Goal: Task Accomplishment & Management: Manage account settings

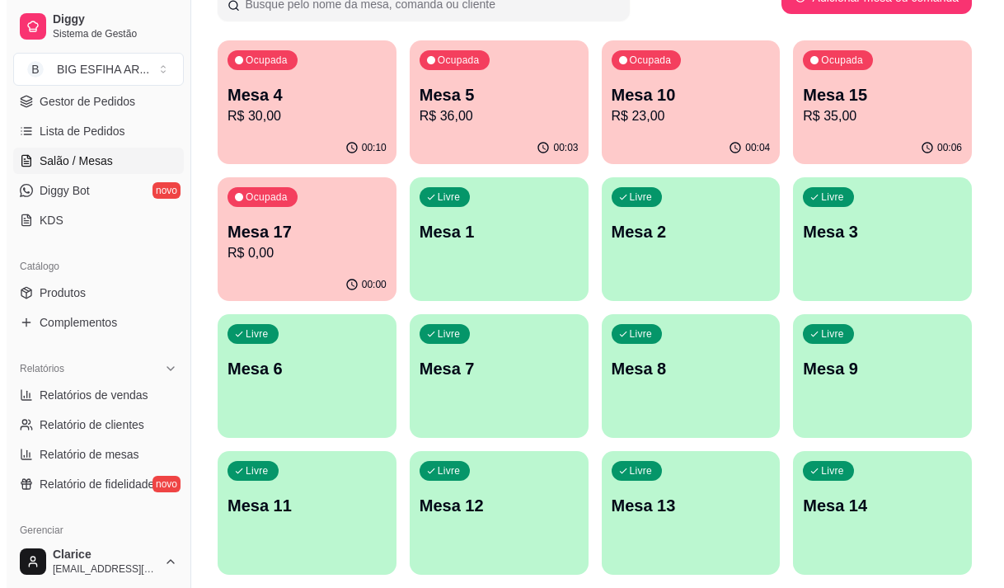
scroll to position [82, 0]
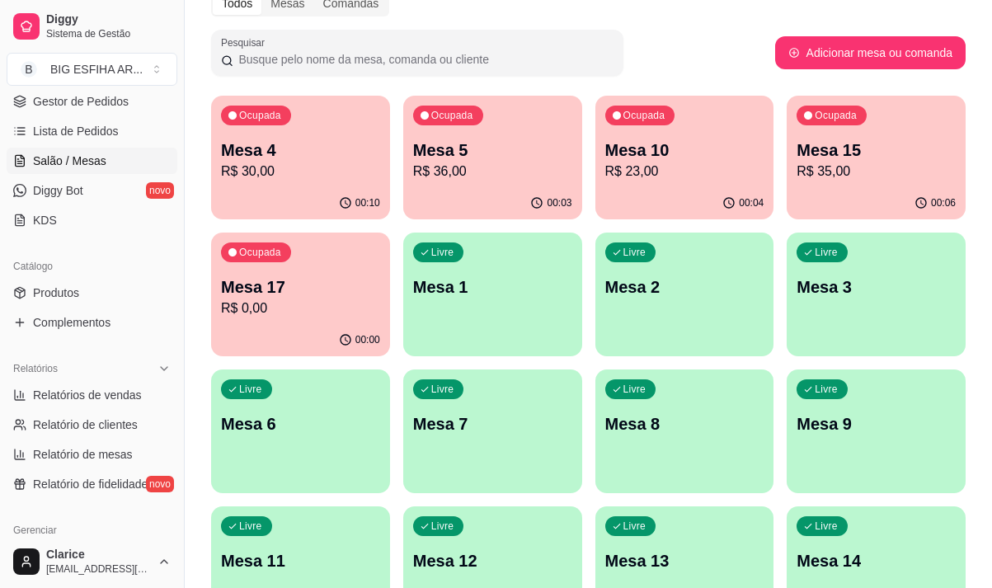
click at [876, 187] on div "00:06" at bounding box center [876, 203] width 179 height 32
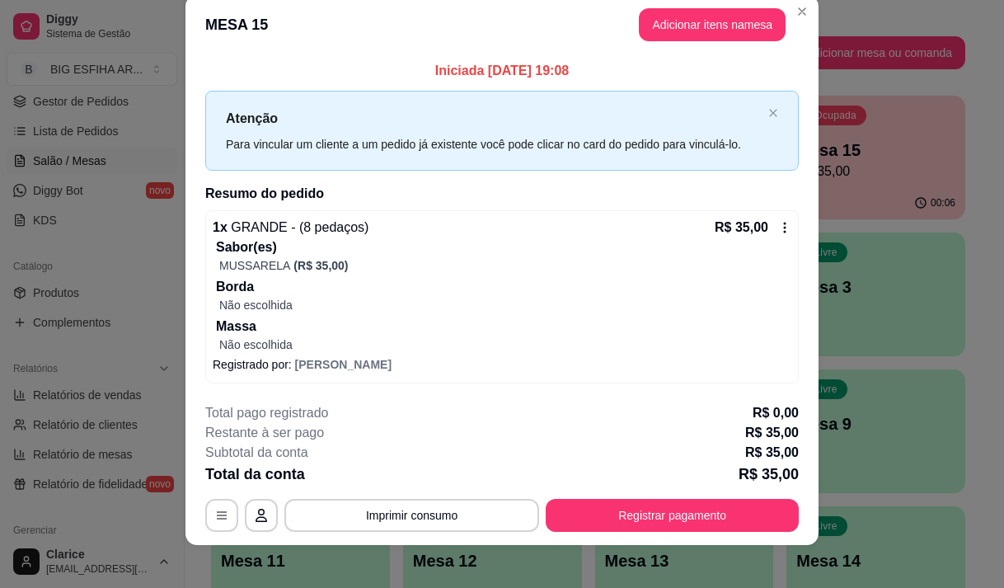
scroll to position [34, 0]
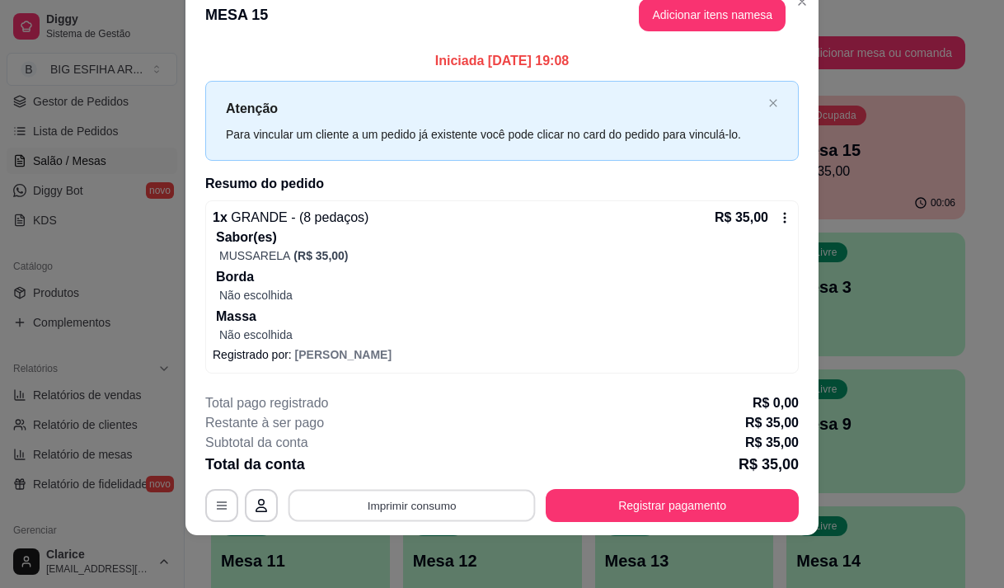
click at [487, 494] on button "Imprimir consumo" at bounding box center [412, 506] width 247 height 32
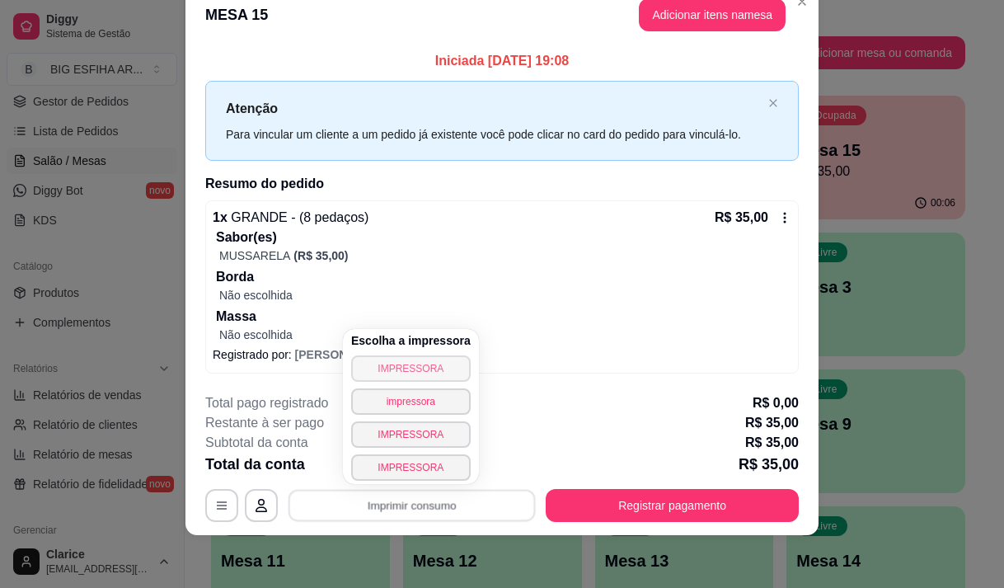
click at [407, 370] on button "IMPRESSORA" at bounding box center [411, 368] width 120 height 26
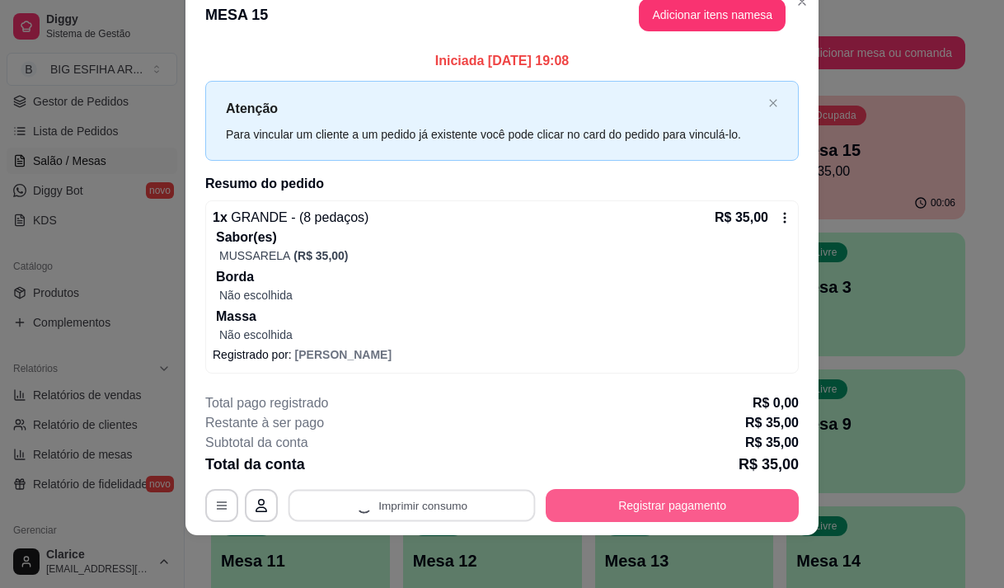
click at [599, 503] on button "Registrar pagamento" at bounding box center [672, 505] width 253 height 33
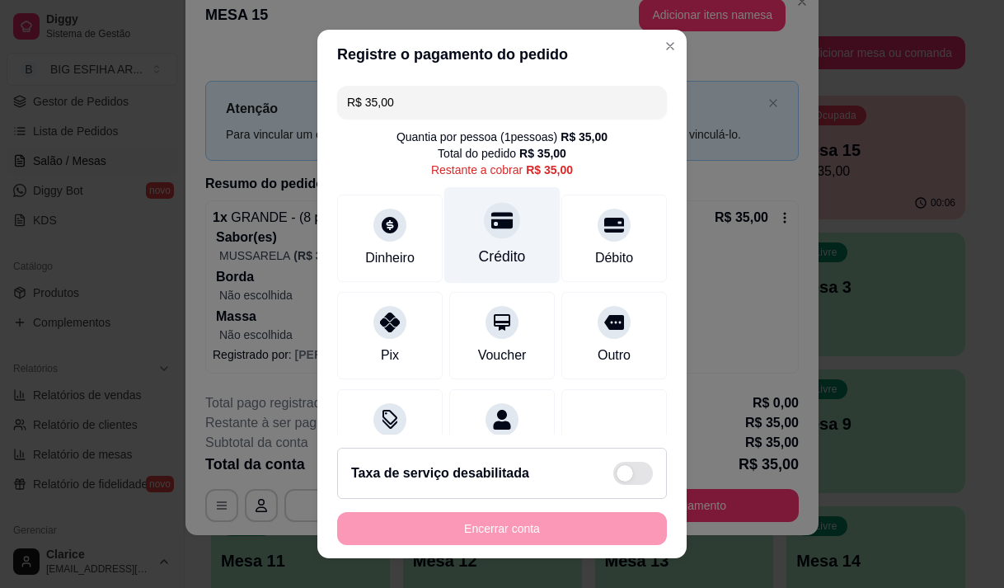
click at [484, 224] on div at bounding box center [502, 220] width 36 height 36
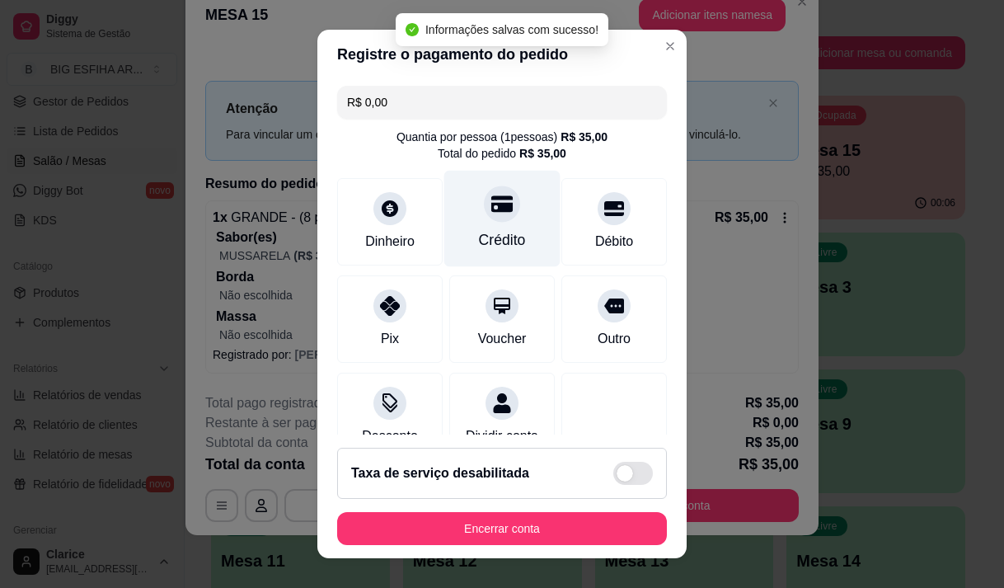
type input "R$ 0,00"
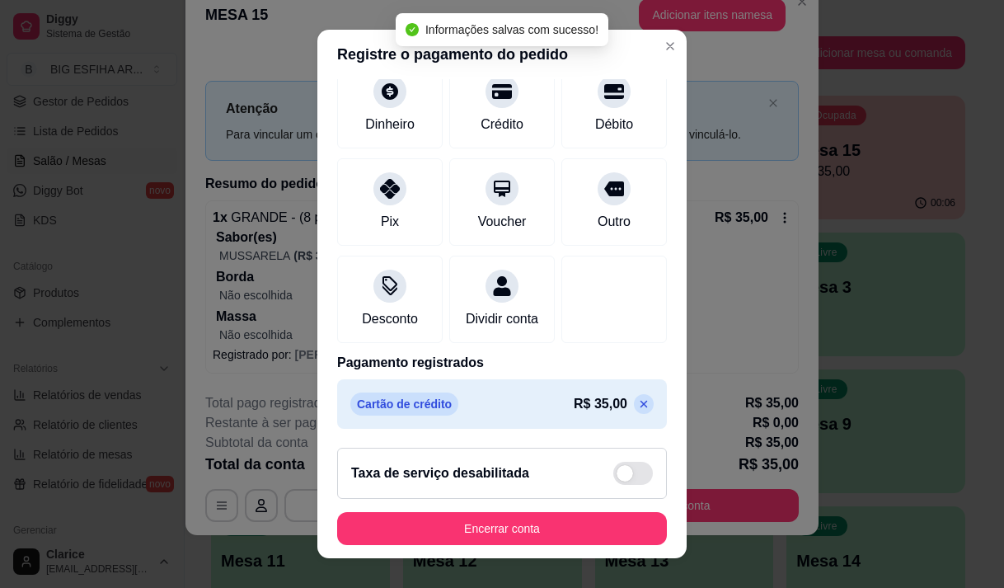
scroll to position [137, 0]
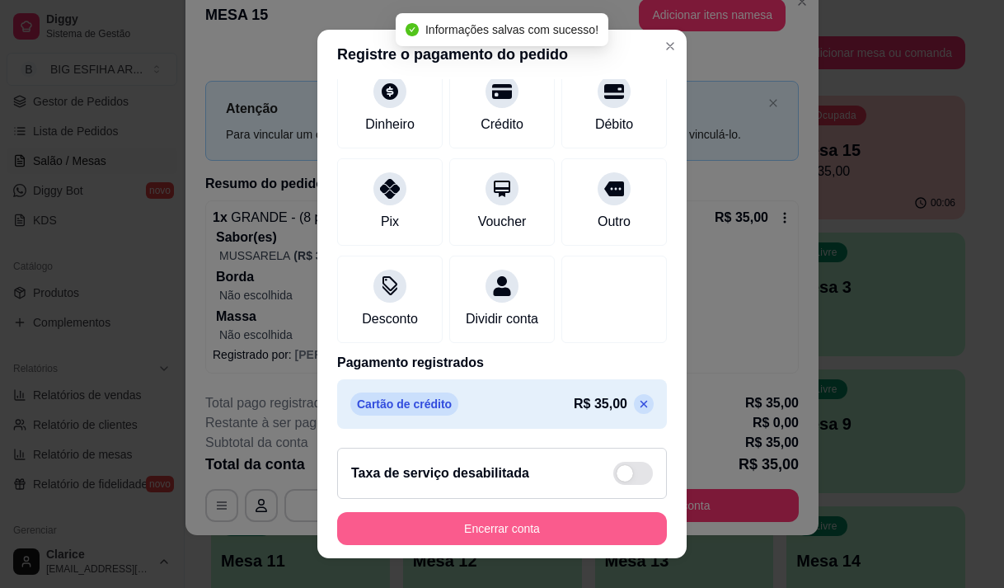
click at [488, 535] on button "Encerrar conta" at bounding box center [502, 528] width 330 height 33
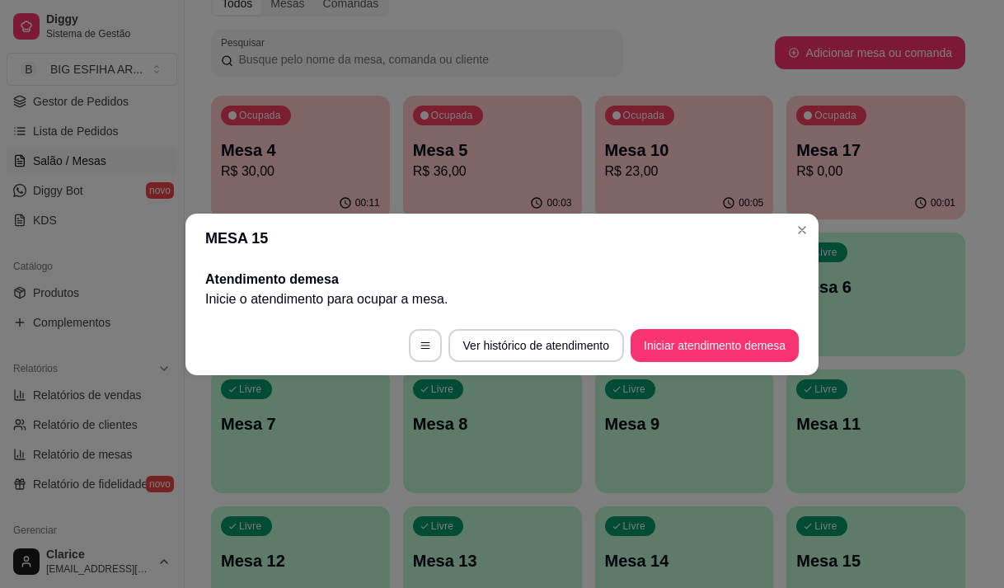
scroll to position [0, 0]
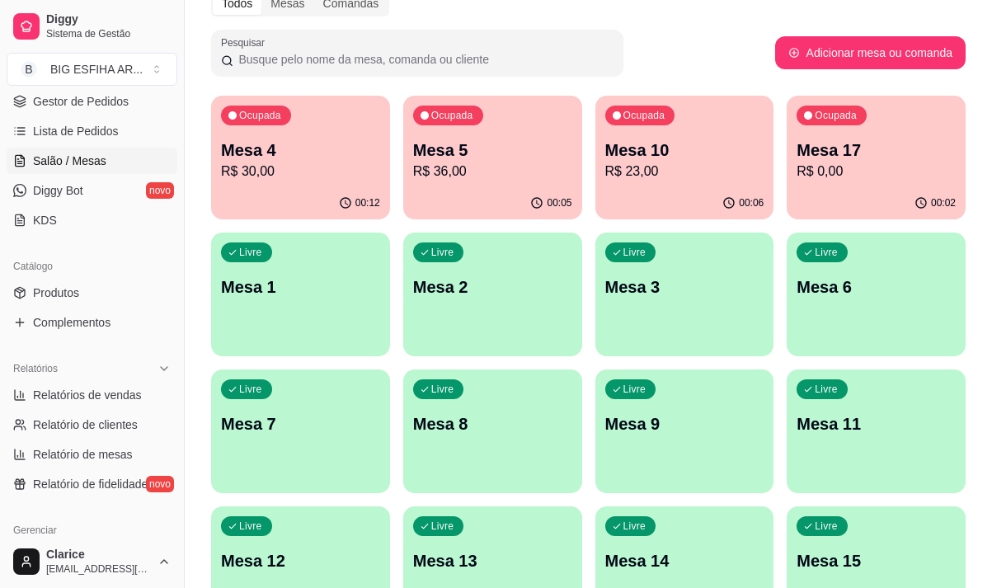
click at [712, 168] on p "R$ 23,00" at bounding box center [684, 172] width 159 height 20
click at [710, 169] on body "Diggy Sistema de Gestão B BIG ESFIHA AR ... Loja aberta Diggy Bot até 16/09 Ace…" at bounding box center [496, 212] width 992 height 588
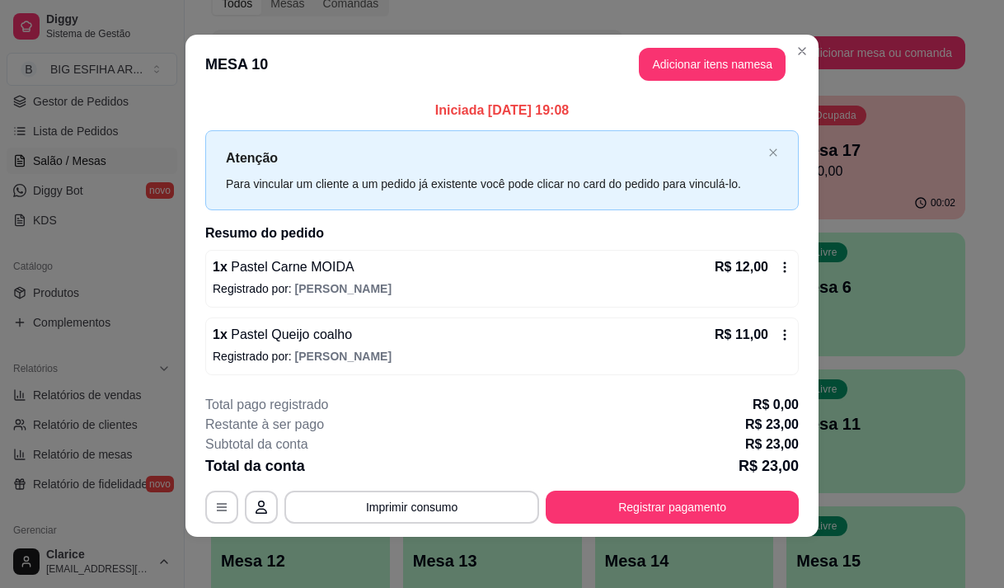
scroll to position [10, 0]
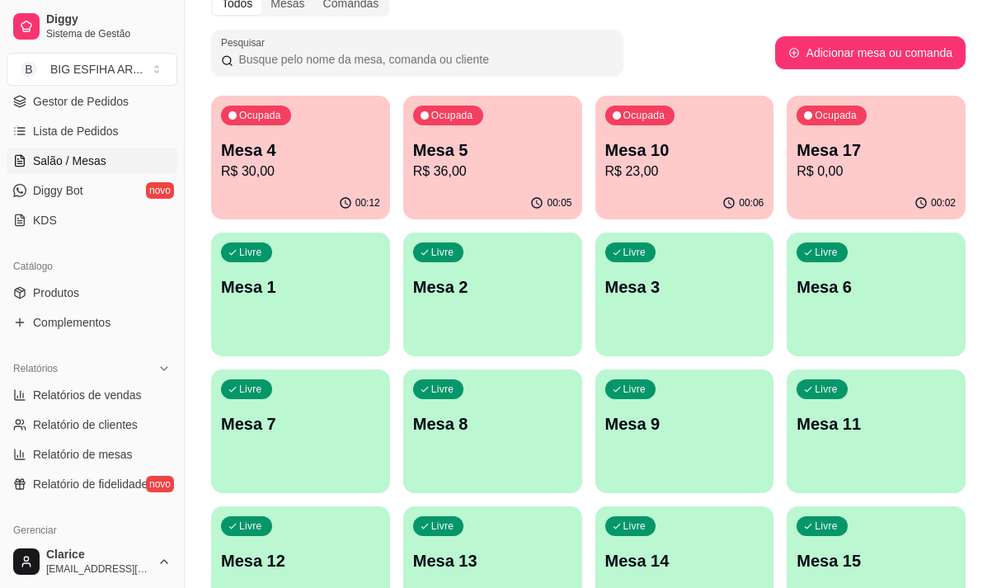
click at [822, 186] on div "Ocupada Mesa 17 R$ 0,00" at bounding box center [876, 142] width 179 height 92
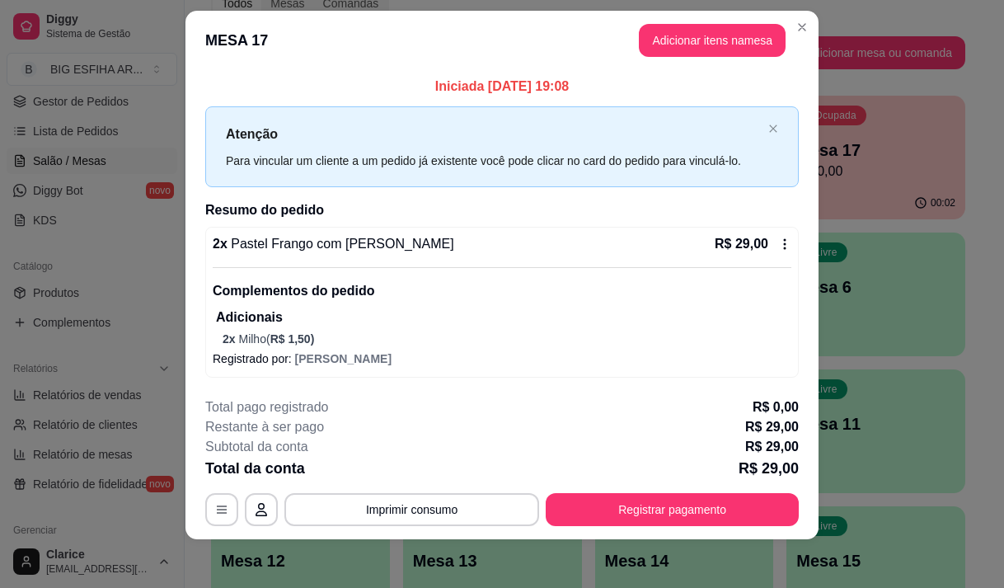
scroll to position [23, 0]
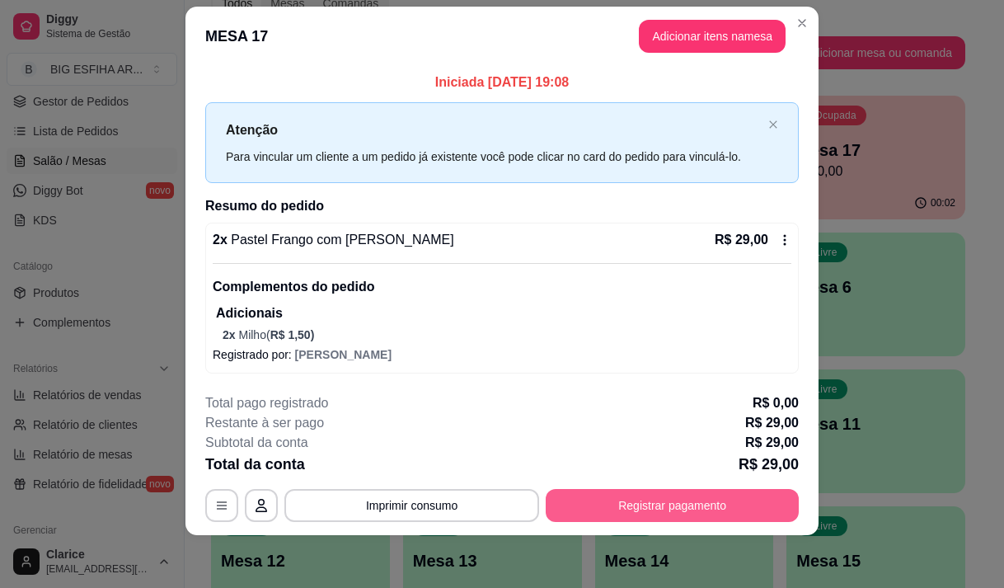
click at [663, 510] on button "Registrar pagamento" at bounding box center [672, 505] width 253 height 33
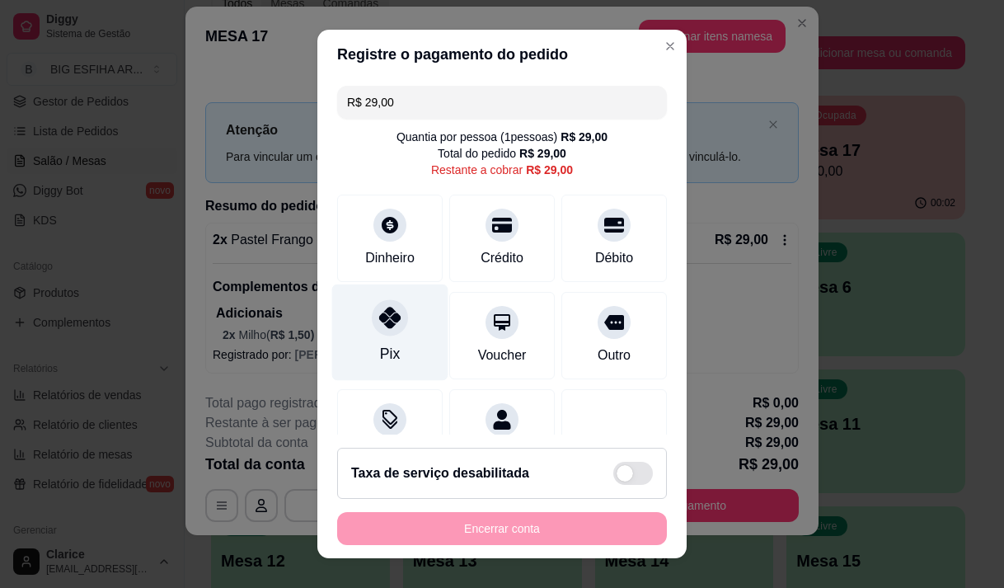
click at [372, 332] on div at bounding box center [390, 317] width 36 height 36
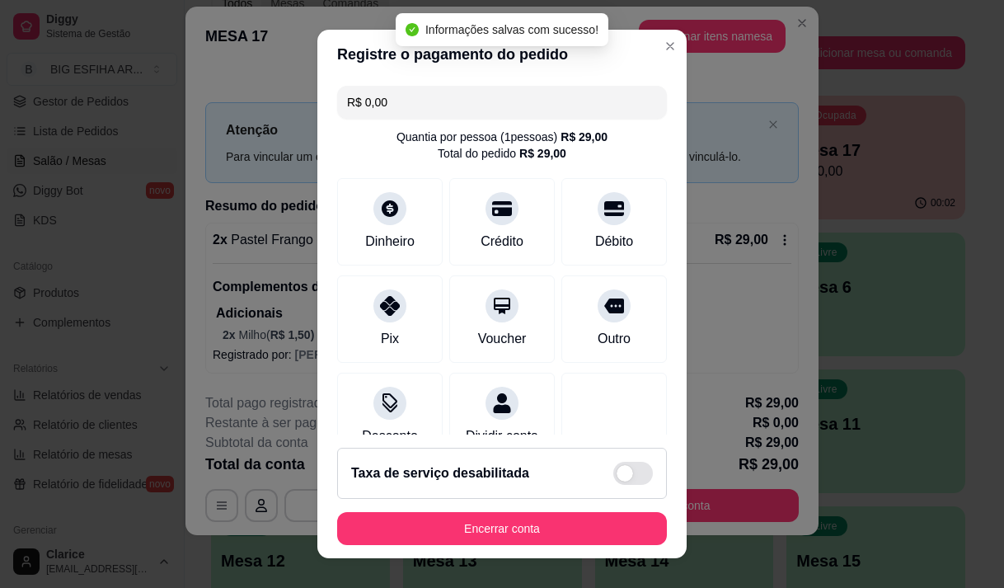
type input "R$ 0,00"
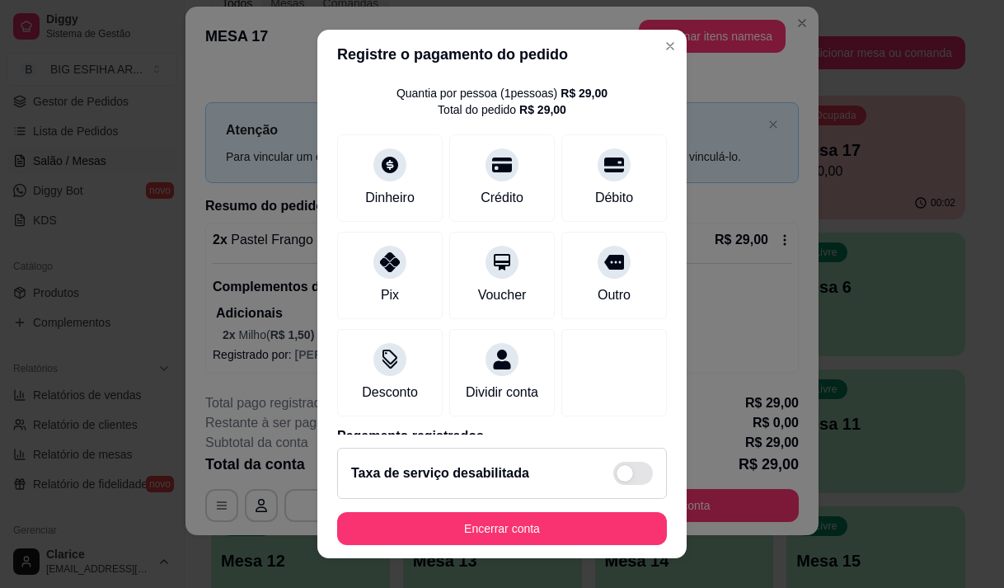
scroll to position [137, 0]
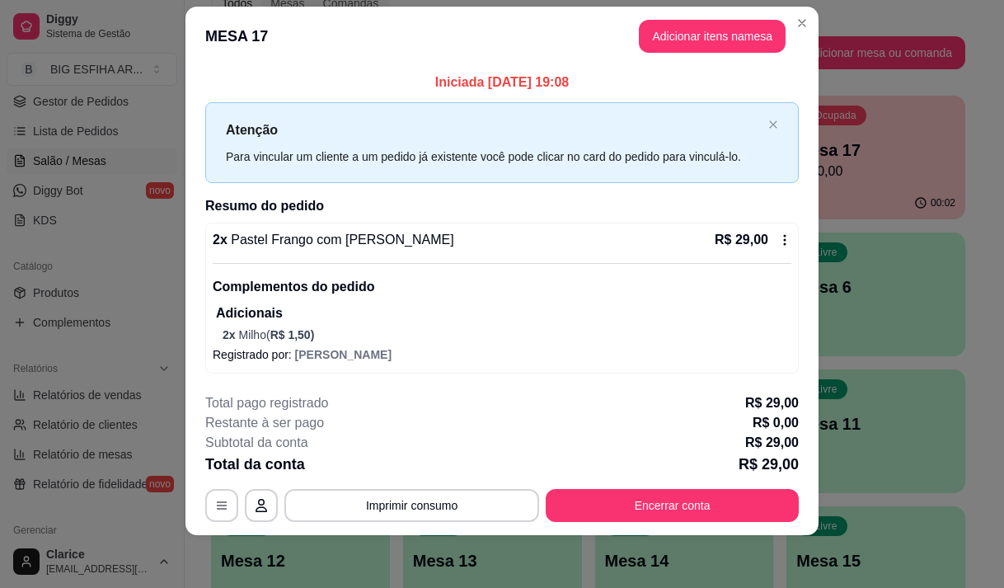
click at [393, 505] on button "Imprimir consumo" at bounding box center [411, 505] width 255 height 33
click at [393, 505] on button "Imprimir consumo" at bounding box center [412, 505] width 247 height 32
click at [387, 499] on button "Imprimir consumo" at bounding box center [411, 505] width 255 height 33
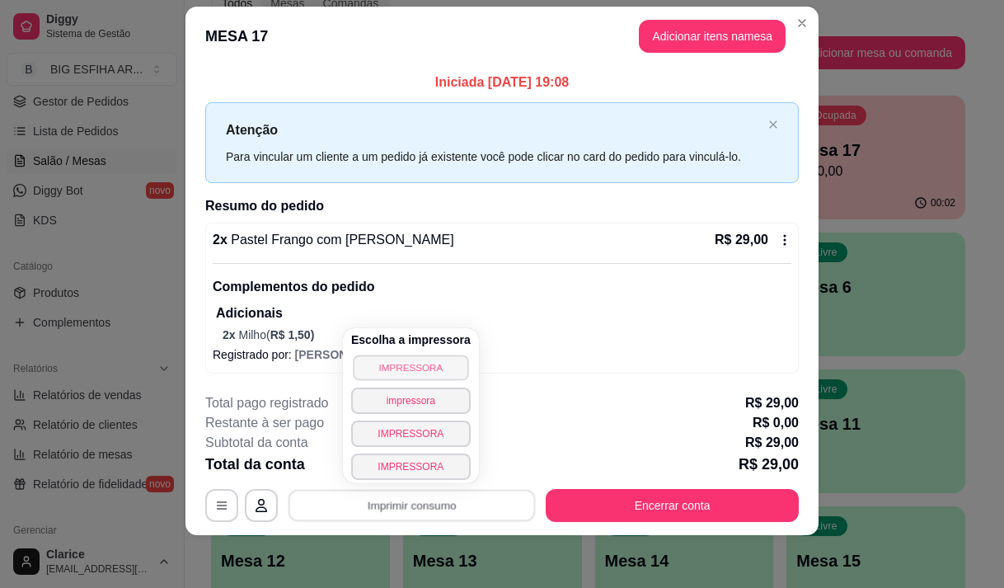
click at [390, 370] on button "IMPRESSORA" at bounding box center [410, 368] width 115 height 26
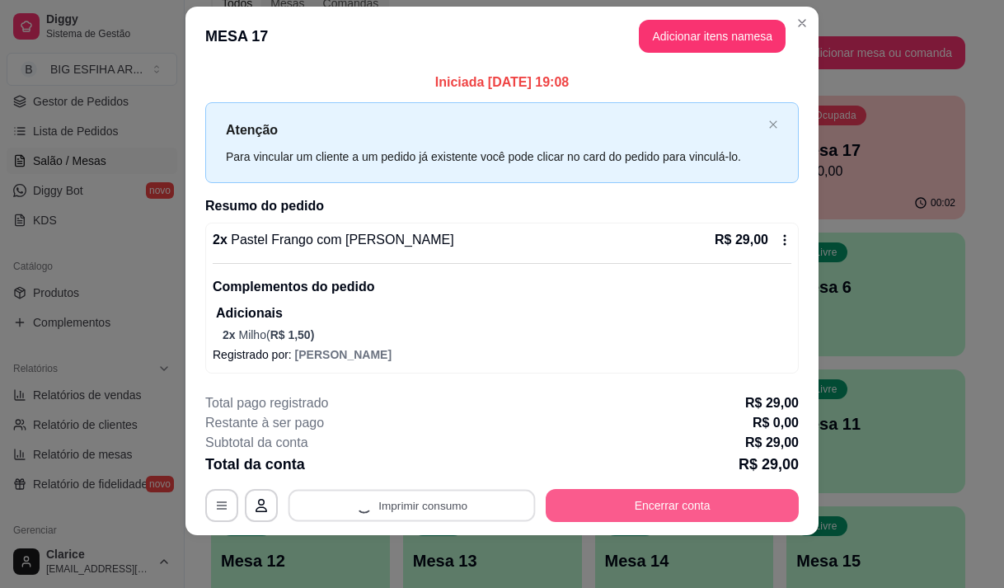
click at [577, 502] on button "Encerrar conta" at bounding box center [672, 505] width 253 height 33
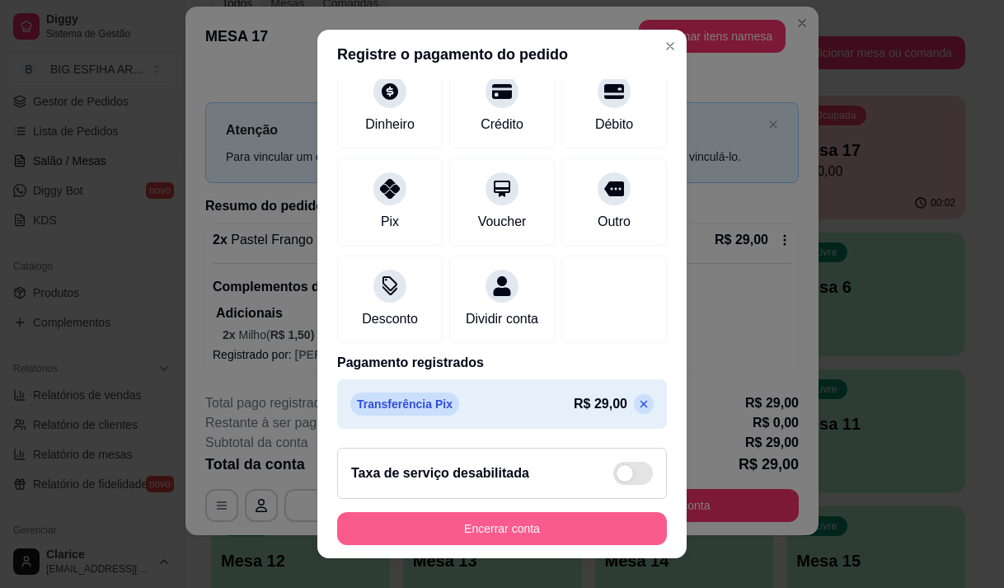
click at [517, 529] on button "Encerrar conta" at bounding box center [502, 528] width 330 height 33
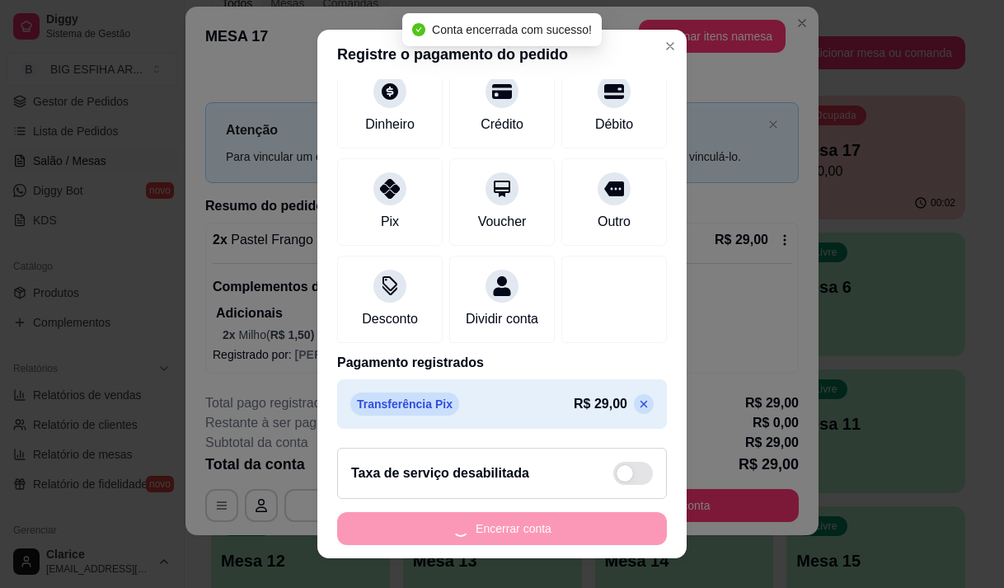
scroll to position [0, 0]
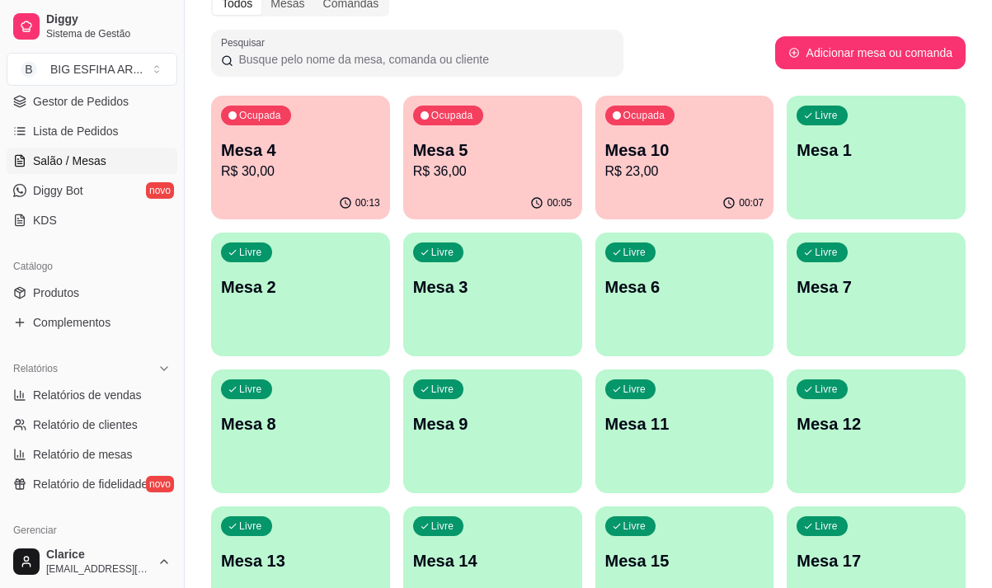
click at [666, 167] on p "R$ 23,00" at bounding box center [684, 172] width 159 height 20
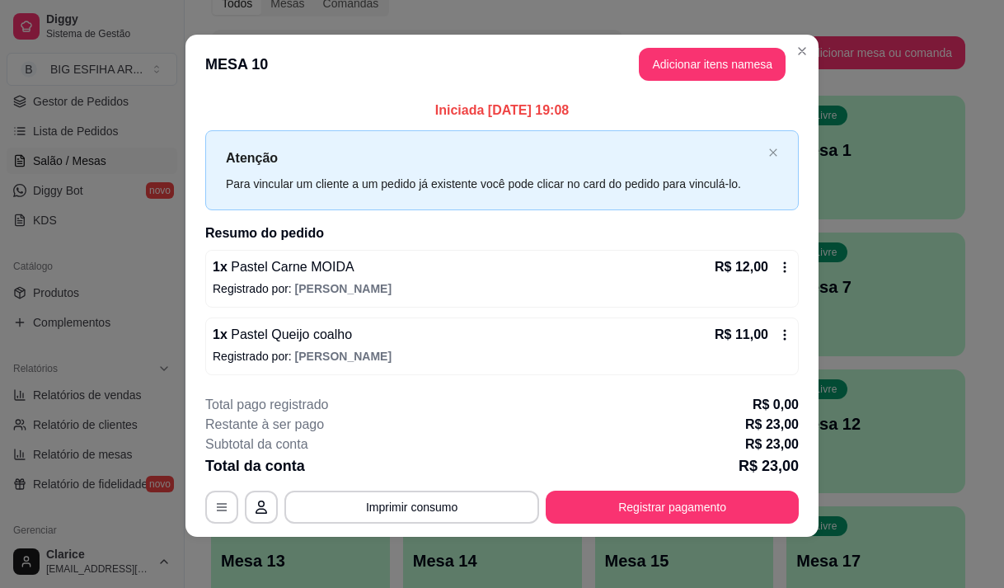
scroll to position [10, 0]
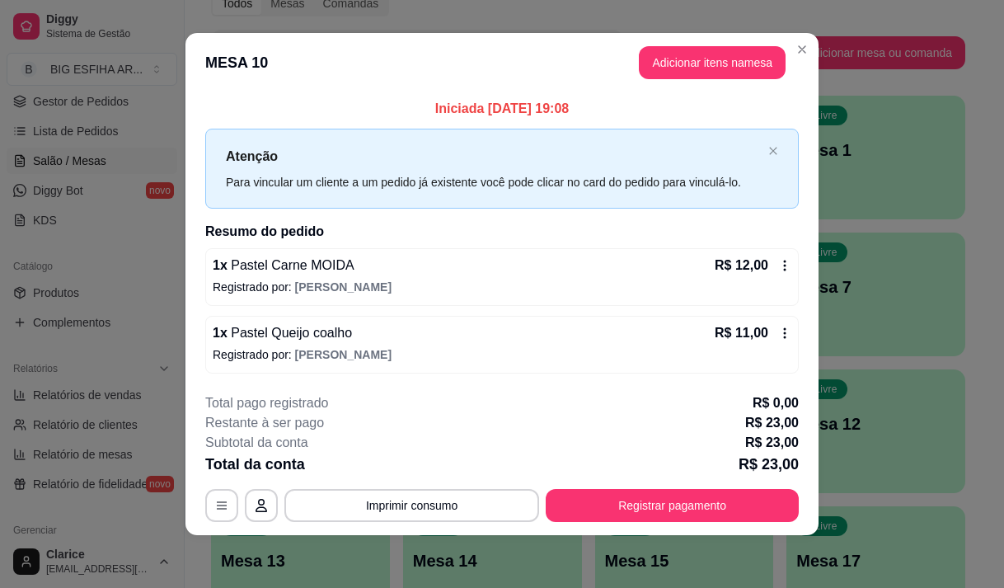
click at [838, 336] on div "Livre Mesa 7" at bounding box center [876, 285] width 179 height 104
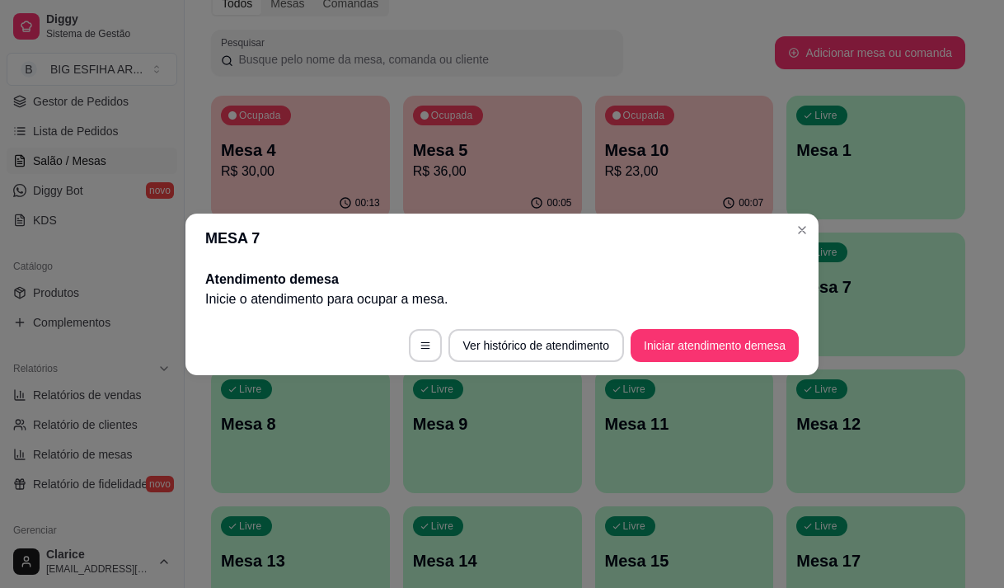
click at [919, 298] on p "Mesa 7" at bounding box center [876, 286] width 159 height 23
click at [468, 150] on p "Mesa 5" at bounding box center [492, 150] width 159 height 23
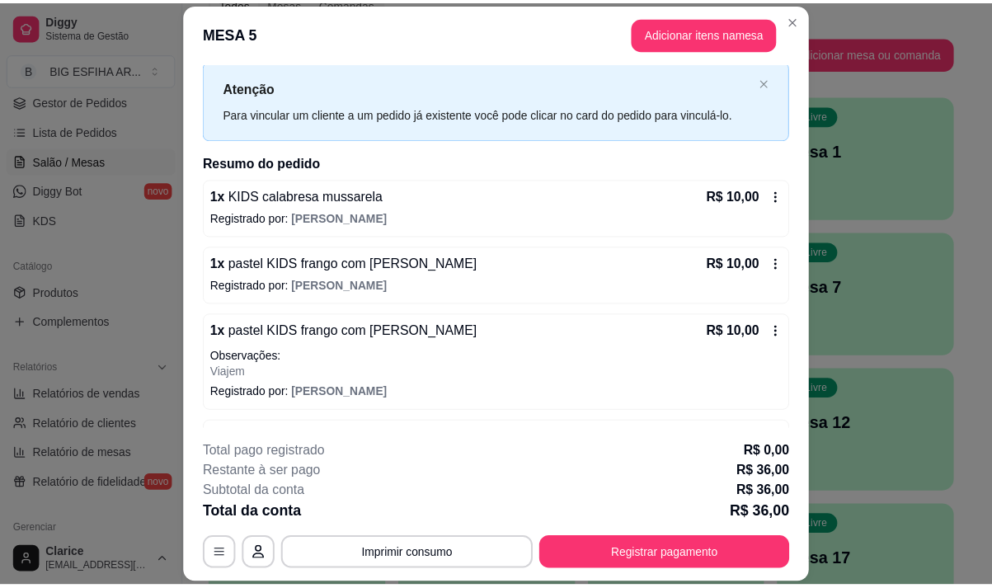
scroll to position [95, 0]
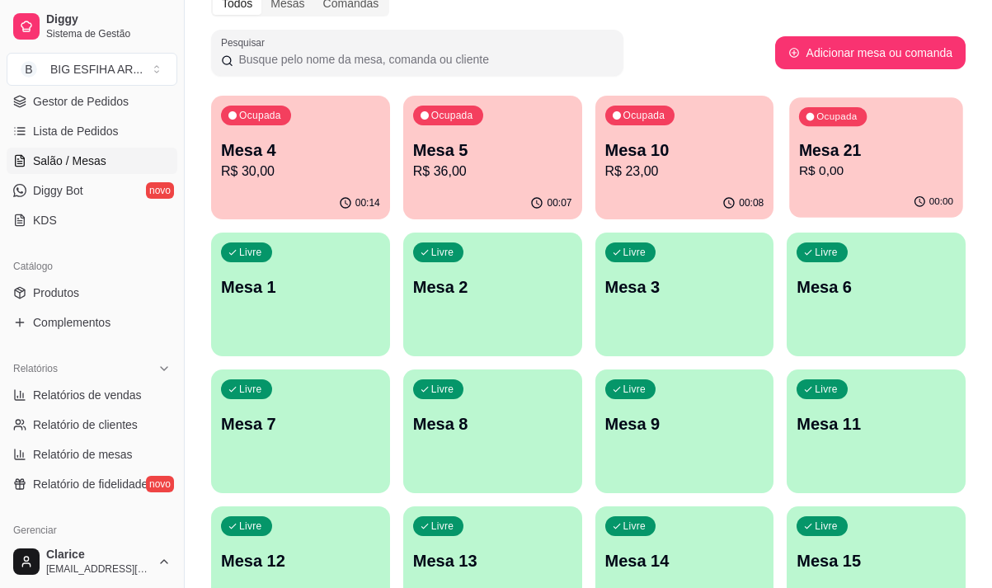
click at [843, 181] on p "R$ 0,00" at bounding box center [876, 171] width 154 height 19
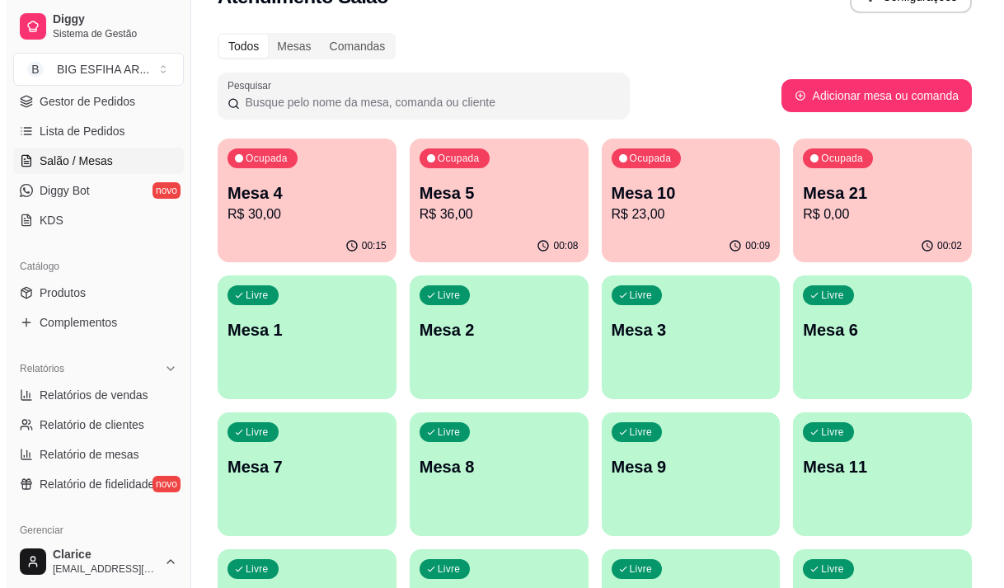
scroll to position [0, 0]
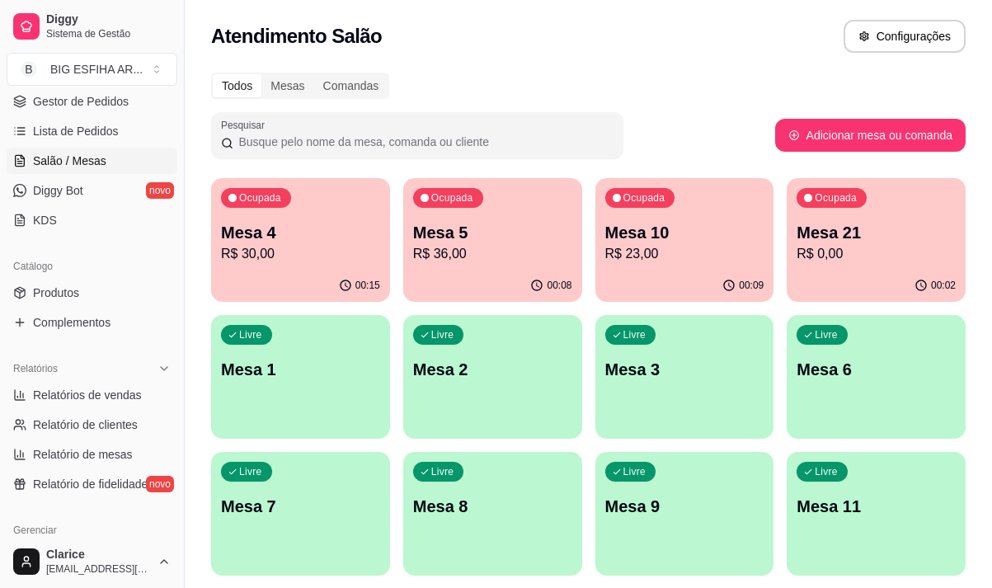
click at [656, 503] on p "Mesa 9" at bounding box center [684, 506] width 159 height 23
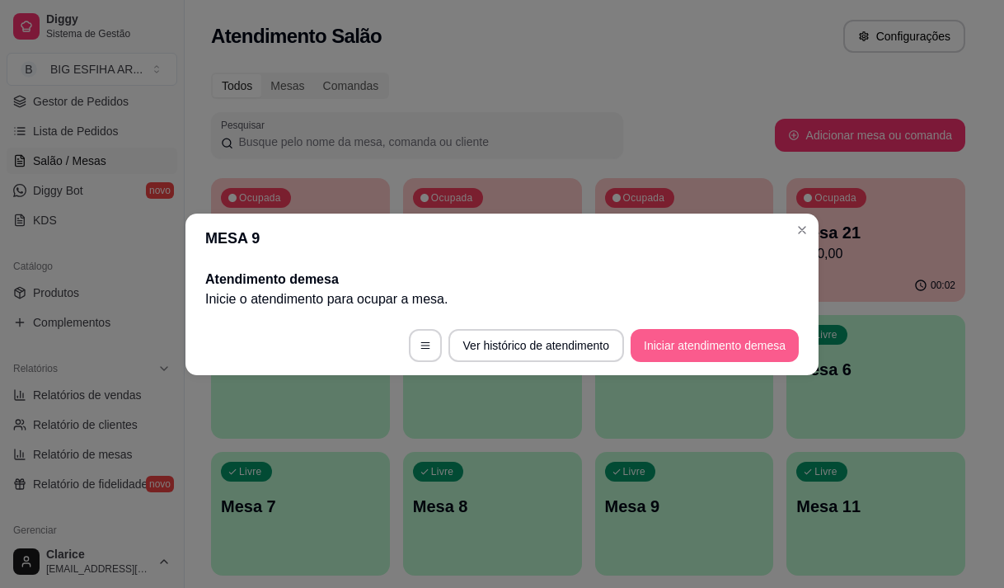
click at [731, 351] on button "Iniciar atendimento de mesa" at bounding box center [715, 345] width 168 height 33
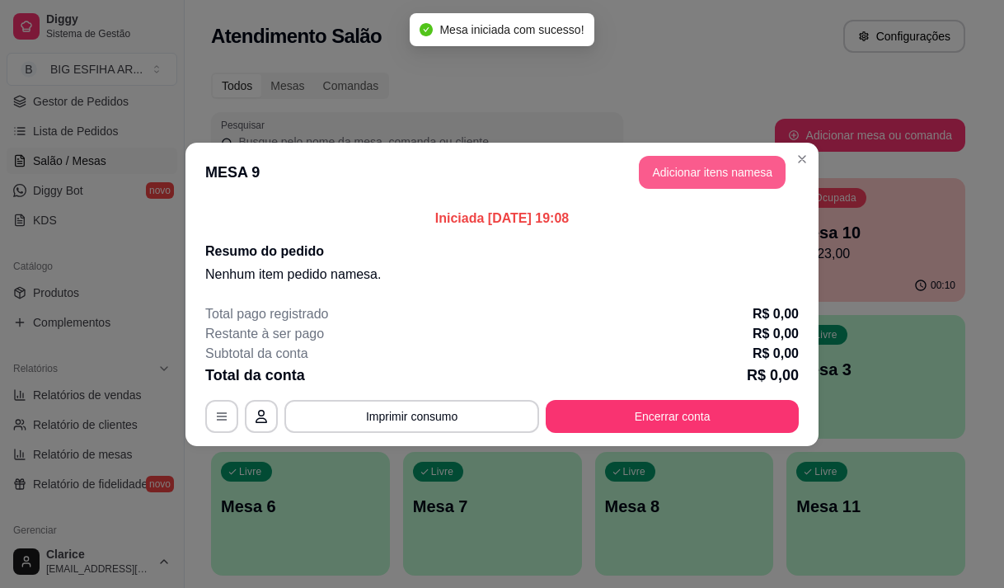
click at [689, 162] on button "Adicionar itens na mesa" at bounding box center [712, 172] width 147 height 33
click at [299, 117] on input "Pesquisa" at bounding box center [322, 114] width 559 height 16
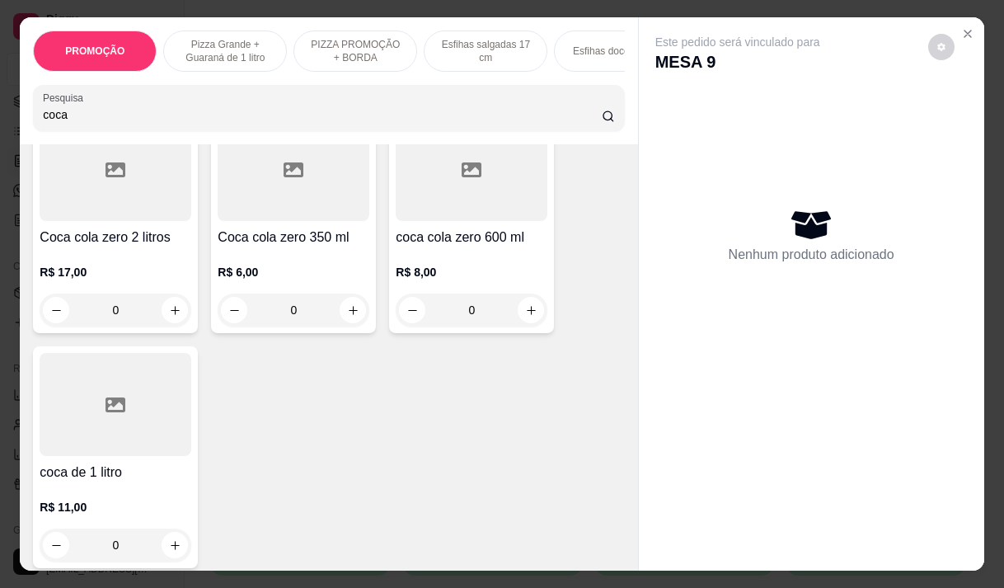
scroll to position [495, 0]
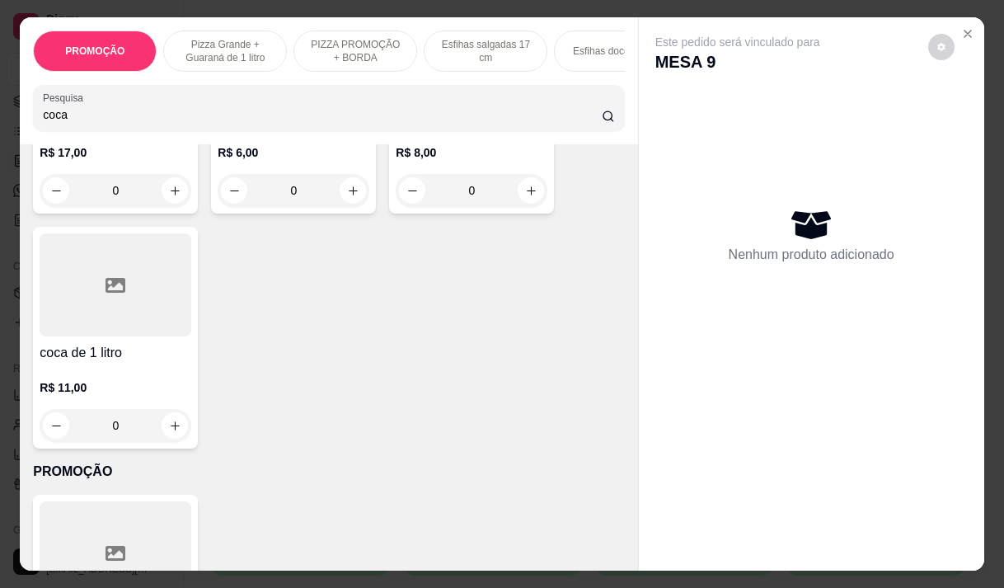
type input "coca"
click at [143, 390] on p "R$ 11,00" at bounding box center [116, 387] width 152 height 16
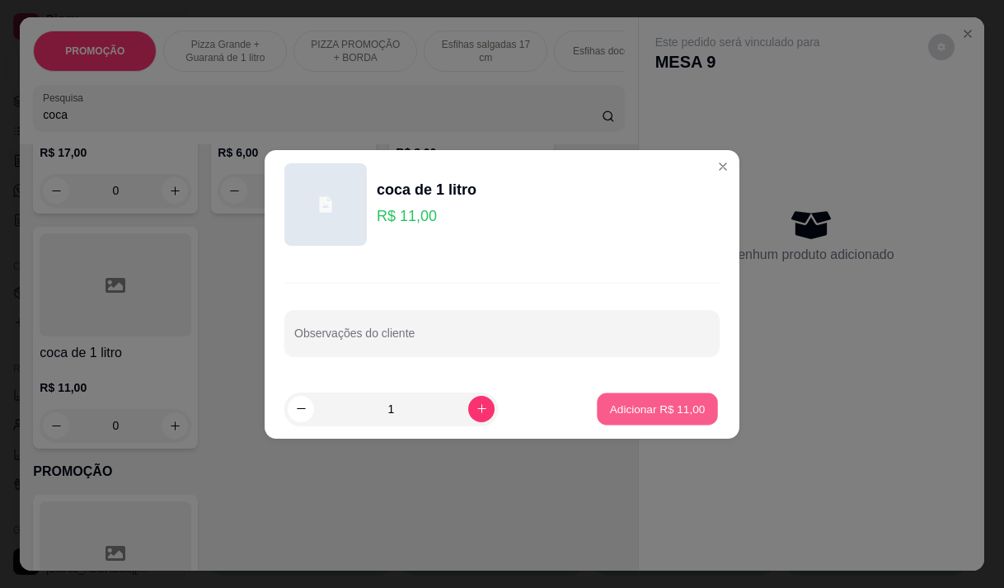
click at [659, 405] on p "Adicionar R$ 11,00" at bounding box center [658, 409] width 96 height 16
type input "1"
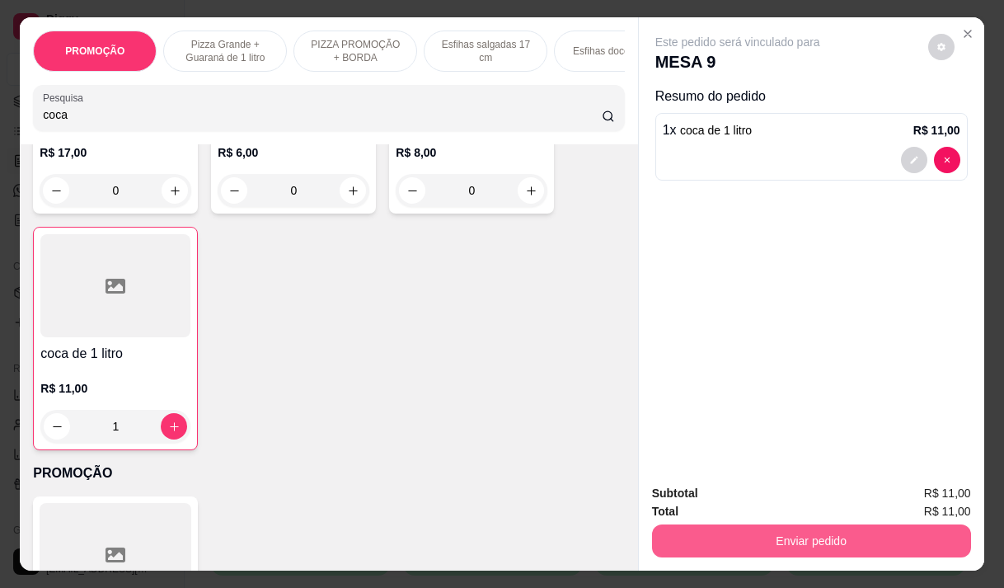
click at [783, 529] on button "Enviar pedido" at bounding box center [811, 540] width 319 height 33
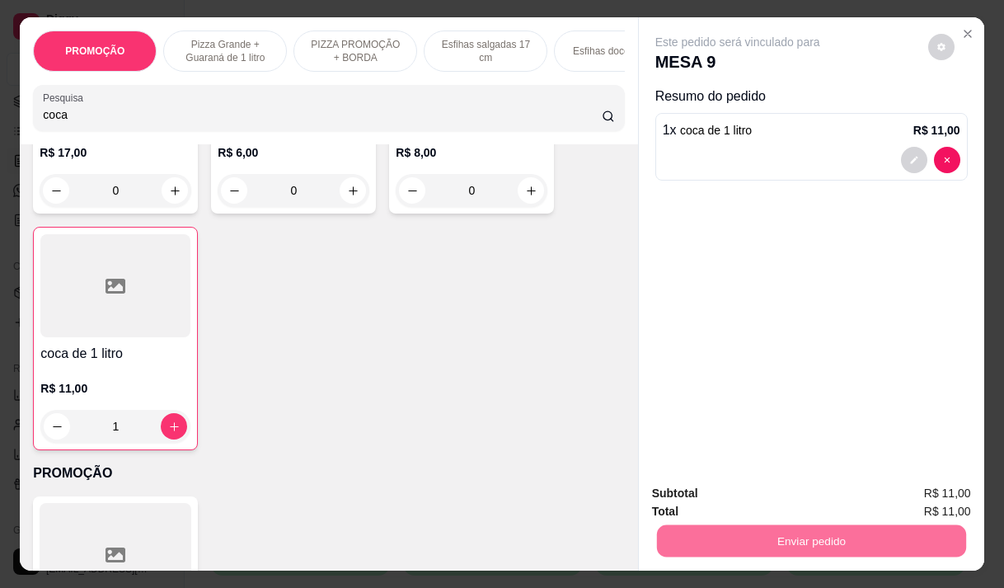
click at [801, 495] on button "Não registrar e enviar pedido" at bounding box center [757, 493] width 172 height 31
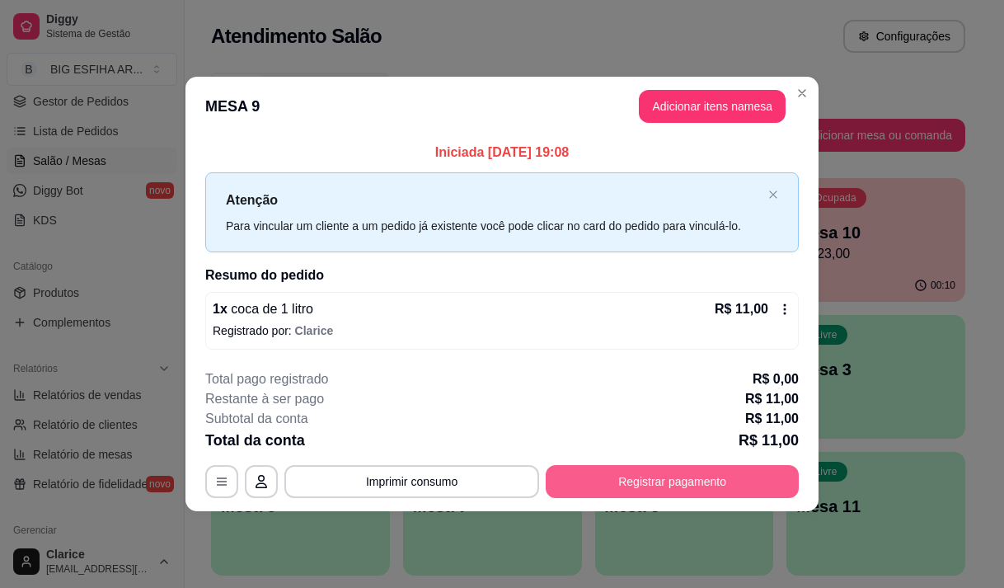
click at [651, 482] on button "Registrar pagamento" at bounding box center [672, 481] width 253 height 33
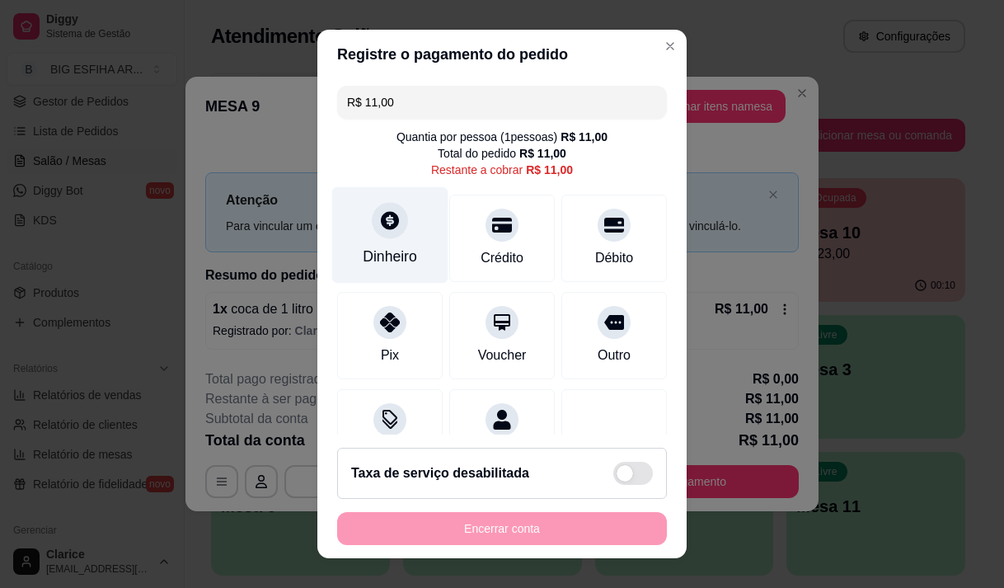
click at [377, 240] on div "Dinheiro" at bounding box center [390, 234] width 116 height 96
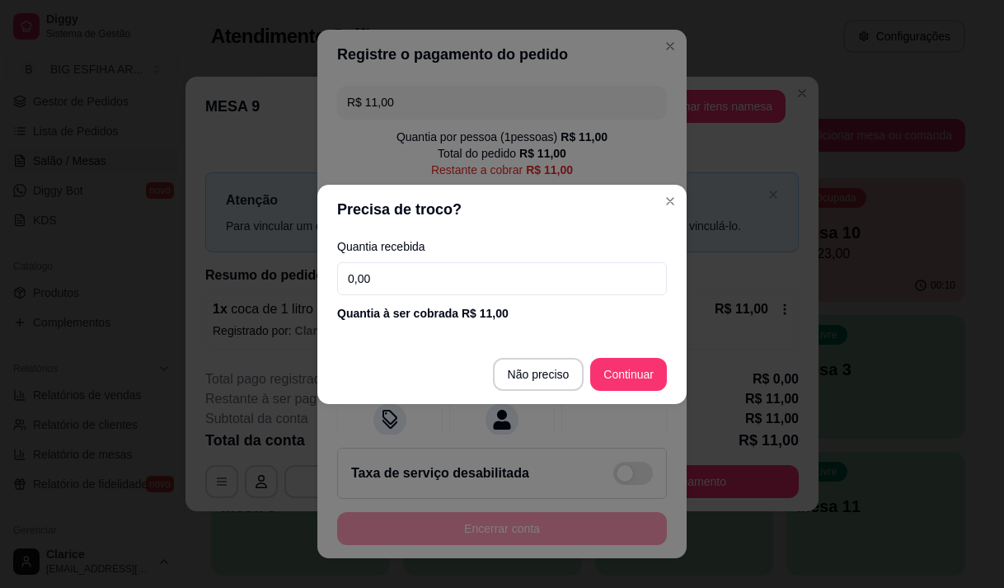
click at [439, 262] on input "0,00" at bounding box center [502, 278] width 330 height 33
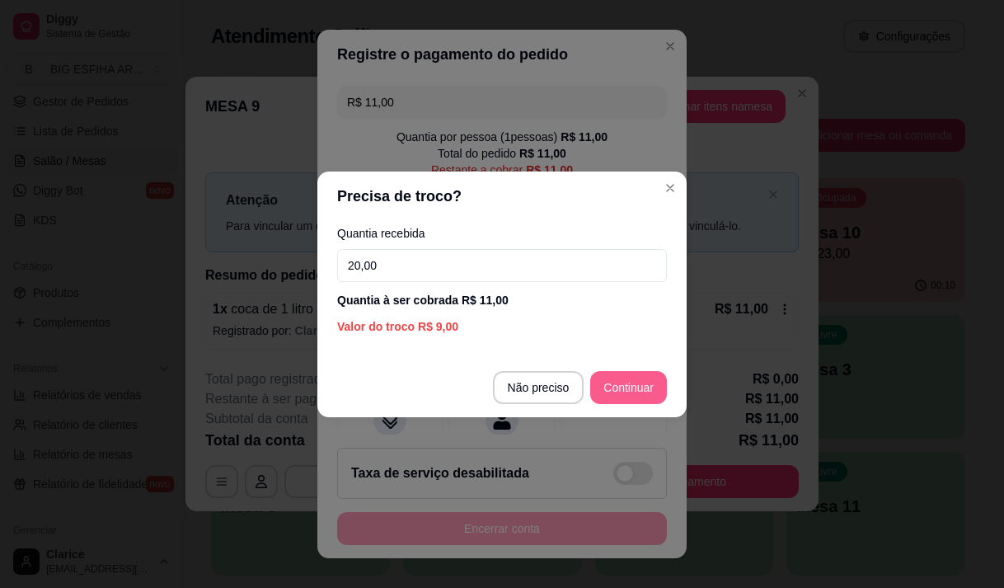
type input "20,00"
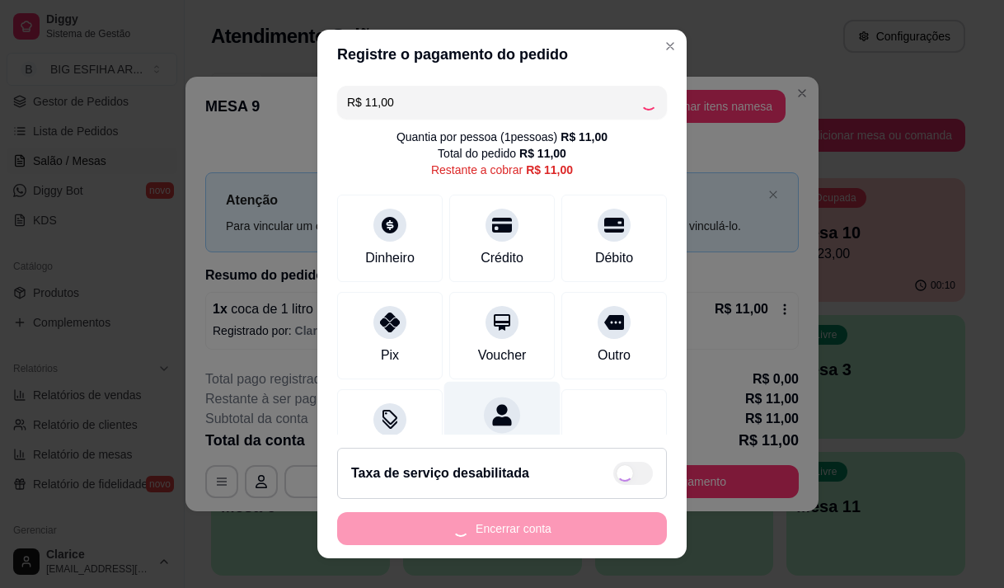
scroll to position [68, 0]
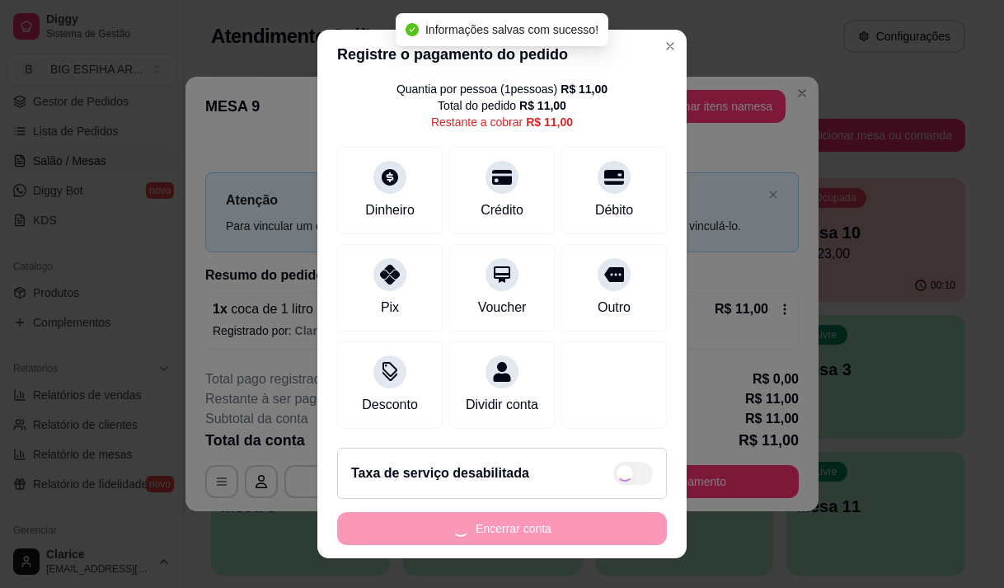
type input "R$ 0,00"
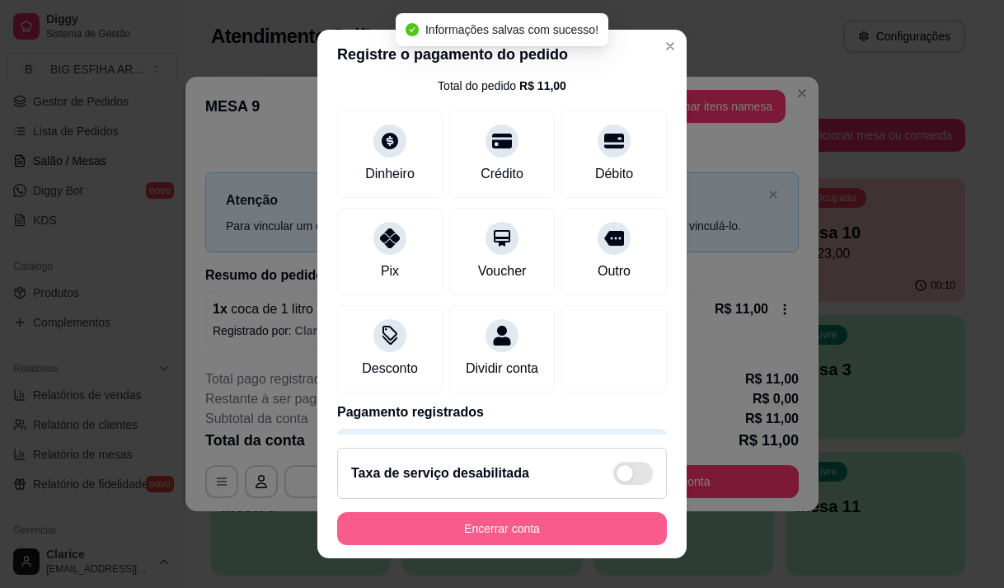
click at [508, 529] on button "Encerrar conta" at bounding box center [502, 528] width 330 height 33
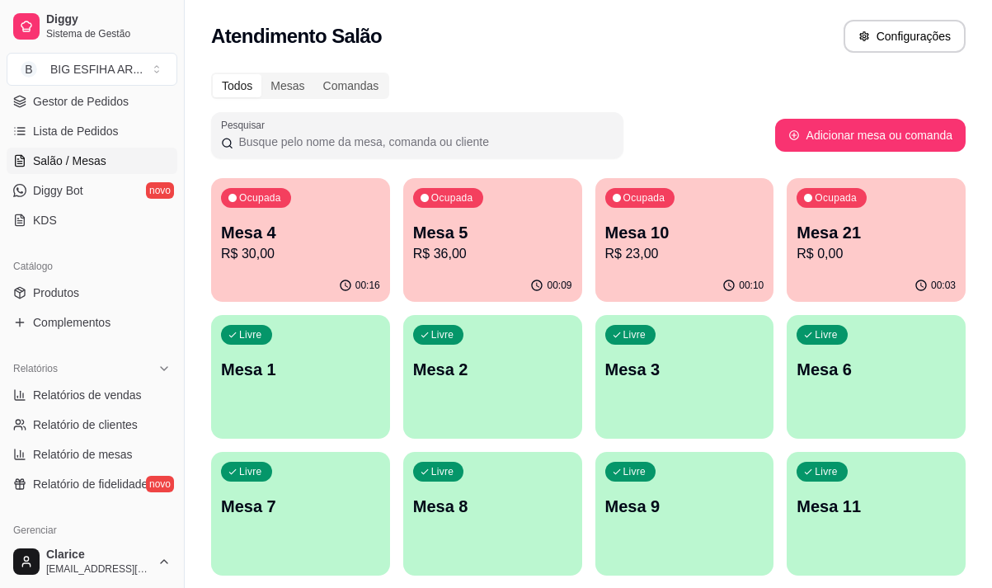
click at [294, 255] on p "R$ 30,00" at bounding box center [300, 254] width 159 height 20
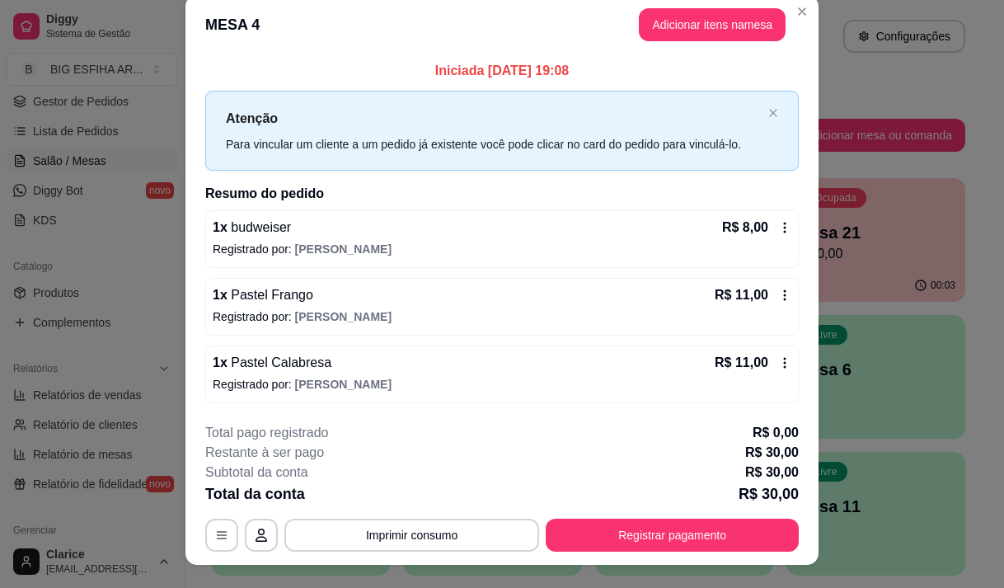
scroll to position [0, 0]
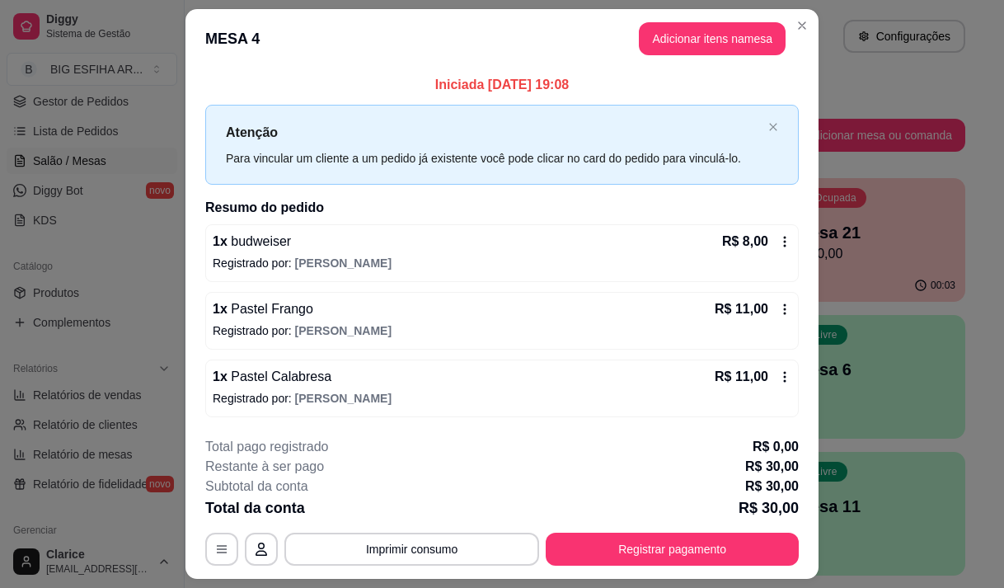
click at [677, 46] on button "Adicionar itens na mesa" at bounding box center [712, 38] width 147 height 33
click at [425, 115] on input "Pesquisa" at bounding box center [322, 114] width 559 height 16
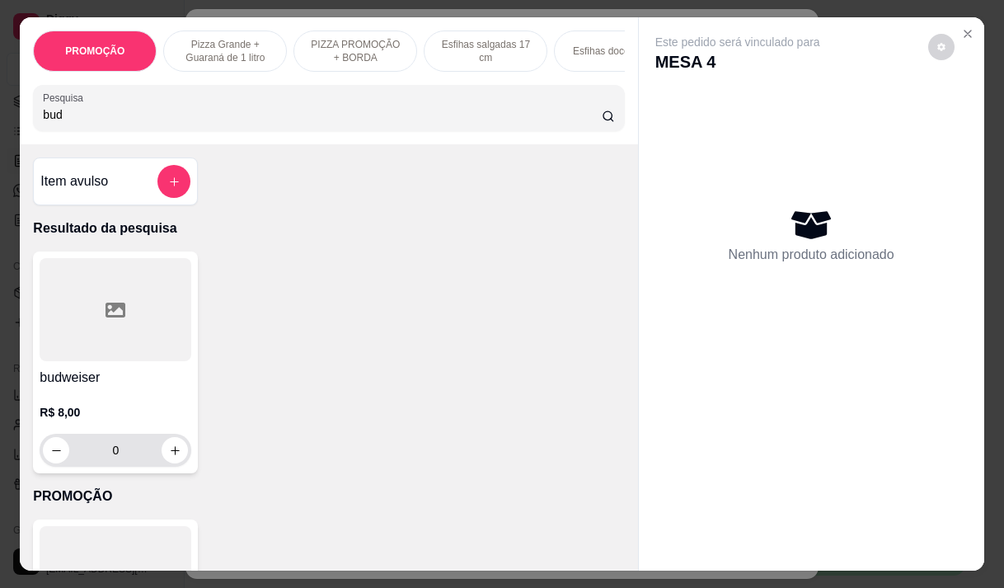
type input "bud"
click at [171, 455] on icon "increase-product-quantity" at bounding box center [175, 450] width 9 height 9
type input "1"
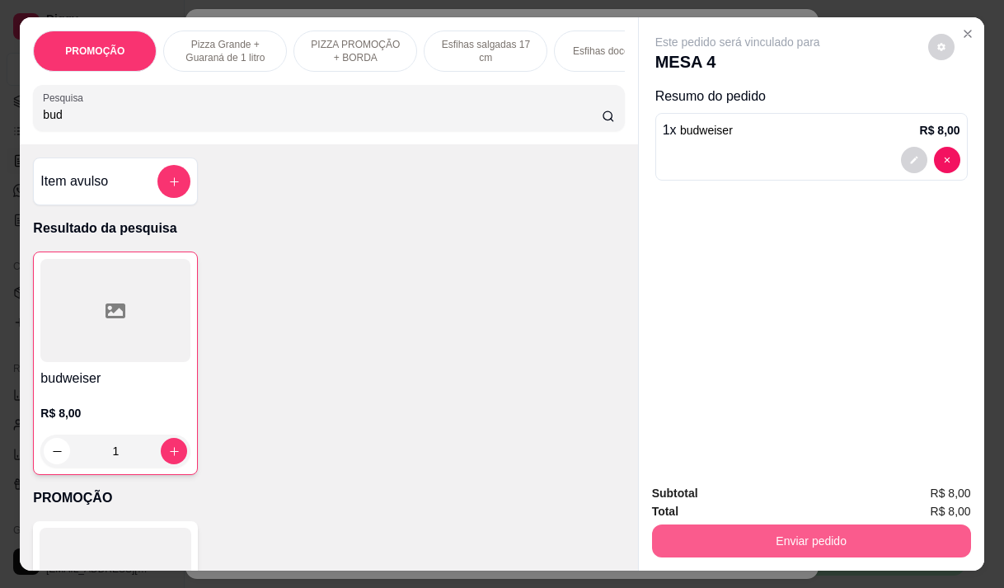
click at [731, 528] on button "Enviar pedido" at bounding box center [811, 540] width 319 height 33
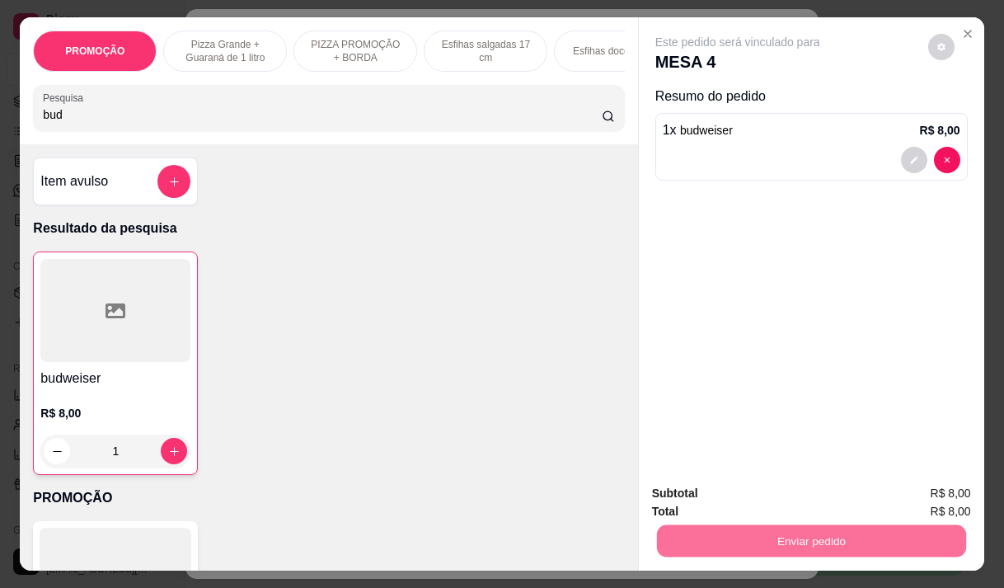
click at [709, 482] on button "Não registrar e enviar pedido" at bounding box center [757, 493] width 172 height 31
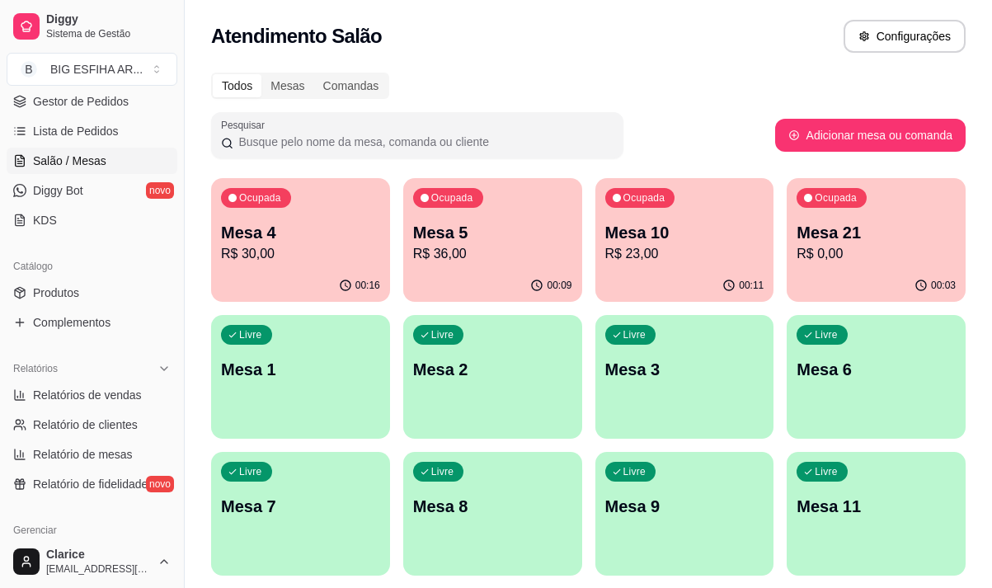
click at [528, 276] on div "00:09" at bounding box center [492, 286] width 179 height 32
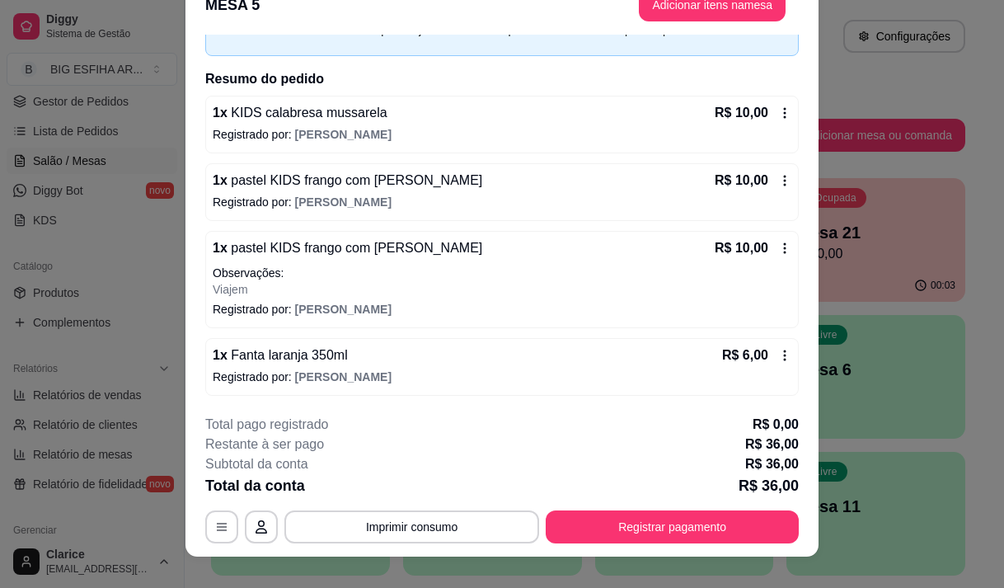
scroll to position [49, 0]
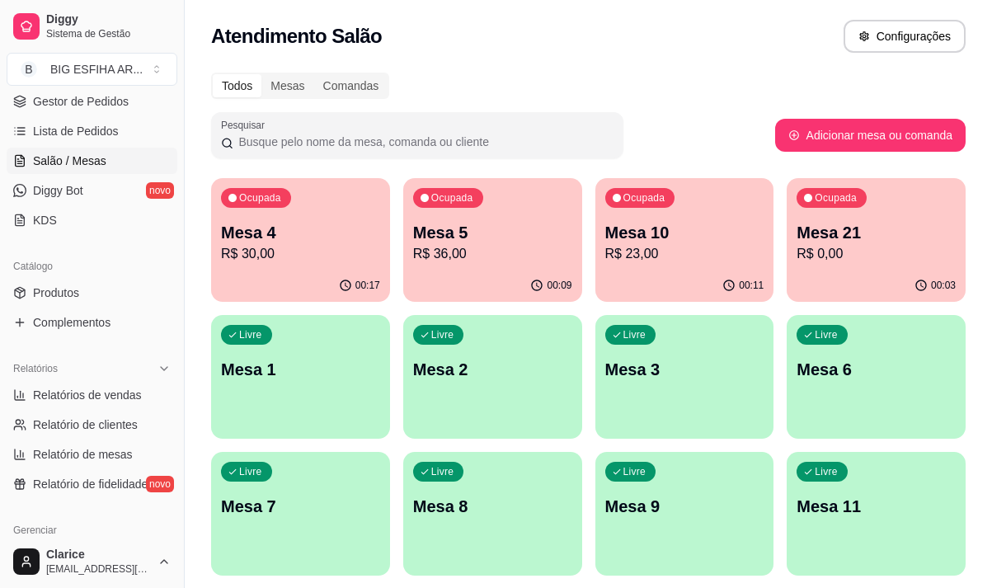
click at [672, 256] on p "R$ 23,00" at bounding box center [684, 254] width 159 height 20
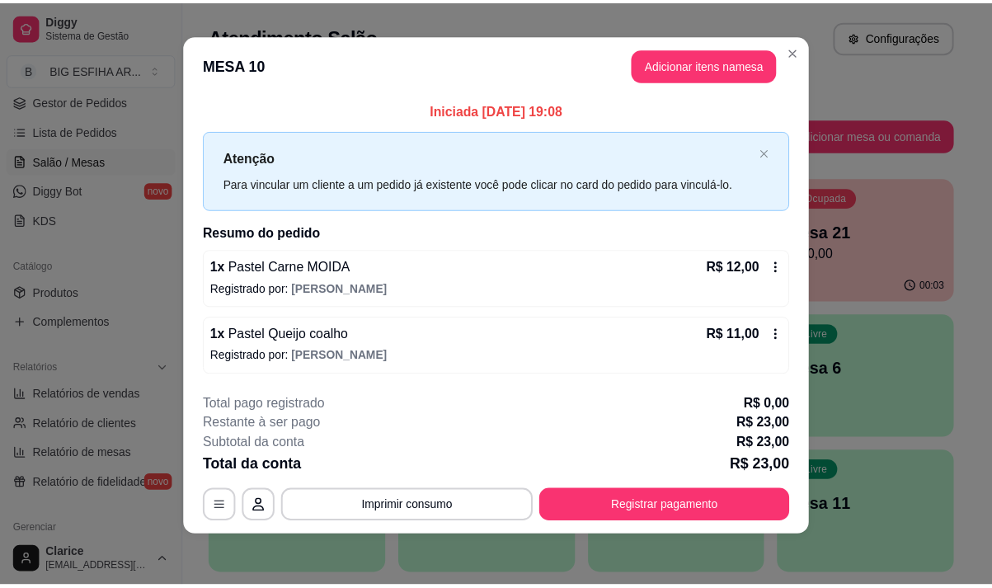
scroll to position [10, 0]
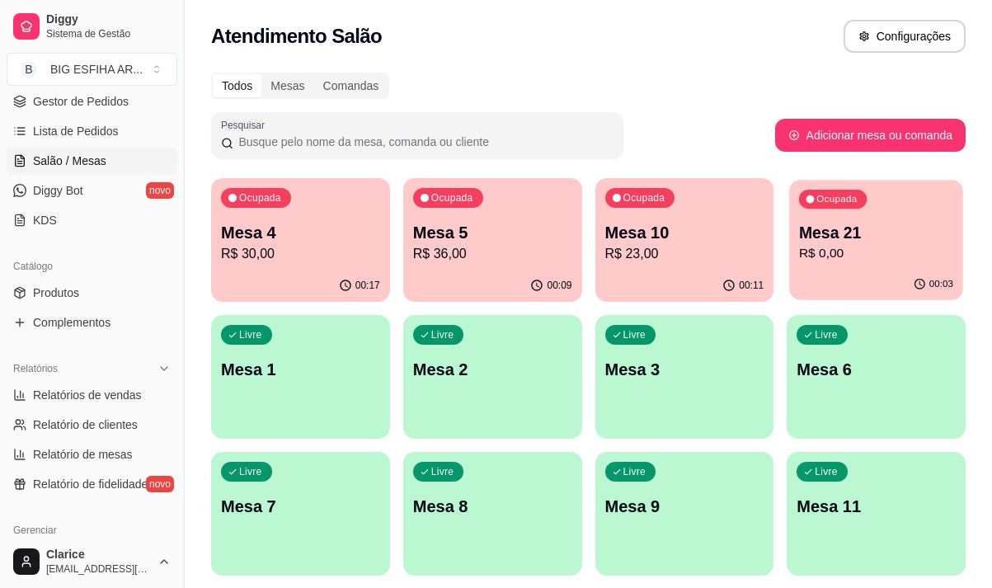
click at [865, 279] on div "00:03" at bounding box center [876, 284] width 173 height 31
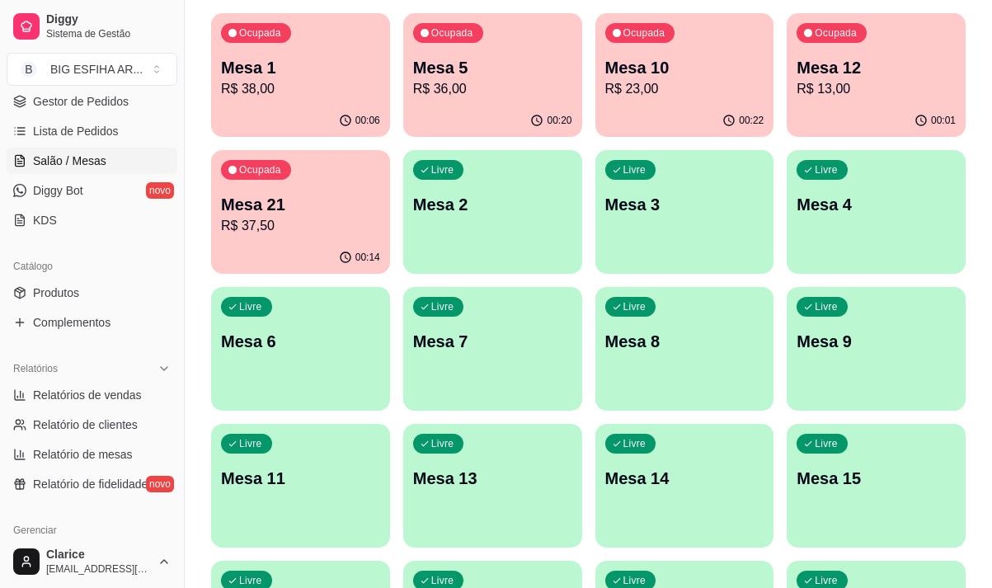
scroll to position [82, 0]
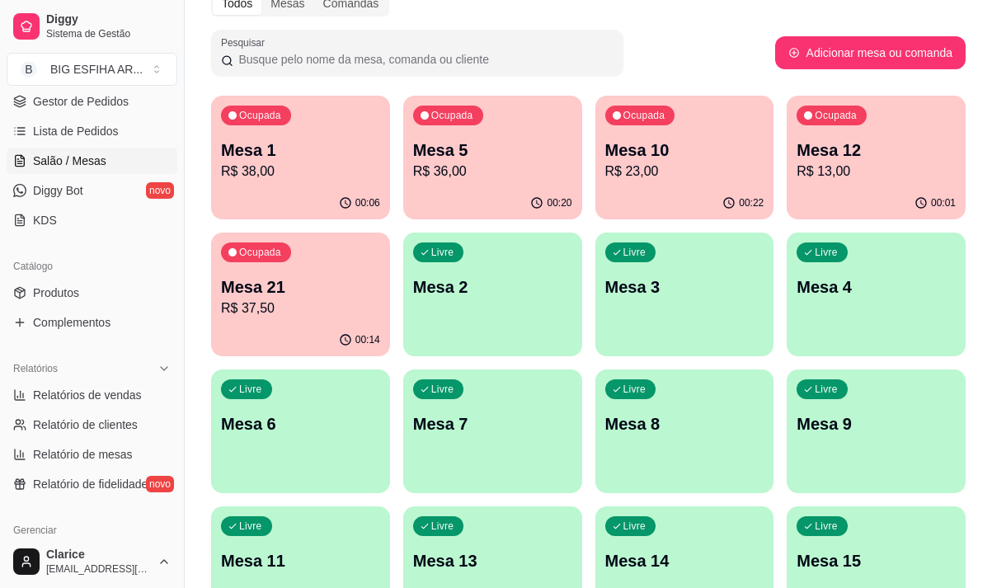
click at [286, 151] on p "Mesa 1" at bounding box center [300, 150] width 159 height 23
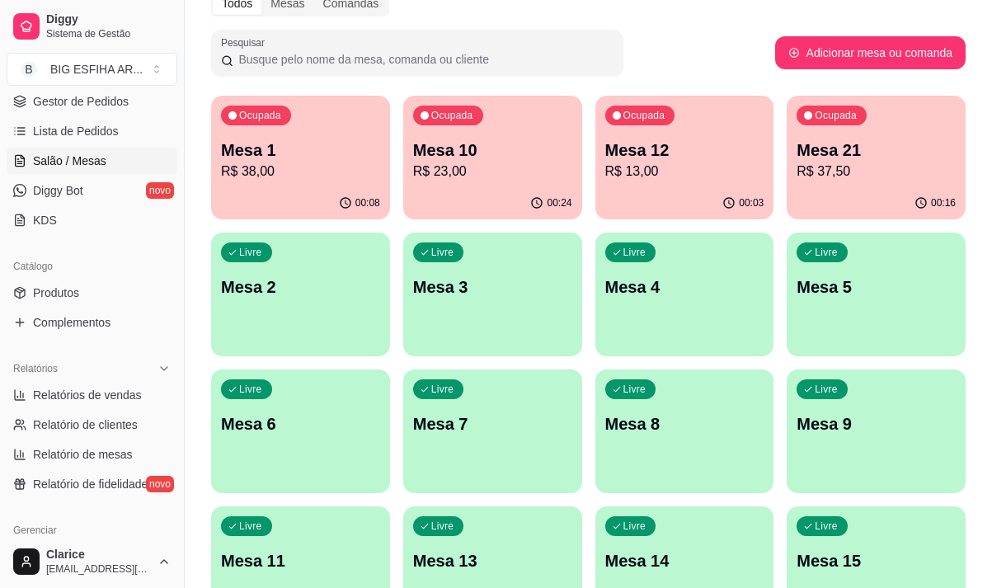
click at [279, 141] on p "Mesa 1" at bounding box center [300, 150] width 159 height 23
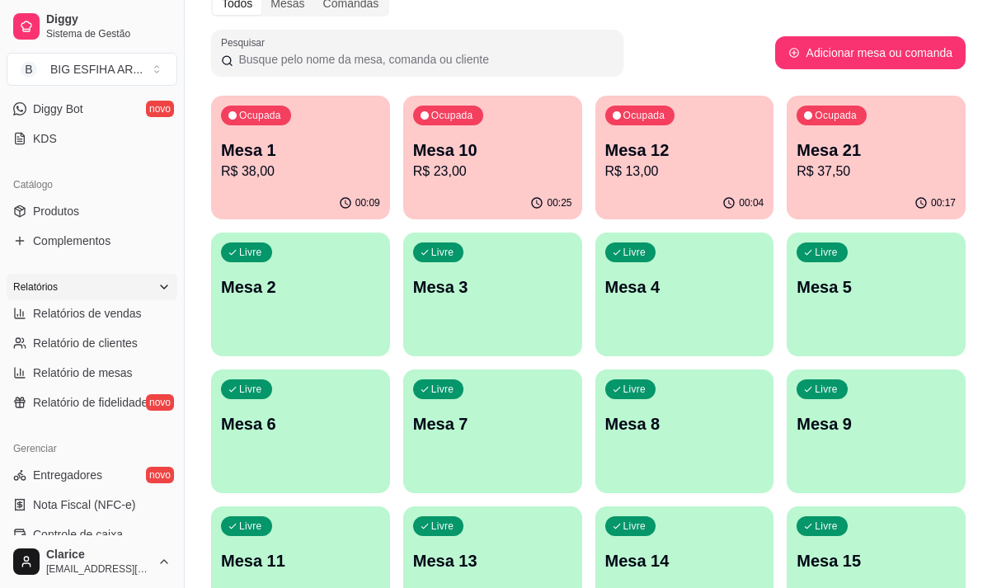
scroll to position [330, 0]
click at [98, 213] on link "Produtos" at bounding box center [92, 210] width 171 height 26
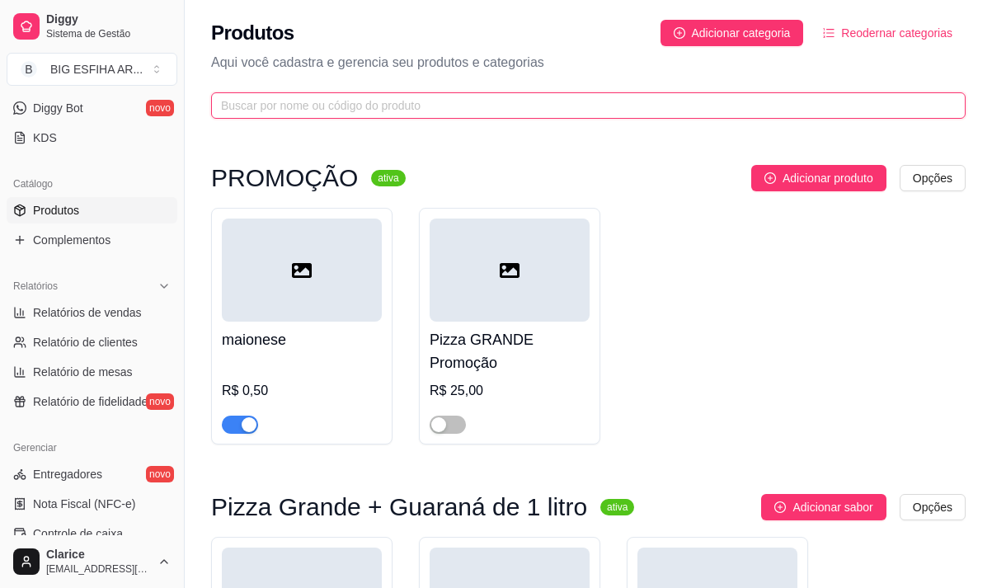
click at [423, 101] on input "text" at bounding box center [582, 105] width 722 height 18
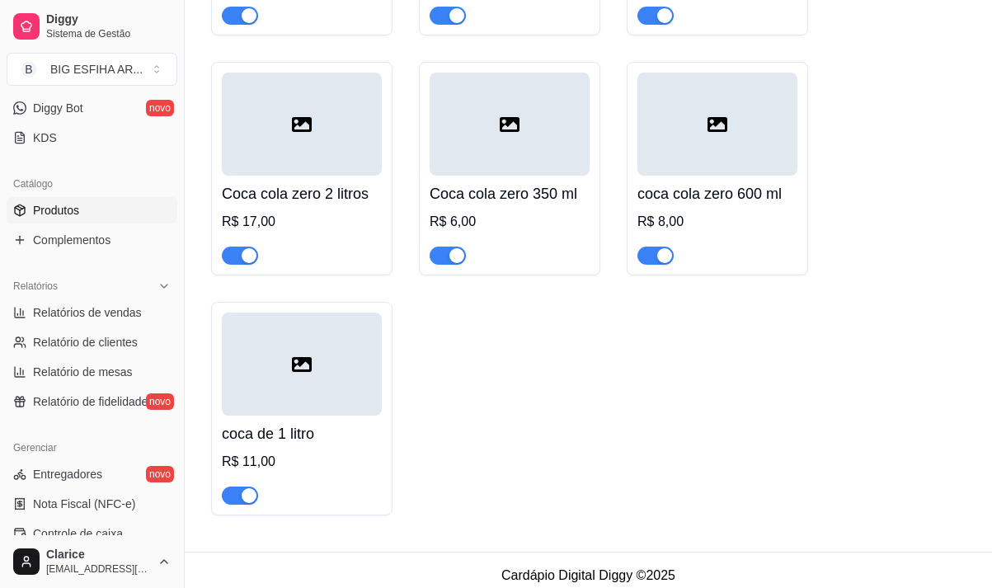
scroll to position [399, 0]
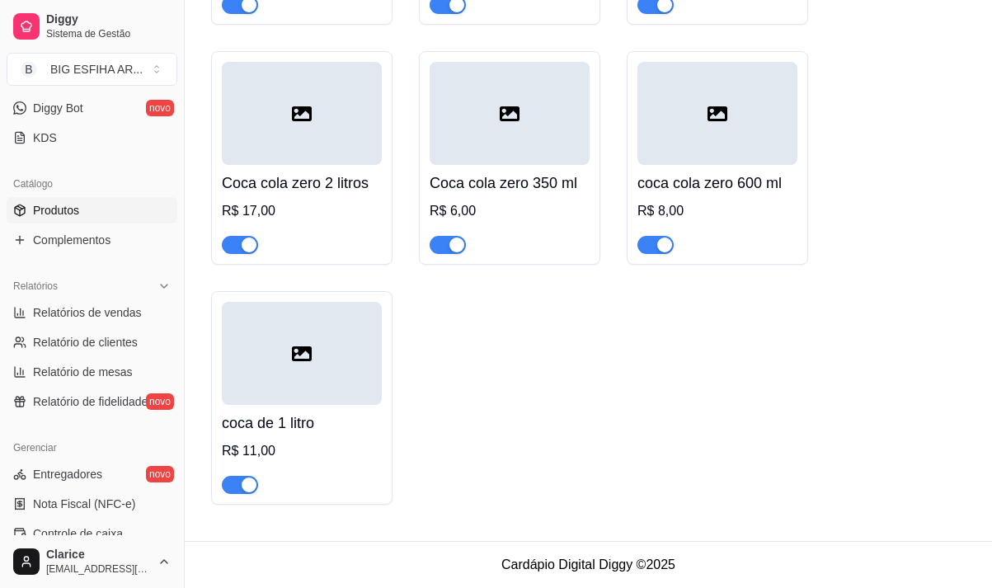
type input "coc"
click at [232, 478] on span "button" at bounding box center [240, 485] width 36 height 18
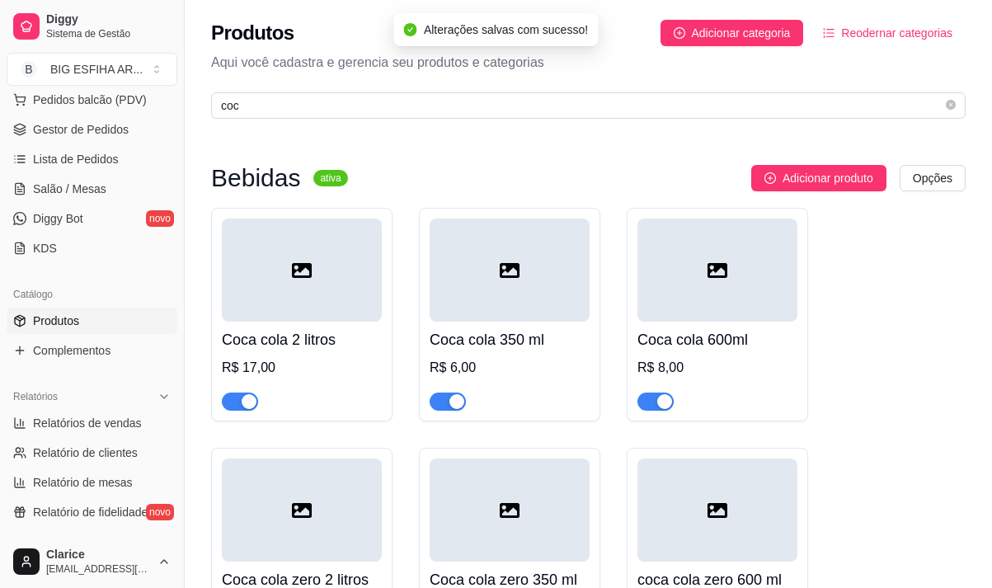
scroll to position [82, 0]
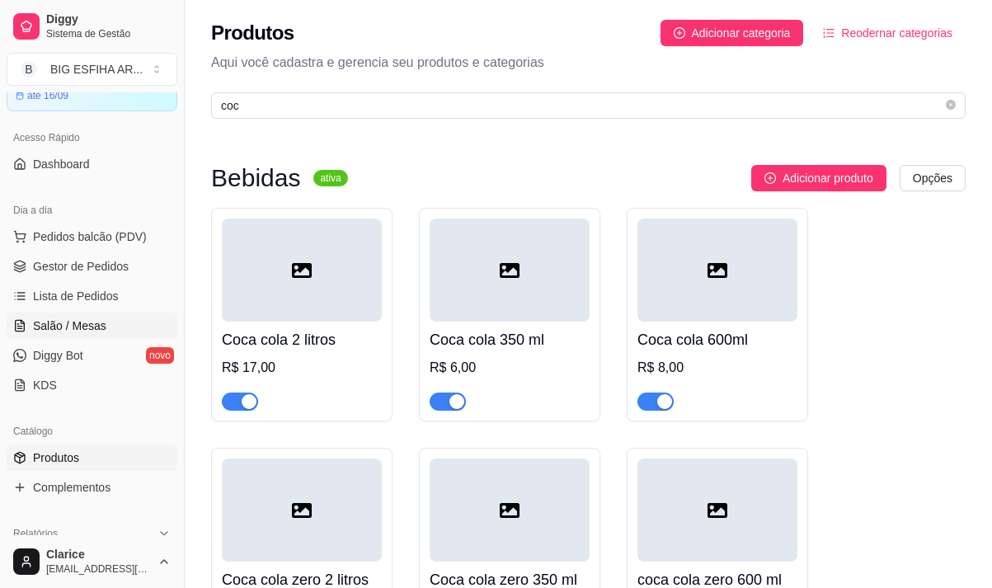
click at [89, 315] on link "Salão / Mesas" at bounding box center [92, 326] width 171 height 26
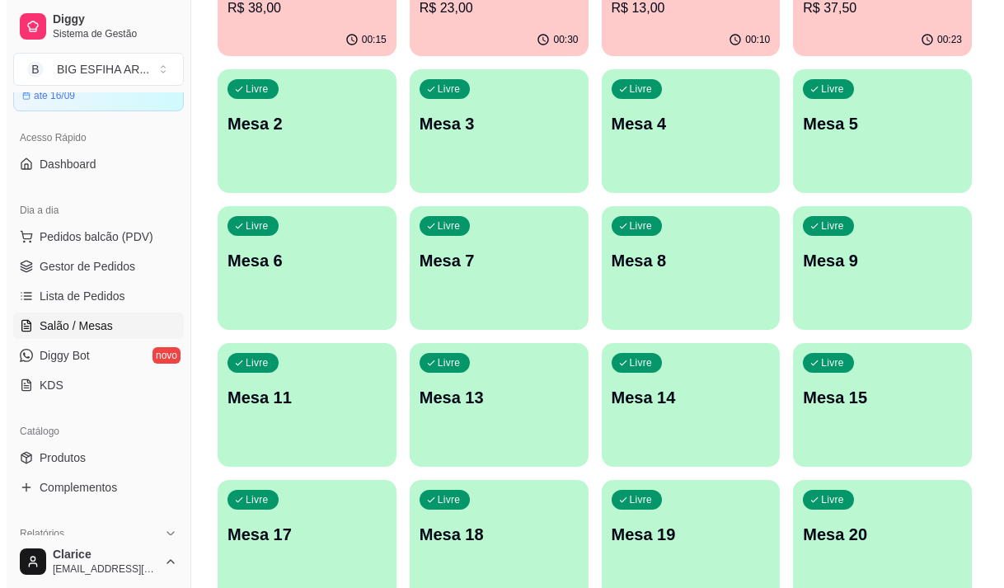
scroll to position [247, 0]
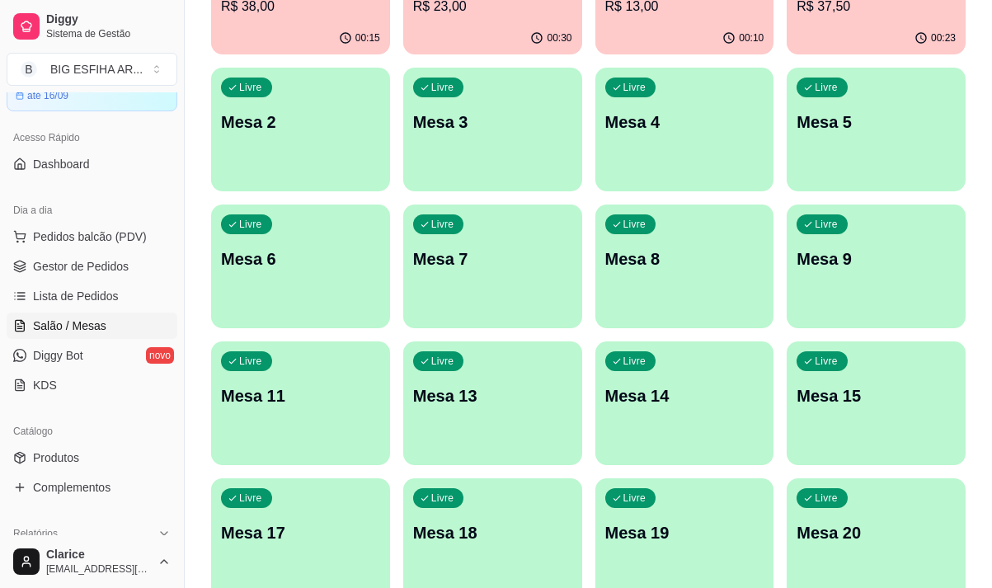
click at [734, 266] on p "Mesa 8" at bounding box center [684, 258] width 159 height 23
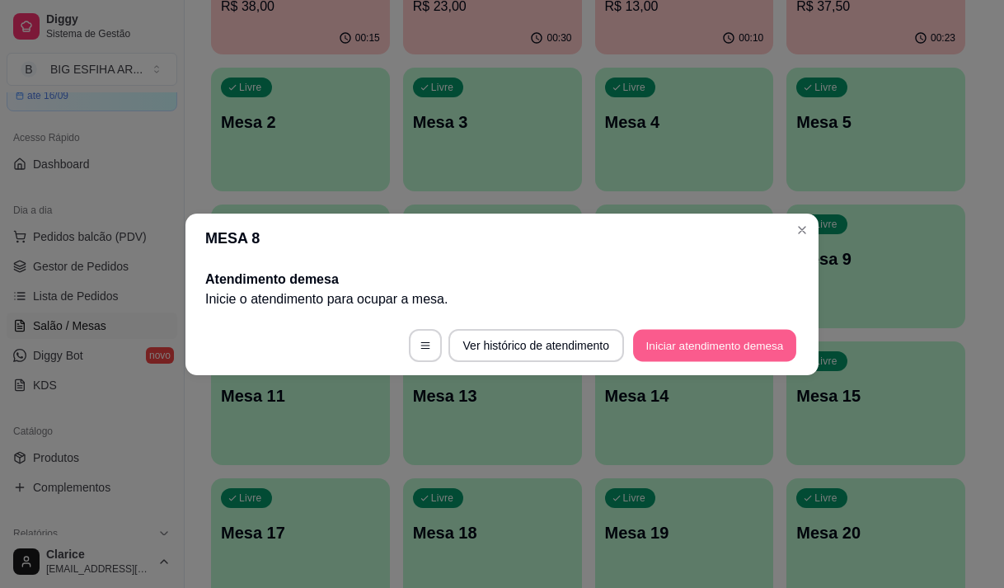
click at [755, 350] on button "Iniciar atendimento de mesa" at bounding box center [714, 345] width 163 height 32
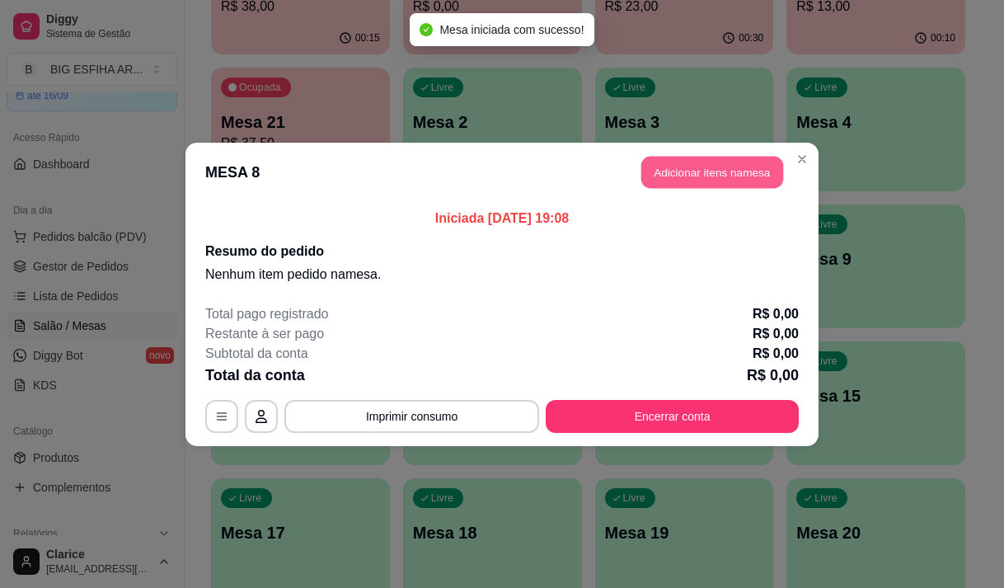
click at [675, 182] on button "Adicionar itens na mesa" at bounding box center [713, 172] width 142 height 32
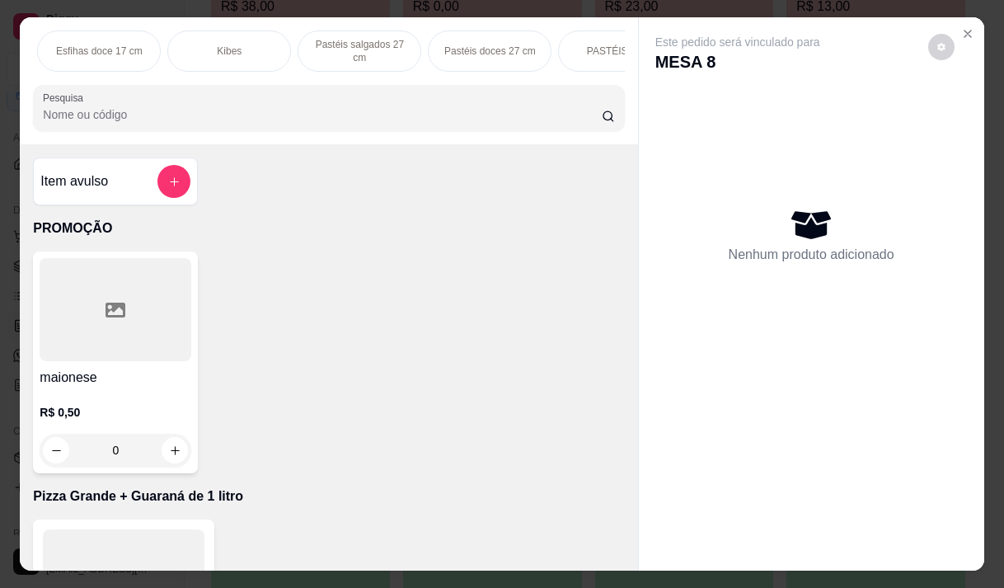
scroll to position [0, 1035]
click at [249, 49] on p "Pizza Salgadas" at bounding box center [233, 51] width 68 height 13
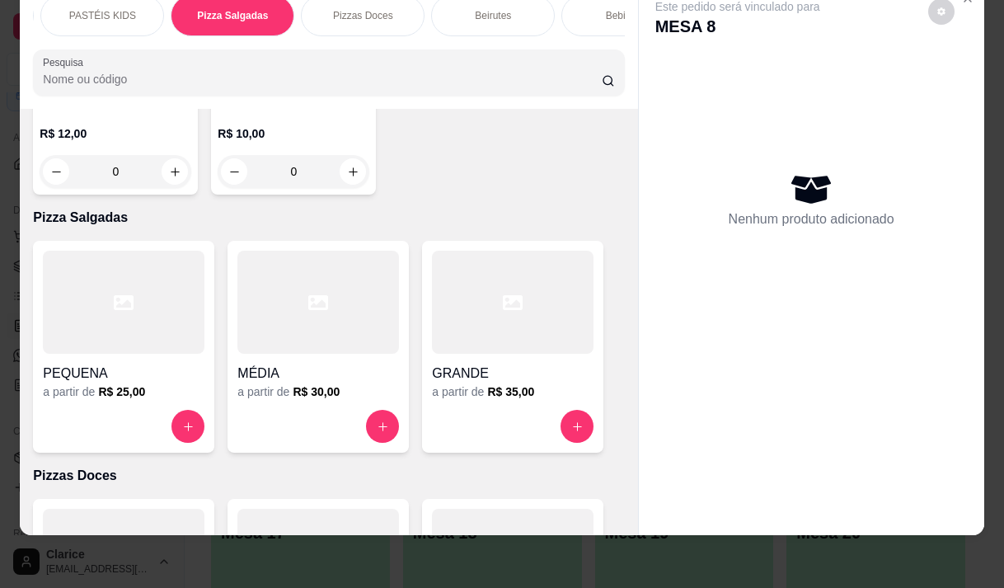
scroll to position [12838, 0]
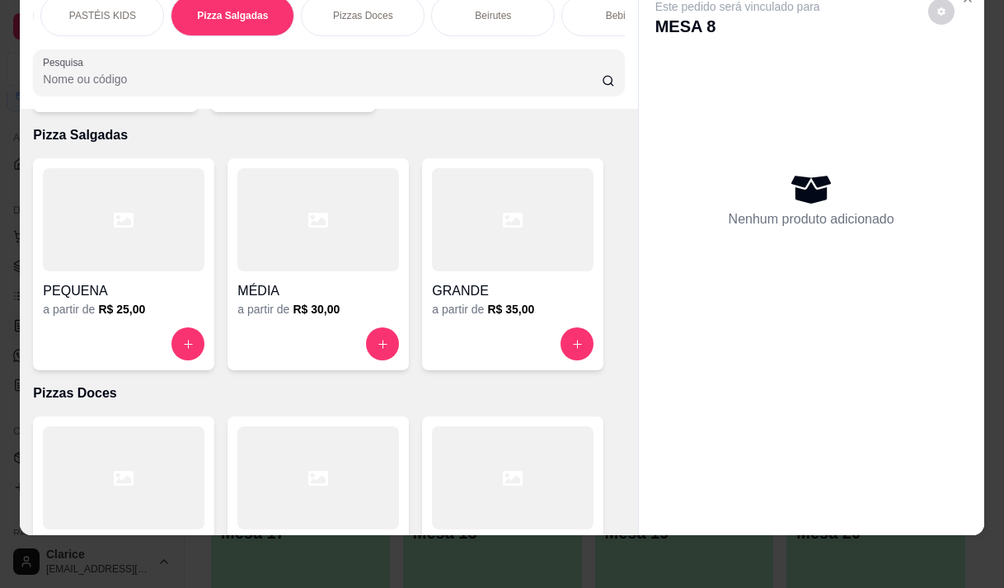
click at [483, 281] on h4 "GRANDE" at bounding box center [513, 291] width 162 height 20
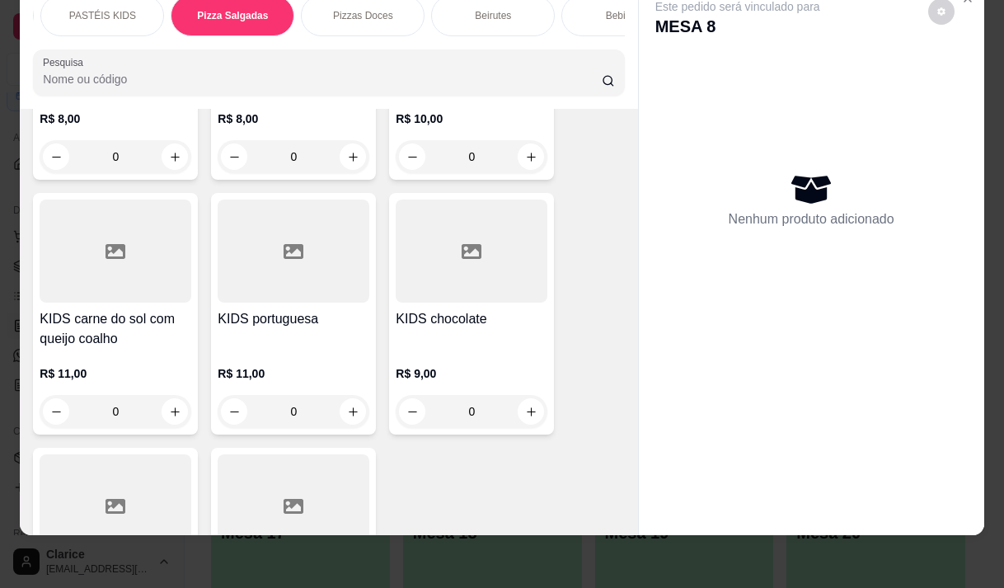
scroll to position [12590, 0]
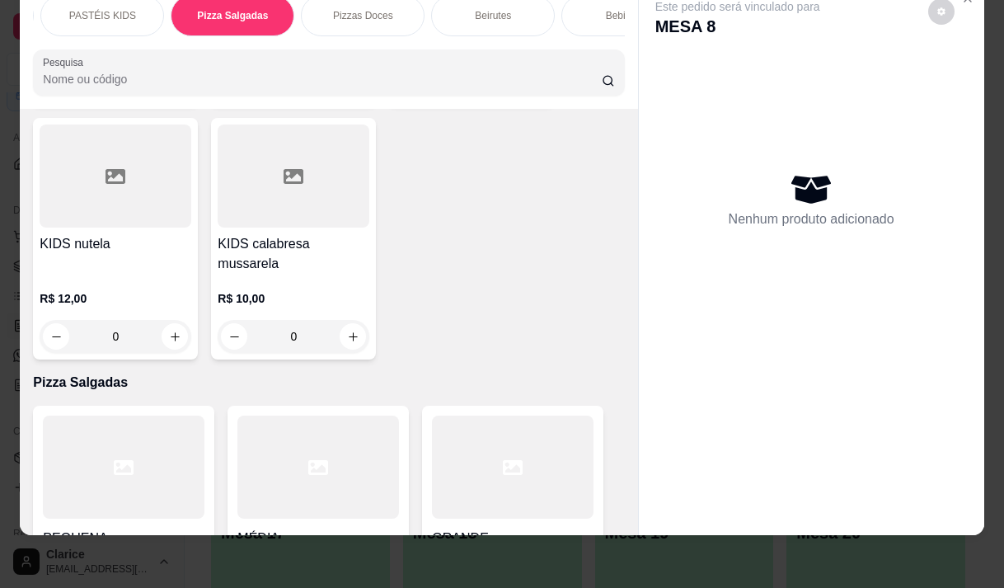
click at [510, 416] on div at bounding box center [513, 467] width 162 height 103
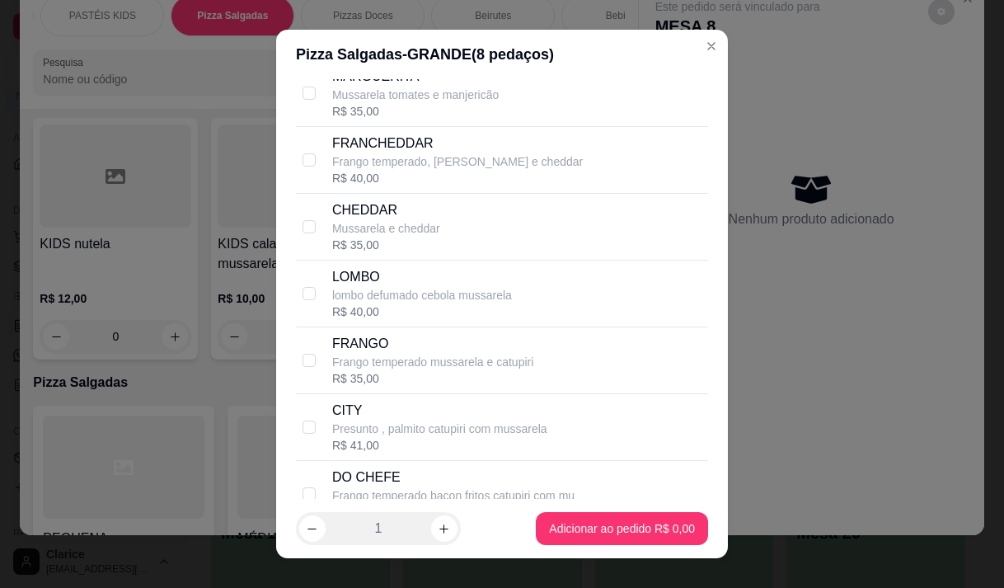
scroll to position [577, 0]
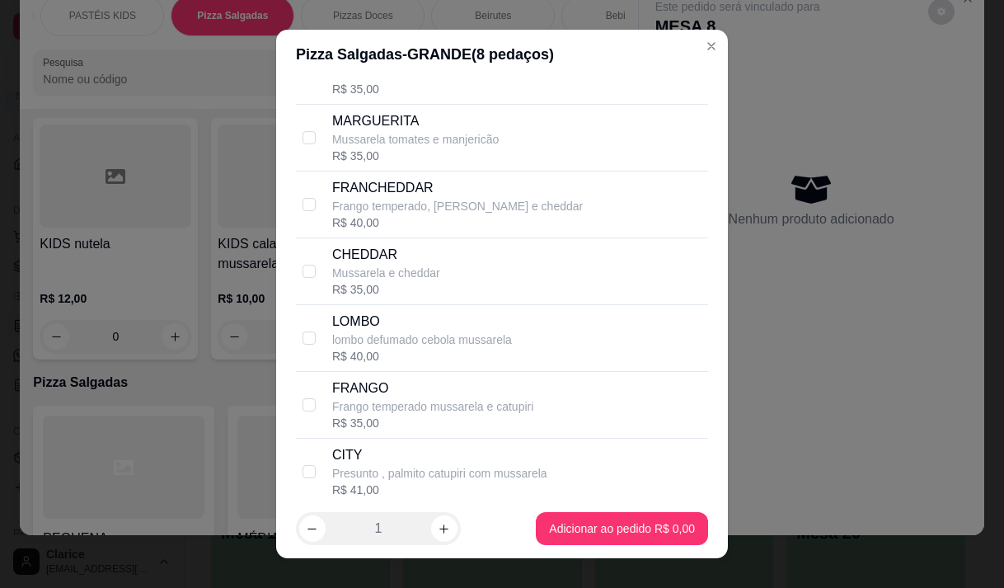
click at [410, 415] on p "Frango temperado mussarela e catupiri" at bounding box center [432, 406] width 201 height 16
checkbox input "true"
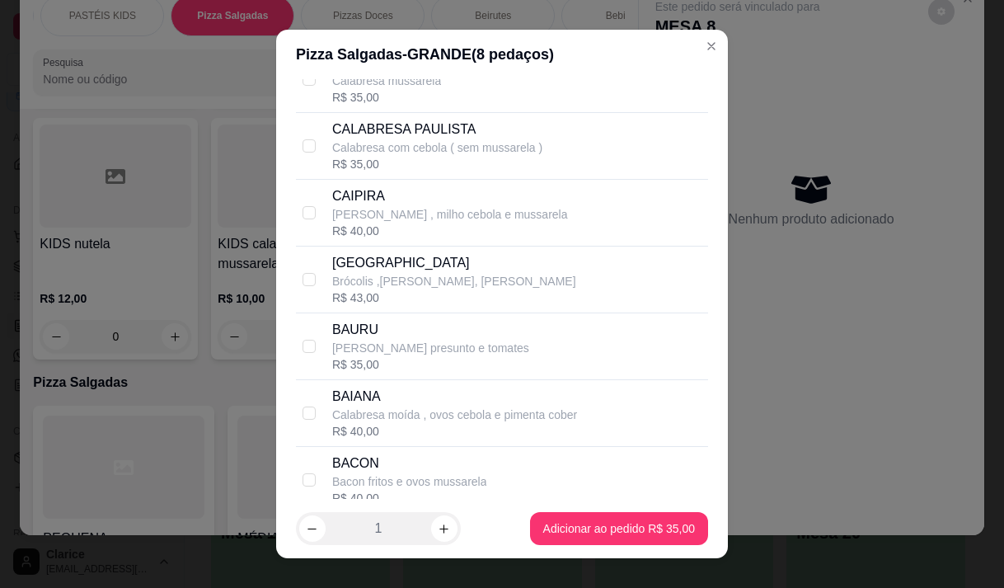
scroll to position [1319, 0]
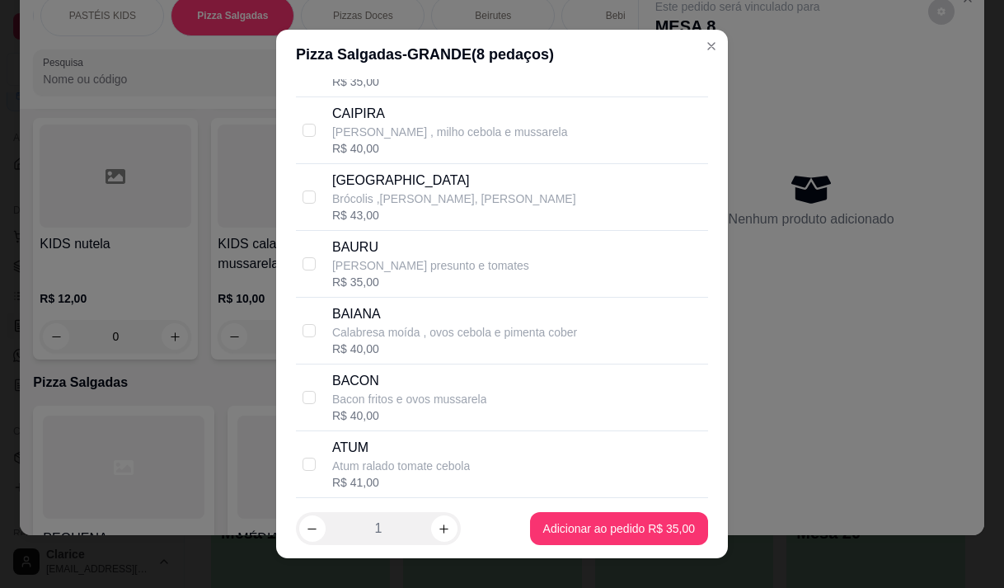
click at [453, 257] on p "BAURU" at bounding box center [430, 247] width 197 height 20
checkbox input "true"
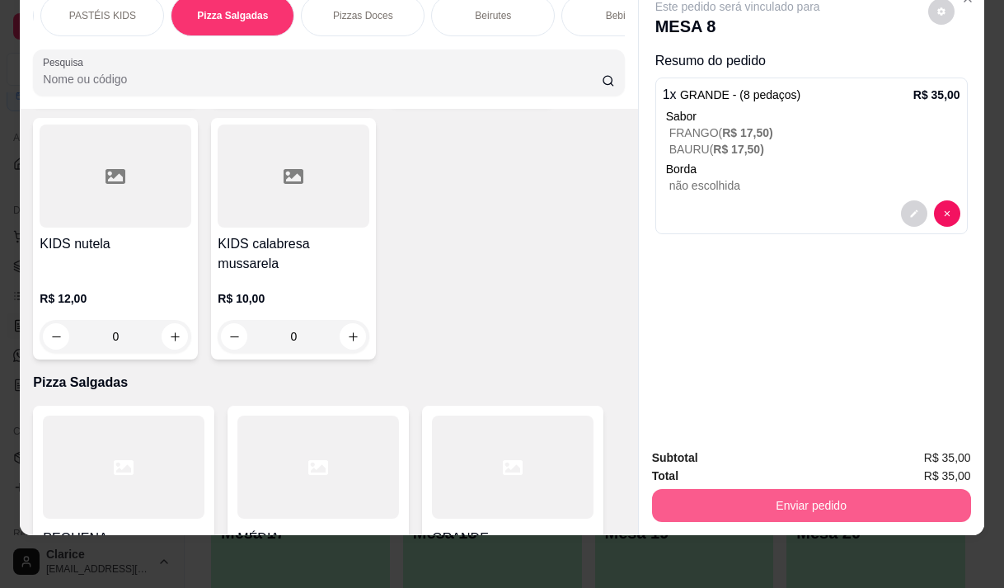
click at [750, 493] on button "Enviar pedido" at bounding box center [811, 505] width 319 height 33
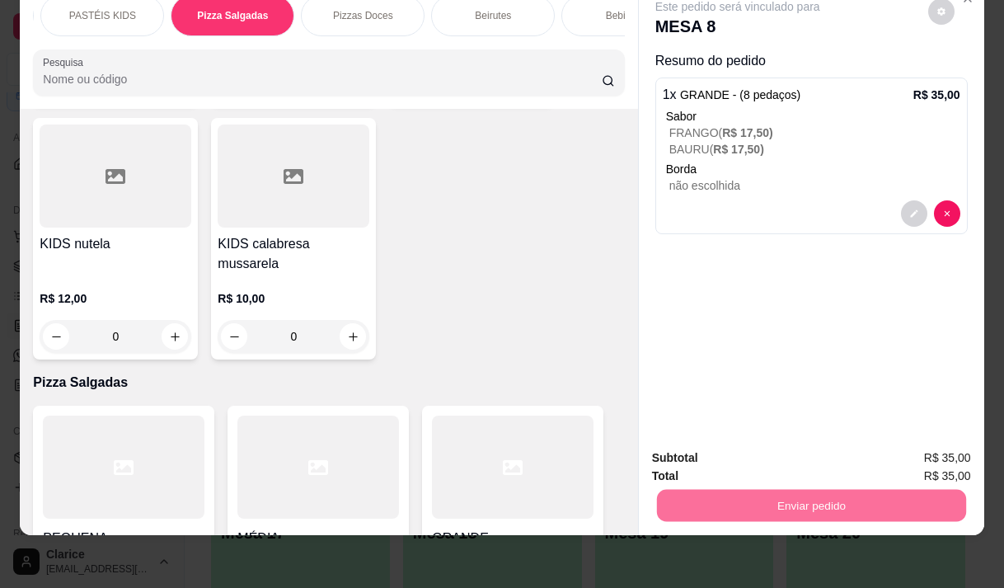
click at [710, 442] on button "Não registrar e enviar pedido" at bounding box center [757, 452] width 172 height 31
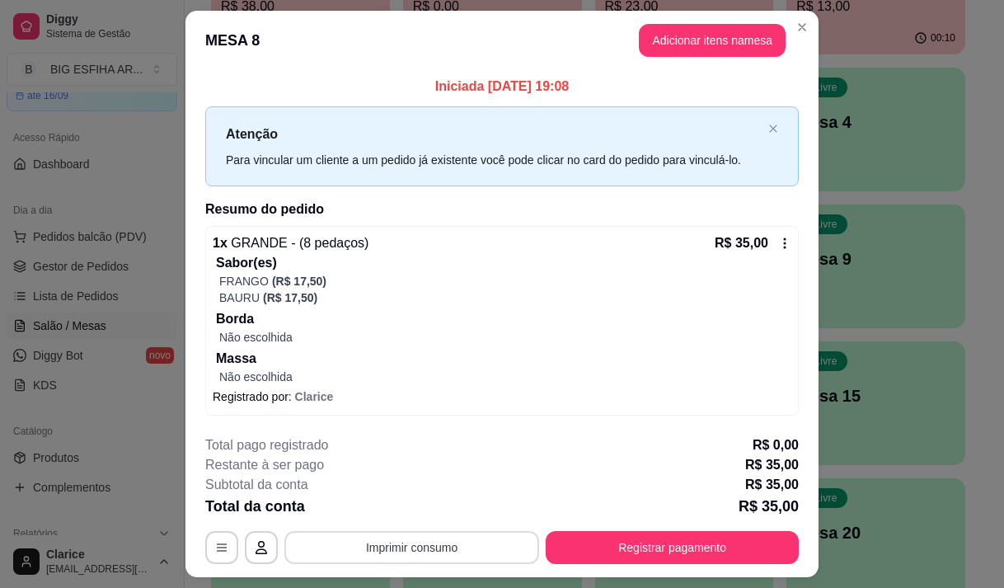
click at [487, 540] on button "Imprimir consumo" at bounding box center [411, 547] width 255 height 33
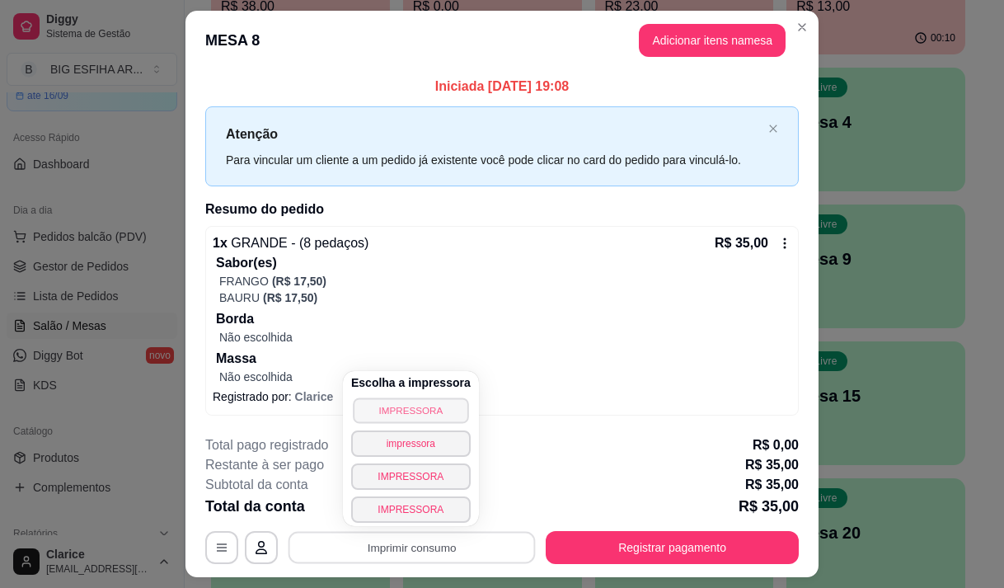
click at [424, 397] on button "IMPRESSORA" at bounding box center [410, 410] width 115 height 26
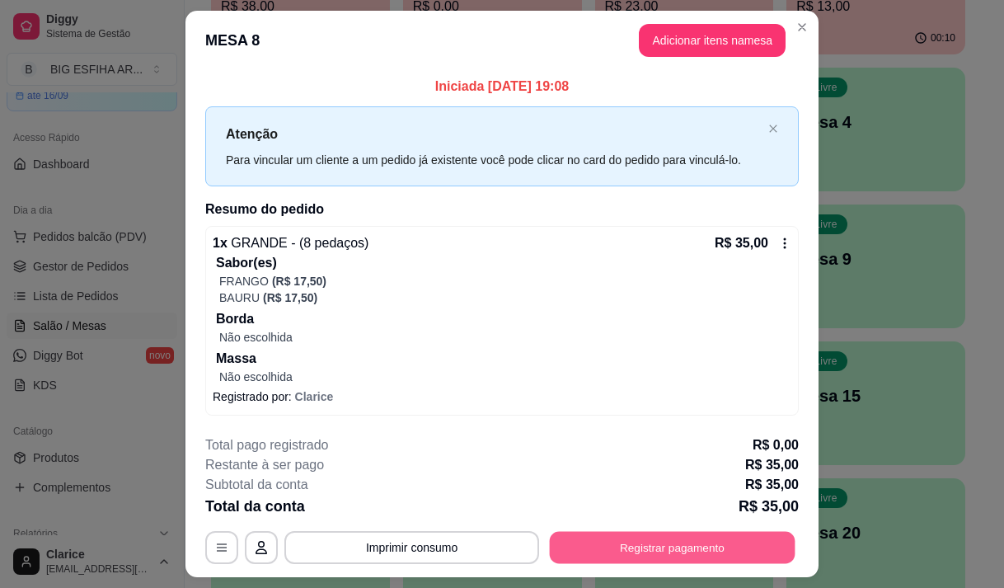
click at [617, 553] on button "Registrar pagamento" at bounding box center [673, 548] width 246 height 32
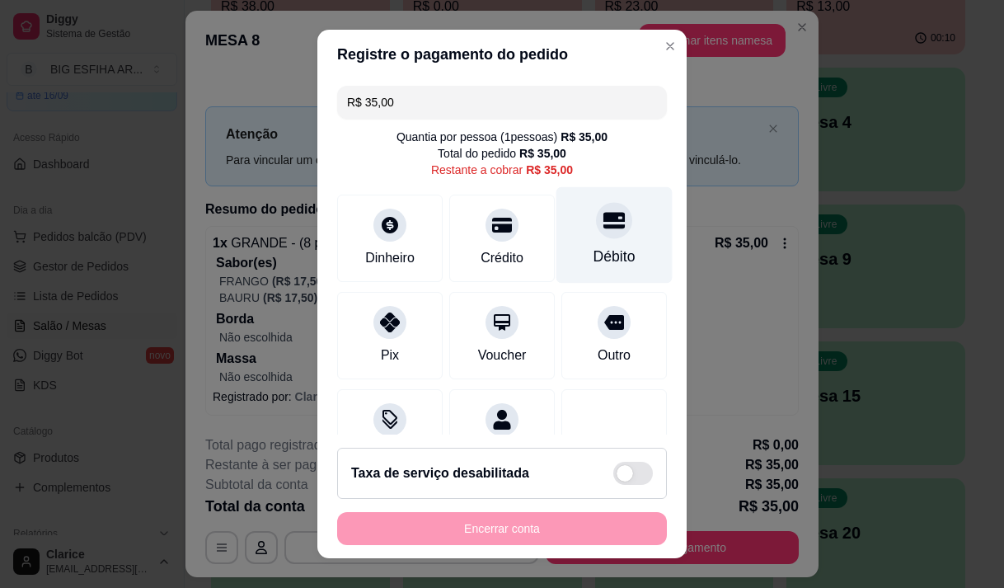
click at [604, 230] on icon at bounding box center [614, 219] width 21 height 21
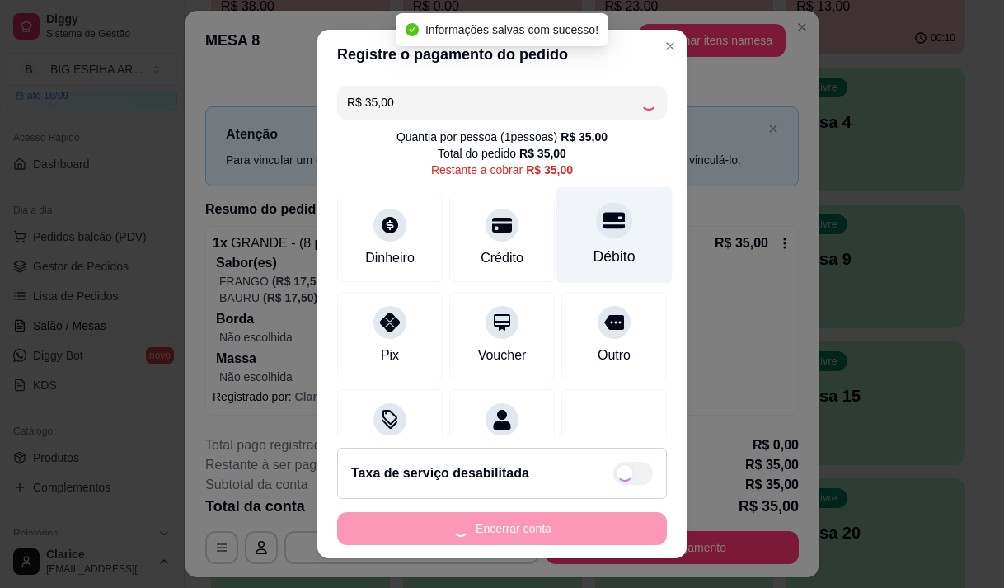
type input "R$ 0,00"
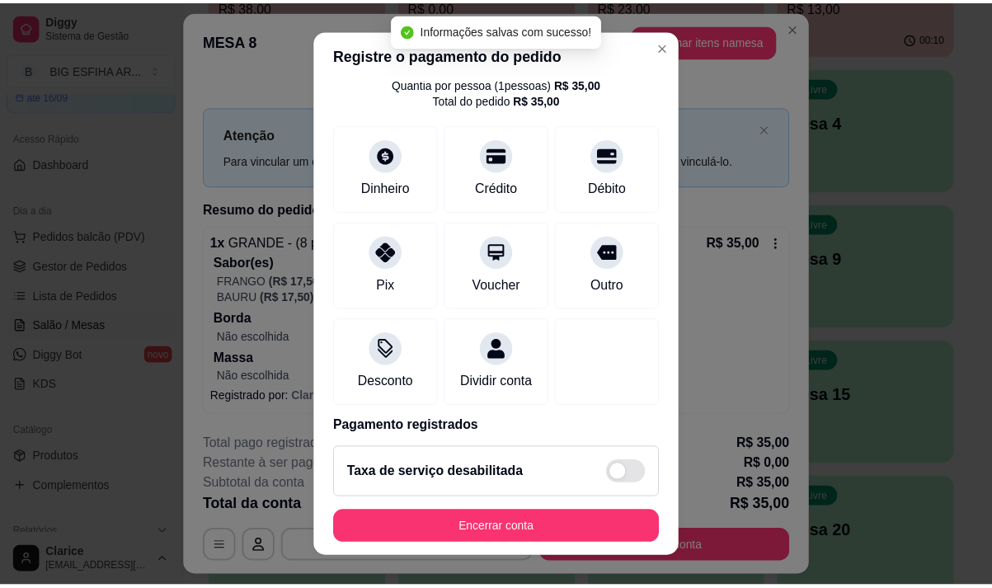
scroll to position [137, 0]
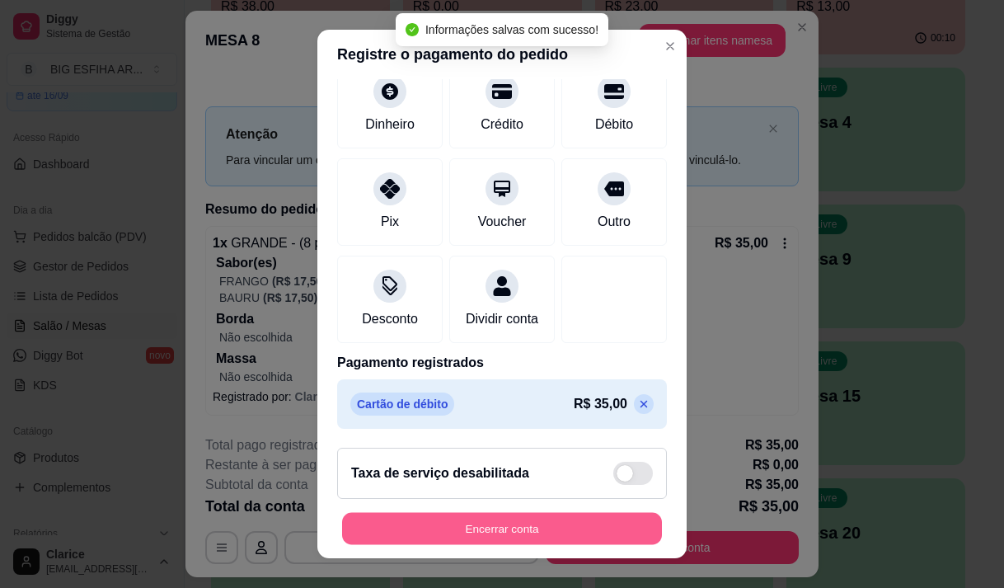
click at [553, 534] on button "Encerrar conta" at bounding box center [502, 529] width 320 height 32
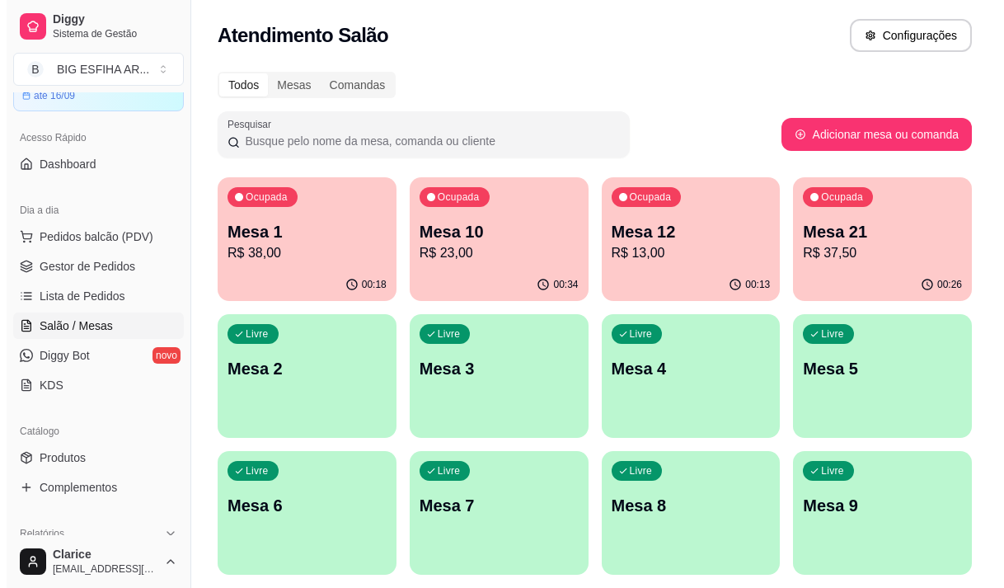
scroll to position [0, 0]
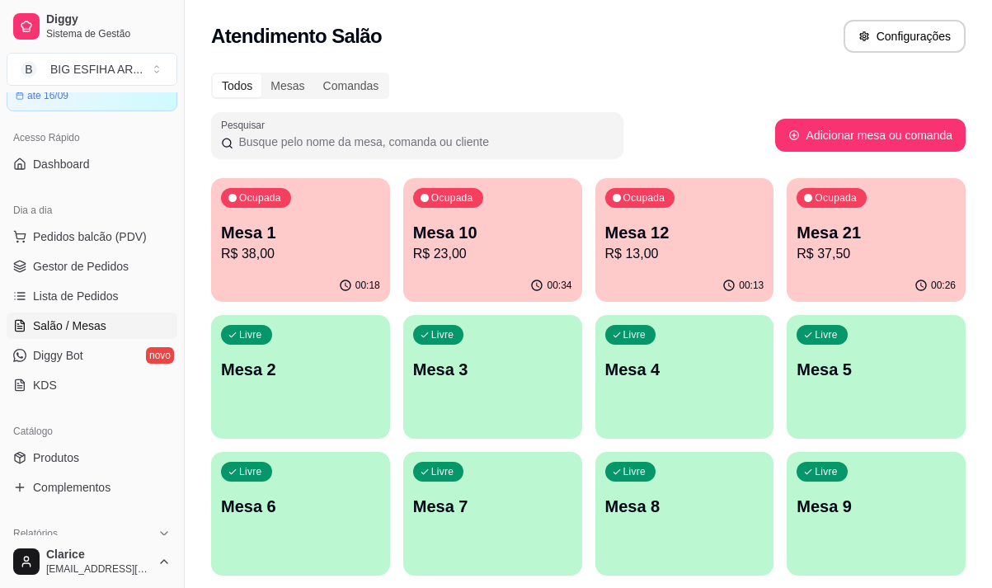
click at [495, 265] on div "Ocupada Mesa 10 R$ 23,00" at bounding box center [492, 224] width 179 height 92
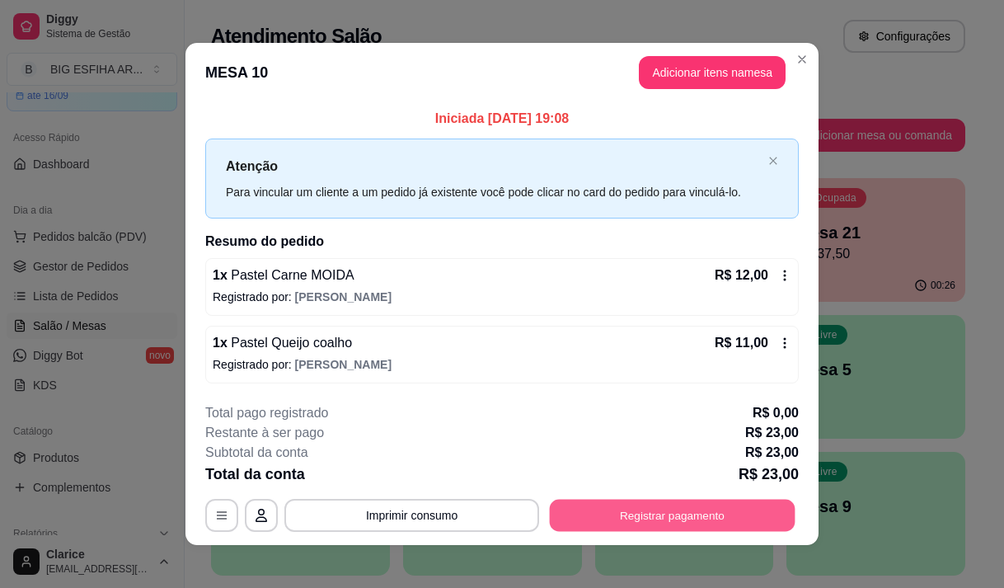
click at [698, 510] on button "Registrar pagamento" at bounding box center [673, 516] width 246 height 32
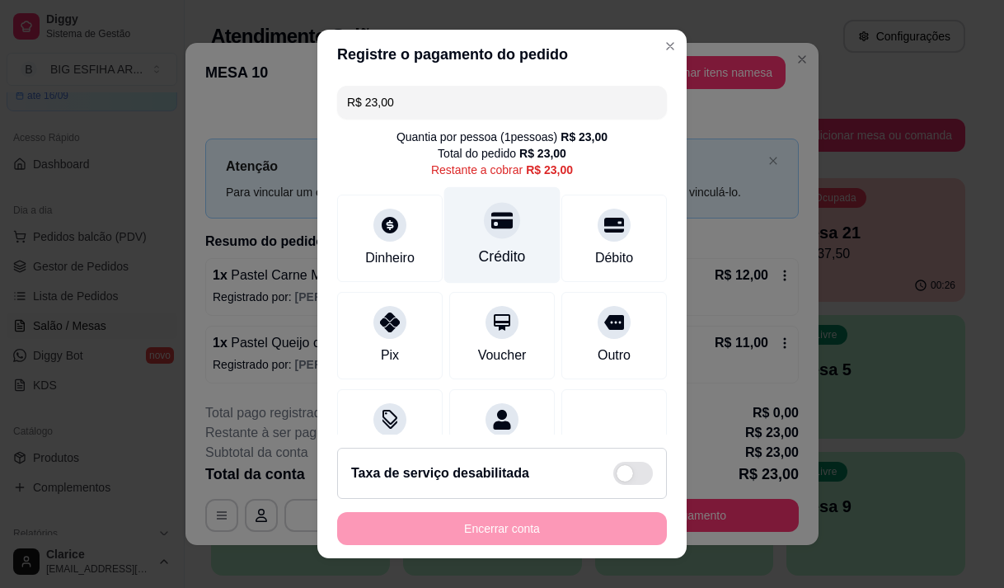
click at [479, 252] on div "Crédito" at bounding box center [502, 256] width 47 height 21
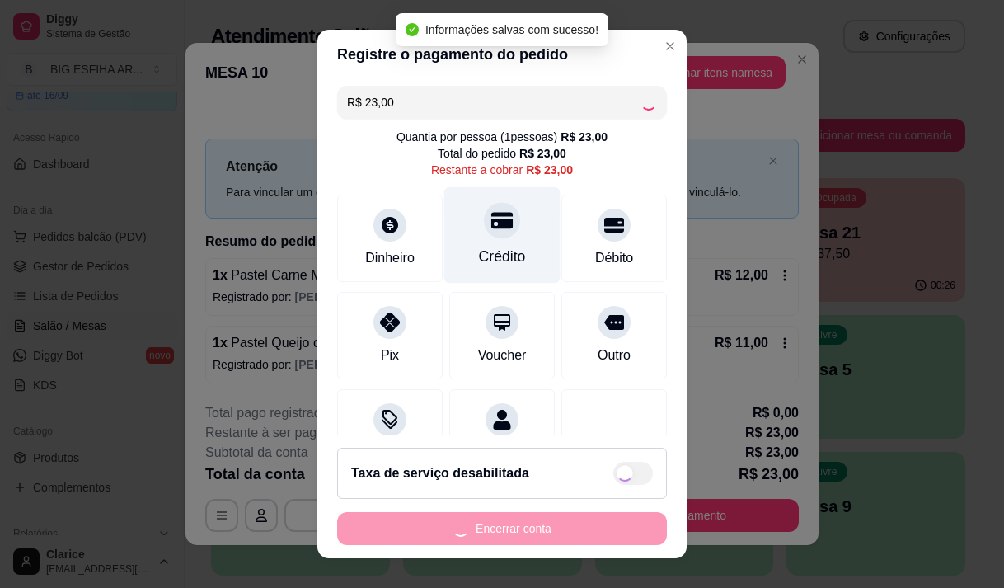
type input "R$ 0,00"
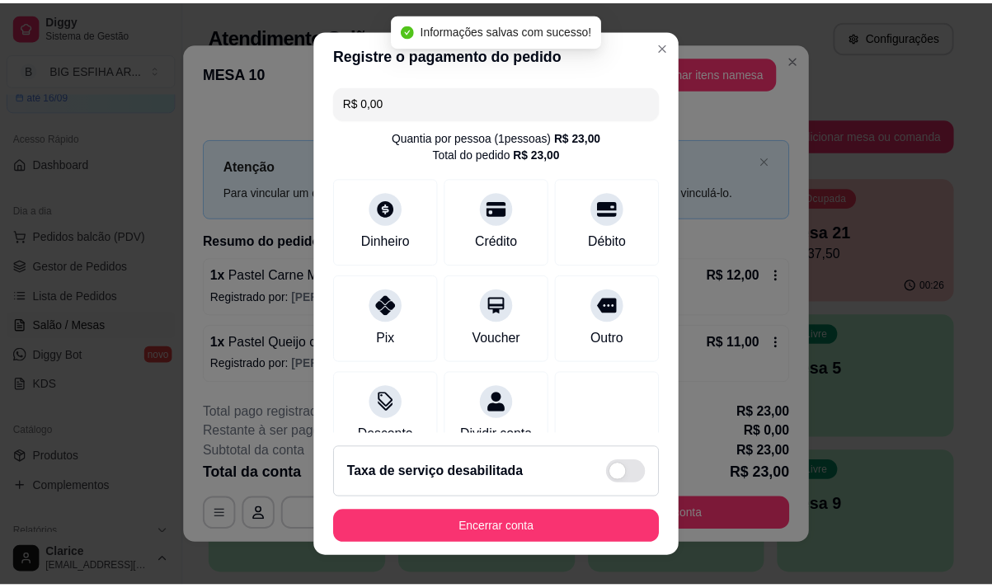
scroll to position [137, 0]
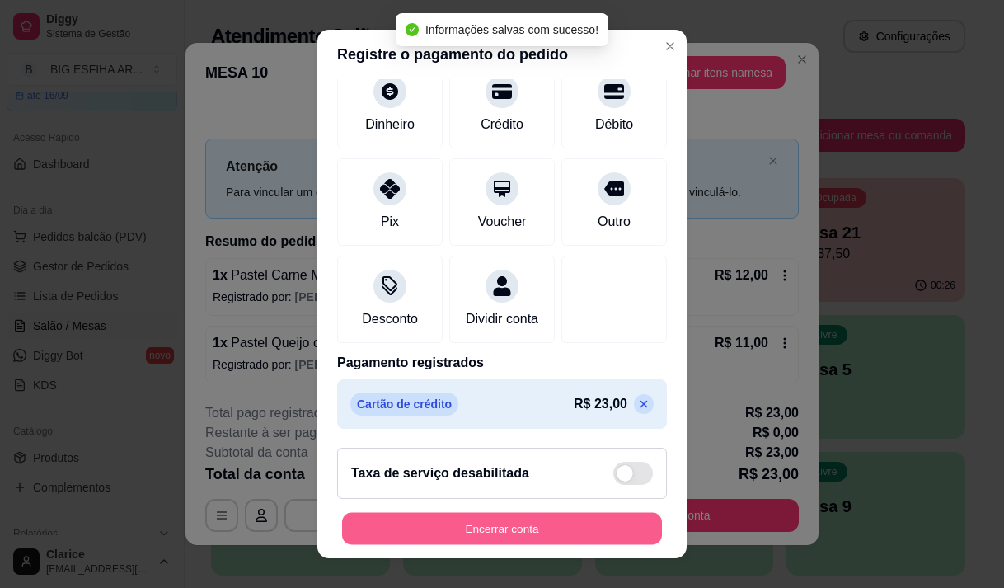
click at [527, 520] on button "Encerrar conta" at bounding box center [502, 529] width 320 height 32
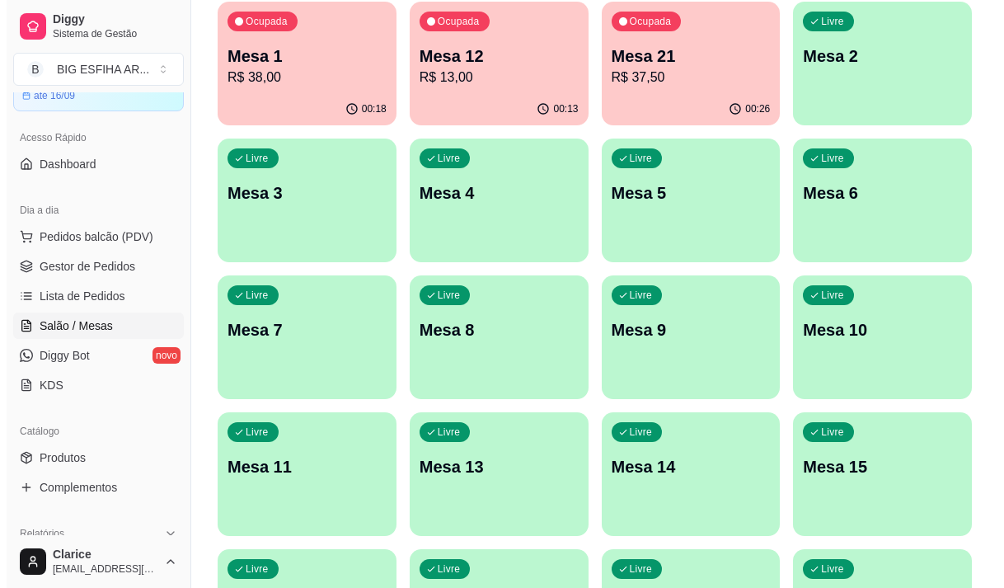
scroll to position [247, 0]
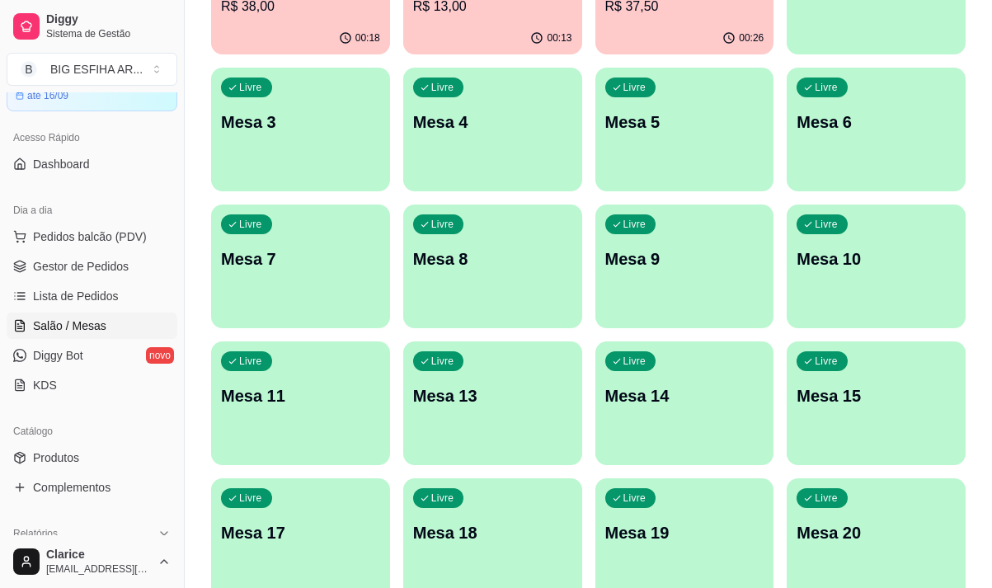
click at [664, 278] on div "Livre Mesa 9" at bounding box center [684, 257] width 179 height 104
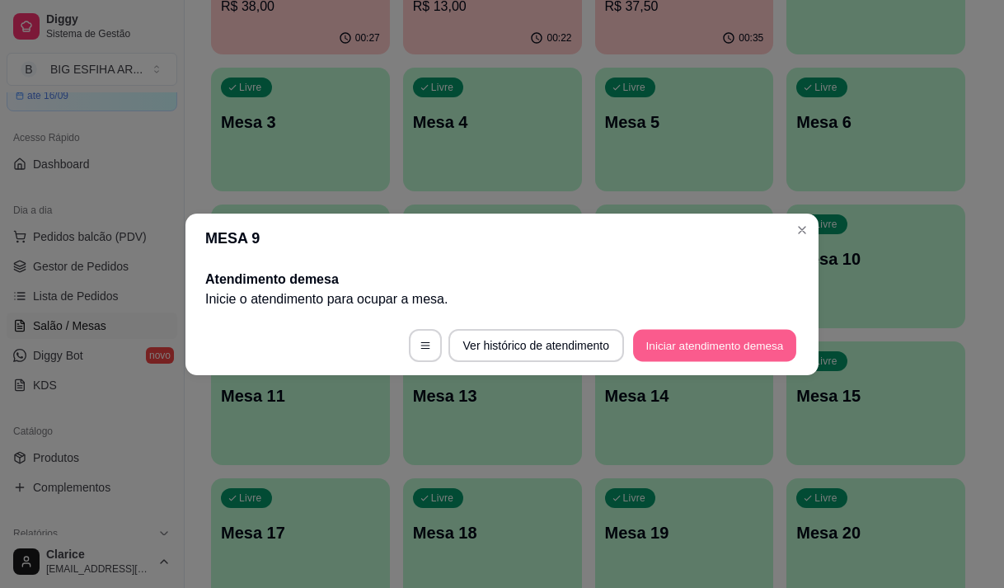
click at [689, 345] on button "Iniciar atendimento de mesa" at bounding box center [714, 345] width 163 height 32
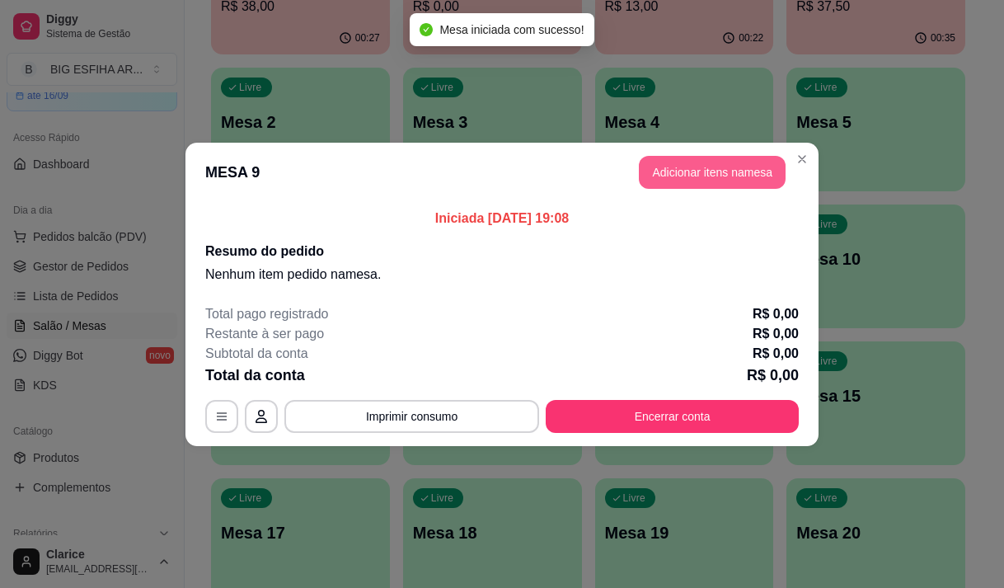
click at [684, 166] on button "Adicionar itens na mesa" at bounding box center [712, 172] width 147 height 33
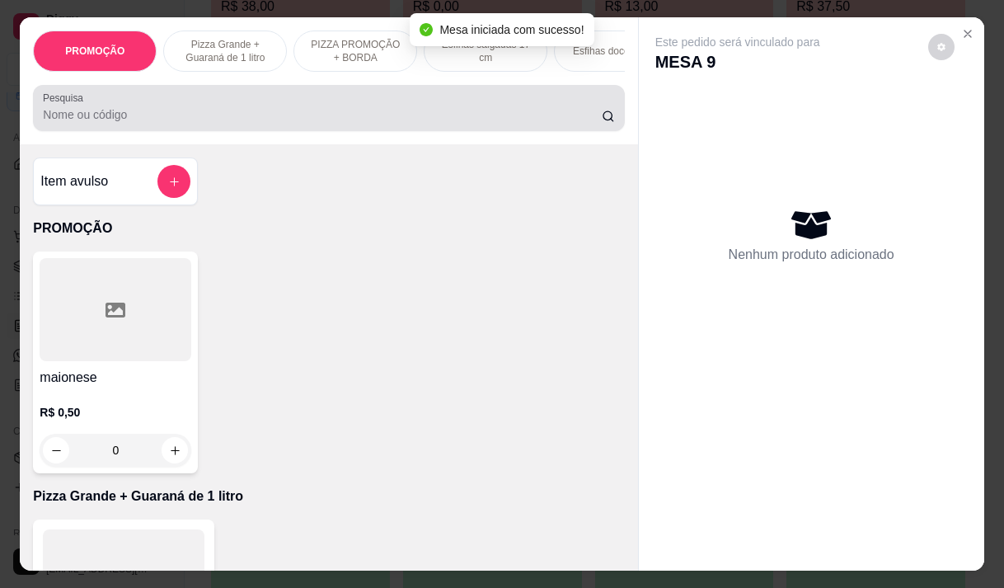
click at [122, 108] on div at bounding box center [328, 108] width 571 height 33
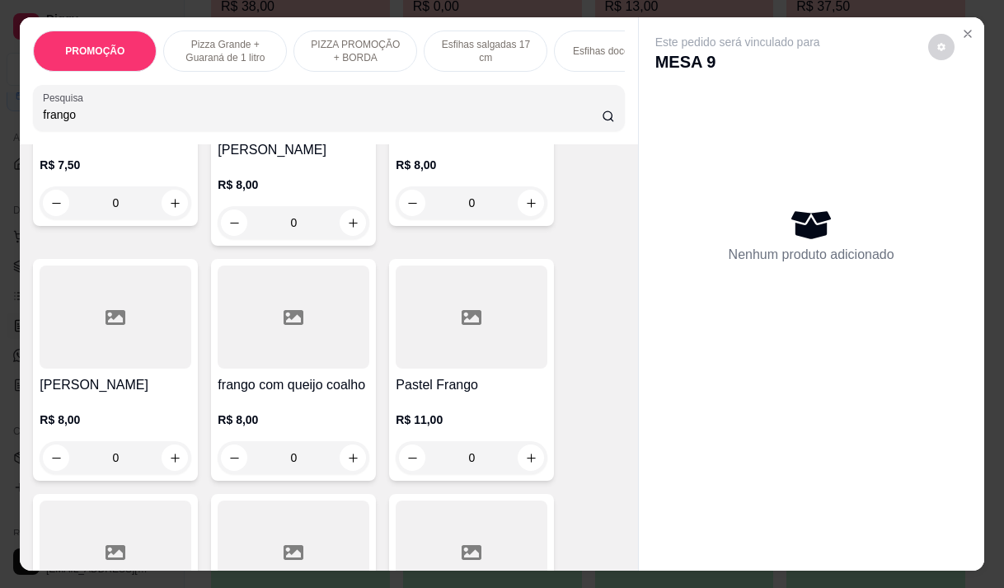
type input "frango"
click at [468, 359] on div "Pastel Frango R$ 11,00 0" at bounding box center [471, 370] width 165 height 222
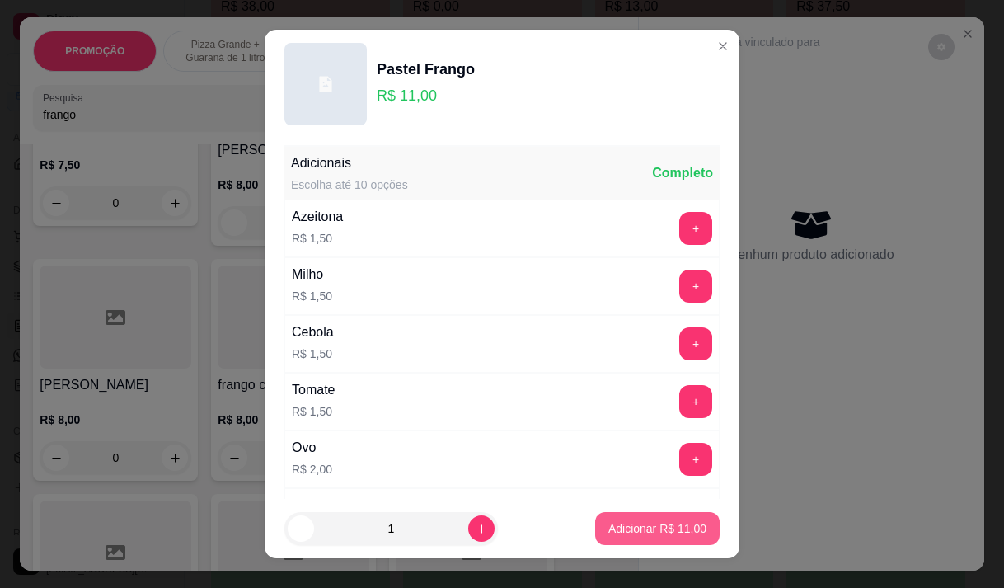
click at [648, 544] on button "Adicionar R$ 11,00" at bounding box center [657, 528] width 125 height 33
type input "1"
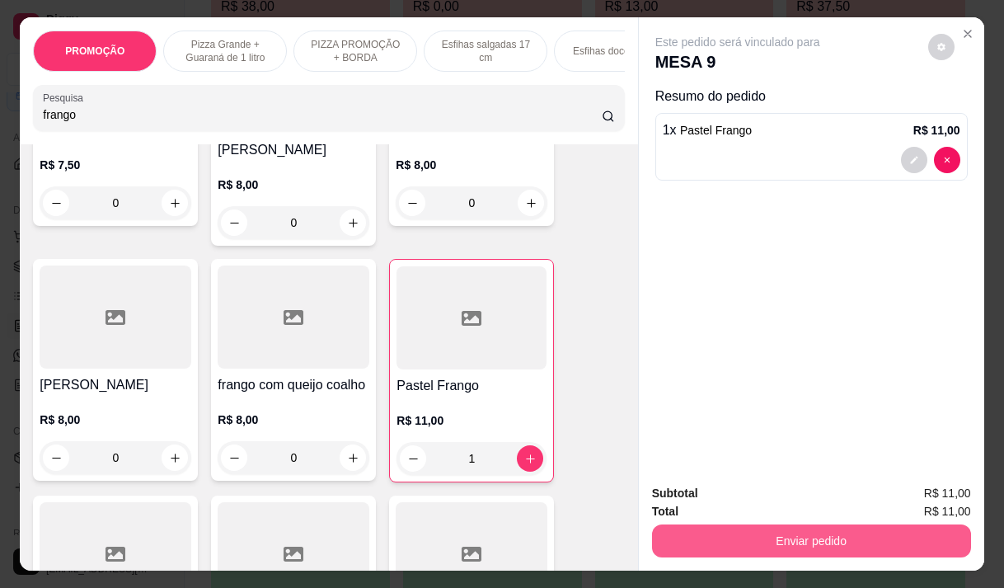
click at [710, 529] on button "Enviar pedido" at bounding box center [811, 540] width 319 height 33
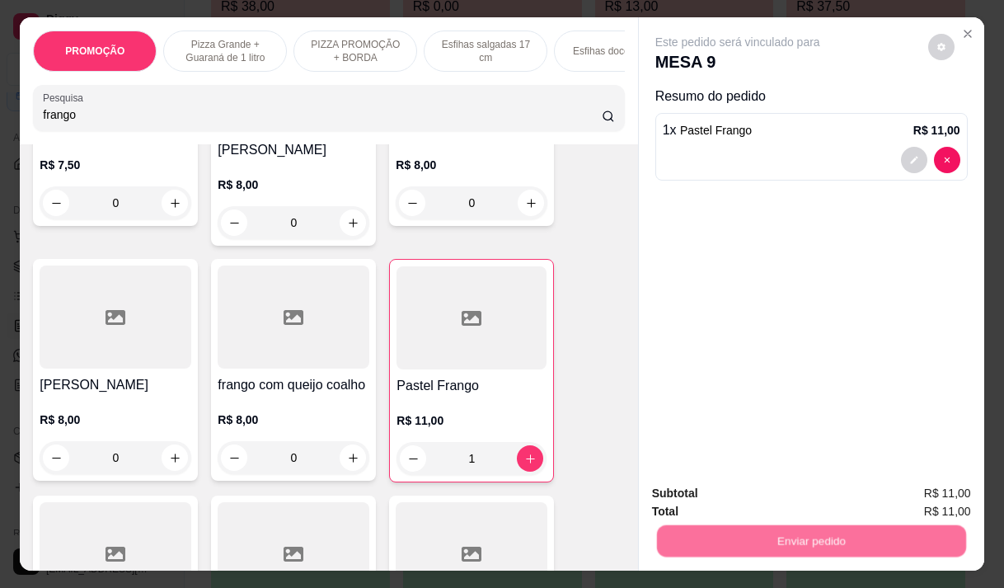
click at [730, 489] on button "Não registrar e enviar pedido" at bounding box center [757, 493] width 172 height 31
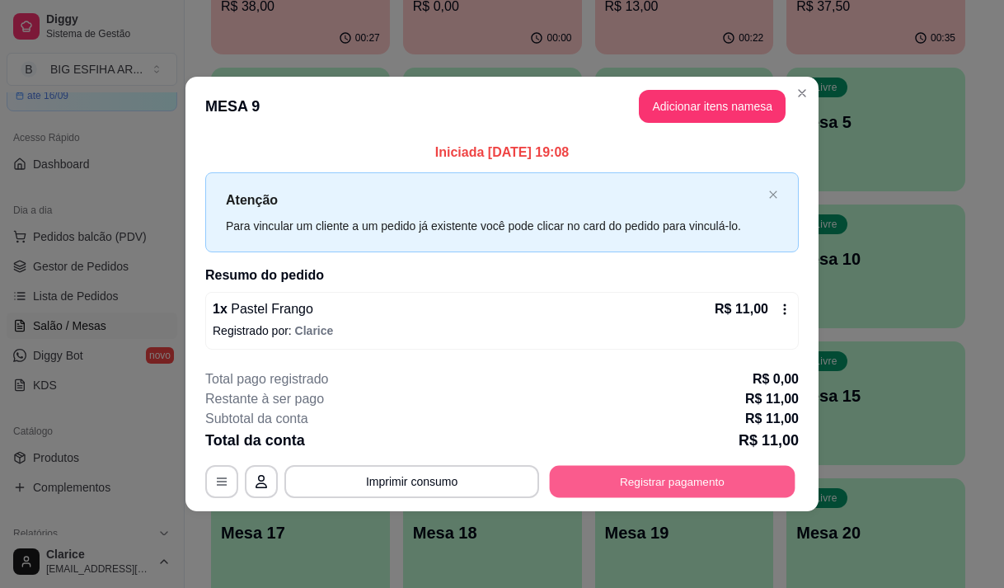
click at [705, 487] on button "Registrar pagamento" at bounding box center [673, 482] width 246 height 32
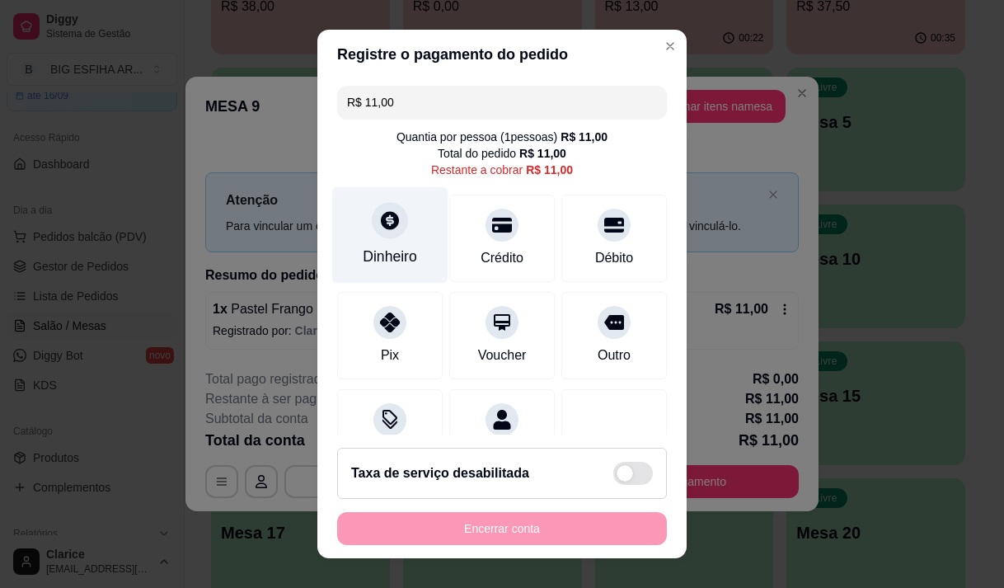
click at [361, 219] on div "Dinheiro" at bounding box center [390, 234] width 116 height 96
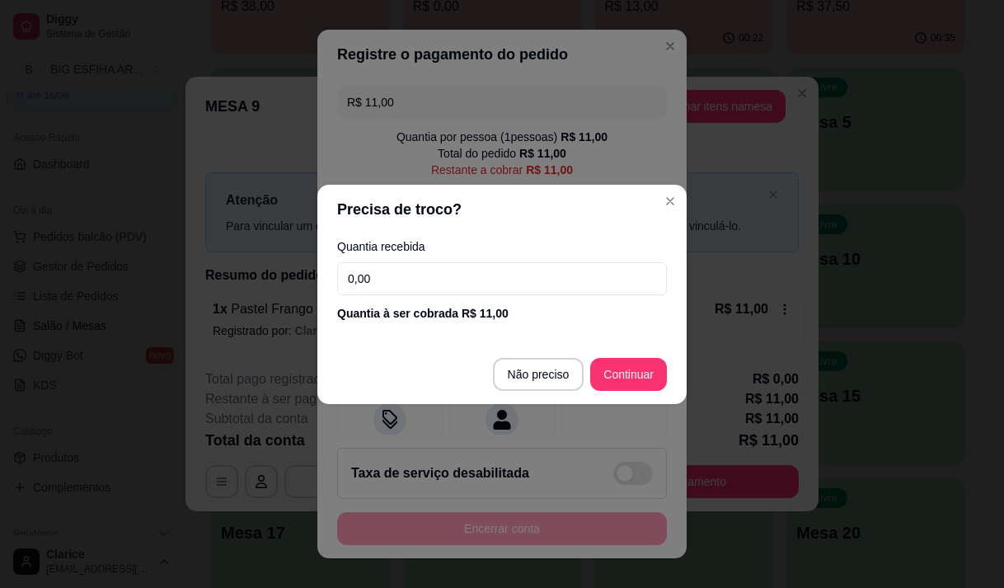
click at [388, 271] on input "0,00" at bounding box center [502, 278] width 330 height 33
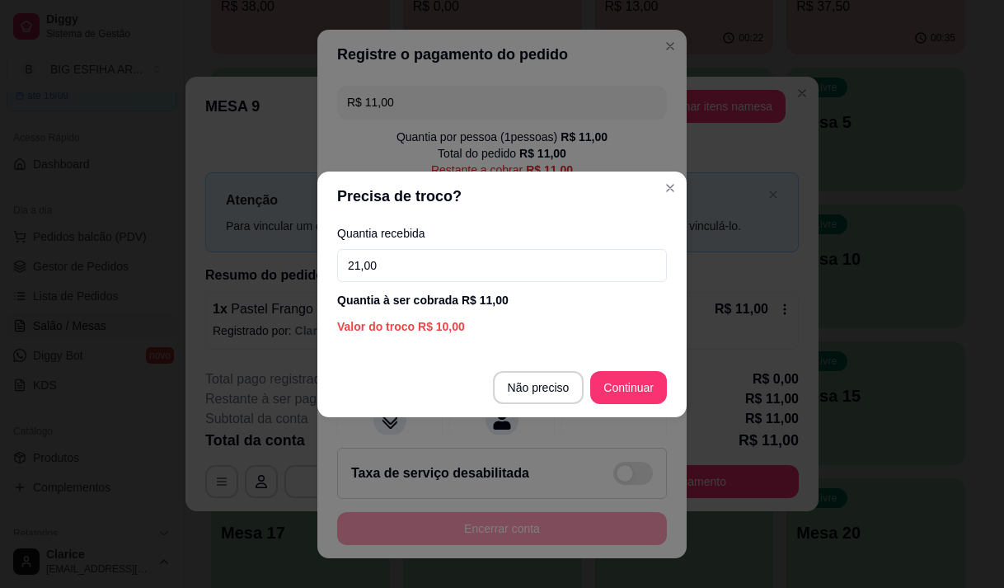
type input "21,00"
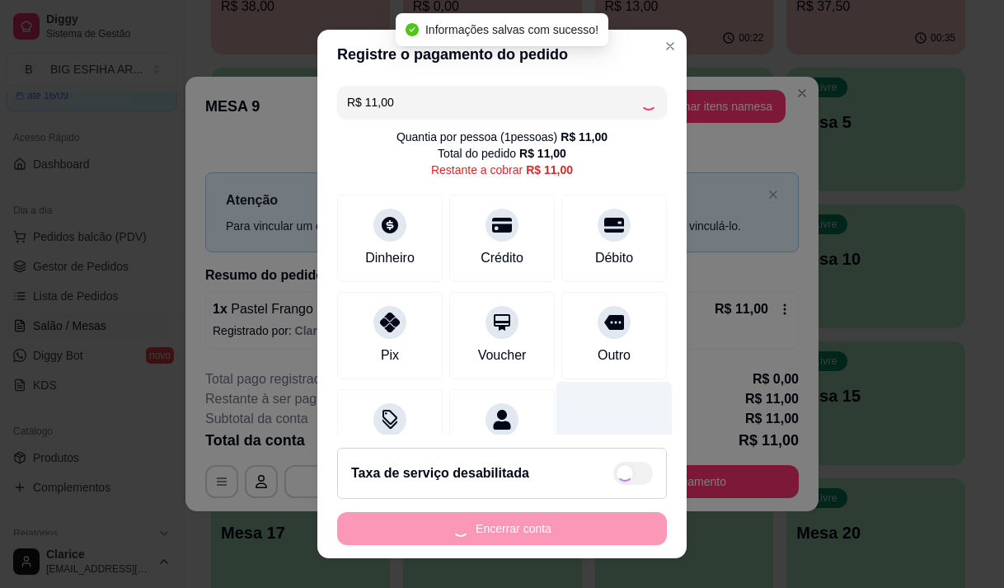
type input "R$ 0,00"
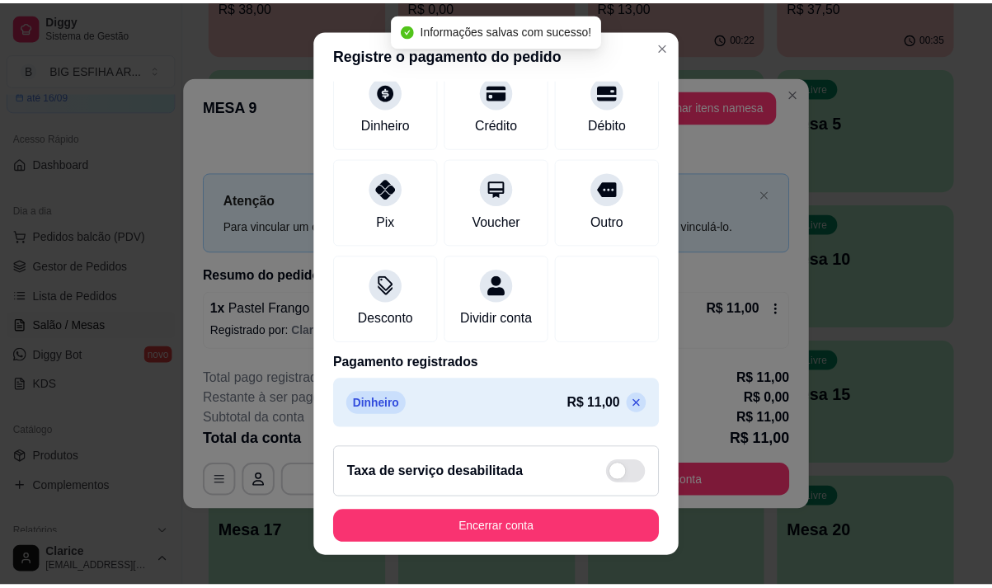
scroll to position [137, 0]
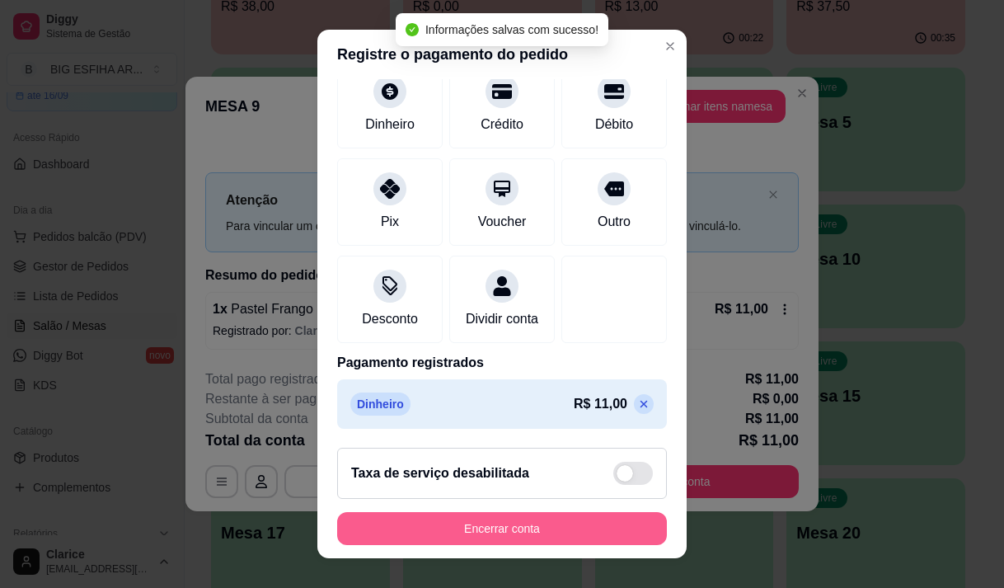
click at [553, 529] on button "Encerrar conta" at bounding box center [502, 528] width 330 height 33
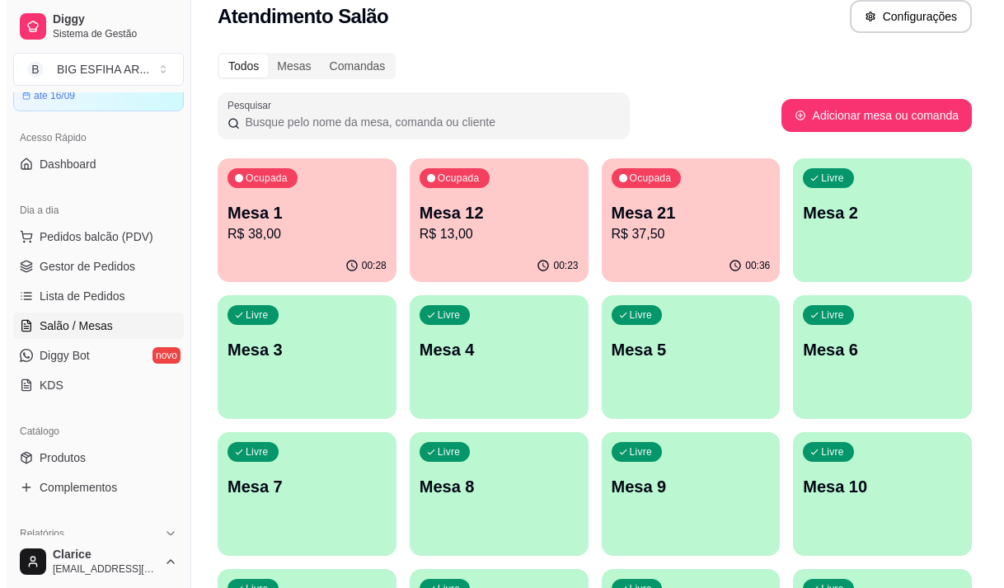
scroll to position [0, 0]
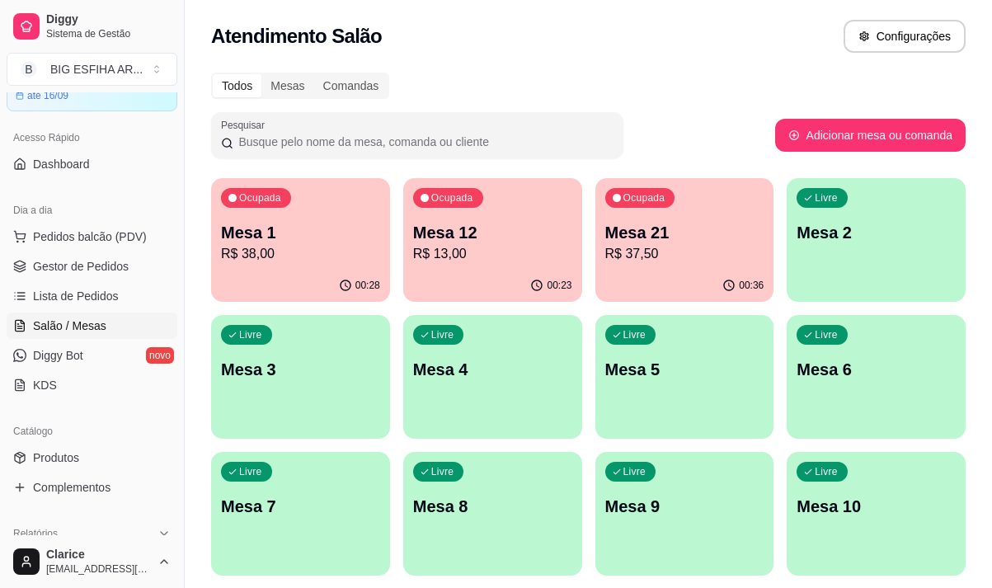
click at [244, 224] on p "Mesa 1" at bounding box center [300, 232] width 159 height 23
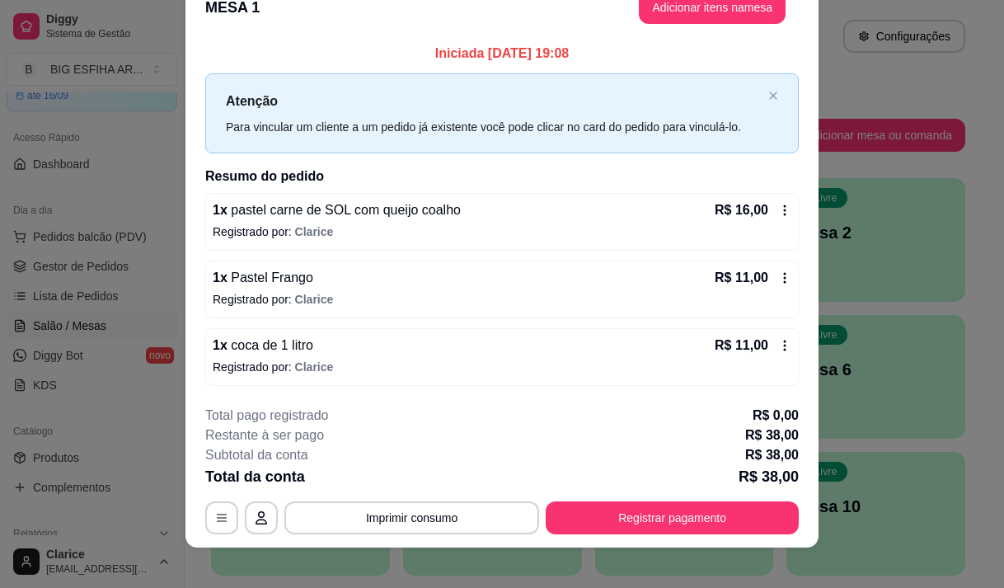
scroll to position [44, 0]
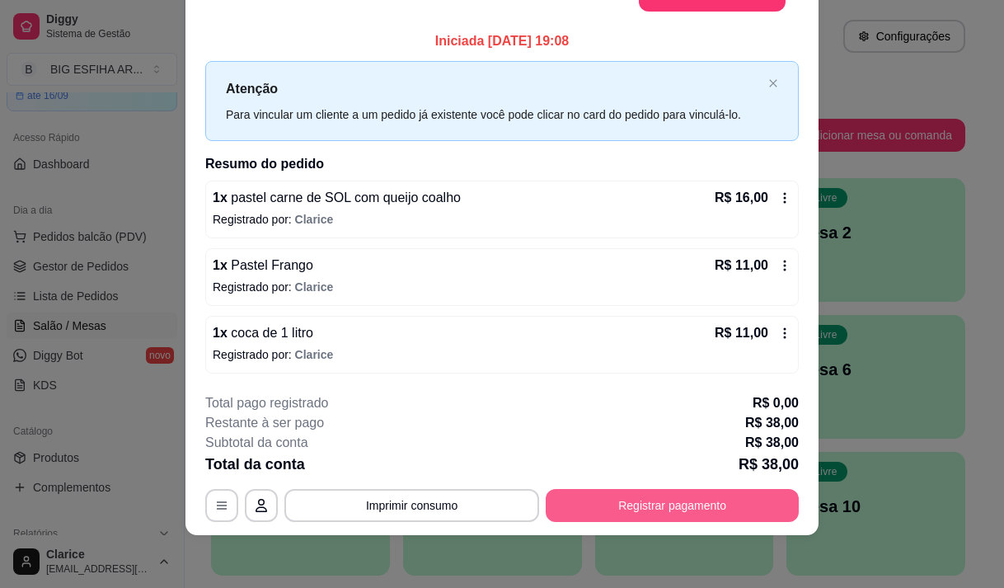
click at [661, 508] on button "Registrar pagamento" at bounding box center [672, 505] width 253 height 33
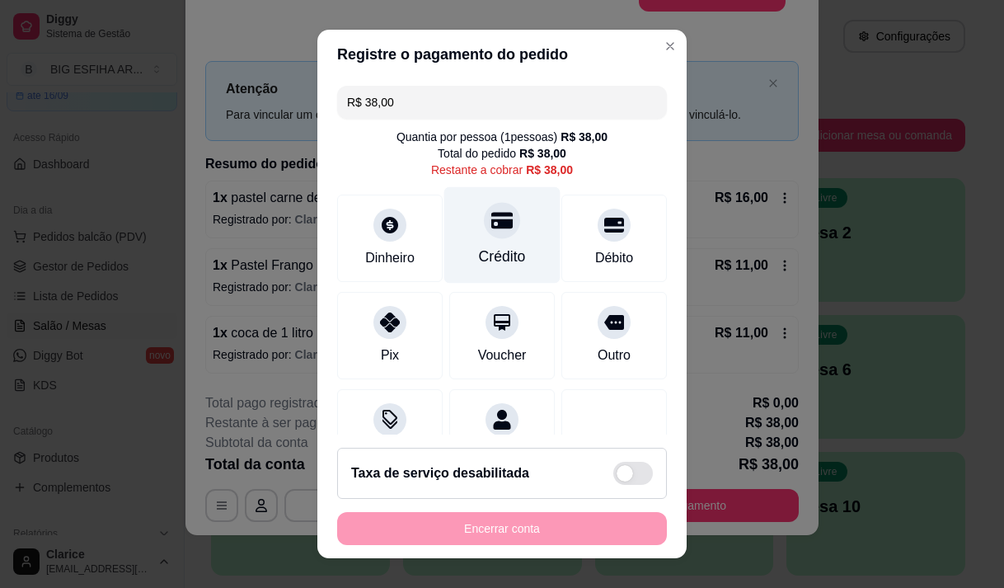
click at [493, 254] on div "Crédito" at bounding box center [502, 256] width 47 height 21
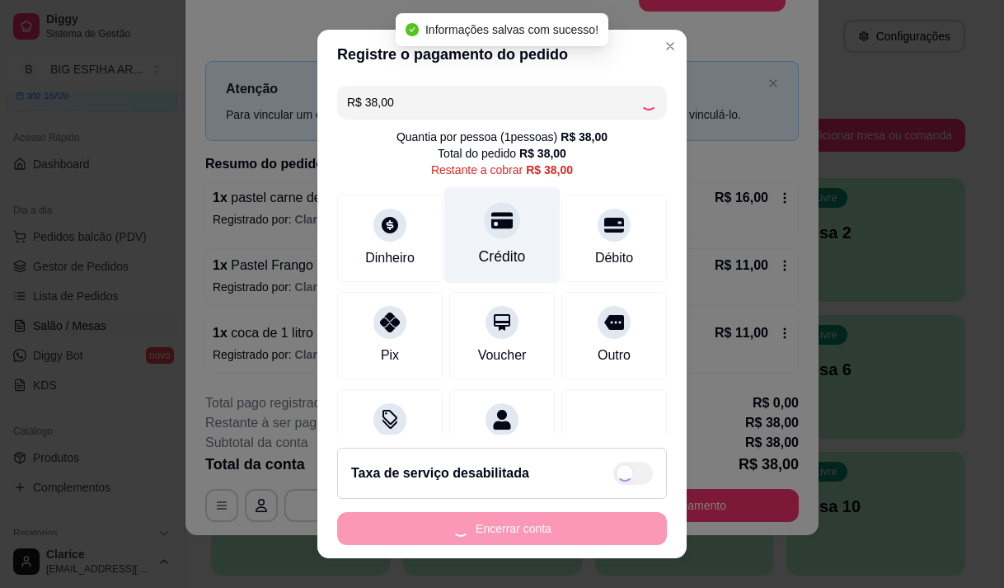
type input "R$ 0,00"
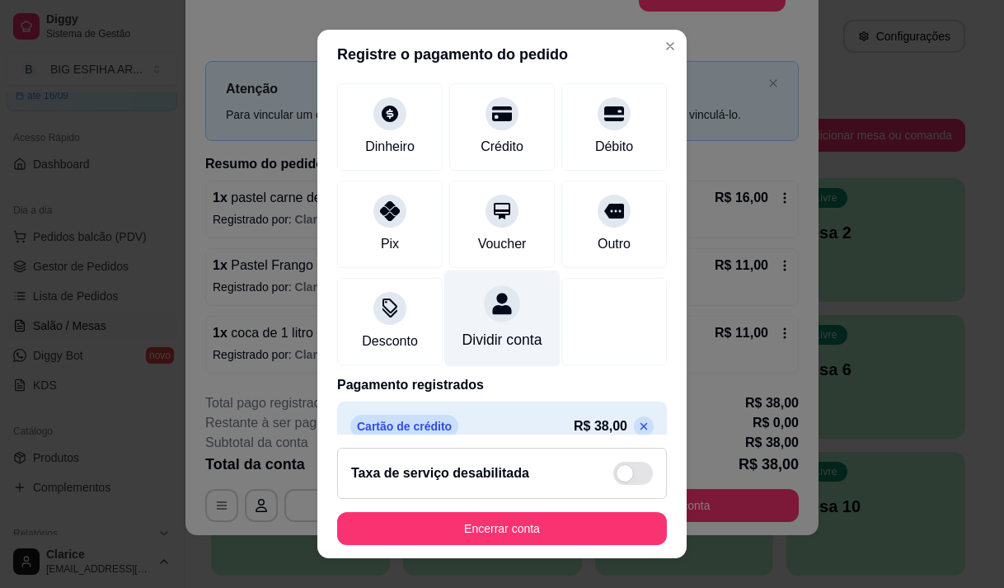
scroll to position [137, 0]
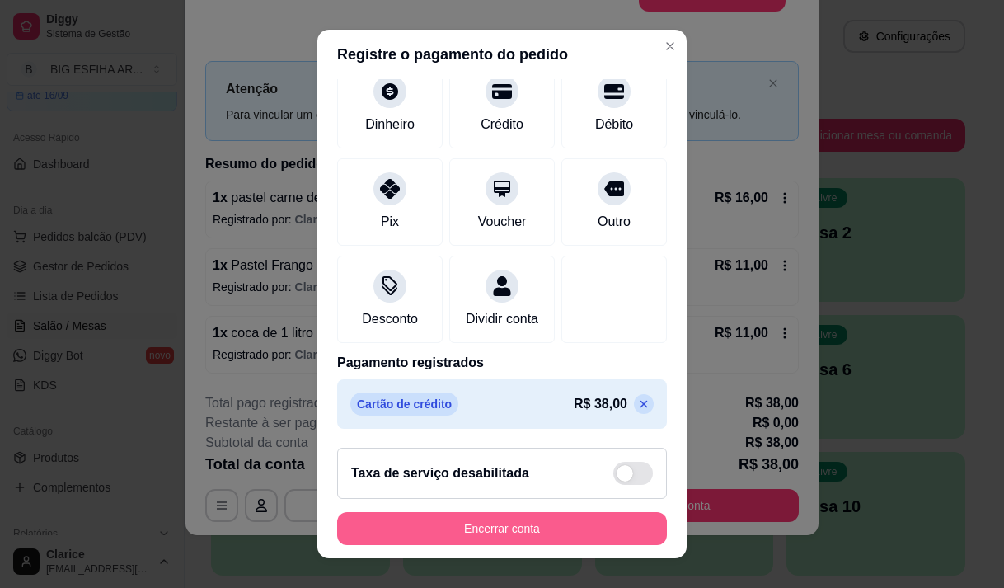
click at [445, 524] on button "Encerrar conta" at bounding box center [502, 528] width 330 height 33
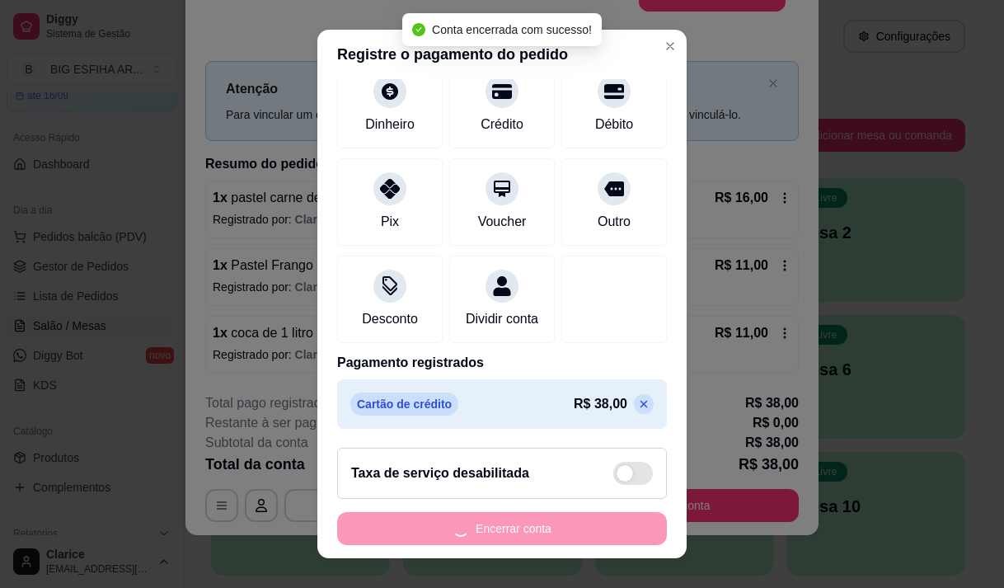
scroll to position [0, 0]
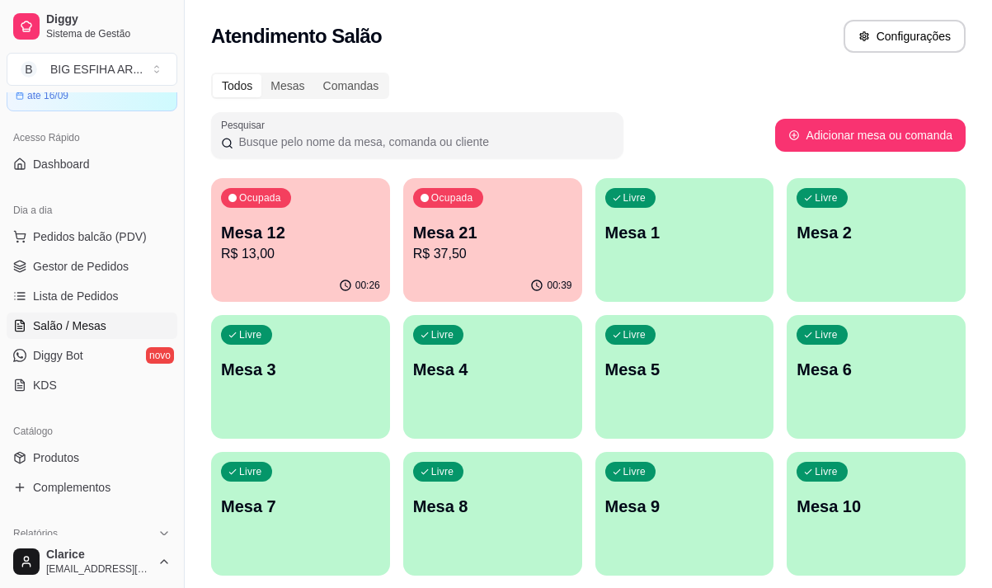
click at [472, 270] on div "00:39" at bounding box center [492, 286] width 179 height 32
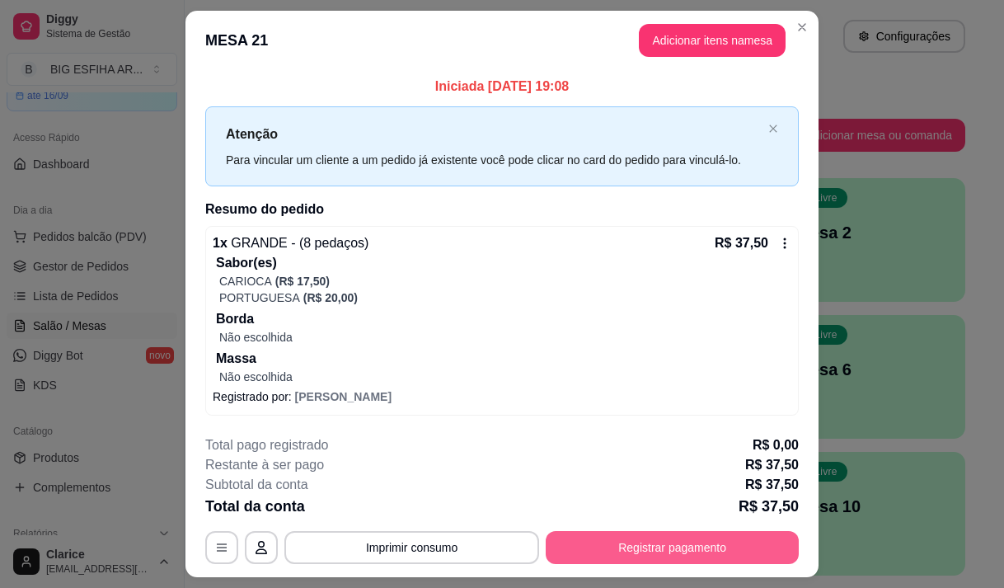
click at [641, 534] on button "Registrar pagamento" at bounding box center [672, 547] width 253 height 33
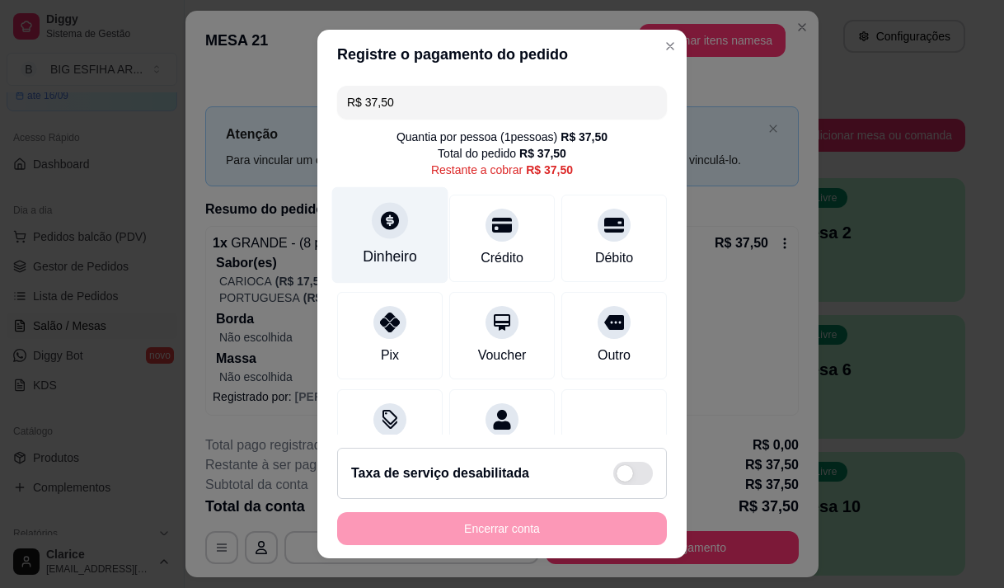
click at [396, 252] on div "Dinheiro" at bounding box center [390, 256] width 54 height 21
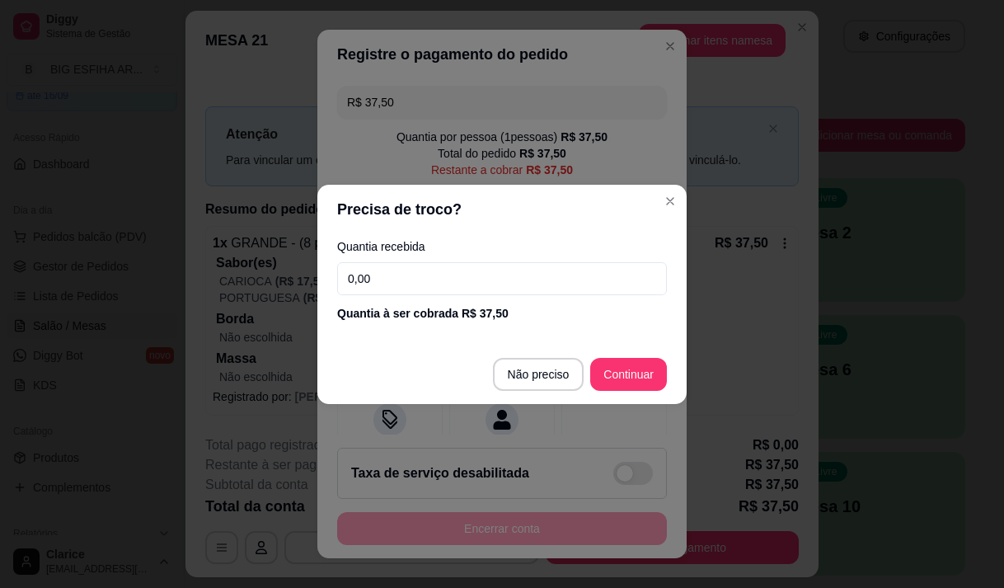
click at [430, 280] on input "0,00" at bounding box center [502, 278] width 330 height 33
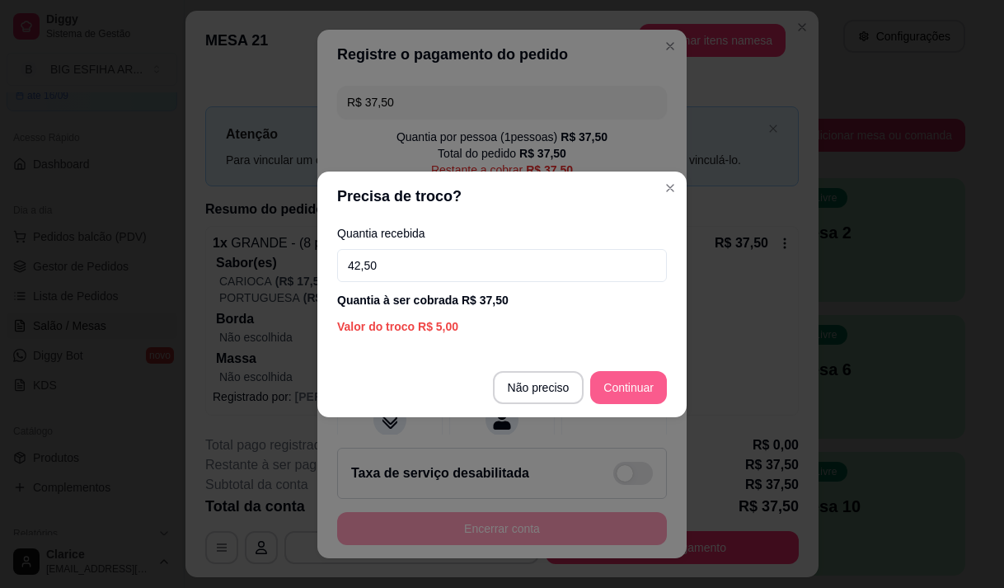
type input "42,50"
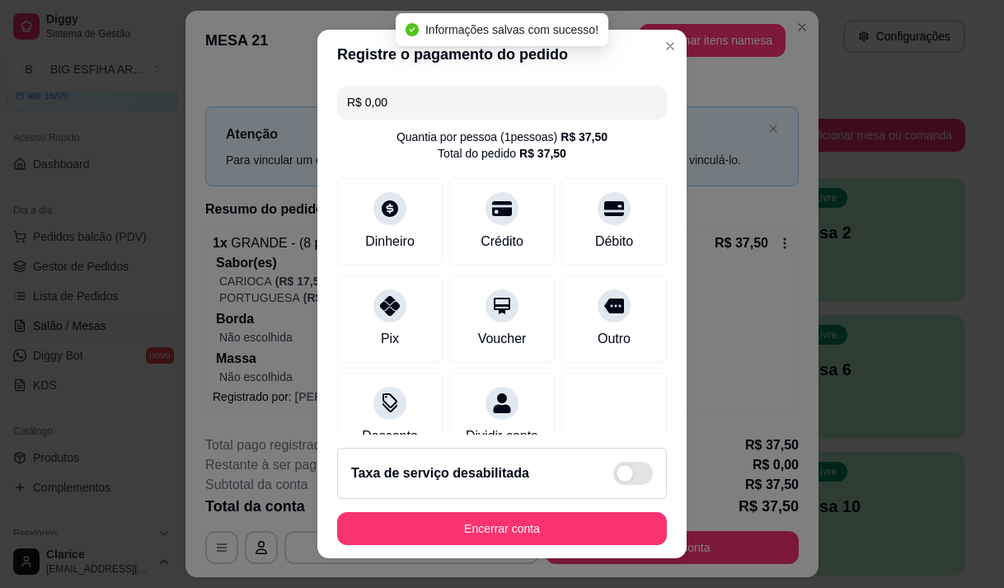
type input "R$ 0,00"
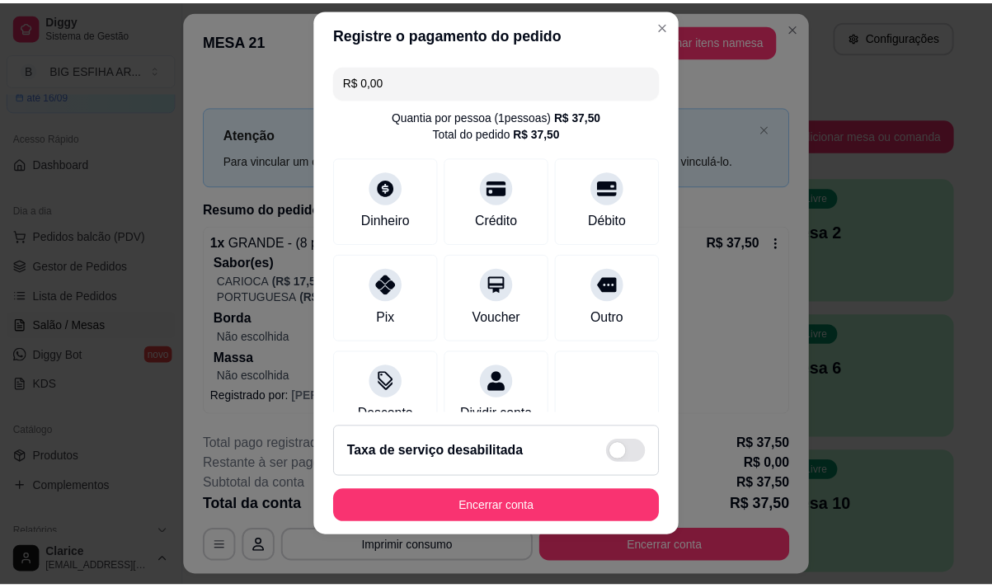
scroll to position [23, 0]
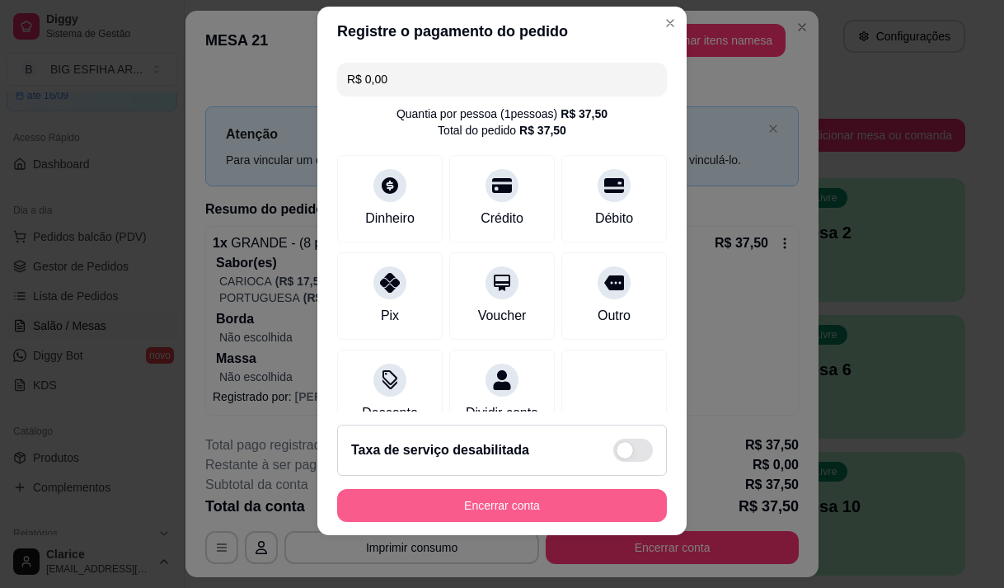
click at [456, 512] on button "Encerrar conta" at bounding box center [502, 505] width 330 height 33
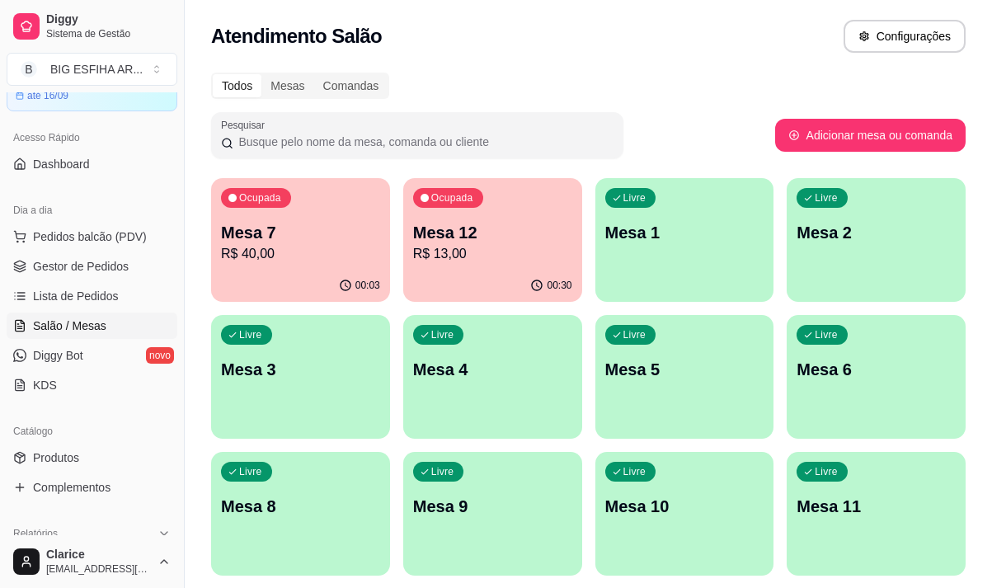
click at [249, 416] on div "Livre Mesa 3" at bounding box center [300, 367] width 179 height 104
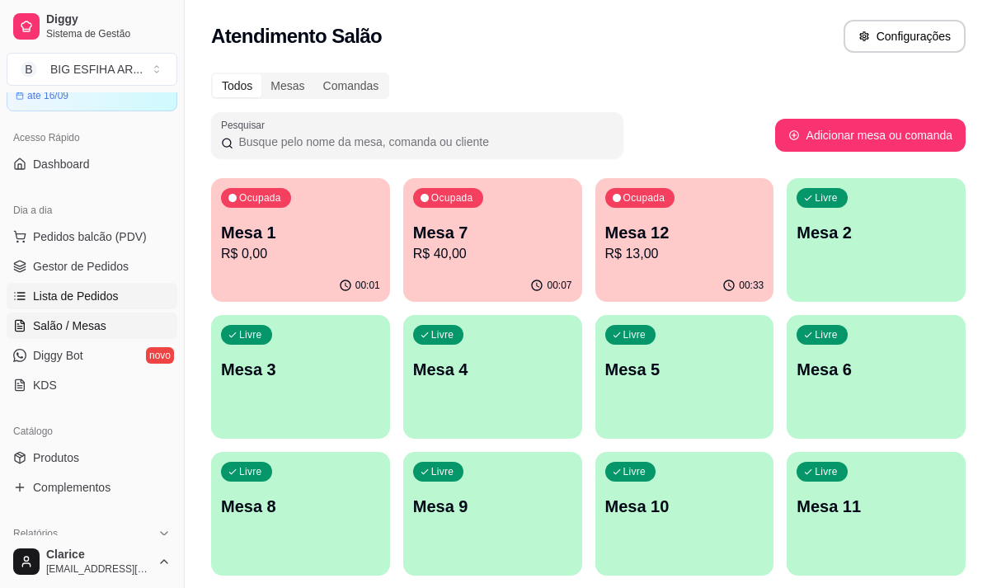
click at [89, 301] on span "Lista de Pedidos" at bounding box center [76, 296] width 86 height 16
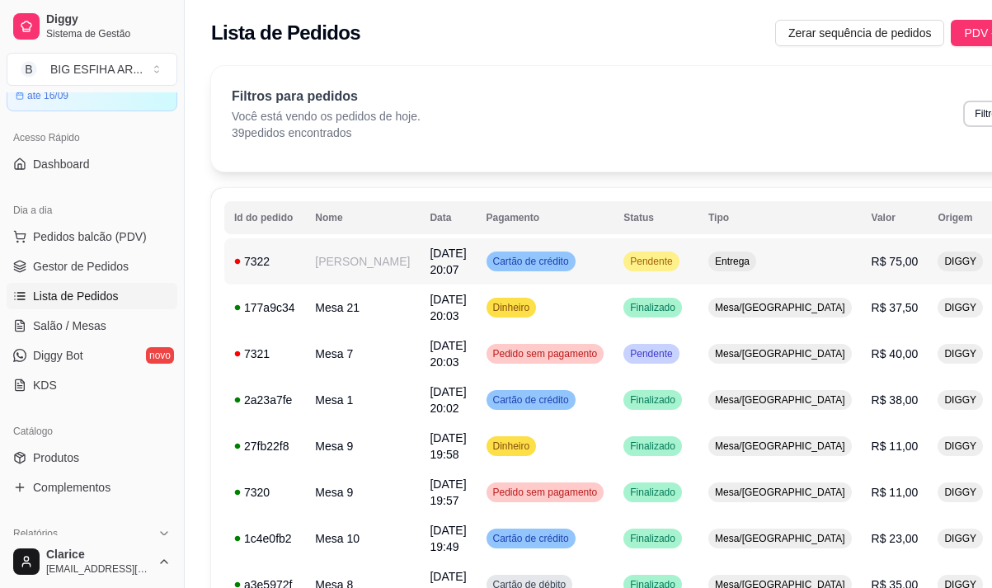
click at [559, 266] on td "Cartão de crédito" at bounding box center [546, 261] width 138 height 46
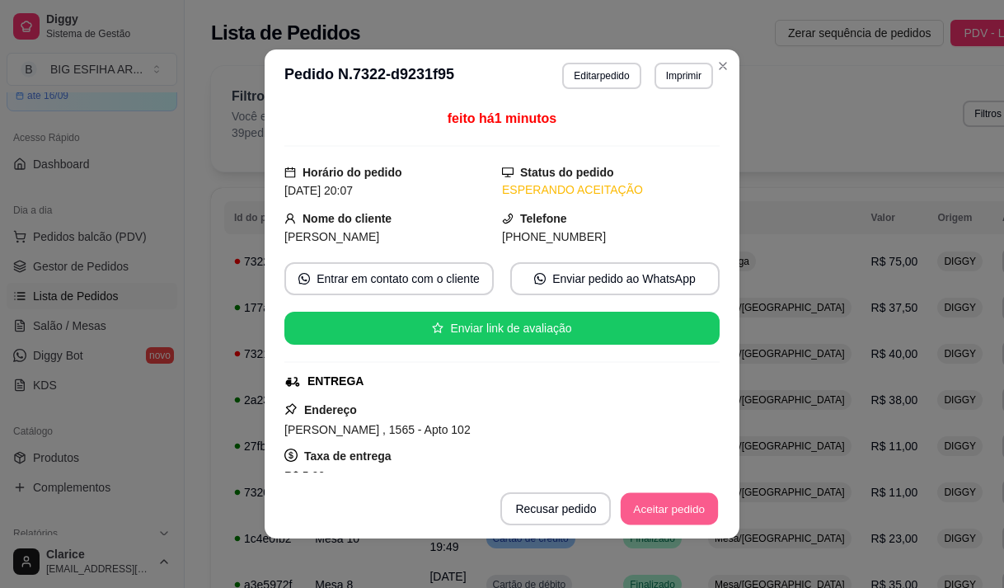
click at [661, 503] on button "Aceitar pedido" at bounding box center [669, 509] width 97 height 32
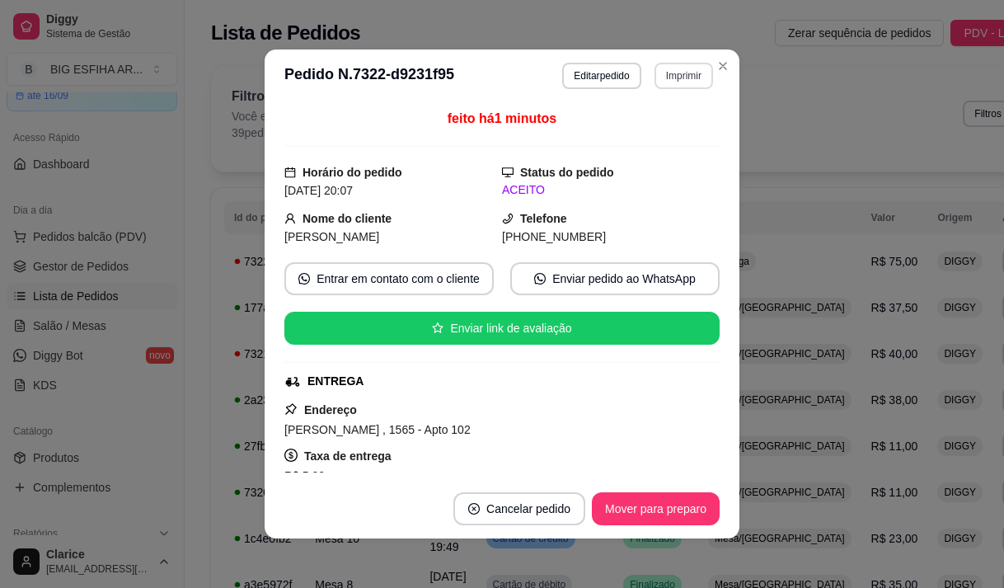
click at [681, 75] on button "Imprimir" at bounding box center [684, 76] width 59 height 26
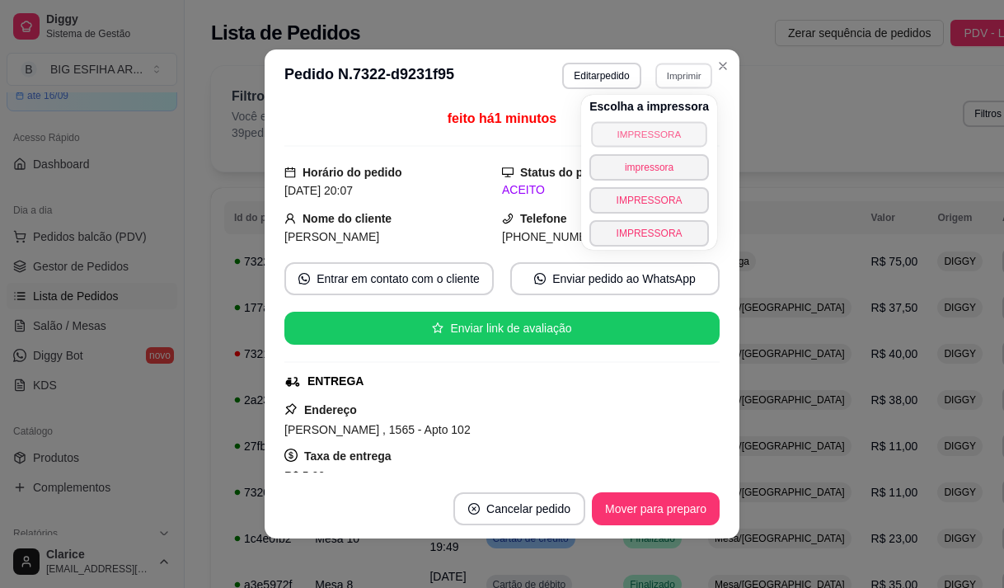
click at [661, 130] on button "IMPRESSORA" at bounding box center [648, 134] width 115 height 26
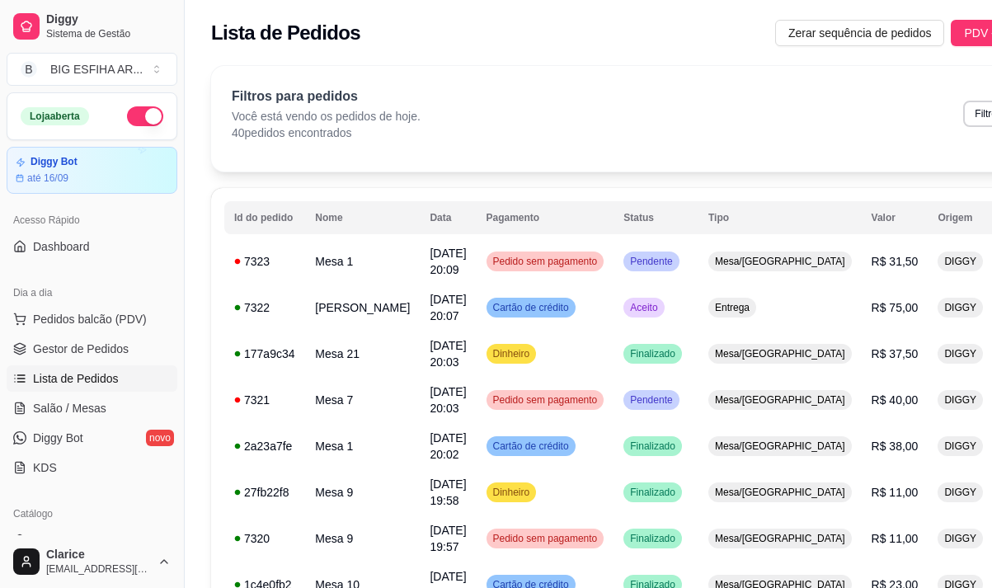
click at [106, 402] on link "Salão / Mesas" at bounding box center [92, 408] width 171 height 26
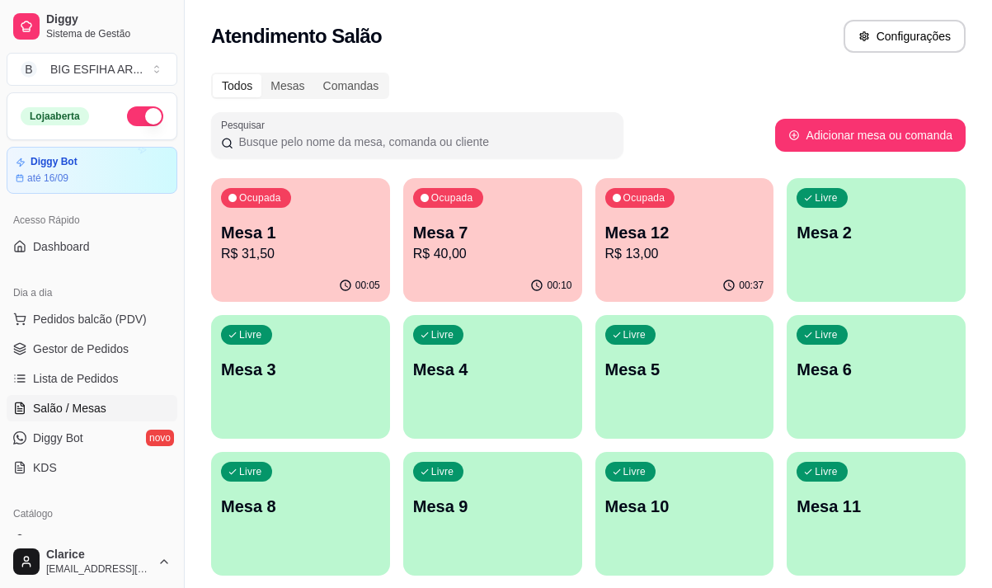
click at [619, 248] on p "R$ 13,00" at bounding box center [684, 254] width 159 height 20
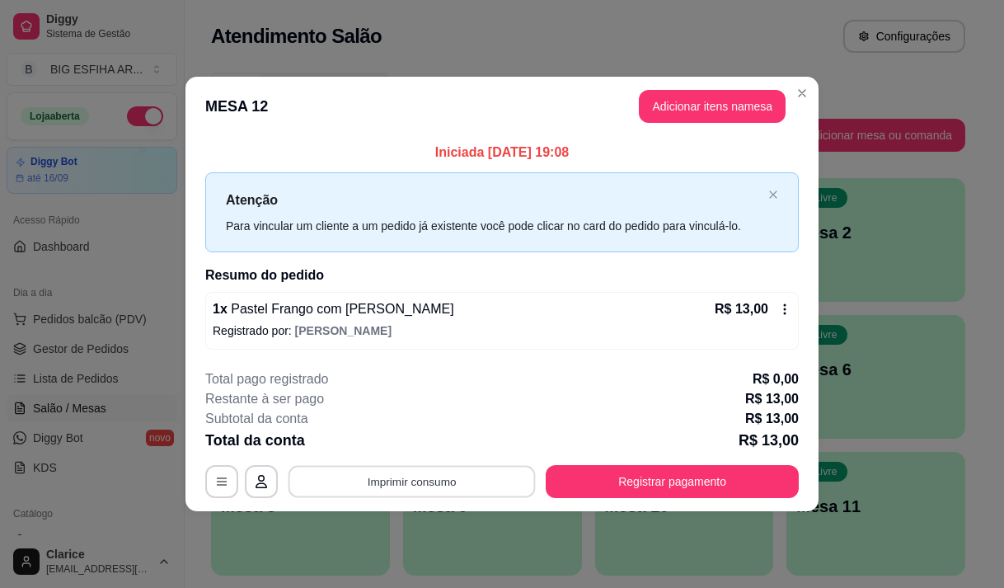
click at [459, 483] on button "Imprimir consumo" at bounding box center [412, 482] width 247 height 32
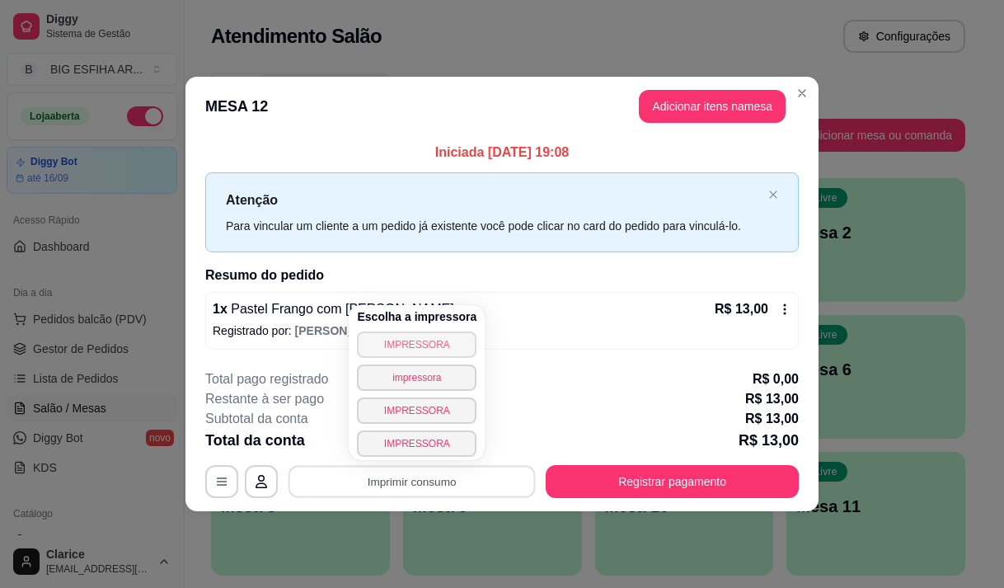
click at [425, 355] on button "IMPRESSORA" at bounding box center [417, 345] width 120 height 26
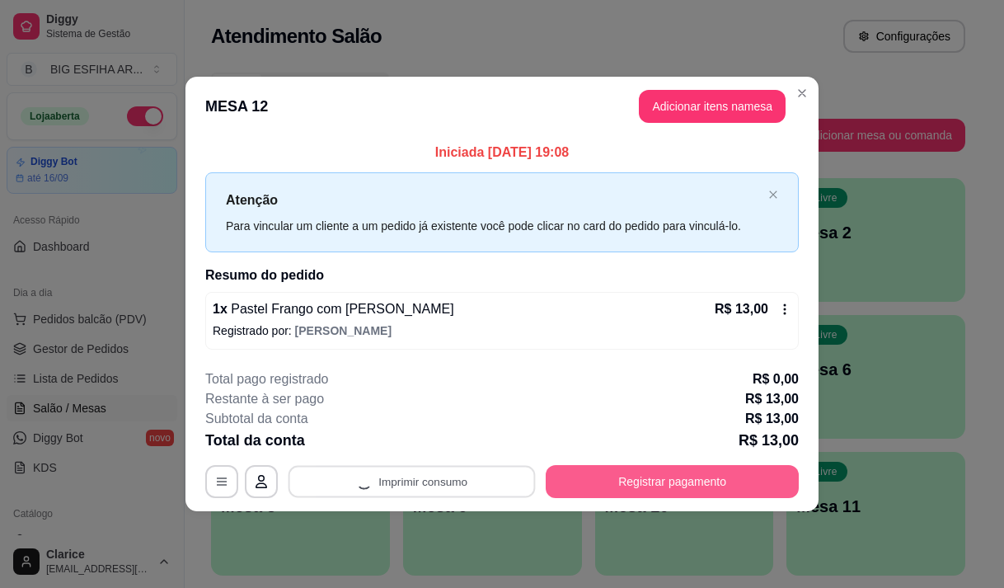
click at [633, 477] on button "Registrar pagamento" at bounding box center [672, 481] width 253 height 33
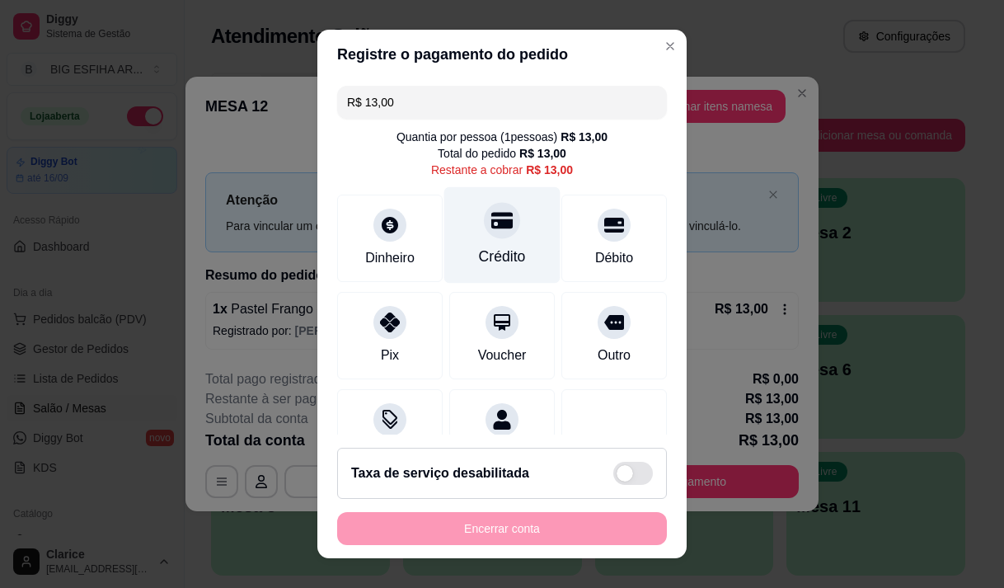
click at [491, 228] on icon at bounding box center [501, 220] width 21 height 16
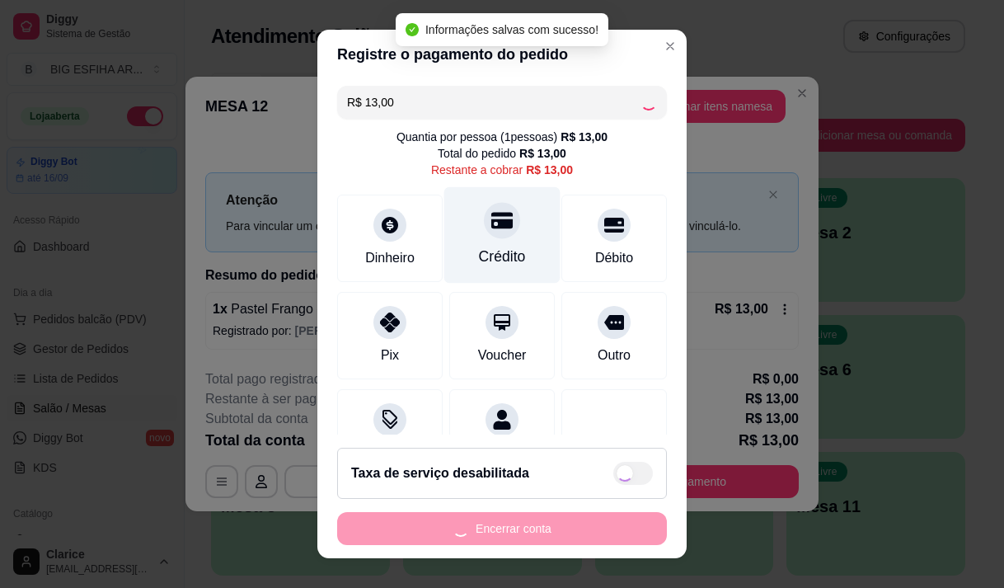
type input "R$ 0,00"
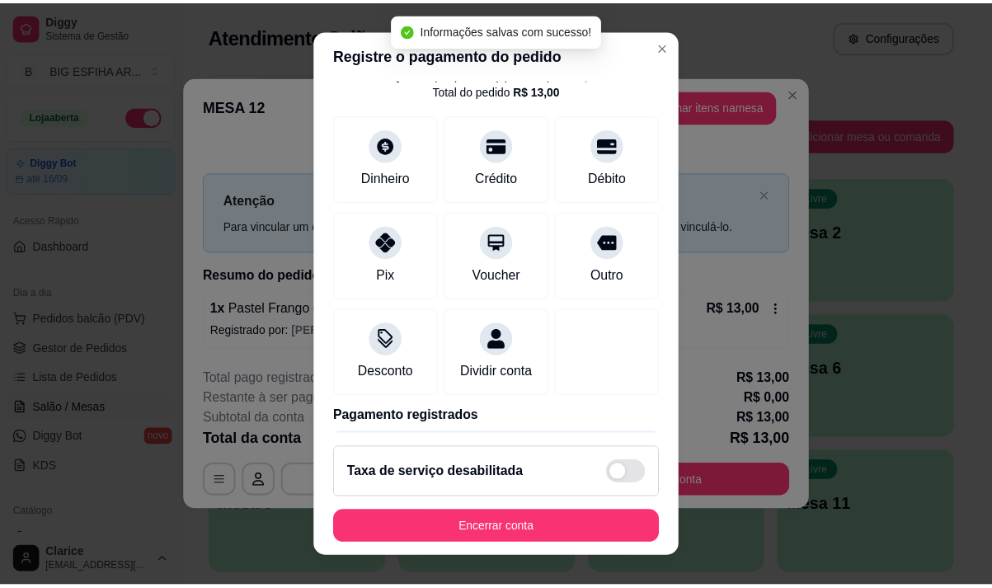
scroll to position [137, 0]
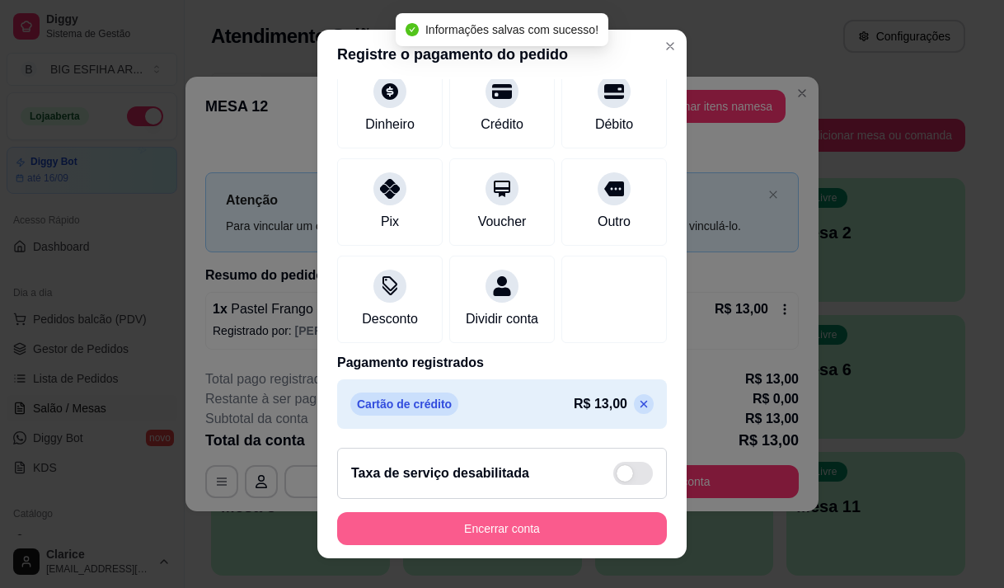
click at [505, 535] on button "Encerrar conta" at bounding box center [502, 528] width 330 height 33
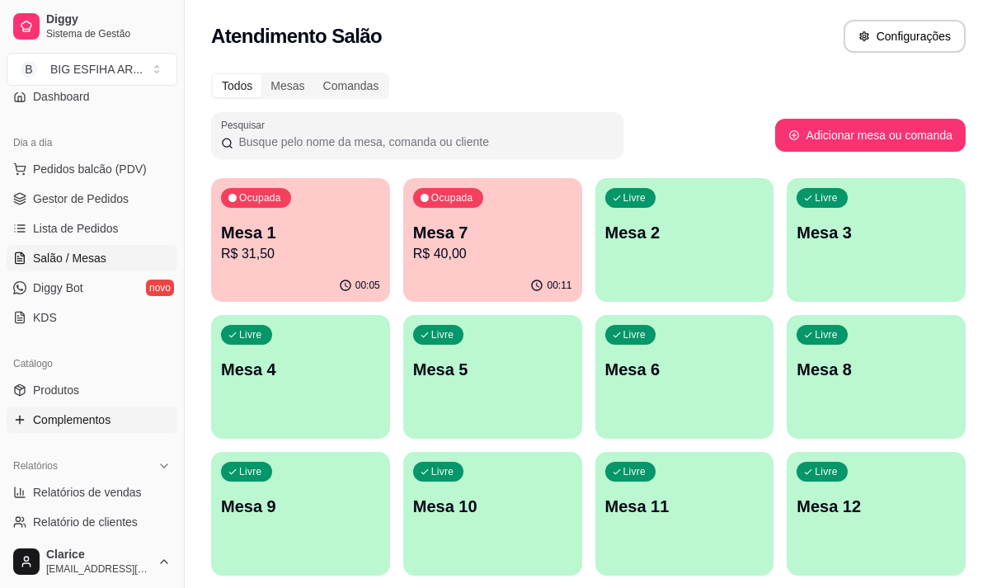
scroll to position [330, 0]
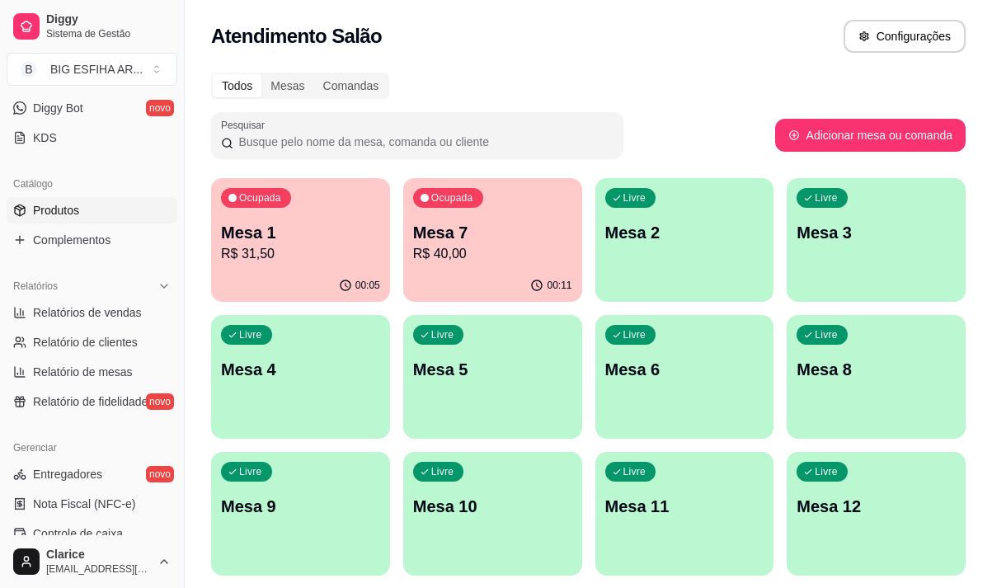
click at [77, 223] on link "Produtos" at bounding box center [92, 210] width 171 height 26
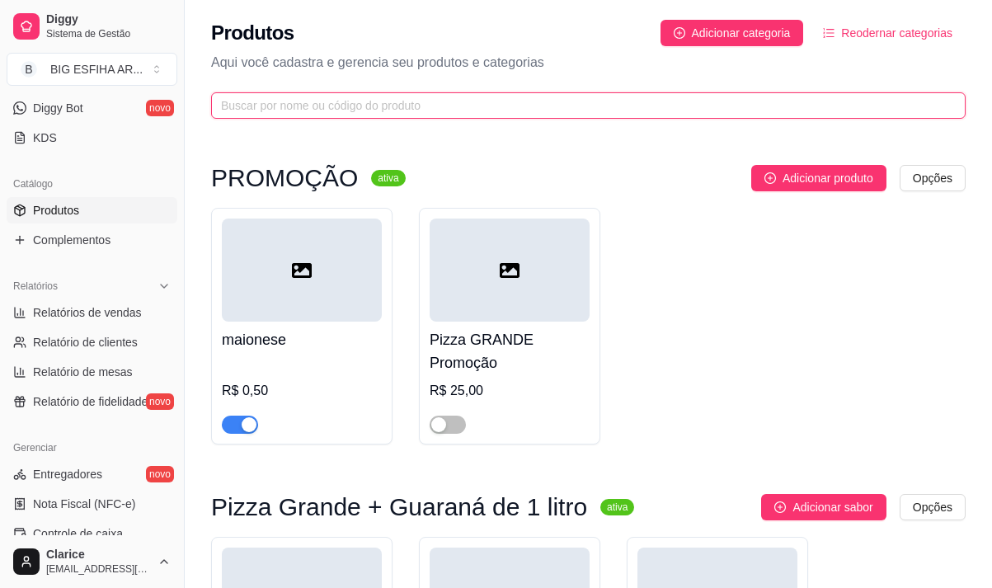
click at [248, 100] on input "text" at bounding box center [582, 105] width 722 height 18
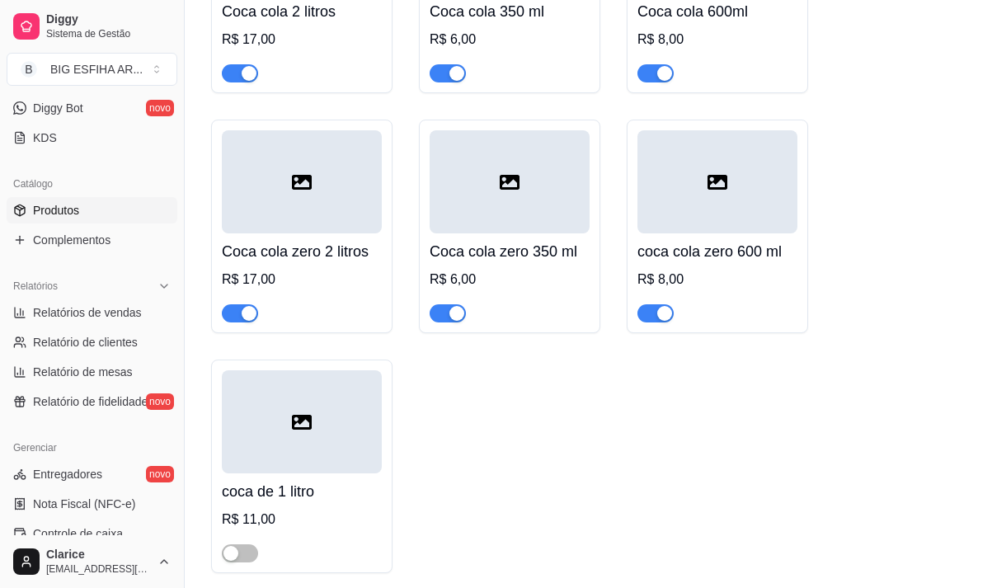
scroll to position [399, 0]
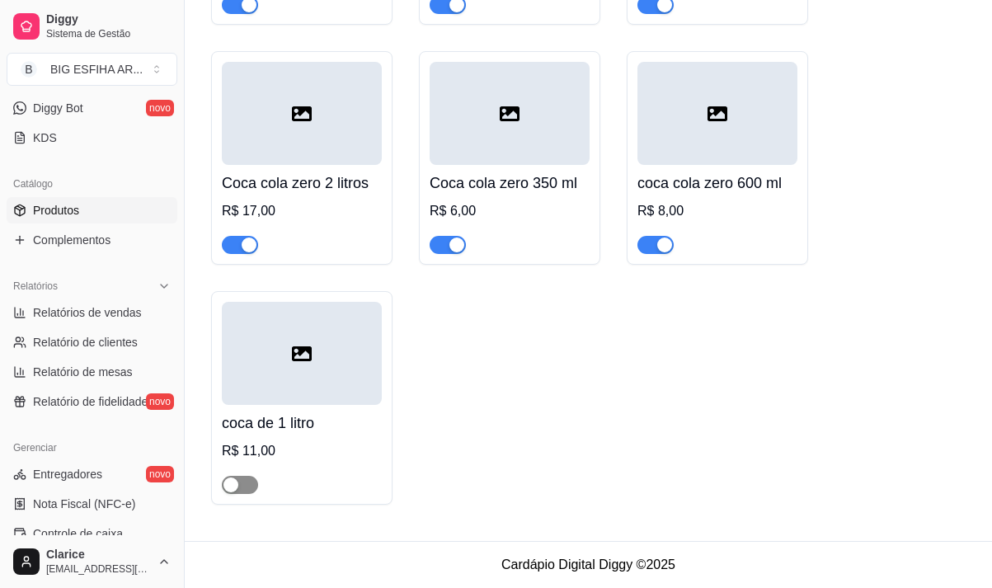
type input "coca"
click at [249, 482] on span "button" at bounding box center [240, 485] width 36 height 18
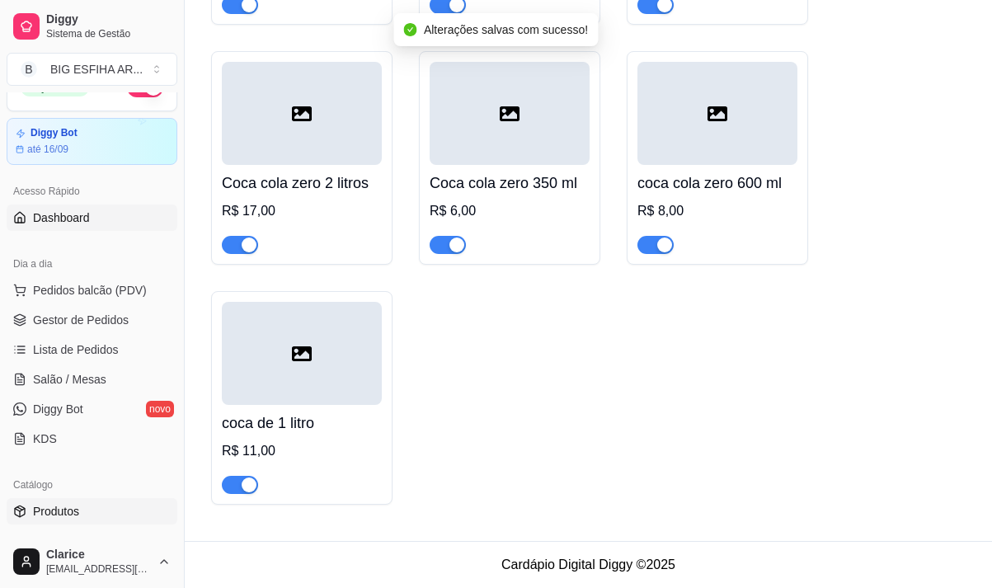
scroll to position [0, 0]
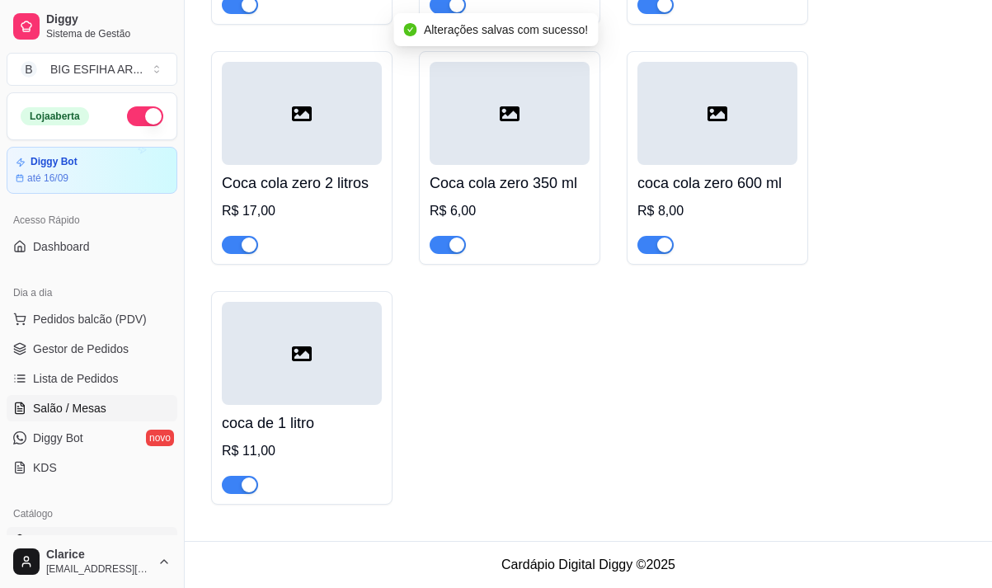
click at [108, 398] on link "Salão / Mesas" at bounding box center [92, 408] width 171 height 26
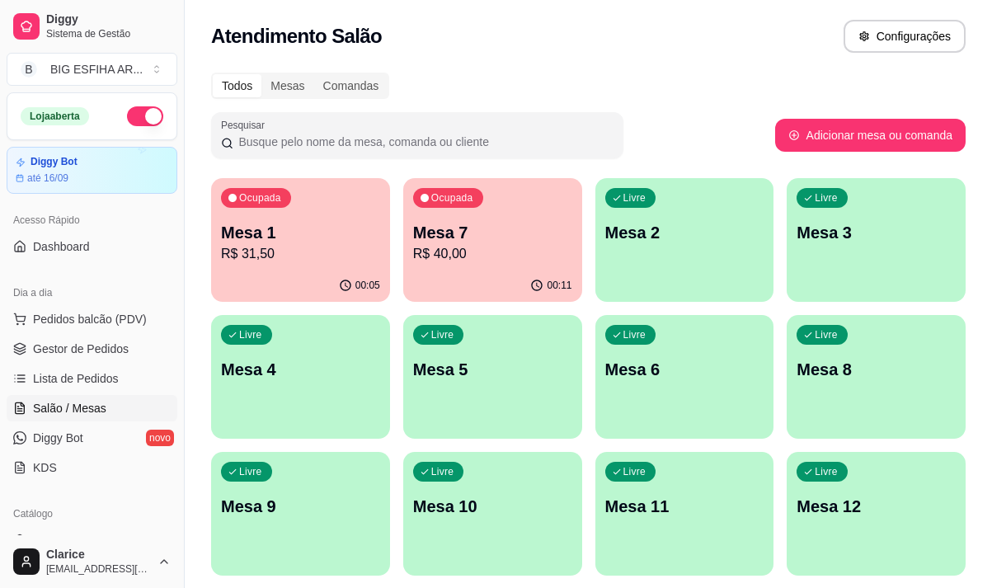
click at [379, 265] on div "Ocupada Mesa 1 R$ 31,50" at bounding box center [300, 224] width 179 height 92
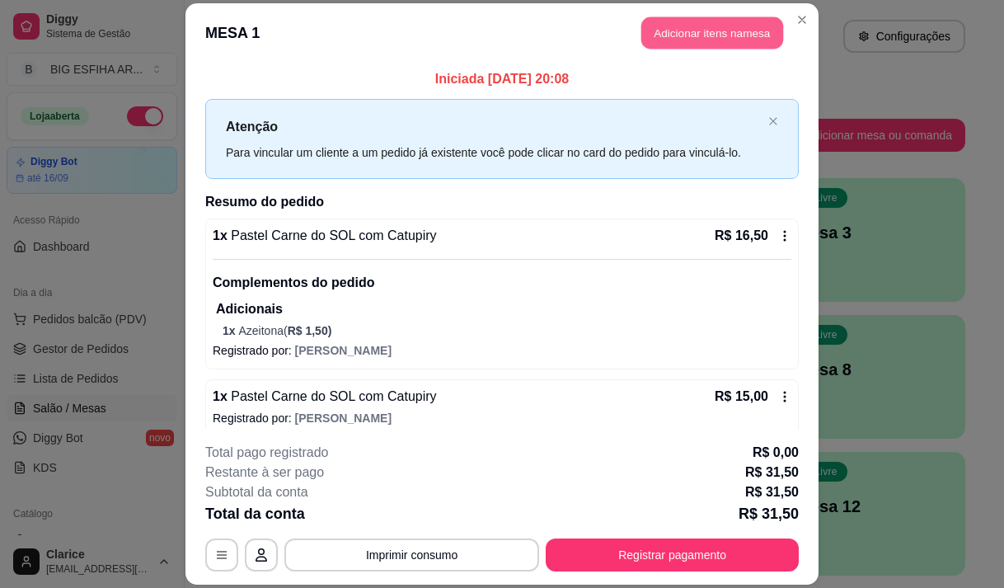
click at [703, 26] on button "Adicionar itens na mesa" at bounding box center [713, 32] width 142 height 32
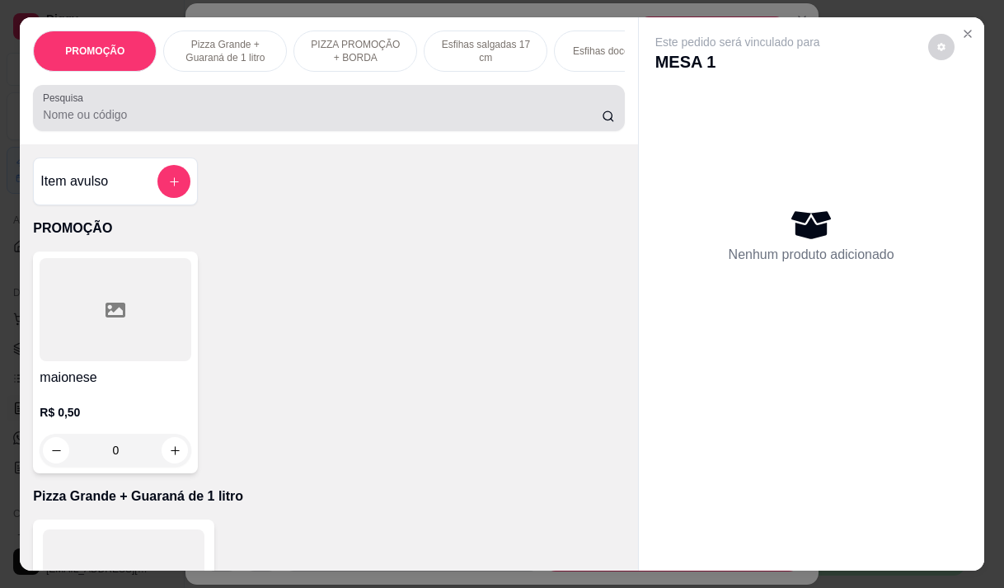
click at [332, 123] on input "Pesquisa" at bounding box center [322, 114] width 559 height 16
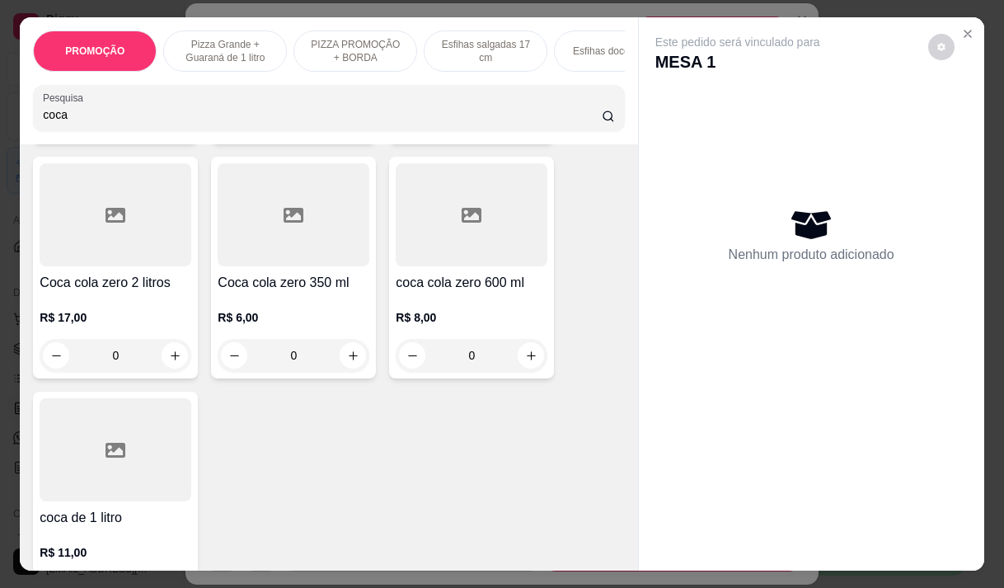
scroll to position [660, 0]
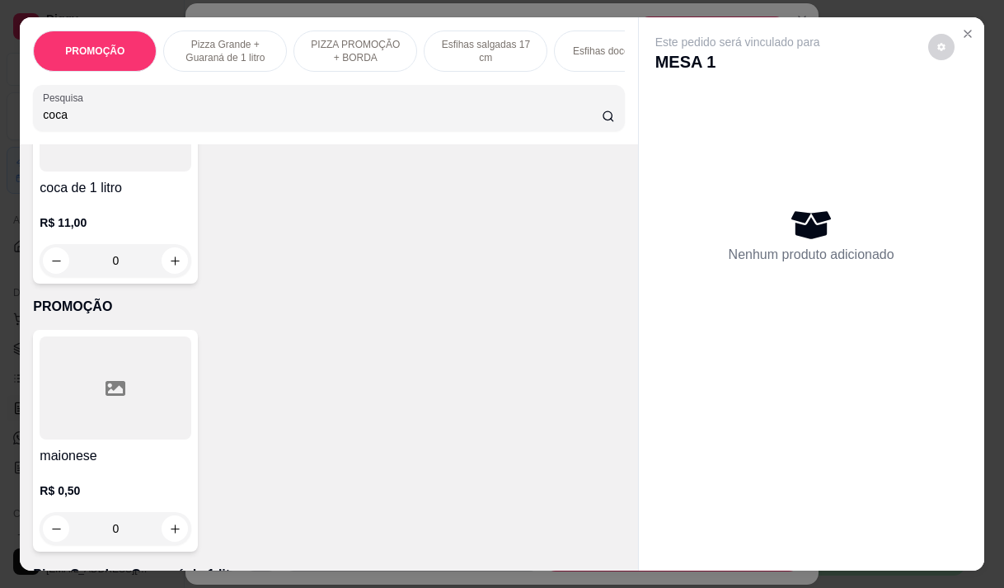
type input "coca"
click at [120, 198] on h4 "coca de 1 litro" at bounding box center [116, 188] width 152 height 20
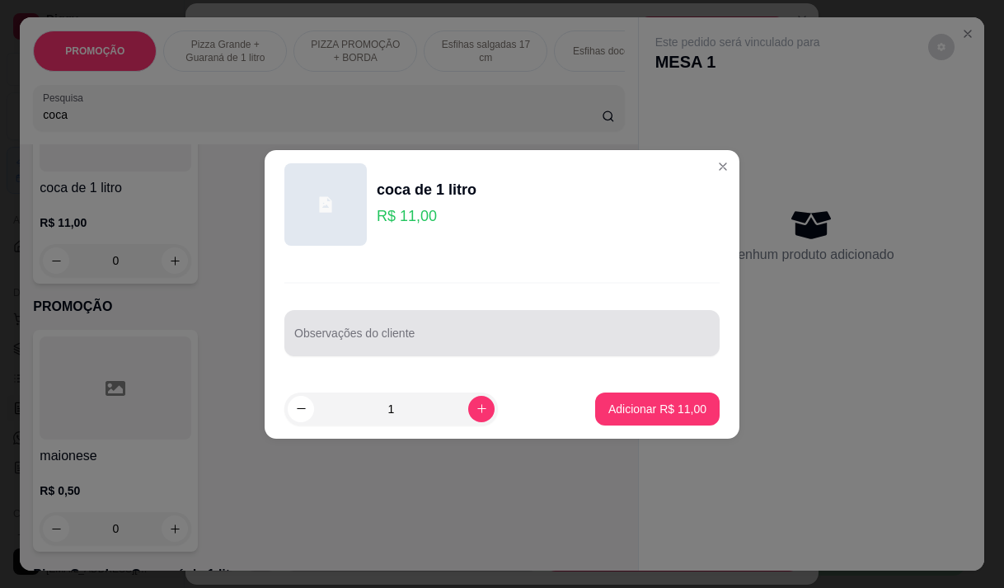
click at [369, 333] on div "Observações do cliente" at bounding box center [501, 333] width 435 height 46
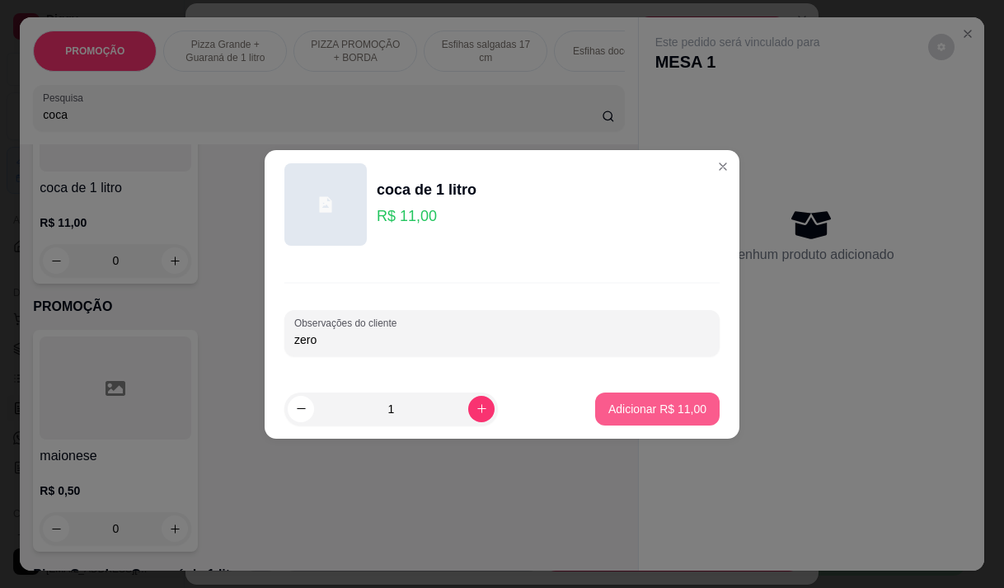
type input "zero"
click at [641, 410] on p "Adicionar R$ 11,00" at bounding box center [658, 409] width 98 height 16
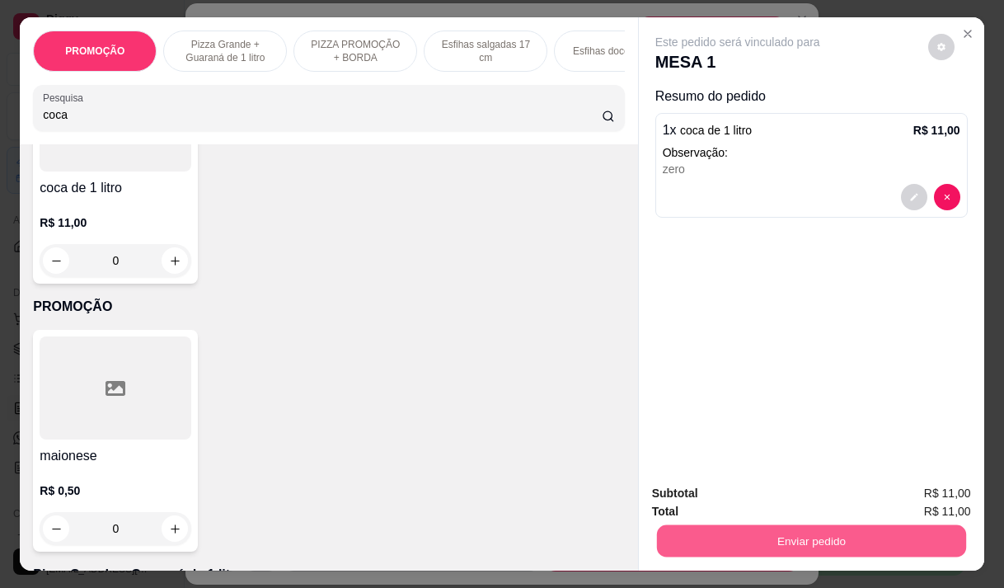
click at [709, 542] on button "Enviar pedido" at bounding box center [810, 540] width 309 height 32
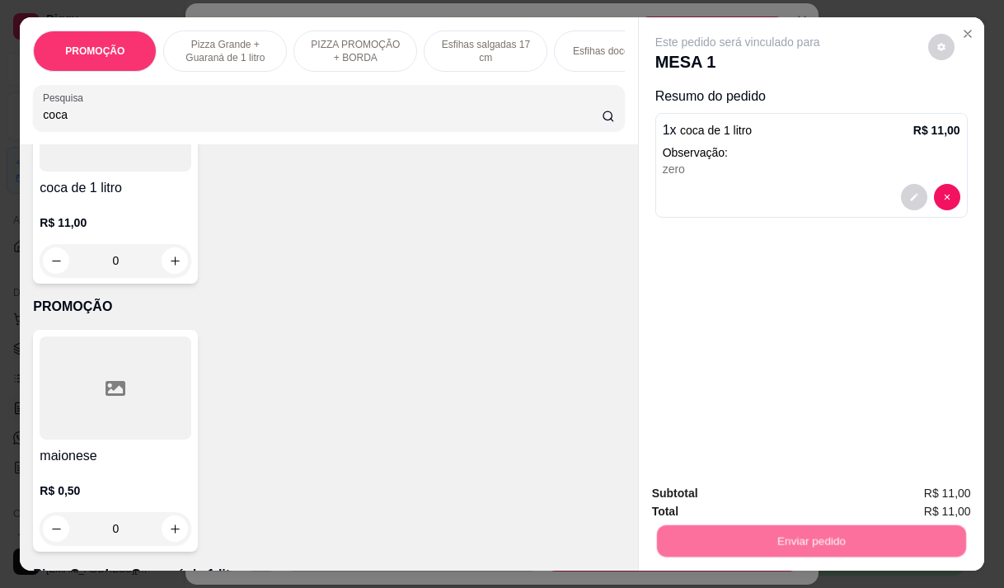
click at [736, 496] on button "Não registrar e enviar pedido" at bounding box center [757, 493] width 167 height 31
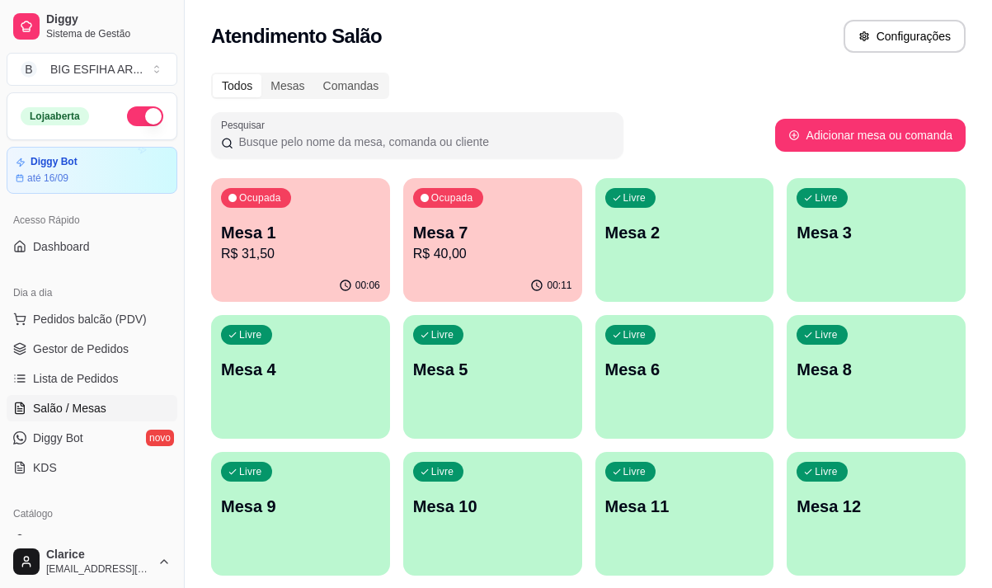
click at [274, 384] on div "Livre Mesa 4" at bounding box center [300, 367] width 179 height 104
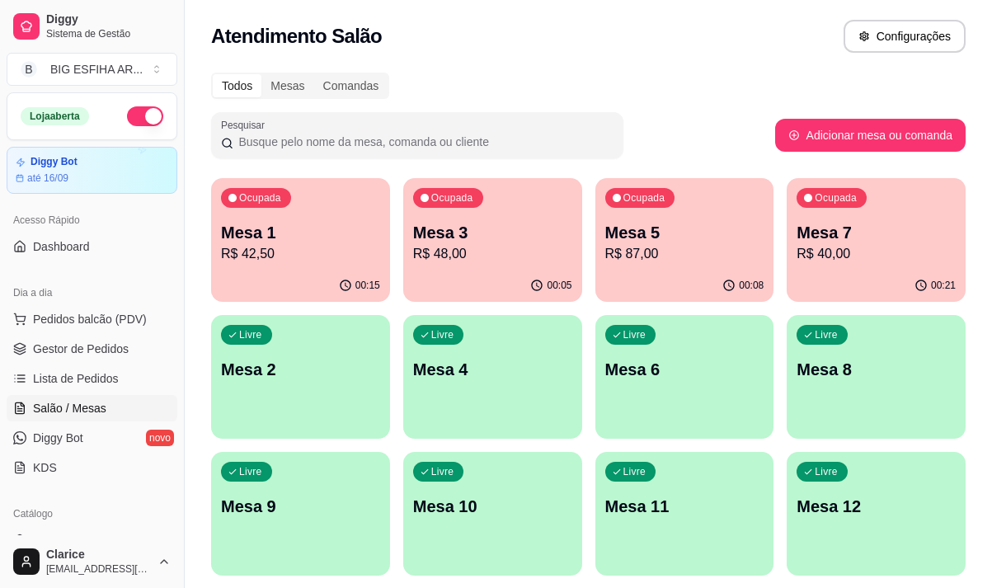
click at [314, 247] on p "R$ 42,50" at bounding box center [300, 254] width 159 height 20
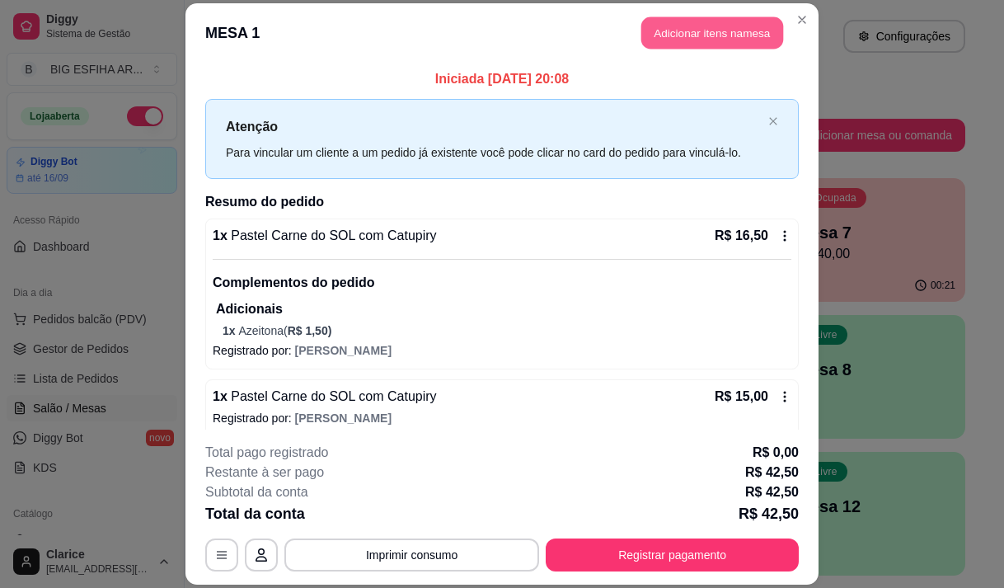
click at [683, 35] on button "Adicionar itens na mesa" at bounding box center [713, 32] width 142 height 32
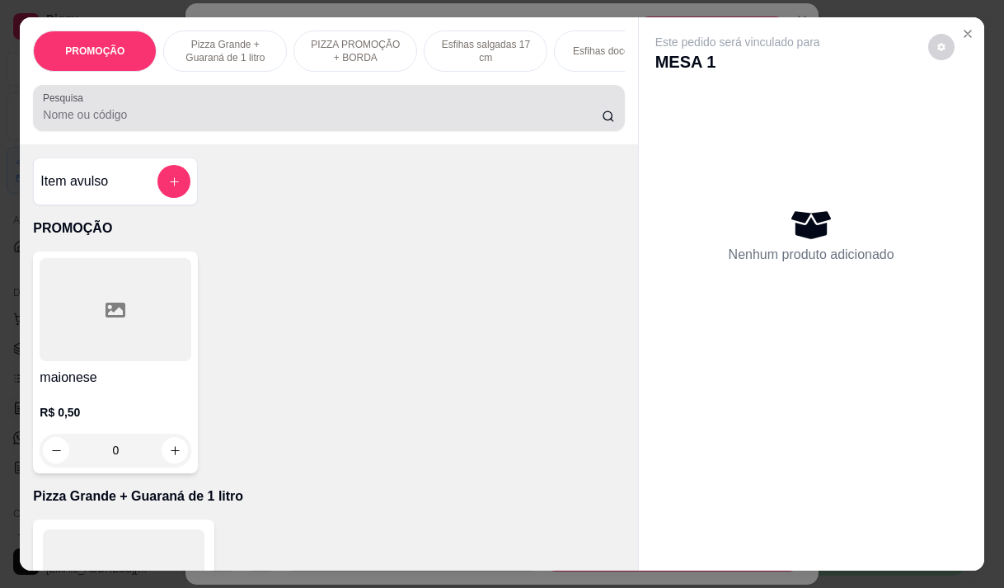
click at [169, 116] on input "Pesquisa" at bounding box center [322, 114] width 559 height 16
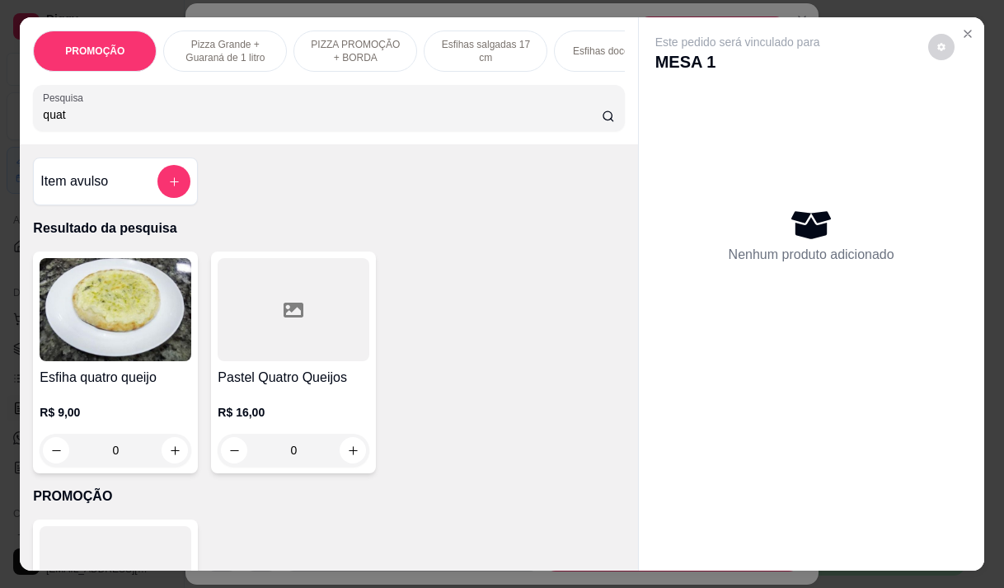
type input "quat"
click at [327, 336] on div at bounding box center [294, 309] width 152 height 103
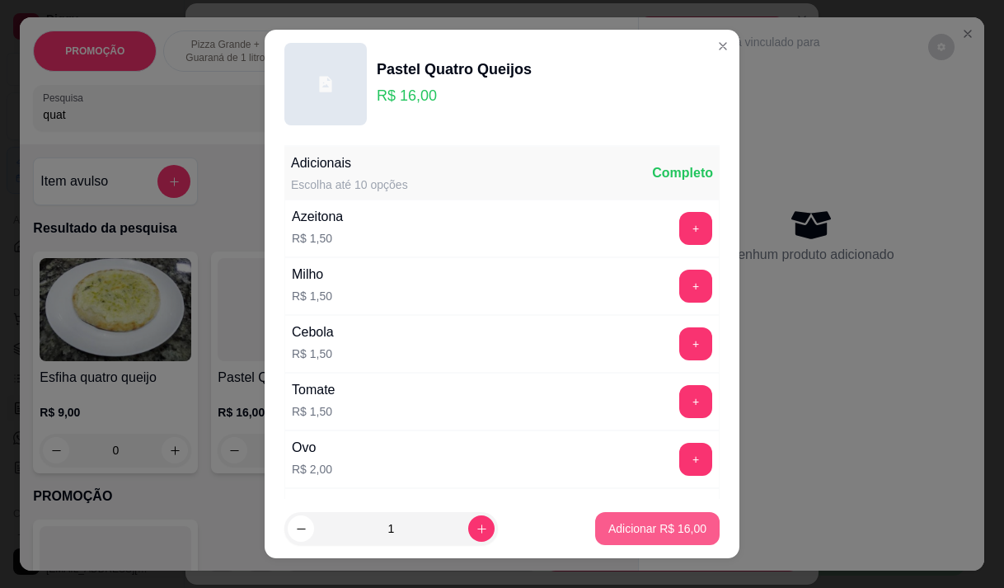
click at [623, 524] on p "Adicionar R$ 16,00" at bounding box center [658, 528] width 98 height 16
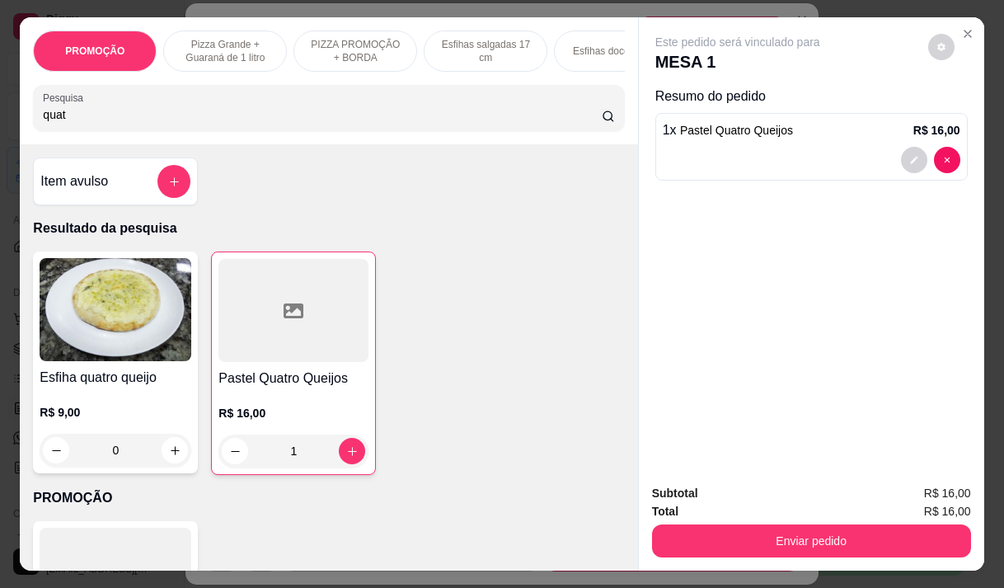
type input "1"
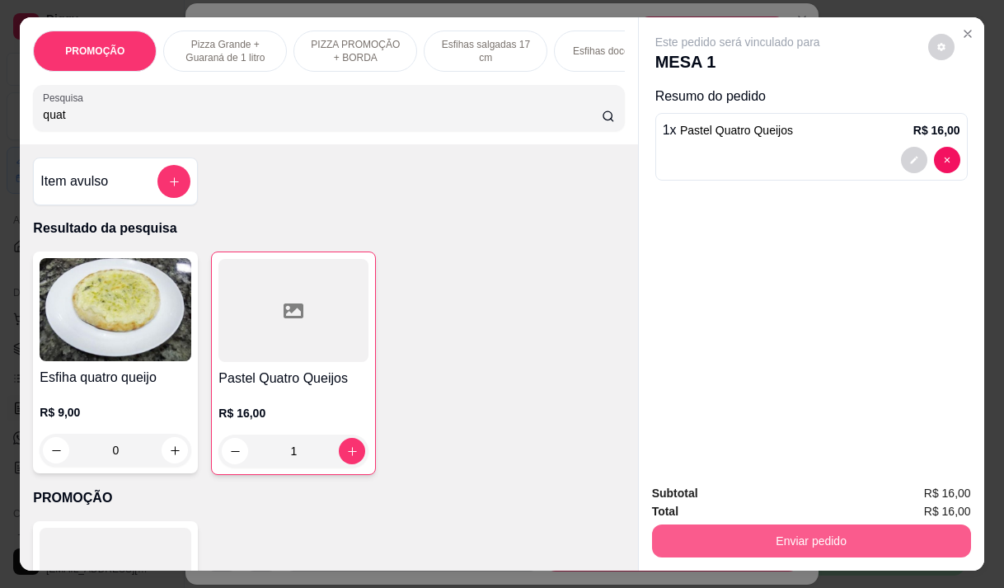
click at [700, 534] on button "Enviar pedido" at bounding box center [811, 540] width 319 height 33
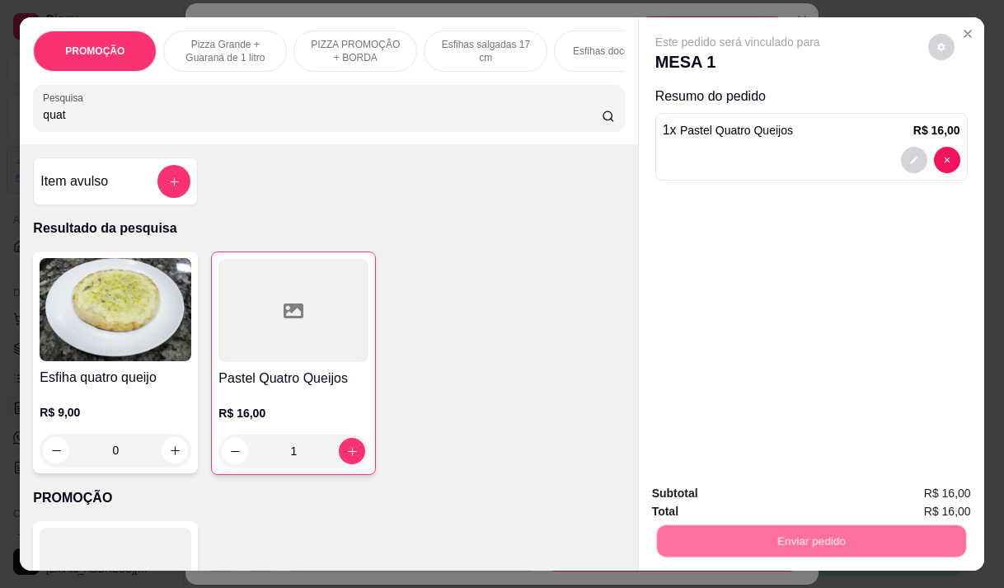
click at [732, 492] on button "Não registrar e enviar pedido" at bounding box center [757, 493] width 172 height 31
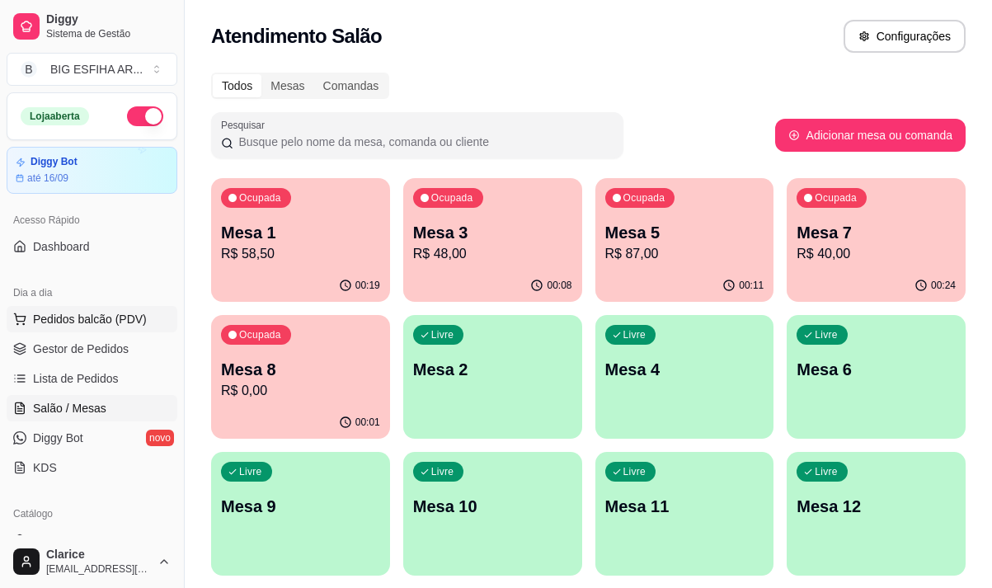
click at [97, 311] on span "Pedidos balcão (PDV)" at bounding box center [90, 319] width 114 height 16
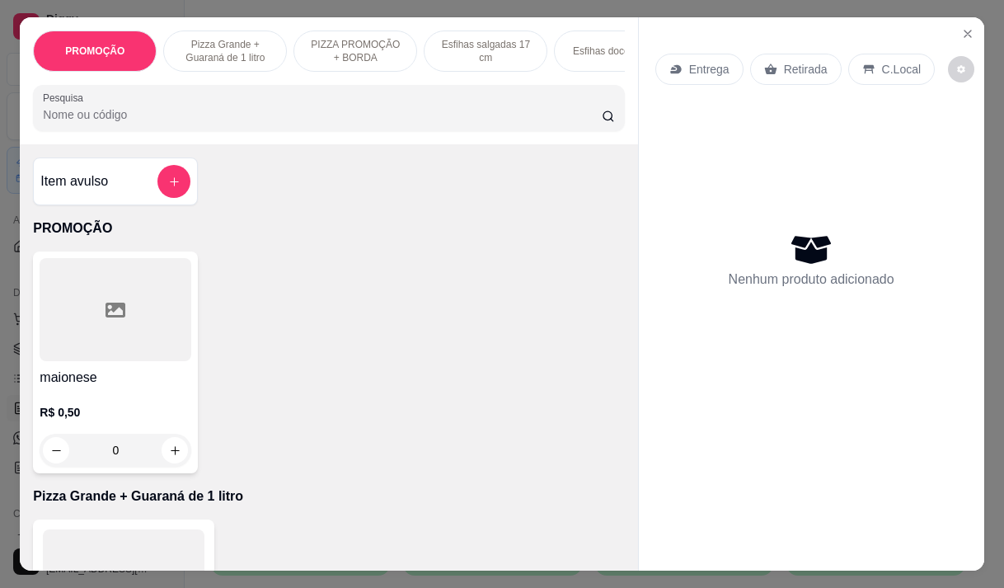
click at [698, 62] on p "Entrega" at bounding box center [709, 69] width 40 height 16
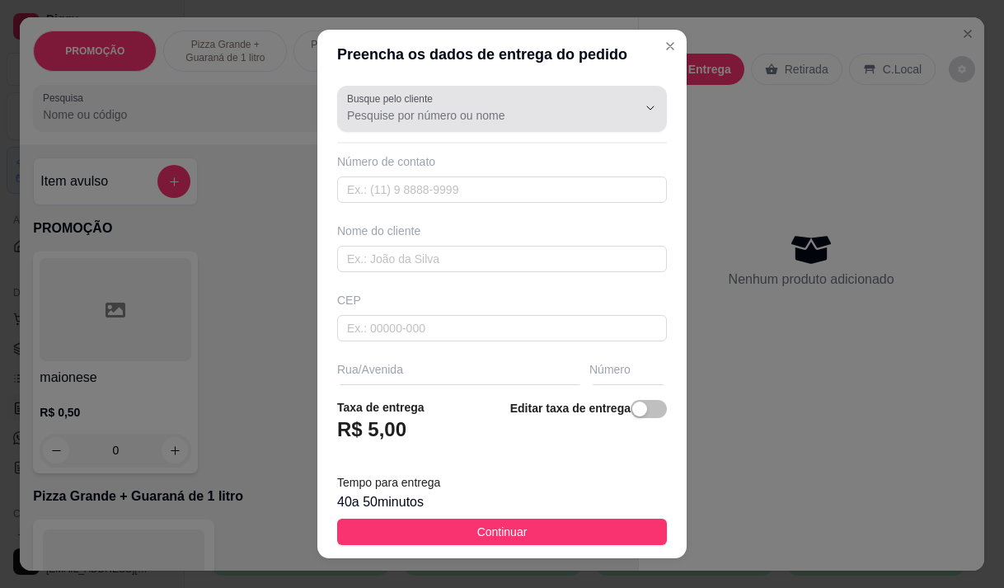
click at [376, 125] on div at bounding box center [502, 108] width 310 height 33
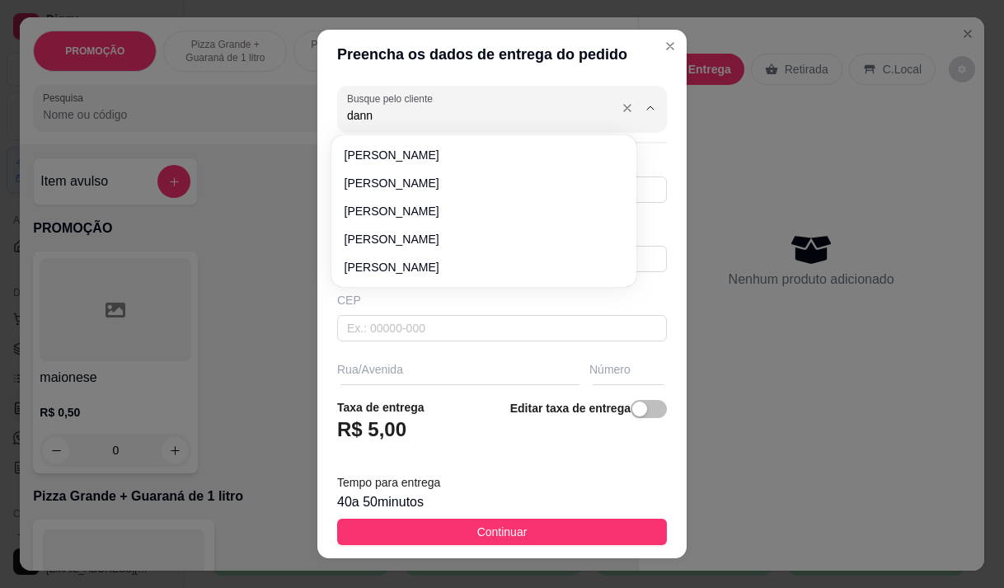
type input "danna"
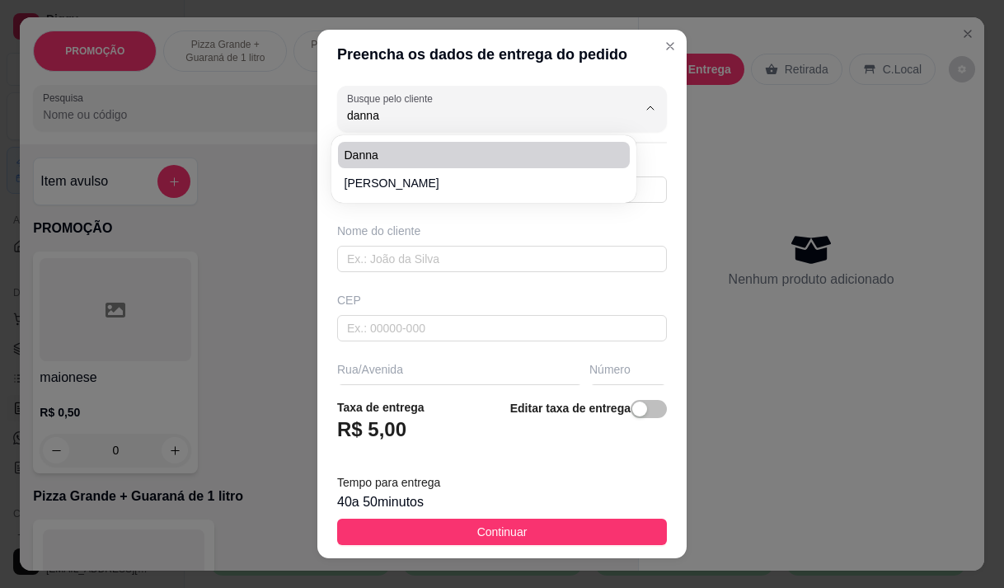
click at [379, 154] on span "danna" at bounding box center [476, 155] width 262 height 16
type input "85999934435"
type input "danna"
type input "dom lino 940"
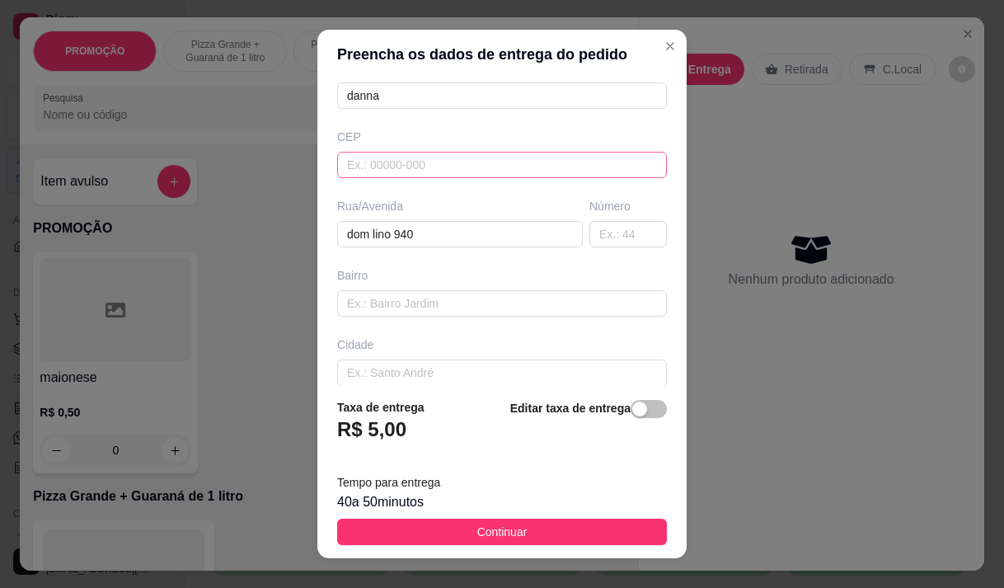
scroll to position [165, 0]
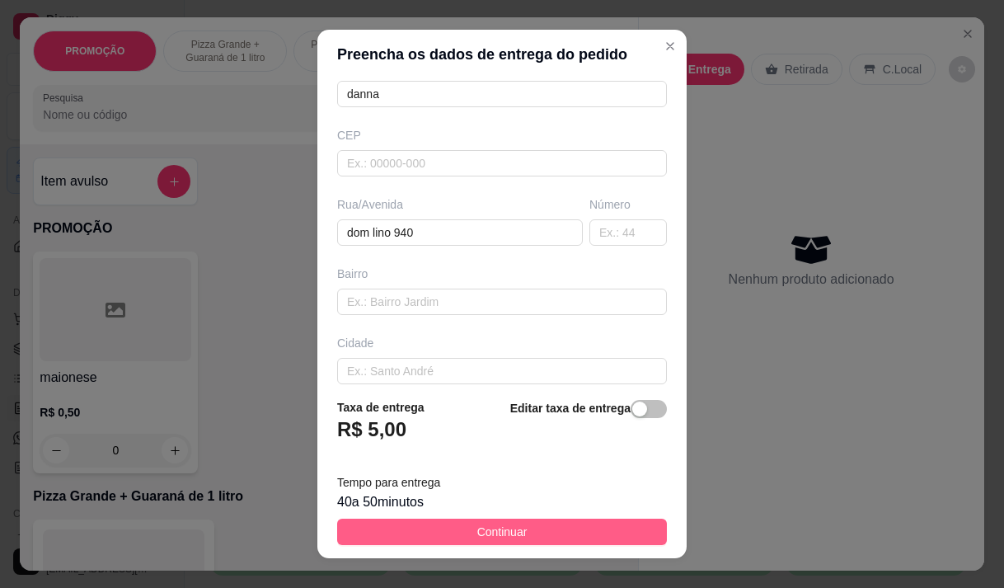
type input "danna"
click at [477, 536] on span "Continuar" at bounding box center [502, 532] width 50 height 18
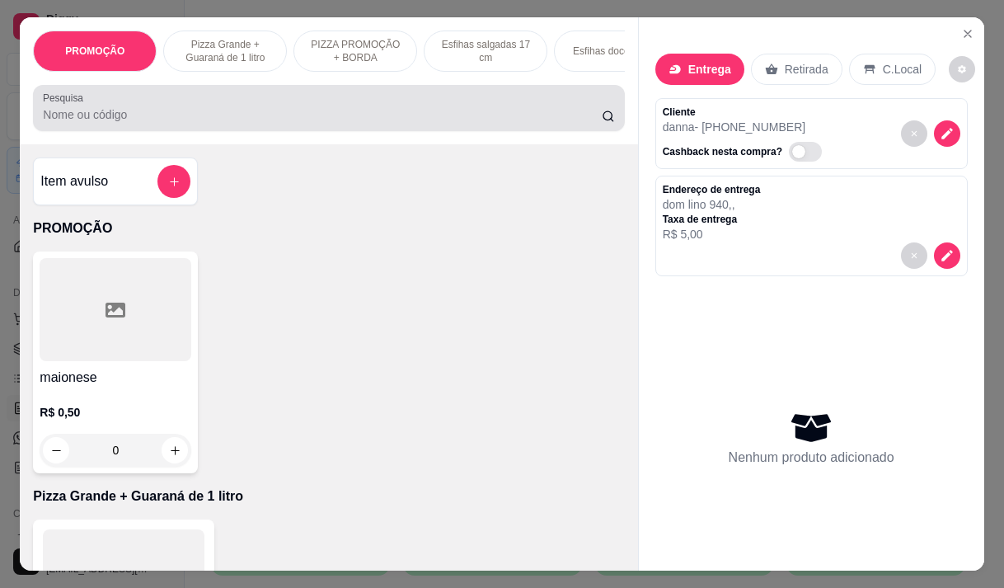
click at [269, 115] on input "Pesquisa" at bounding box center [322, 114] width 559 height 16
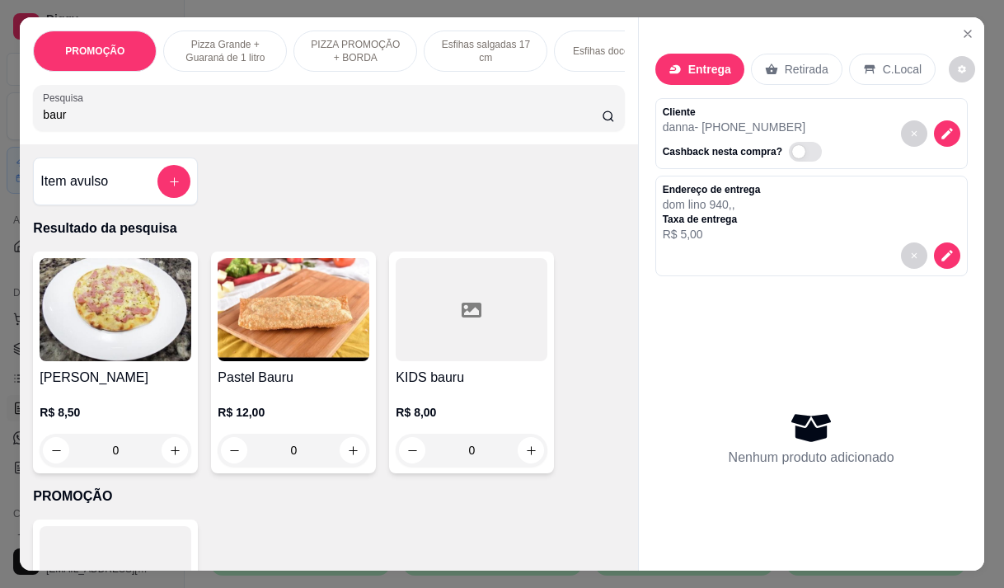
type input "baur"
click at [288, 414] on p "R$ 12,00" at bounding box center [294, 412] width 152 height 16
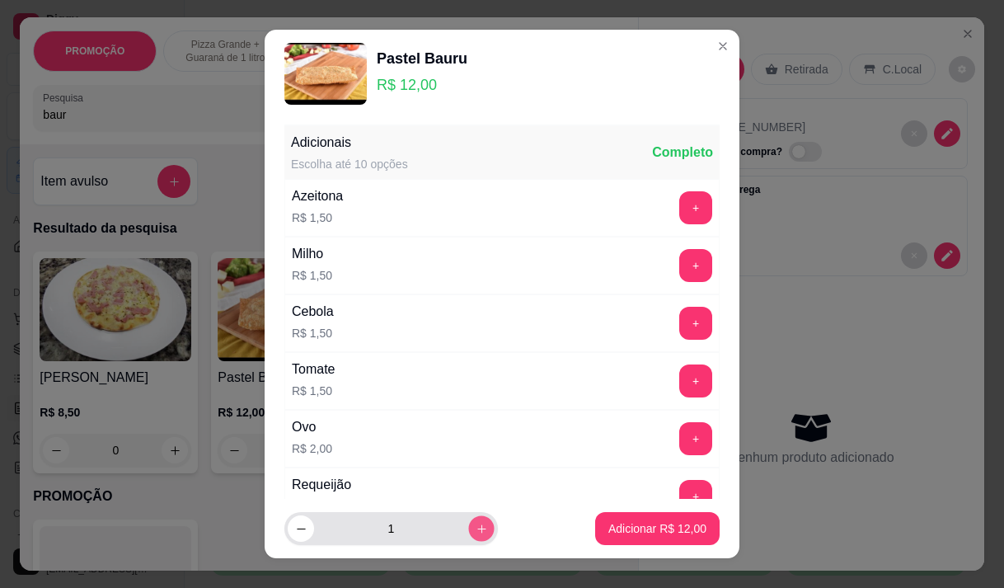
click at [476, 529] on icon "increase-product-quantity" at bounding box center [482, 529] width 12 height 12
type input "2"
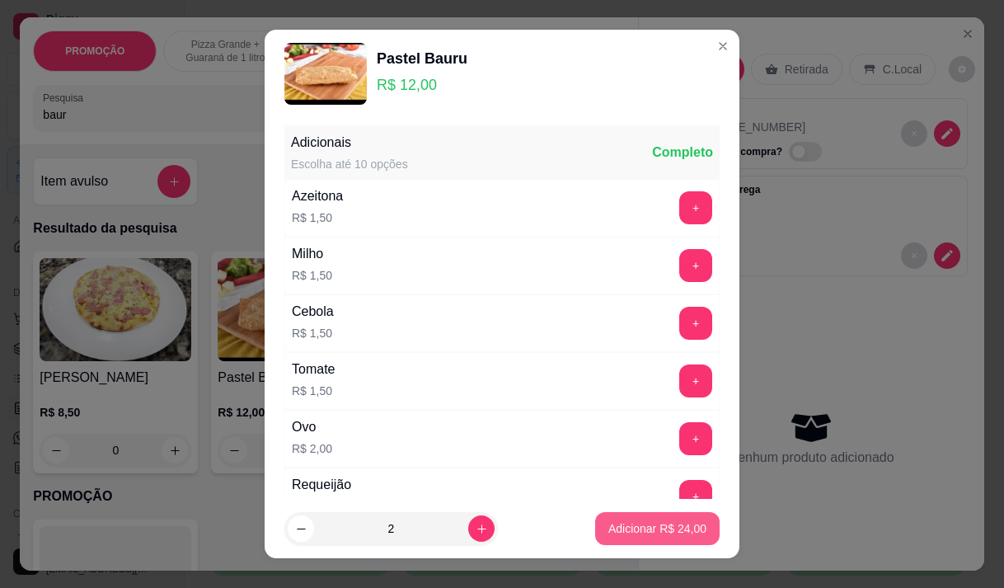
click at [623, 532] on p "Adicionar R$ 24,00" at bounding box center [658, 528] width 98 height 16
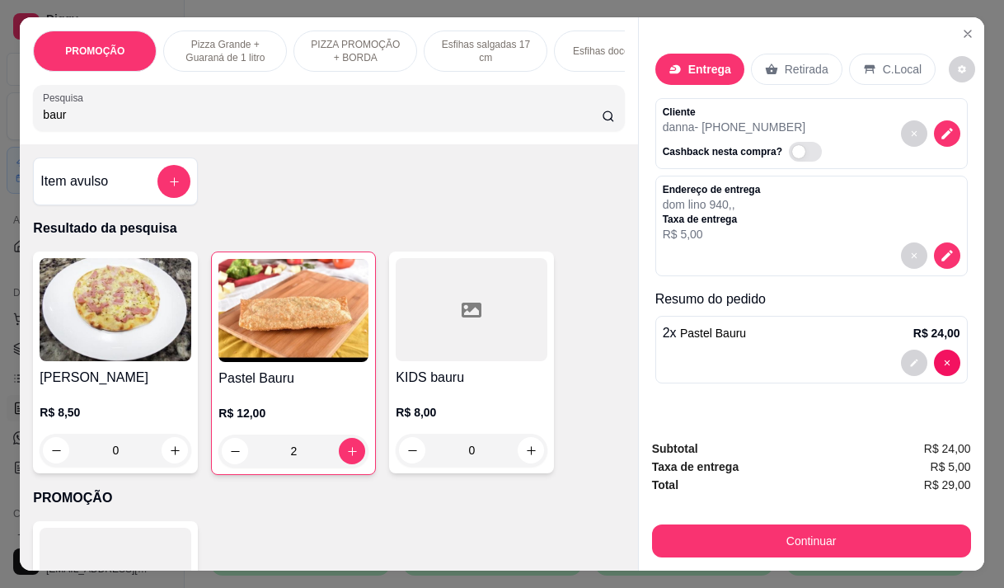
type input "2"
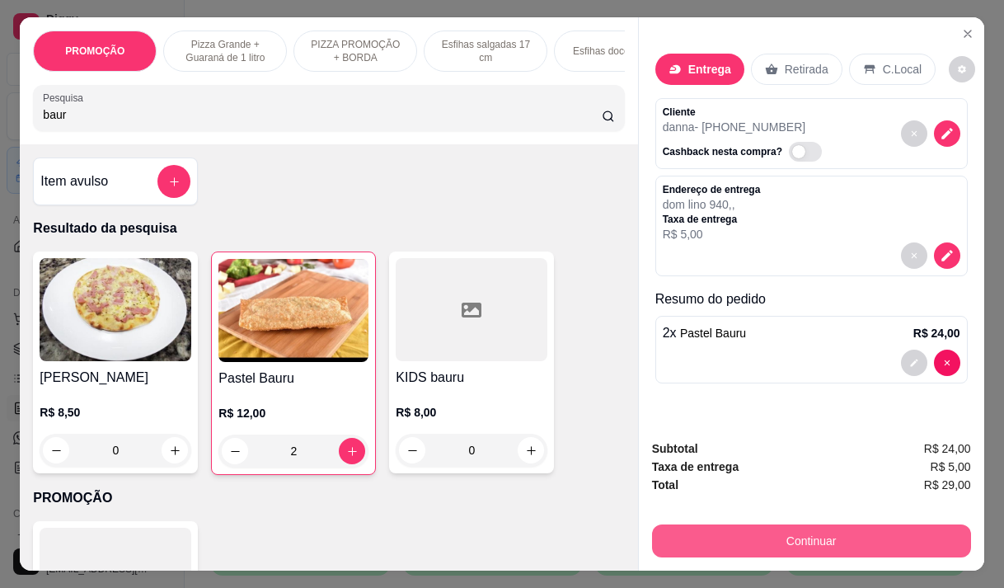
click at [676, 535] on button "Continuar" at bounding box center [811, 540] width 319 height 33
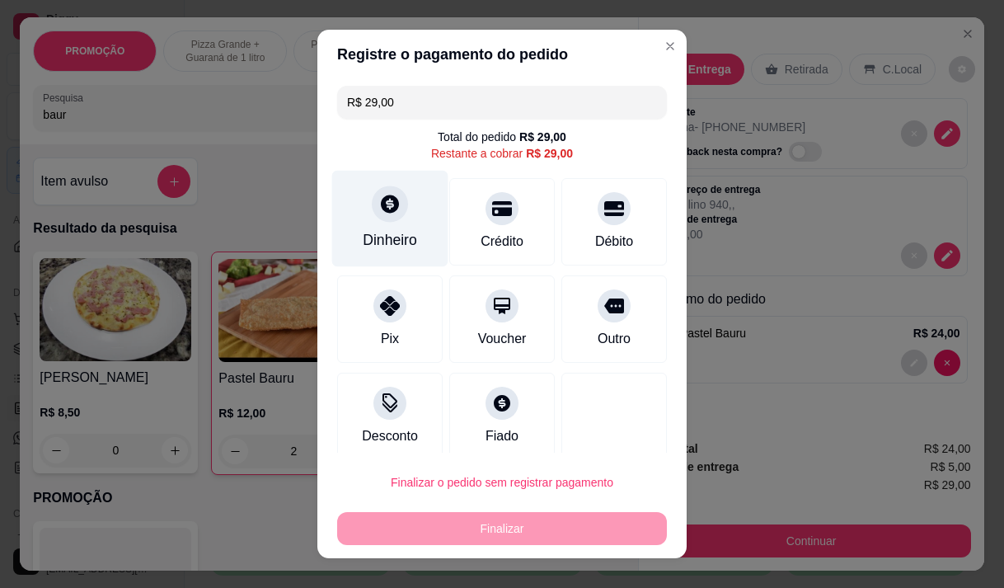
click at [379, 254] on div "Dinheiro" at bounding box center [390, 218] width 116 height 96
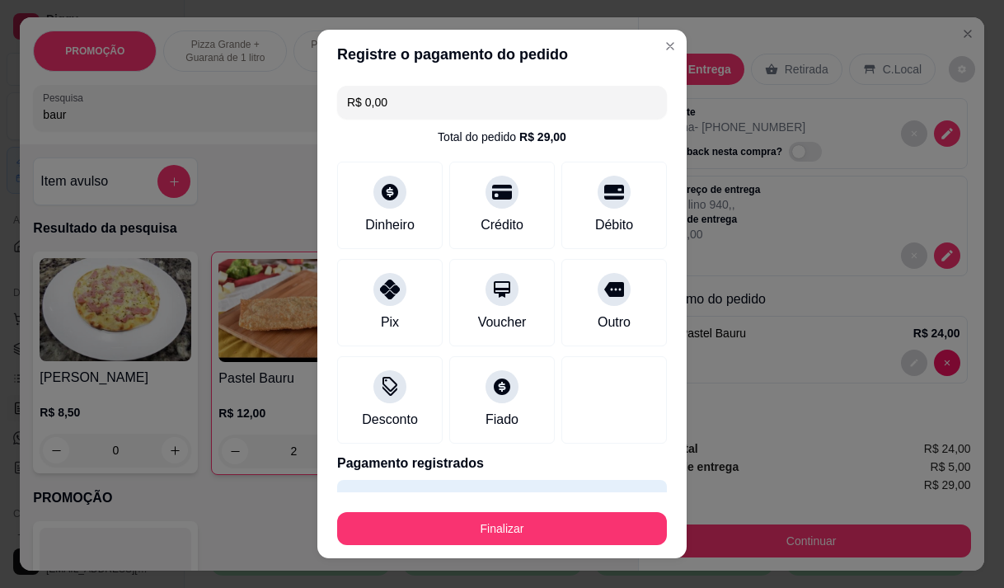
type input "R$ 0,00"
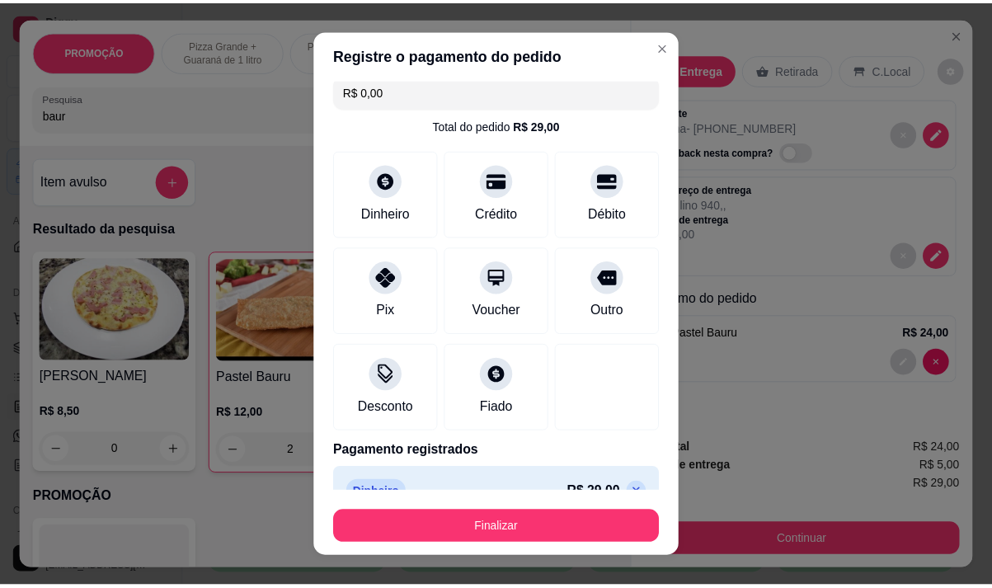
scroll to position [43, 0]
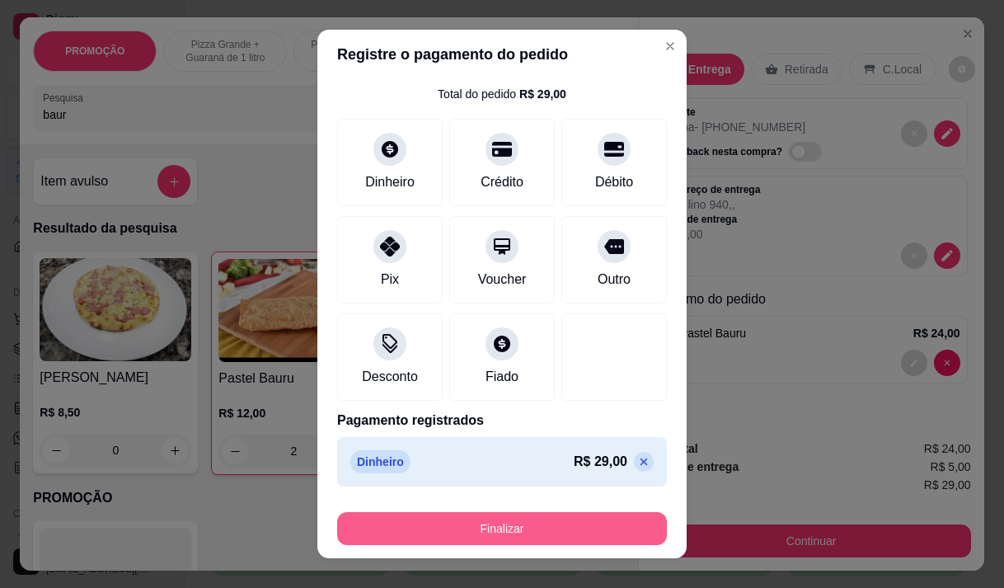
click at [586, 530] on button "Finalizar" at bounding box center [502, 528] width 330 height 33
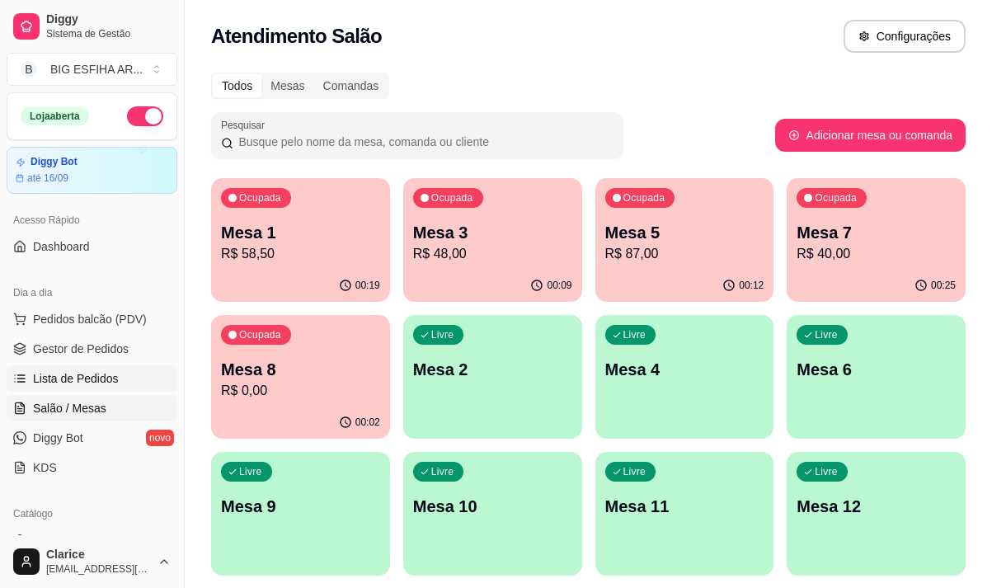
click at [59, 368] on link "Lista de Pedidos" at bounding box center [92, 378] width 171 height 26
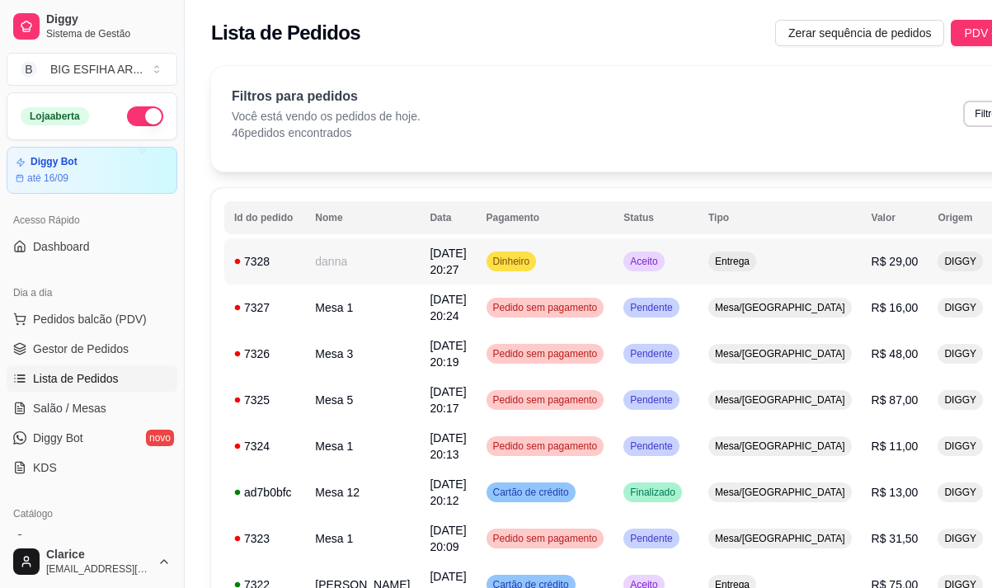
click at [506, 259] on td "Dinheiro" at bounding box center [546, 261] width 138 height 46
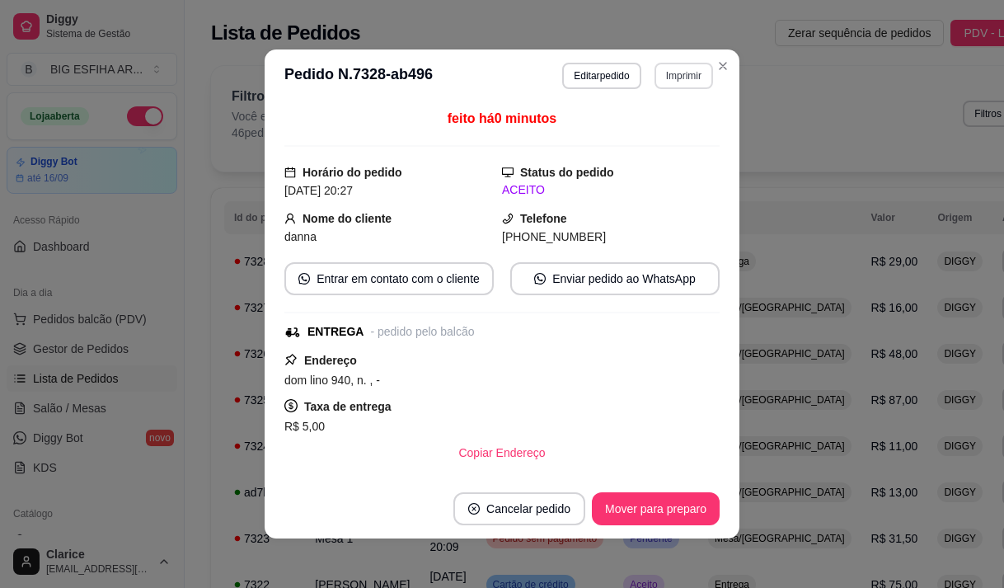
click at [675, 77] on button "Imprimir" at bounding box center [684, 76] width 59 height 26
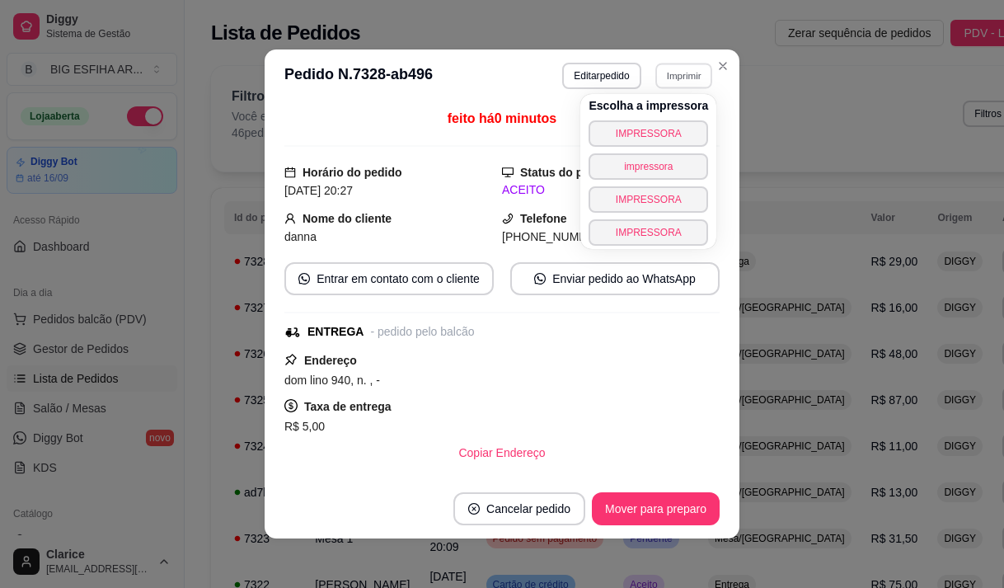
click at [628, 120] on div "Escolha a impressora IMPRESSORA impressora IMPRESSORA IMPRESSORA" at bounding box center [649, 171] width 136 height 155
click at [625, 120] on button "IMPRESSORA" at bounding box center [649, 133] width 120 height 26
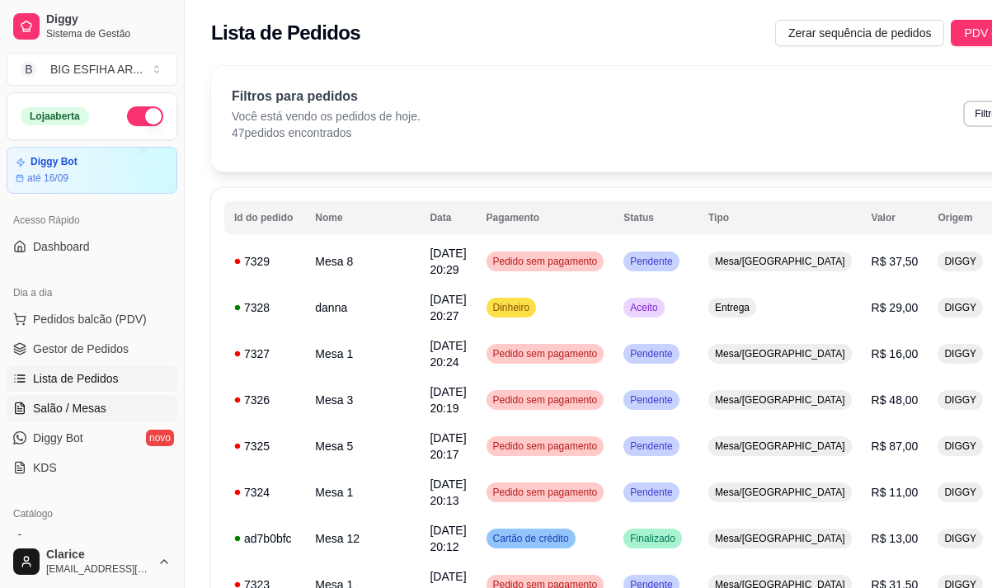
click at [65, 406] on span "Salão / Mesas" at bounding box center [69, 408] width 73 height 16
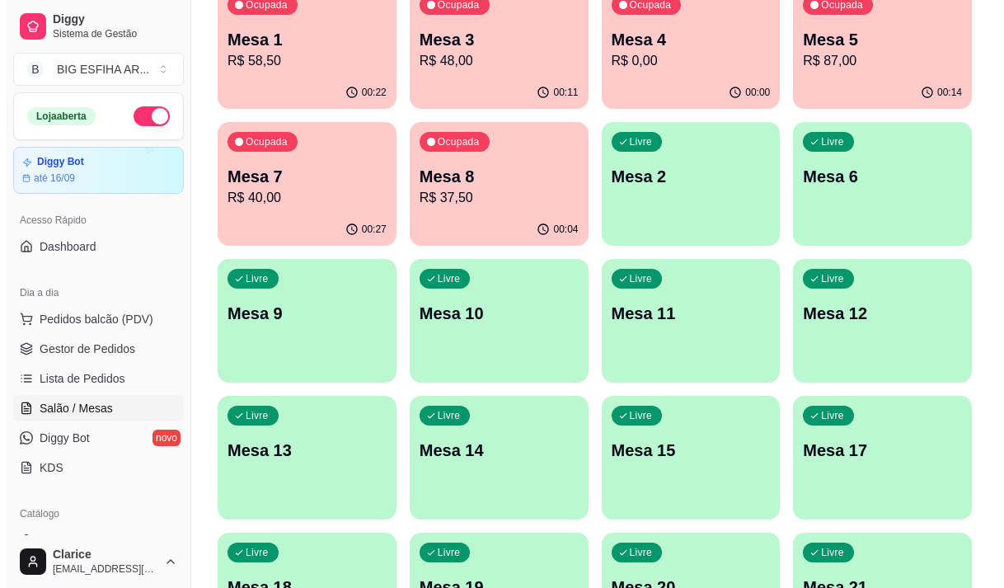
scroll to position [165, 0]
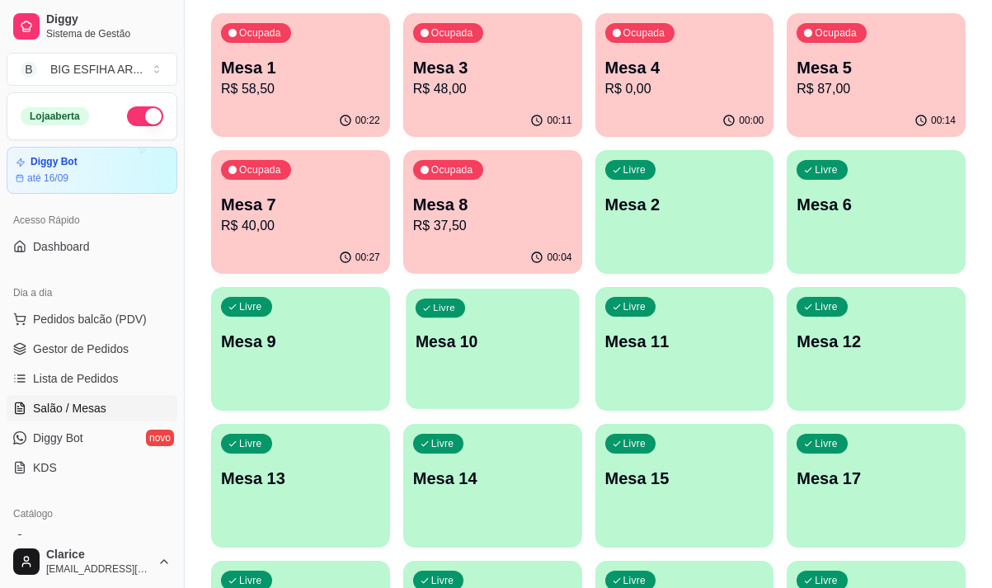
click at [473, 389] on div "Livre Mesa 10" at bounding box center [492, 339] width 173 height 101
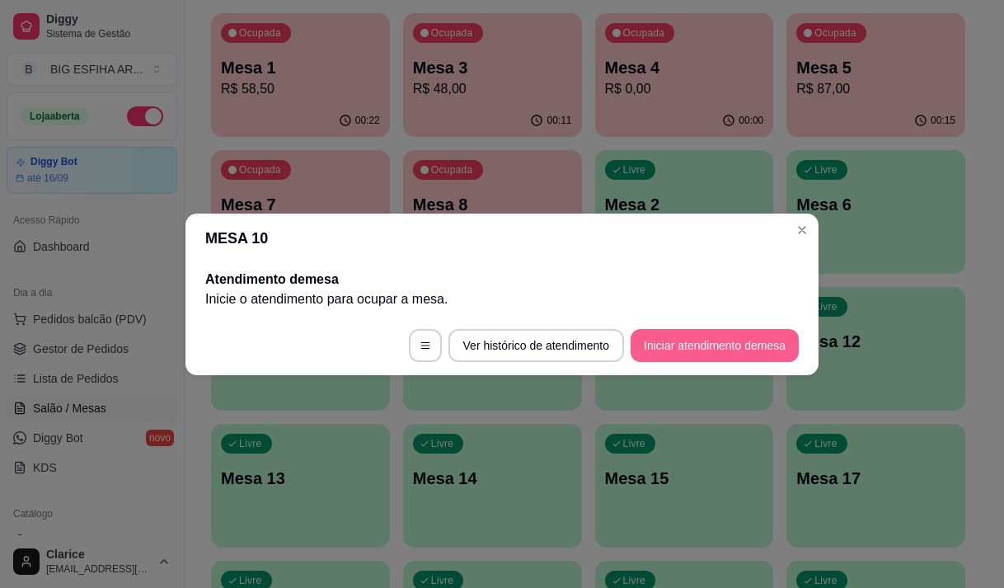
click at [680, 338] on button "Iniciar atendimento de mesa" at bounding box center [715, 345] width 168 height 33
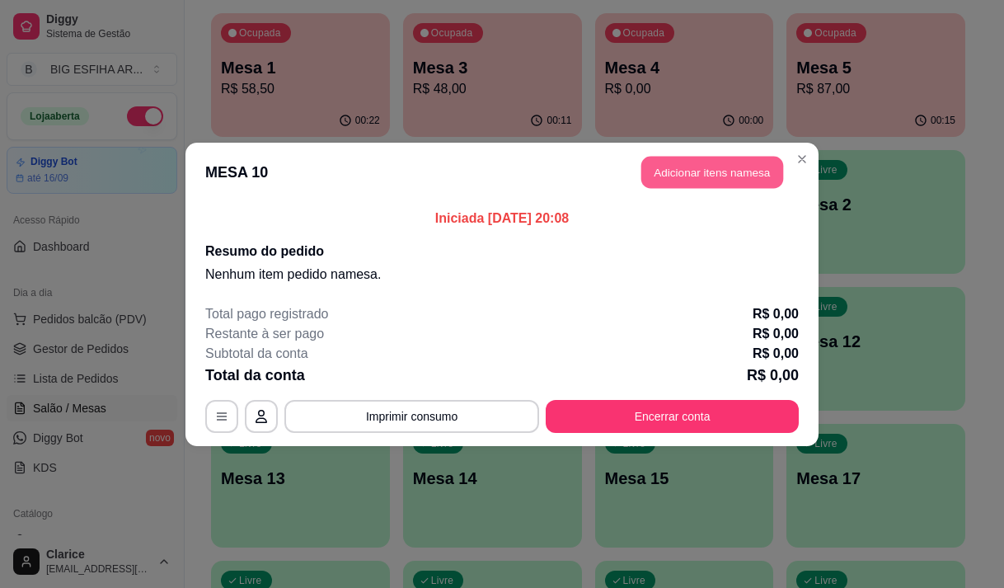
click at [697, 170] on button "Adicionar itens na mesa" at bounding box center [713, 172] width 142 height 32
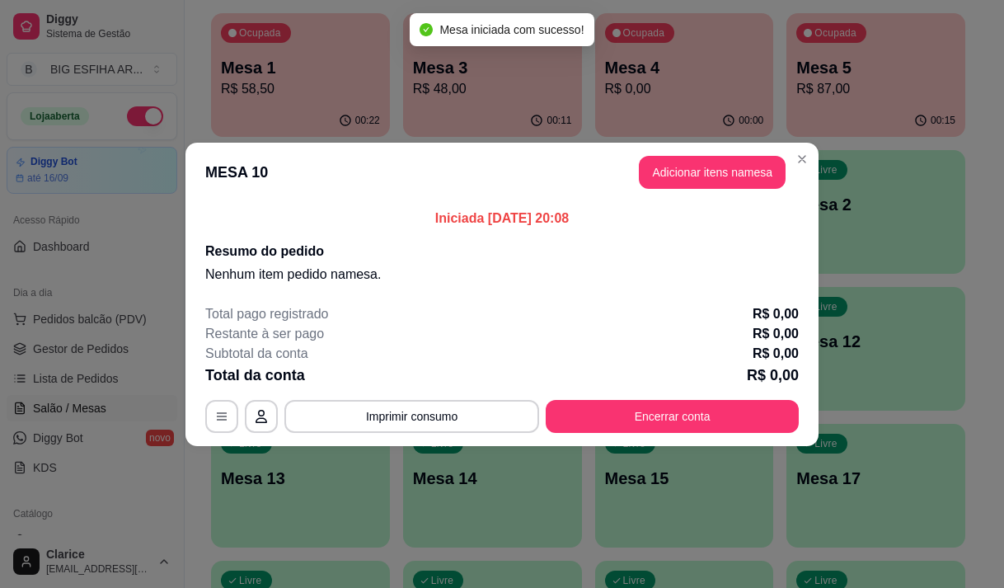
click at [270, 120] on input "Pesquisa" at bounding box center [322, 114] width 559 height 16
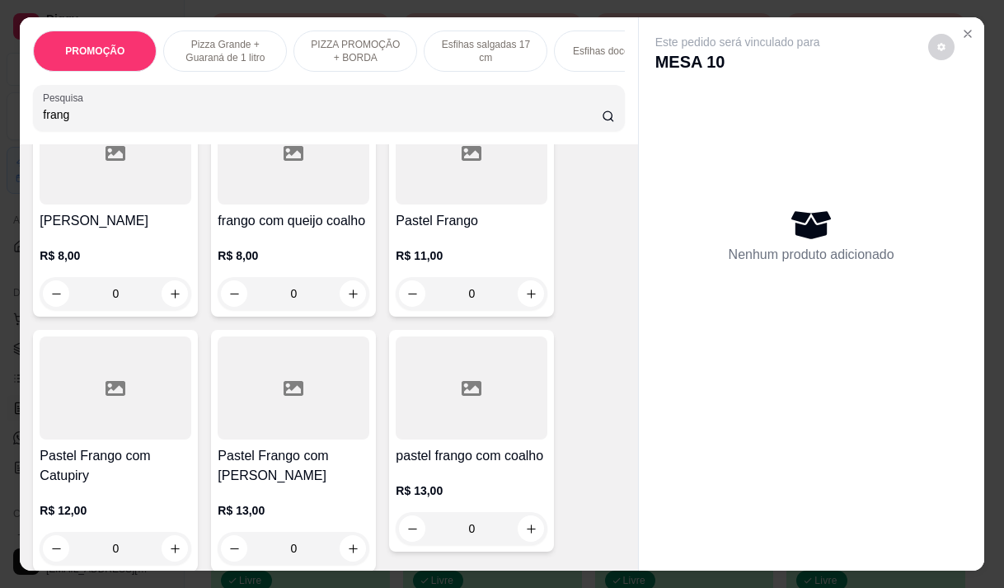
scroll to position [412, 0]
type input "frang"
click at [293, 445] on h4 "Pastel Frango com [PERSON_NAME]" at bounding box center [294, 465] width 152 height 40
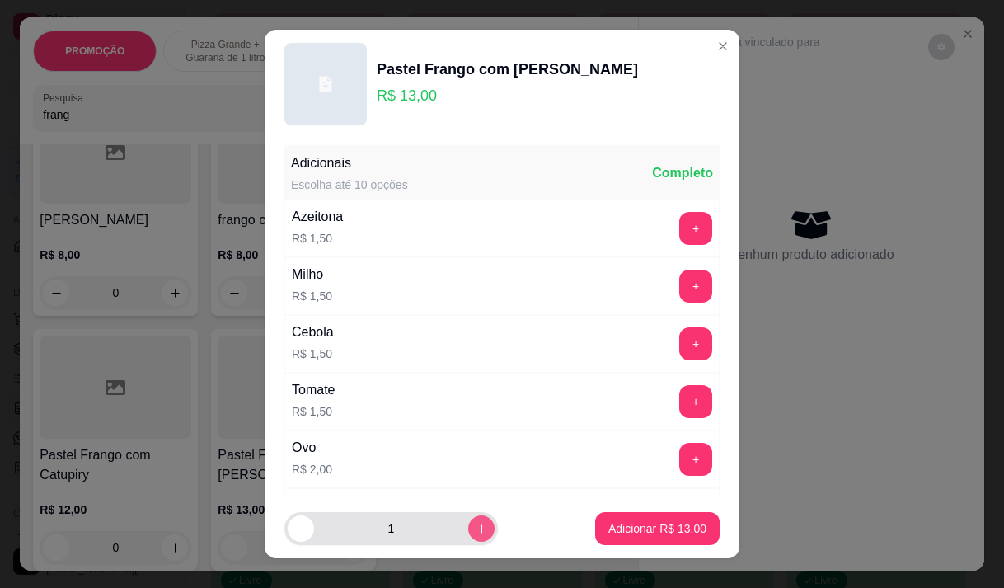
click at [468, 539] on button "increase-product-quantity" at bounding box center [481, 528] width 26 height 26
type input "2"
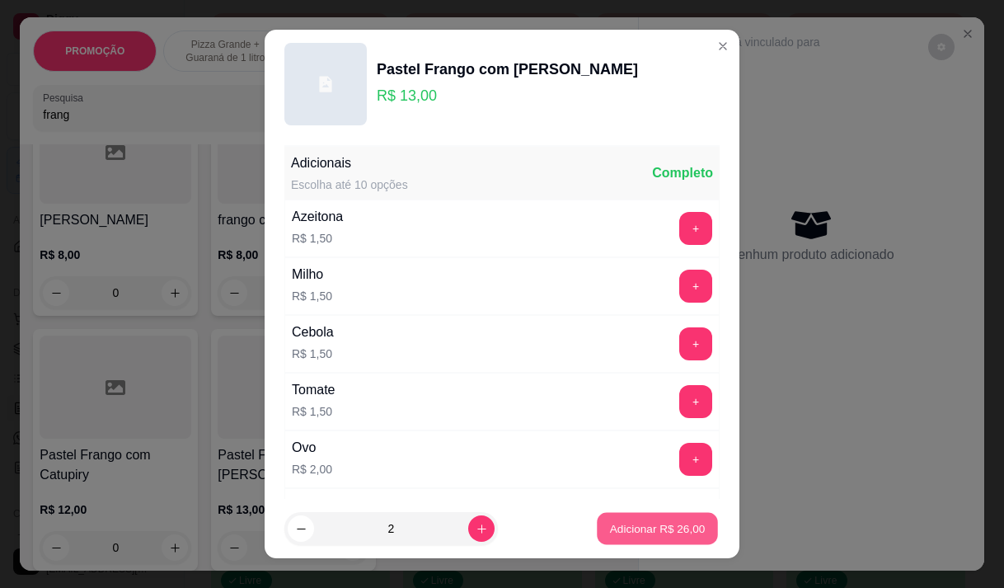
click at [629, 543] on button "Adicionar R$ 26,00" at bounding box center [657, 529] width 121 height 32
type input "2"
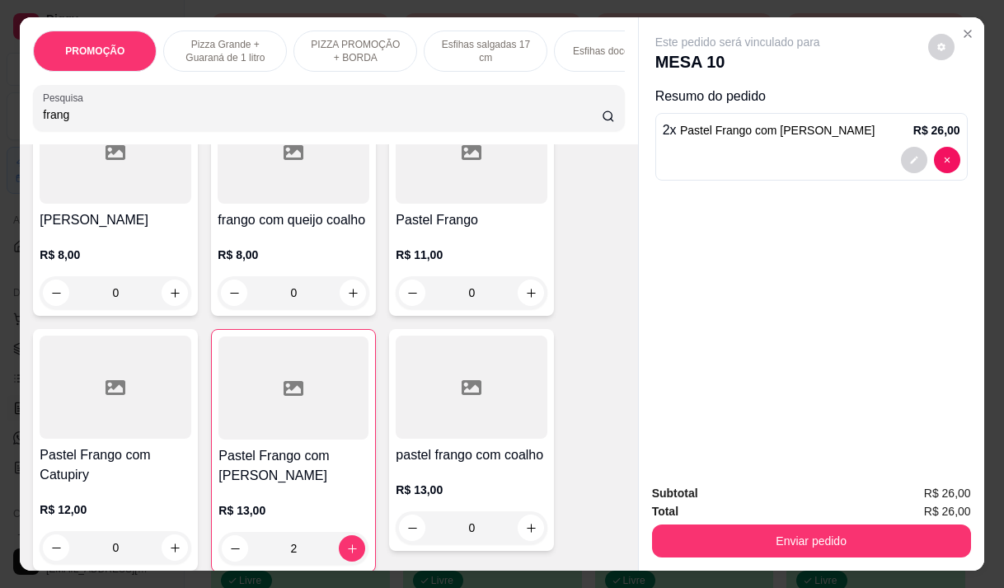
click at [114, 125] on div "frang" at bounding box center [328, 108] width 571 height 33
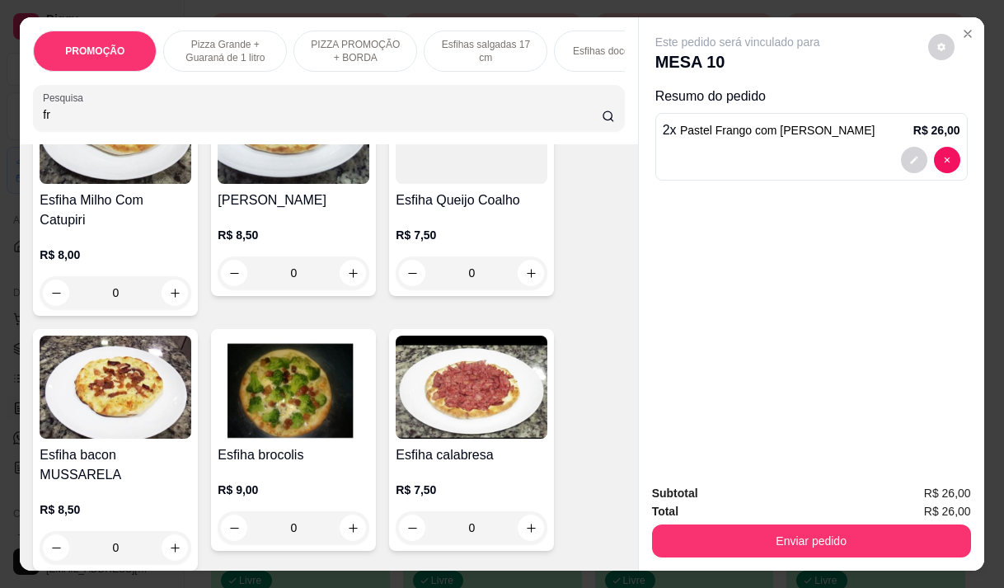
type input "f"
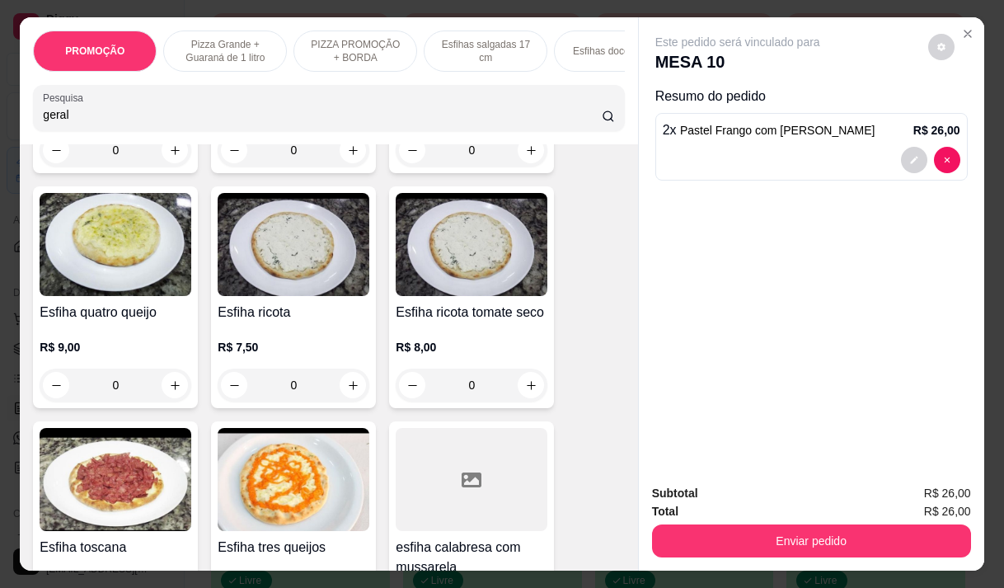
scroll to position [3364, 0]
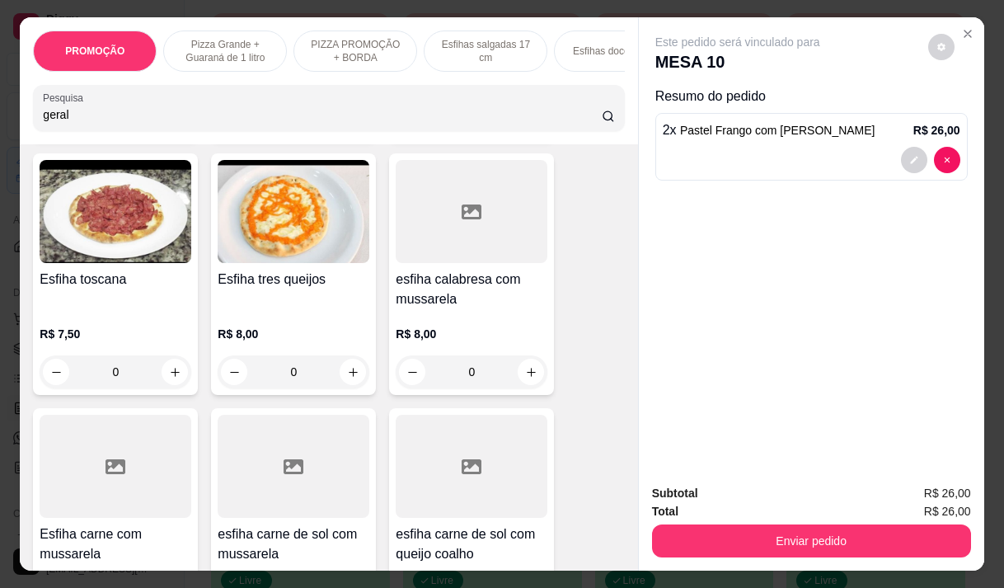
type input "geral"
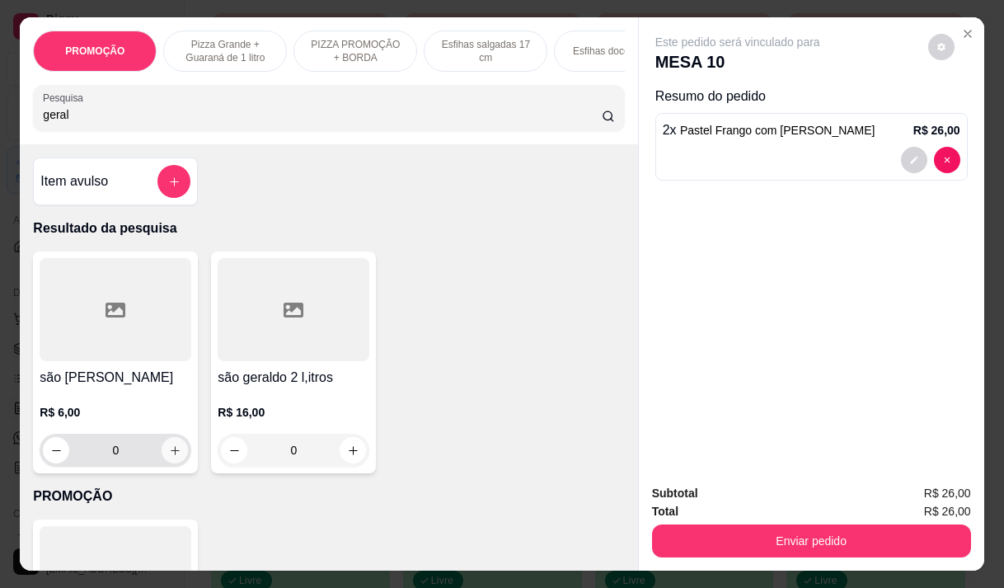
click at [169, 451] on icon "increase-product-quantity" at bounding box center [175, 450] width 12 height 12
type input "1"
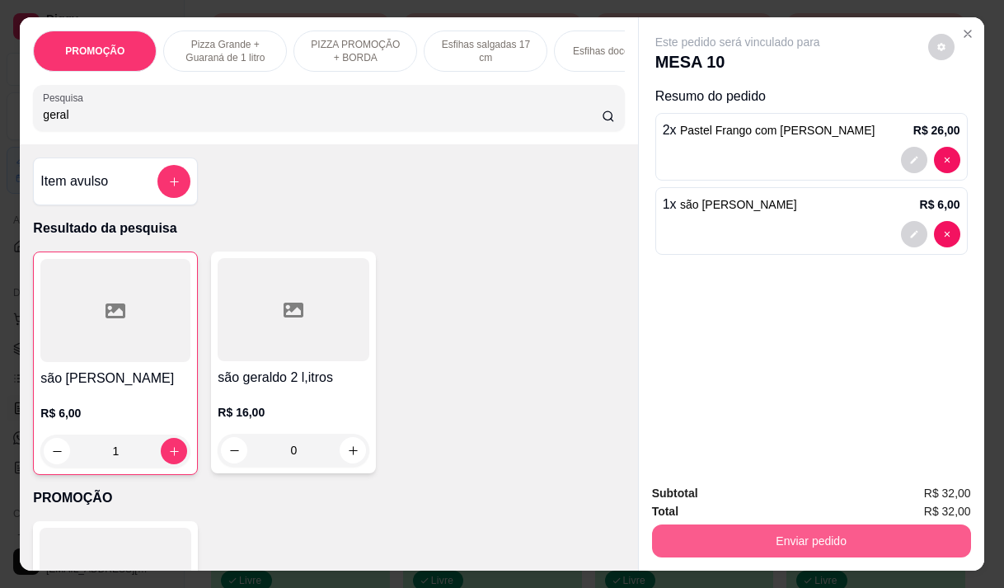
click at [745, 537] on button "Enviar pedido" at bounding box center [811, 540] width 319 height 33
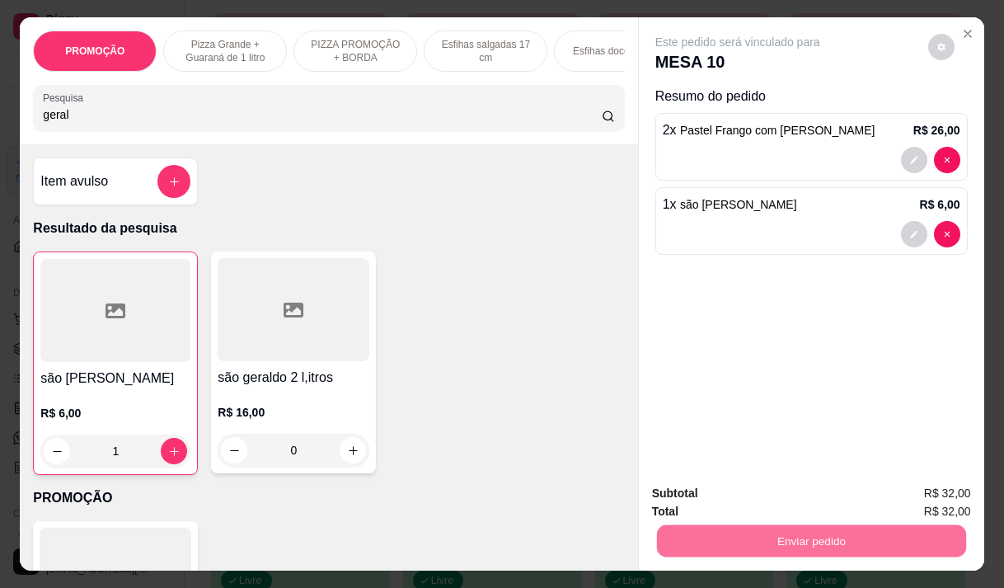
click at [710, 488] on button "Não registrar e enviar pedido" at bounding box center [757, 493] width 172 height 31
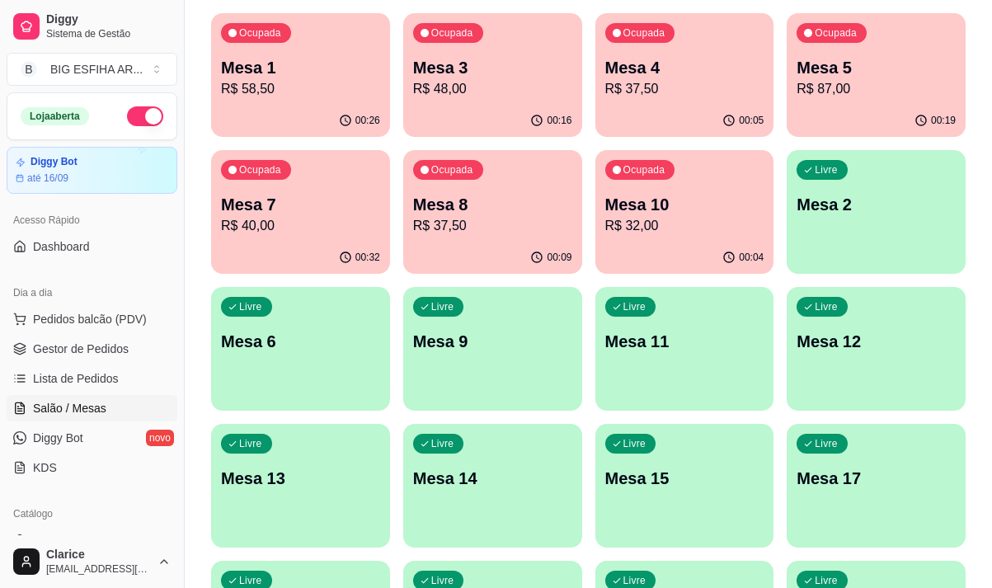
click at [287, 228] on p "R$ 40,00" at bounding box center [300, 226] width 159 height 20
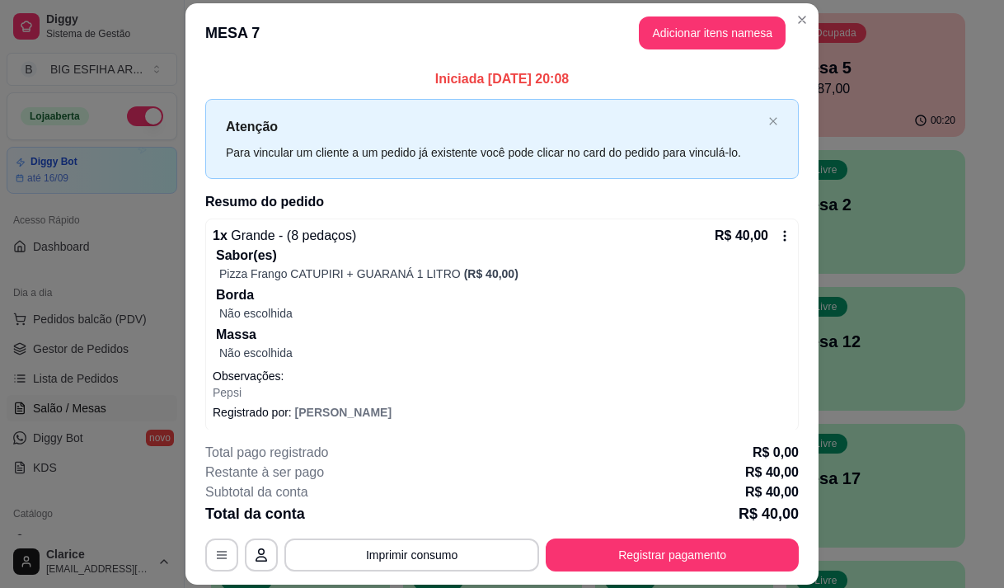
scroll to position [7, 0]
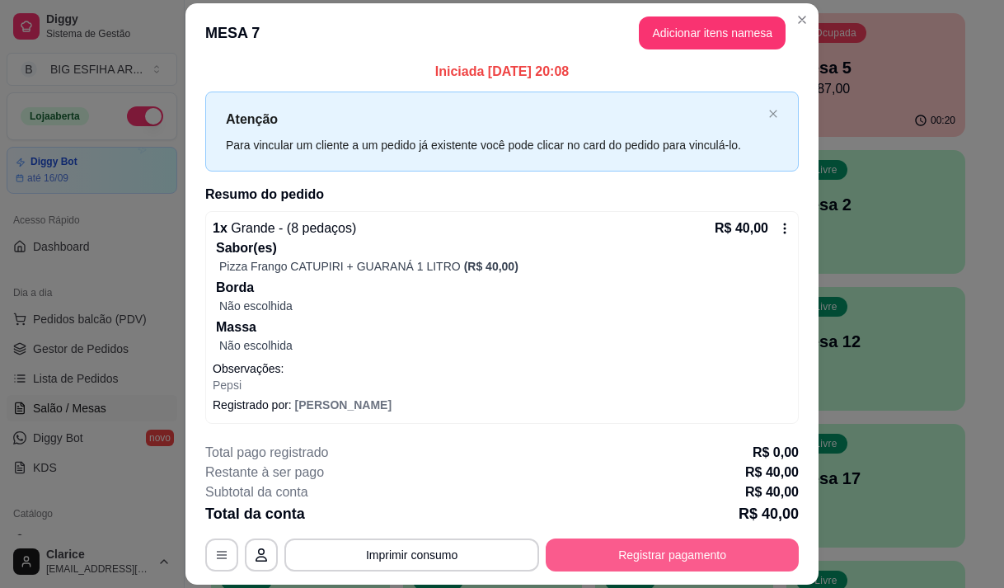
click at [634, 557] on button "Registrar pagamento" at bounding box center [672, 554] width 253 height 33
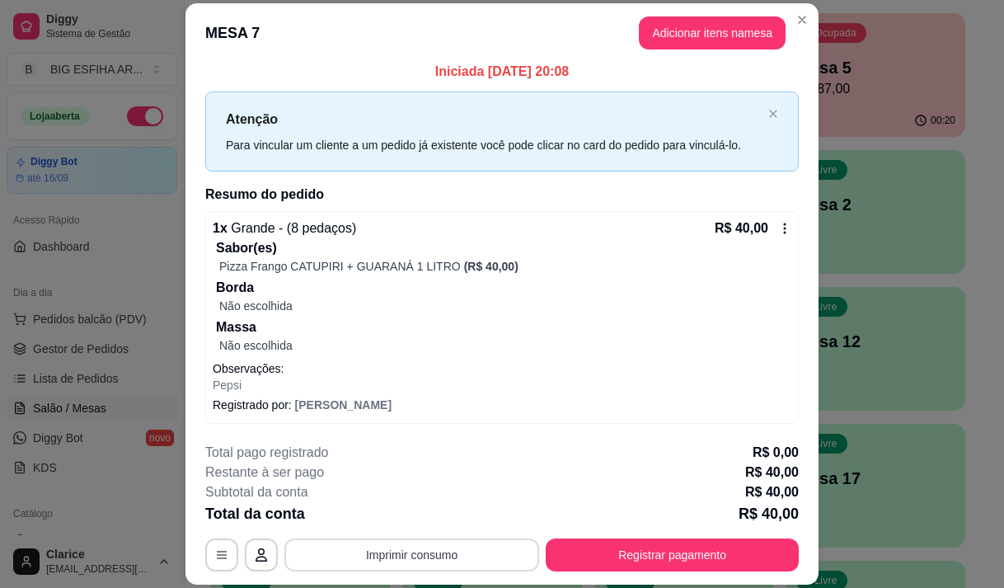
click at [406, 549] on button "Imprimir consumo" at bounding box center [411, 554] width 255 height 33
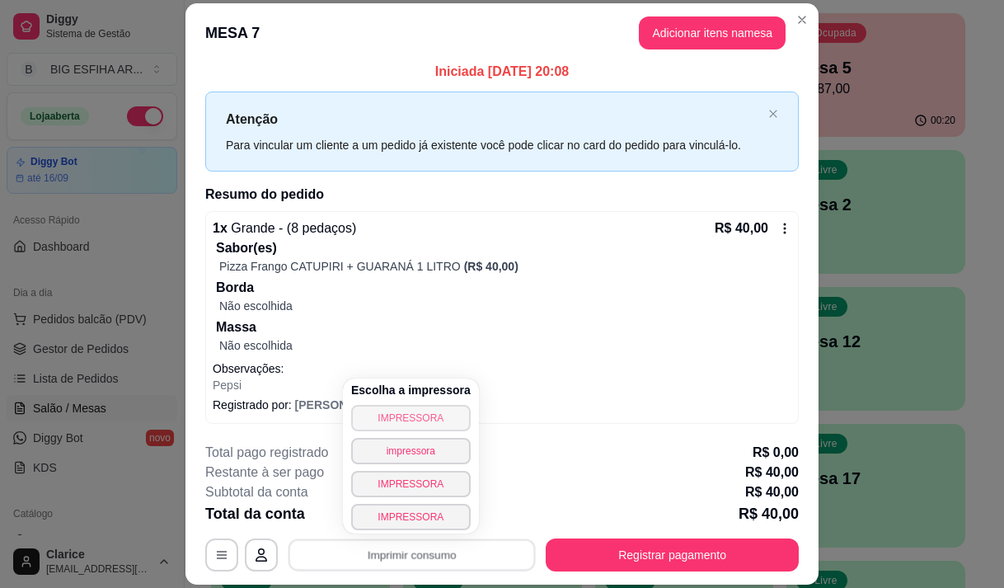
click at [399, 412] on button "IMPRESSORA" at bounding box center [411, 418] width 120 height 26
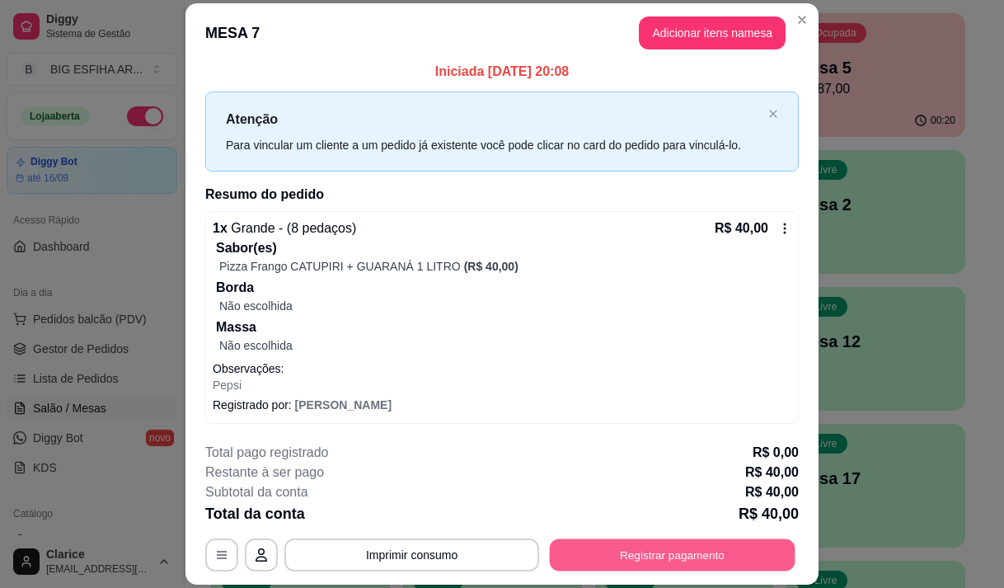
click at [613, 561] on button "Registrar pagamento" at bounding box center [673, 555] width 246 height 32
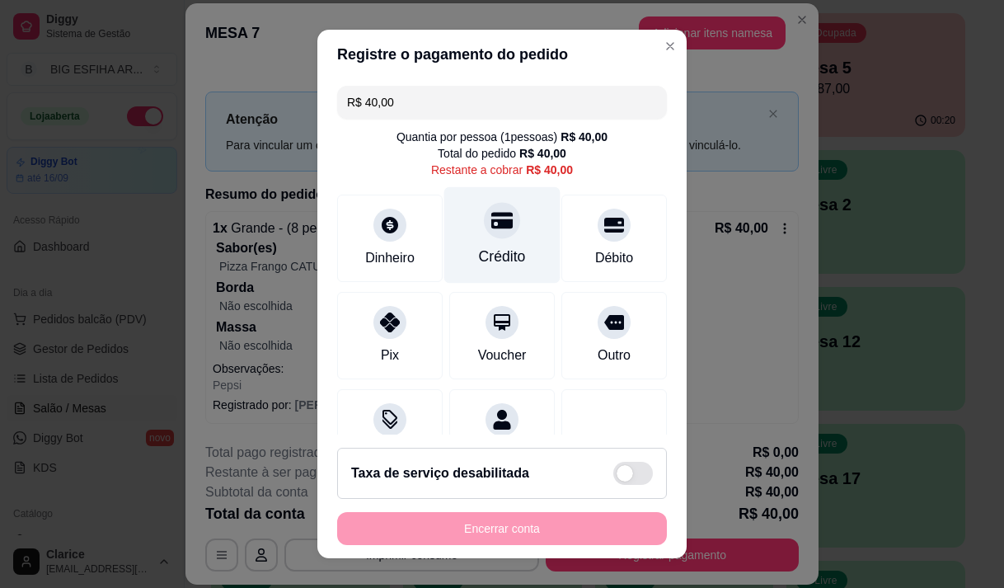
click at [479, 248] on div "Crédito" at bounding box center [502, 256] width 47 height 21
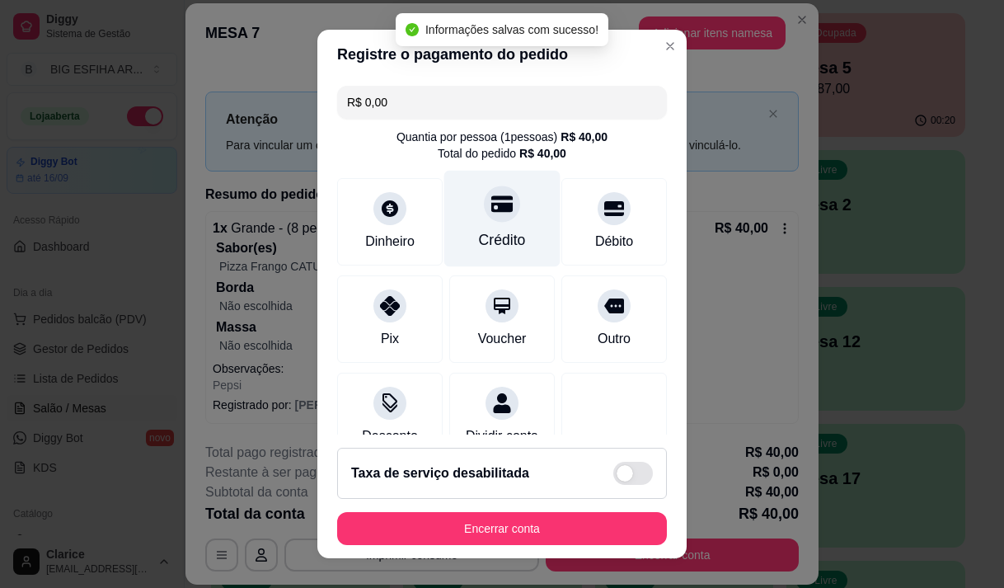
type input "R$ 0,00"
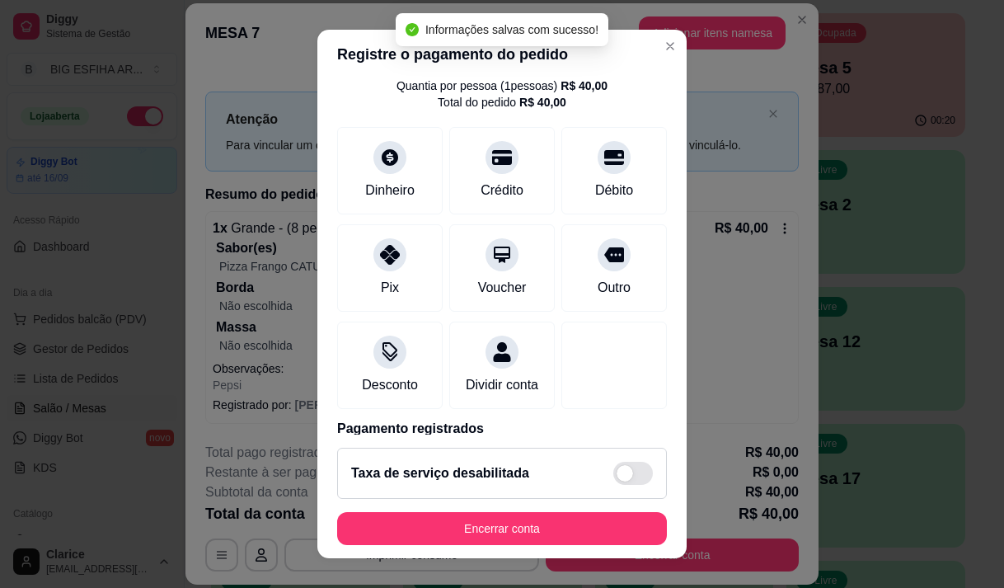
scroll to position [137, 0]
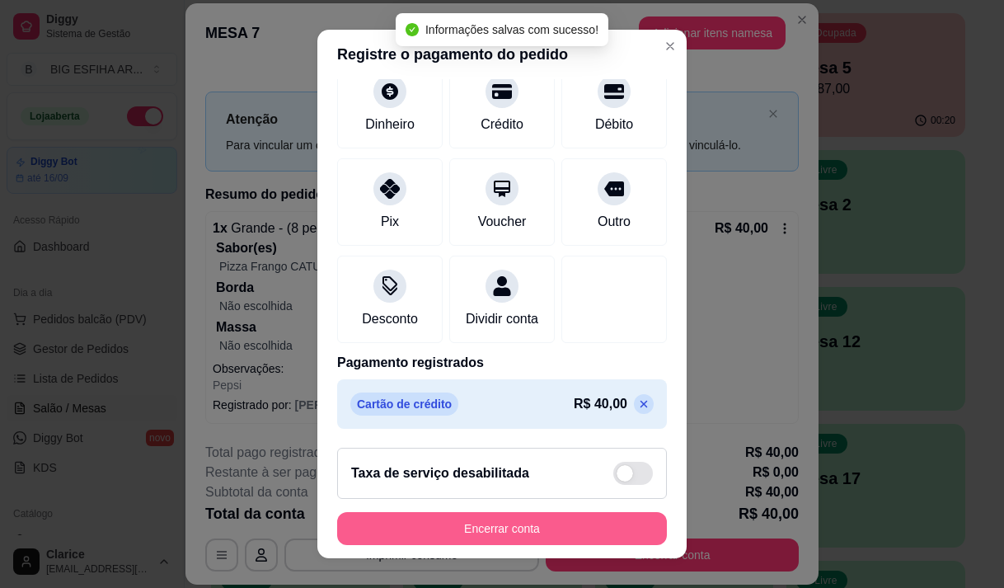
click at [539, 536] on button "Encerrar conta" at bounding box center [502, 528] width 330 height 33
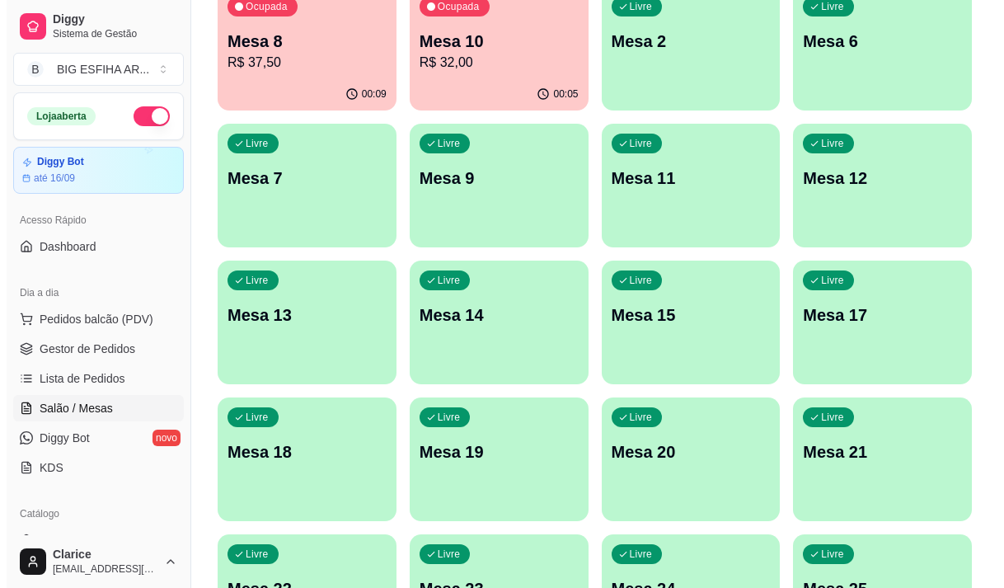
scroll to position [330, 0]
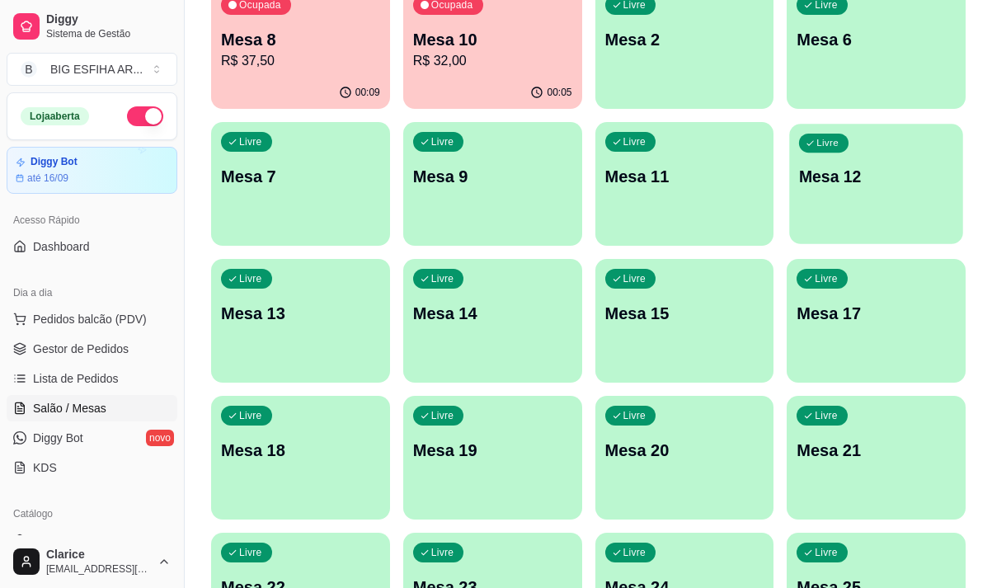
click at [881, 222] on div "Livre Mesa 12" at bounding box center [876, 174] width 173 height 101
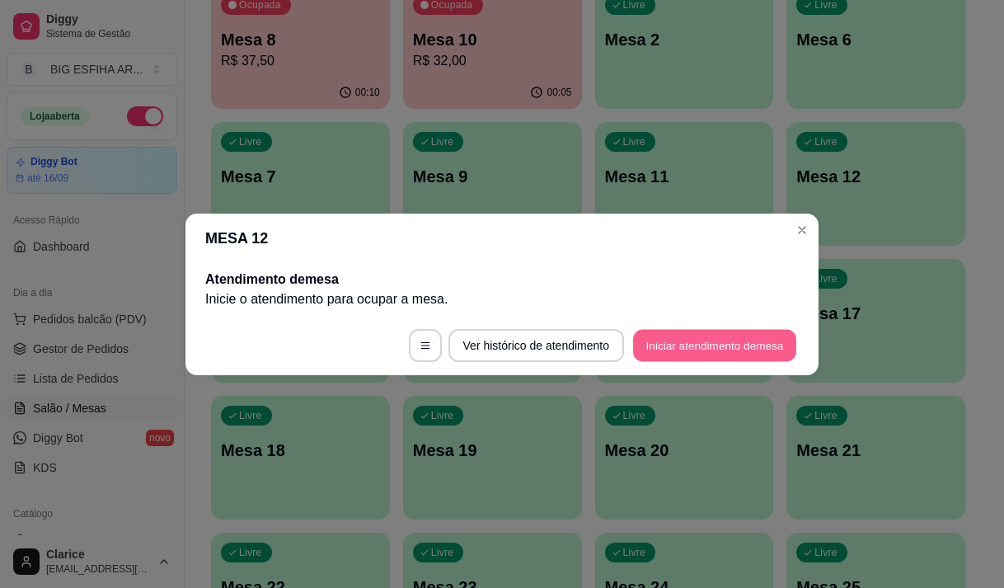
click at [688, 341] on button "Iniciar atendimento de mesa" at bounding box center [714, 345] width 163 height 32
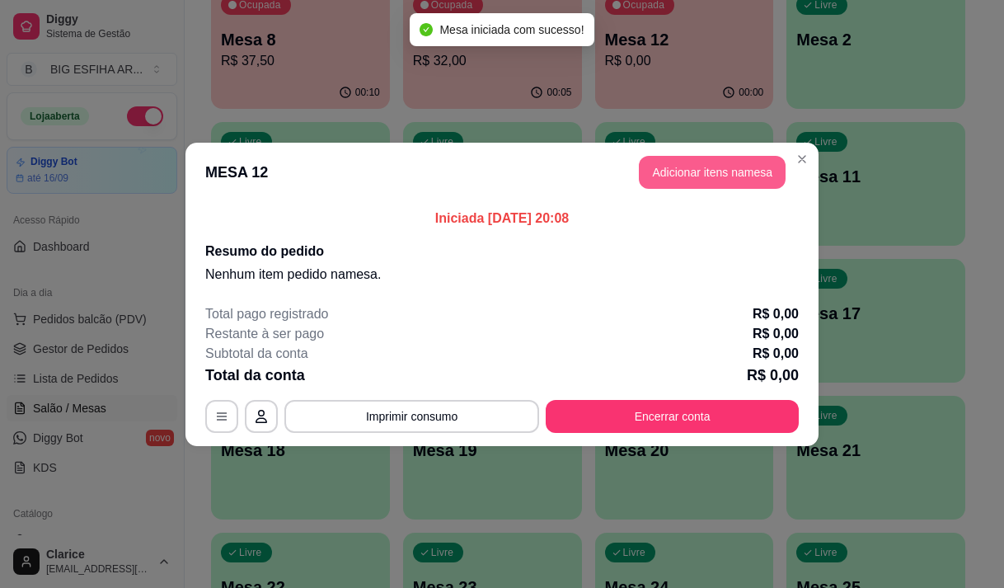
click at [739, 182] on button "Adicionar itens na mesa" at bounding box center [712, 172] width 147 height 33
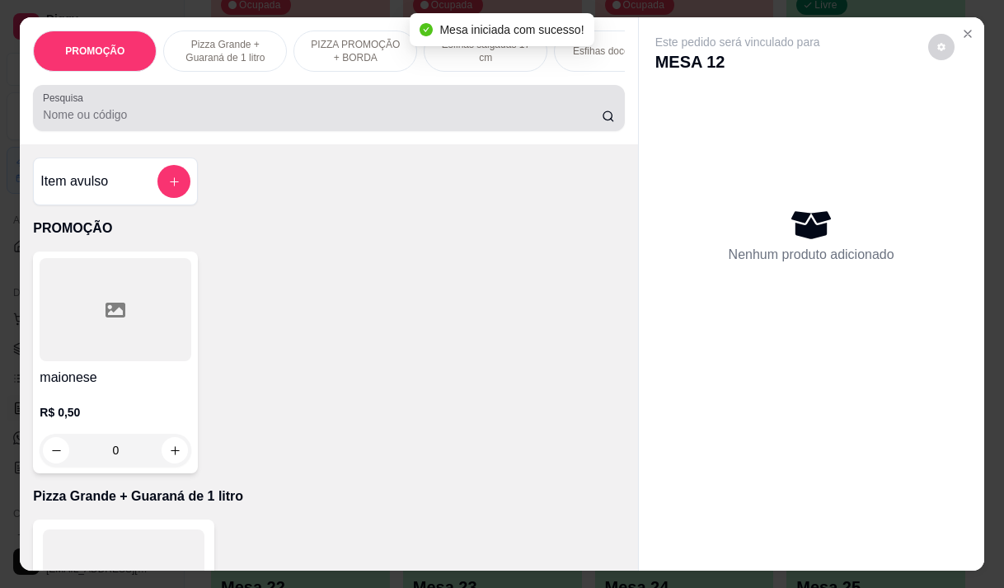
click at [73, 120] on input "Pesquisa" at bounding box center [322, 114] width 559 height 16
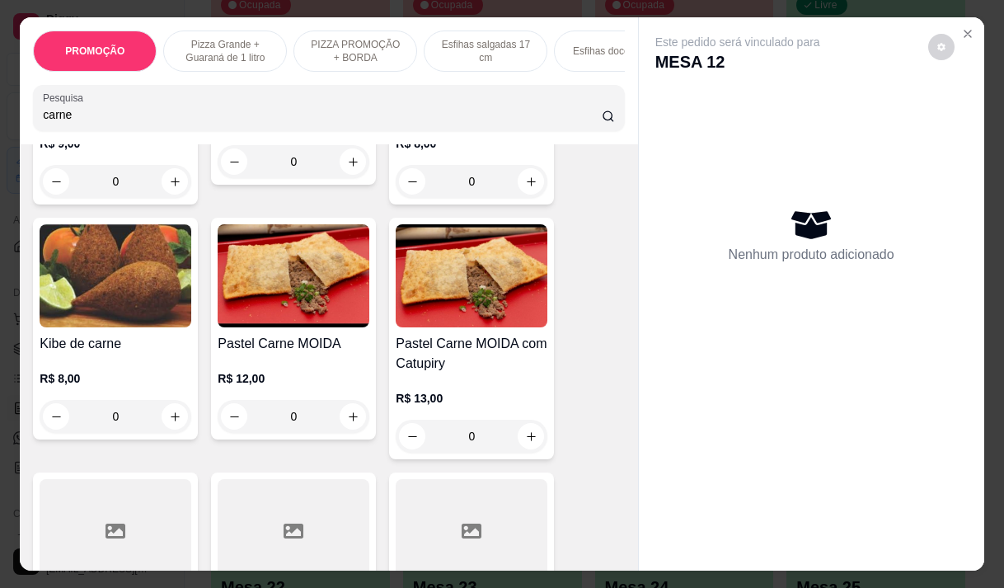
scroll to position [907, 0]
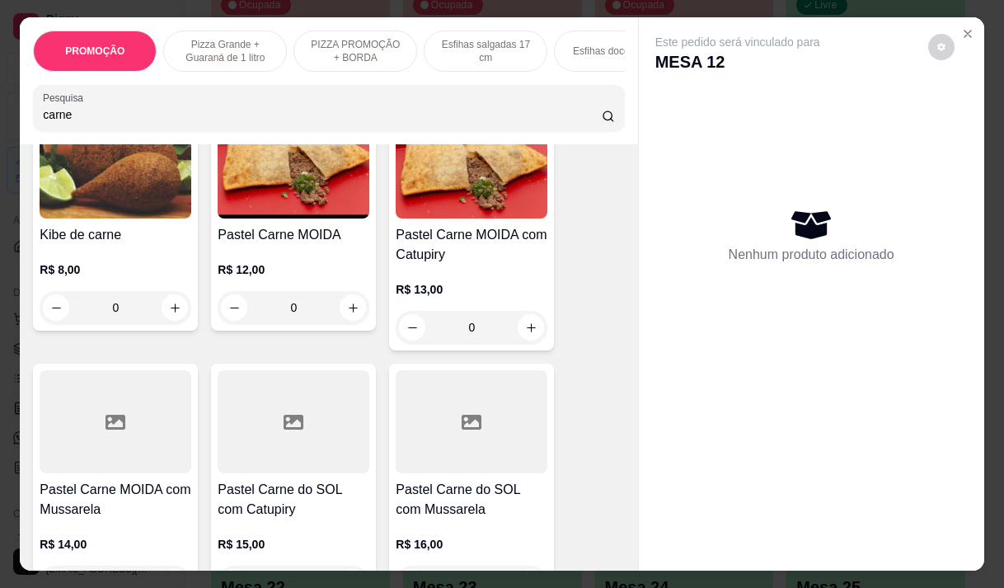
type input "carne"
click at [438, 280] on div "R$ 13,00 0" at bounding box center [472, 304] width 152 height 79
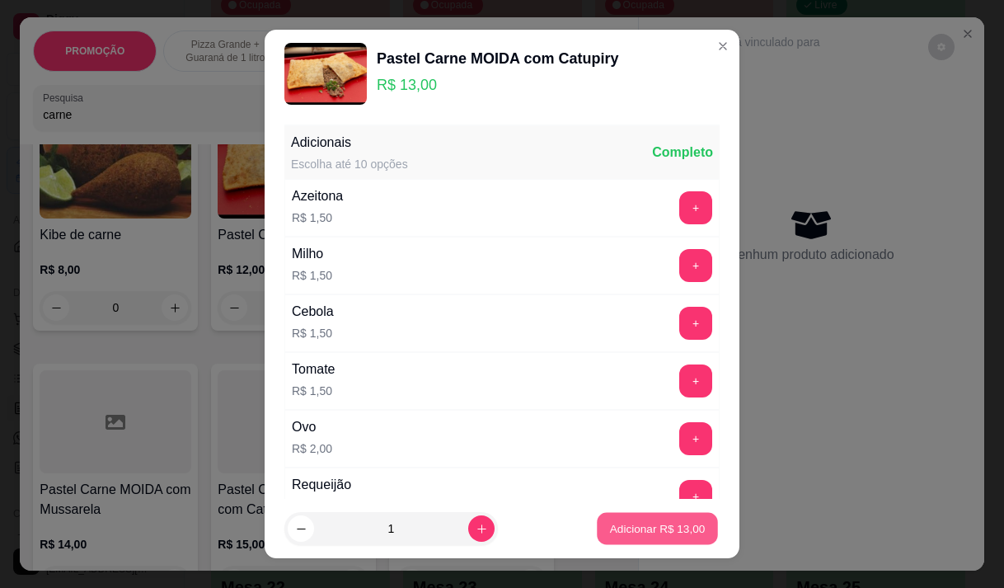
click at [626, 533] on p "Adicionar R$ 13,00" at bounding box center [658, 529] width 96 height 16
type input "1"
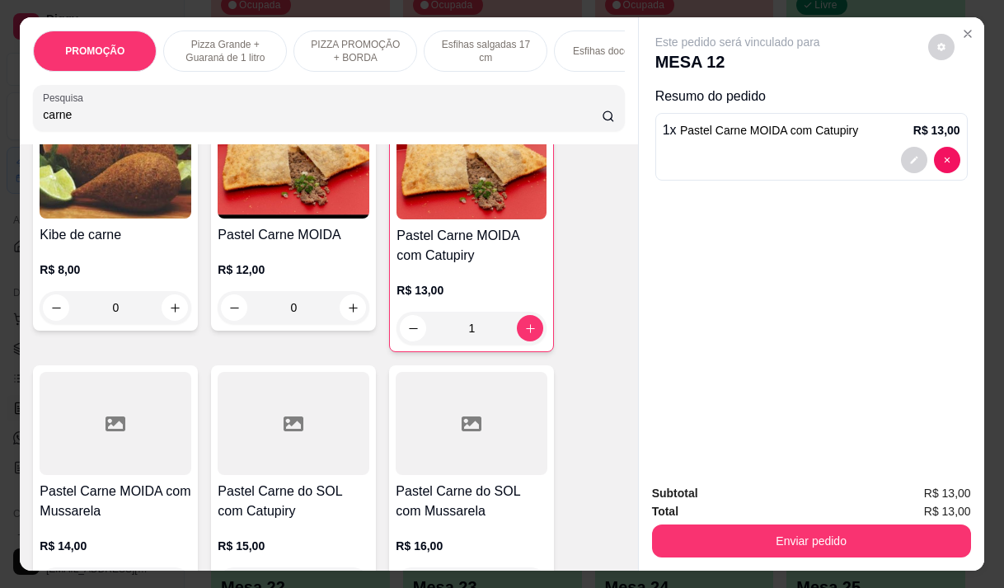
click at [295, 245] on h4 "Pastel Carne MOIDA" at bounding box center [294, 235] width 152 height 20
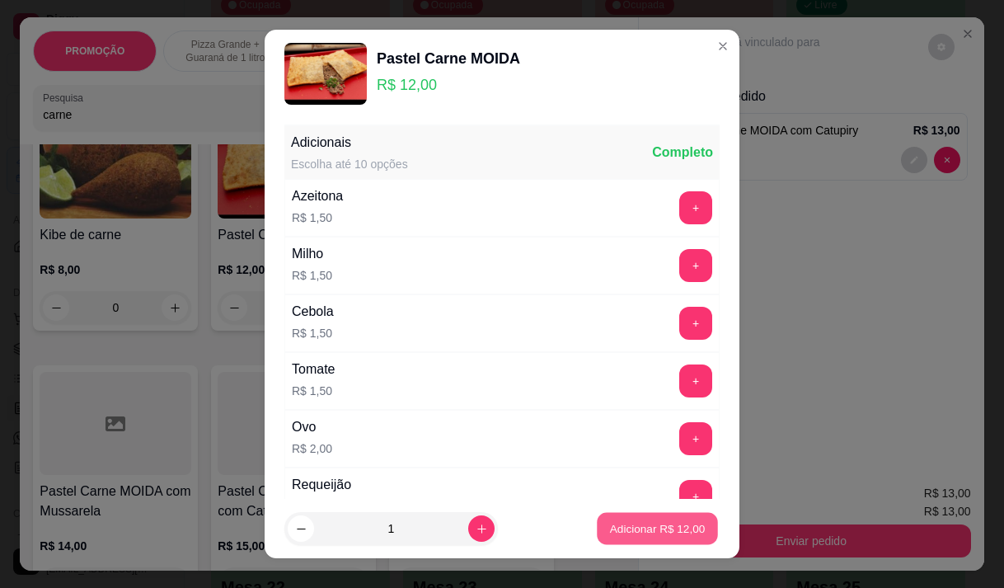
click at [612, 523] on p "Adicionar R$ 12,00" at bounding box center [658, 529] width 96 height 16
type input "1"
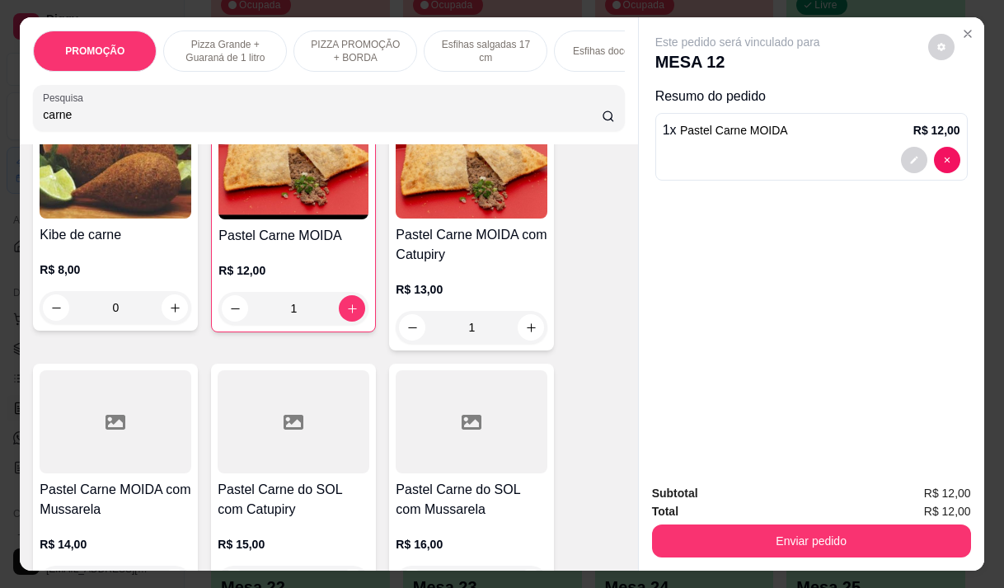
type input "0"
click at [92, 123] on input "carne" at bounding box center [322, 114] width 559 height 16
type input "c"
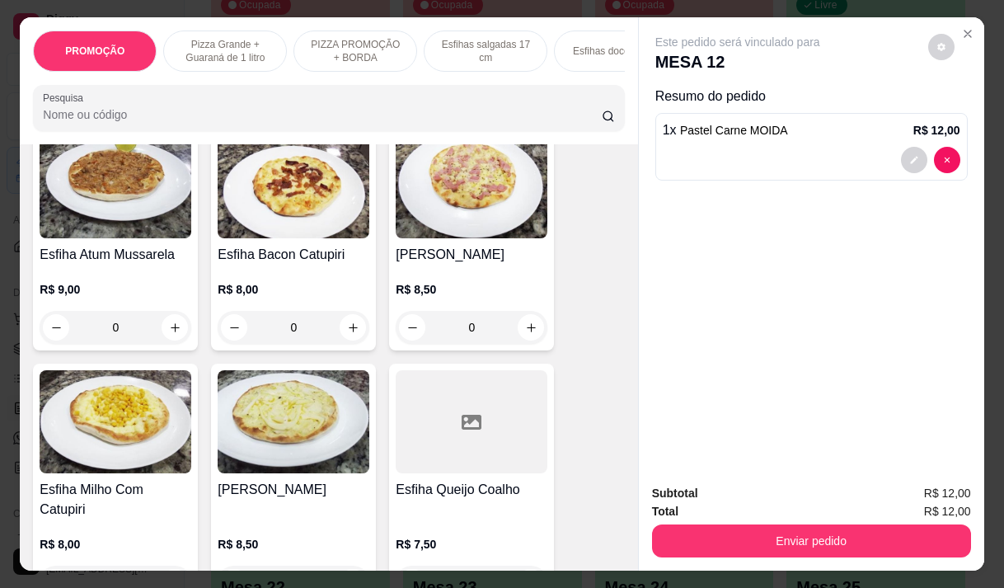
scroll to position [3376, 0]
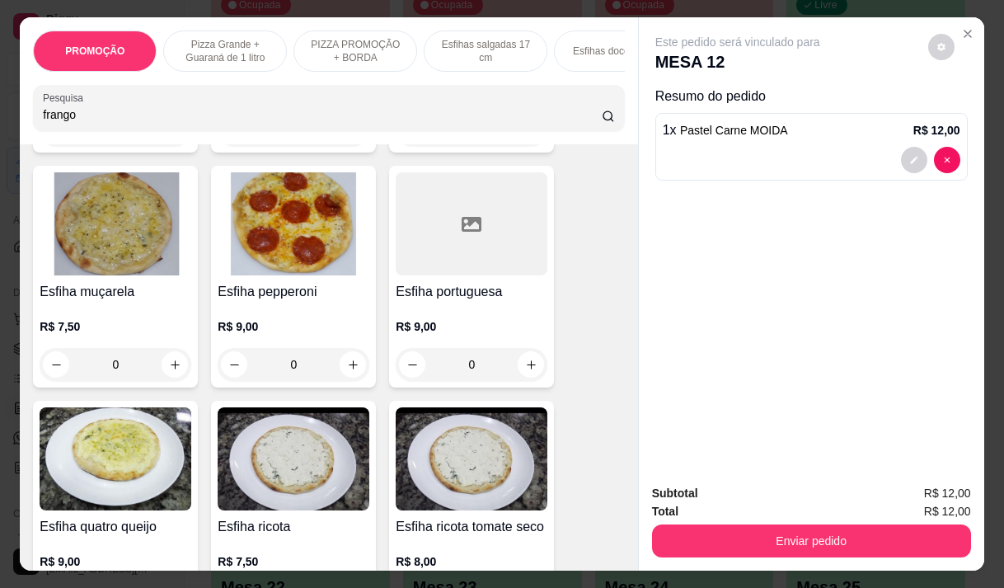
type input "frango"
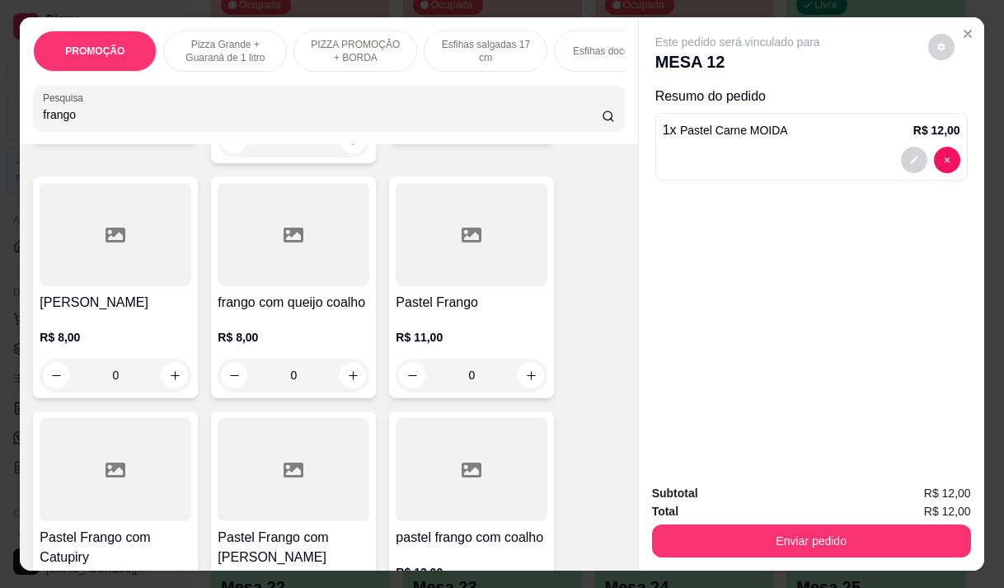
scroll to position [660, 0]
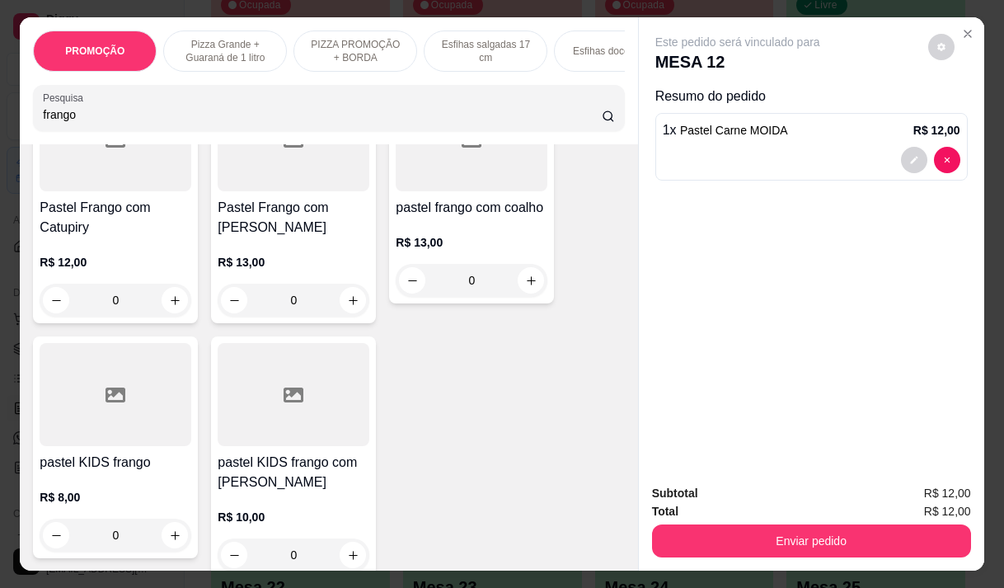
click at [127, 221] on h4 "Pastel Frango com Catupiry" at bounding box center [116, 218] width 152 height 40
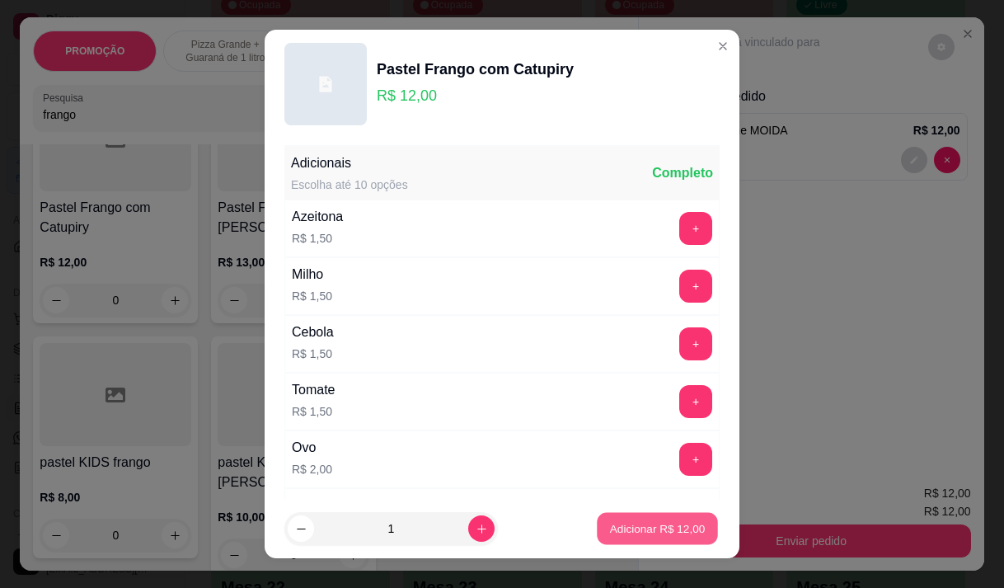
click at [628, 527] on p "Adicionar R$ 12,00" at bounding box center [658, 529] width 96 height 16
type input "1"
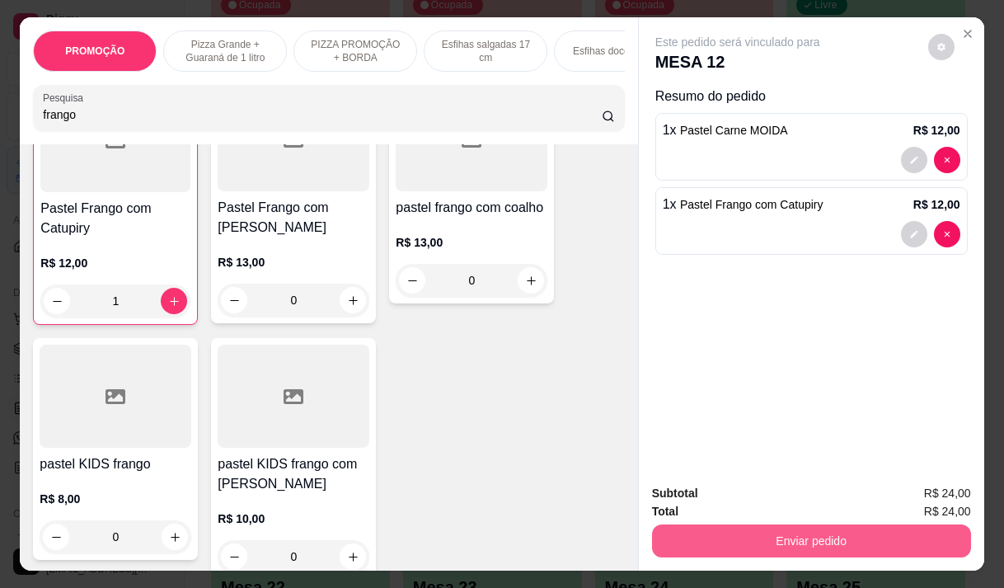
scroll to position [661, 0]
click at [775, 534] on button "Enviar pedido" at bounding box center [811, 540] width 319 height 33
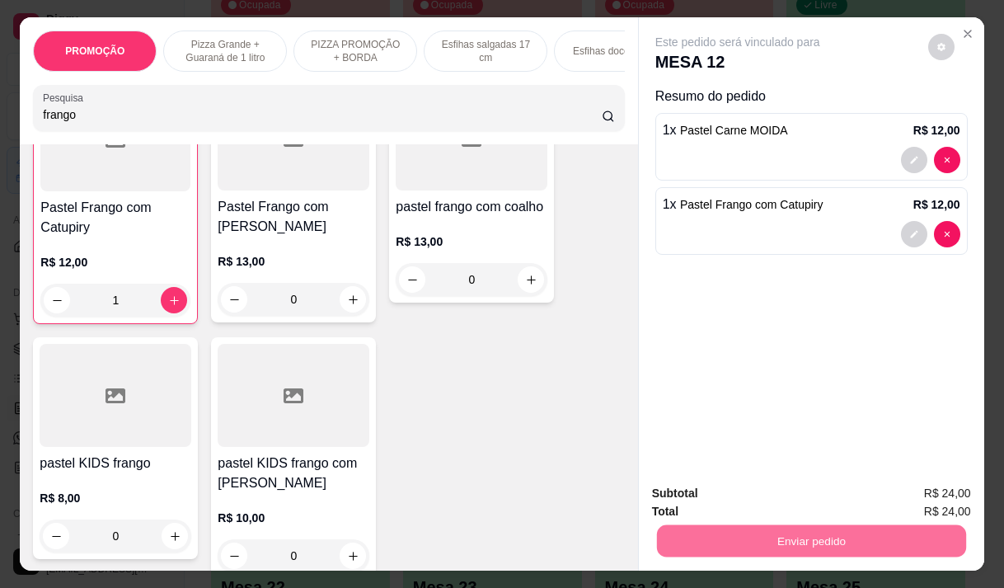
click at [766, 487] on button "Não registrar e enviar pedido" at bounding box center [757, 493] width 172 height 31
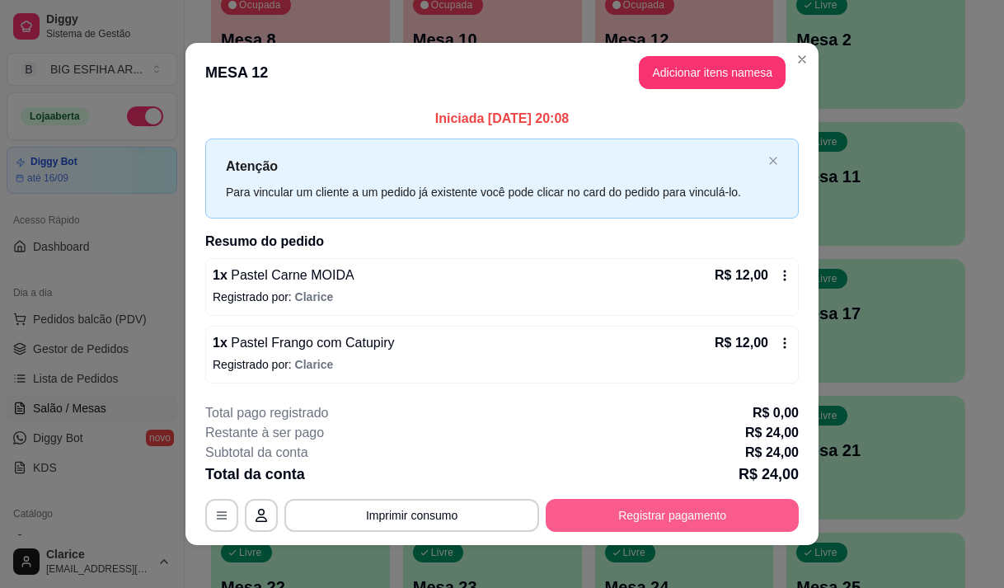
click at [635, 505] on button "Registrar pagamento" at bounding box center [672, 515] width 253 height 33
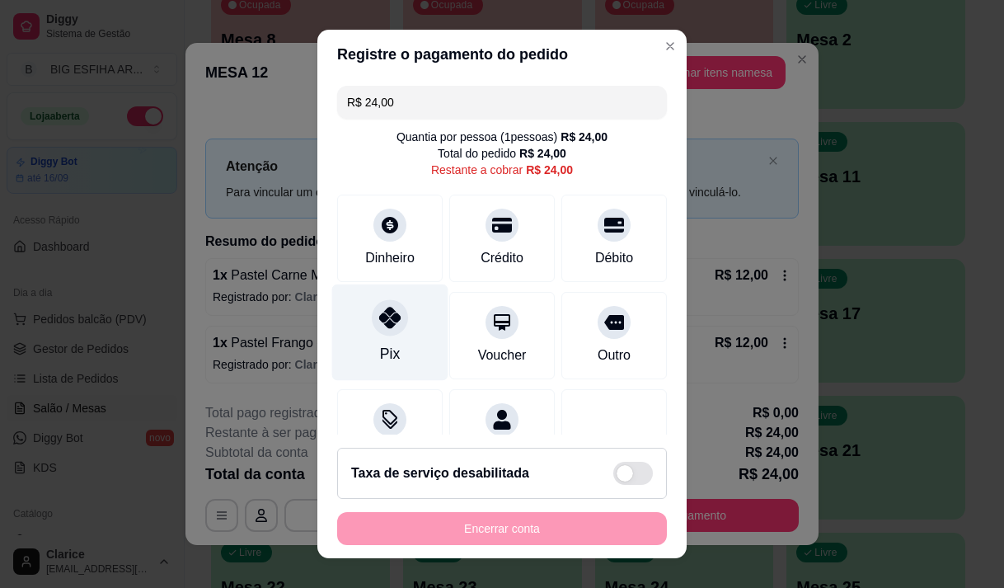
click at [379, 308] on icon at bounding box center [389, 317] width 21 height 21
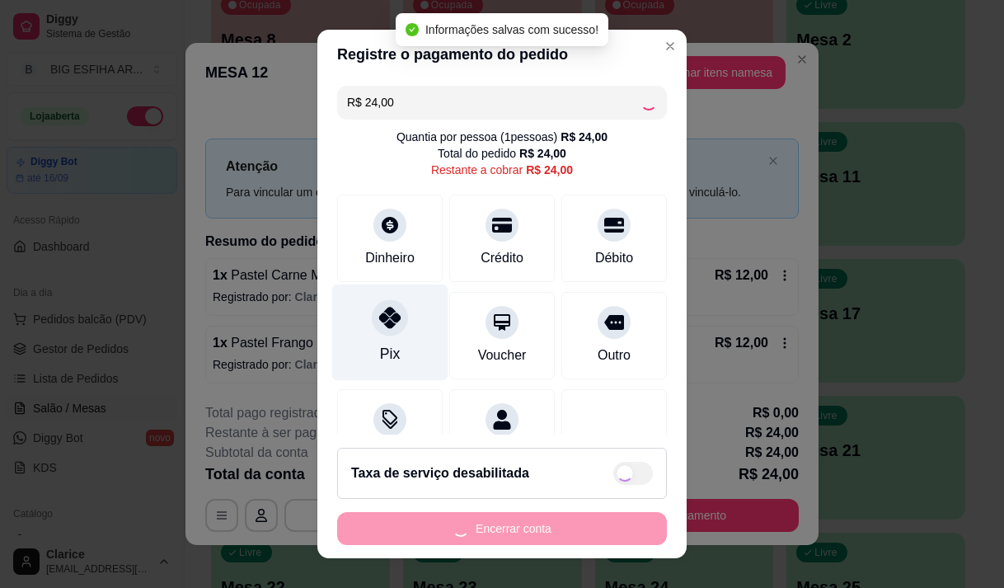
type input "R$ 0,00"
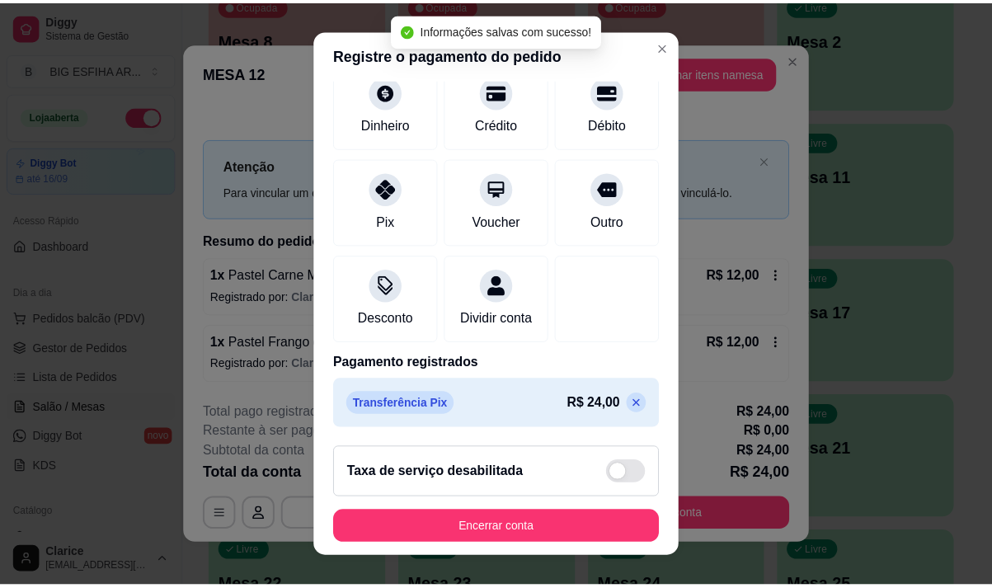
scroll to position [137, 0]
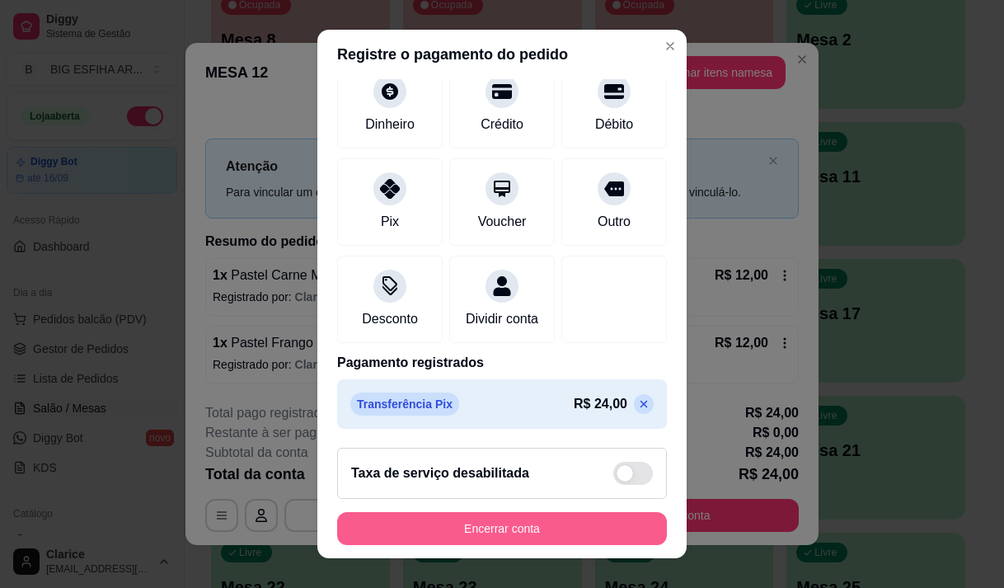
click at [498, 522] on button "Encerrar conta" at bounding box center [502, 528] width 330 height 33
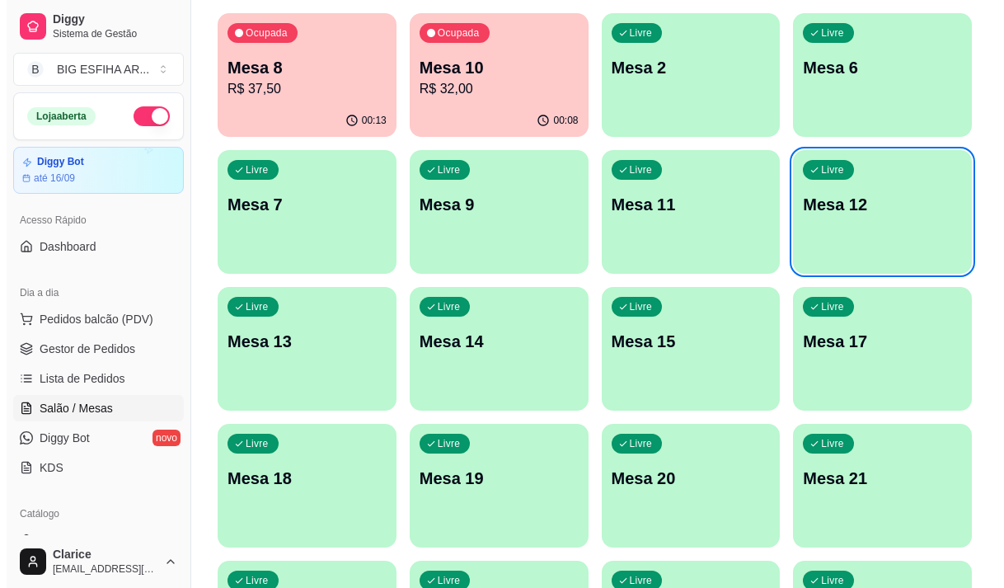
scroll to position [330, 0]
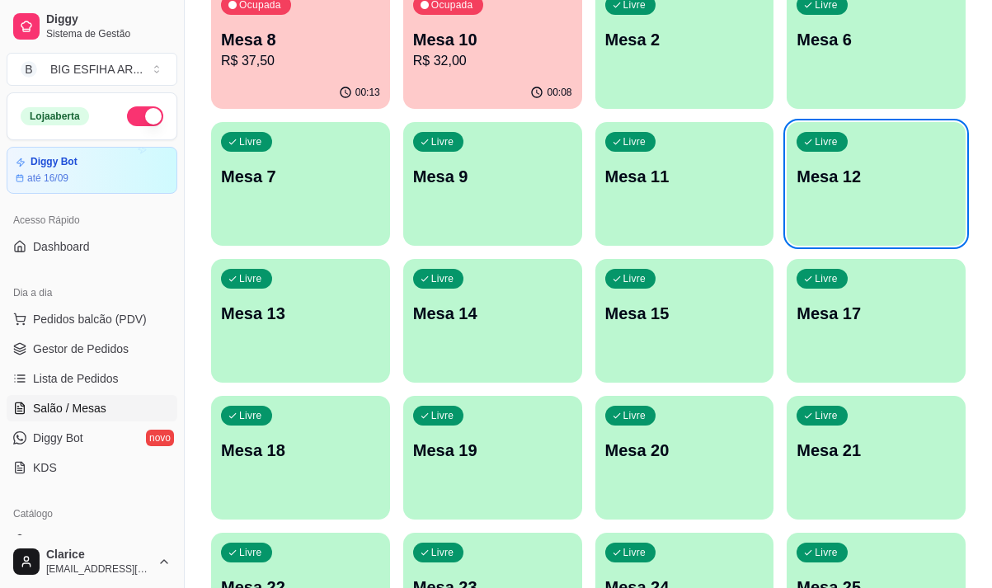
click at [891, 477] on div "Livre Mesa 21" at bounding box center [876, 448] width 179 height 104
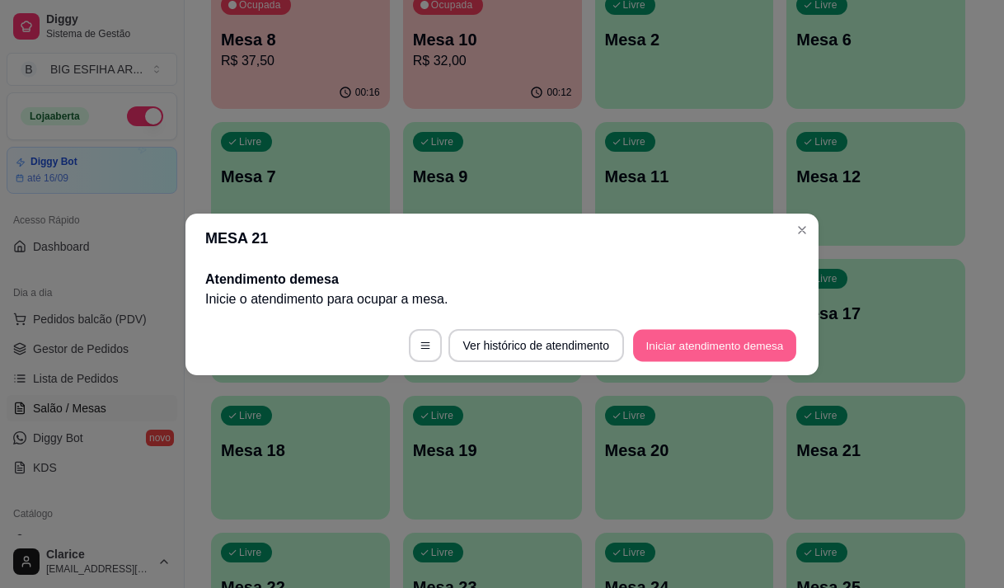
click at [688, 341] on button "Iniciar atendimento de mesa" at bounding box center [714, 345] width 163 height 32
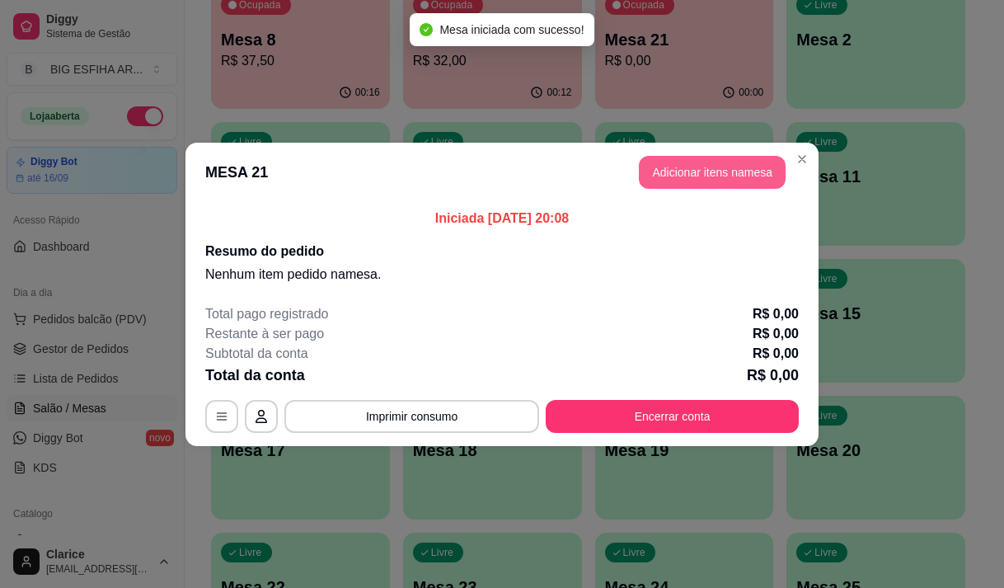
click at [684, 163] on button "Adicionar itens na mesa" at bounding box center [712, 172] width 147 height 33
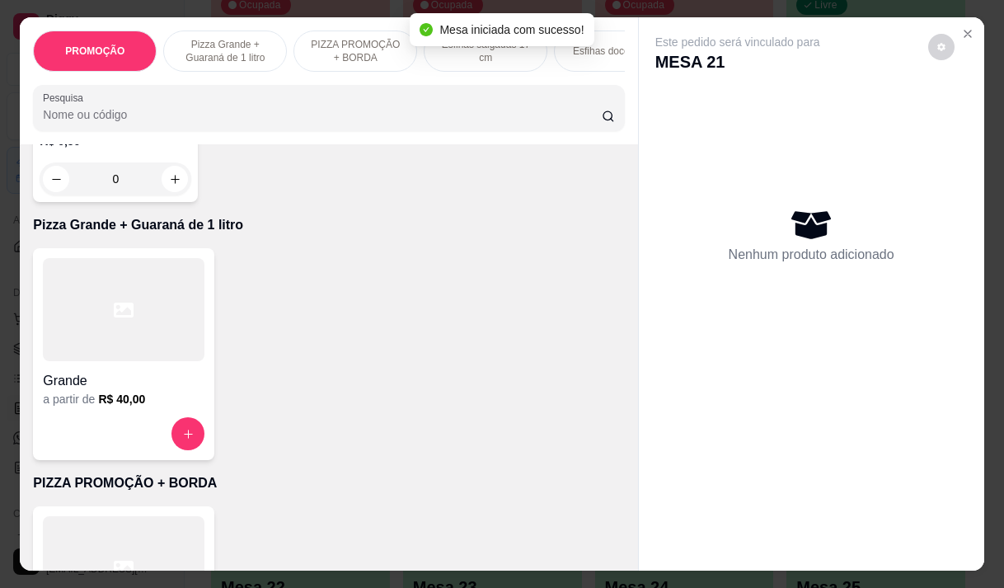
scroll to position [412, 0]
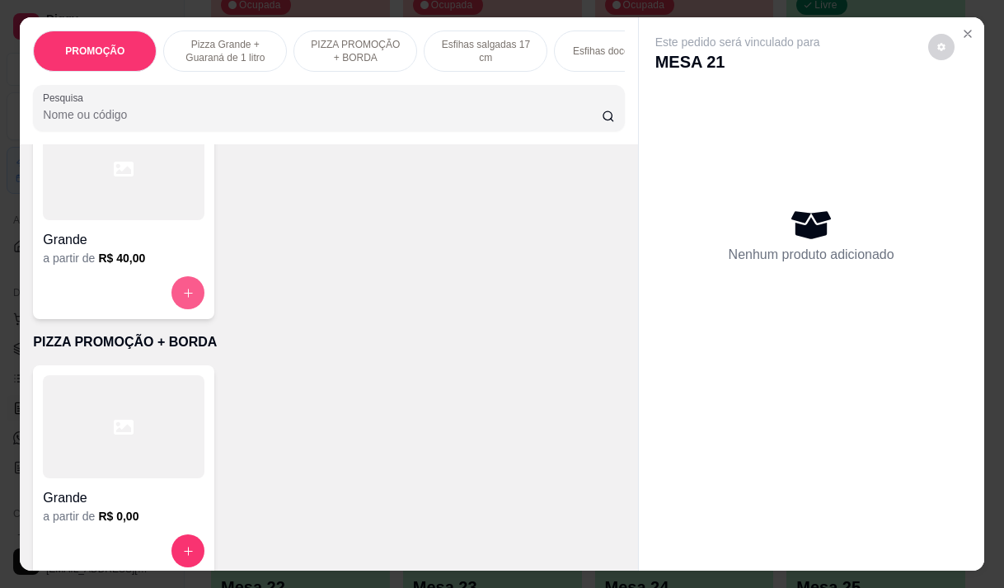
click at [187, 299] on icon "increase-product-quantity" at bounding box center [188, 293] width 12 height 12
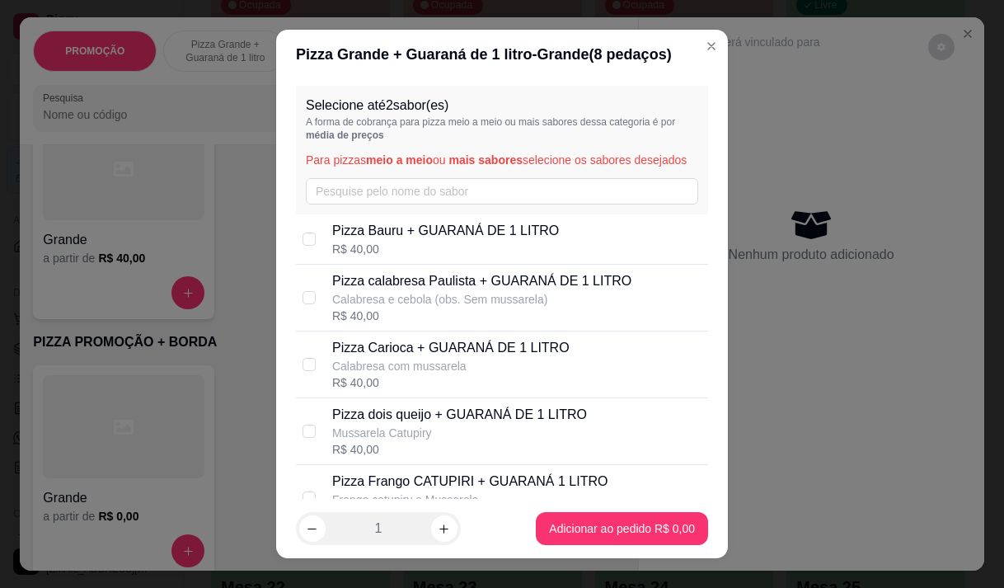
click at [461, 374] on p "Calabresa com mussarela" at bounding box center [450, 366] width 237 height 16
checkbox input "true"
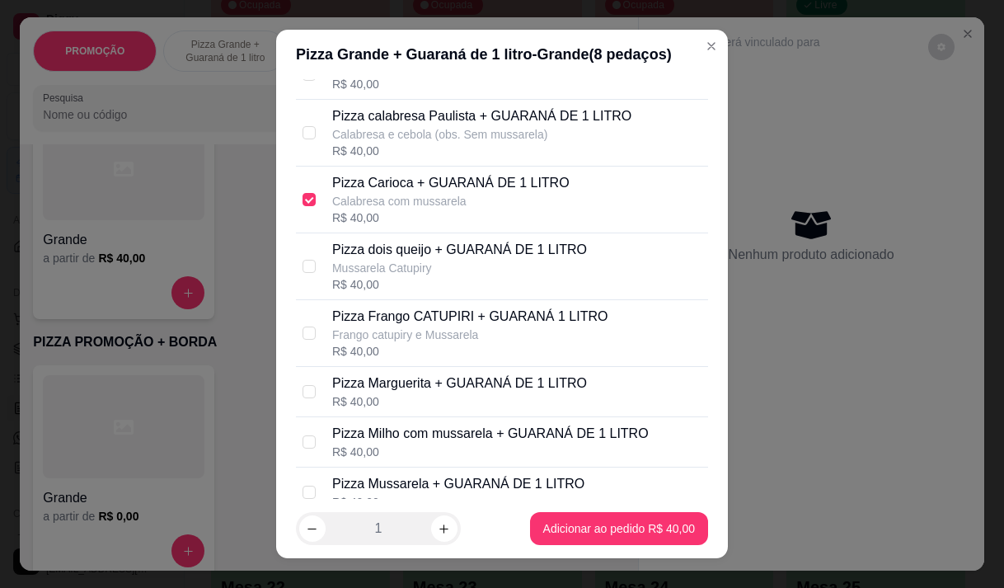
click at [423, 343] on p "Frango catupiry e Mussarela" at bounding box center [469, 335] width 275 height 16
checkbox input "true"
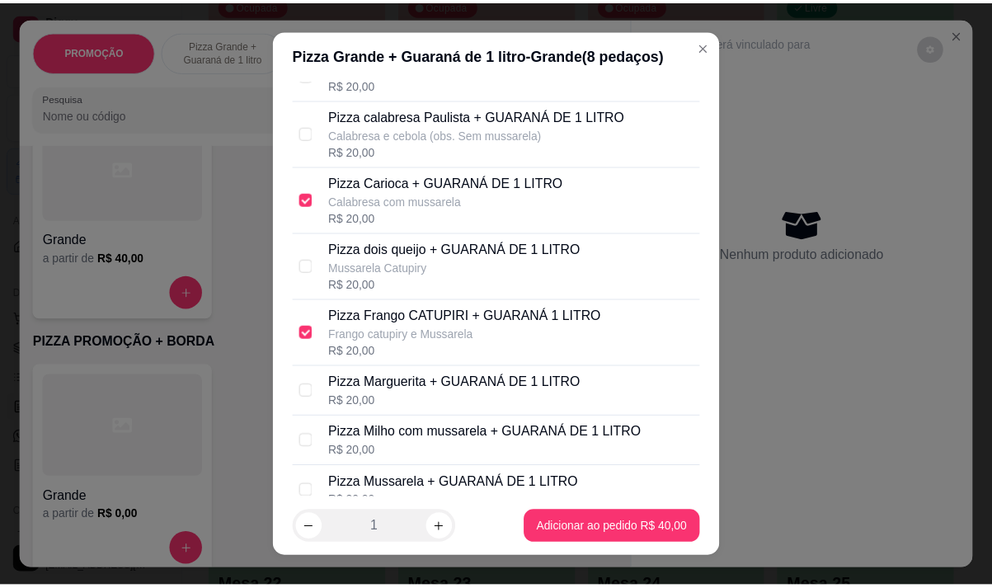
scroll to position [384, 0]
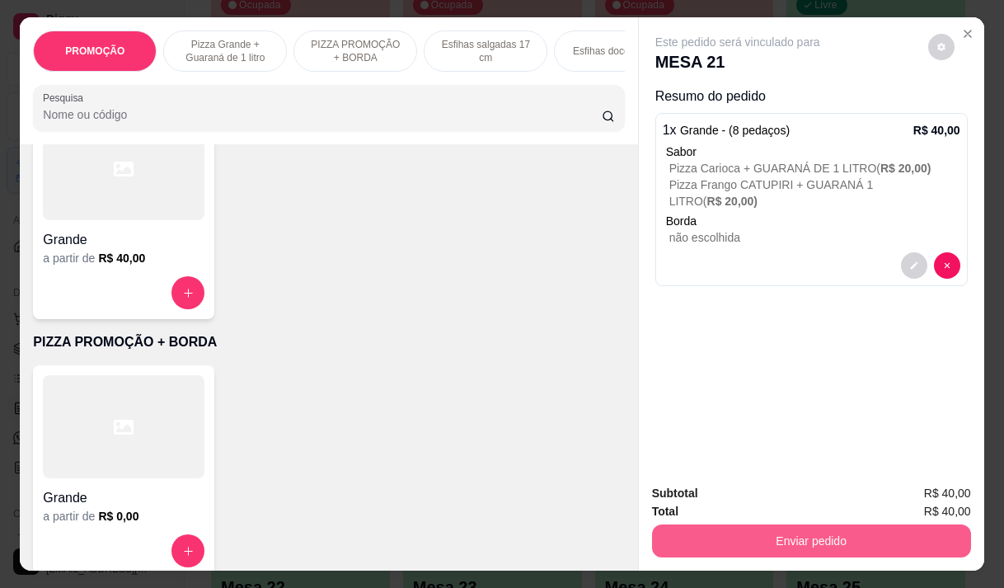
click at [821, 537] on button "Enviar pedido" at bounding box center [811, 540] width 319 height 33
click at [722, 494] on button "Não registrar e enviar pedido" at bounding box center [757, 493] width 172 height 31
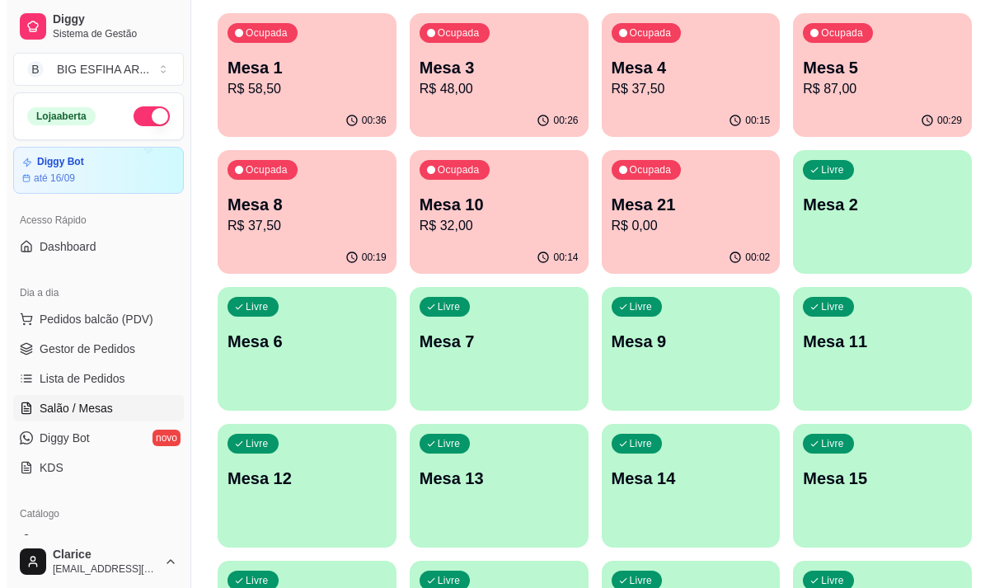
scroll to position [82, 0]
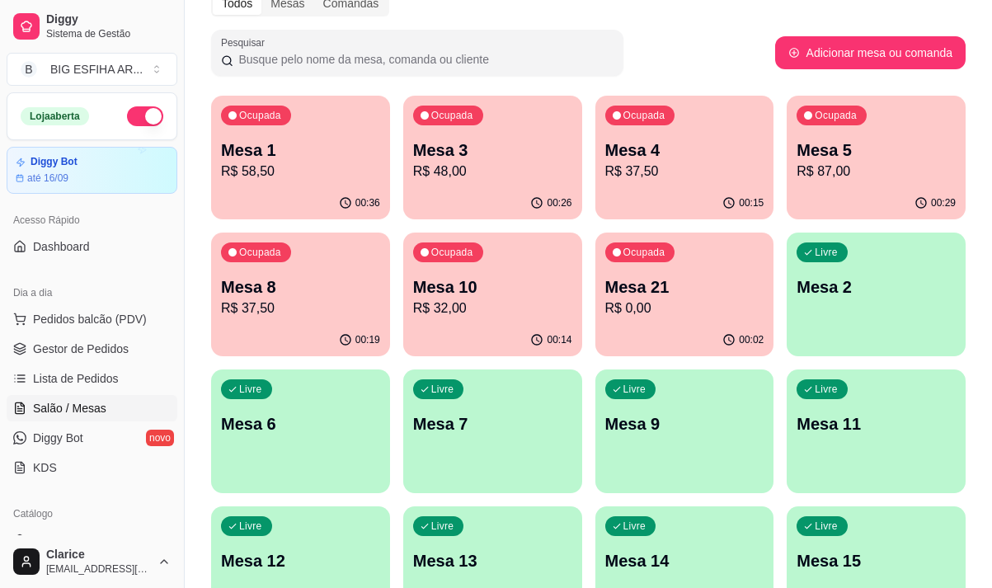
click at [474, 299] on p "R$ 32,00" at bounding box center [492, 309] width 159 height 20
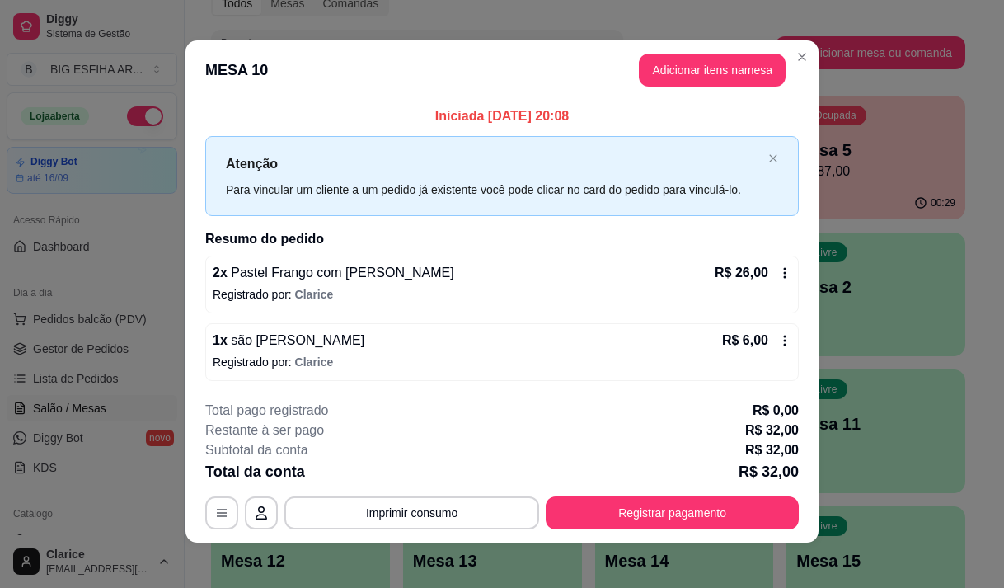
scroll to position [0, 0]
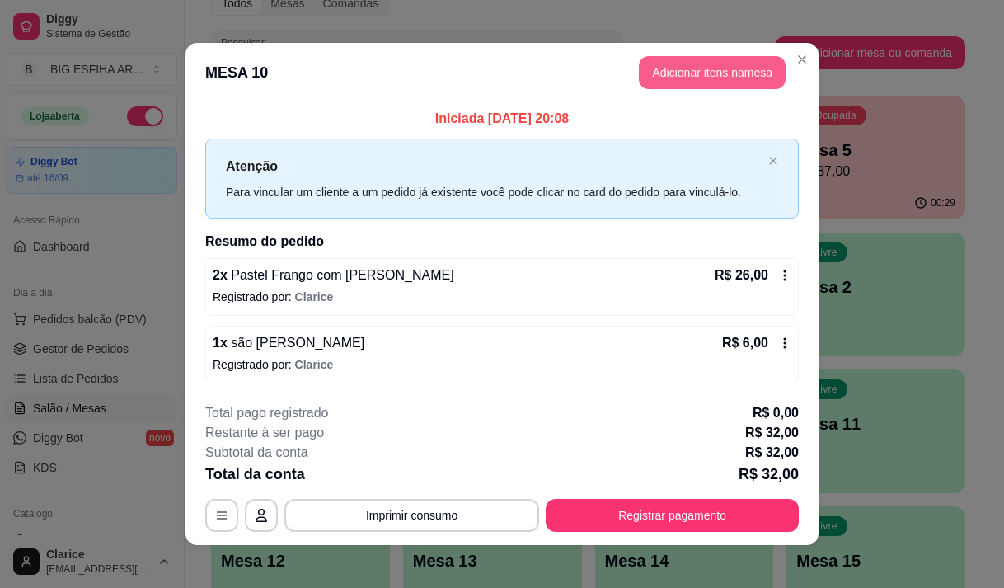
click at [726, 73] on button "Adicionar itens na mesa" at bounding box center [712, 72] width 147 height 33
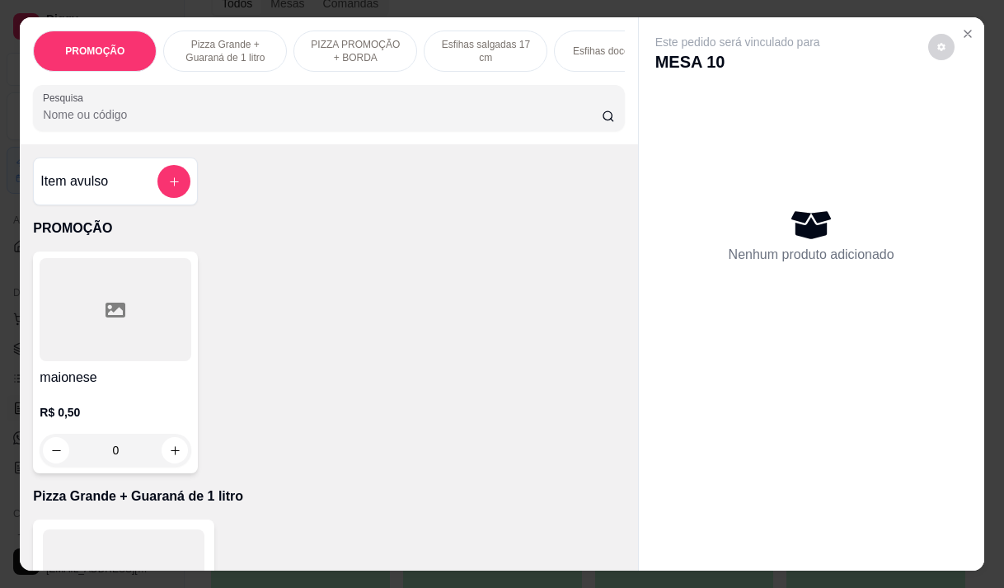
click at [368, 129] on div "Pesquisa" at bounding box center [328, 108] width 591 height 46
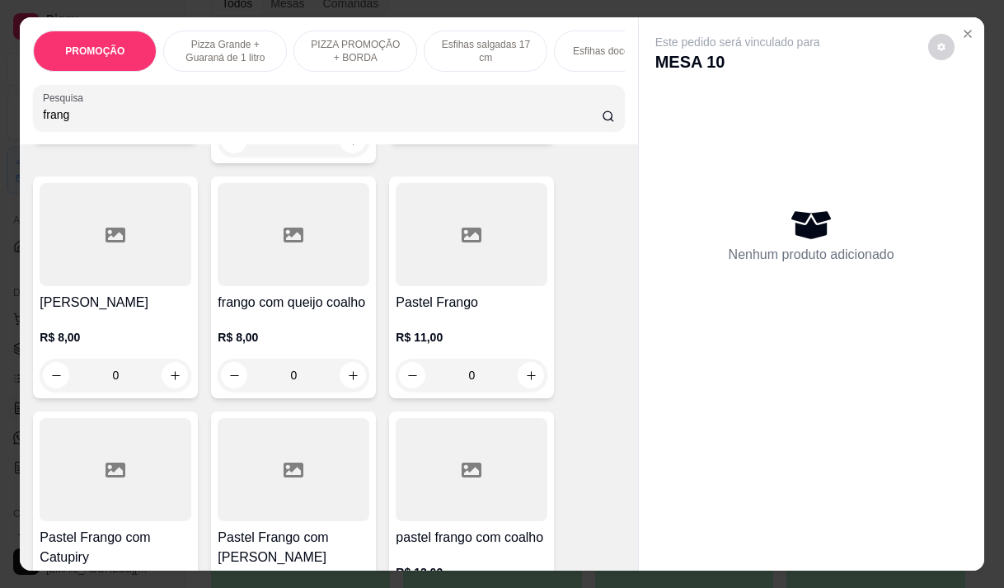
scroll to position [495, 0]
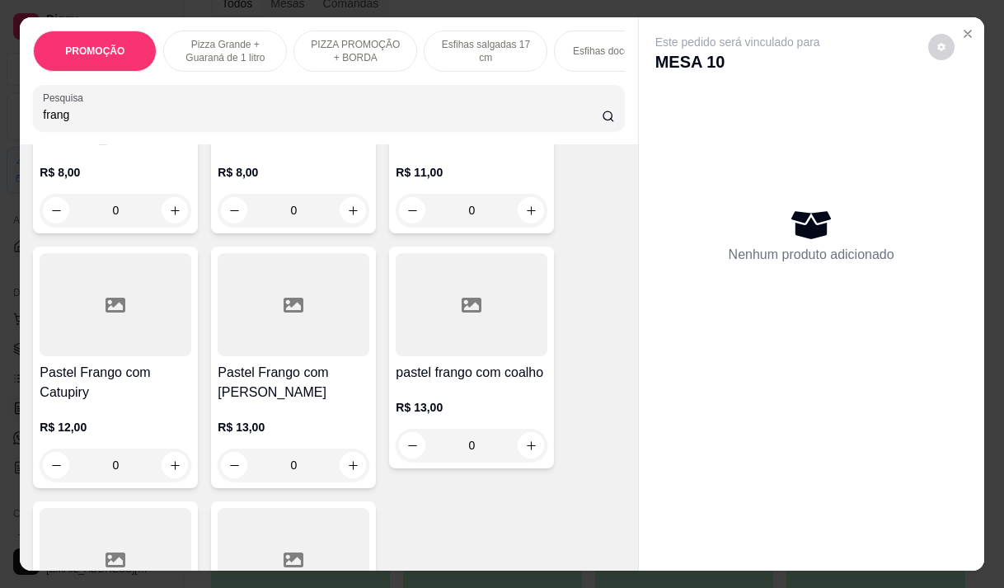
type input "frang"
click at [302, 374] on h4 "Pastel Frango com [PERSON_NAME]" at bounding box center [294, 383] width 152 height 40
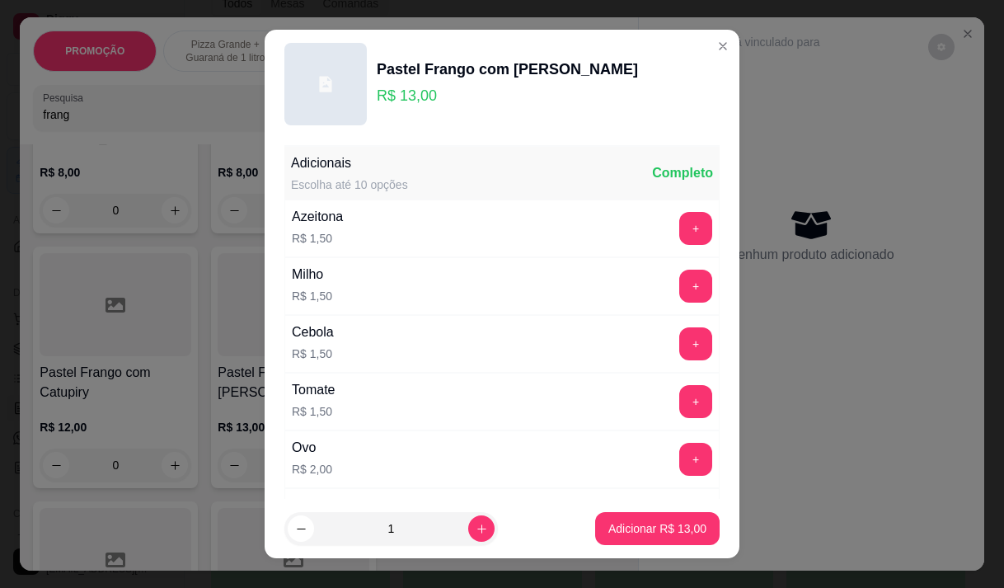
click at [661, 534] on p "Adicionar R$ 13,00" at bounding box center [658, 528] width 98 height 16
type input "1"
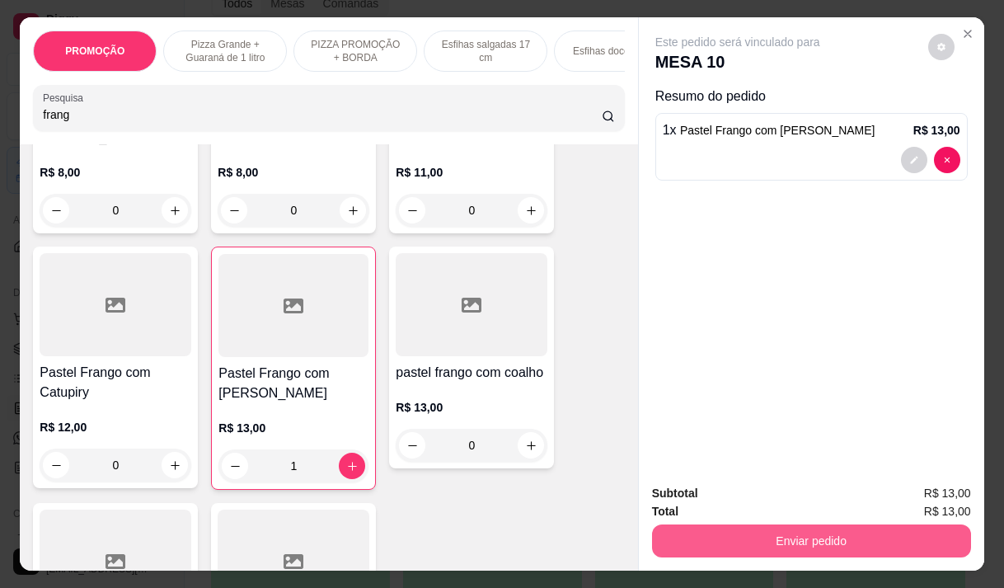
click at [736, 538] on button "Enviar pedido" at bounding box center [811, 540] width 319 height 33
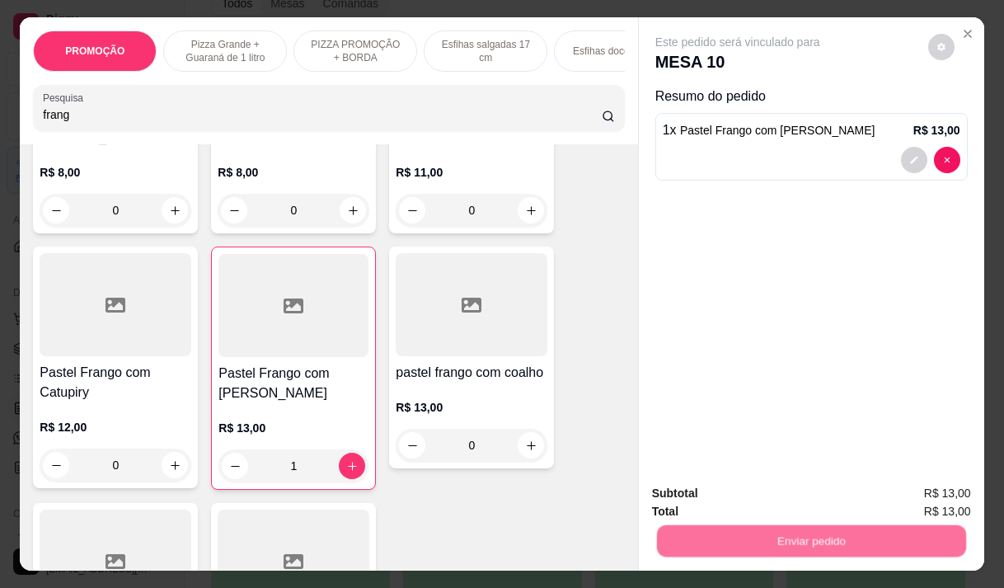
click at [726, 497] on button "Não registrar e enviar pedido" at bounding box center [757, 493] width 172 height 31
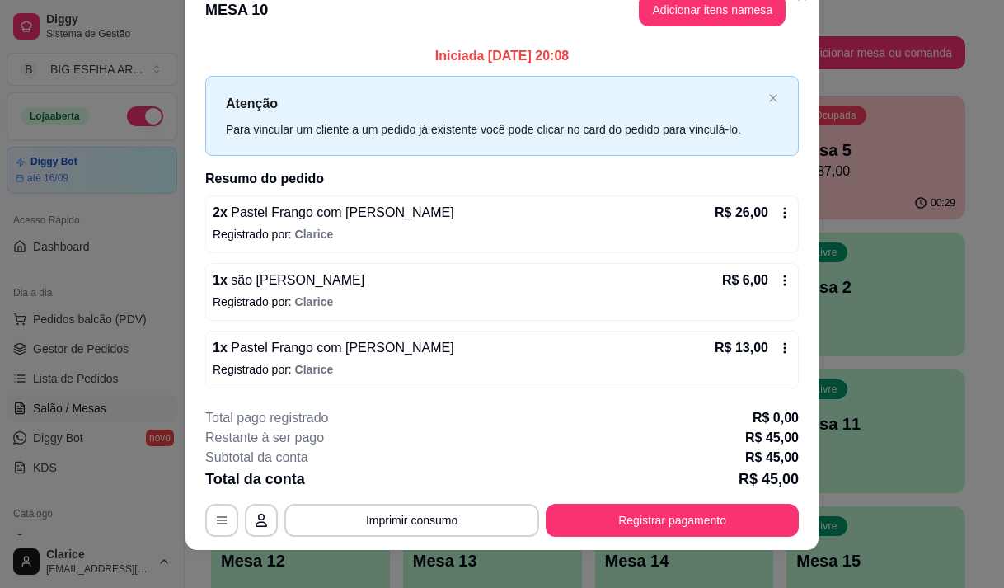
scroll to position [44, 0]
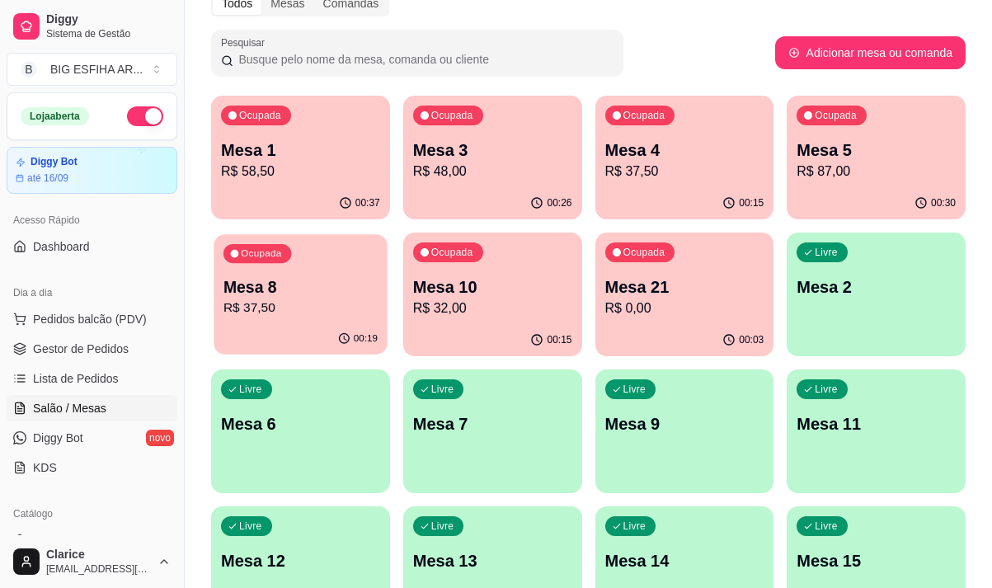
click at [299, 297] on p "Mesa 8" at bounding box center [300, 287] width 154 height 22
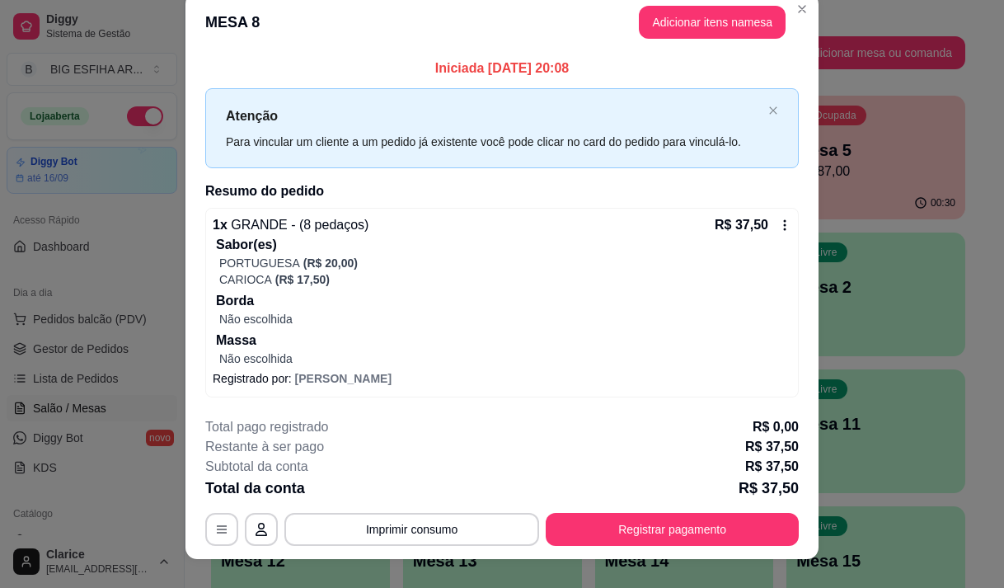
scroll to position [0, 0]
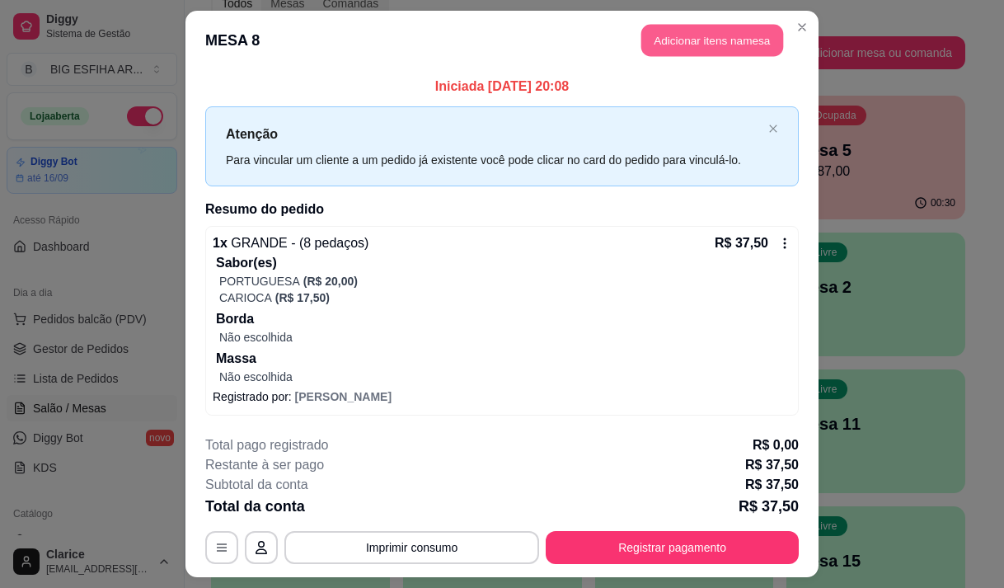
click at [723, 40] on button "Adicionar itens na mesa" at bounding box center [713, 41] width 142 height 32
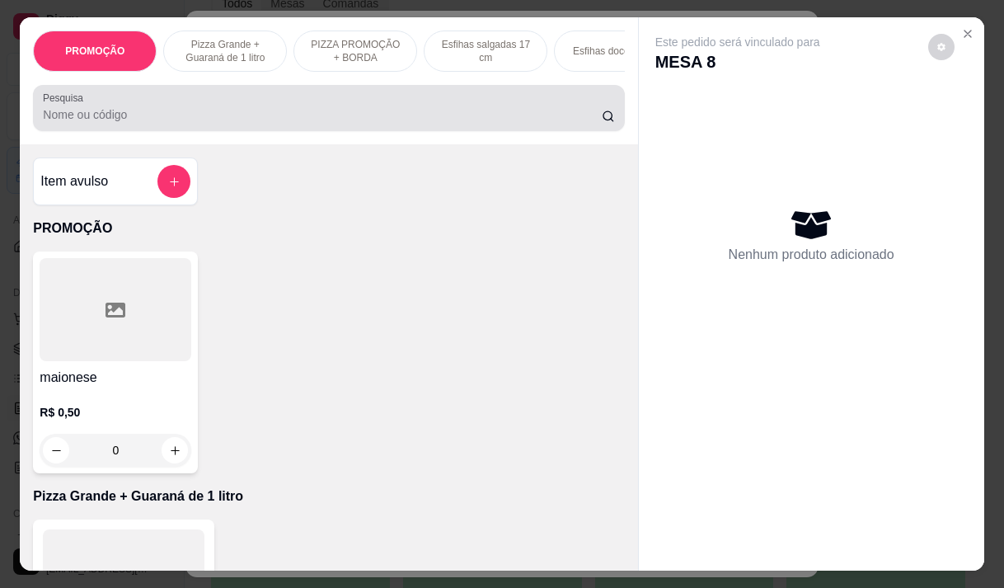
click at [238, 120] on input "Pesquisa" at bounding box center [322, 114] width 559 height 16
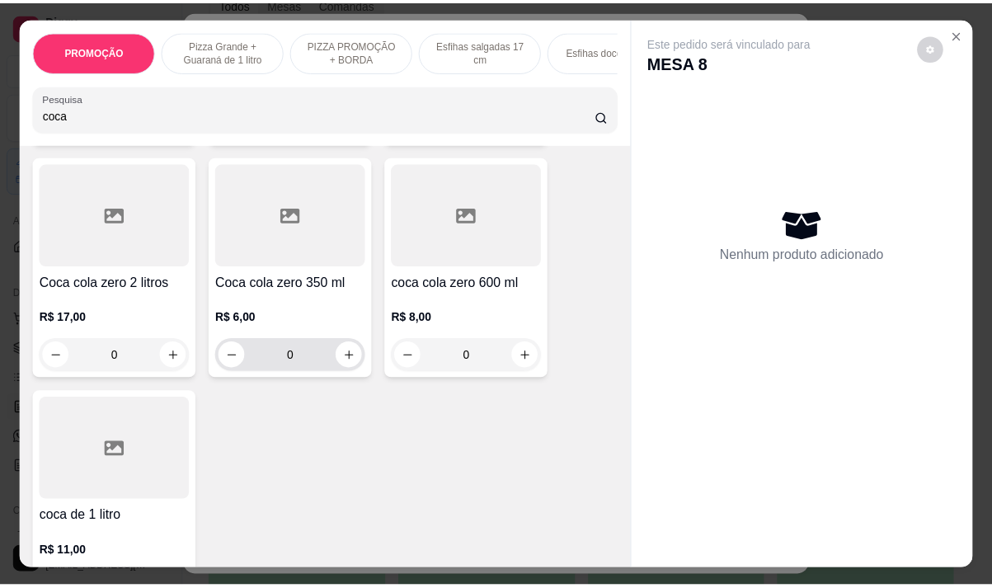
scroll to position [412, 0]
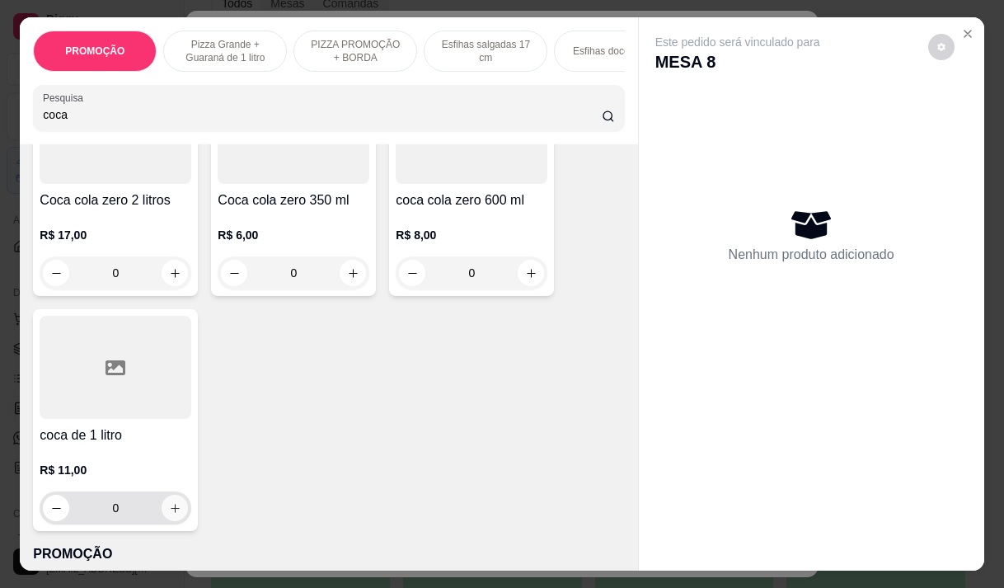
type input "coca"
click at [170, 515] on icon "increase-product-quantity" at bounding box center [175, 508] width 12 height 12
type input "1"
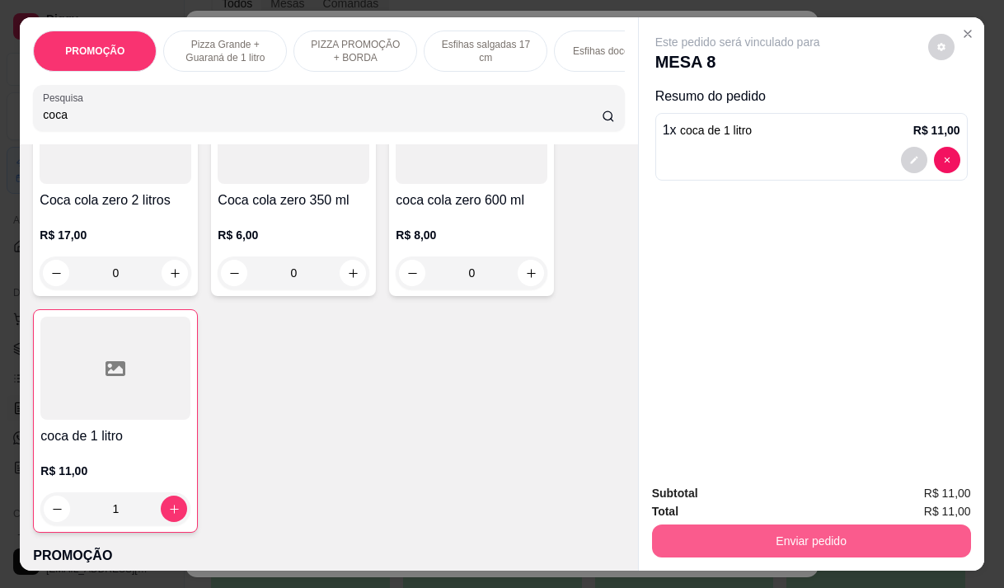
click at [696, 526] on button "Enviar pedido" at bounding box center [811, 540] width 319 height 33
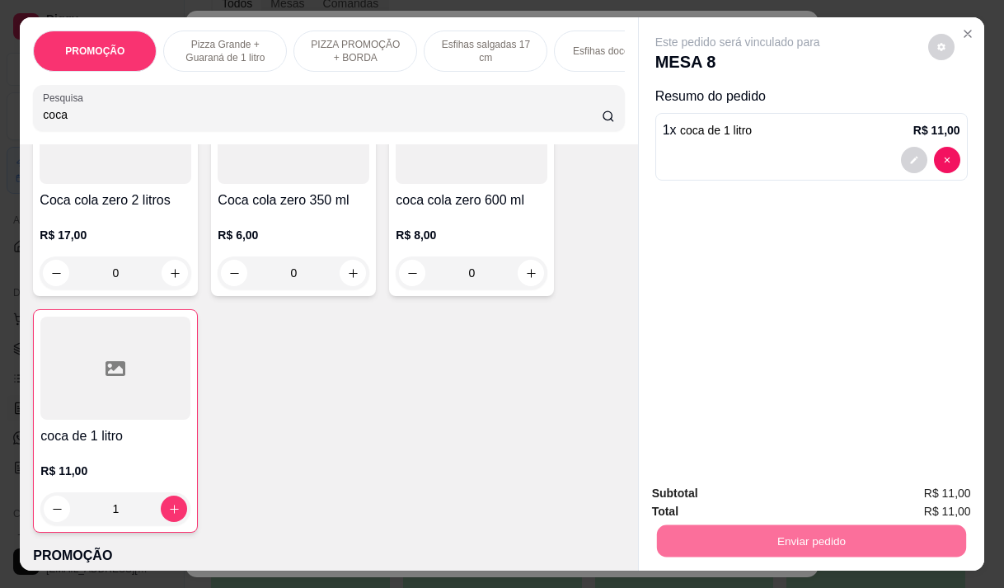
click at [693, 482] on button "Não registrar e enviar pedido" at bounding box center [757, 493] width 172 height 31
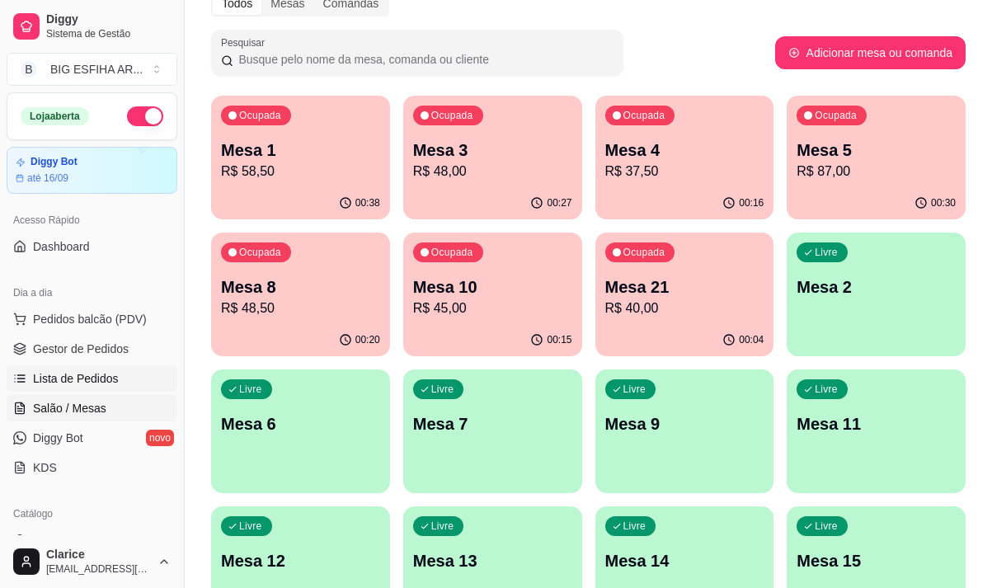
click at [103, 374] on span "Lista de Pedidos" at bounding box center [76, 378] width 86 height 16
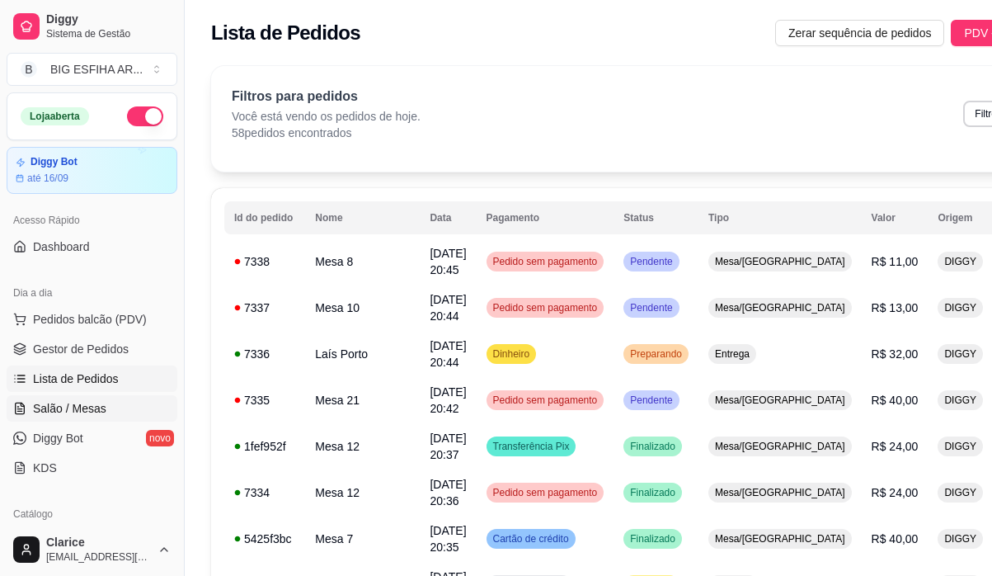
click at [77, 403] on span "Salão / Mesas" at bounding box center [69, 408] width 73 height 16
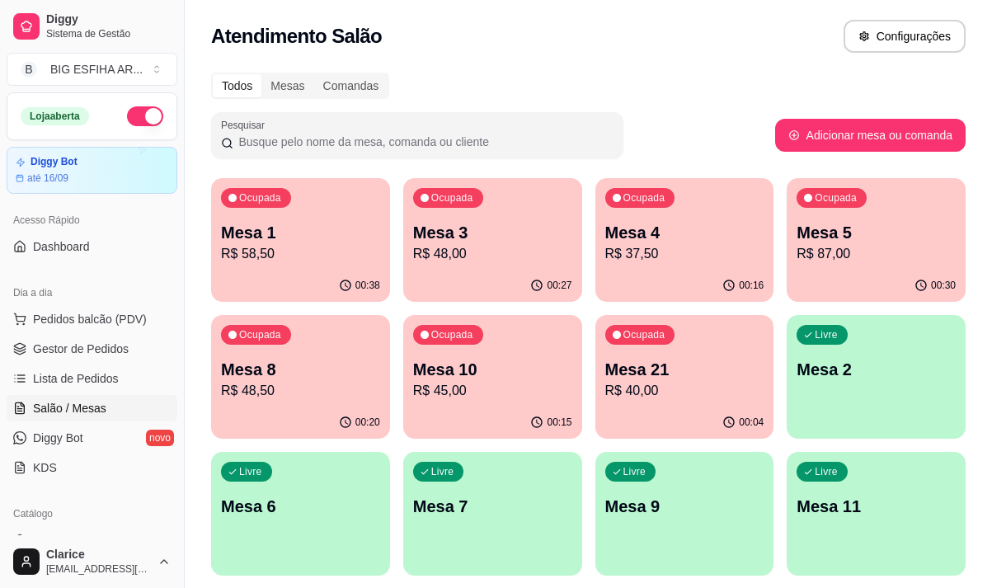
click at [256, 252] on p "R$ 58,50" at bounding box center [300, 254] width 159 height 20
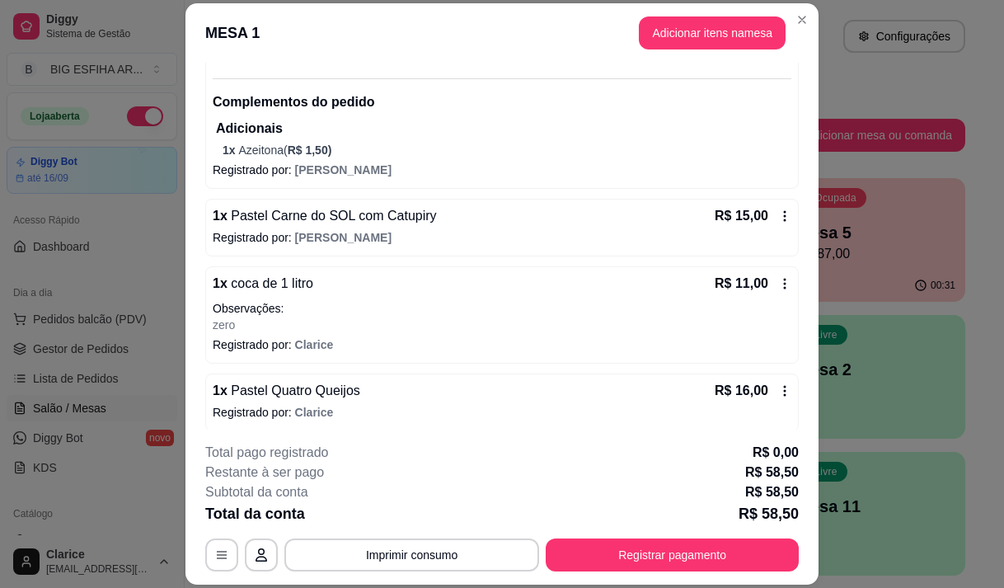
scroll to position [188, 0]
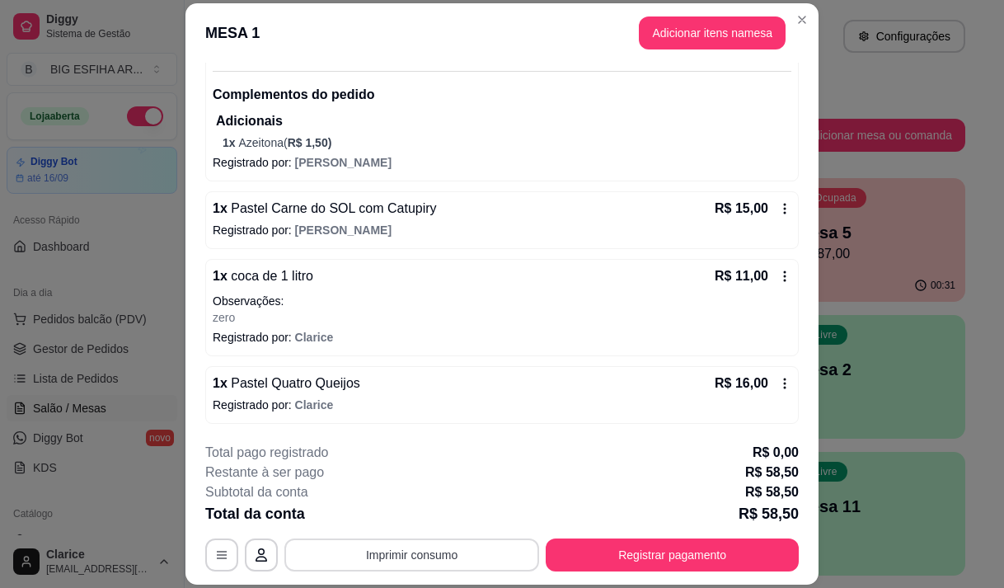
click at [358, 563] on button "Imprimir consumo" at bounding box center [411, 554] width 255 height 33
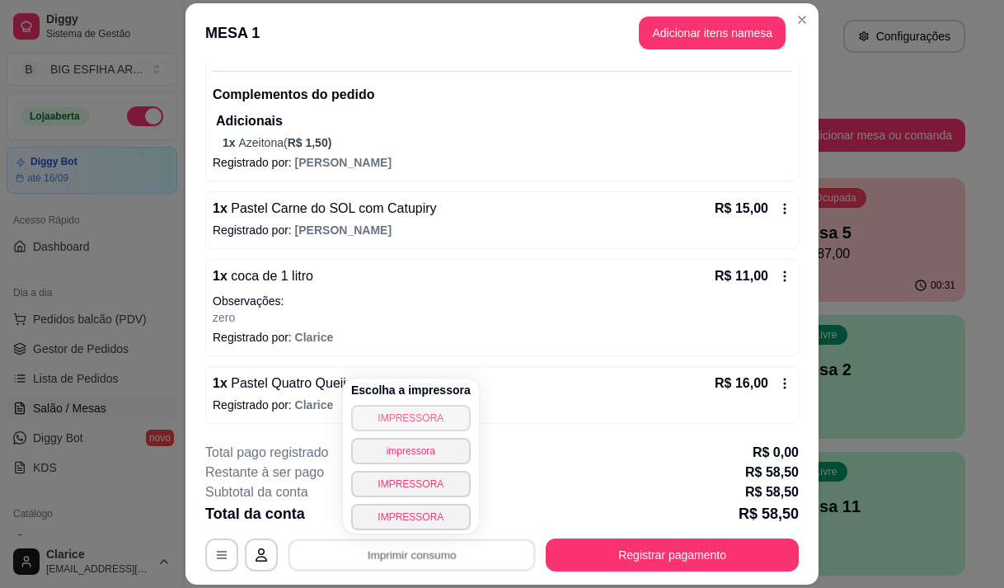
click at [387, 422] on button "IMPRESSORA" at bounding box center [411, 418] width 120 height 26
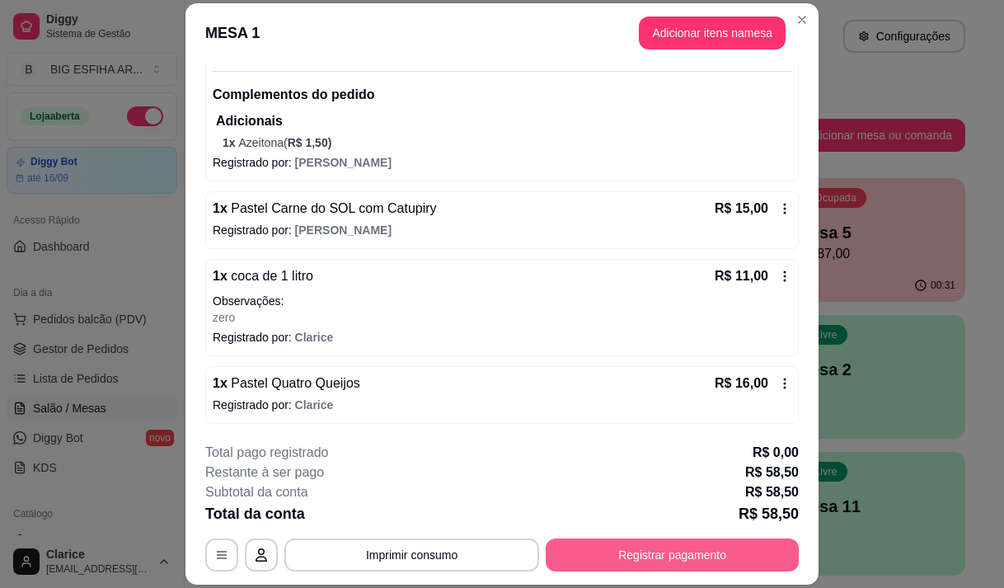
click at [622, 555] on button "Registrar pagamento" at bounding box center [672, 554] width 253 height 33
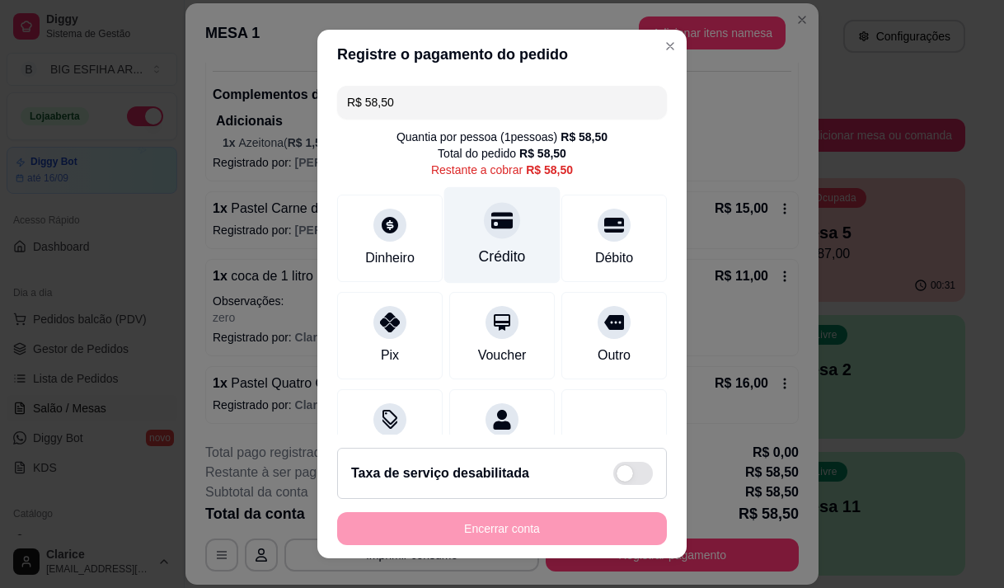
click at [477, 245] on div "Crédito" at bounding box center [502, 234] width 116 height 96
type input "R$ 0,00"
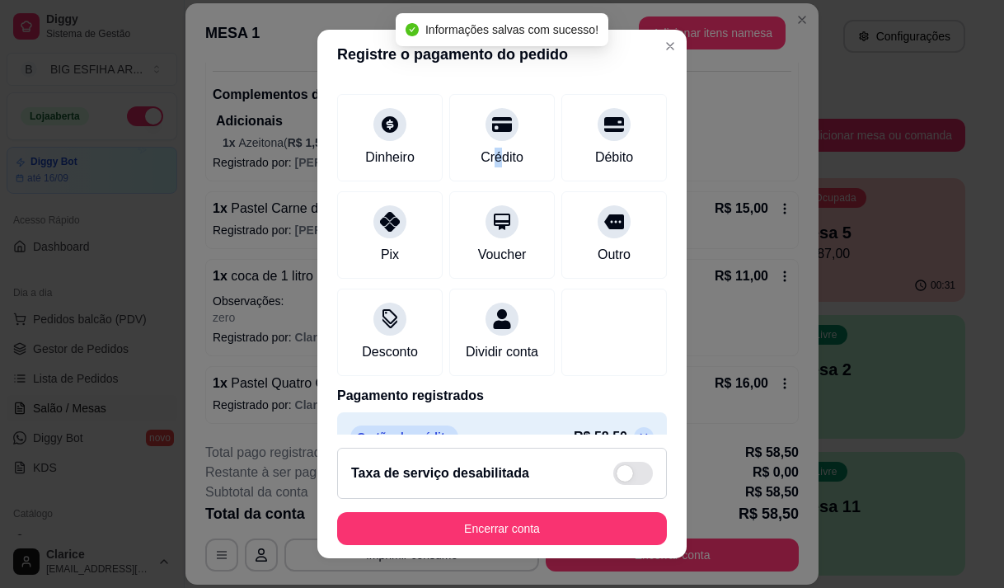
scroll to position [137, 0]
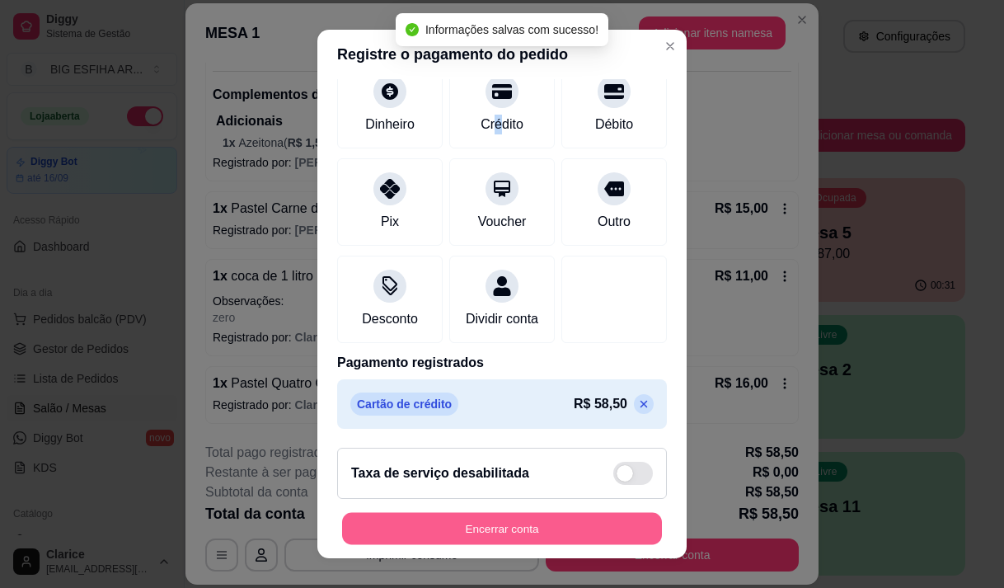
click at [473, 534] on button "Encerrar conta" at bounding box center [502, 529] width 320 height 32
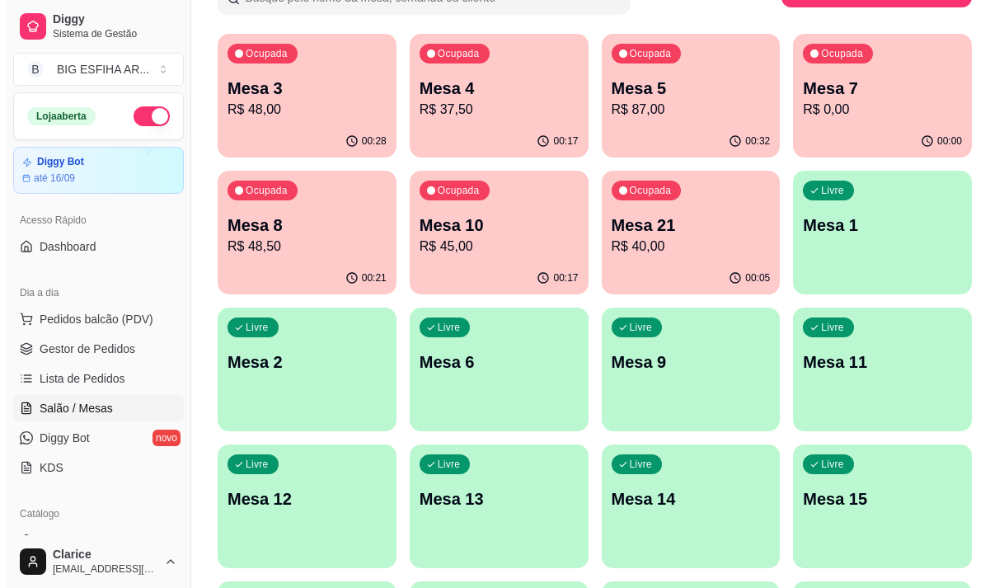
scroll to position [330, 0]
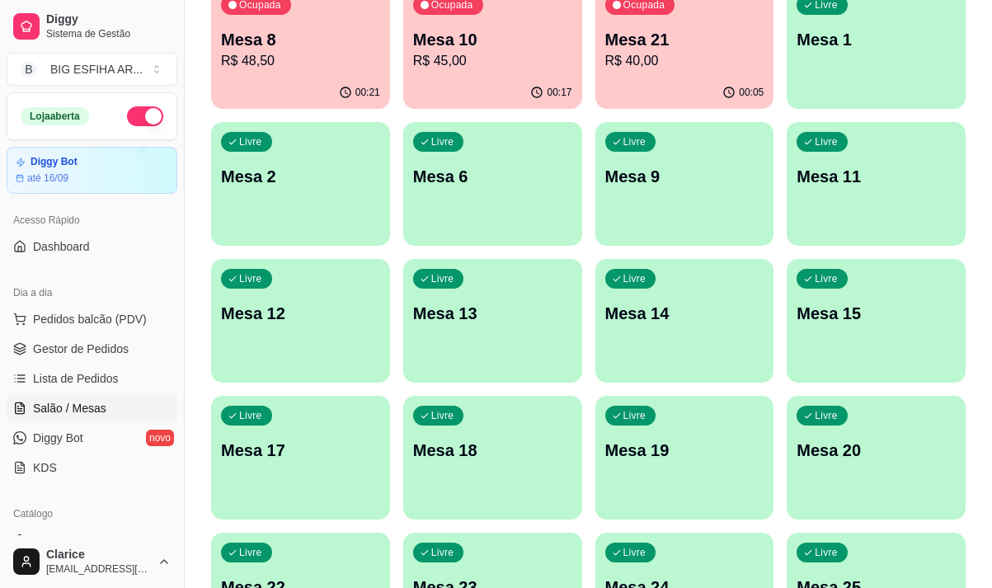
click at [859, 347] on div "Livre Mesa 15" at bounding box center [876, 311] width 179 height 104
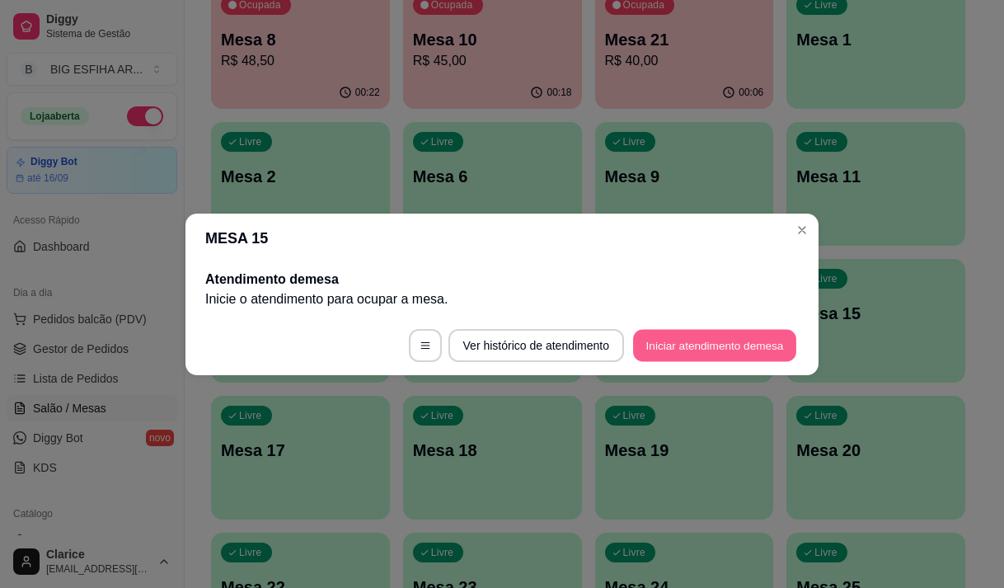
click at [731, 342] on button "Iniciar atendimento de mesa" at bounding box center [714, 345] width 163 height 32
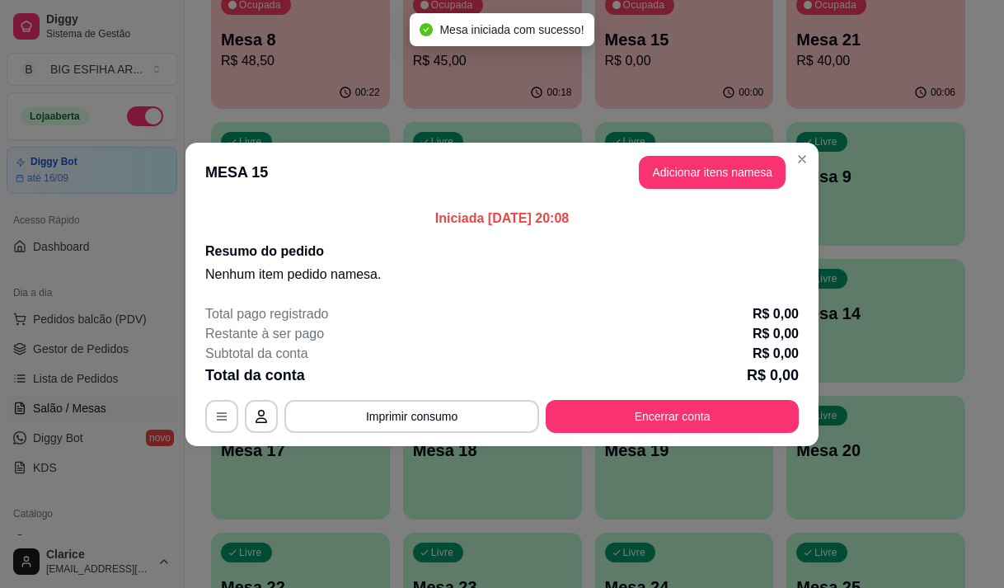
click at [704, 185] on button "Adicionar itens na mesa" at bounding box center [712, 172] width 147 height 33
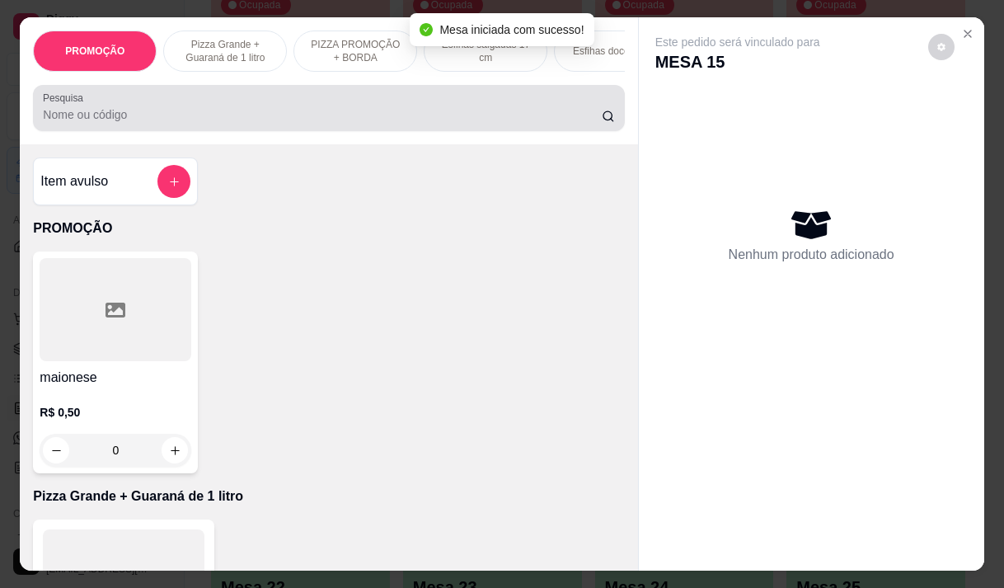
click at [78, 123] on input "Pesquisa" at bounding box center [322, 114] width 559 height 16
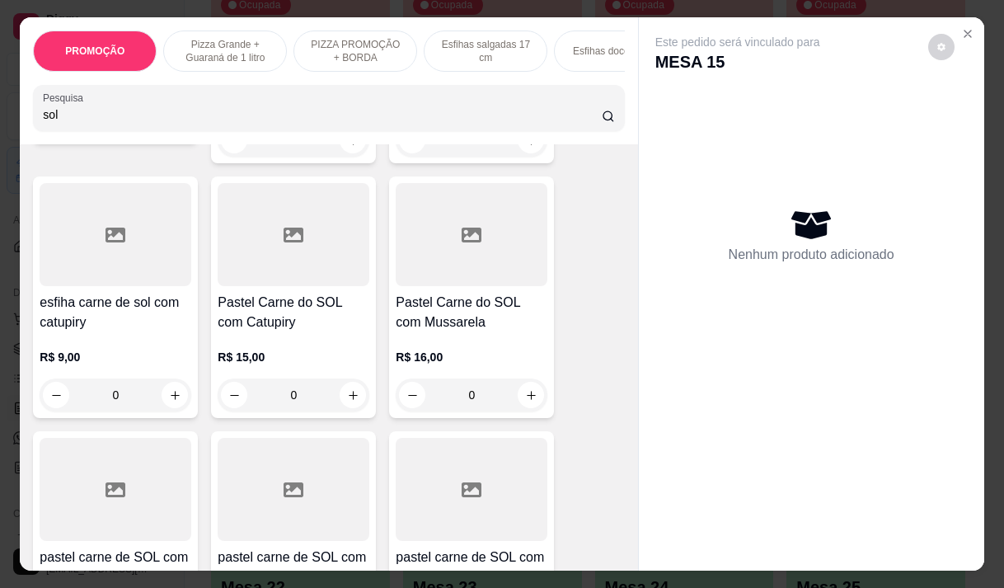
type input "sol"
click at [461, 311] on h4 "Pastel Carne do SOL com Mussarela" at bounding box center [472, 313] width 152 height 40
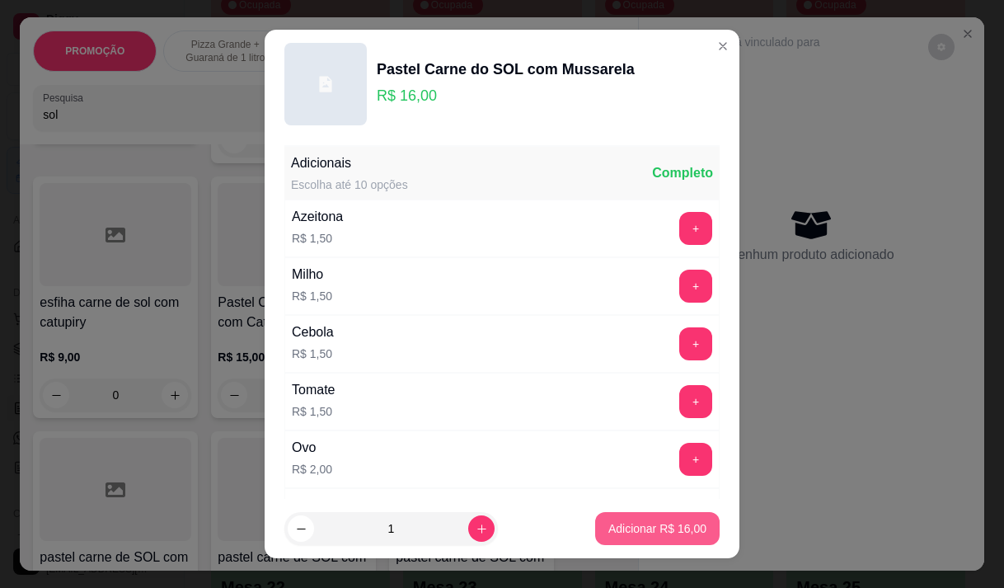
click at [646, 531] on p "Adicionar R$ 16,00" at bounding box center [658, 528] width 98 height 16
type input "1"
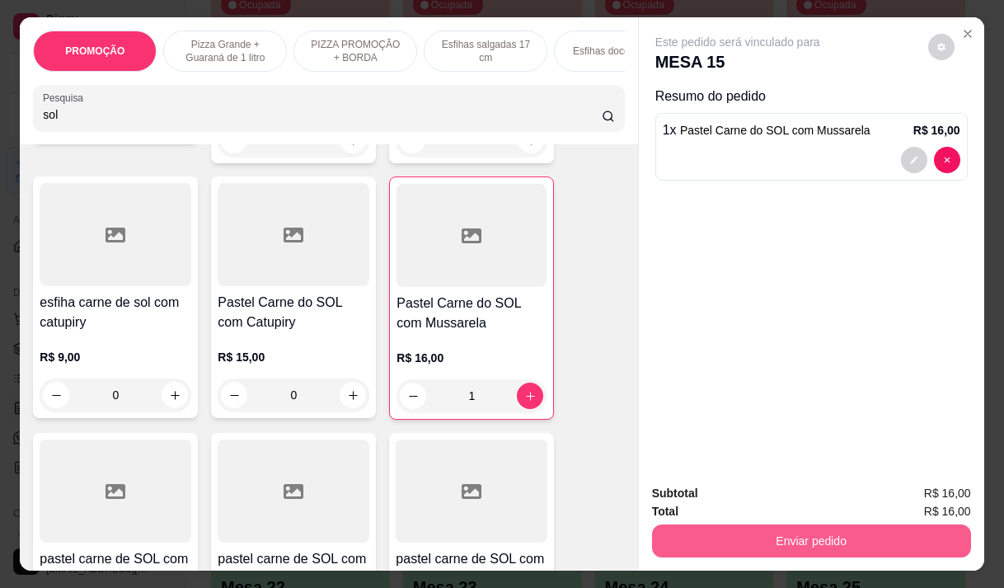
click at [764, 524] on button "Enviar pedido" at bounding box center [811, 540] width 319 height 33
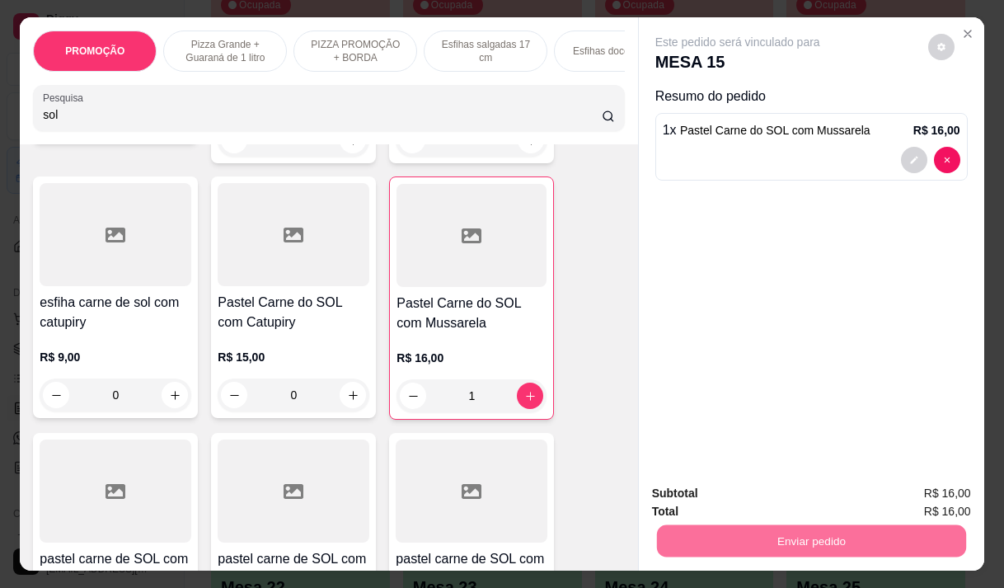
click at [783, 498] on button "Não registrar e enviar pedido" at bounding box center [757, 493] width 172 height 31
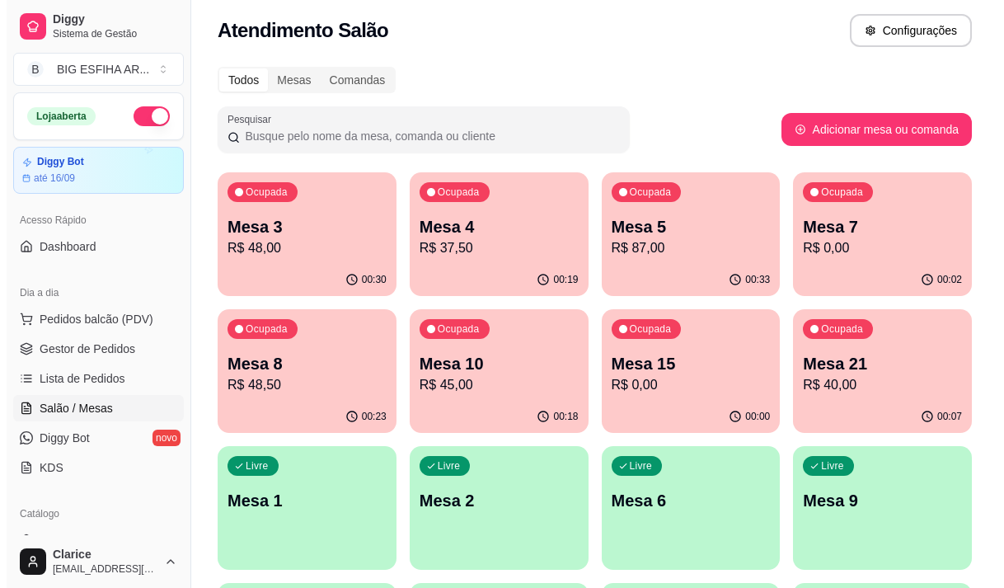
scroll to position [0, 0]
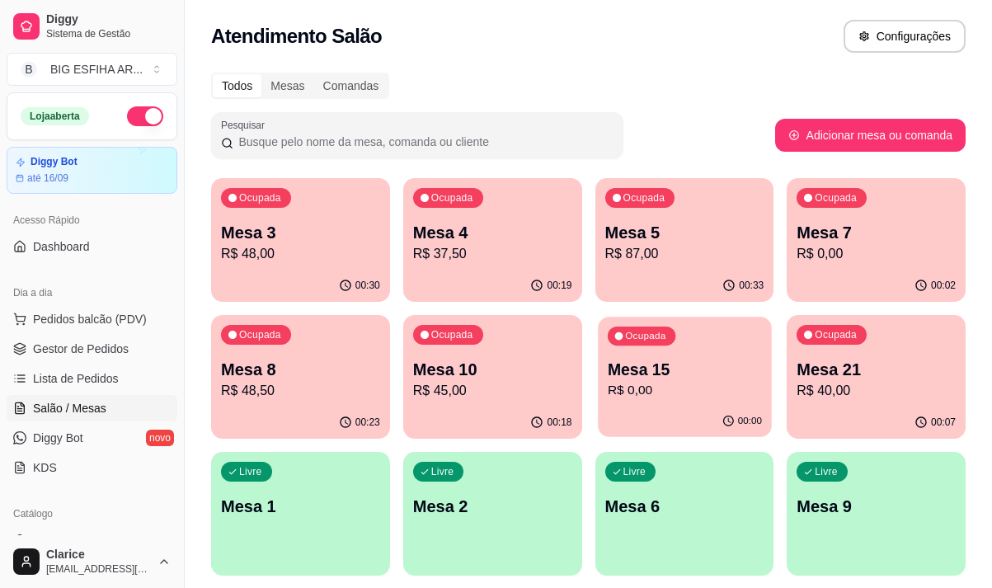
click at [636, 395] on p "R$ 0,00" at bounding box center [684, 390] width 154 height 19
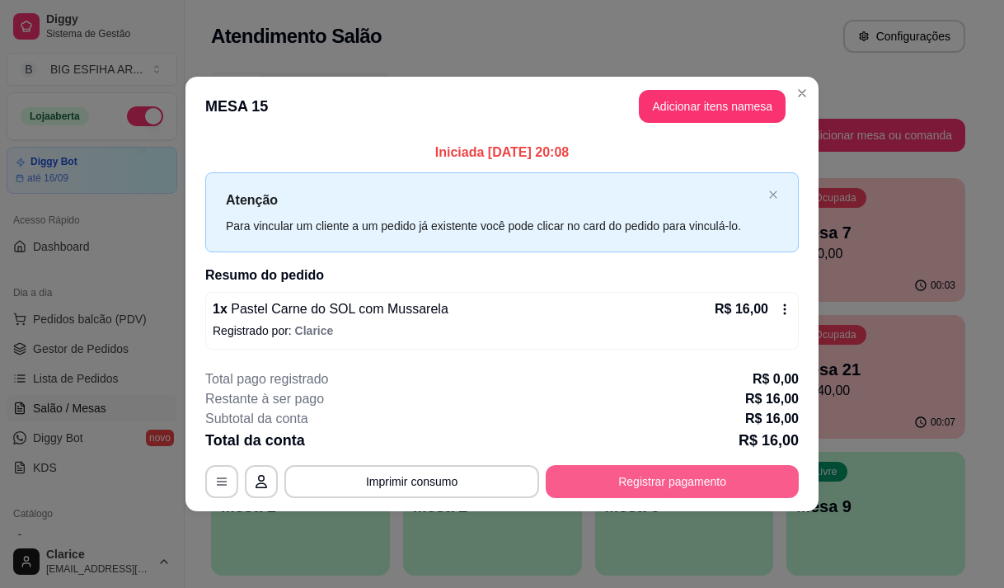
click at [677, 478] on button "Registrar pagamento" at bounding box center [672, 481] width 253 height 33
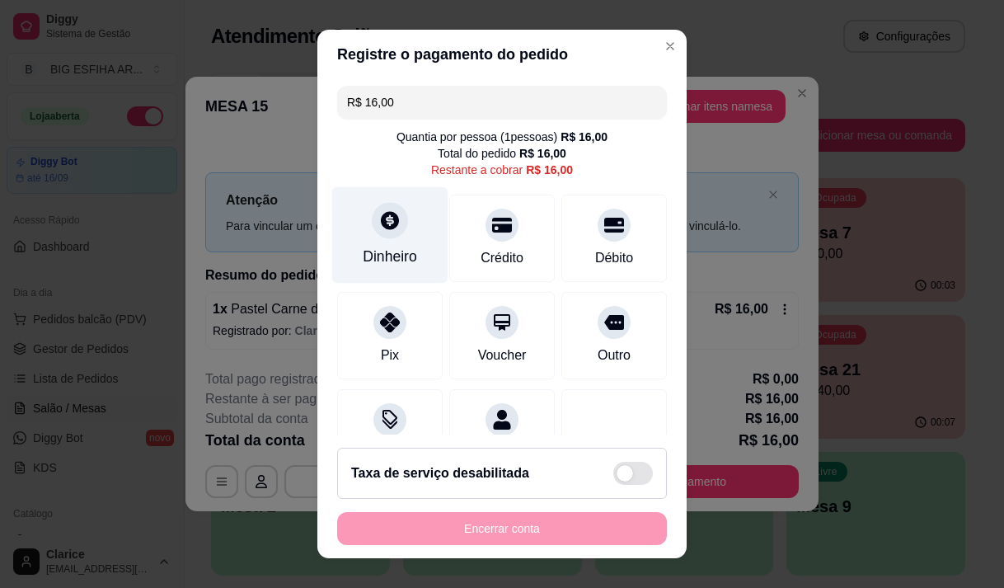
click at [379, 233] on div at bounding box center [390, 220] width 36 height 36
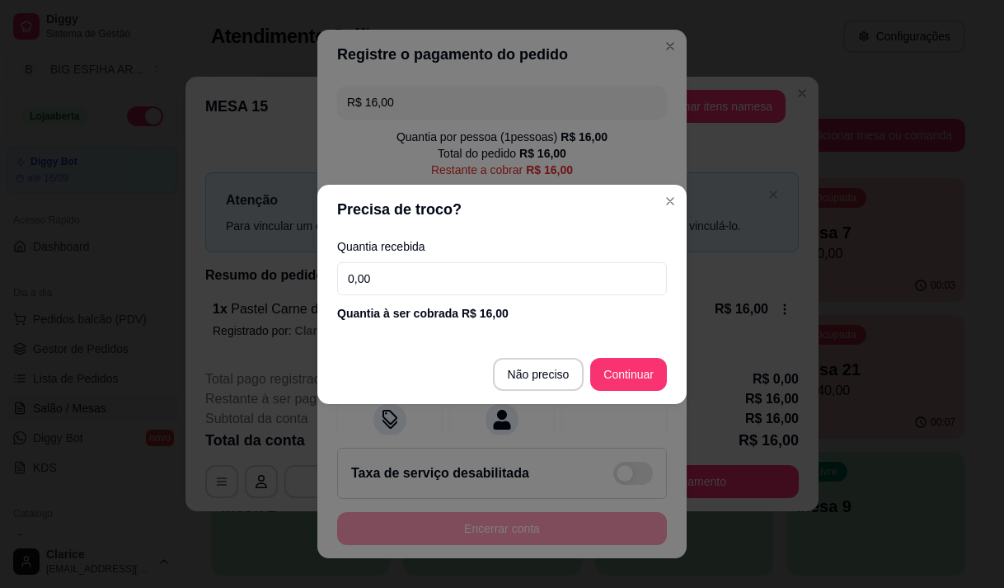
click at [388, 282] on input "0,00" at bounding box center [502, 278] width 330 height 33
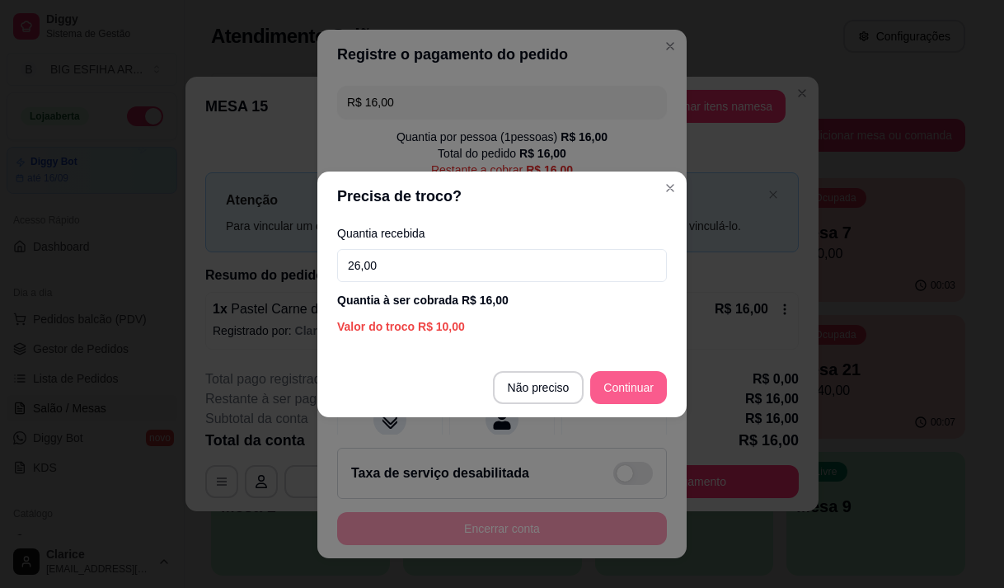
type input "26,00"
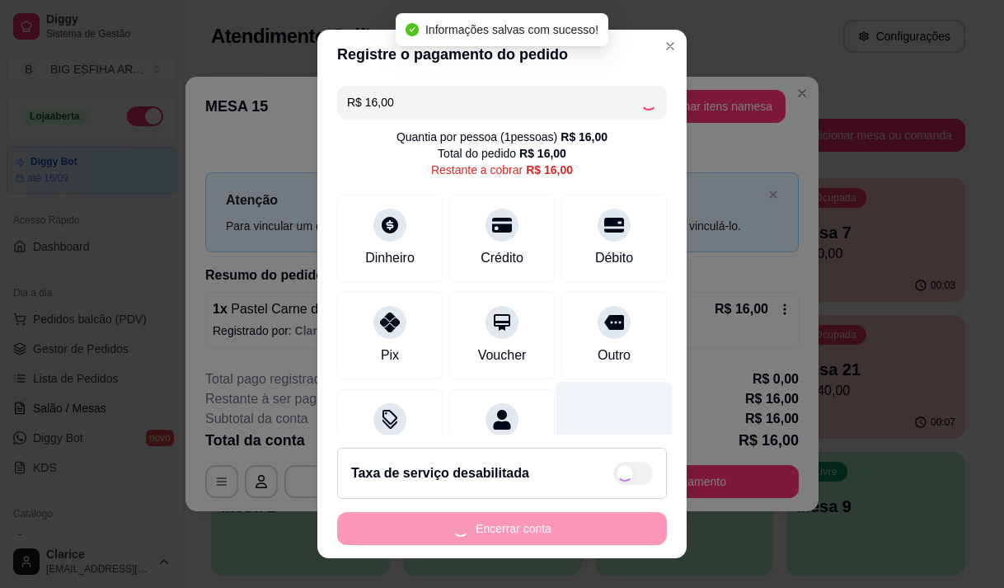
type input "R$ 0,00"
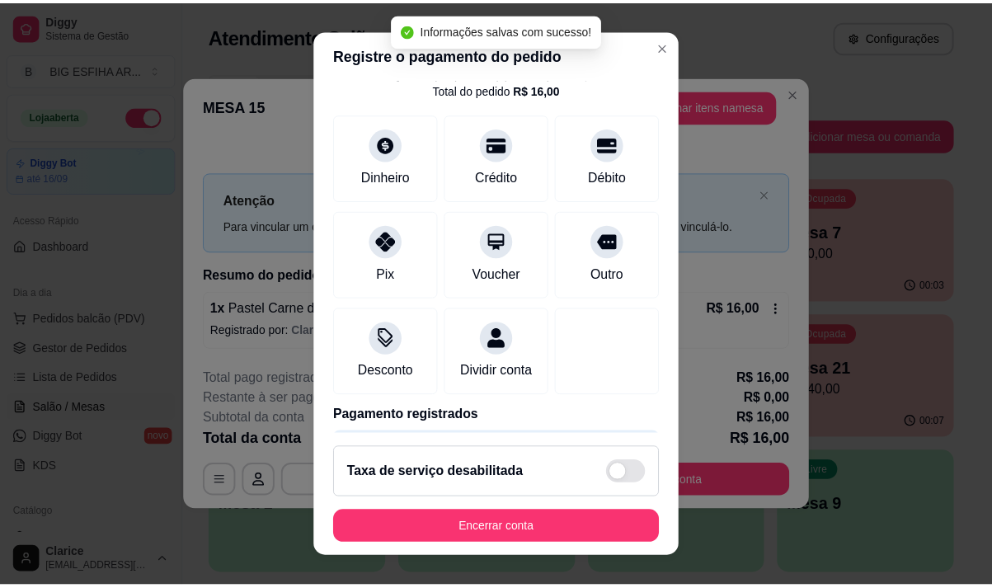
scroll to position [137, 0]
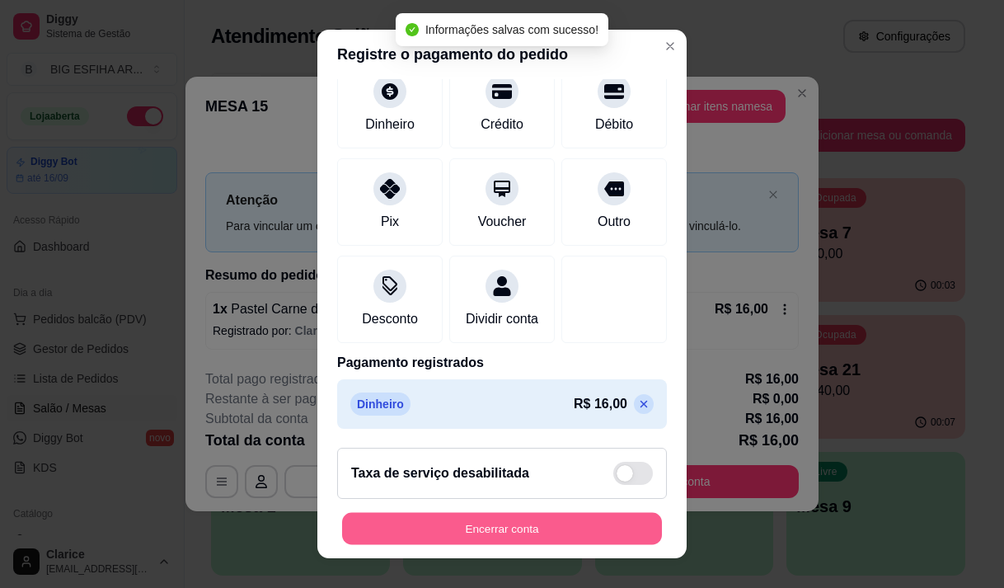
click at [532, 524] on button "Encerrar conta" at bounding box center [502, 529] width 320 height 32
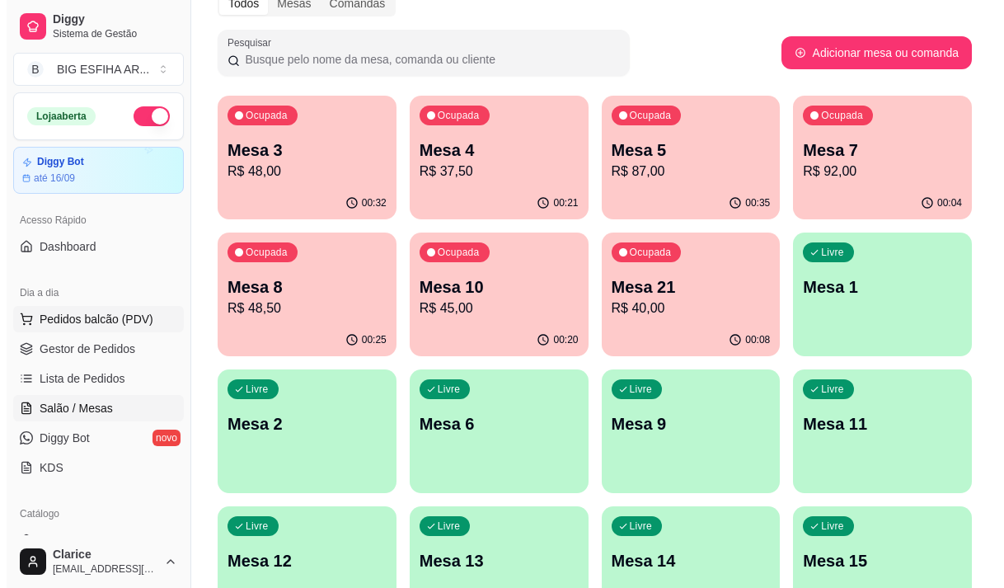
scroll to position [82, 0]
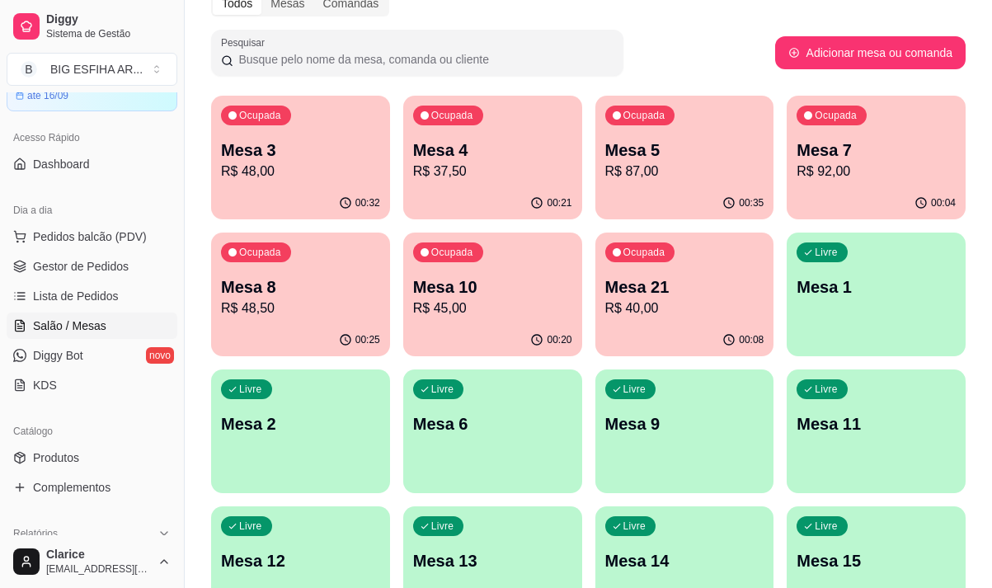
click at [655, 188] on div "00:35" at bounding box center [684, 203] width 179 height 32
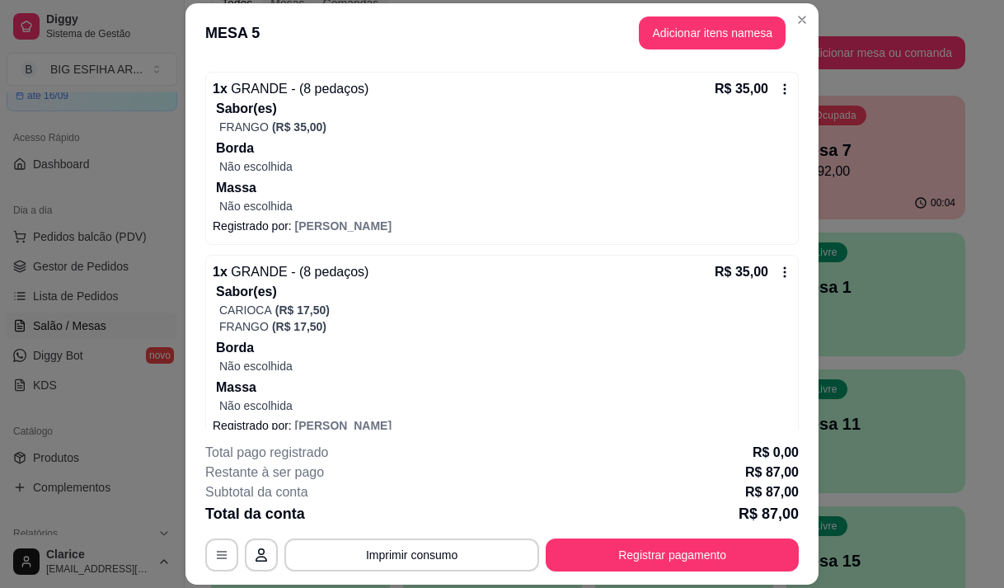
scroll to position [0, 0]
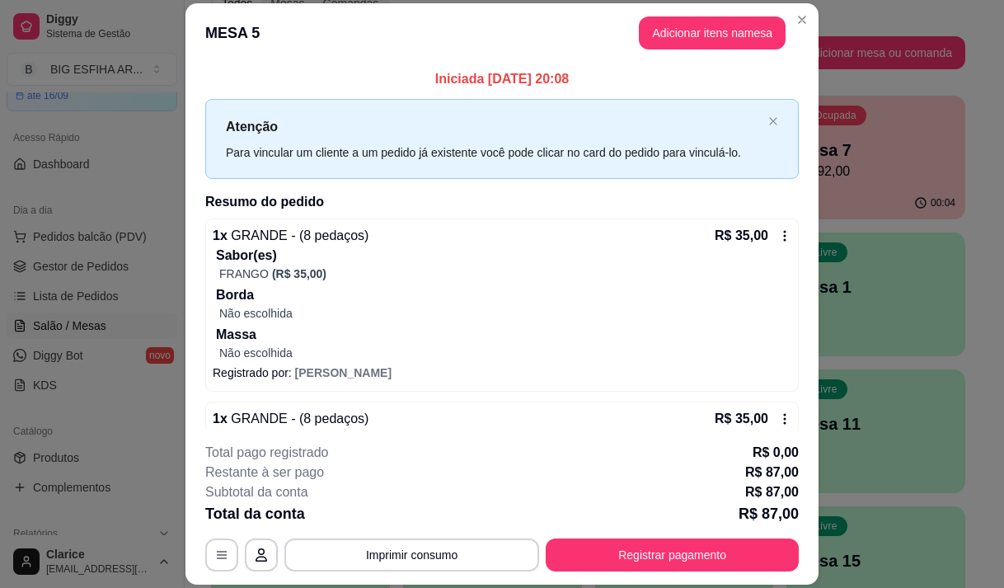
click at [762, 236] on div "R$ 35,00" at bounding box center [753, 236] width 77 height 20
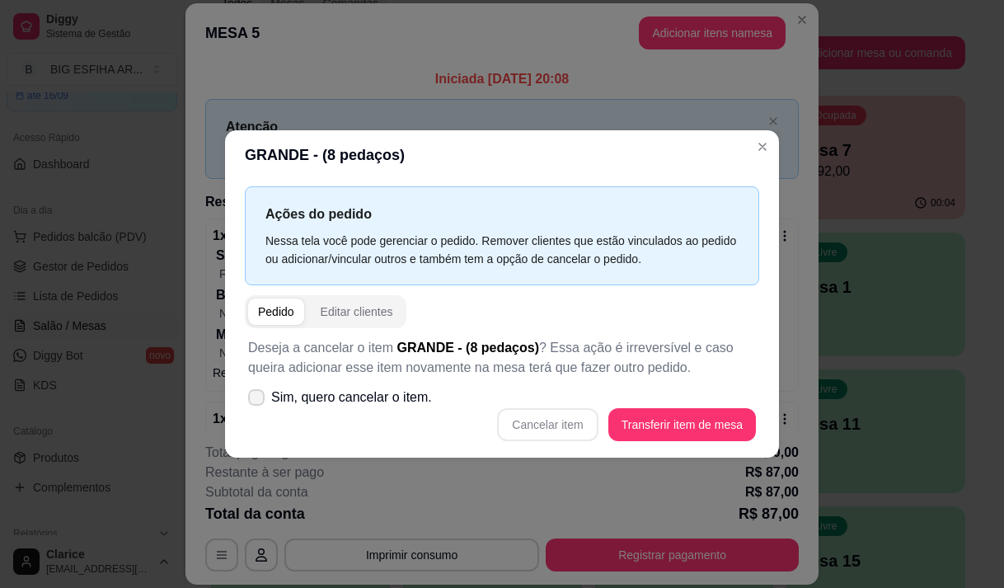
click at [254, 397] on icon at bounding box center [256, 398] width 13 height 10
click at [254, 400] on input "Sim, quero cancelar o item." at bounding box center [252, 405] width 11 height 11
checkbox input "true"
click at [528, 425] on button "Cancelar item" at bounding box center [547, 424] width 101 height 33
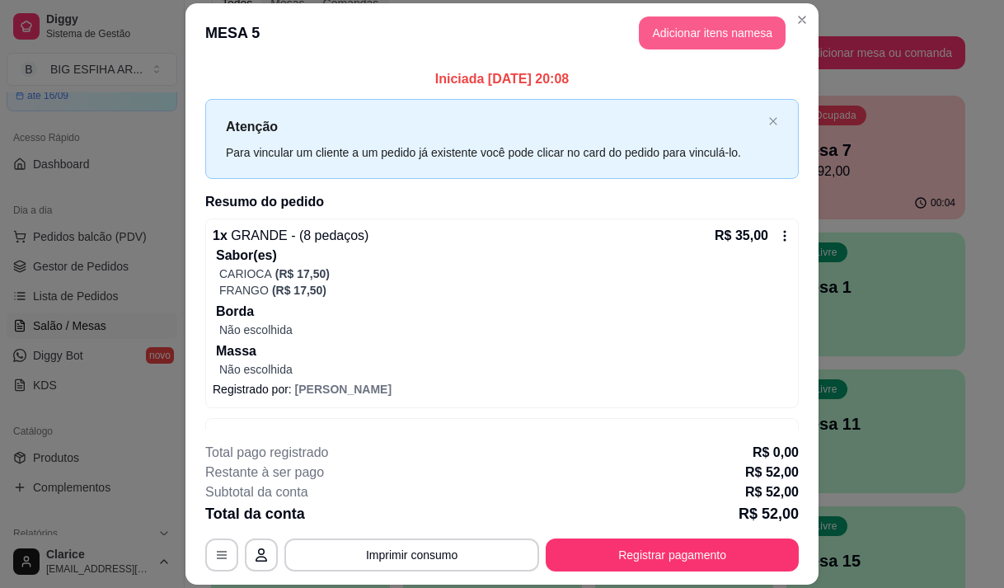
click at [692, 44] on button "Adicionar itens na mesa" at bounding box center [712, 32] width 147 height 33
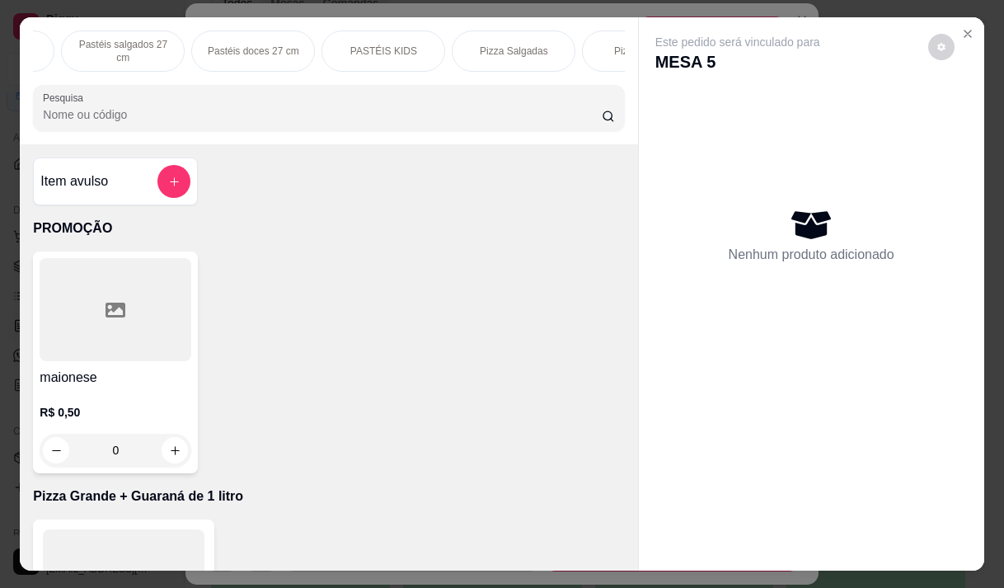
scroll to position [0, 773]
click at [473, 36] on div "Pizza Salgadas" at bounding box center [495, 51] width 124 height 41
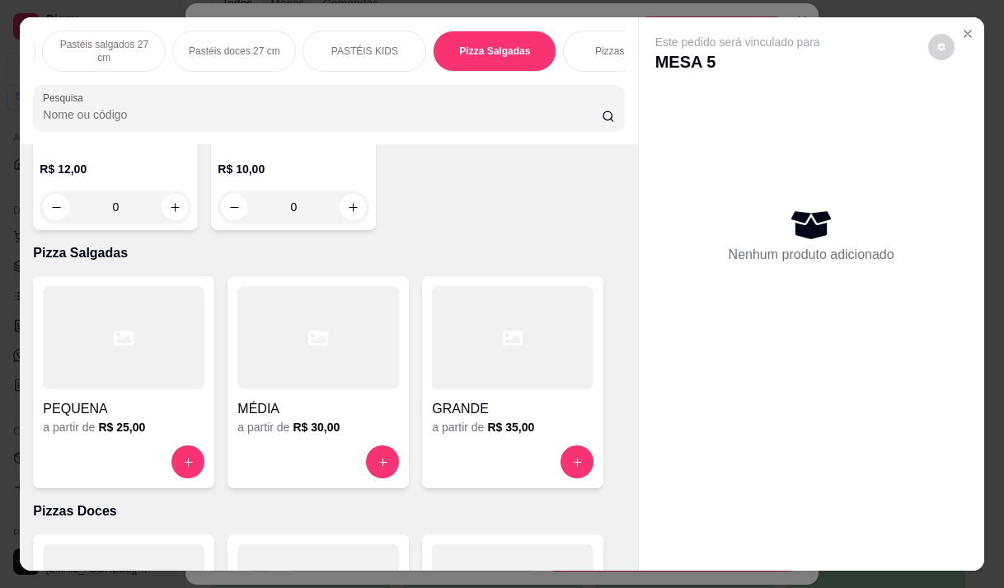
scroll to position [41, 0]
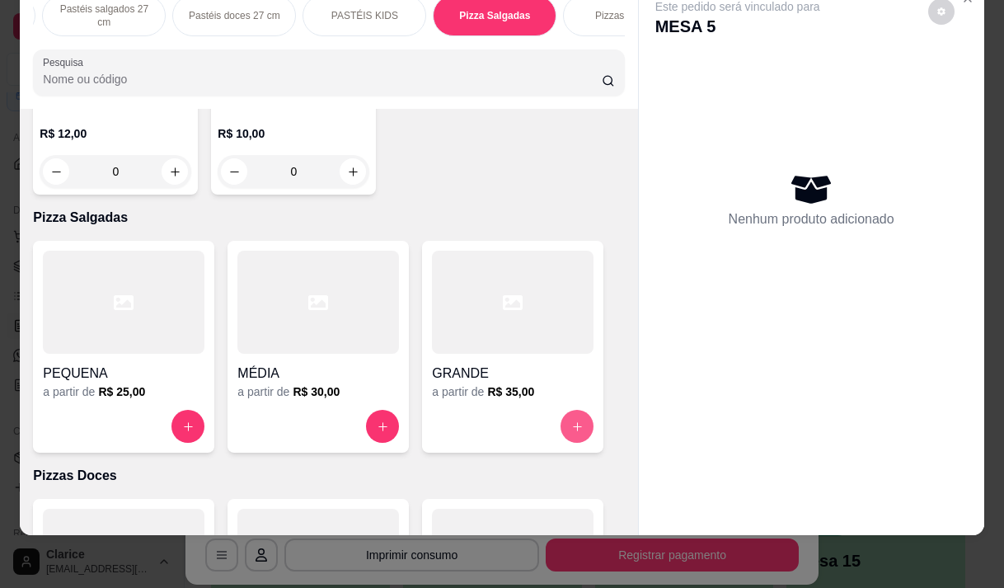
click at [561, 410] on button "increase-product-quantity" at bounding box center [577, 426] width 33 height 33
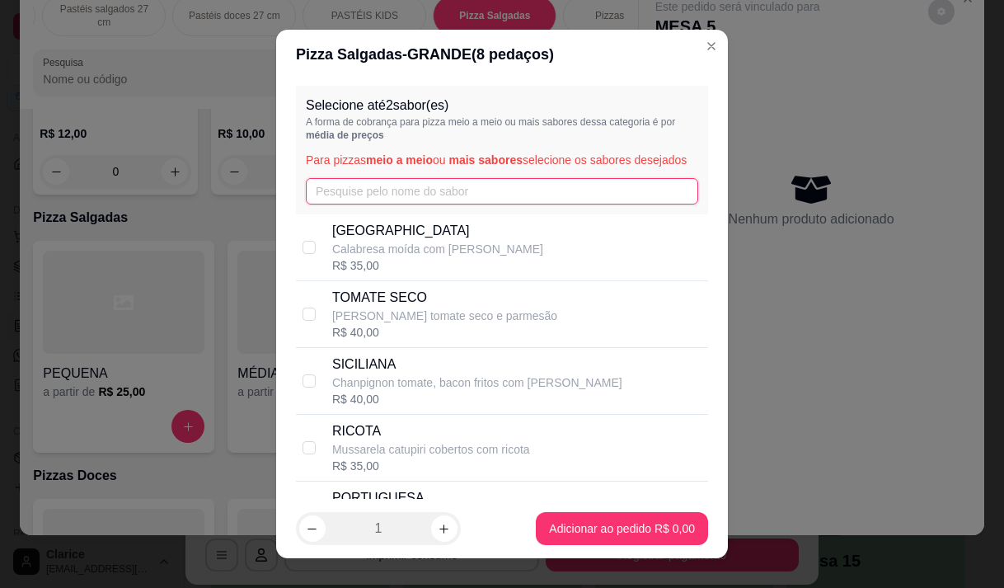
click at [377, 205] on input "text" at bounding box center [502, 191] width 393 height 26
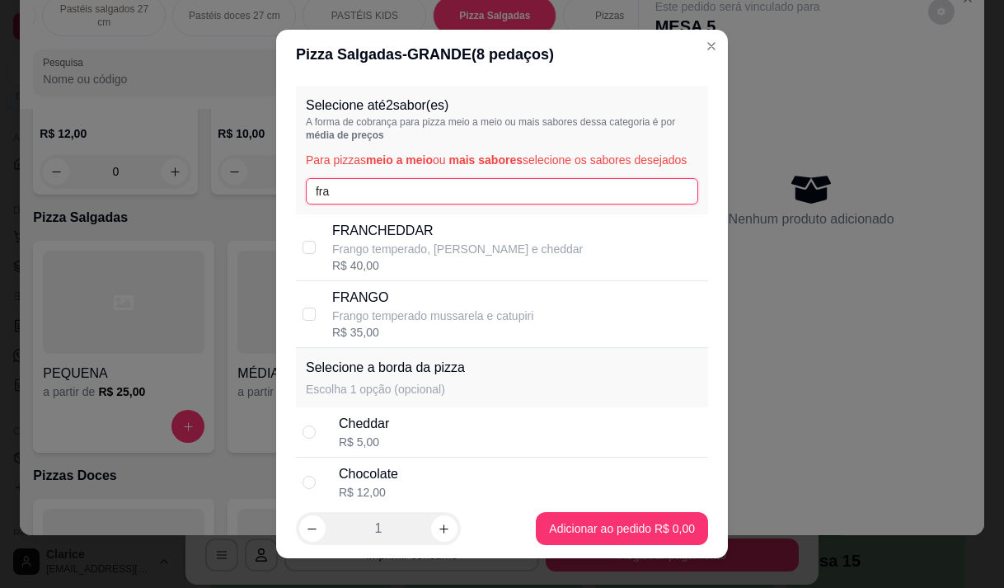
type input "fra"
click at [409, 303] on div "FRANGO Frango [PERSON_NAME] e catupiri R$ 35,00" at bounding box center [502, 314] width 412 height 67
checkbox input "true"
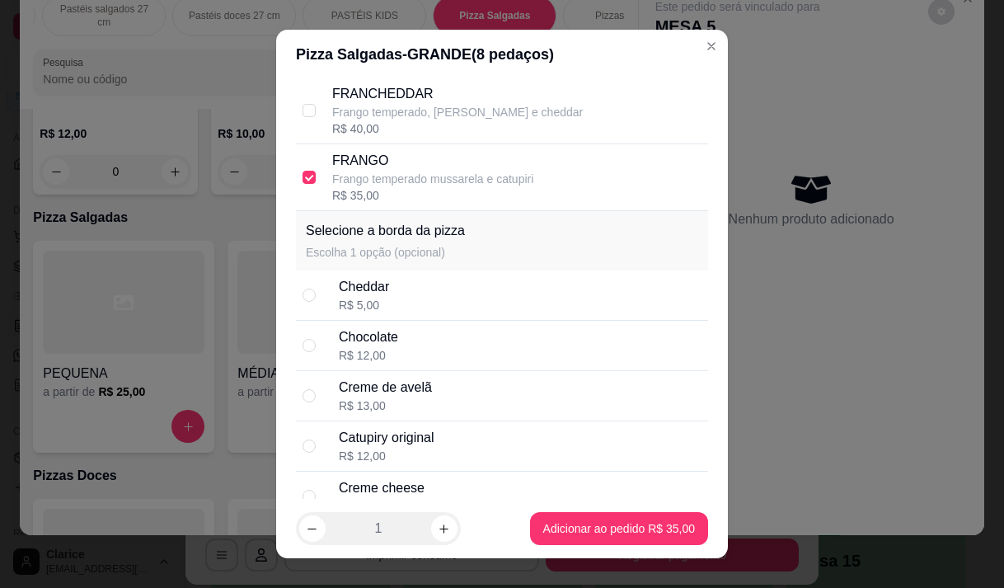
scroll to position [165, 0]
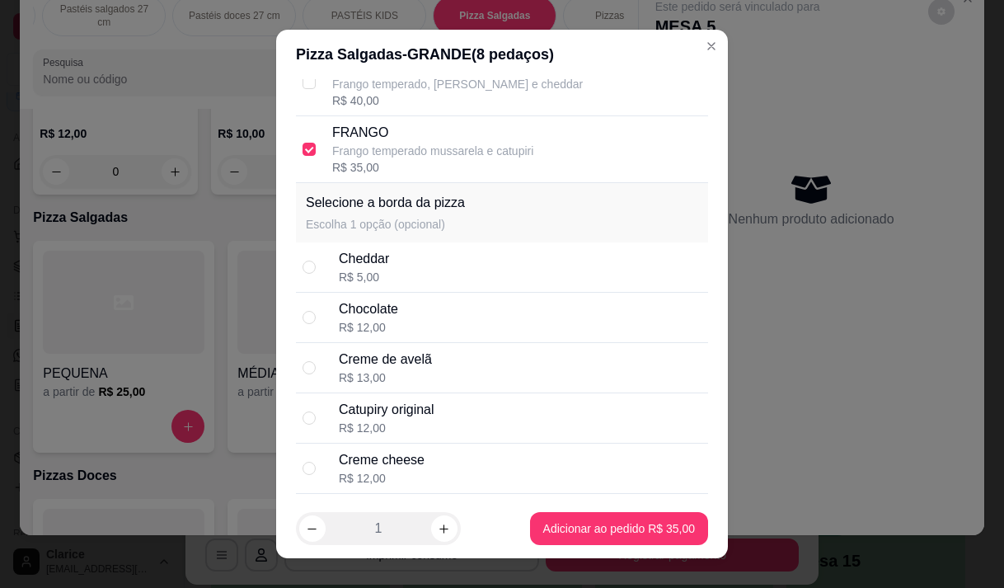
click at [449, 281] on div "Cheddar R$ 5,00" at bounding box center [520, 267] width 363 height 36
radio input "true"
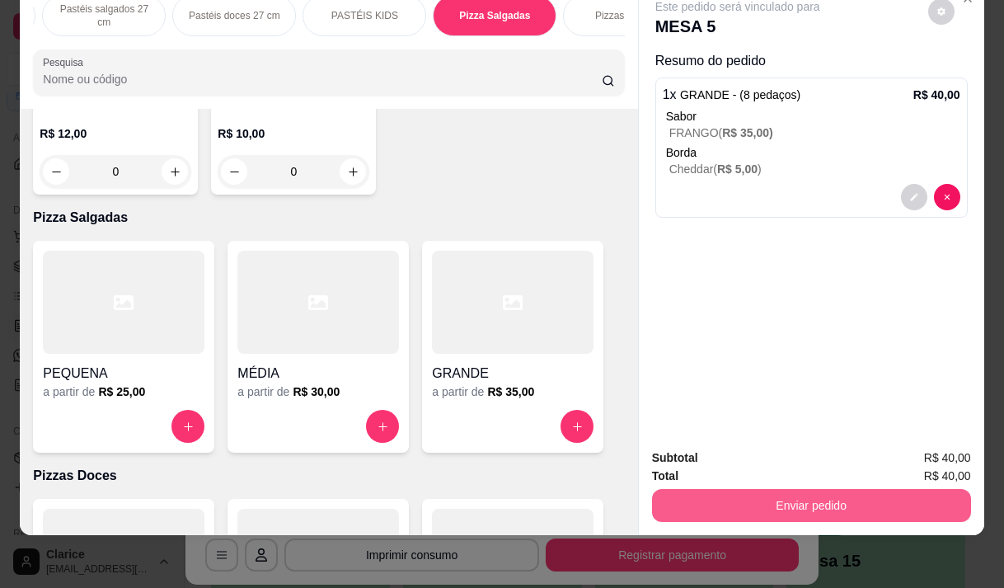
click at [760, 495] on button "Enviar pedido" at bounding box center [811, 505] width 319 height 33
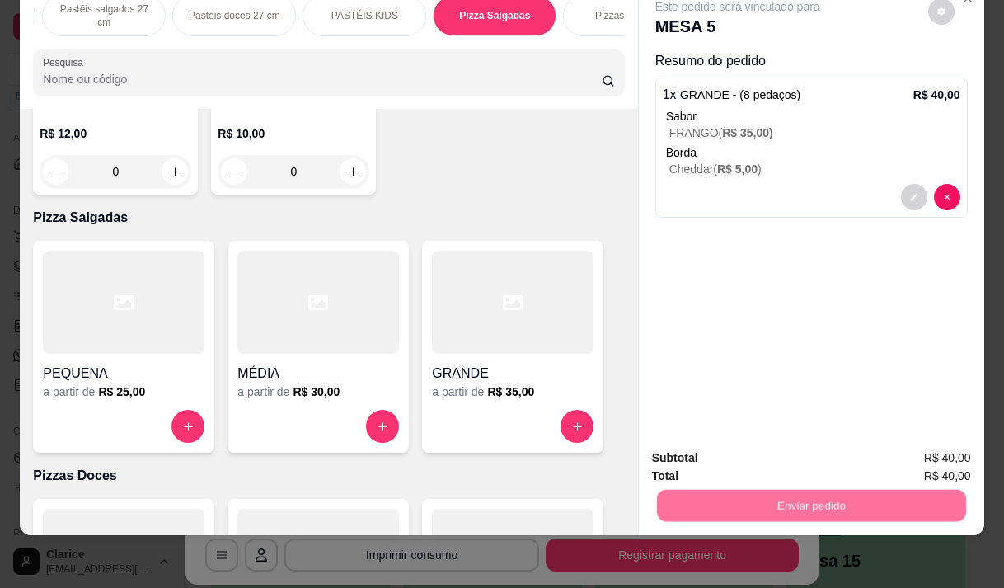
click at [744, 451] on button "Não registrar e enviar pedido" at bounding box center [757, 452] width 172 height 31
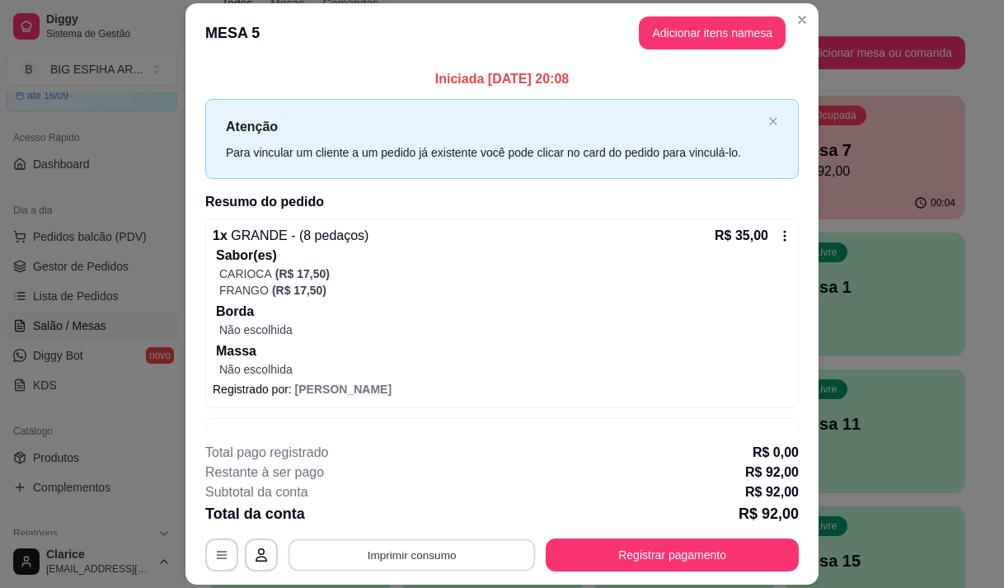
click at [491, 561] on button "Imprimir consumo" at bounding box center [412, 555] width 247 height 32
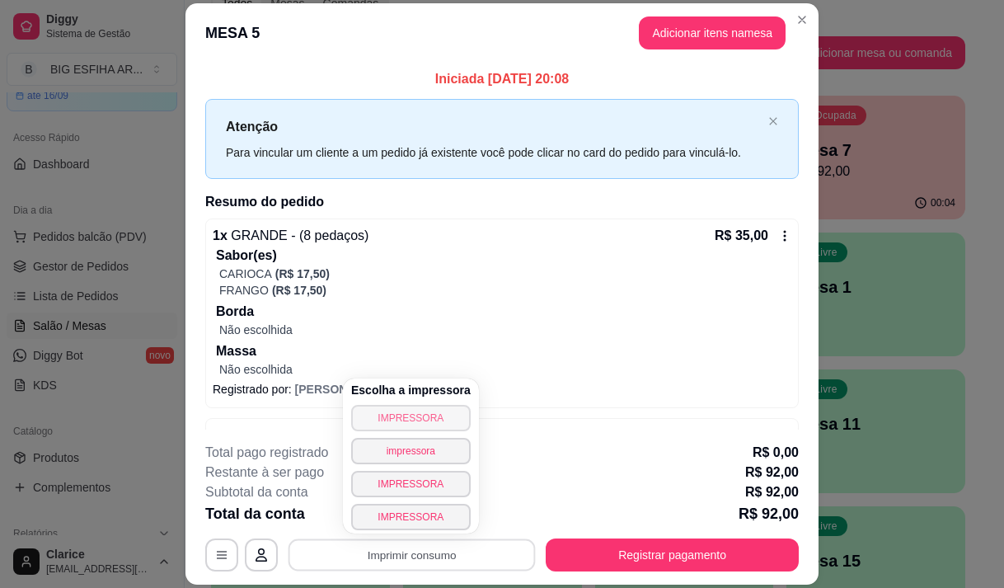
click at [410, 416] on button "IMPRESSORA" at bounding box center [411, 418] width 120 height 26
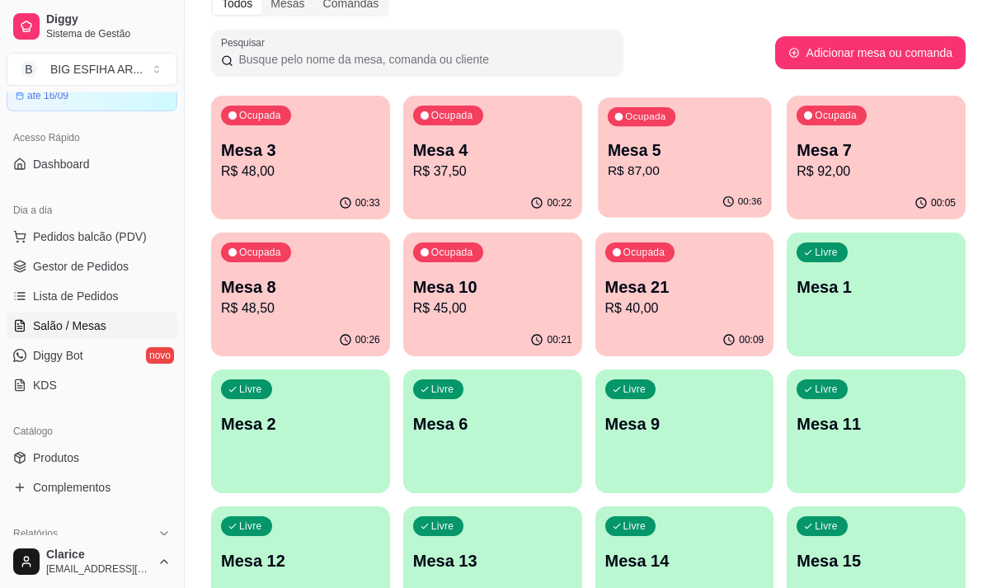
click at [679, 186] on div "Ocupada Mesa 5 R$ 87,00" at bounding box center [684, 141] width 173 height 89
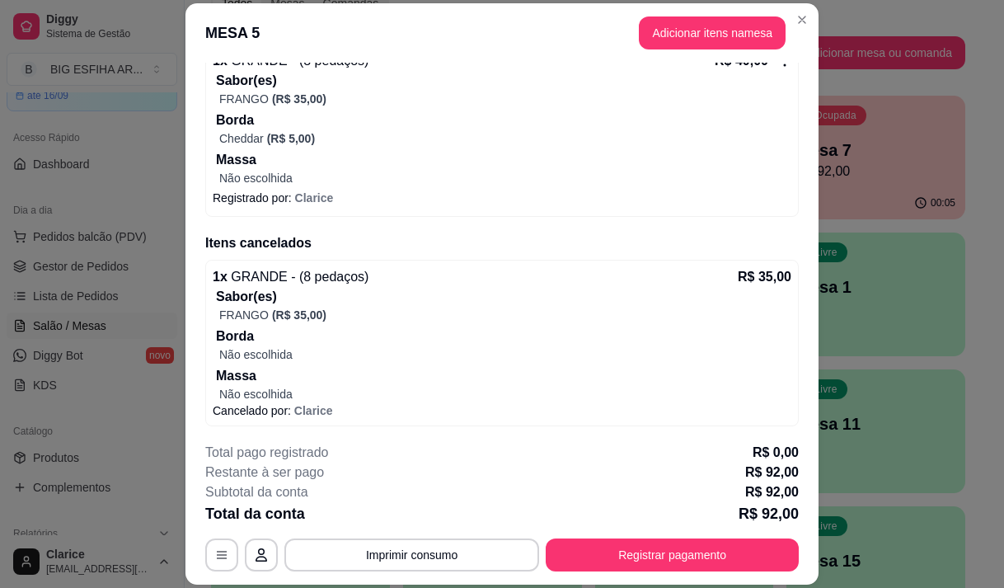
scroll to position [698, 0]
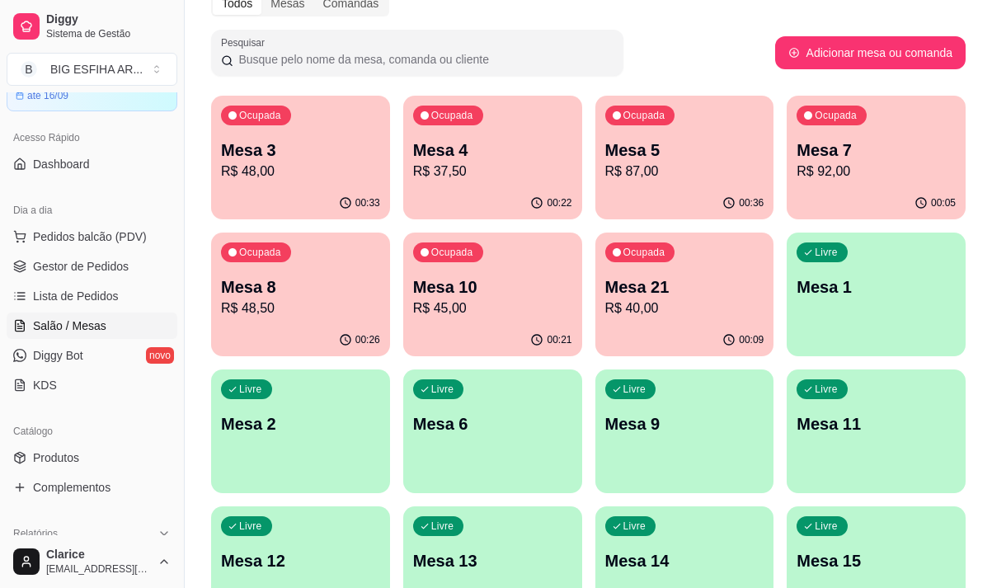
click at [853, 181] on p "R$ 92,00" at bounding box center [876, 172] width 159 height 20
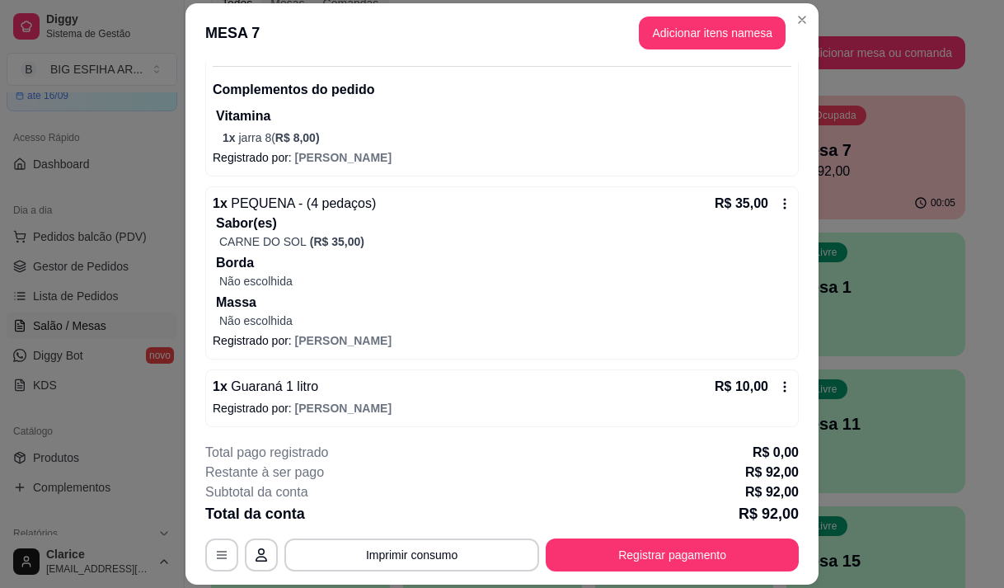
scroll to position [444, 0]
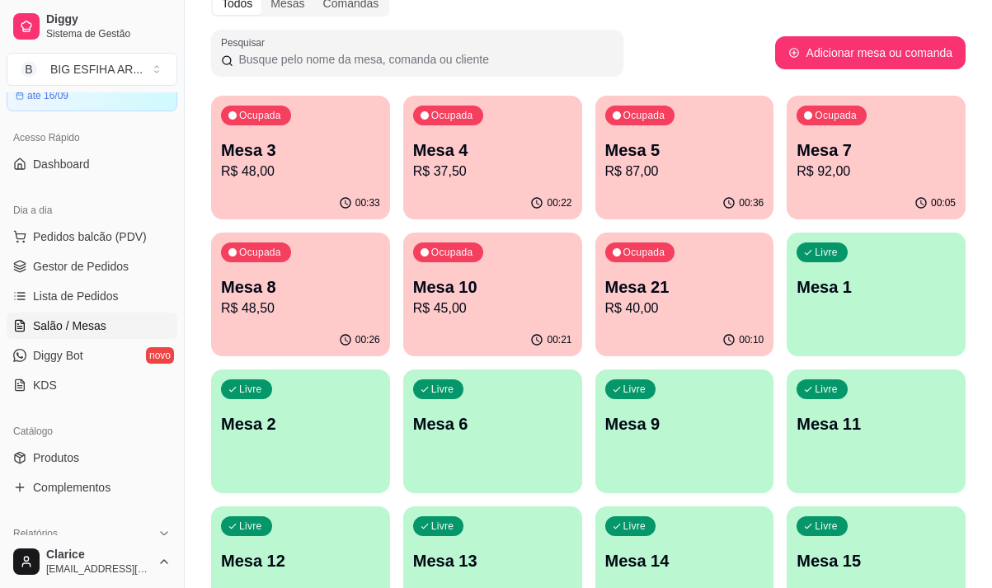
click at [667, 178] on p "R$ 87,00" at bounding box center [684, 172] width 159 height 20
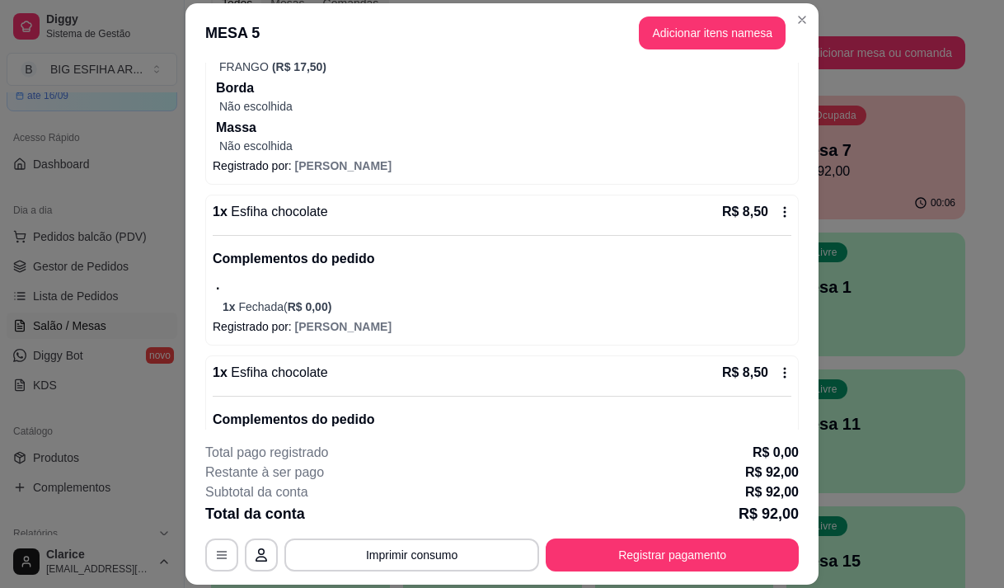
scroll to position [247, 0]
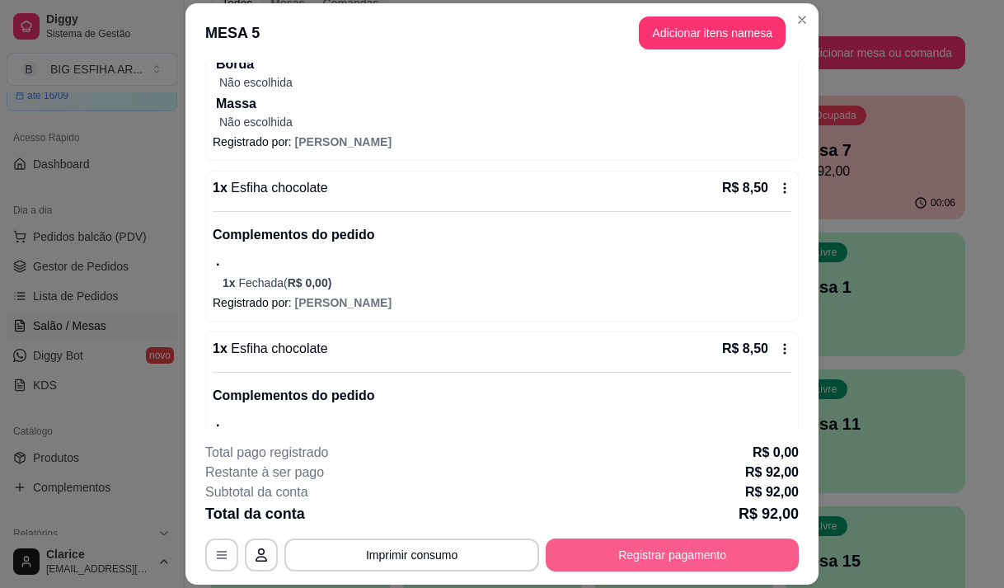
click at [596, 548] on button "Registrar pagamento" at bounding box center [672, 554] width 253 height 33
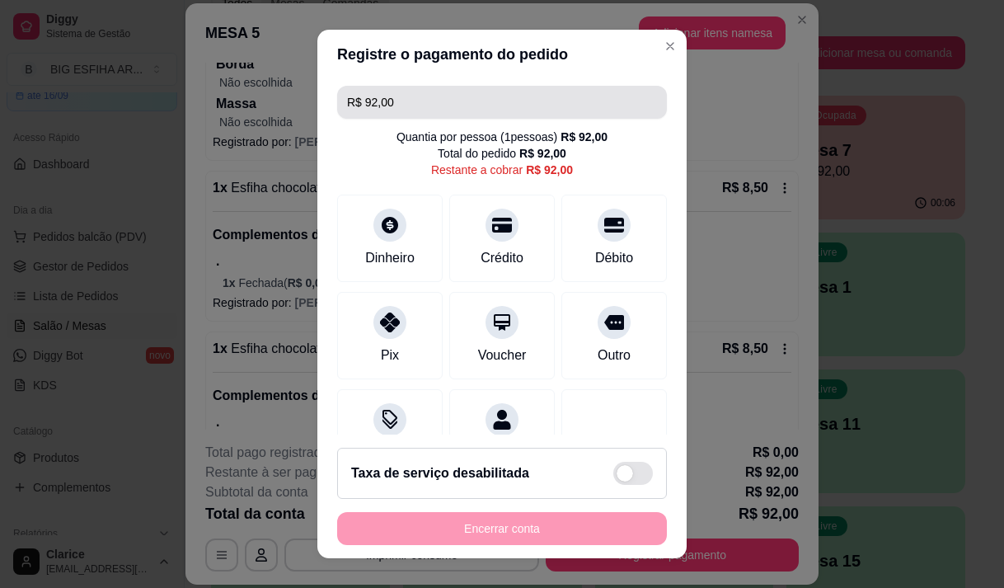
click at [397, 108] on input "R$ 92,00" at bounding box center [502, 102] width 310 height 33
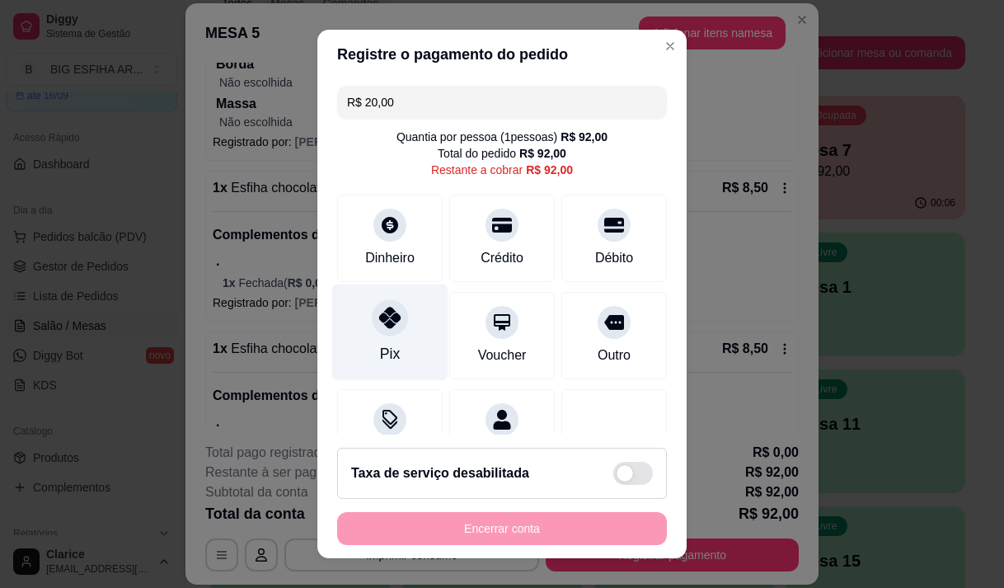
click at [379, 320] on icon at bounding box center [389, 317] width 21 height 21
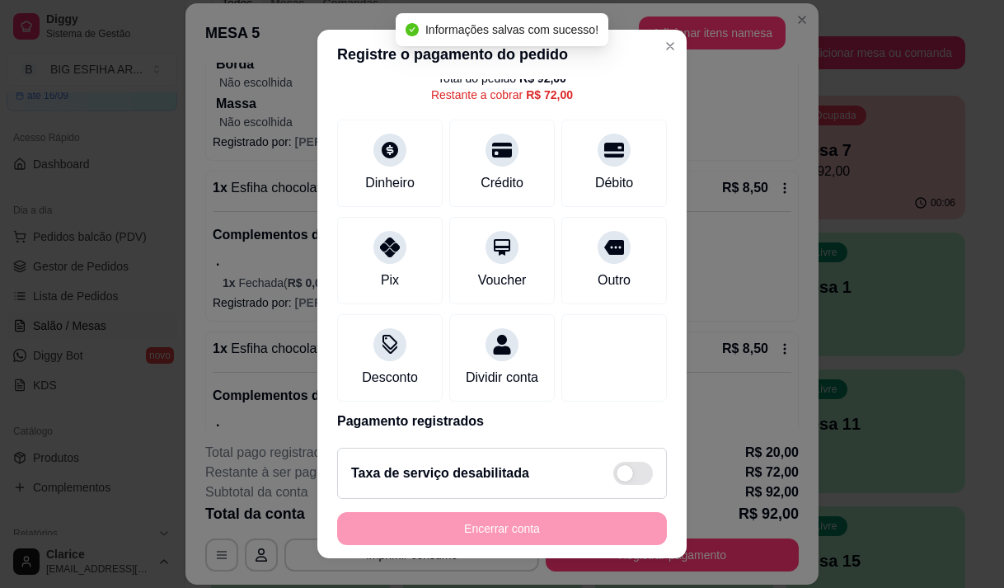
scroll to position [0, 0]
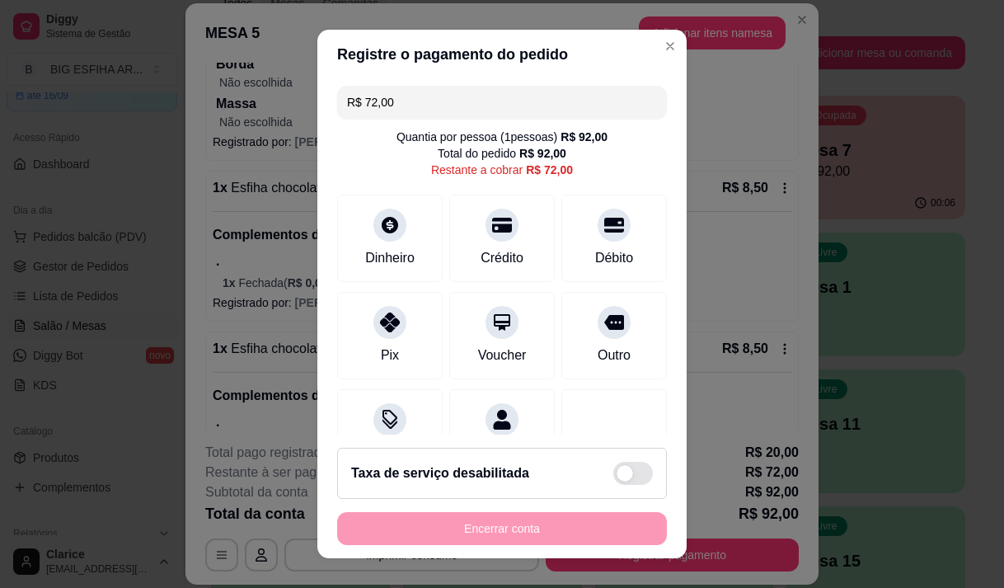
click at [458, 118] on input "R$ 72,00" at bounding box center [502, 102] width 310 height 33
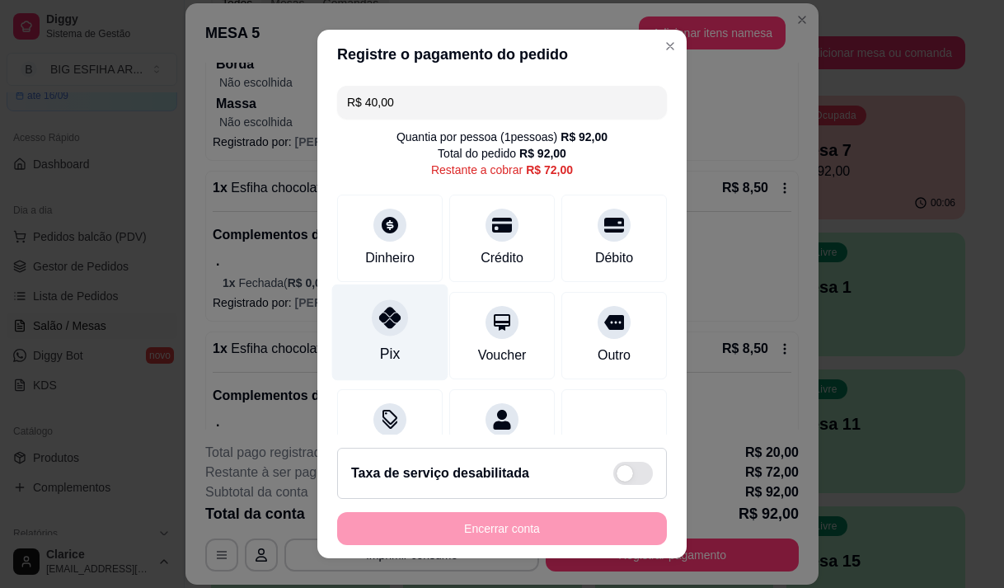
click at [383, 350] on div "Pix" at bounding box center [390, 353] width 20 height 21
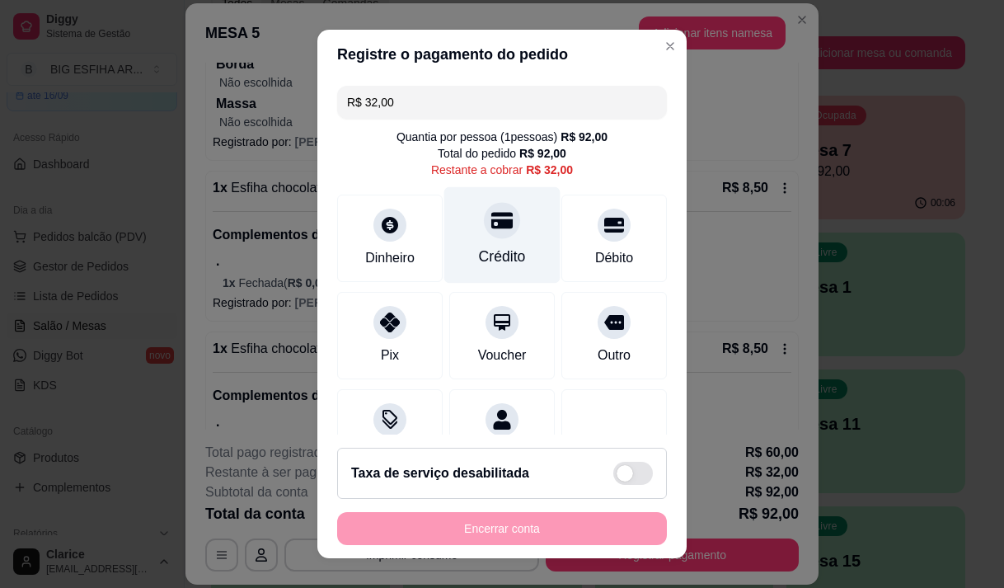
click at [473, 239] on div "Crédito" at bounding box center [502, 234] width 116 height 96
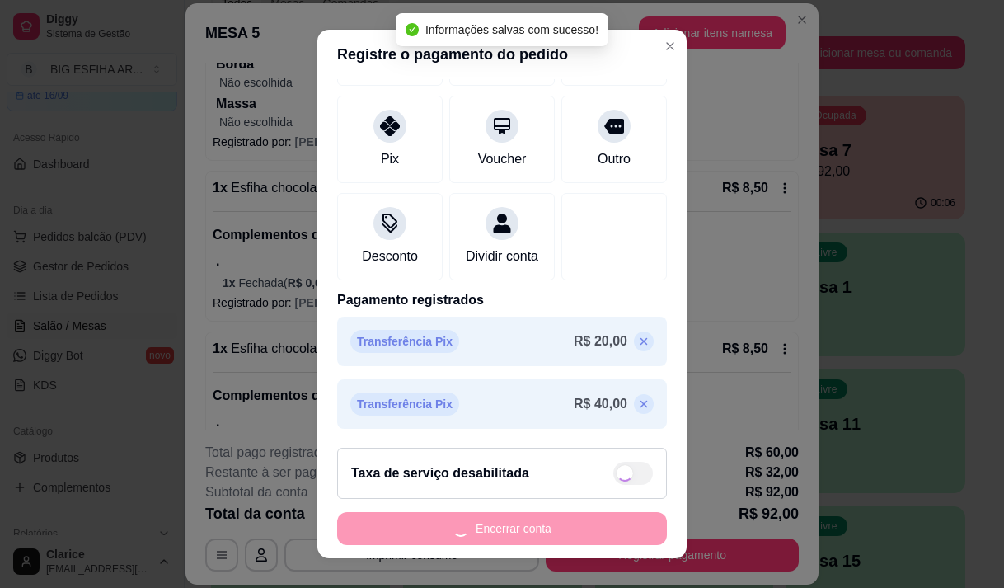
type input "R$ 0,00"
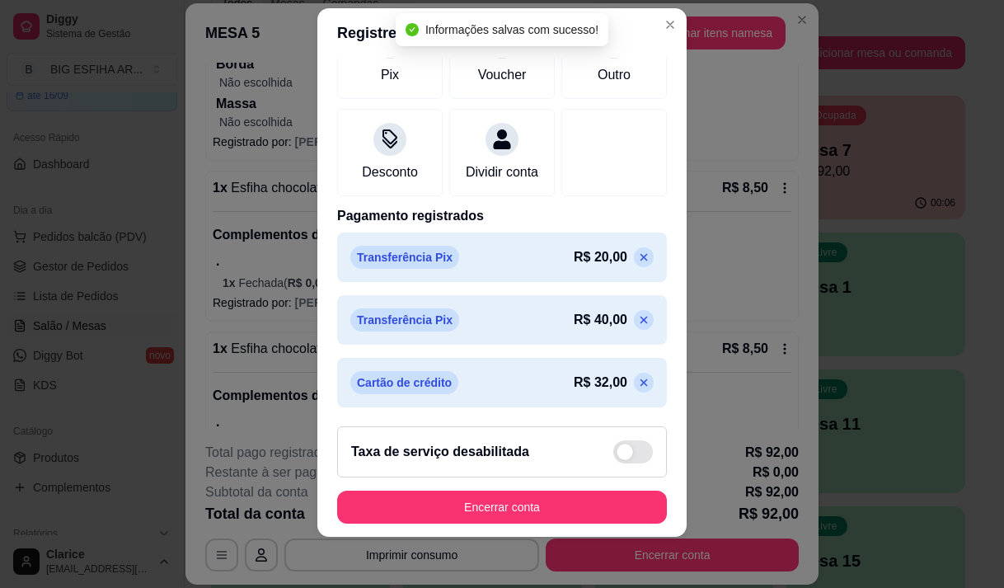
scroll to position [23, 0]
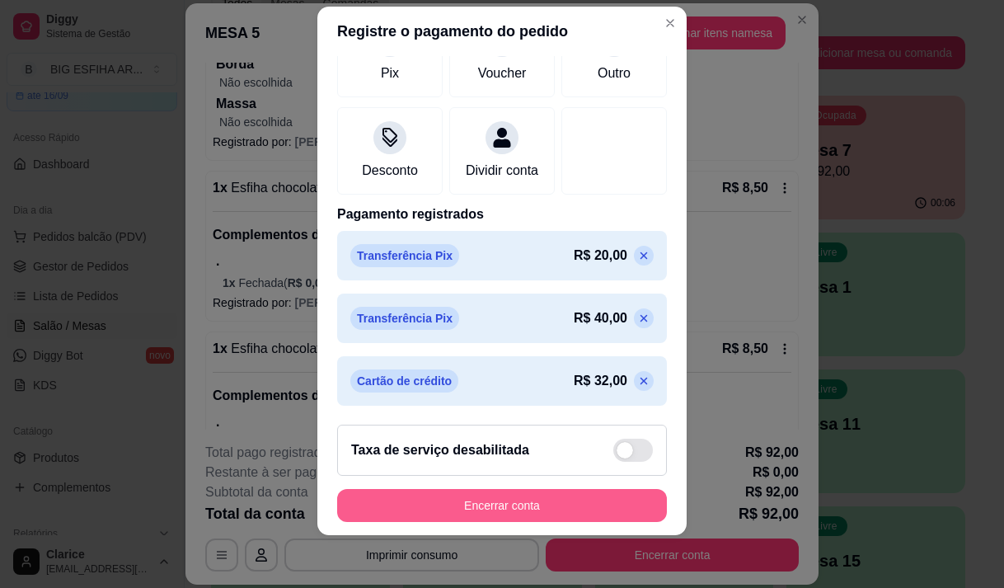
click at [480, 501] on button "Encerrar conta" at bounding box center [502, 505] width 330 height 33
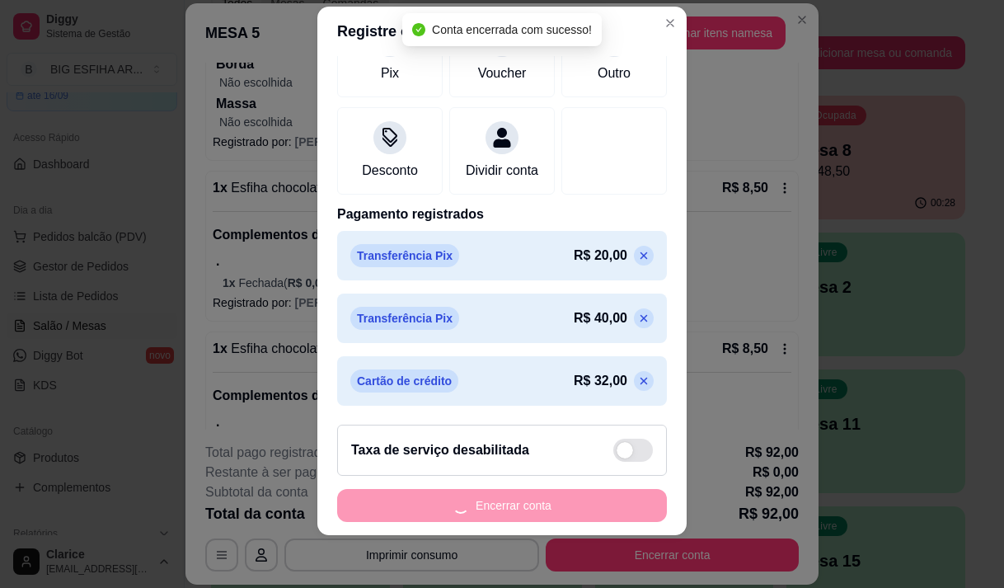
scroll to position [0, 0]
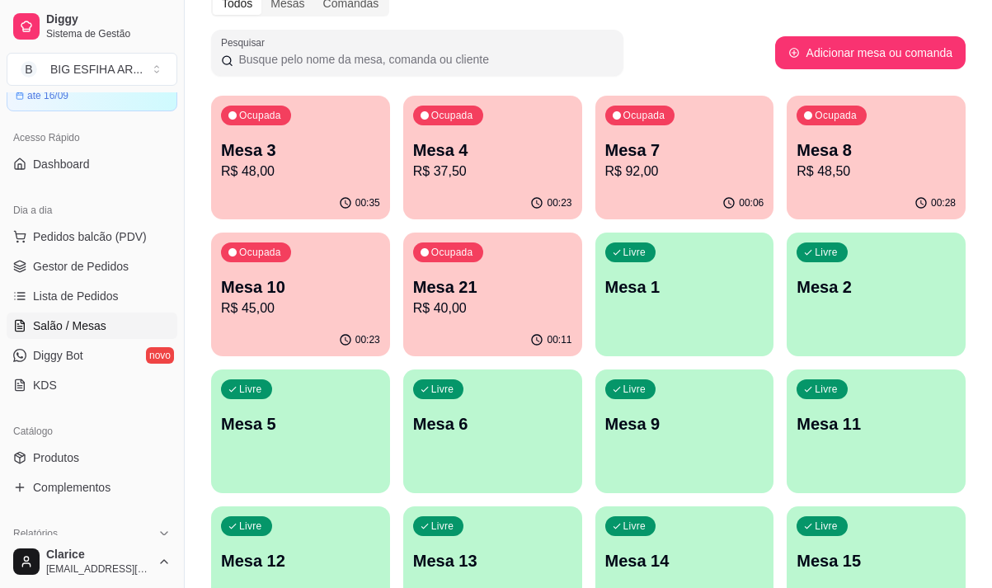
click at [498, 306] on p "R$ 40,00" at bounding box center [492, 309] width 159 height 20
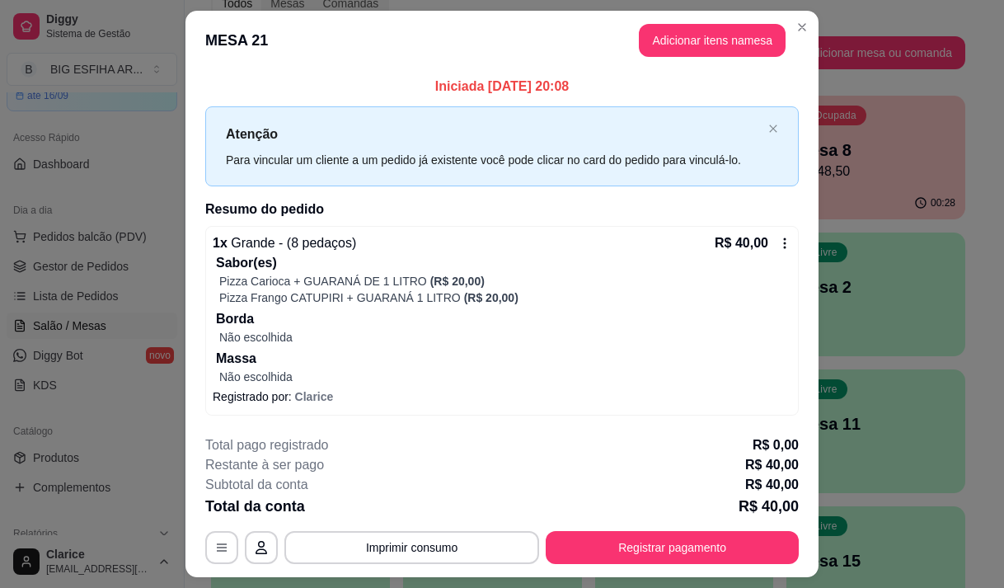
scroll to position [42, 0]
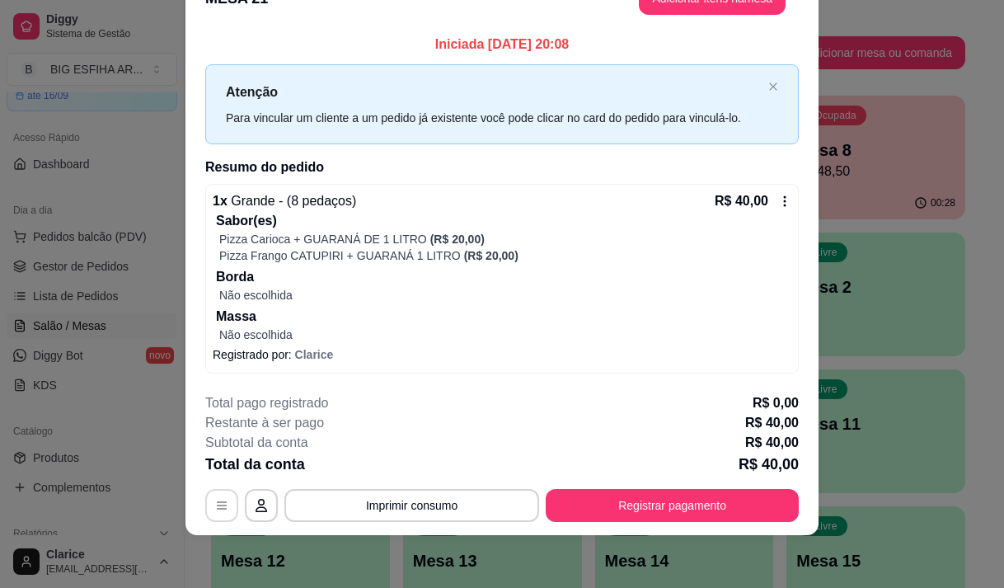
click at [217, 510] on icon "button" at bounding box center [221, 505] width 13 height 13
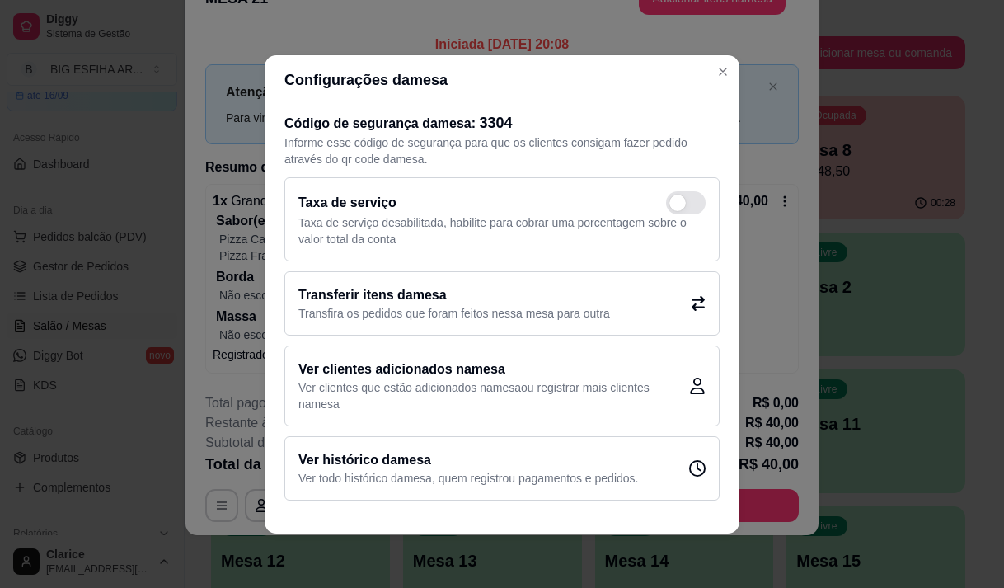
click at [615, 301] on div "Transferir itens da mesa Transfira os pedidos que foram feitos nessa mesa para …" at bounding box center [501, 303] width 435 height 64
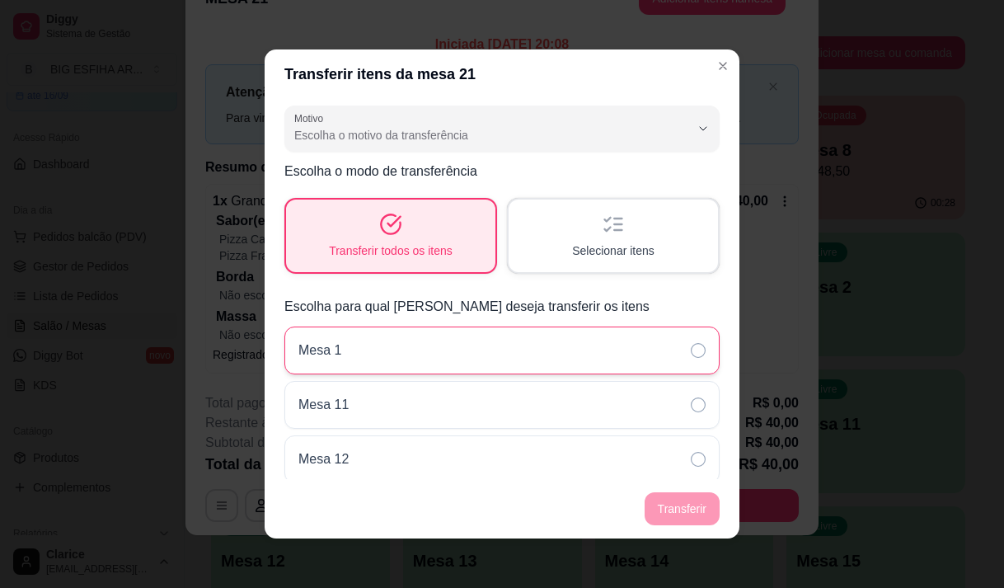
click at [524, 341] on div "Mesa 1" at bounding box center [501, 351] width 435 height 48
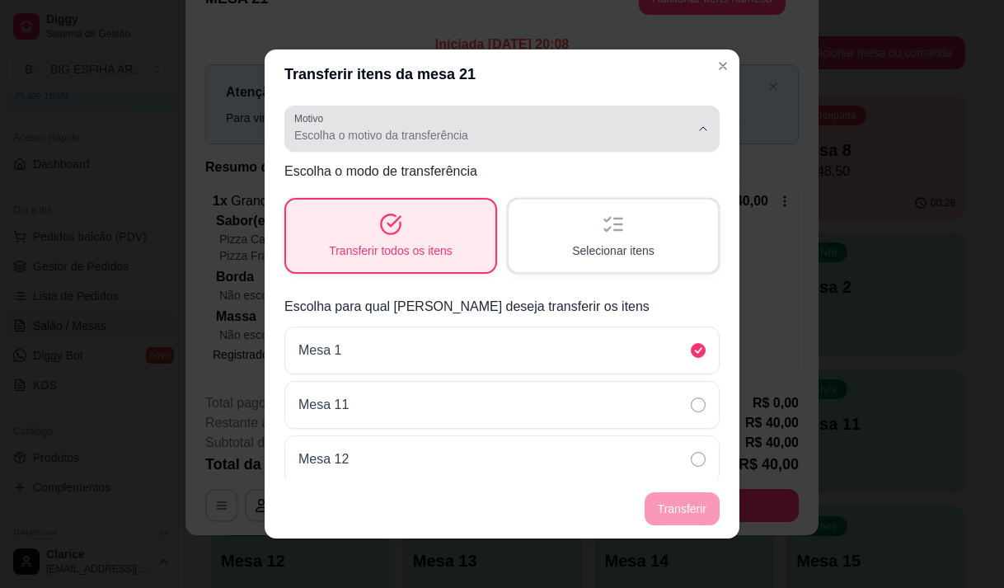
click at [419, 139] on span "Escolha o motivo da transferência" at bounding box center [492, 135] width 396 height 16
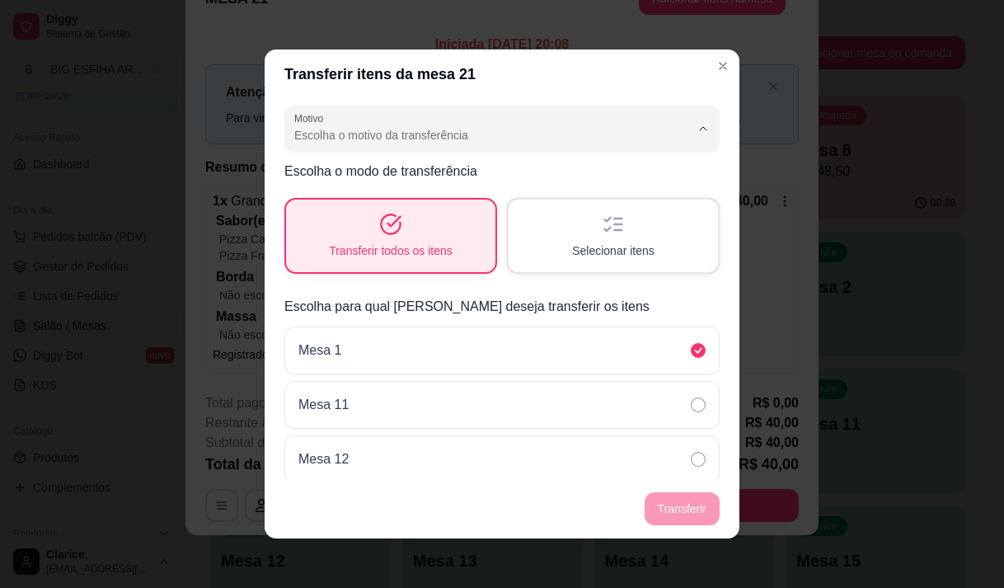
click at [390, 203] on span "Mudança de mesa" at bounding box center [481, 202] width 365 height 16
type input "TABLE_TRANSFER"
select select "TABLE_TRANSFER"
click at [678, 500] on button "Transferir" at bounding box center [682, 508] width 75 height 33
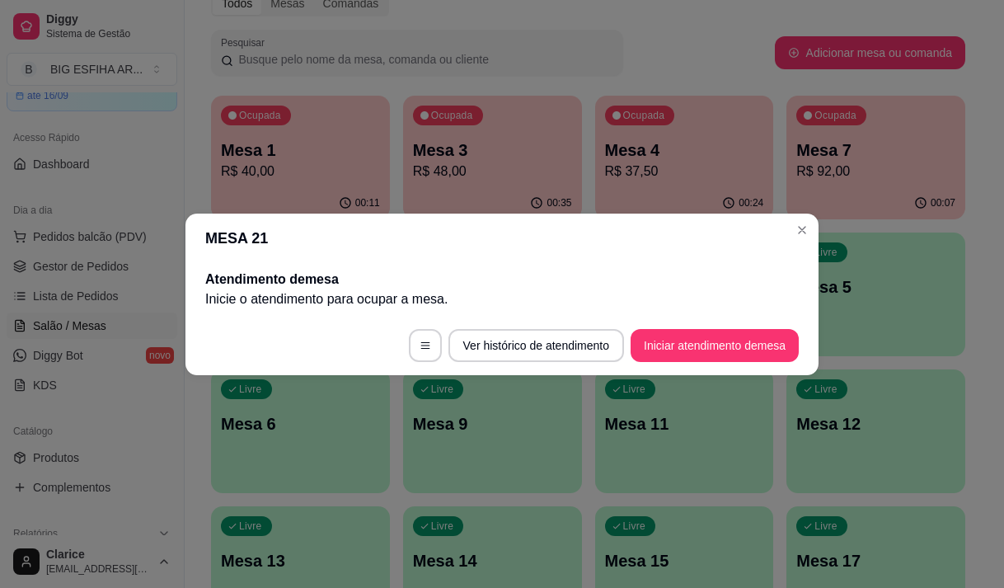
scroll to position [0, 0]
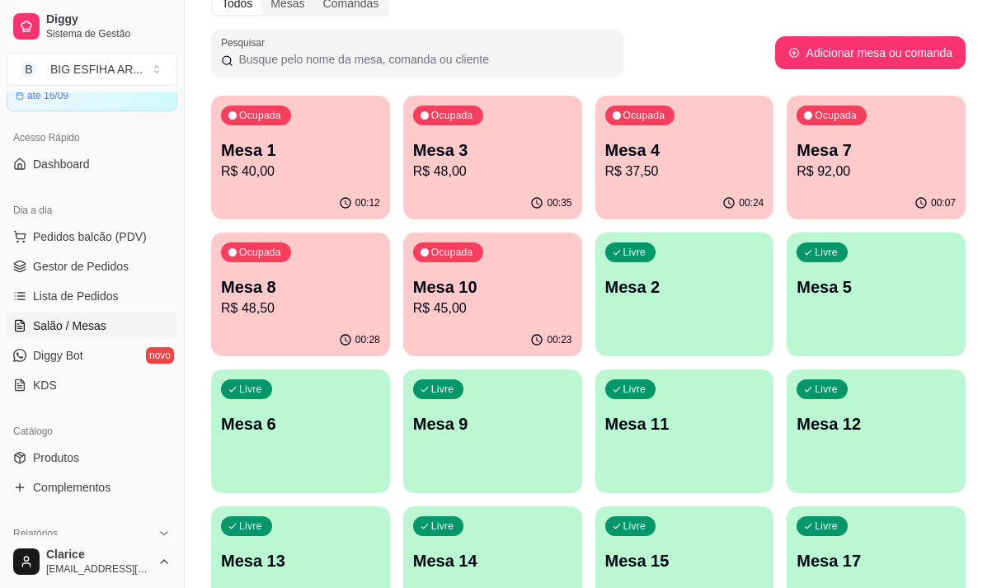
click at [859, 441] on div "Livre Mesa 12" at bounding box center [876, 421] width 179 height 104
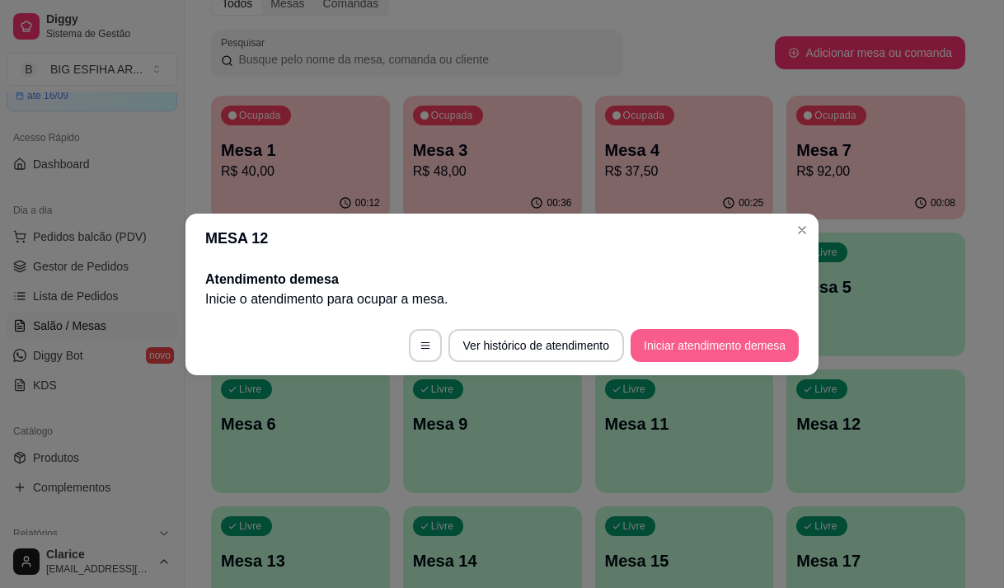
click at [702, 350] on button "Iniciar atendimento de mesa" at bounding box center [715, 345] width 168 height 33
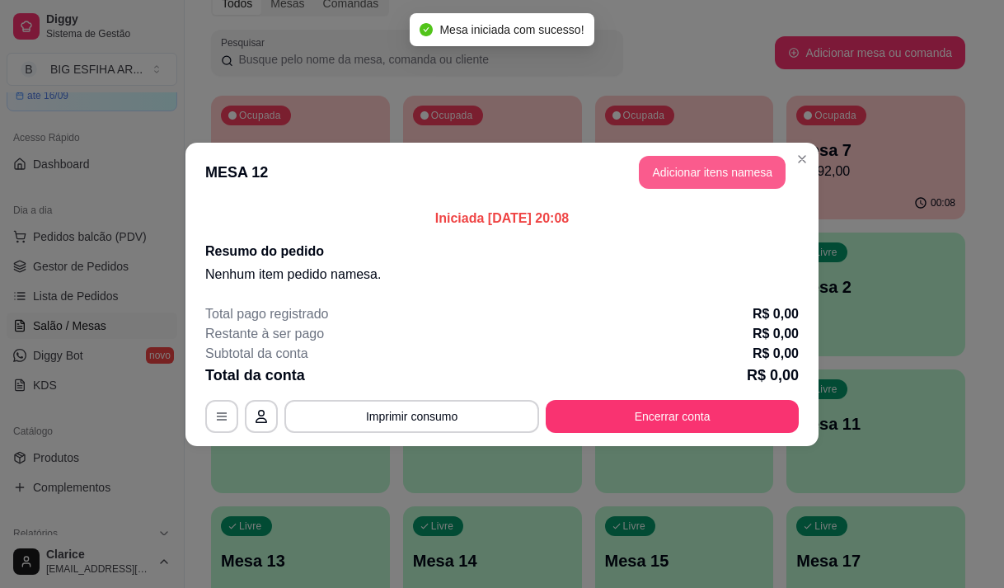
click at [734, 171] on button "Adicionar itens na mesa" at bounding box center [712, 172] width 147 height 33
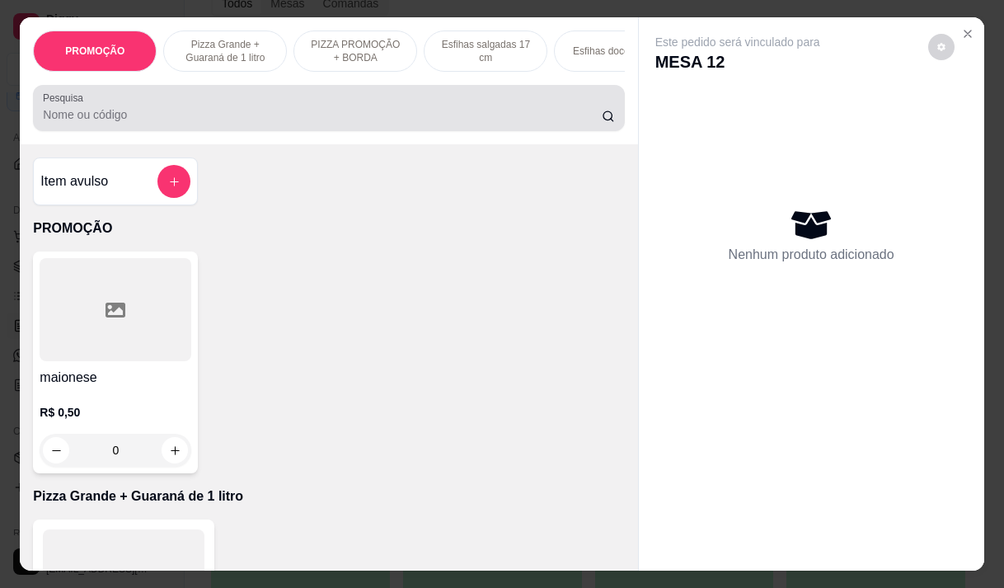
click at [179, 131] on div "Pesquisa" at bounding box center [328, 108] width 591 height 46
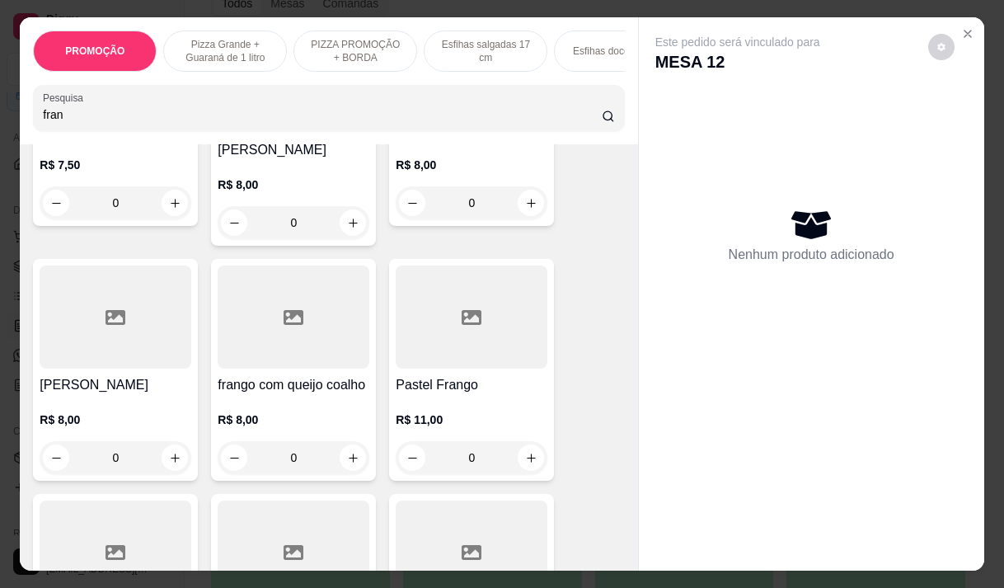
scroll to position [577, 0]
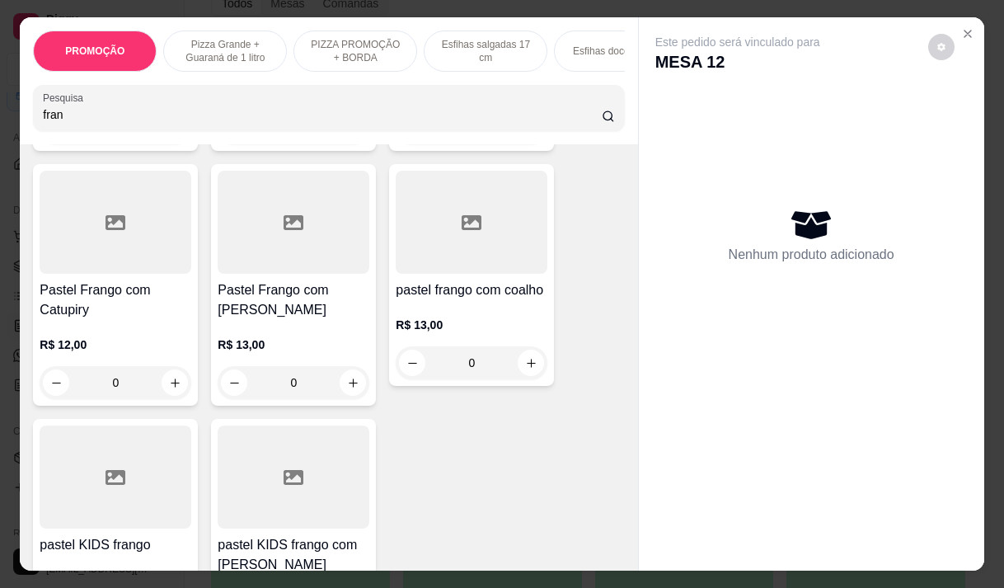
type input "fran"
click at [468, 256] on div at bounding box center [472, 222] width 152 height 103
click at [234, 261] on div "Pastel Frango com mussarela R$ 13,00 0" at bounding box center [293, 285] width 165 height 242
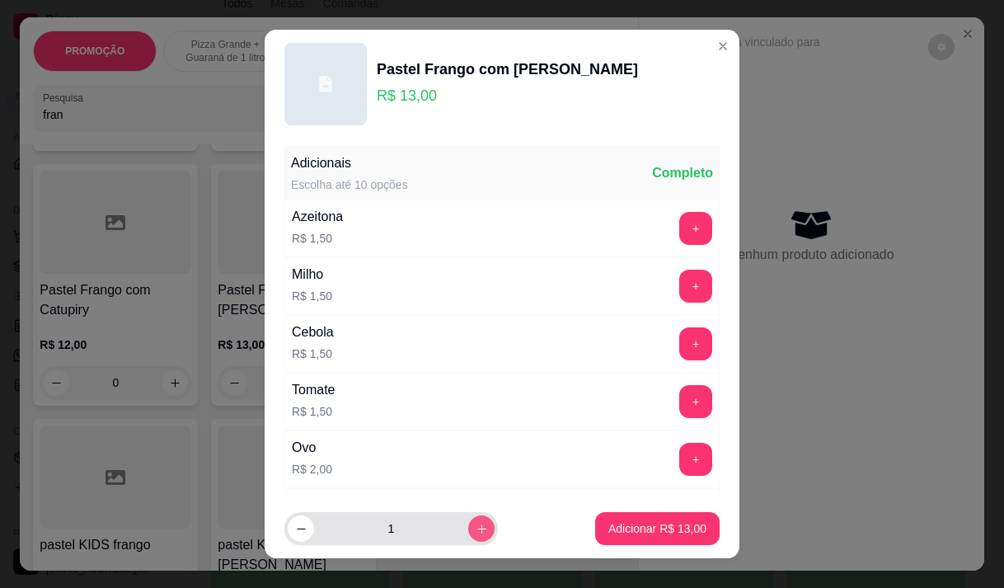
click at [476, 530] on icon "increase-product-quantity" at bounding box center [482, 529] width 12 height 12
type input "2"
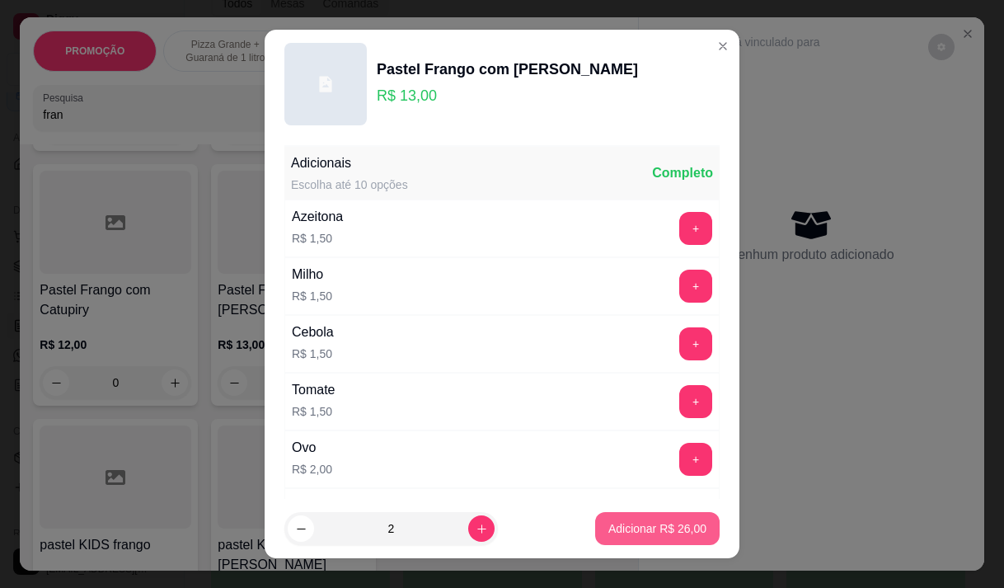
click at [609, 526] on p "Adicionar R$ 26,00" at bounding box center [658, 528] width 98 height 16
type input "2"
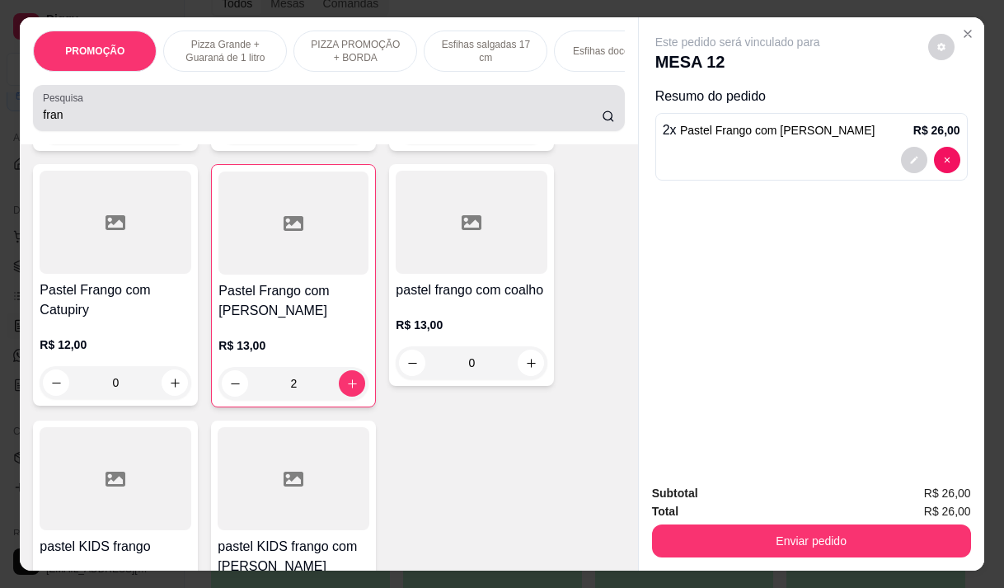
click at [129, 123] on input "fran" at bounding box center [322, 114] width 559 height 16
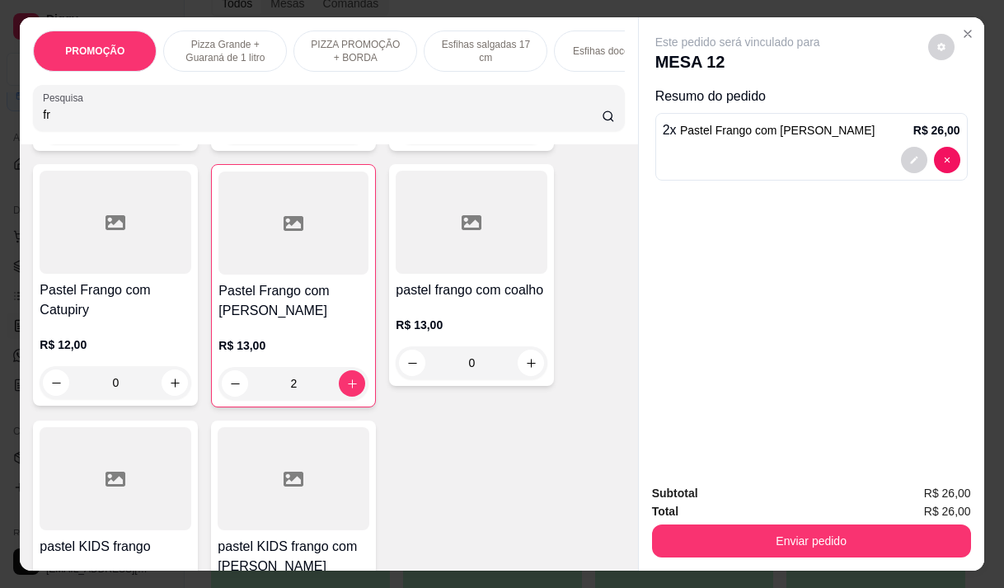
type input "f"
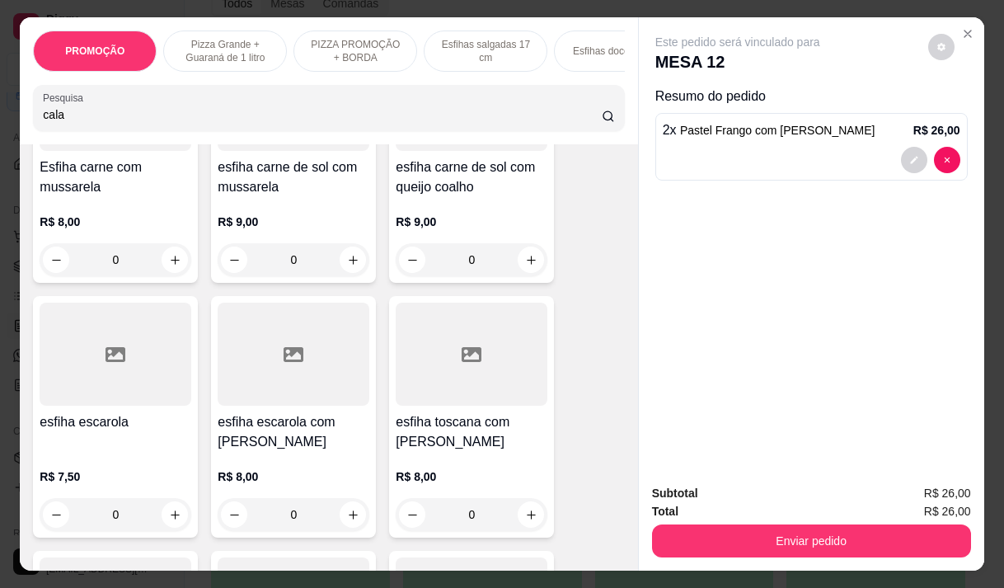
scroll to position [5548, 0]
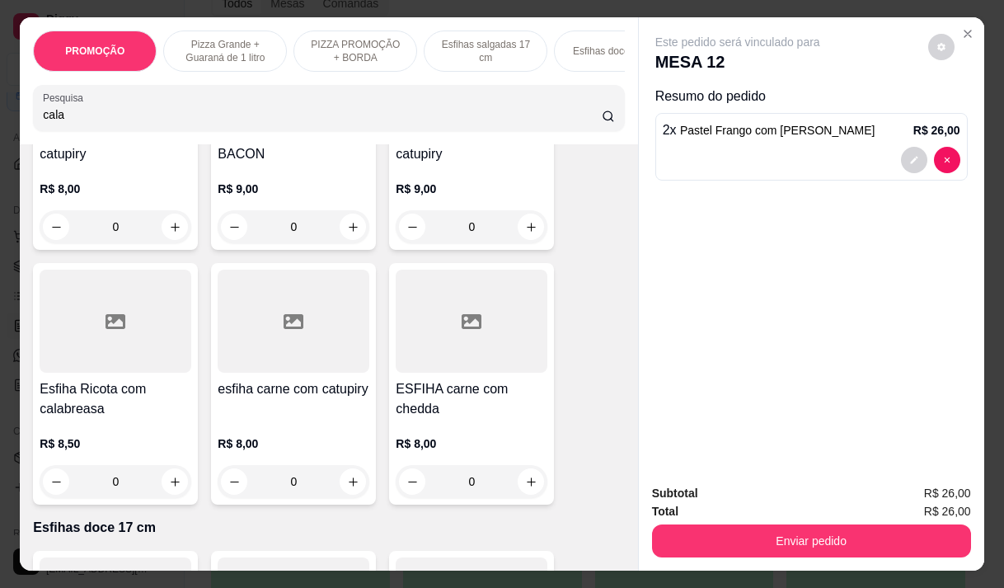
type input "cala"
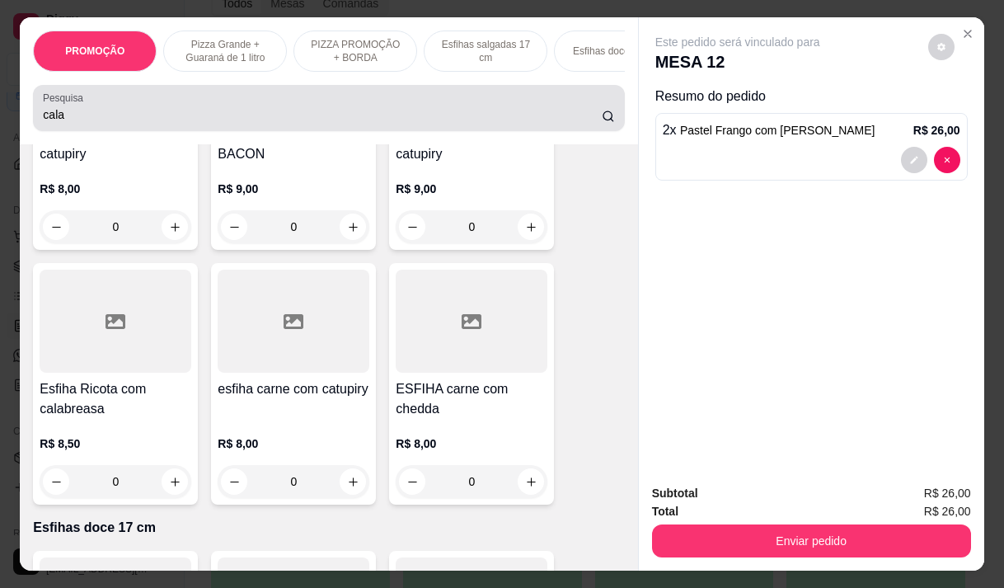
click at [109, 119] on input "cala" at bounding box center [322, 114] width 559 height 16
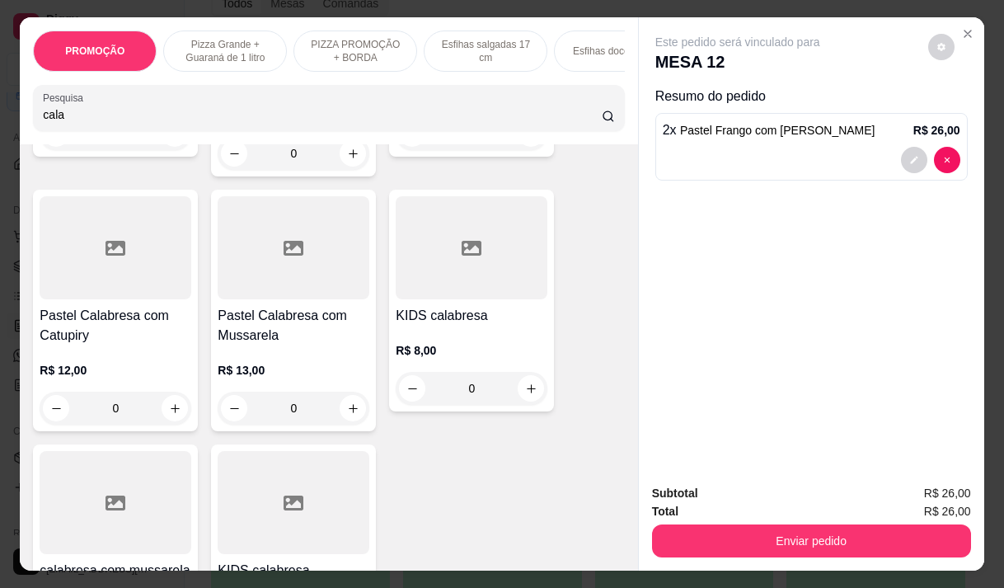
scroll to position [576, 0]
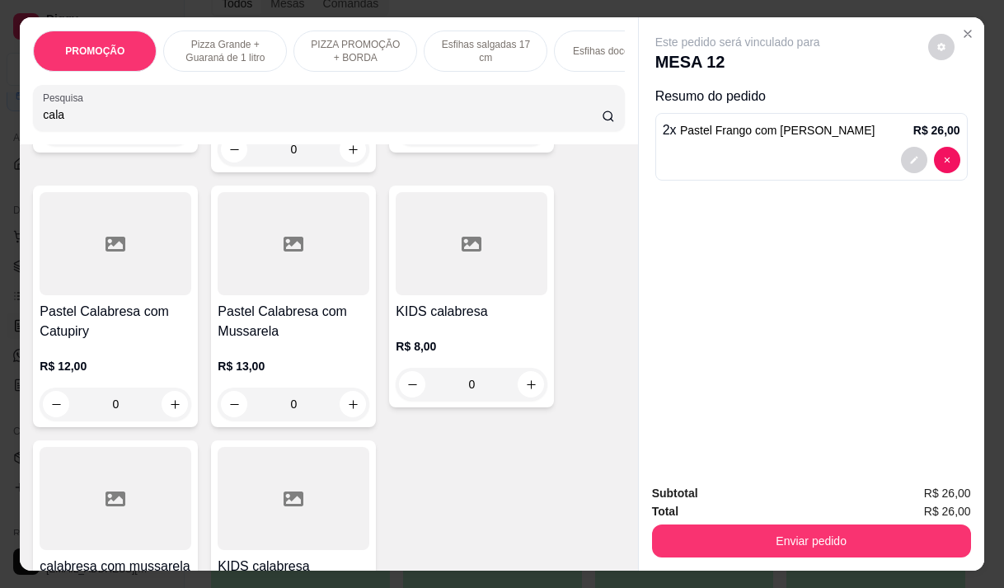
click at [263, 338] on h4 "Pastel Calabresa com Mussarela" at bounding box center [294, 322] width 152 height 40
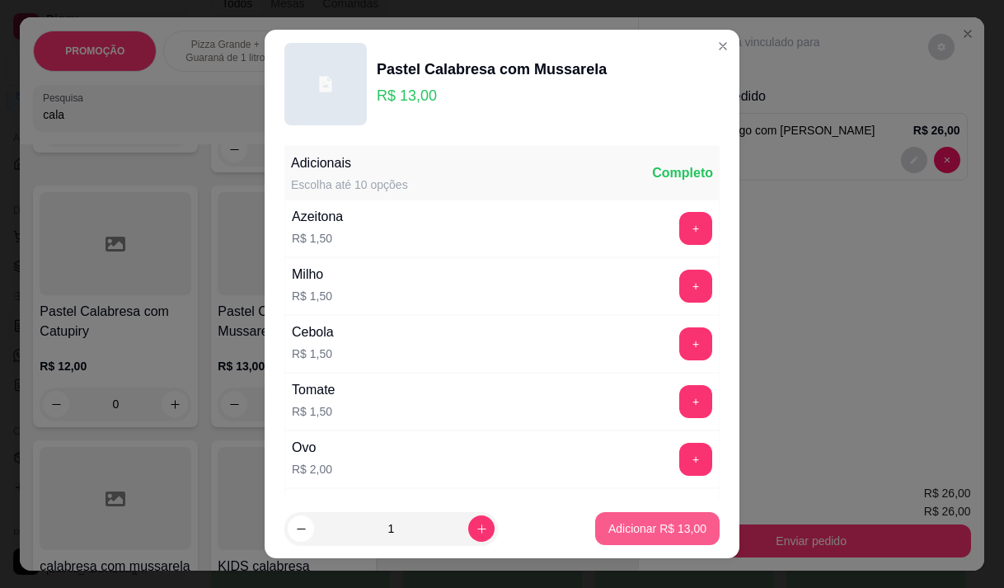
click at [618, 529] on p "Adicionar R$ 13,00" at bounding box center [658, 528] width 98 height 16
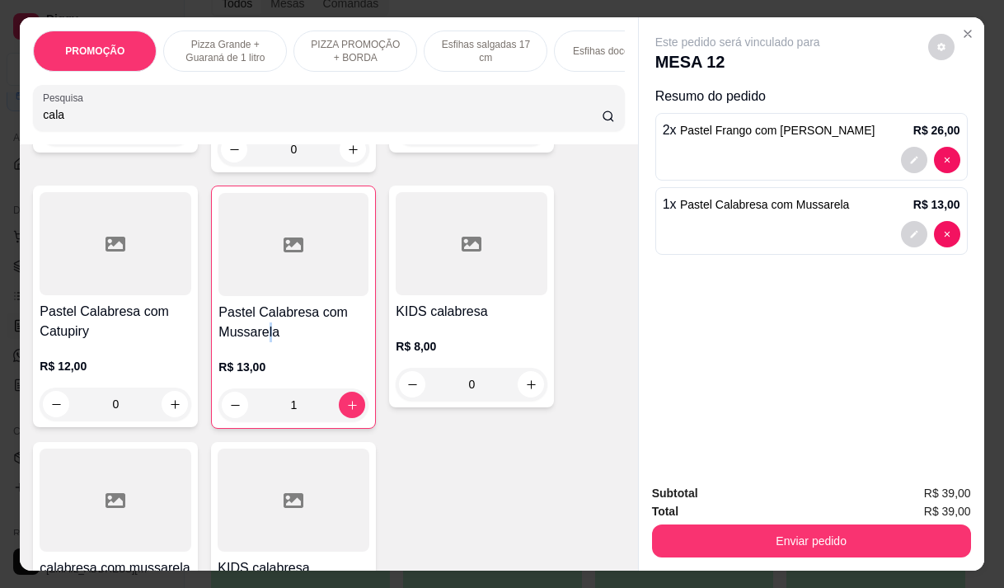
type input "1"
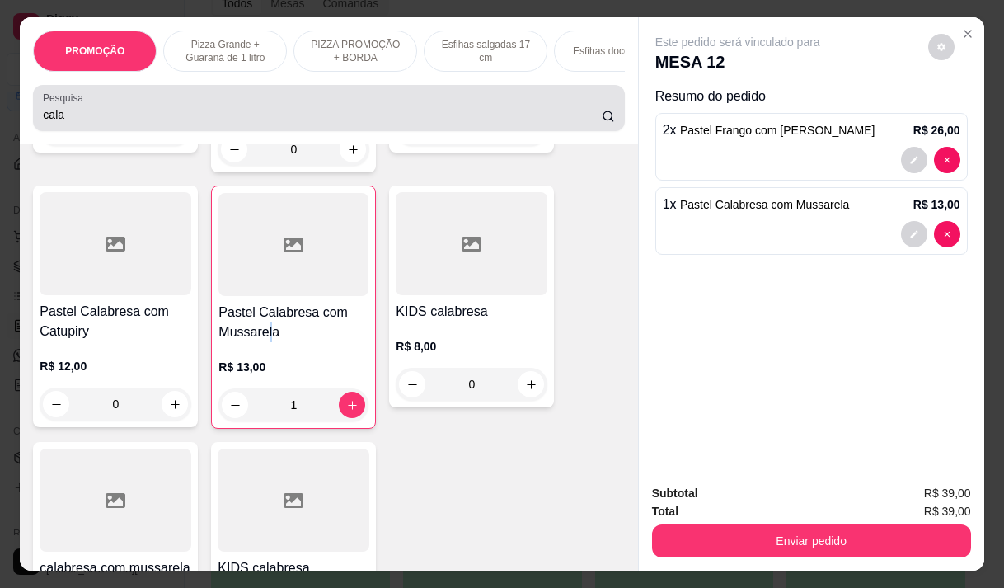
click at [158, 123] on input "cala" at bounding box center [322, 114] width 559 height 16
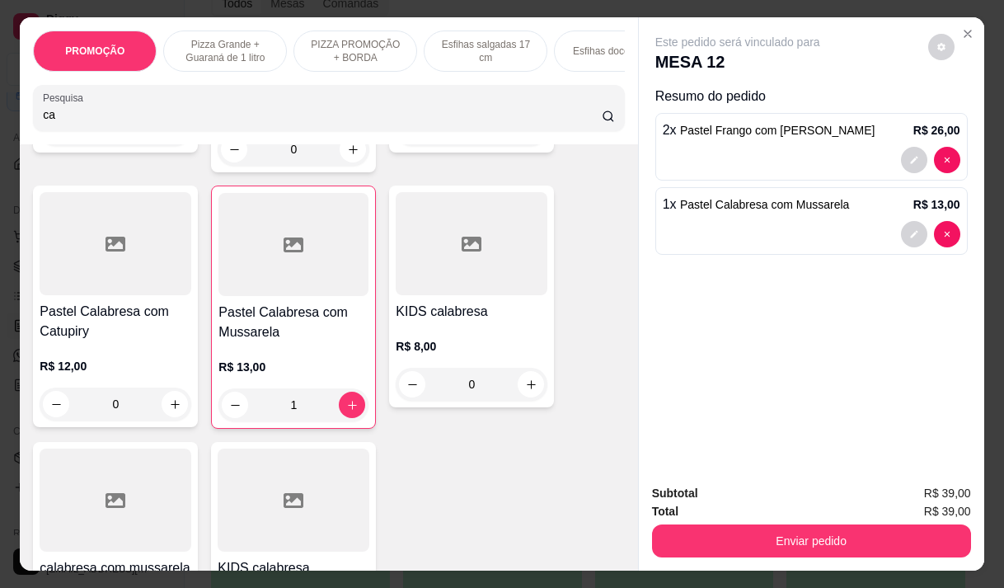
type input "c"
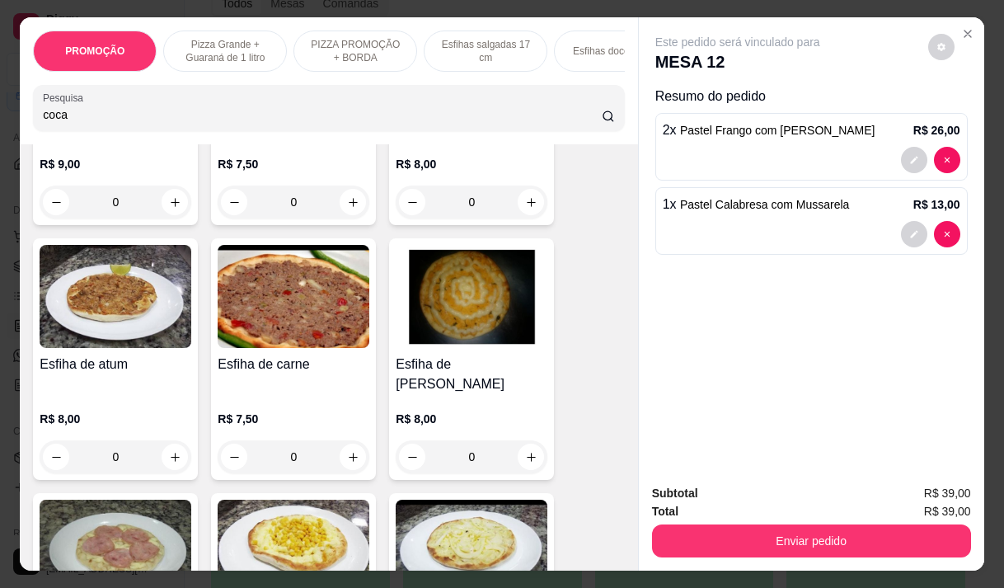
scroll to position [3273, 0]
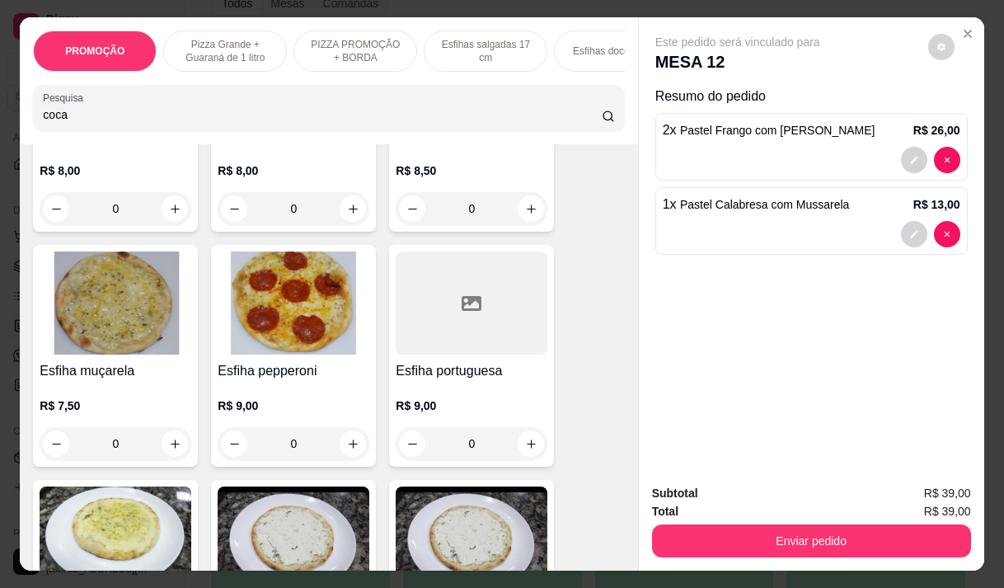
type input "coca"
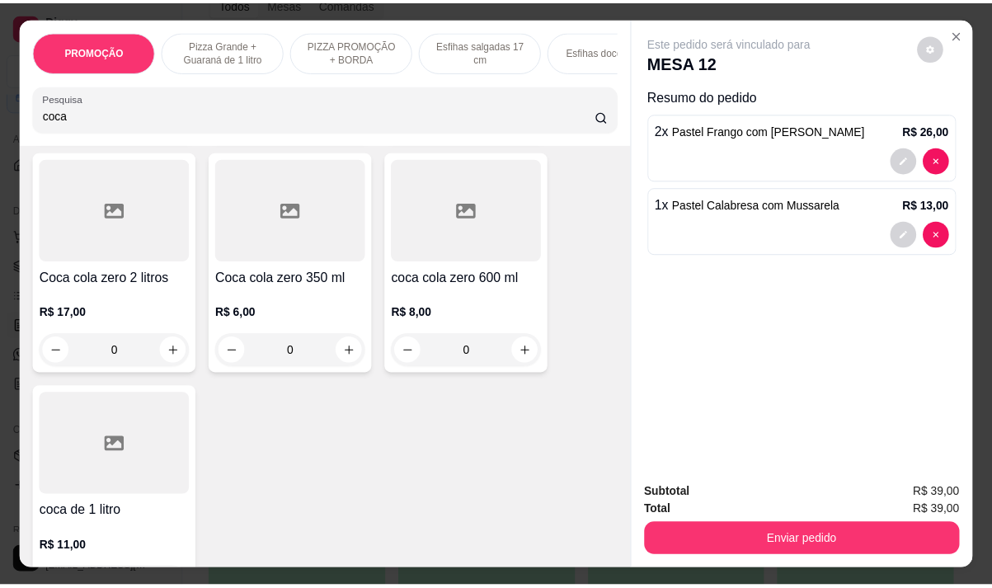
scroll to position [495, 0]
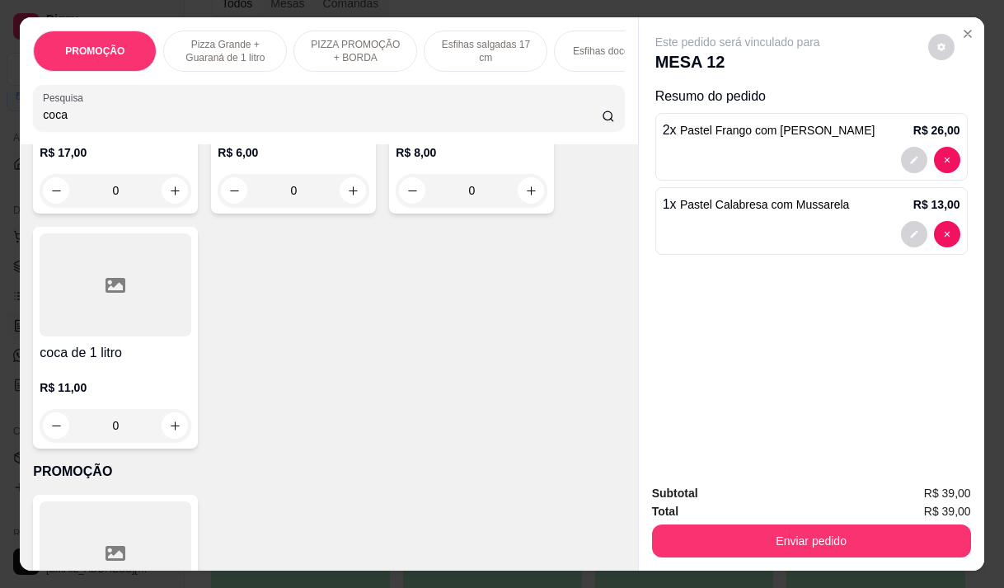
click at [90, 327] on div at bounding box center [116, 284] width 152 height 103
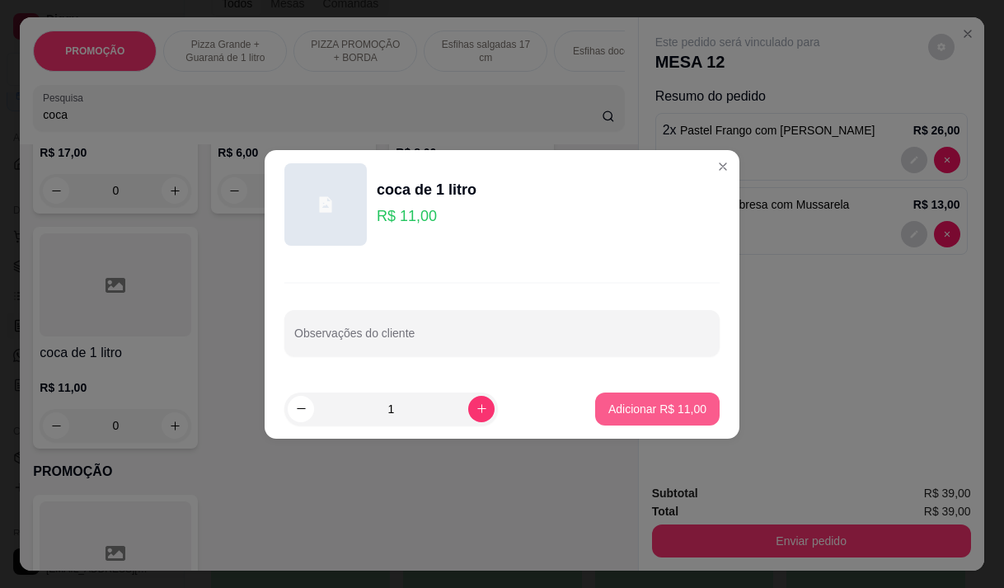
click at [637, 409] on p "Adicionar R$ 11,00" at bounding box center [658, 409] width 98 height 16
type input "1"
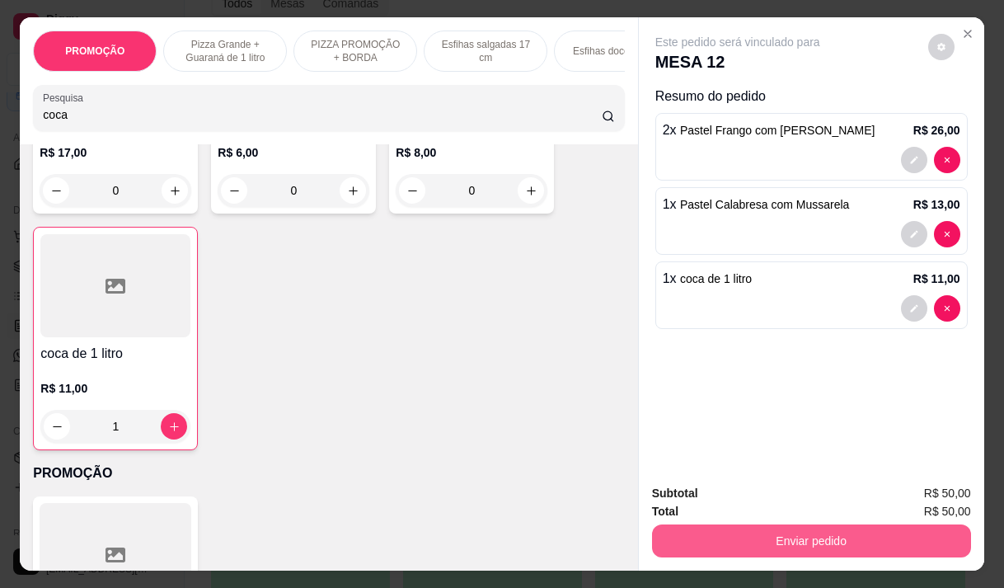
click at [815, 534] on button "Enviar pedido" at bounding box center [811, 540] width 319 height 33
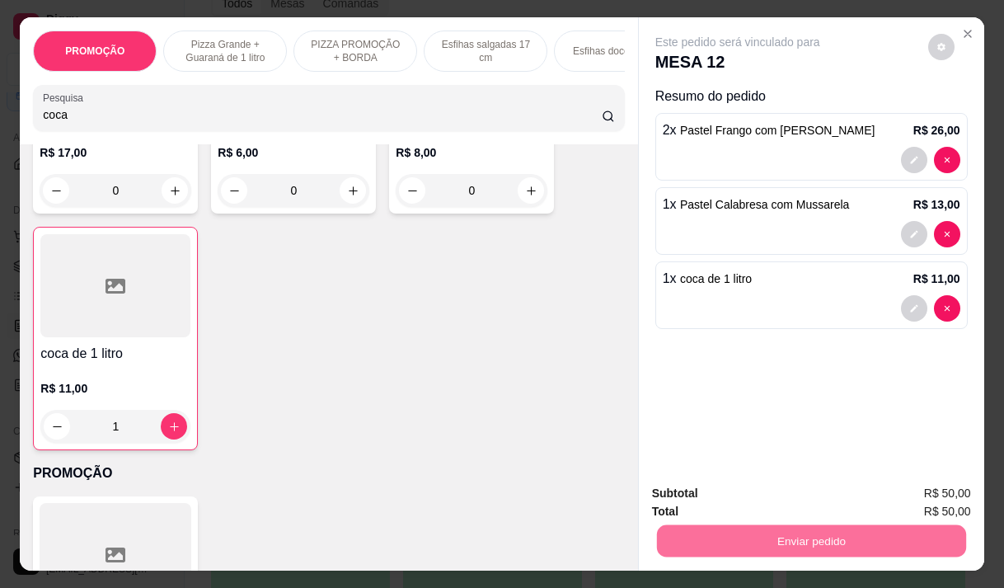
click at [792, 494] on button "Não registrar e enviar pedido" at bounding box center [757, 493] width 172 height 31
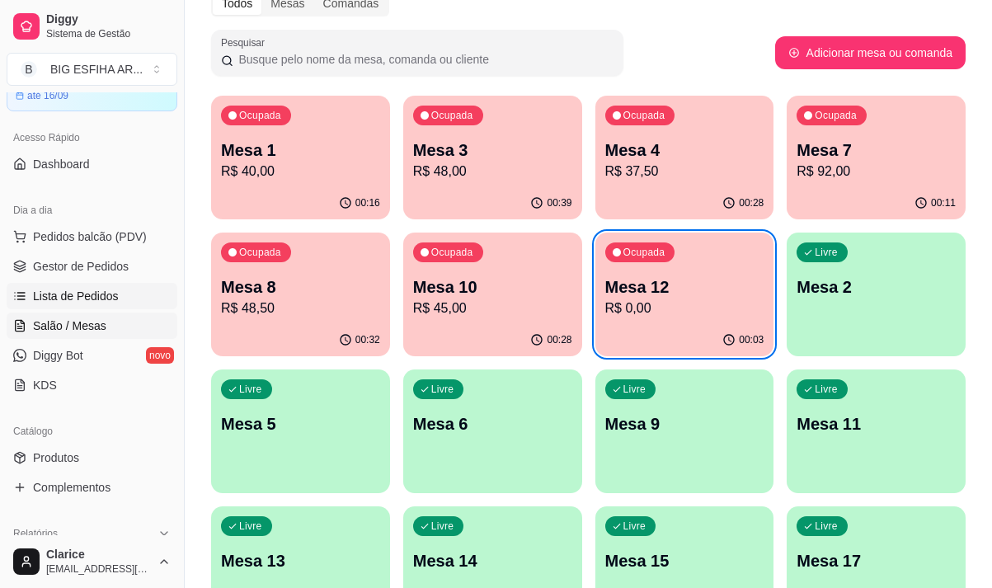
click at [103, 297] on span "Lista de Pedidos" at bounding box center [76, 296] width 86 height 16
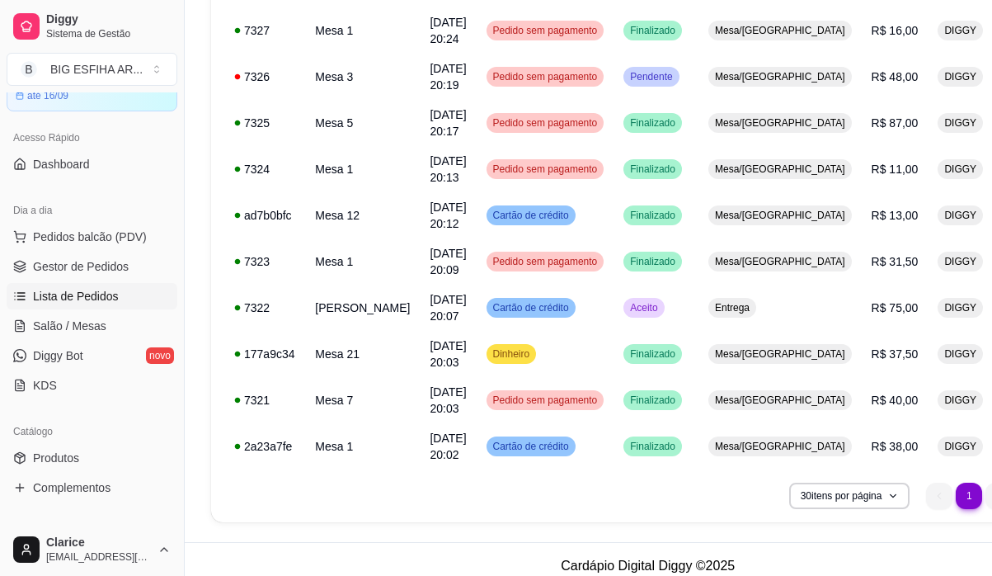
scroll to position [1168, 0]
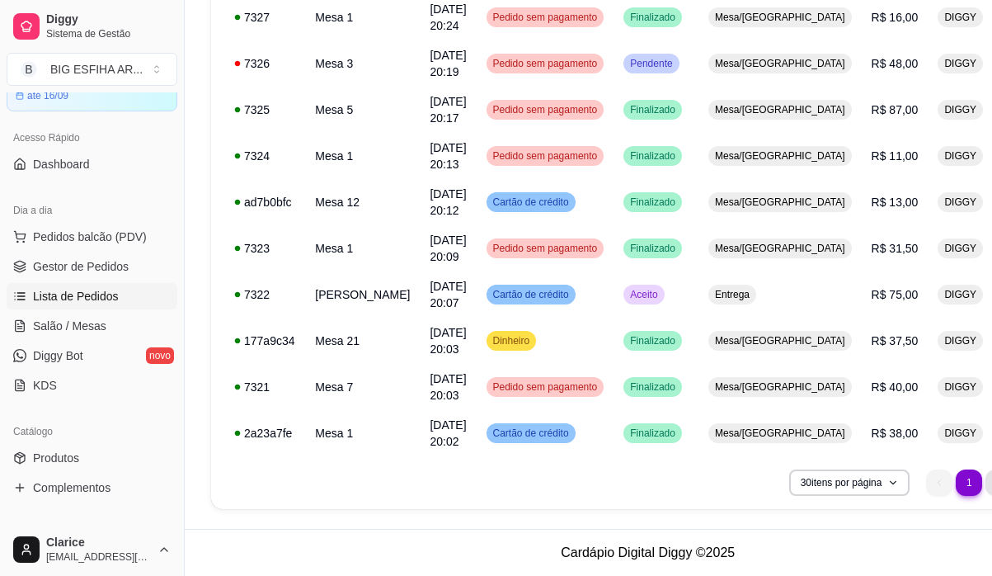
click at [985, 482] on li "2" at bounding box center [998, 482] width 26 height 26
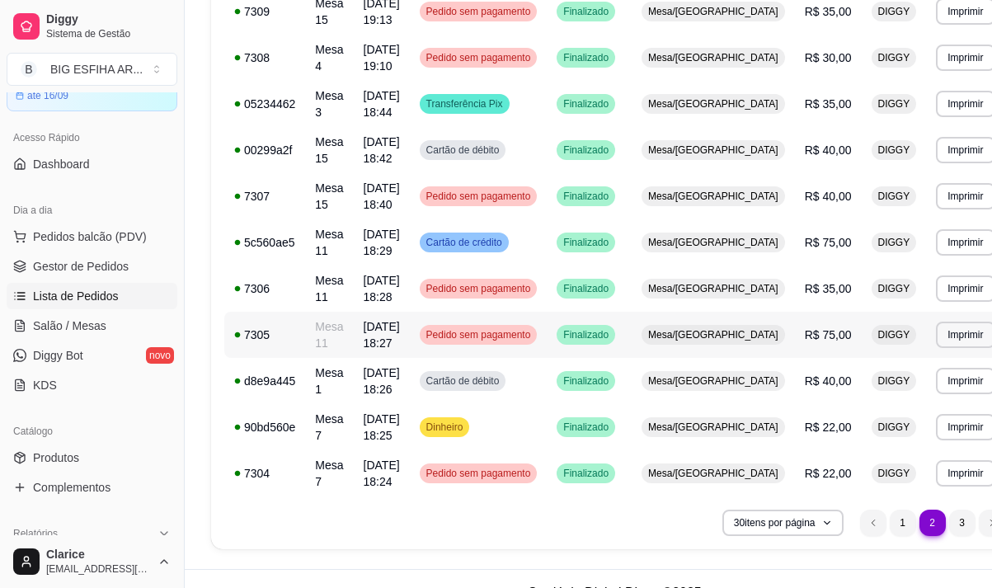
scroll to position [1155, 0]
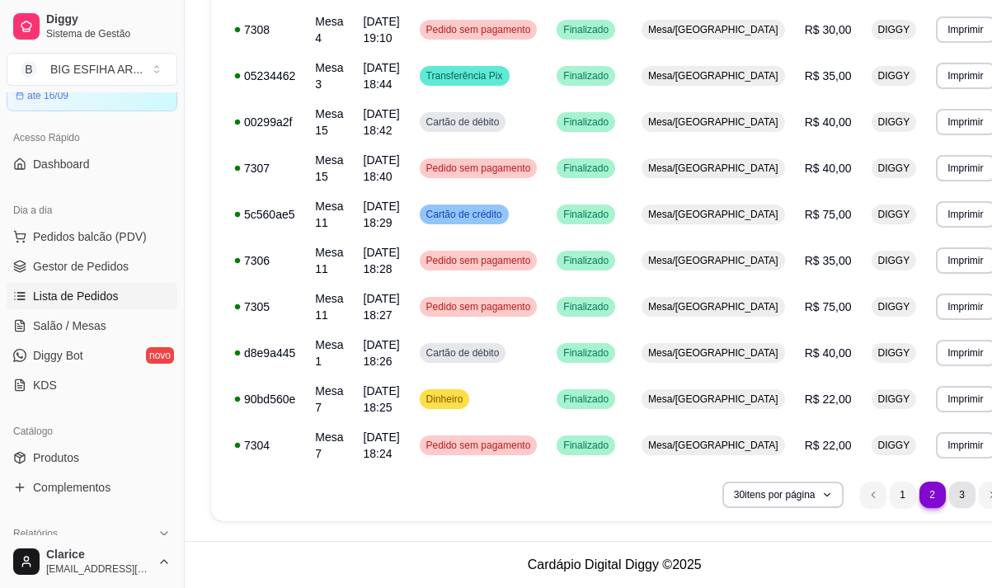
click at [949, 491] on li "3" at bounding box center [962, 495] width 26 height 26
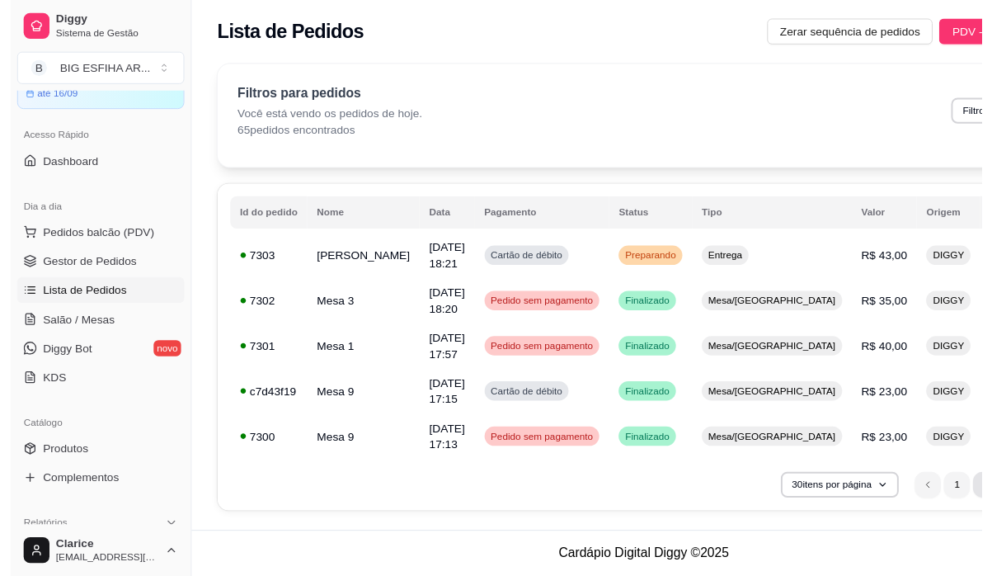
scroll to position [13, 0]
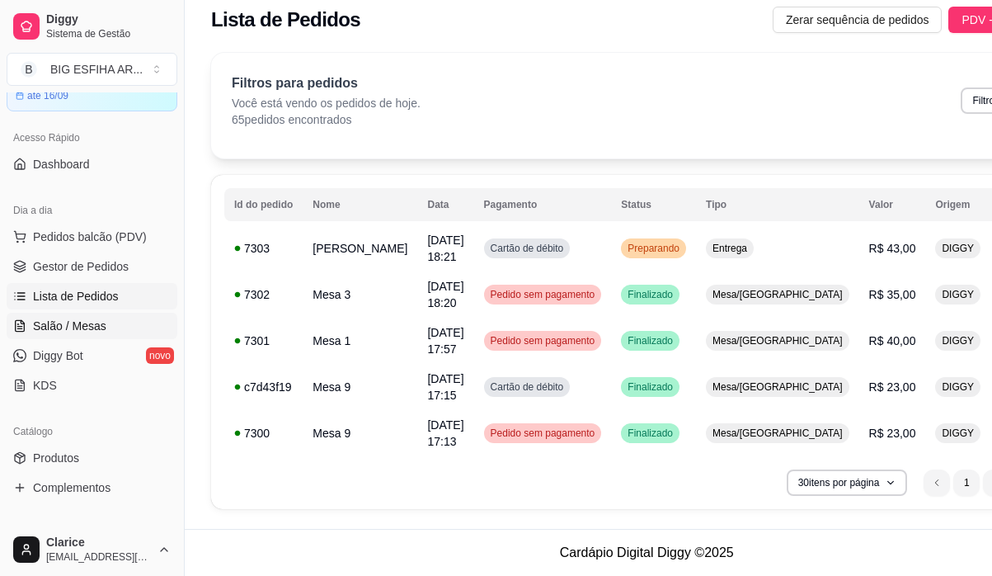
click at [86, 320] on span "Salão / Mesas" at bounding box center [69, 325] width 73 height 16
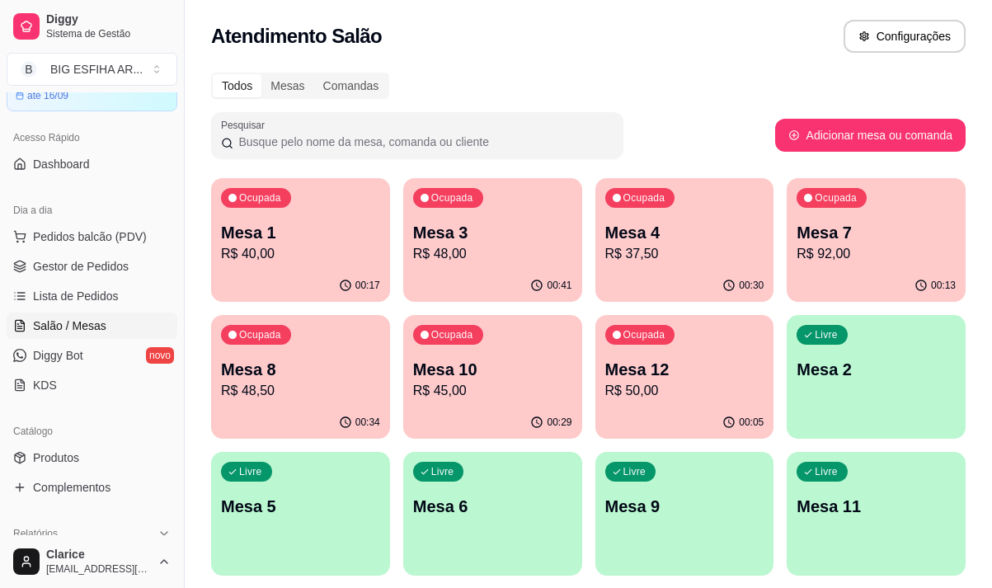
click at [511, 416] on div "00:29" at bounding box center [492, 423] width 179 height 32
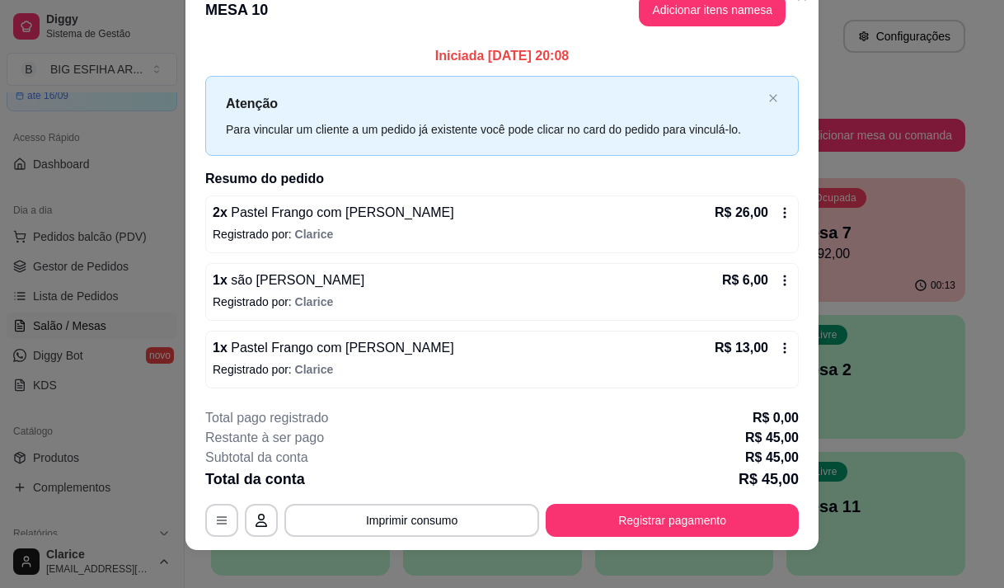
scroll to position [44, 0]
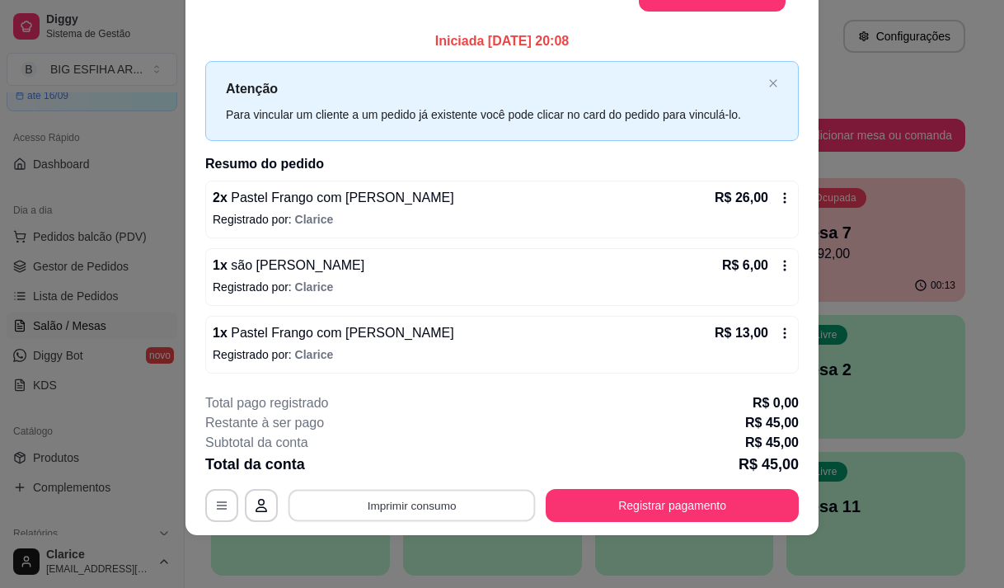
click at [336, 505] on button "Imprimir consumo" at bounding box center [412, 506] width 247 height 32
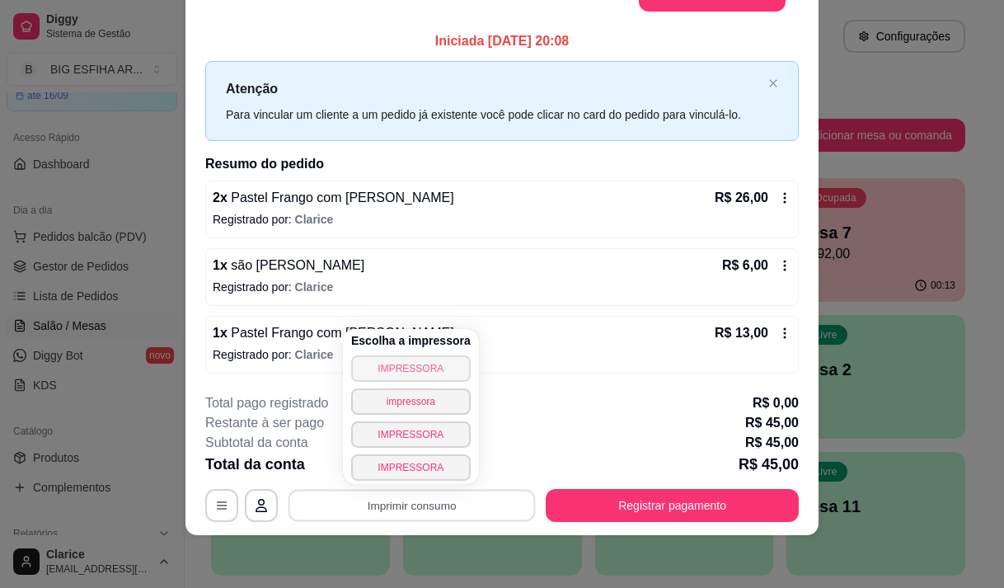
click at [403, 359] on button "IMPRESSORA" at bounding box center [411, 368] width 120 height 26
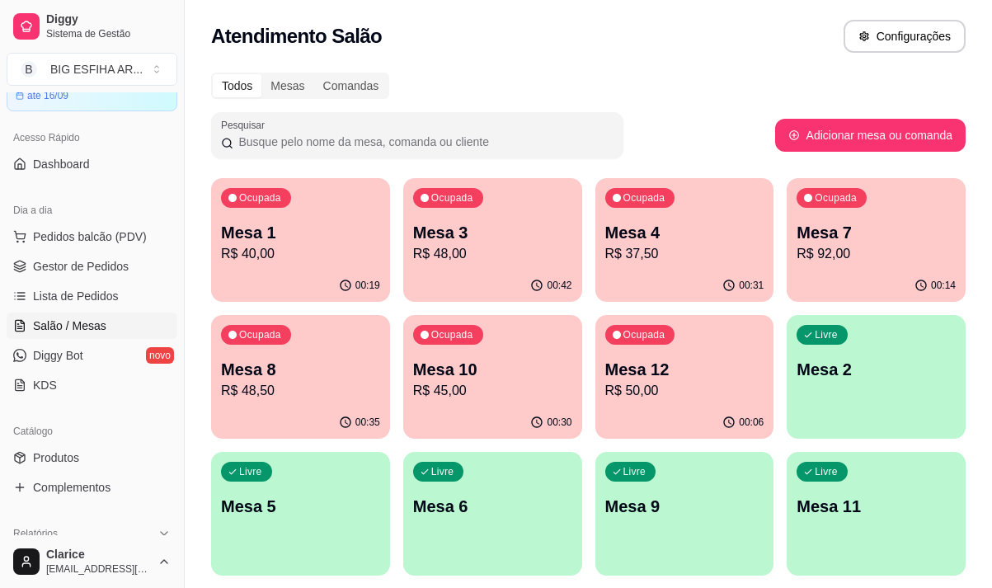
click at [460, 368] on p "Mesa 10" at bounding box center [492, 369] width 159 height 23
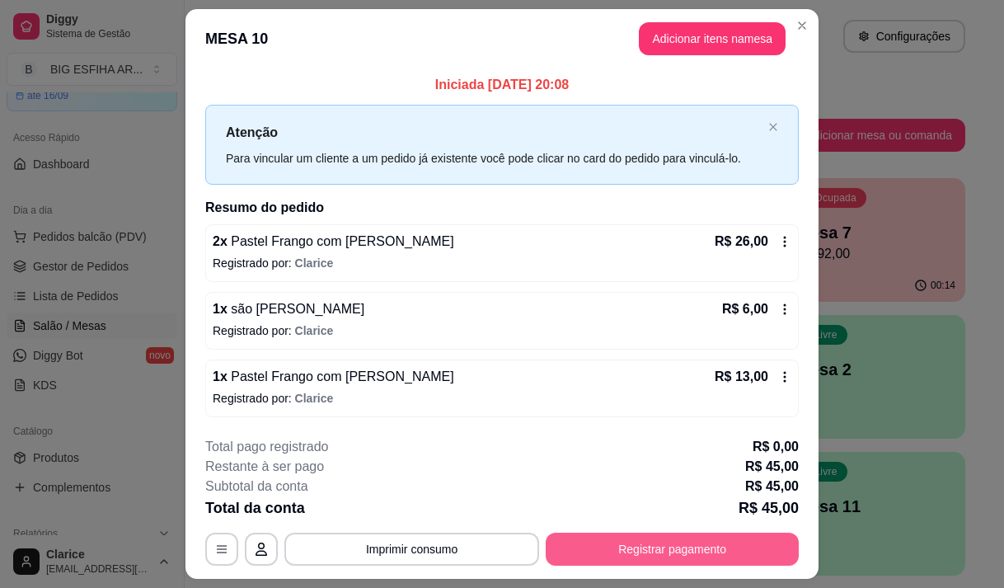
click at [632, 546] on button "Registrar pagamento" at bounding box center [672, 549] width 253 height 33
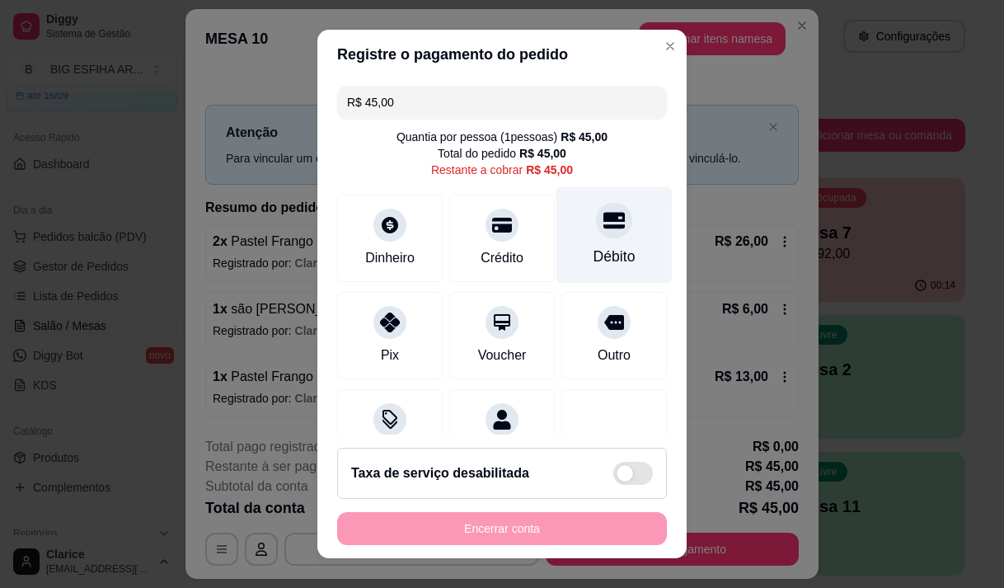
click at [594, 261] on div "Débito" at bounding box center [615, 256] width 42 height 21
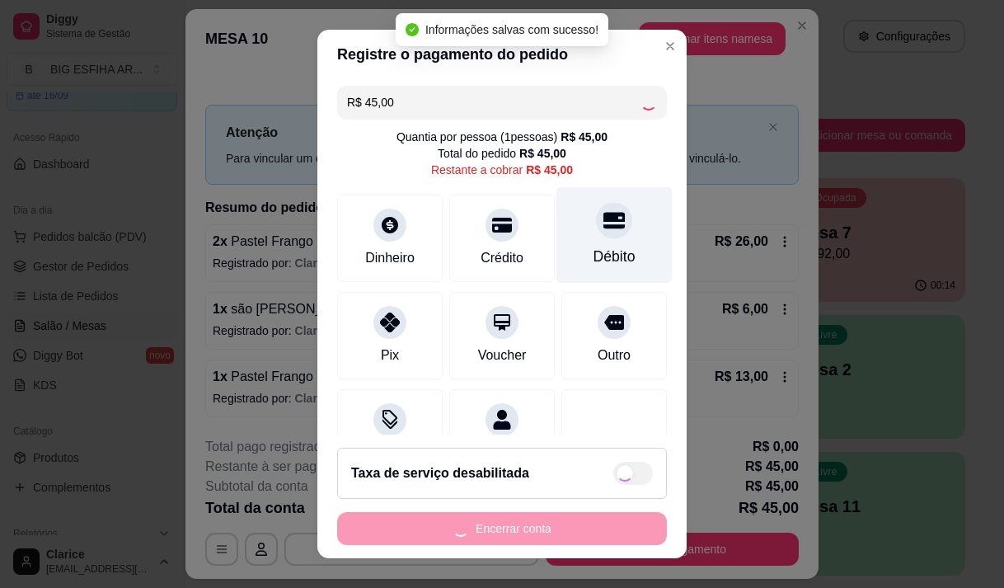
type input "R$ 0,00"
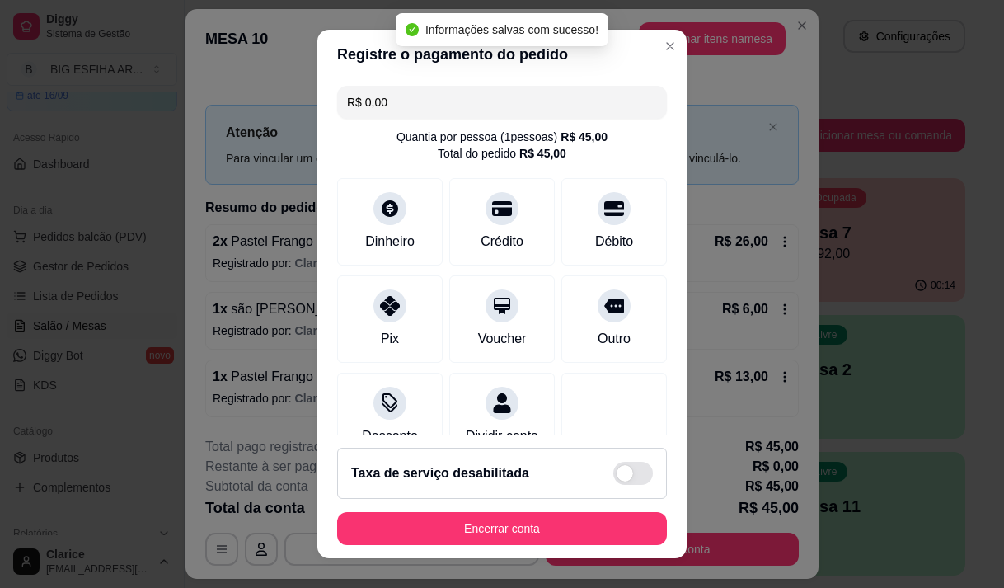
scroll to position [137, 0]
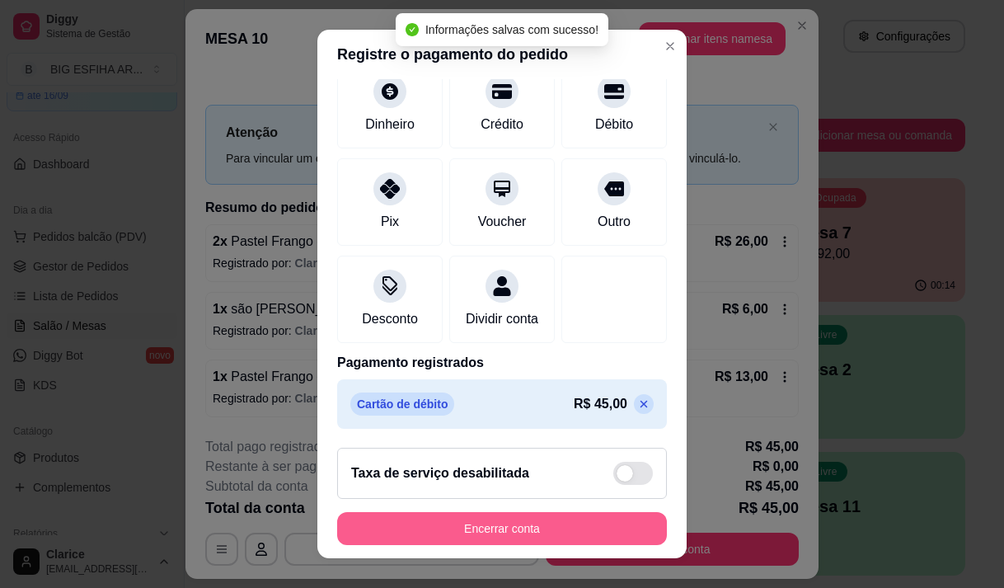
click at [547, 524] on button "Encerrar conta" at bounding box center [502, 528] width 330 height 33
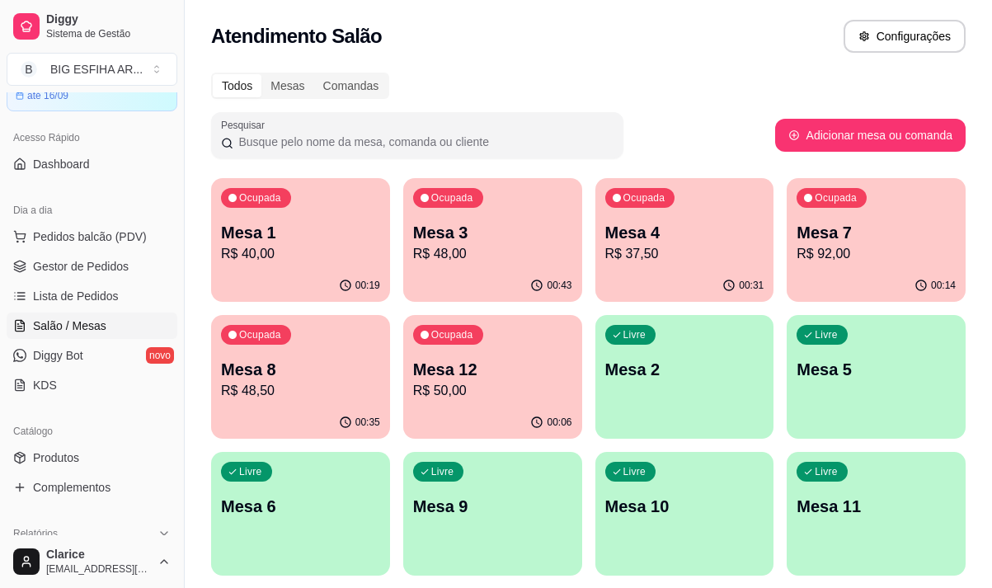
click at [443, 227] on p "Mesa 3" at bounding box center [492, 232] width 159 height 23
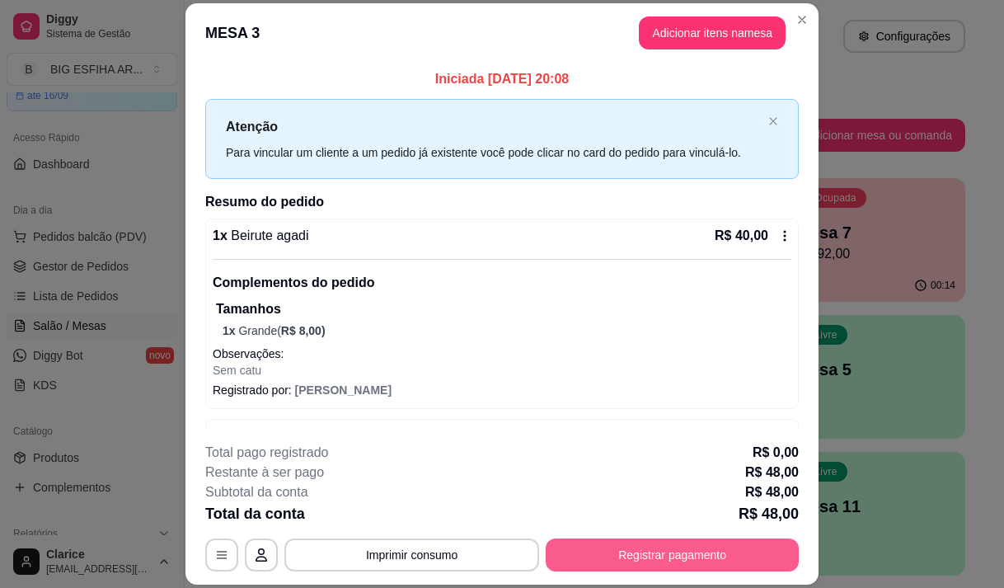
click at [643, 554] on button "Registrar pagamento" at bounding box center [672, 554] width 253 height 33
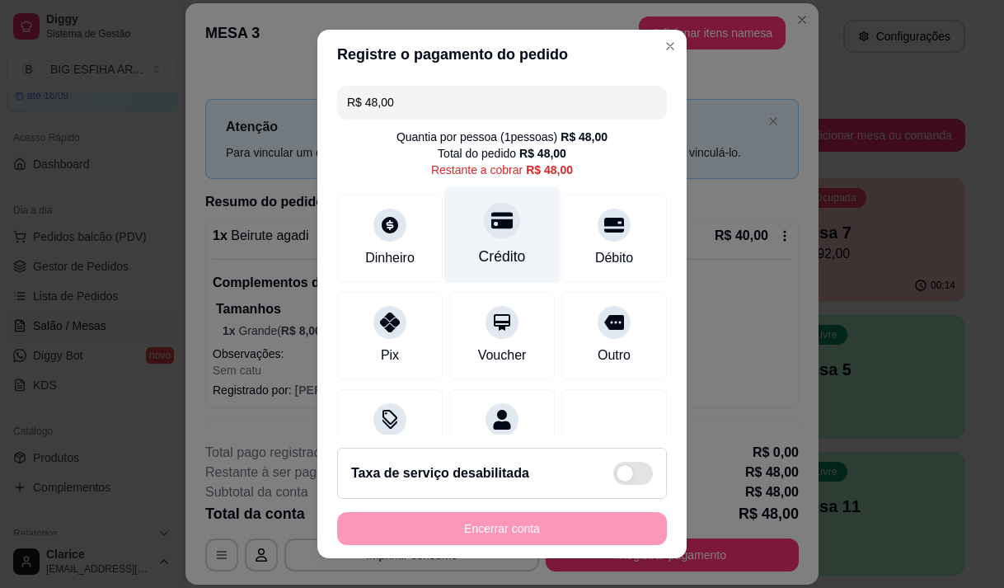
click at [500, 234] on div "Crédito" at bounding box center [502, 234] width 116 height 96
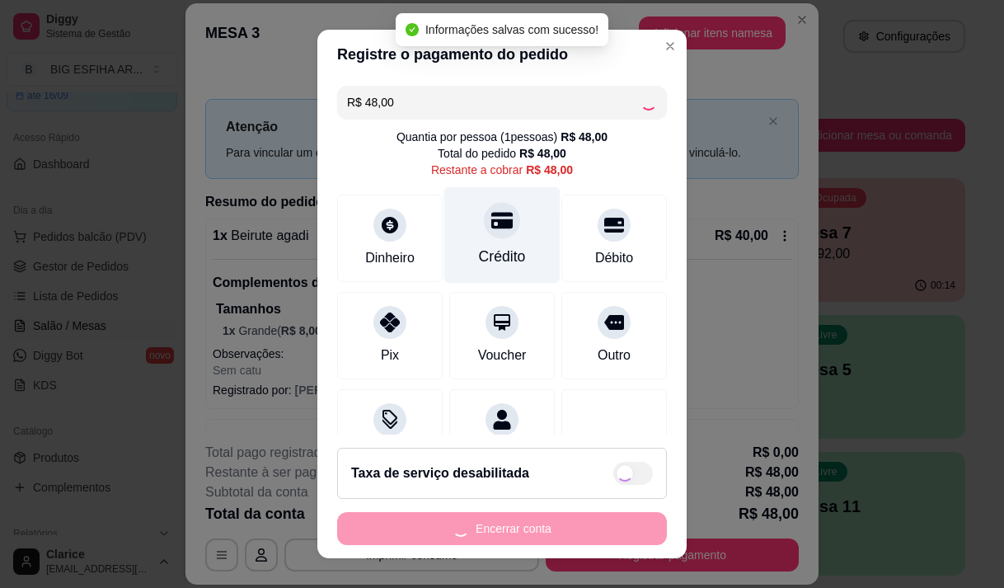
type input "R$ 0,00"
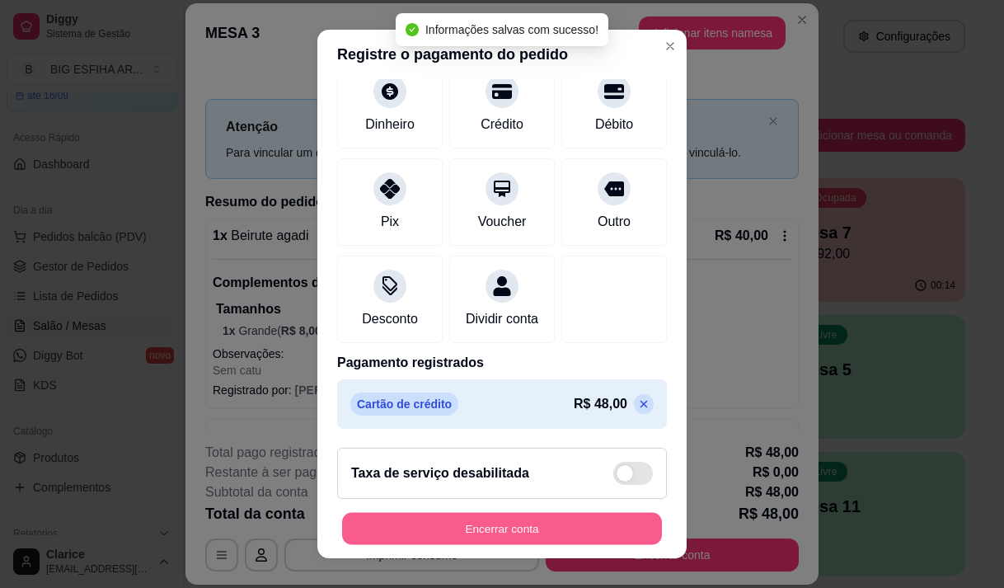
click at [524, 521] on button "Encerrar conta" at bounding box center [502, 529] width 320 height 32
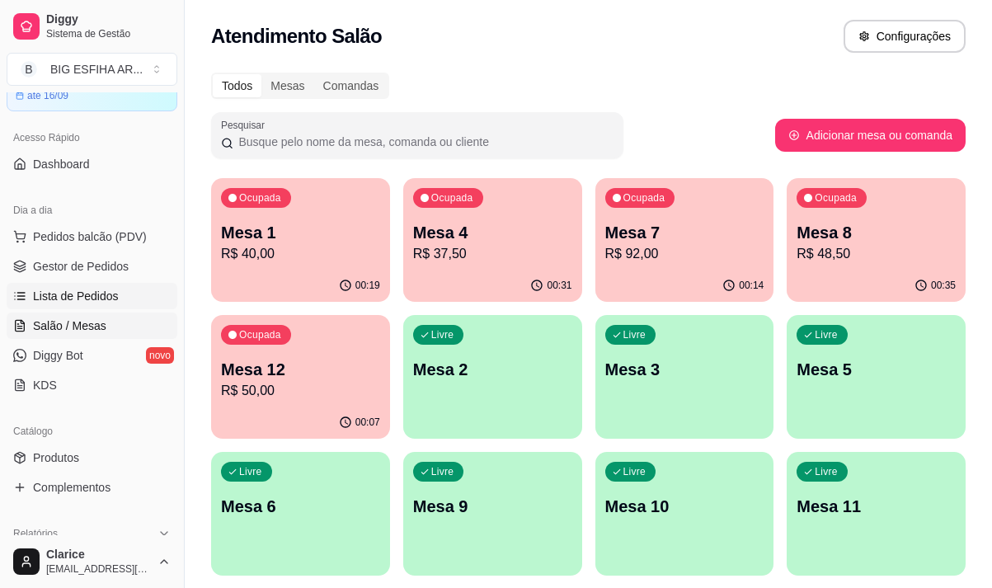
click at [92, 285] on link "Lista de Pedidos" at bounding box center [92, 296] width 171 height 26
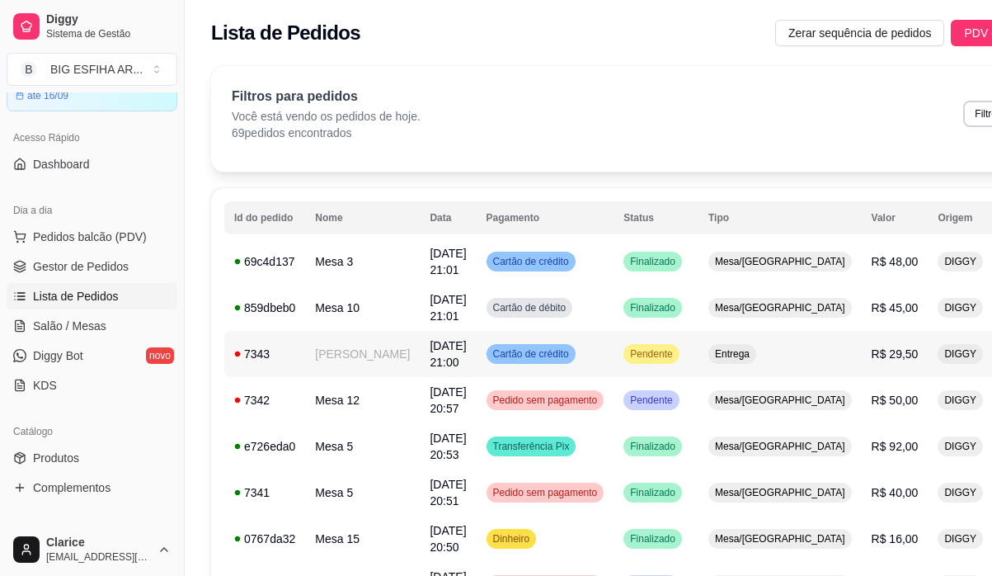
click at [356, 377] on td "[PERSON_NAME]" at bounding box center [362, 354] width 115 height 46
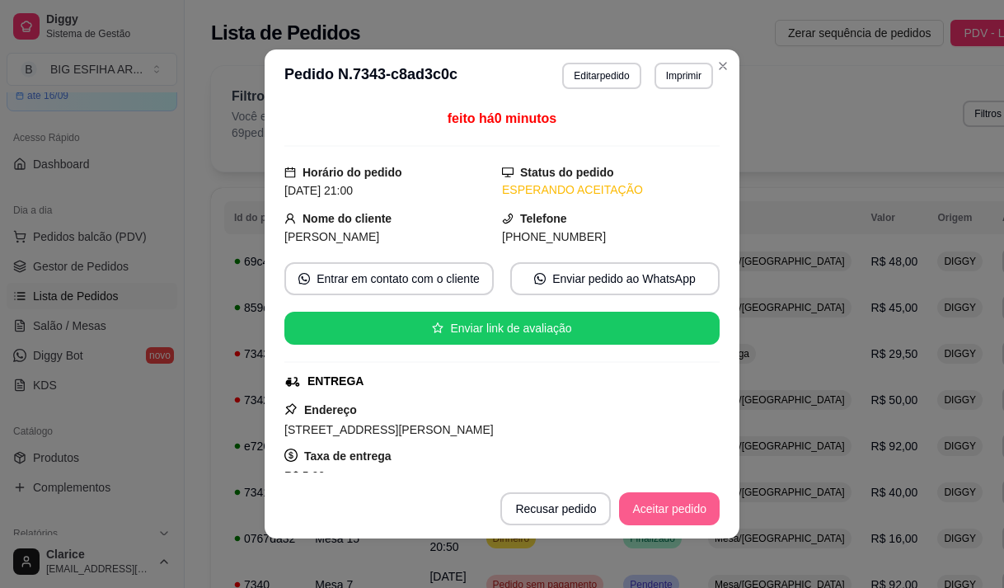
click at [695, 518] on button "Aceitar pedido" at bounding box center [669, 508] width 101 height 33
click at [647, 519] on button "Mover para preparo" at bounding box center [656, 509] width 124 height 32
click at [669, 85] on button "Imprimir" at bounding box center [684, 76] width 59 height 26
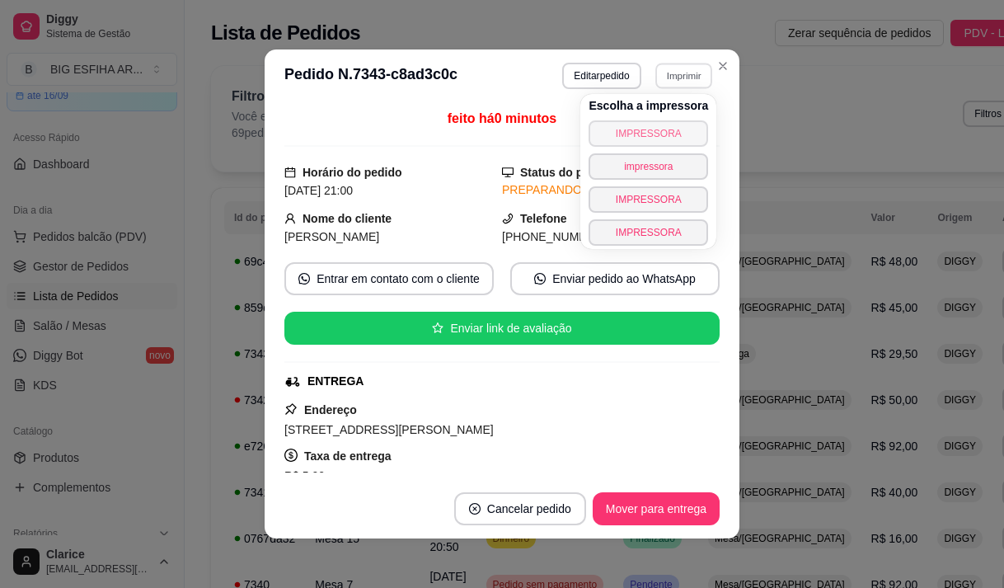
click at [629, 134] on button "IMPRESSORA" at bounding box center [649, 133] width 120 height 26
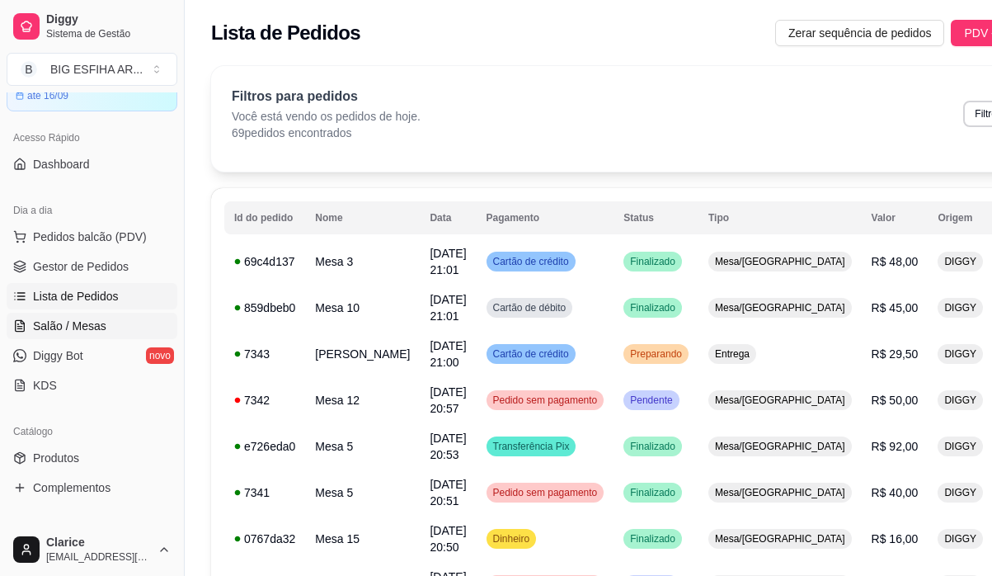
click at [67, 332] on span "Salão / Mesas" at bounding box center [69, 325] width 73 height 16
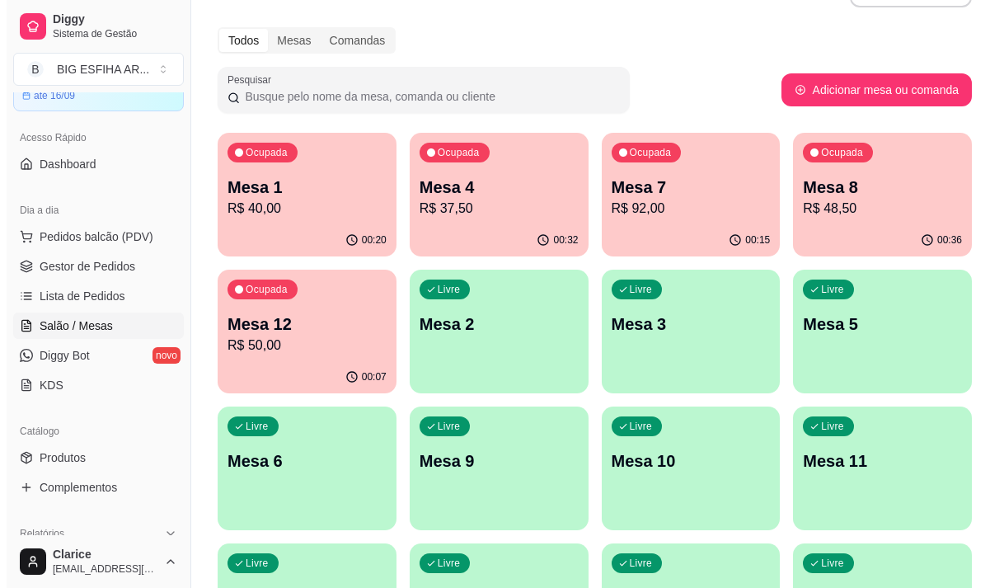
scroll to position [82, 0]
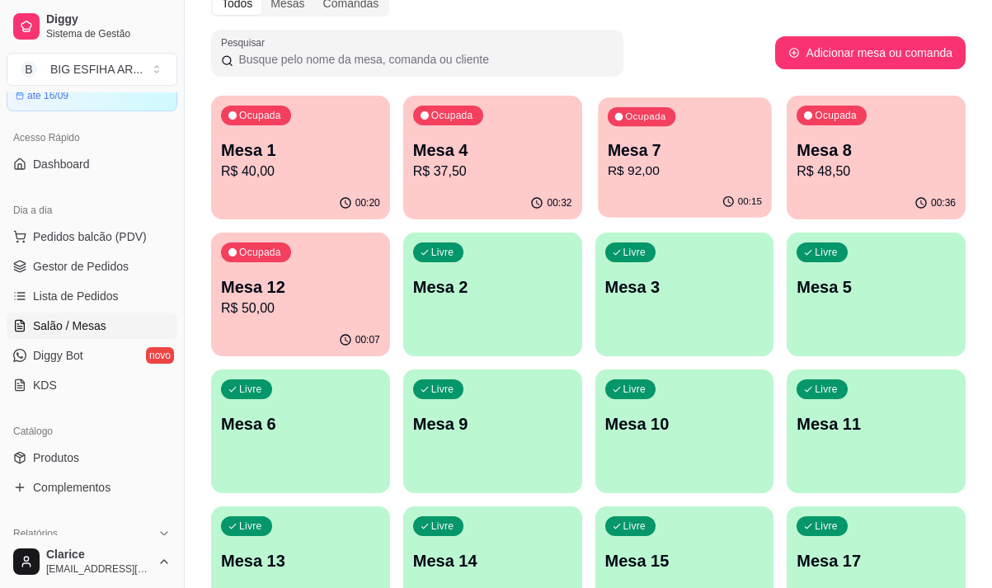
click at [661, 172] on p "R$ 92,00" at bounding box center [684, 171] width 154 height 19
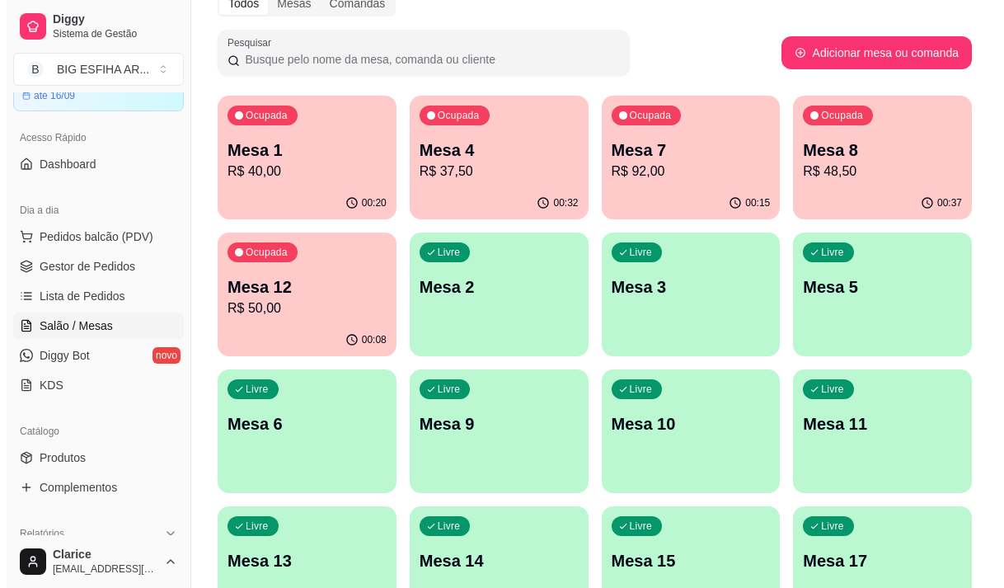
scroll to position [0, 0]
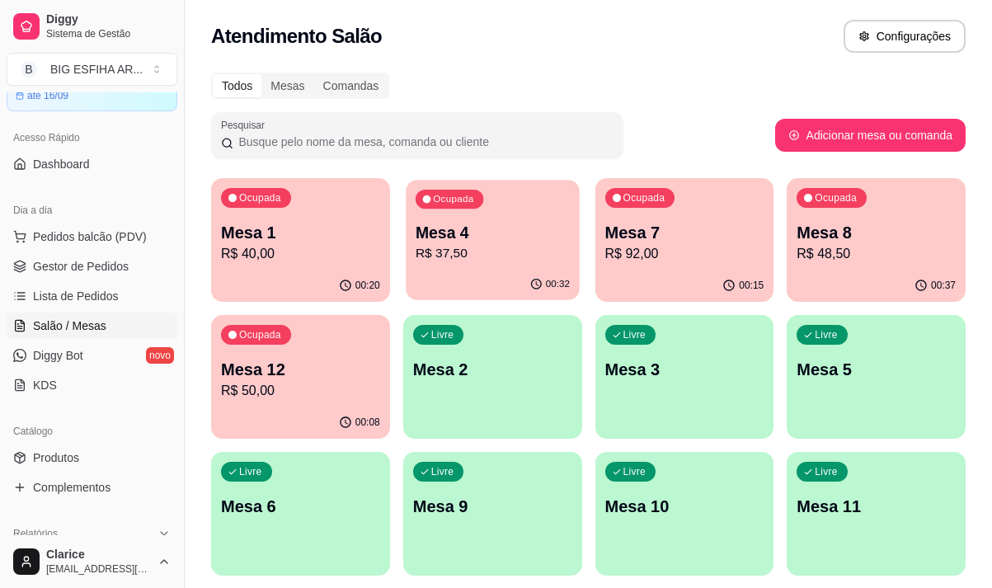
click at [520, 259] on p "R$ 37,50" at bounding box center [493, 253] width 154 height 19
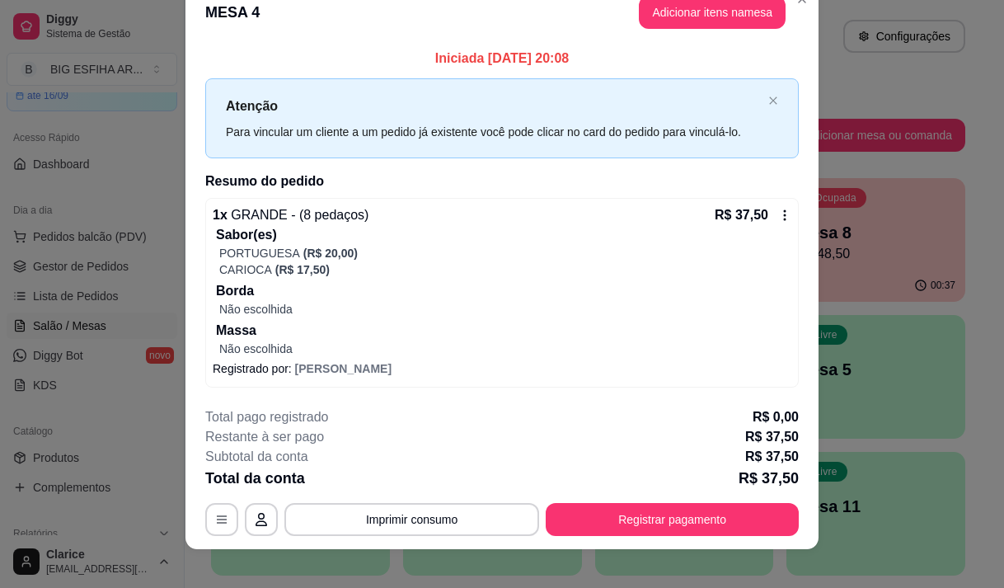
scroll to position [42, 0]
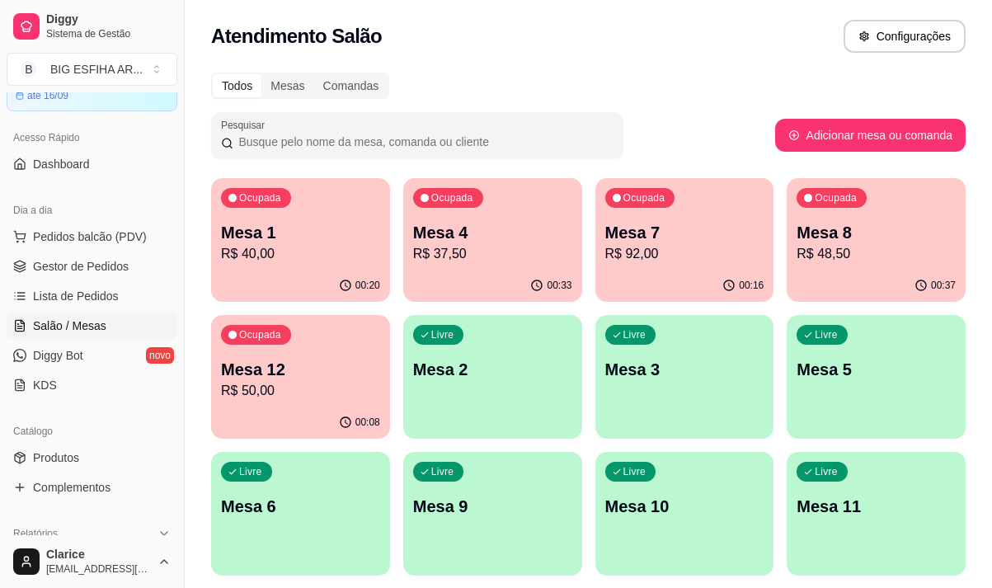
click at [275, 245] on p "R$ 40,00" at bounding box center [300, 254] width 159 height 20
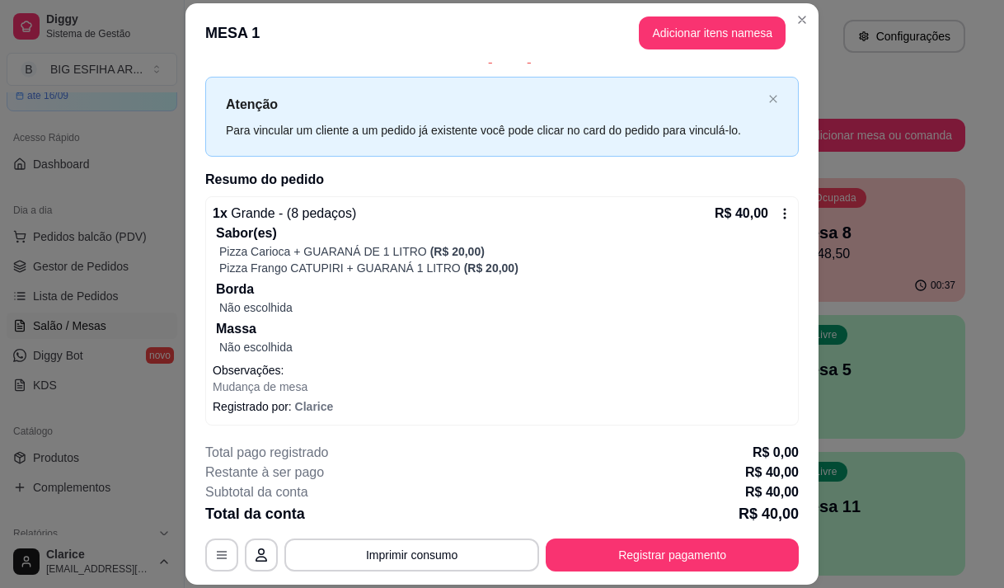
scroll to position [24, 0]
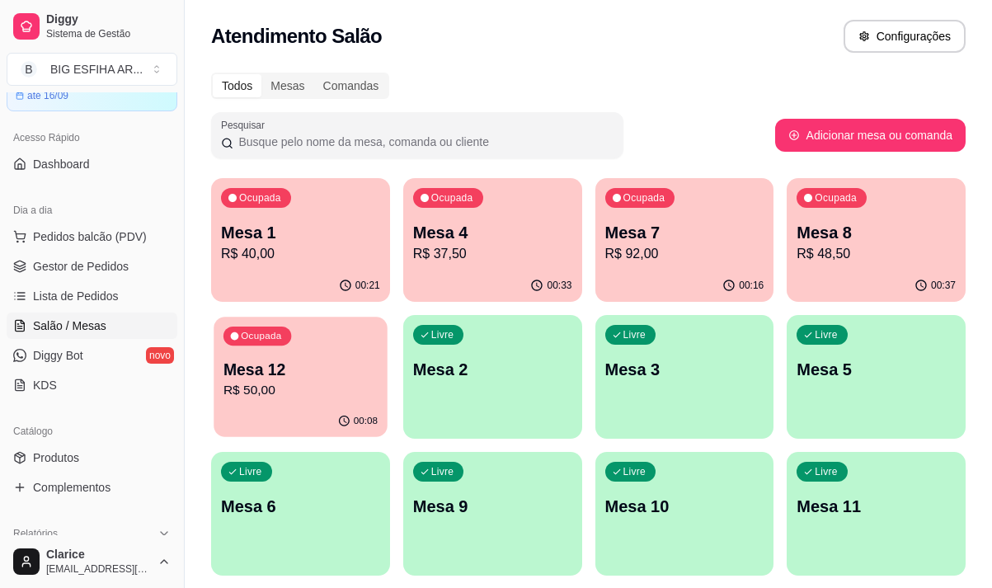
click at [281, 392] on p "R$ 50,00" at bounding box center [300, 390] width 154 height 19
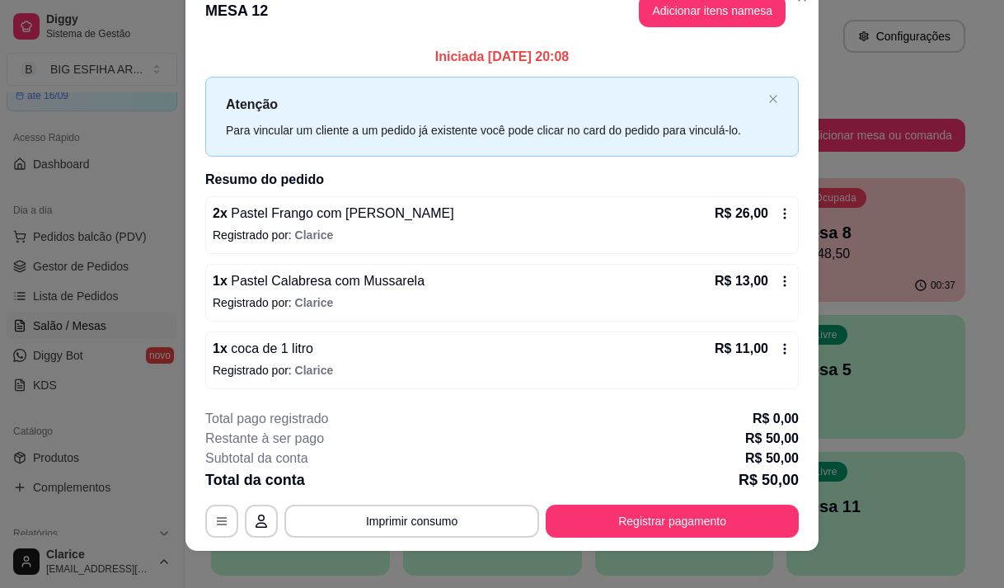
scroll to position [44, 0]
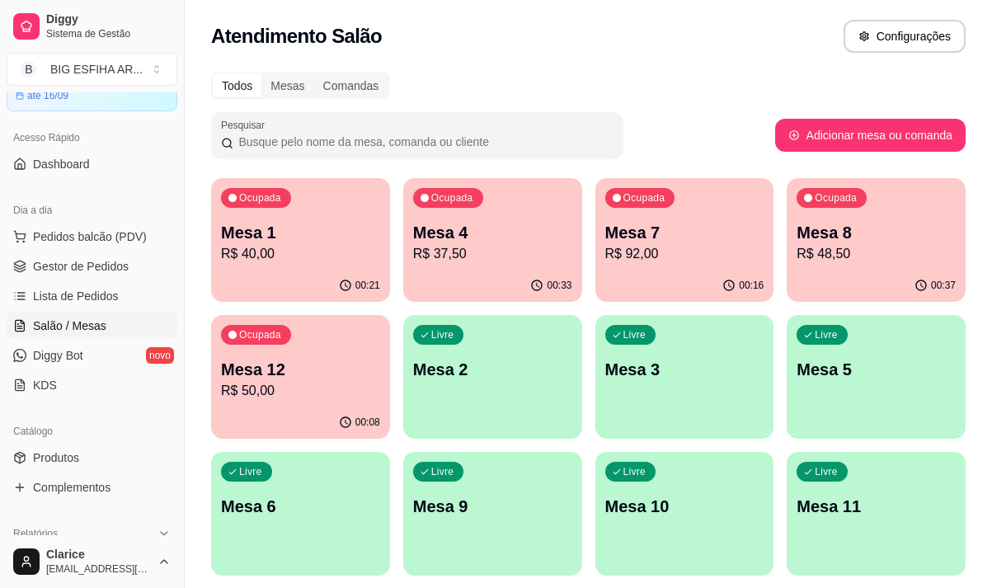
click at [496, 211] on div "Ocupada Mesa 4 R$ 37,50" at bounding box center [492, 224] width 179 height 92
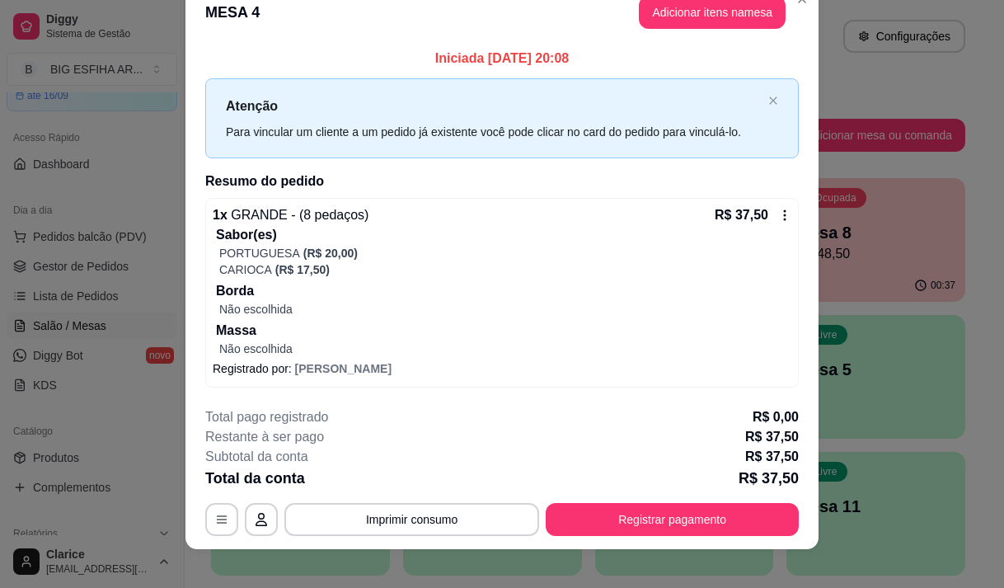
scroll to position [42, 0]
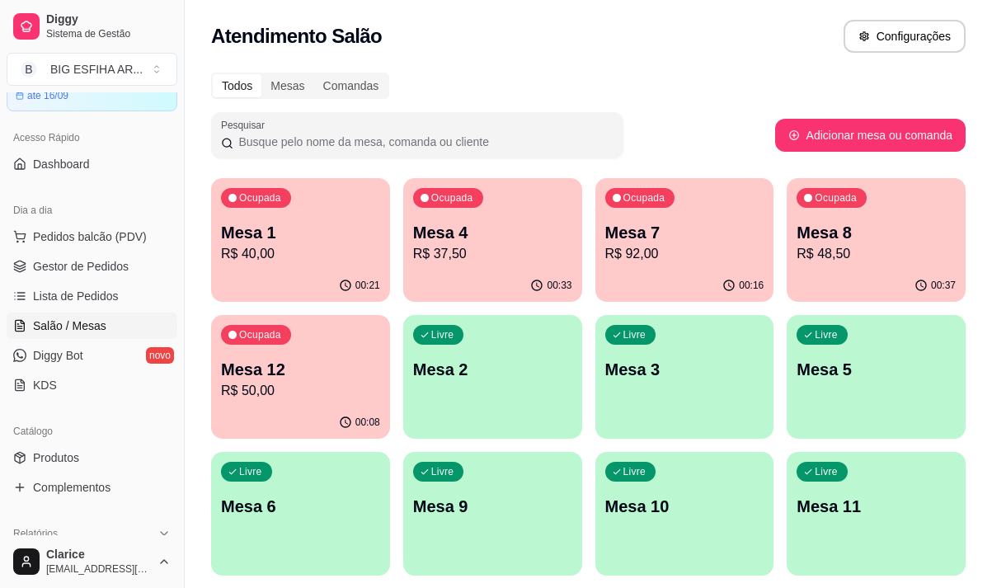
click at [482, 260] on p "R$ 37,50" at bounding box center [492, 254] width 159 height 20
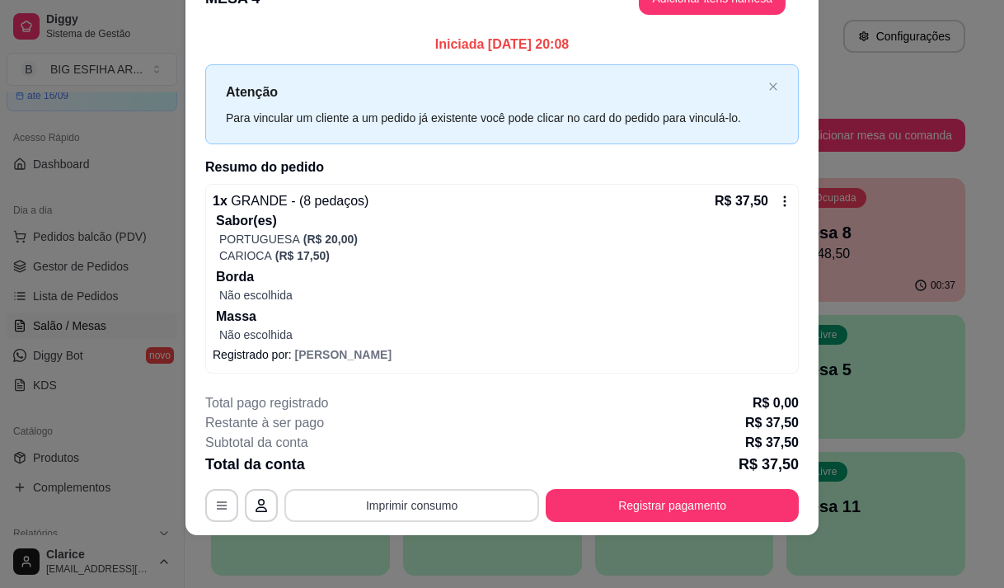
click at [421, 501] on button "Imprimir consumo" at bounding box center [411, 505] width 255 height 33
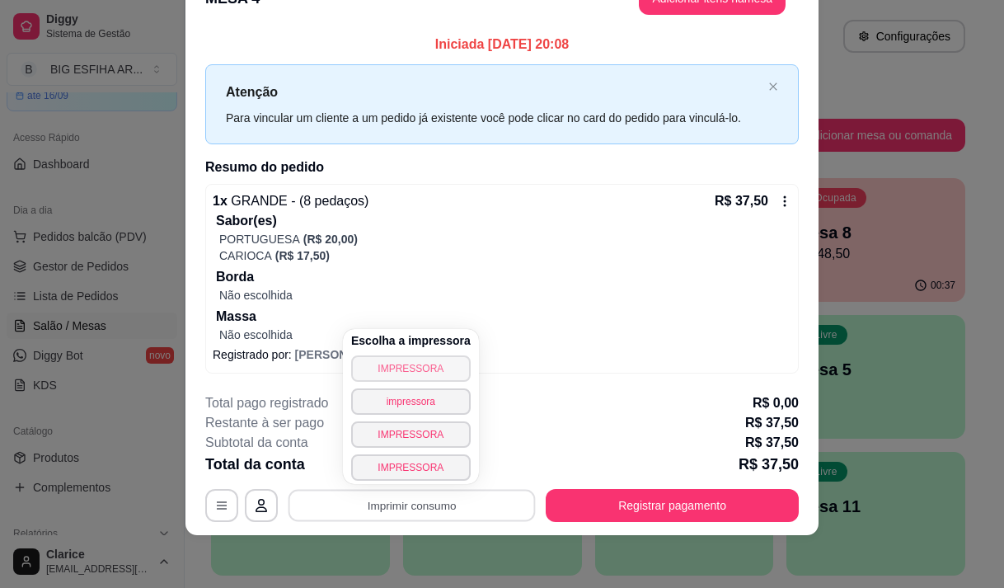
click at [416, 370] on button "IMPRESSORA" at bounding box center [411, 368] width 120 height 26
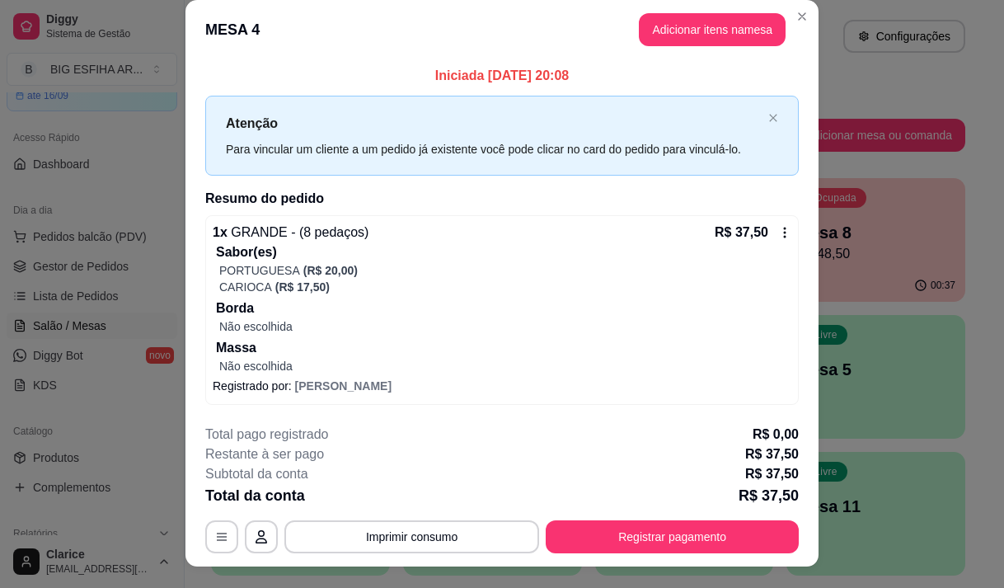
scroll to position [0, 0]
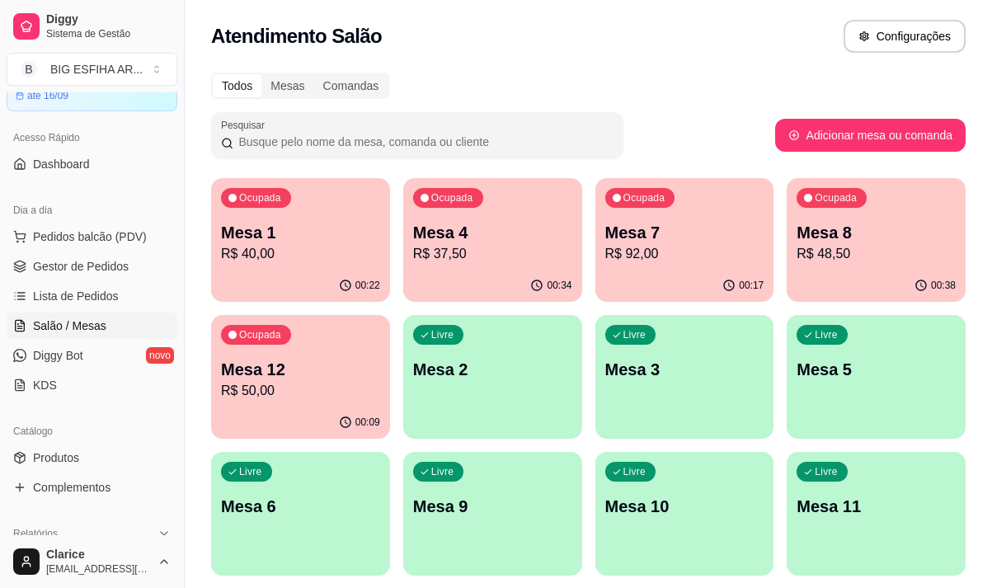
click at [504, 219] on div "Ocupada Mesa 4 R$ 37,50" at bounding box center [492, 224] width 179 height 92
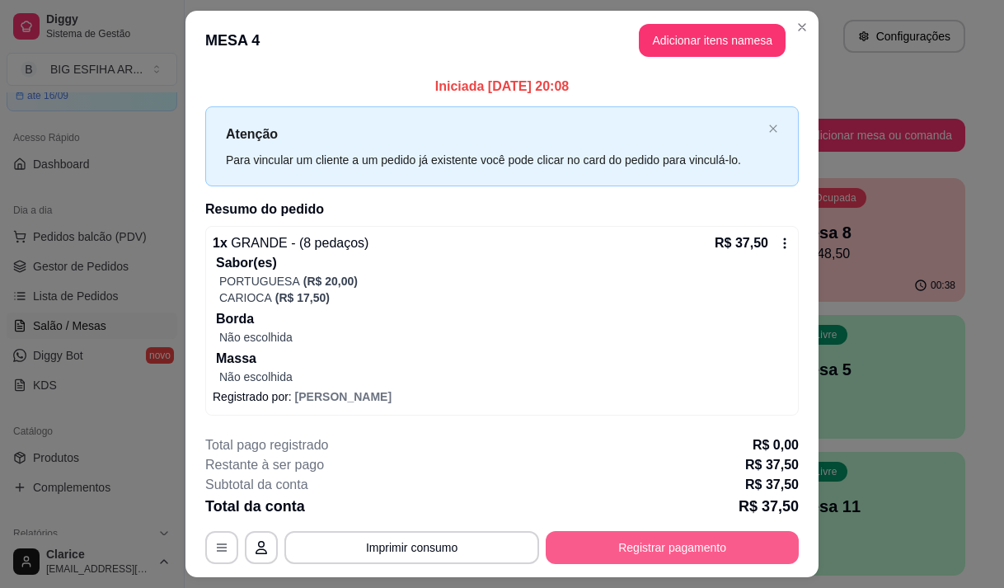
click at [593, 553] on button "Registrar pagamento" at bounding box center [672, 547] width 253 height 33
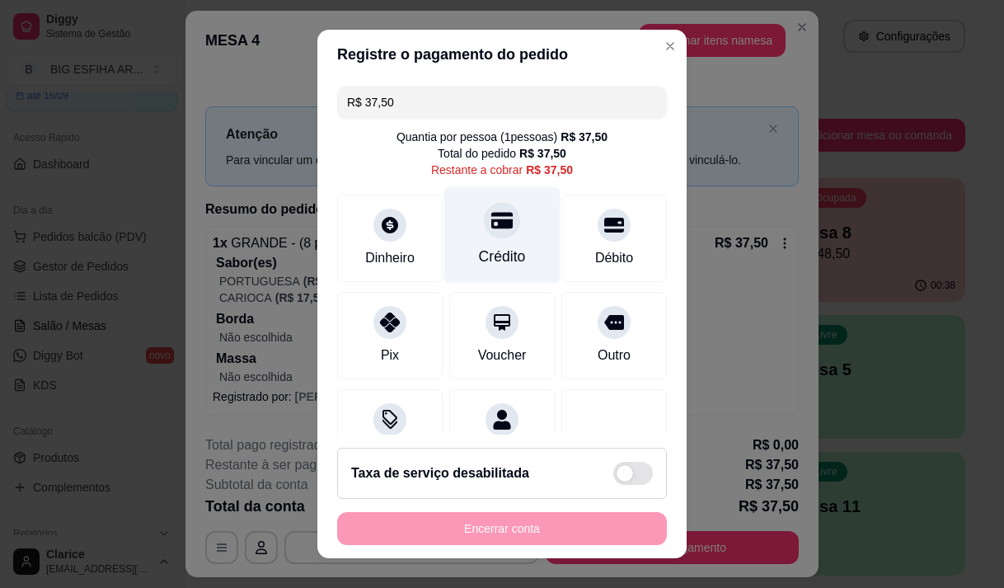
click at [486, 253] on div "Crédito" at bounding box center [502, 256] width 47 height 21
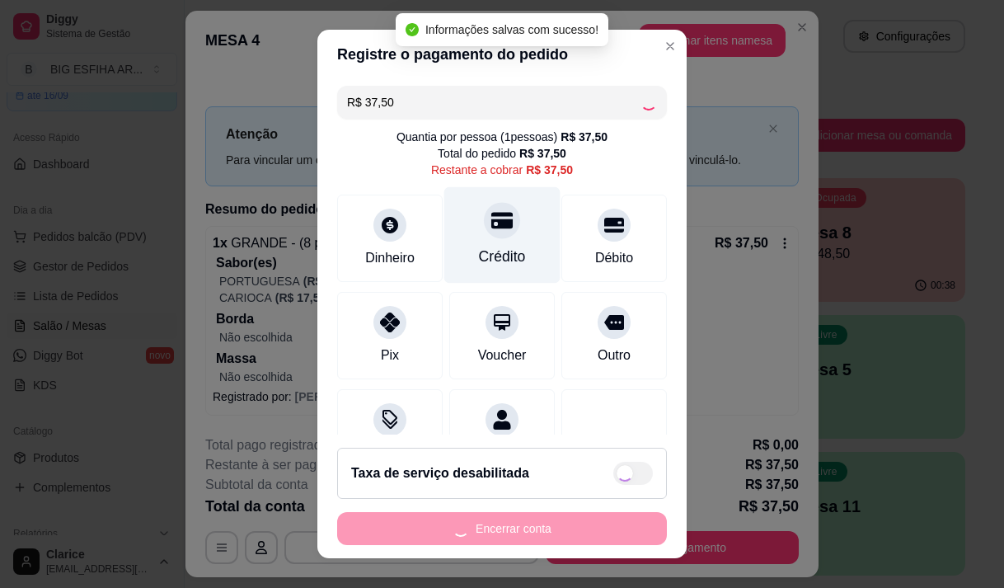
type input "R$ 0,00"
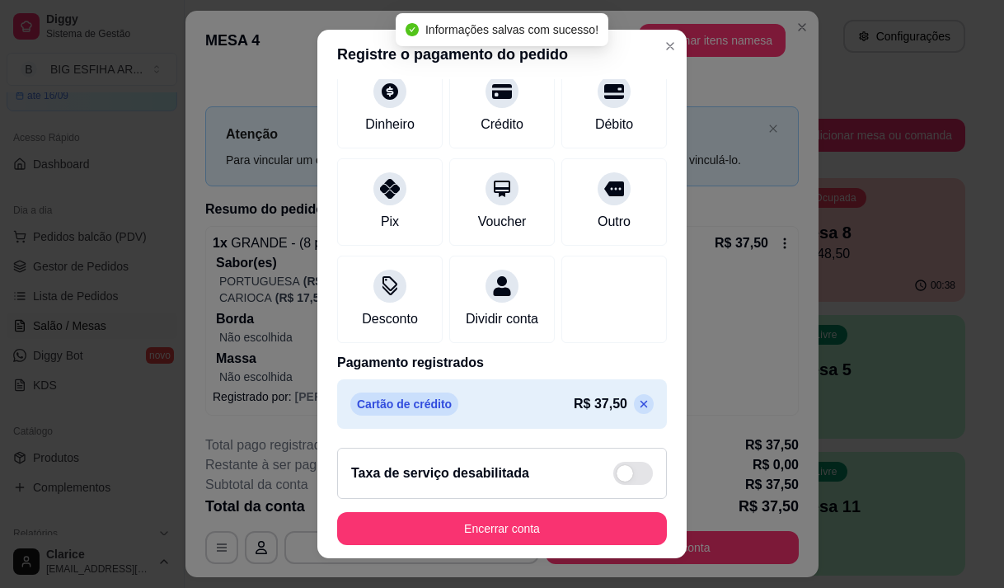
scroll to position [137, 0]
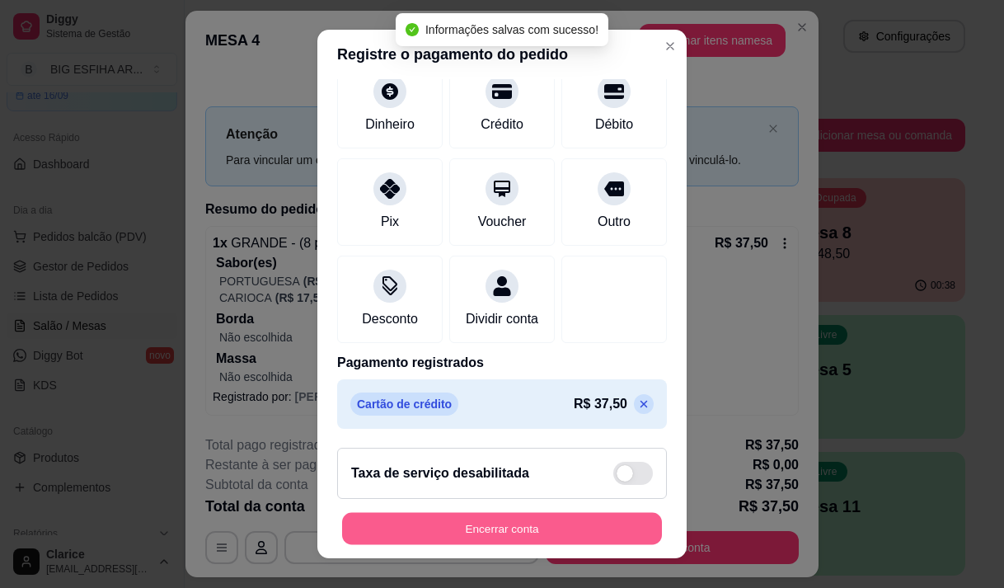
click at [446, 542] on button "Encerrar conta" at bounding box center [502, 529] width 320 height 32
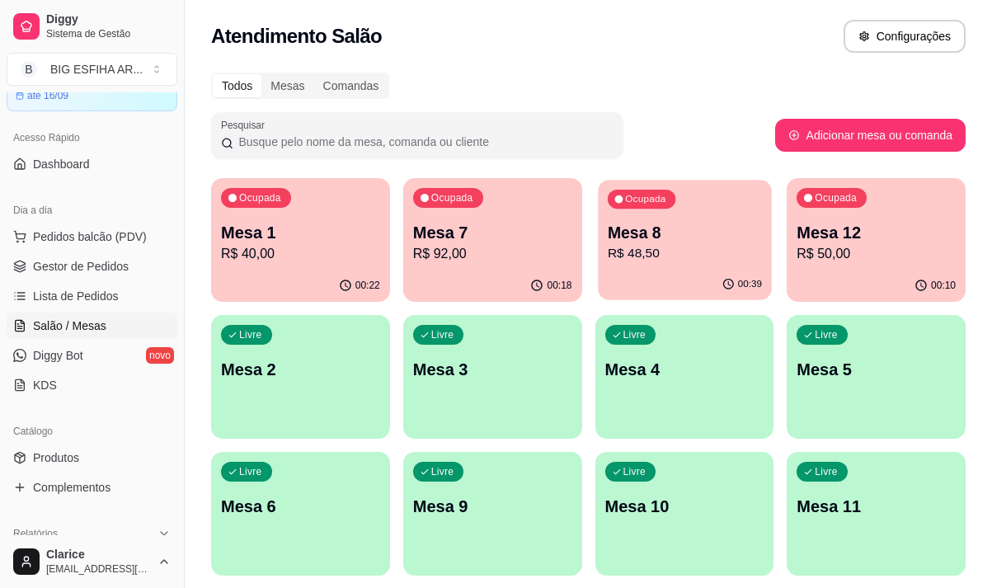
click at [668, 253] on p "R$ 48,50" at bounding box center [684, 253] width 154 height 19
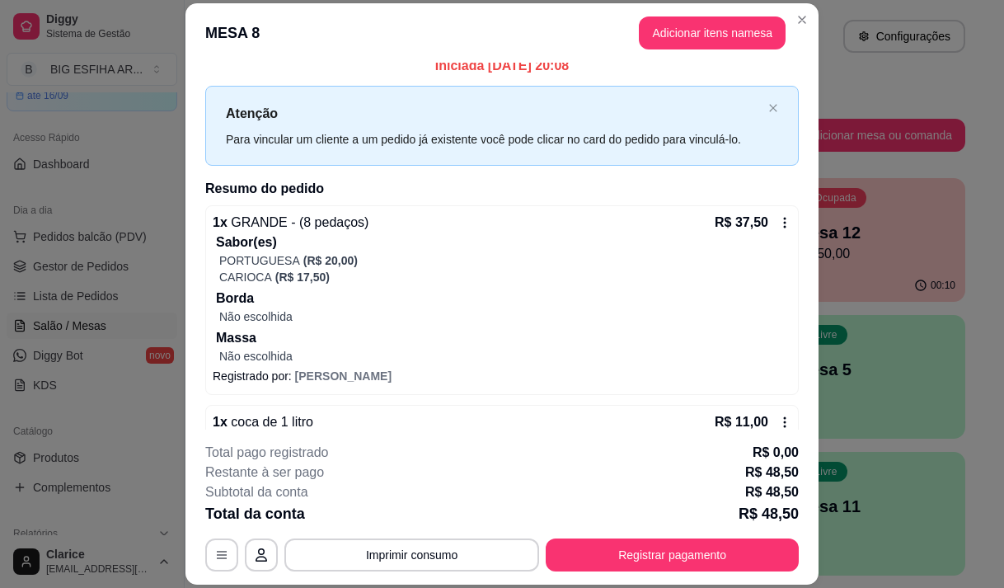
scroll to position [52, 0]
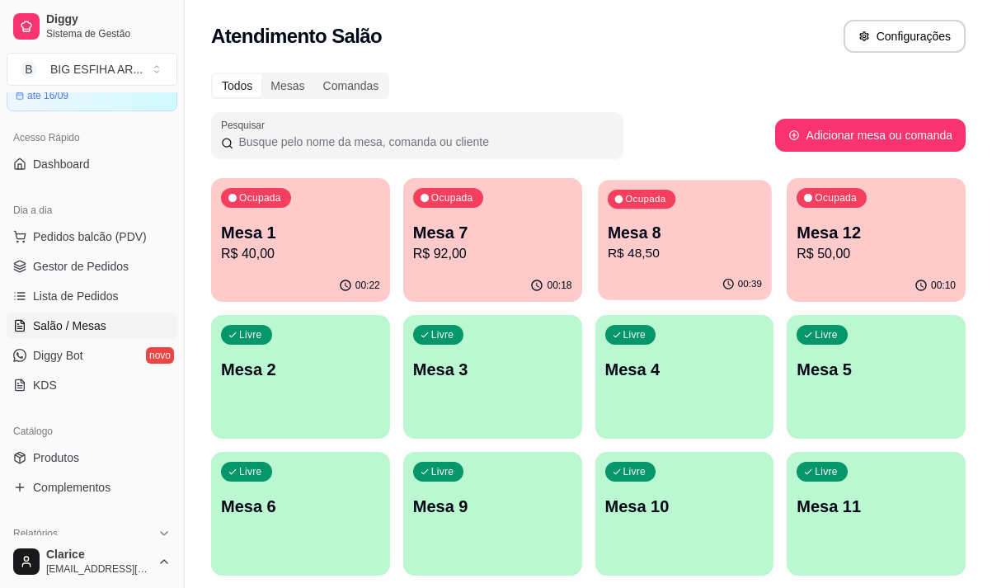
click at [647, 233] on p "Mesa 8" at bounding box center [684, 233] width 154 height 22
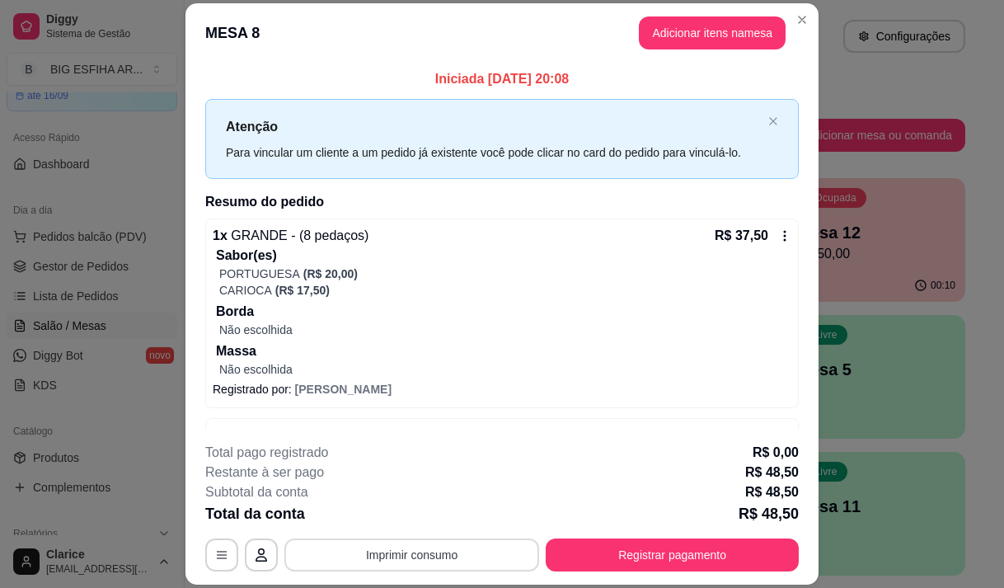
click at [449, 547] on button "Imprimir consumo" at bounding box center [411, 554] width 255 height 33
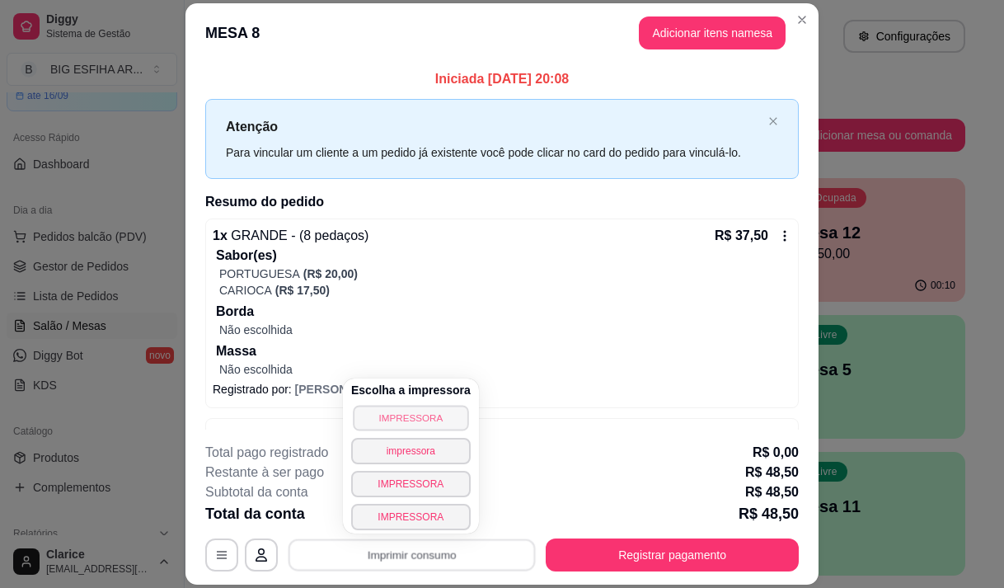
click at [407, 407] on button "IMPRESSORA" at bounding box center [410, 418] width 115 height 26
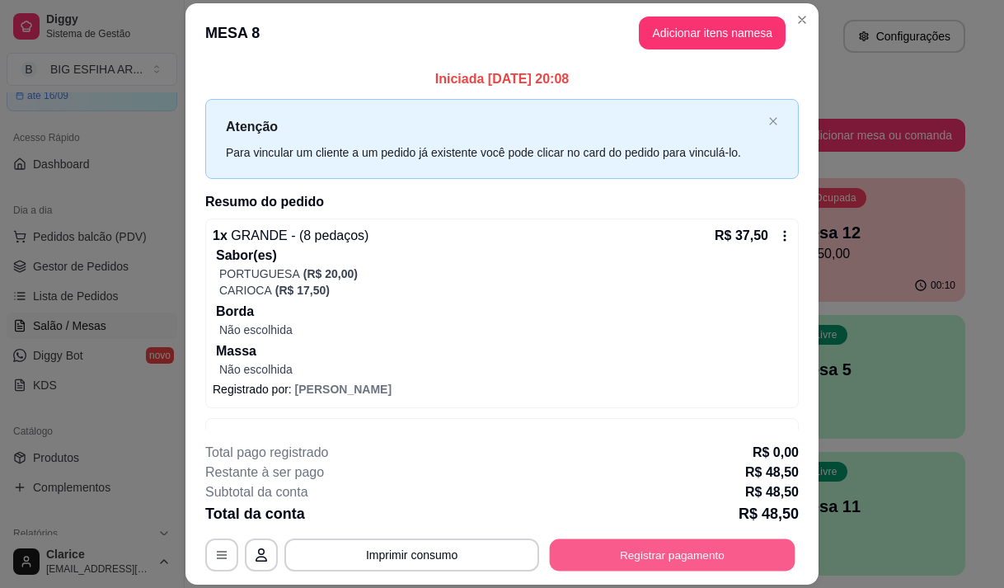
click at [586, 544] on button "Registrar pagamento" at bounding box center [673, 555] width 246 height 32
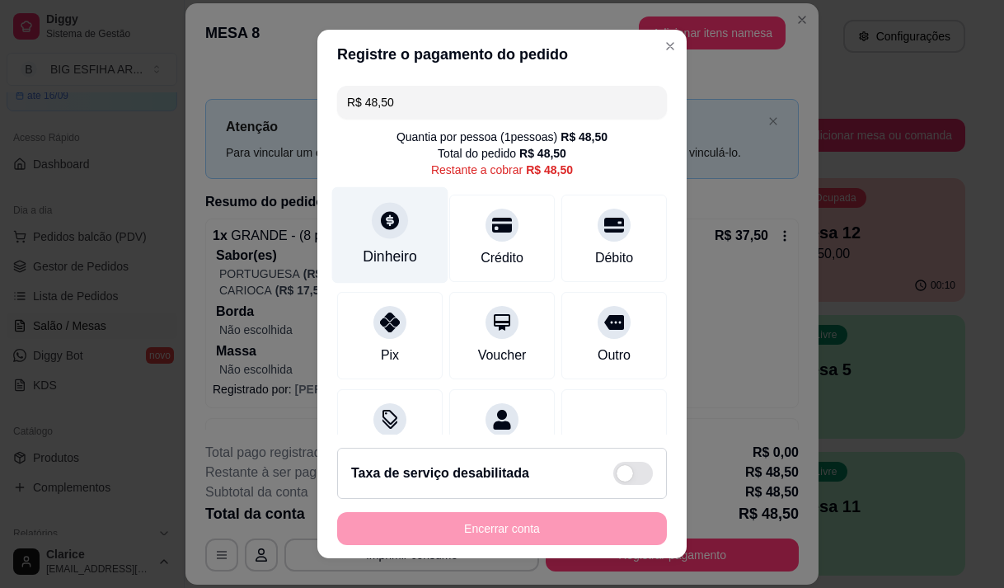
click at [403, 252] on div "Dinheiro" at bounding box center [390, 256] width 54 height 21
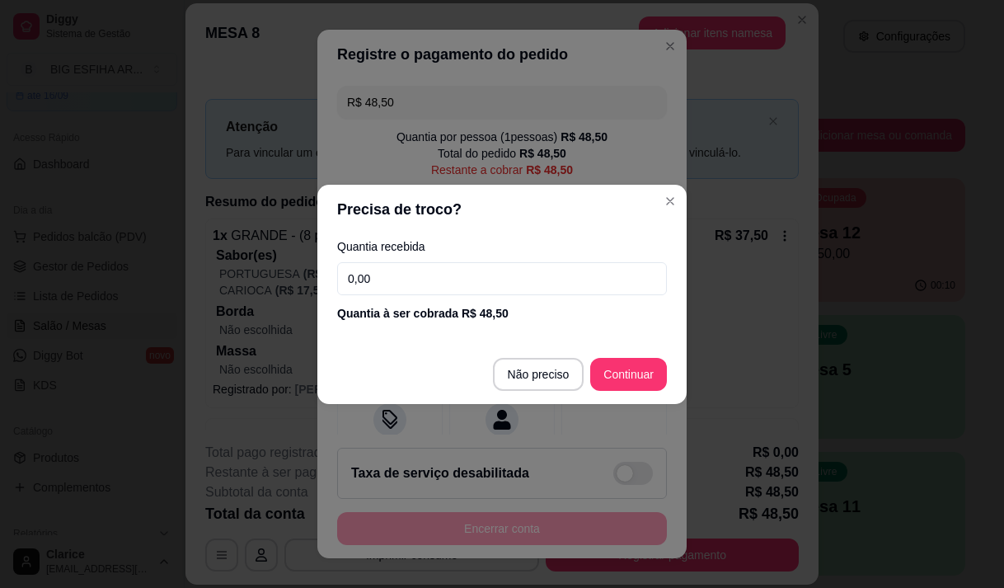
click at [430, 277] on input "0,00" at bounding box center [502, 278] width 330 height 33
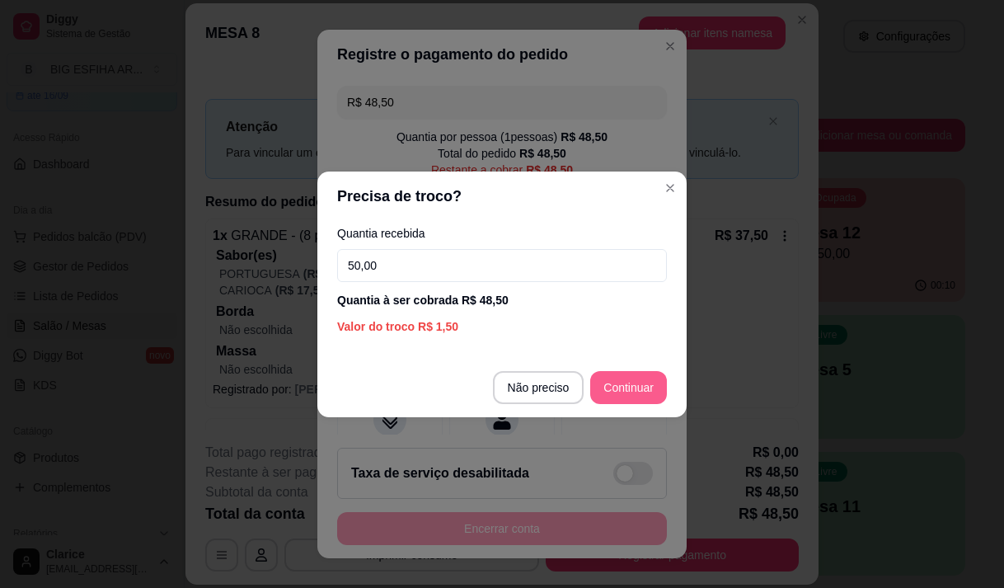
type input "50,00"
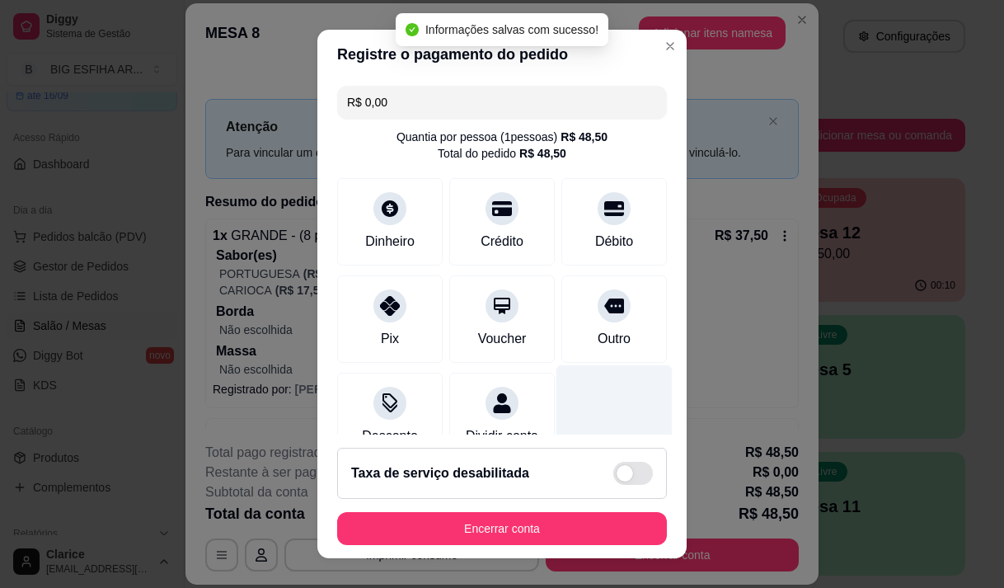
type input "R$ 0,00"
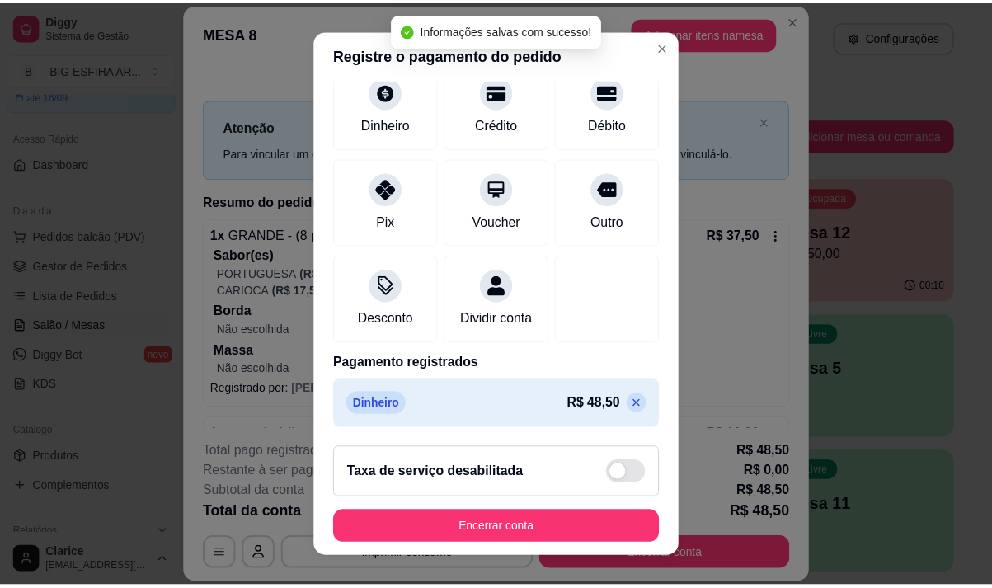
scroll to position [137, 0]
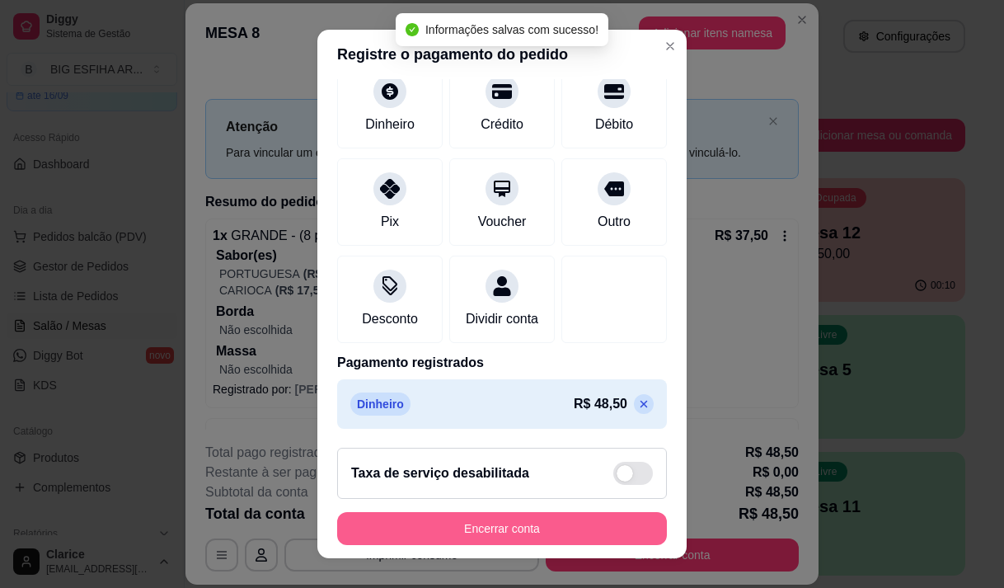
click at [541, 530] on button "Encerrar conta" at bounding box center [502, 528] width 330 height 33
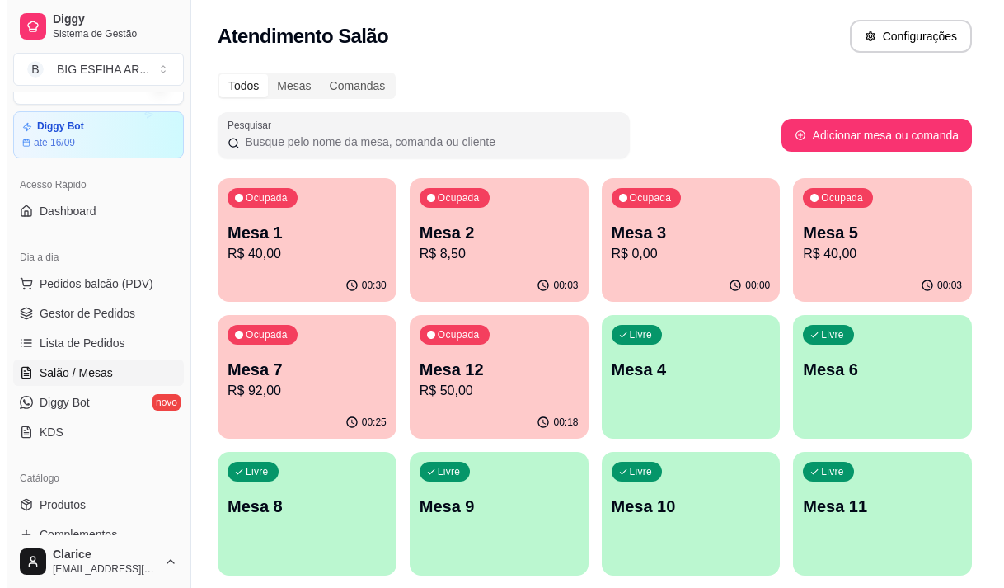
scroll to position [0, 0]
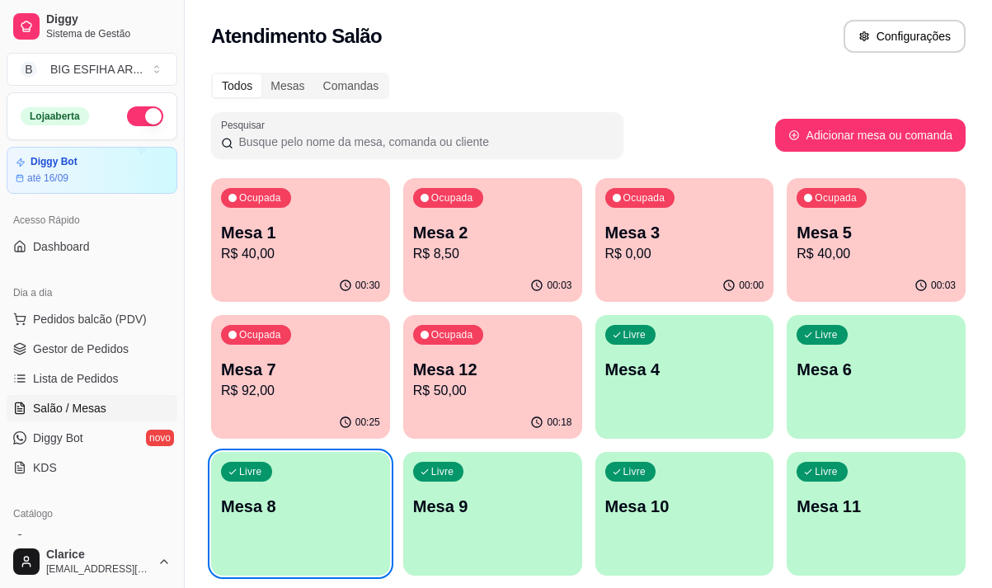
click at [520, 391] on p "R$ 50,00" at bounding box center [492, 391] width 159 height 20
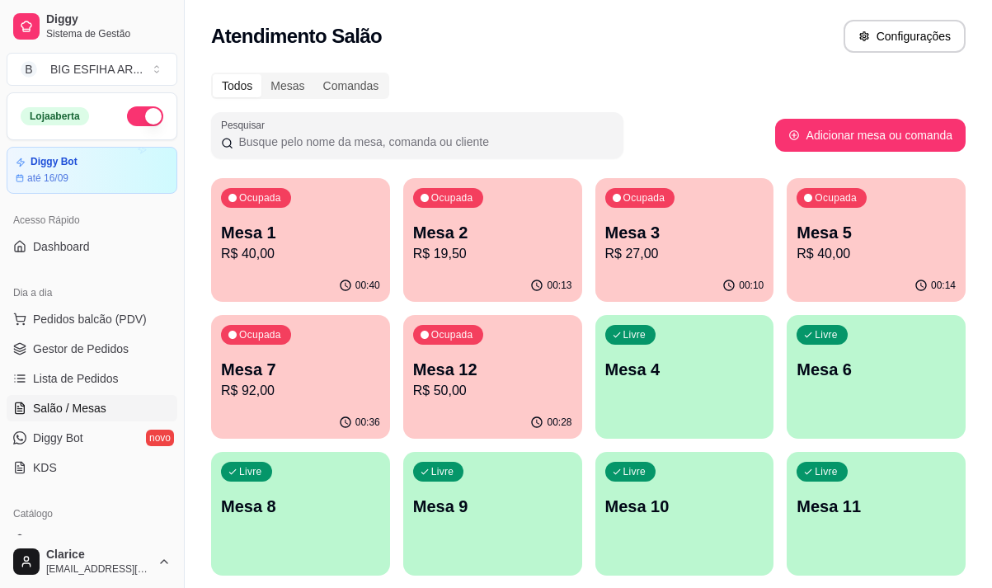
click at [349, 261] on p "R$ 40,00" at bounding box center [300, 254] width 159 height 20
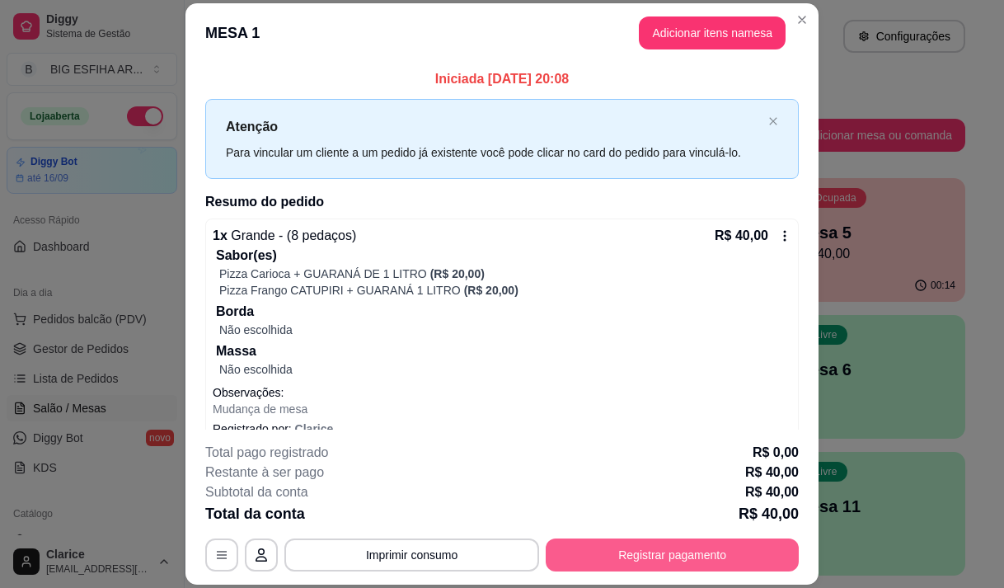
click at [653, 546] on button "Registrar pagamento" at bounding box center [672, 554] width 253 height 33
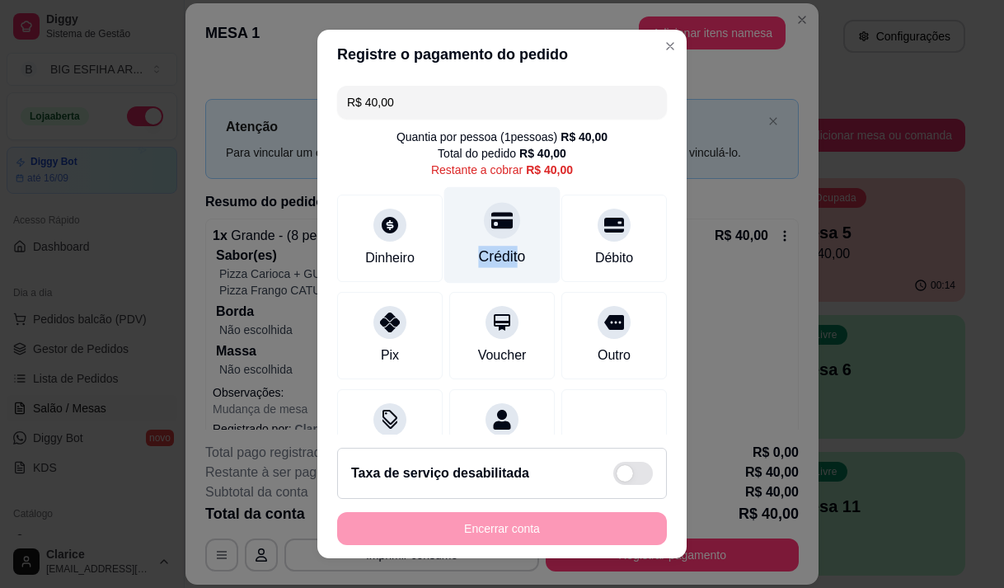
click at [498, 244] on div "Crédito" at bounding box center [502, 234] width 116 height 96
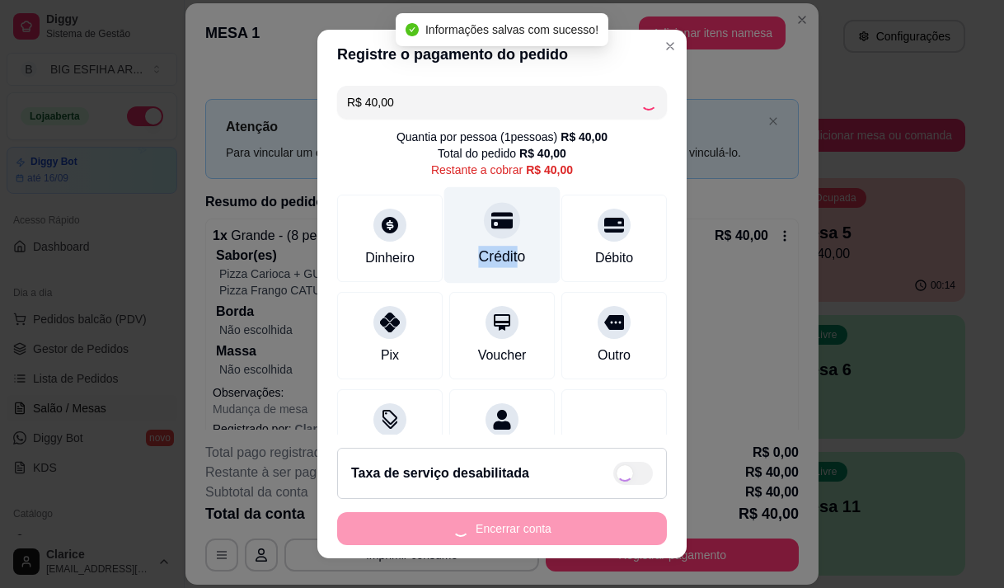
type input "R$ 0,00"
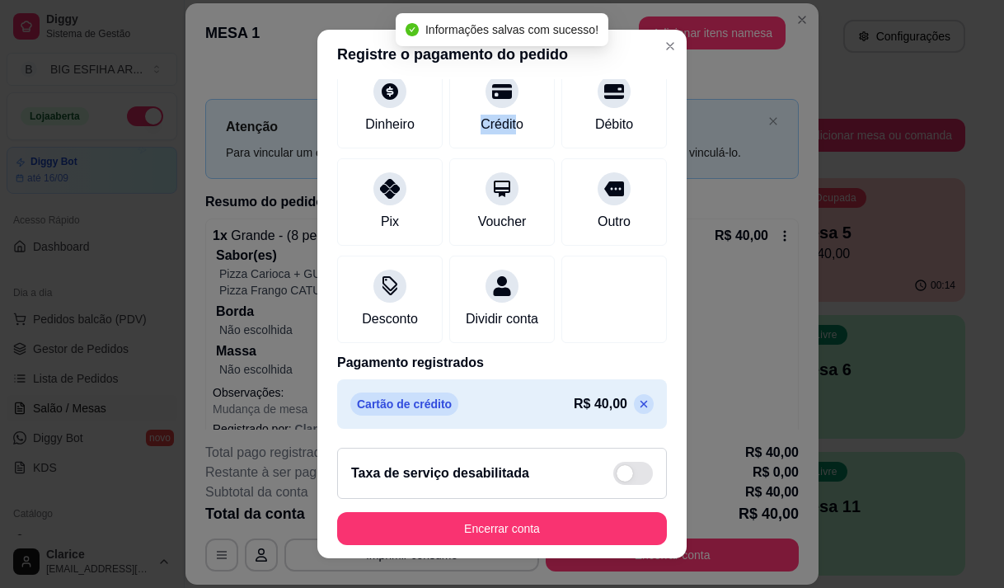
scroll to position [137, 0]
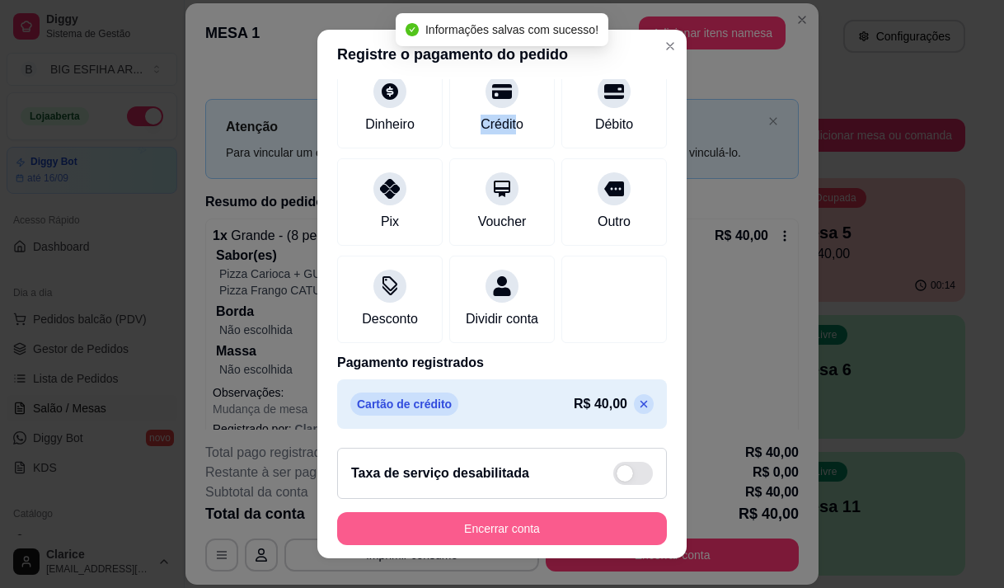
click at [553, 527] on button "Encerrar conta" at bounding box center [502, 528] width 330 height 33
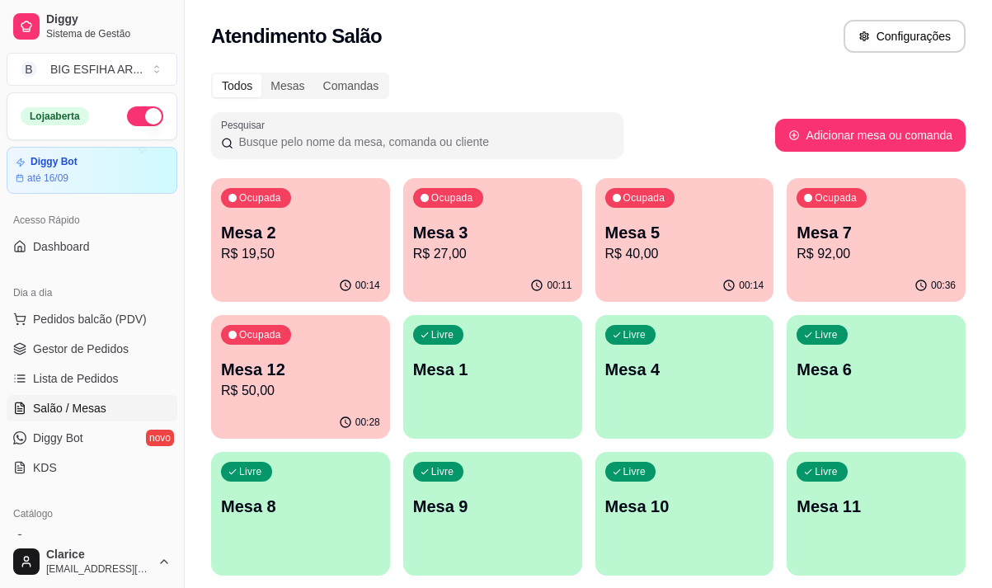
click at [468, 239] on p "Mesa 3" at bounding box center [492, 232] width 159 height 23
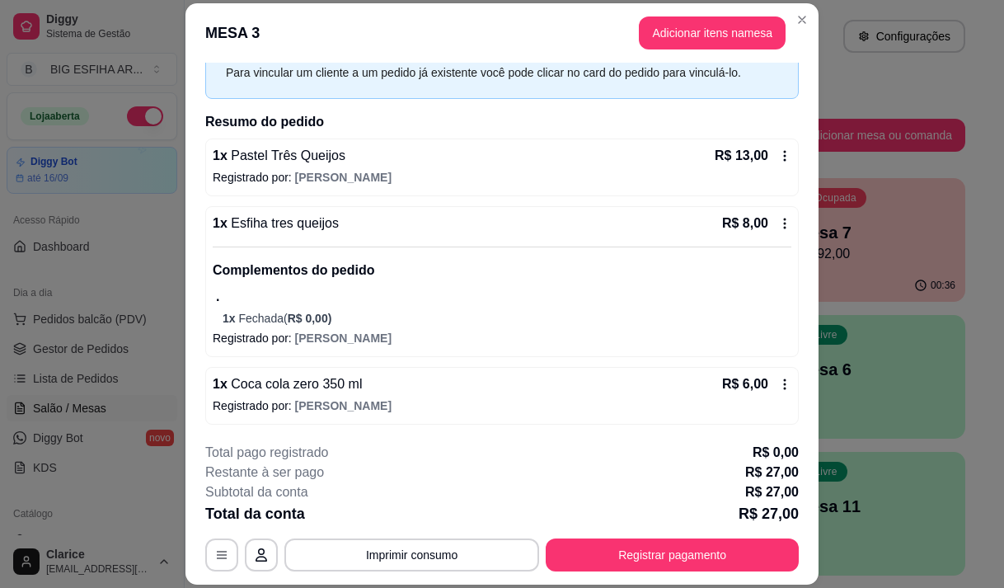
scroll to position [81, 0]
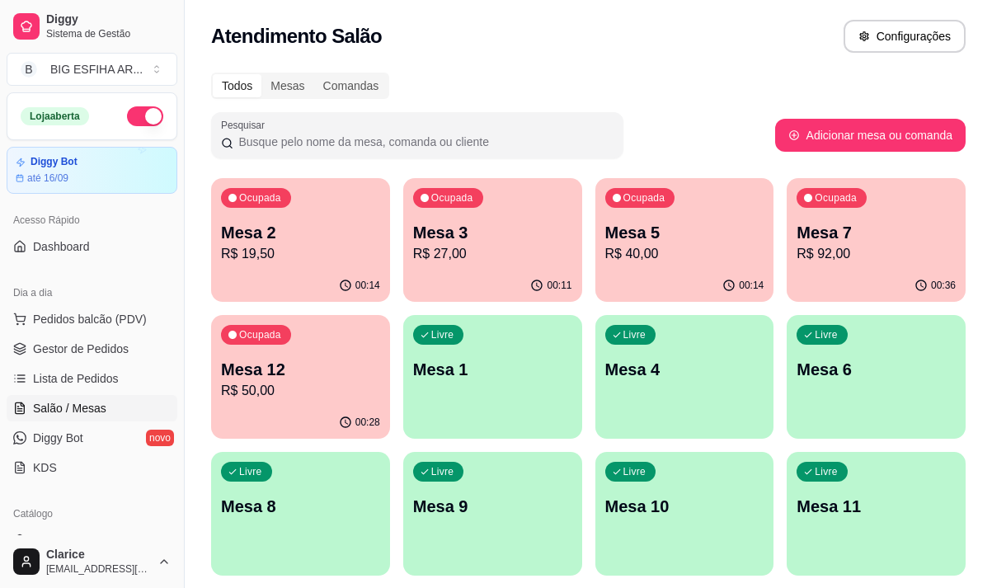
click at [813, 261] on p "R$ 92,00" at bounding box center [876, 254] width 159 height 20
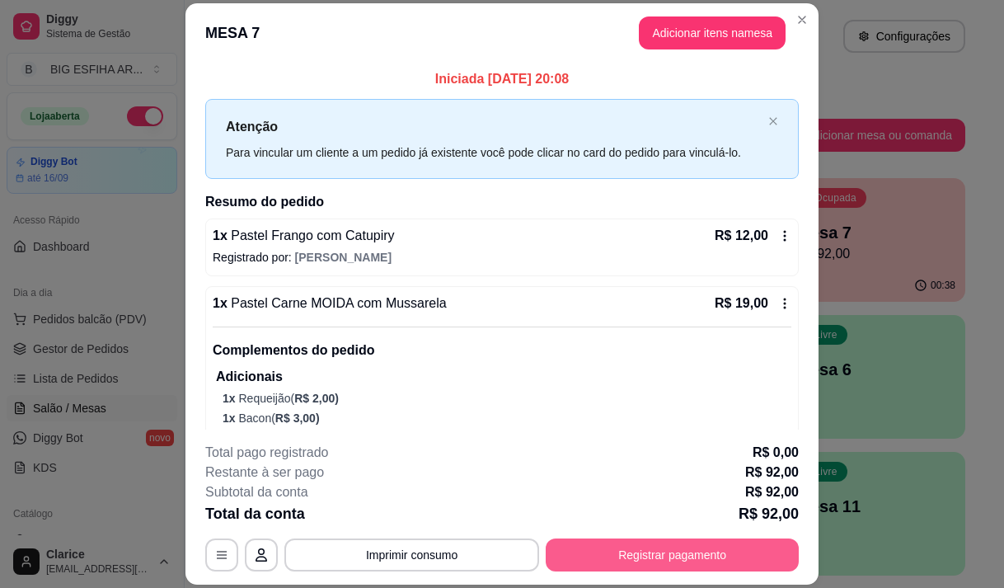
click at [673, 560] on button "Registrar pagamento" at bounding box center [672, 554] width 253 height 33
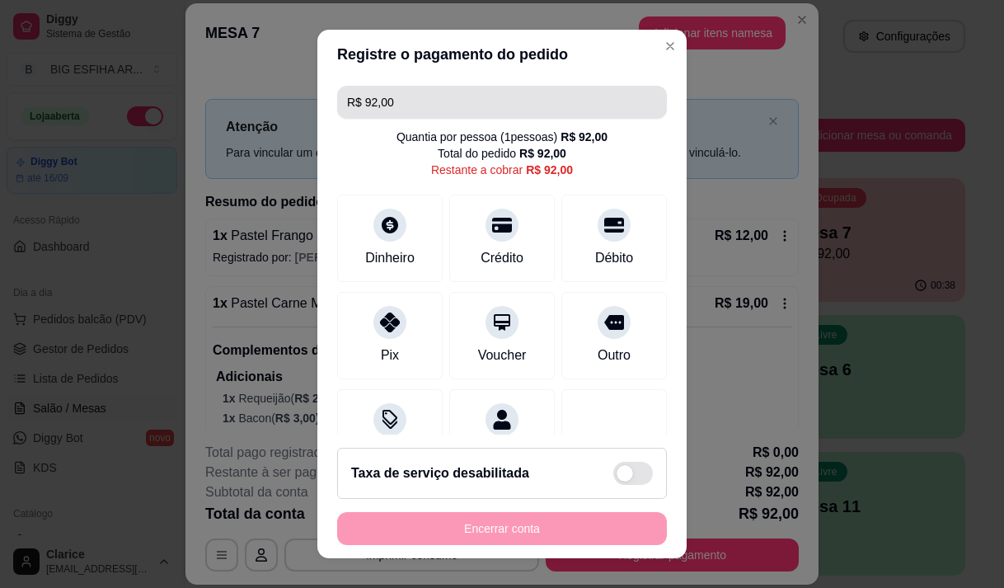
click at [411, 104] on input "R$ 92,00" at bounding box center [502, 102] width 310 height 33
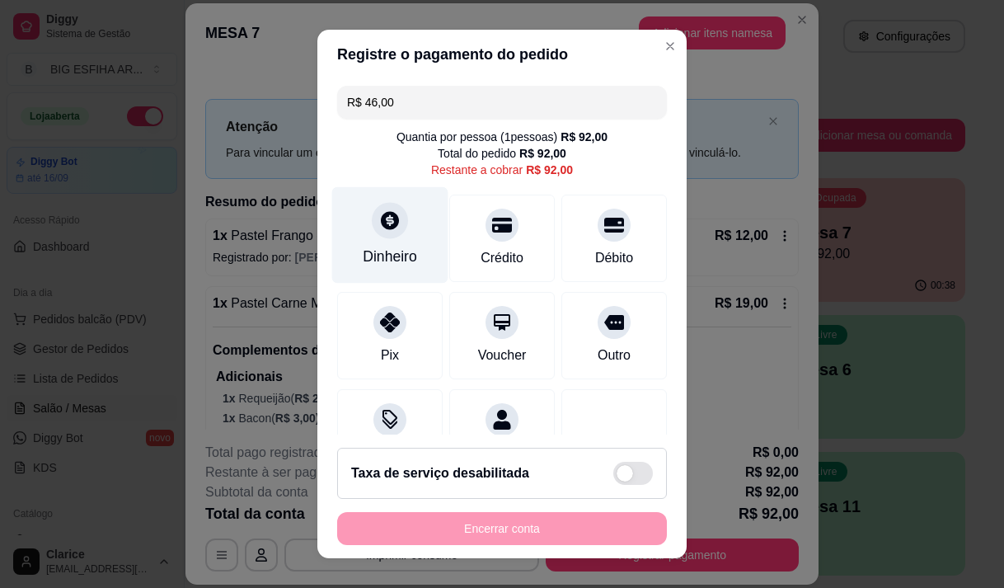
click at [372, 246] on div "Dinheiro" at bounding box center [390, 256] width 54 height 21
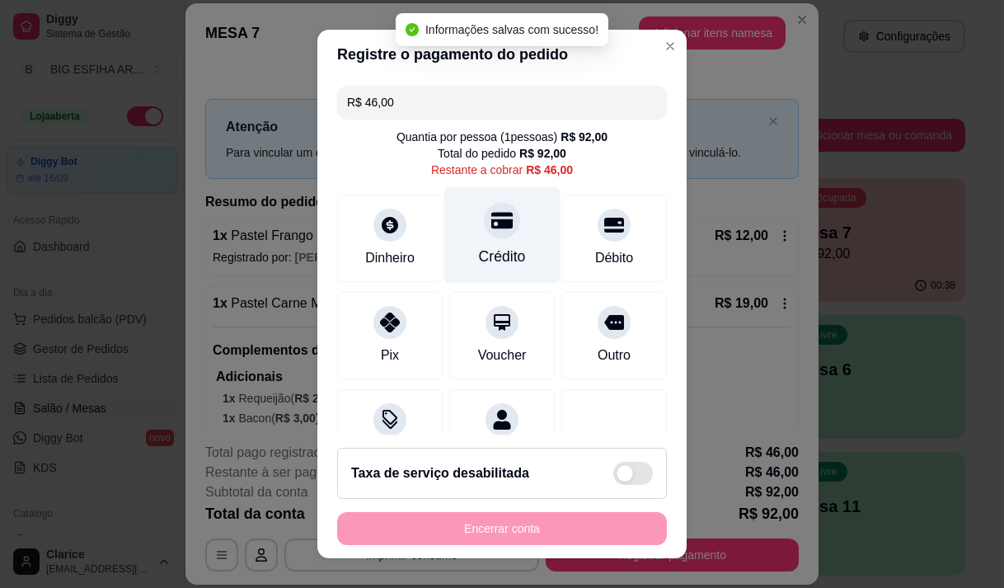
click at [501, 233] on div "Crédito" at bounding box center [502, 234] width 116 height 96
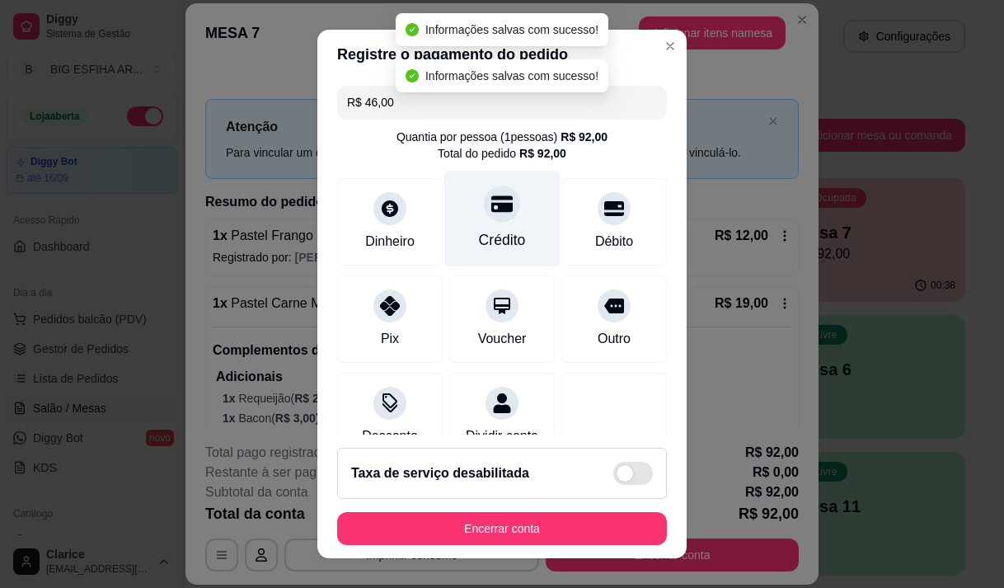
type input "R$ 0,00"
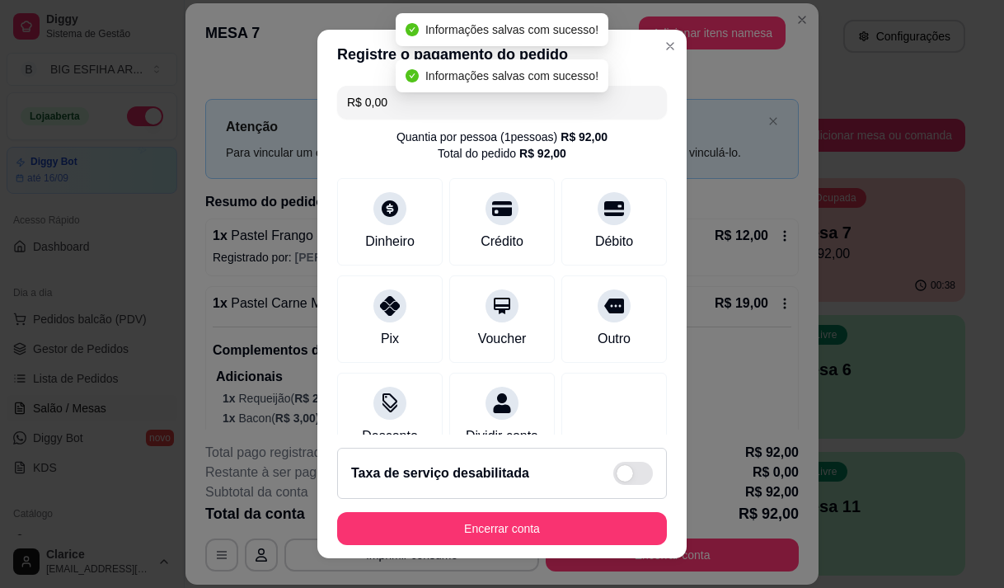
scroll to position [200, 0]
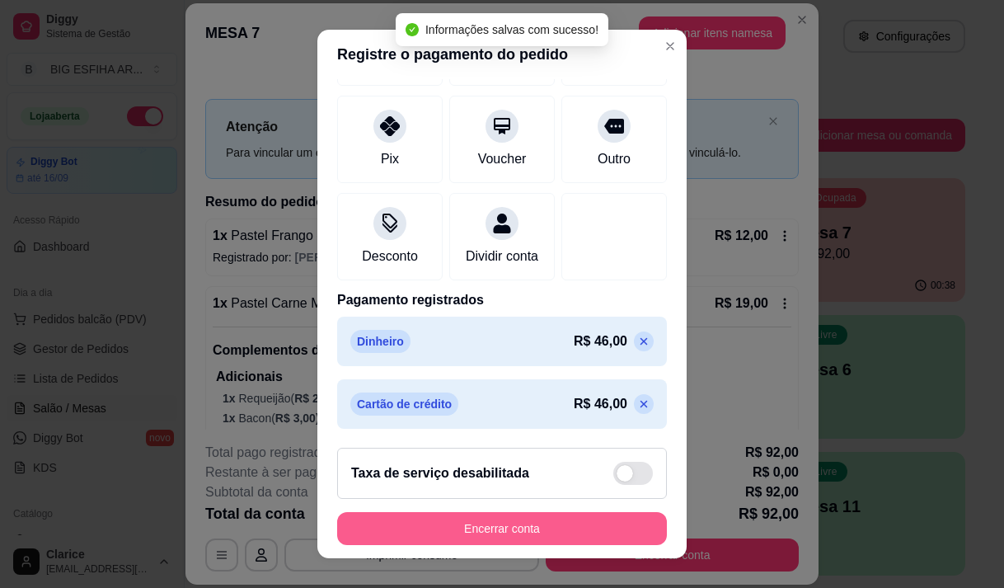
click at [479, 532] on button "Encerrar conta" at bounding box center [502, 528] width 330 height 33
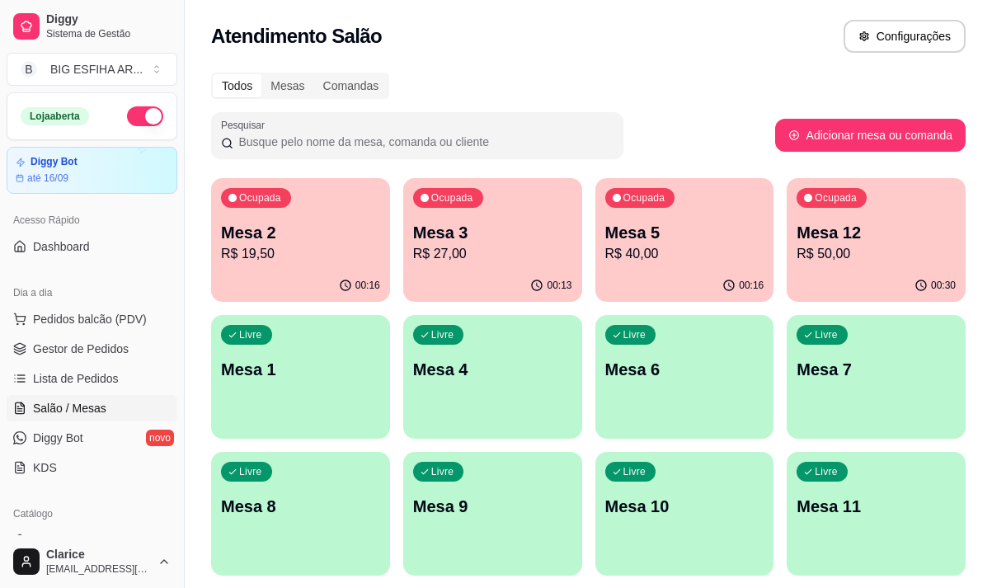
click at [843, 253] on p "R$ 50,00" at bounding box center [876, 254] width 159 height 20
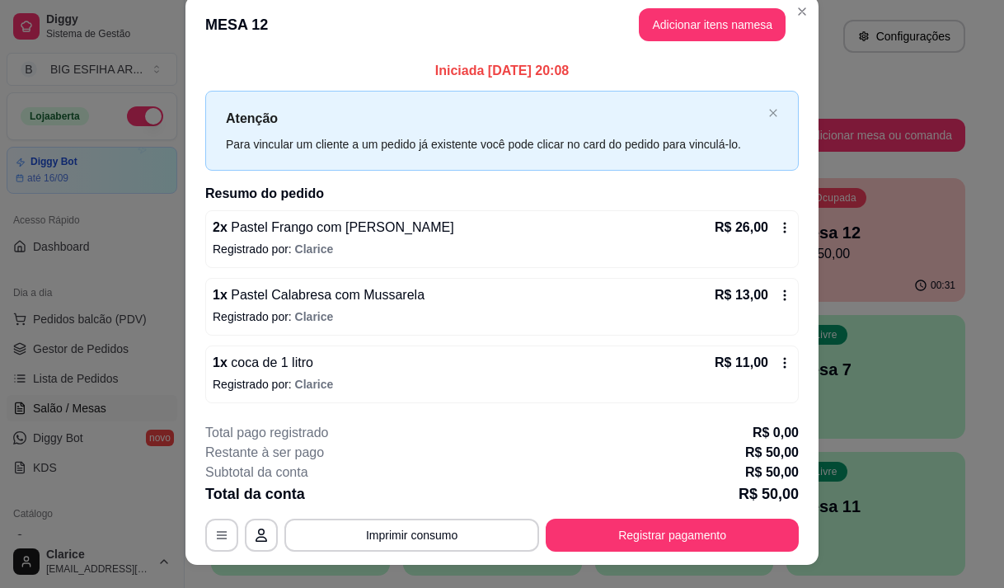
scroll to position [0, 0]
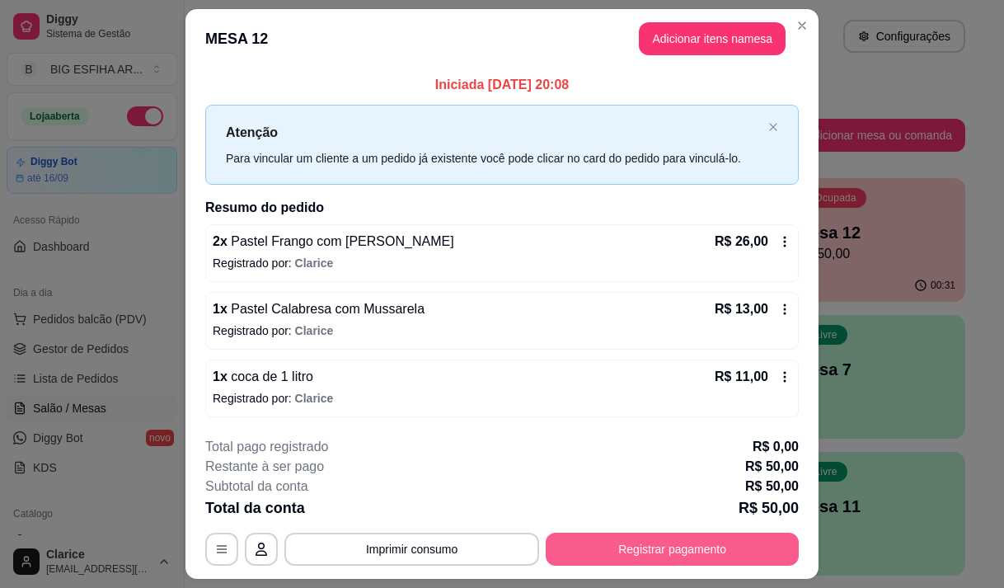
click at [604, 550] on button "Registrar pagamento" at bounding box center [672, 549] width 253 height 33
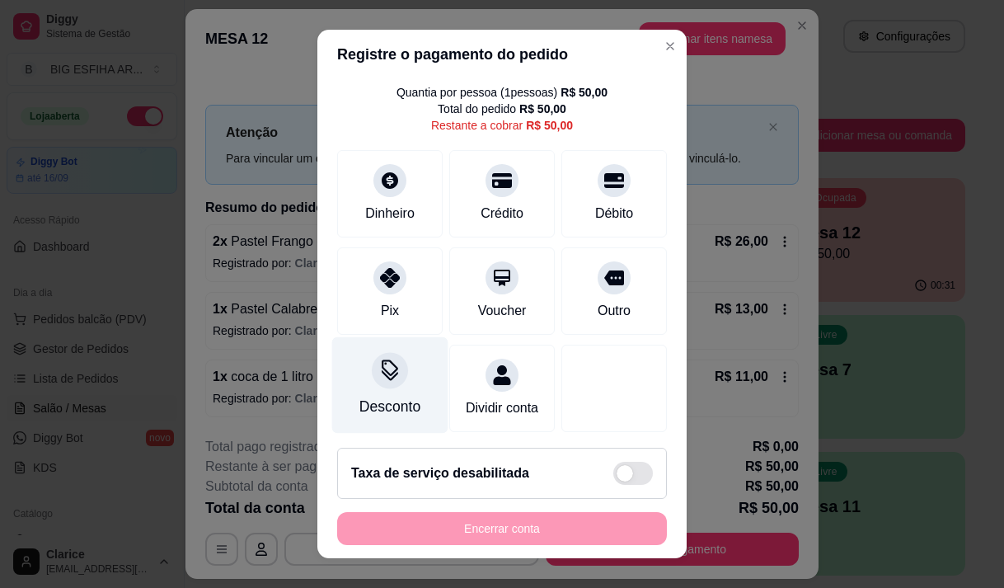
scroll to position [68, 0]
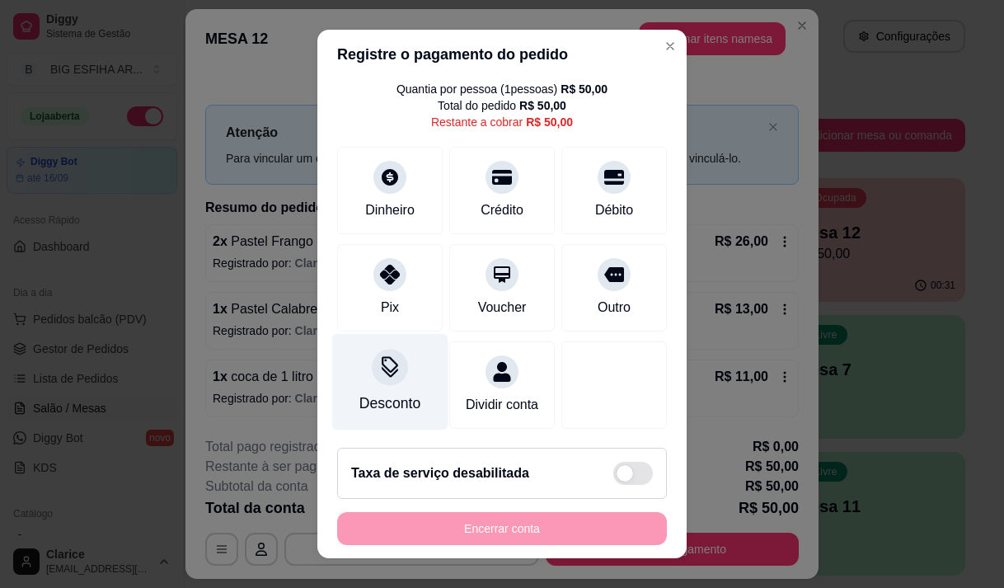
click at [407, 393] on div "Desconto" at bounding box center [390, 403] width 61 height 21
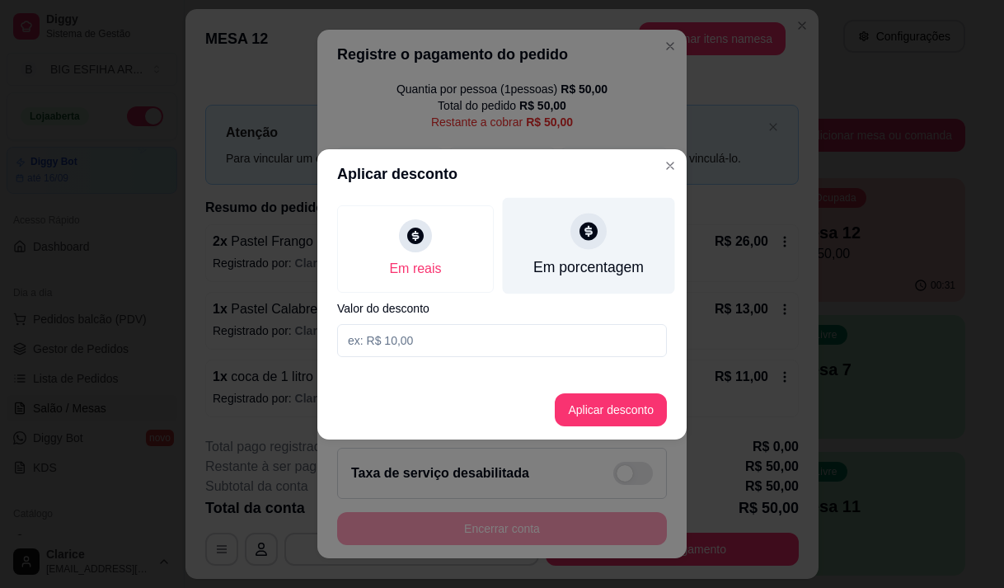
click at [594, 271] on div "Em porcentagem" at bounding box center [589, 266] width 111 height 21
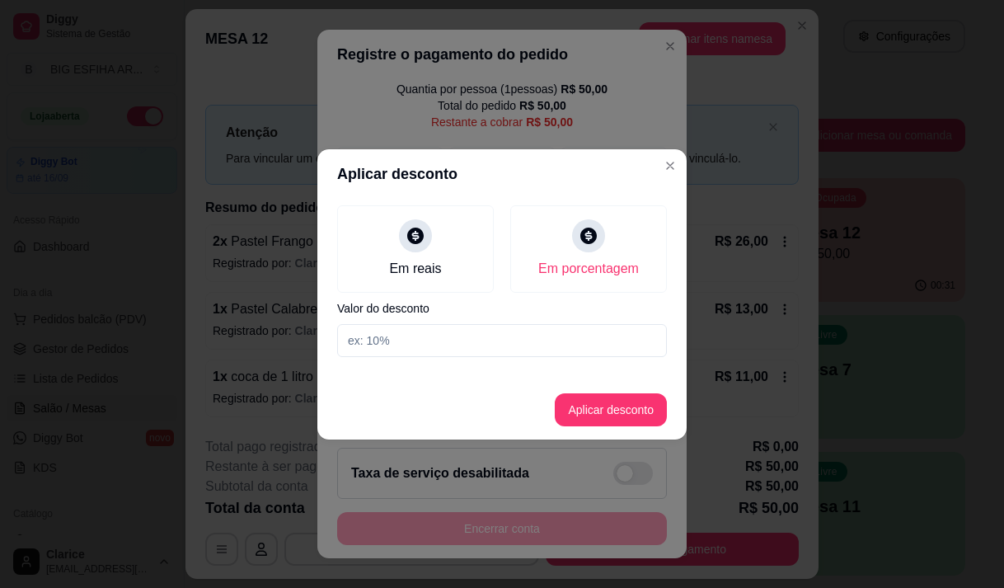
click at [550, 341] on input at bounding box center [502, 340] width 330 height 33
type input "20"
click at [612, 415] on button "Aplicar desconto" at bounding box center [611, 409] width 108 height 32
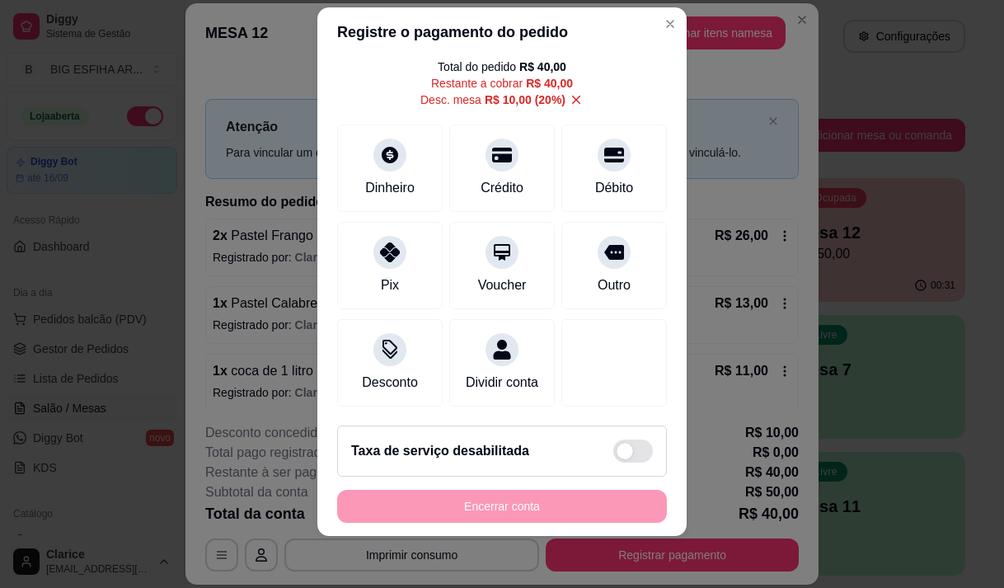
scroll to position [23, 0]
click at [526, 506] on div "Encerrar conta" at bounding box center [502, 505] width 330 height 33
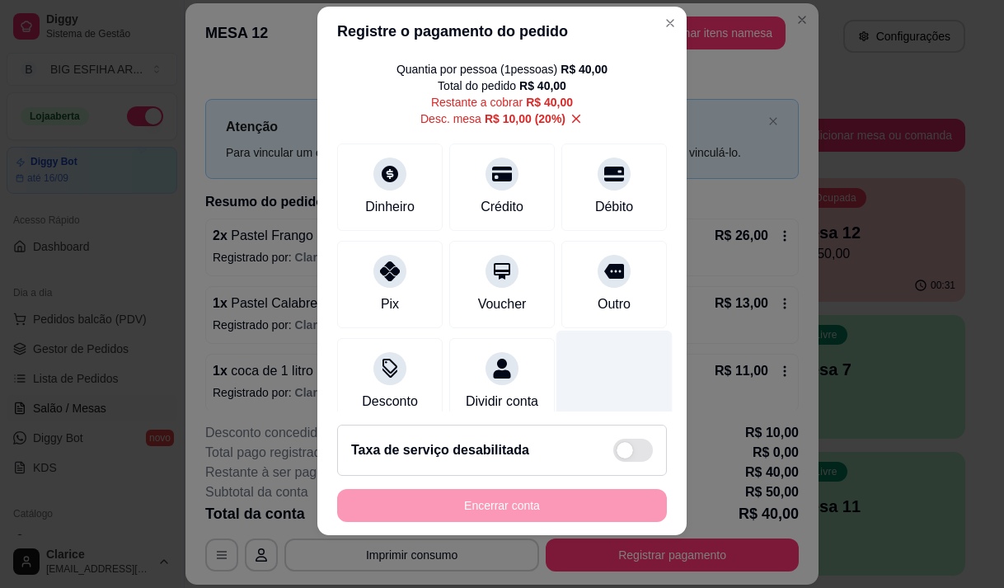
scroll to position [84, 0]
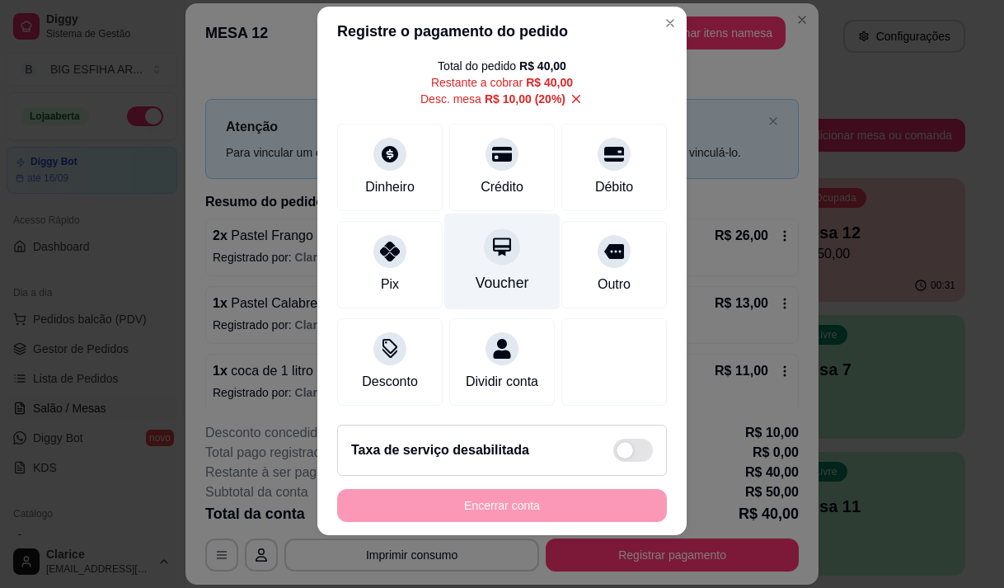
click at [488, 249] on div "Voucher" at bounding box center [502, 261] width 116 height 96
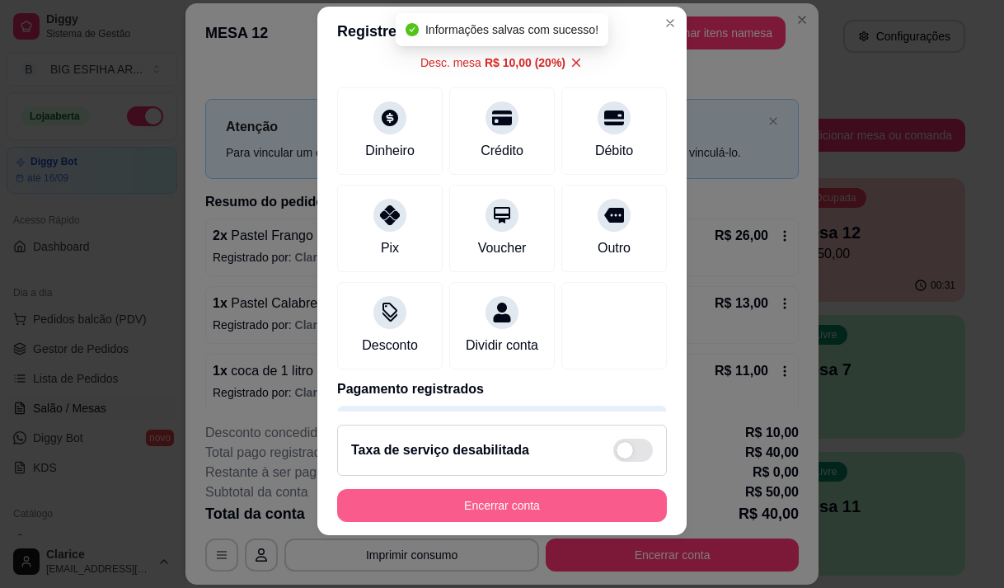
type input "R$ 0,00"
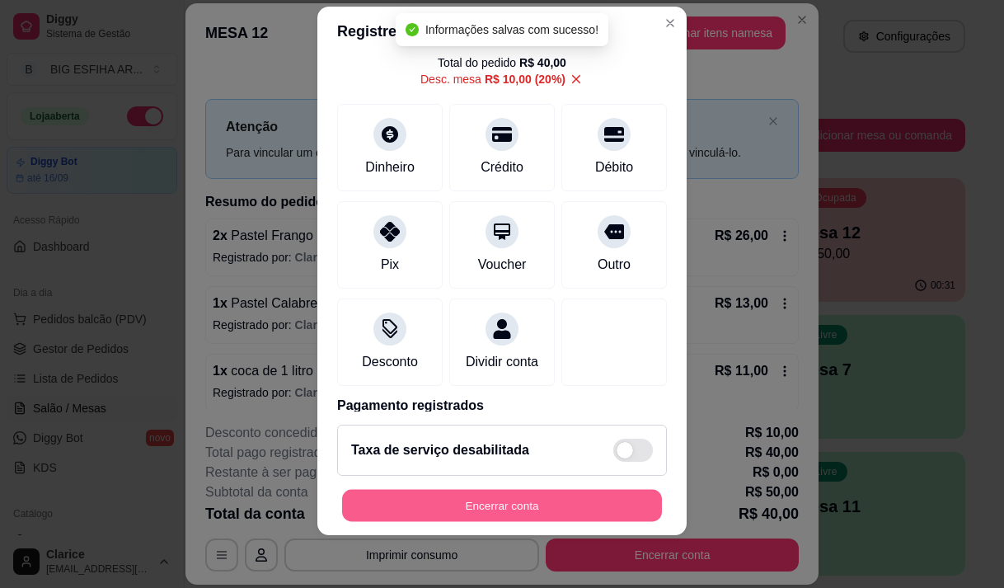
click at [552, 496] on button "Encerrar conta" at bounding box center [502, 506] width 320 height 32
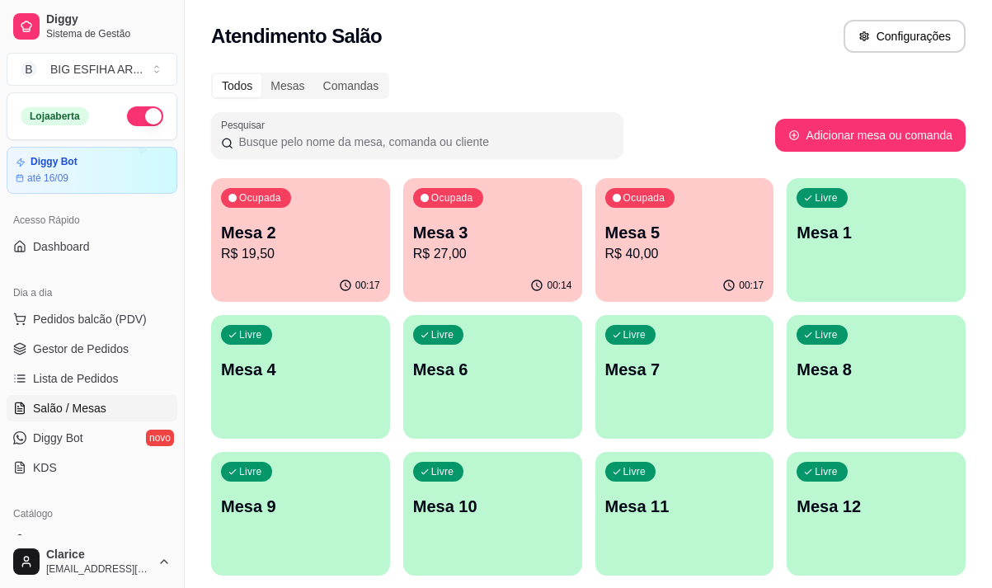
click at [650, 266] on div "Ocupada Mesa 5 R$ 40,00" at bounding box center [684, 224] width 179 height 92
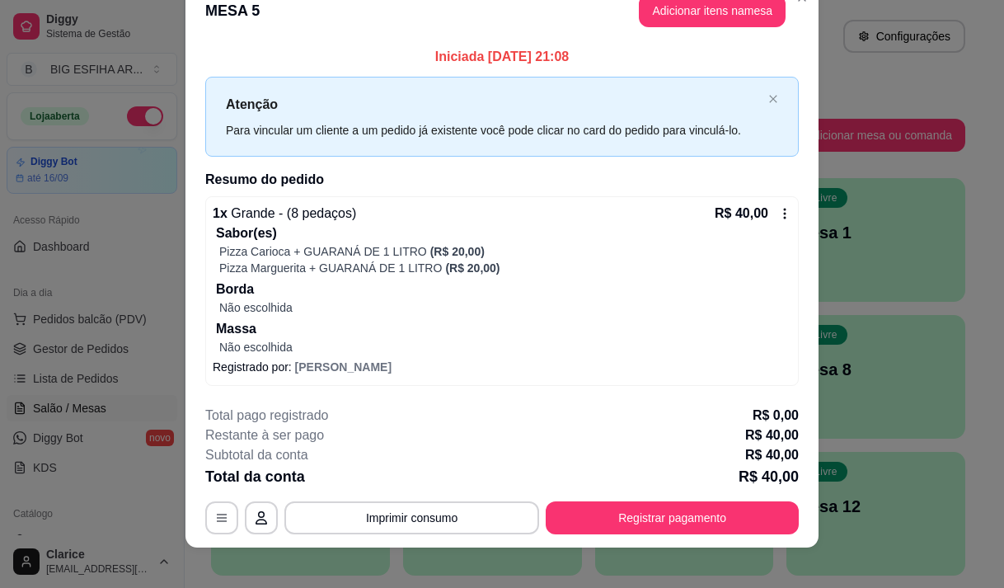
scroll to position [42, 0]
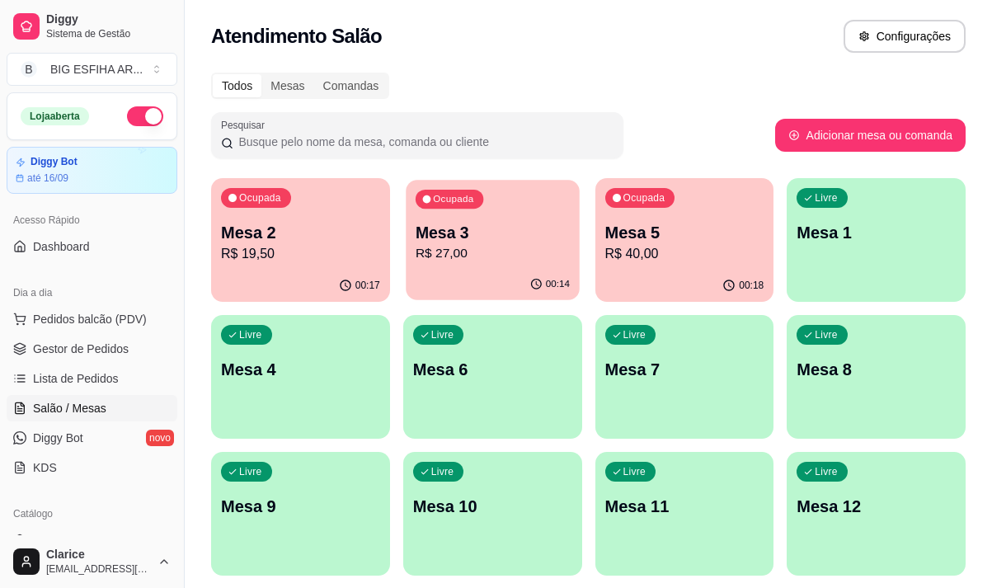
click at [516, 261] on p "R$ 27,00" at bounding box center [493, 253] width 154 height 19
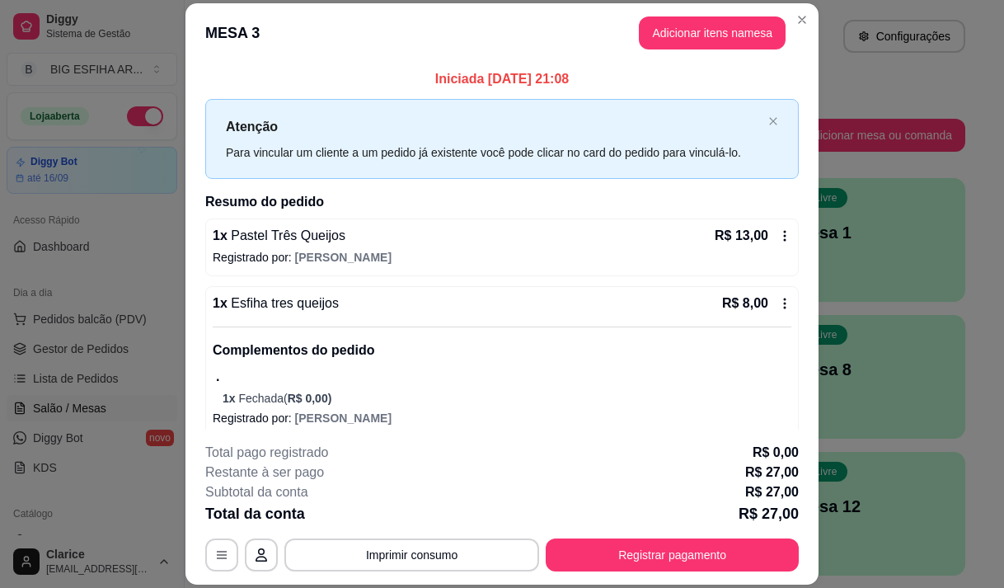
scroll to position [81, 0]
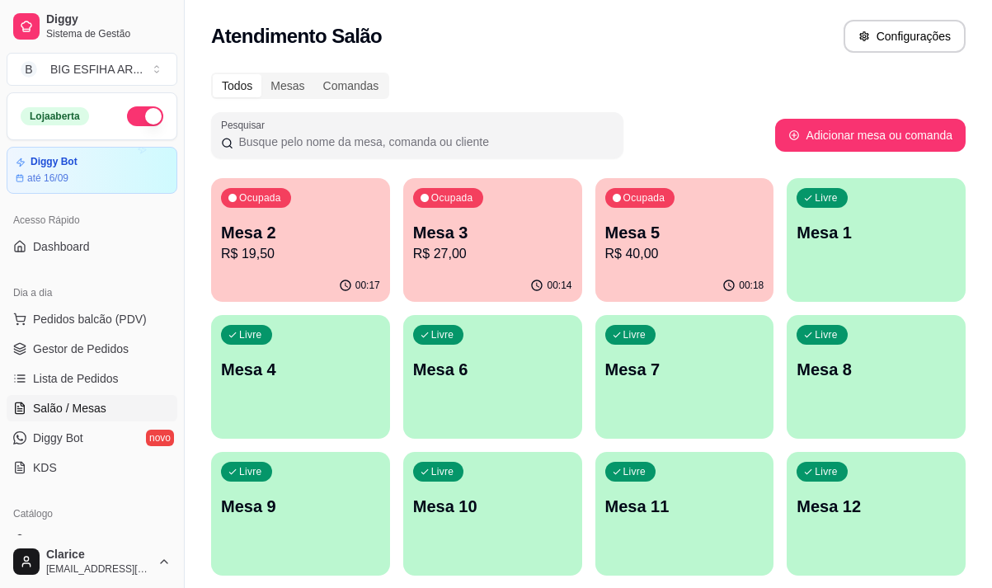
click at [501, 260] on p "R$ 27,00" at bounding box center [492, 254] width 159 height 20
click at [296, 227] on p "Mesa 2" at bounding box center [300, 232] width 159 height 23
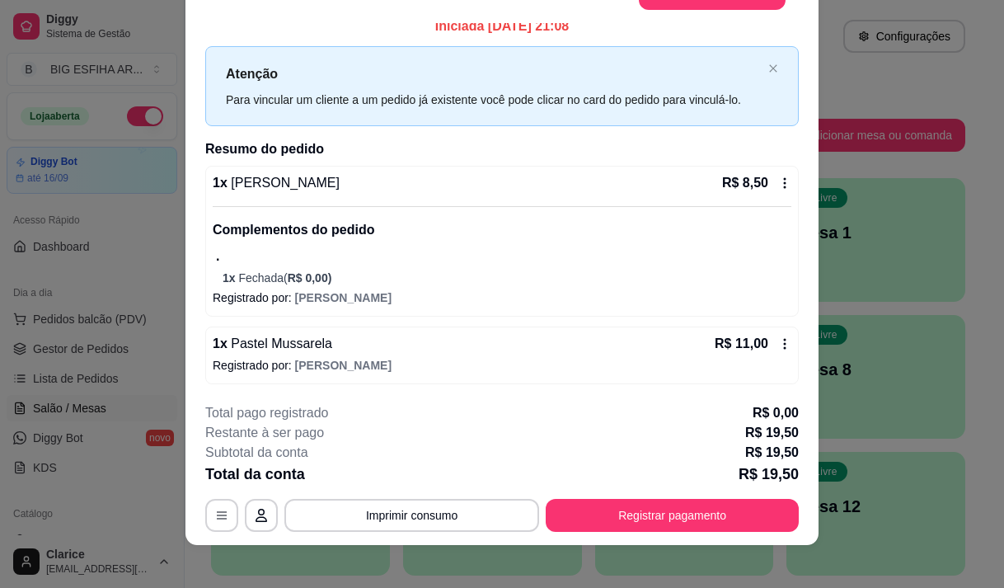
scroll to position [49, 0]
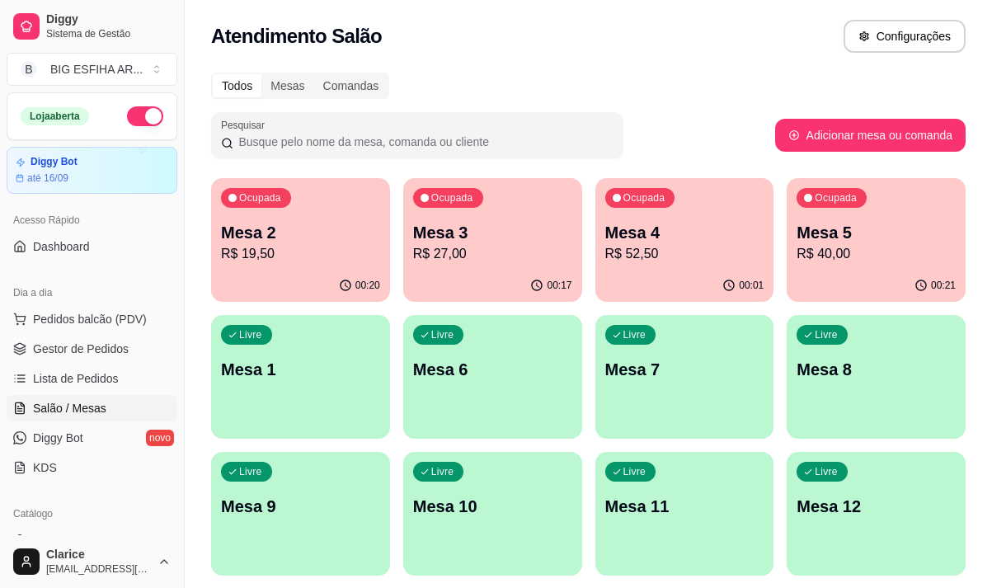
click at [858, 257] on p "R$ 40,00" at bounding box center [876, 254] width 159 height 20
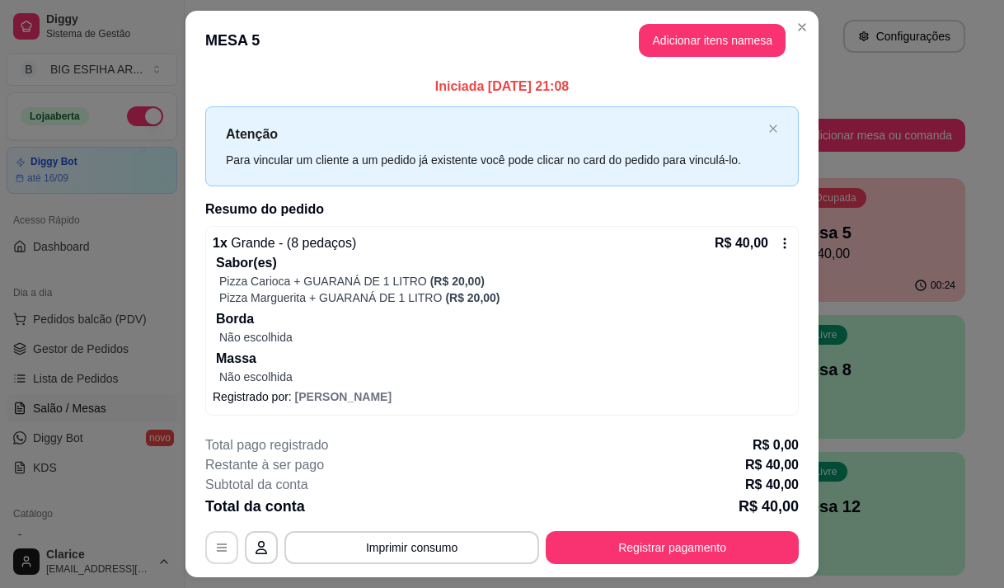
click at [217, 548] on icon "button" at bounding box center [222, 547] width 10 height 7
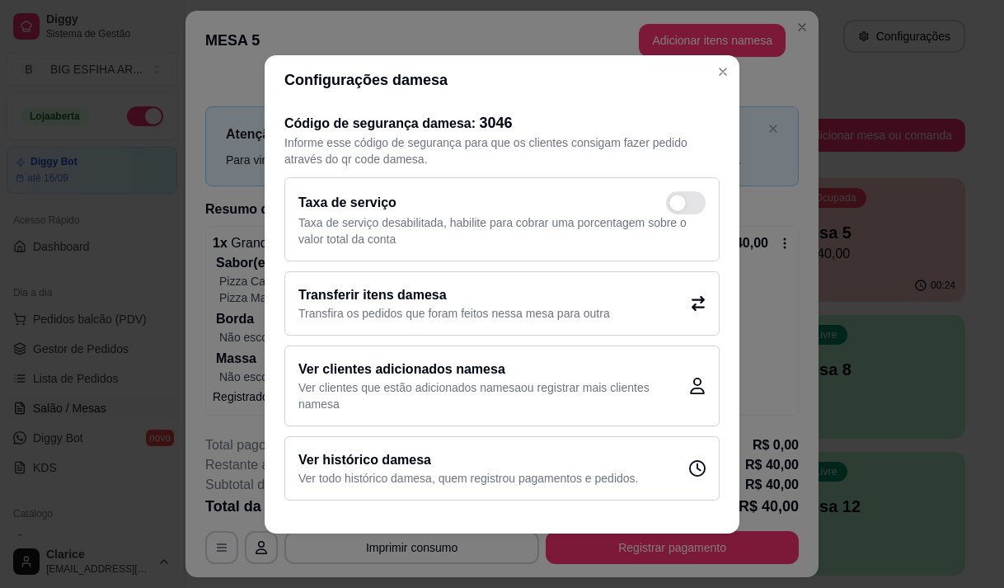
click at [406, 301] on h2 "Transferir itens da mesa" at bounding box center [455, 295] width 312 height 20
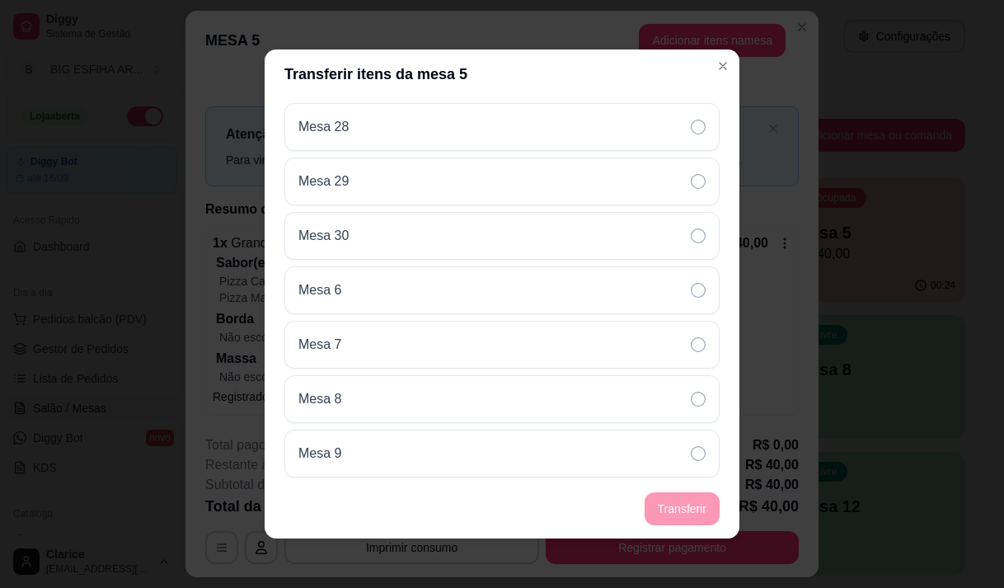
scroll to position [1208, 0]
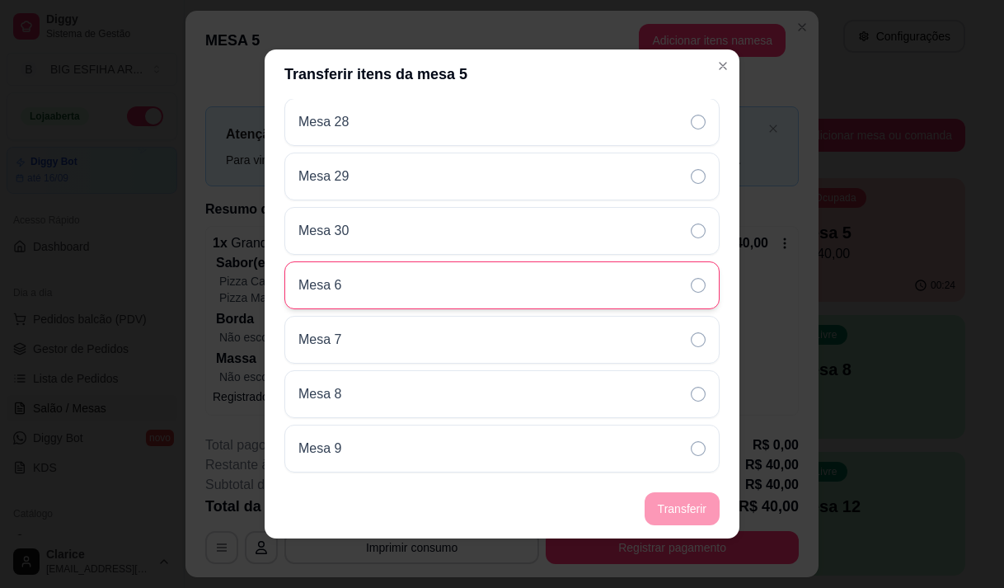
click at [394, 294] on div "Mesa 6" at bounding box center [501, 285] width 435 height 48
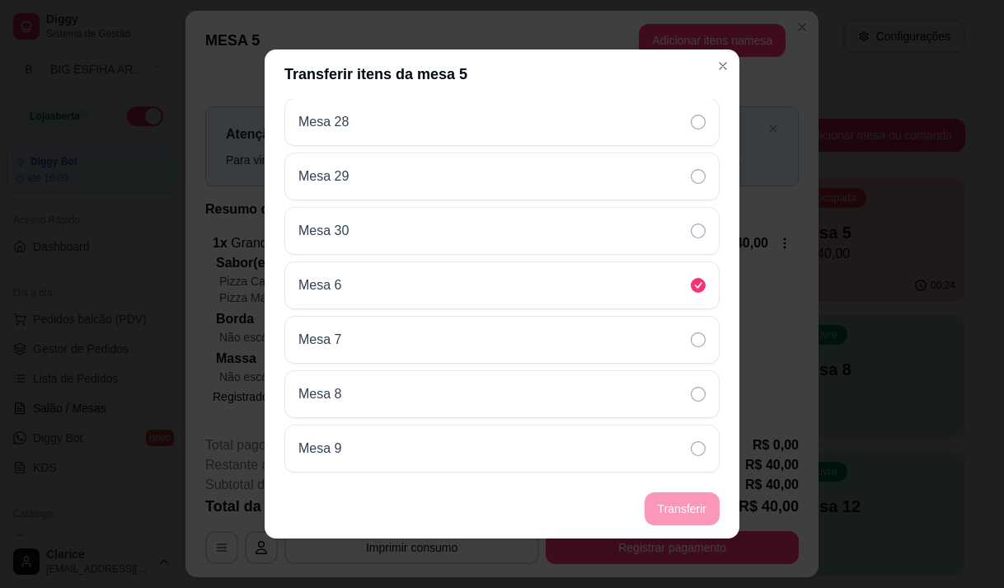
click at [665, 515] on footer "Transferir" at bounding box center [502, 508] width 475 height 59
click at [670, 505] on footer "Transferir" at bounding box center [502, 508] width 475 height 59
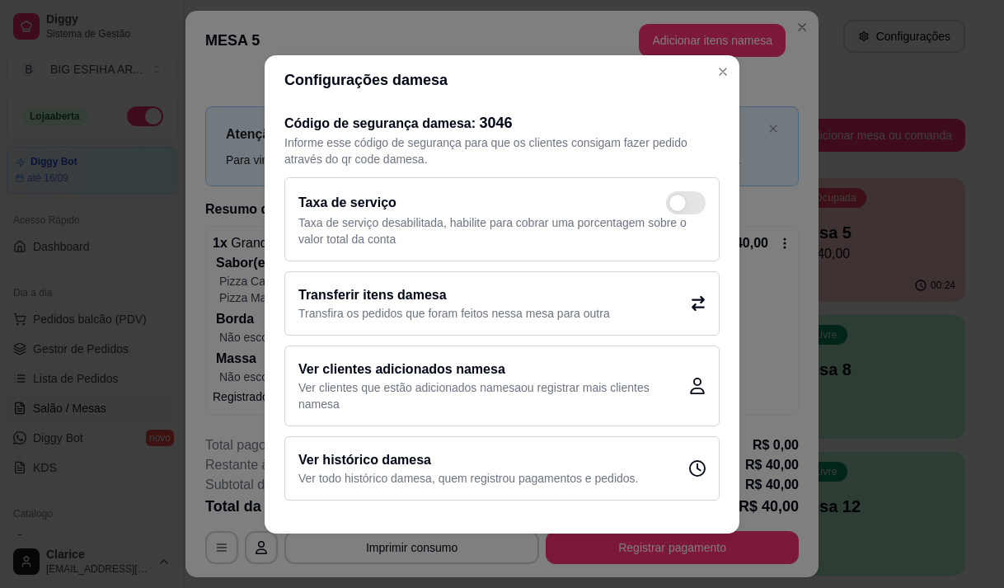
click at [448, 395] on p "Ver clientes que estão adicionados na mesa ou registrar mais clientes na mesa" at bounding box center [494, 395] width 391 height 33
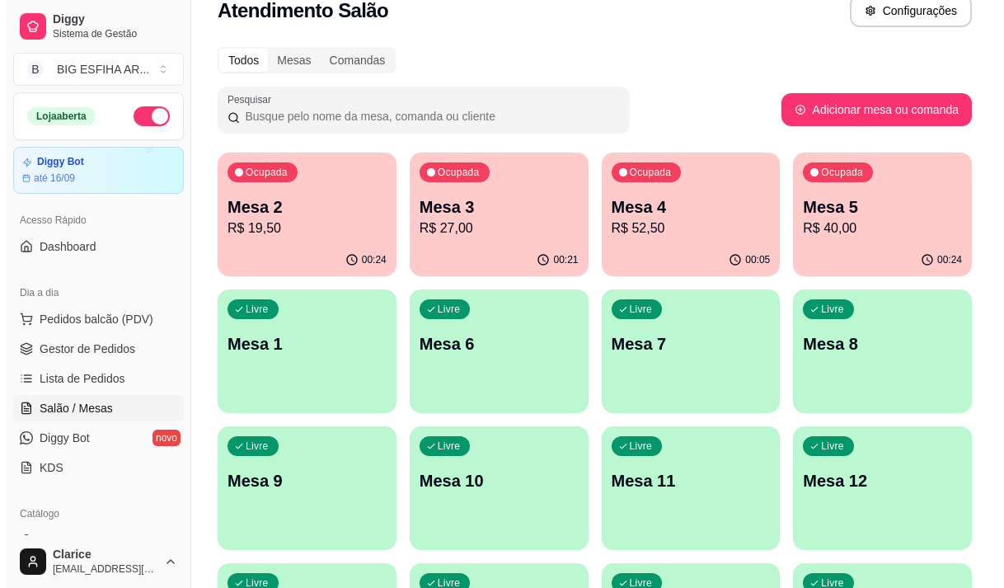
scroll to position [330, 0]
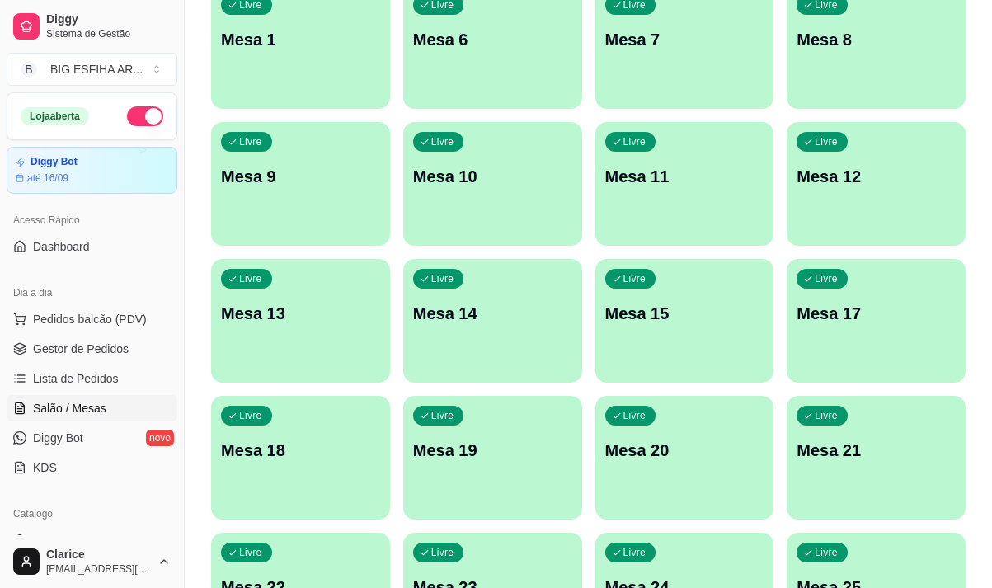
click at [866, 352] on div "Livre Mesa 17" at bounding box center [876, 311] width 179 height 104
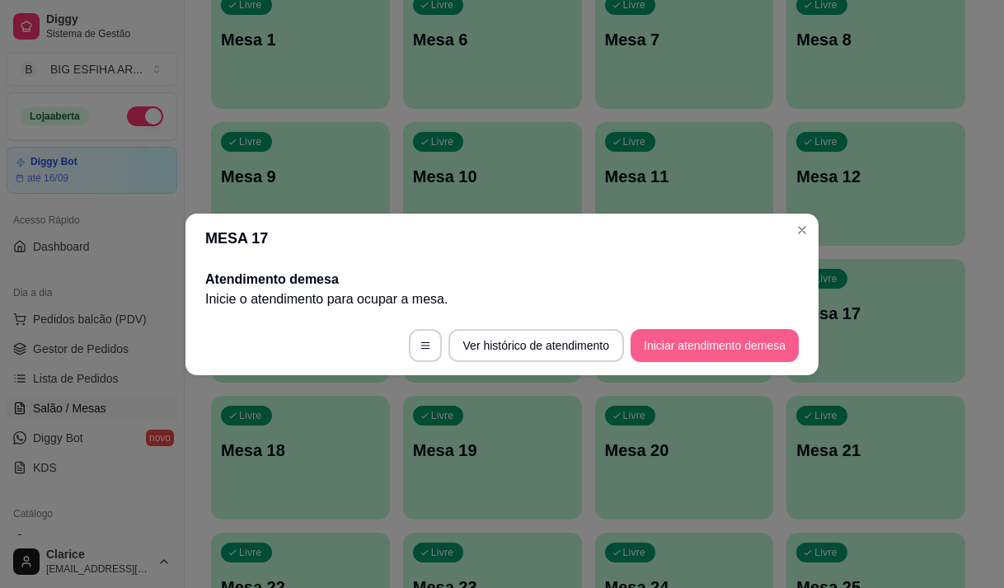
click at [681, 342] on button "Iniciar atendimento de mesa" at bounding box center [715, 345] width 168 height 33
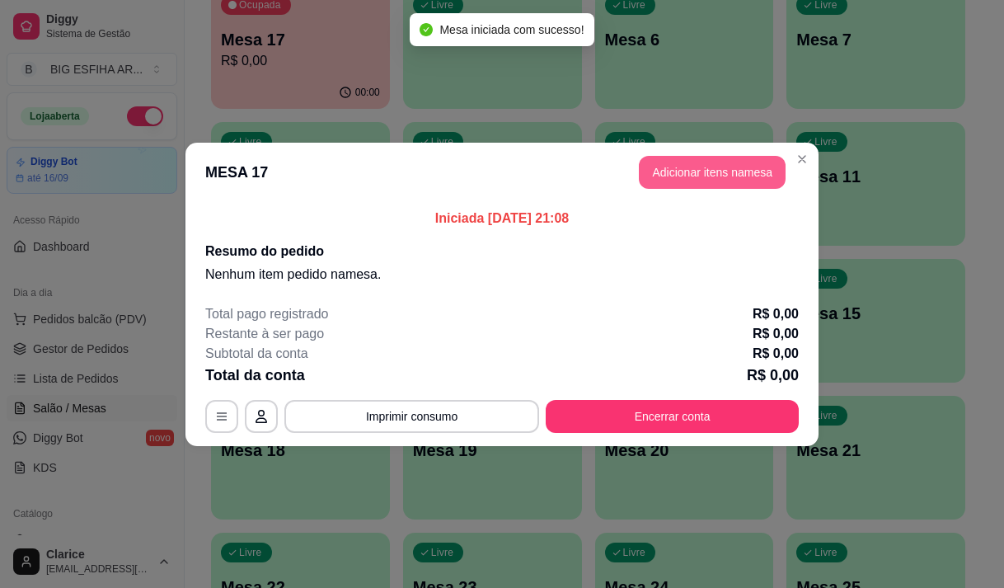
click at [710, 181] on button "Adicionar itens na mesa" at bounding box center [712, 172] width 147 height 33
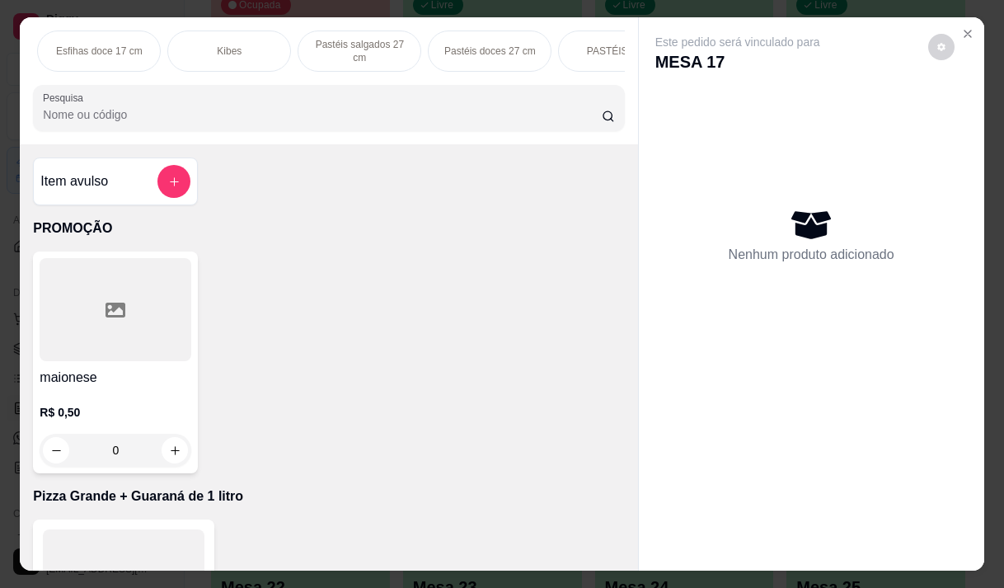
scroll to position [0, 1035]
click at [232, 45] on p "Pizza Salgadas" at bounding box center [233, 51] width 68 height 13
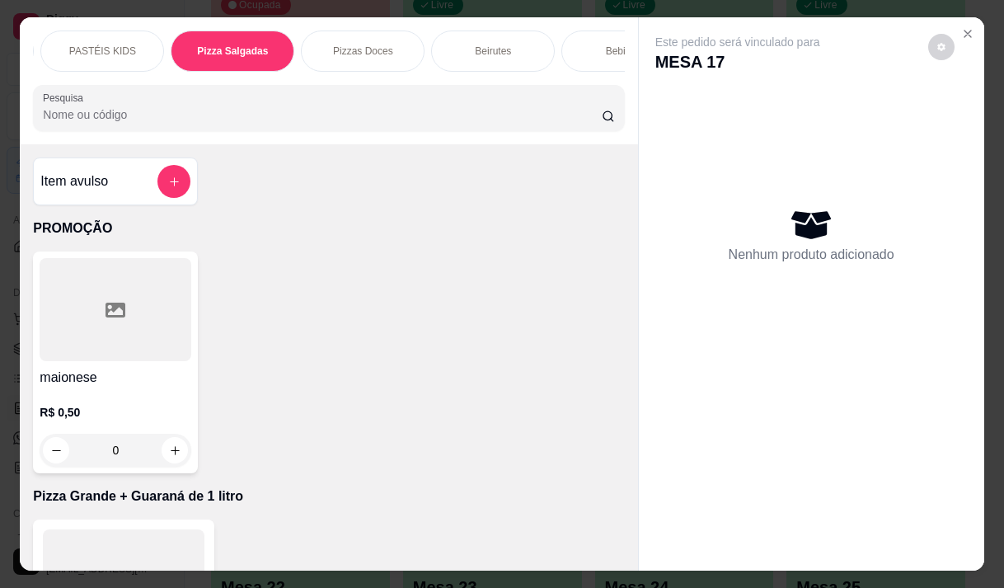
scroll to position [41, 0]
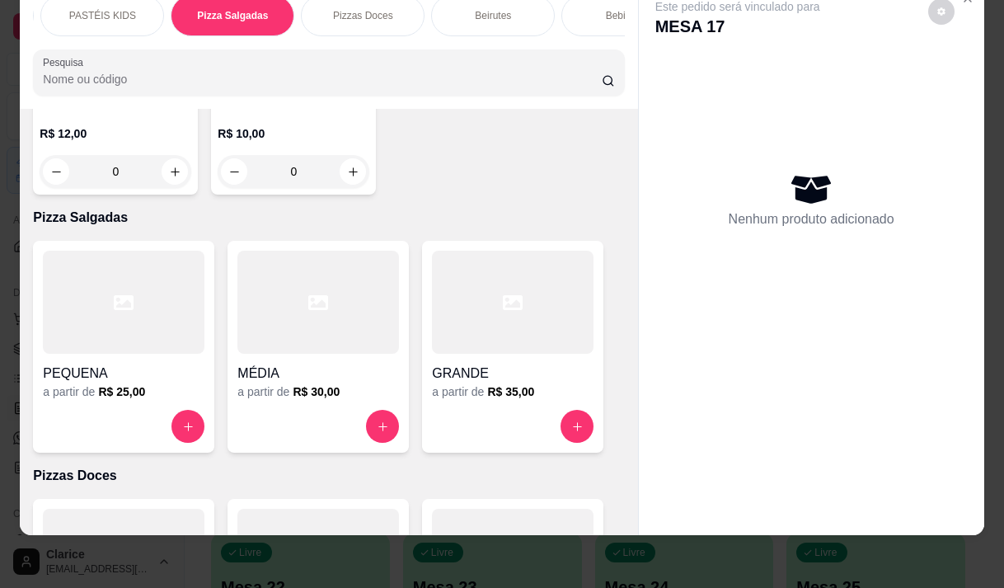
click at [481, 354] on div "GRANDE" at bounding box center [513, 369] width 162 height 30
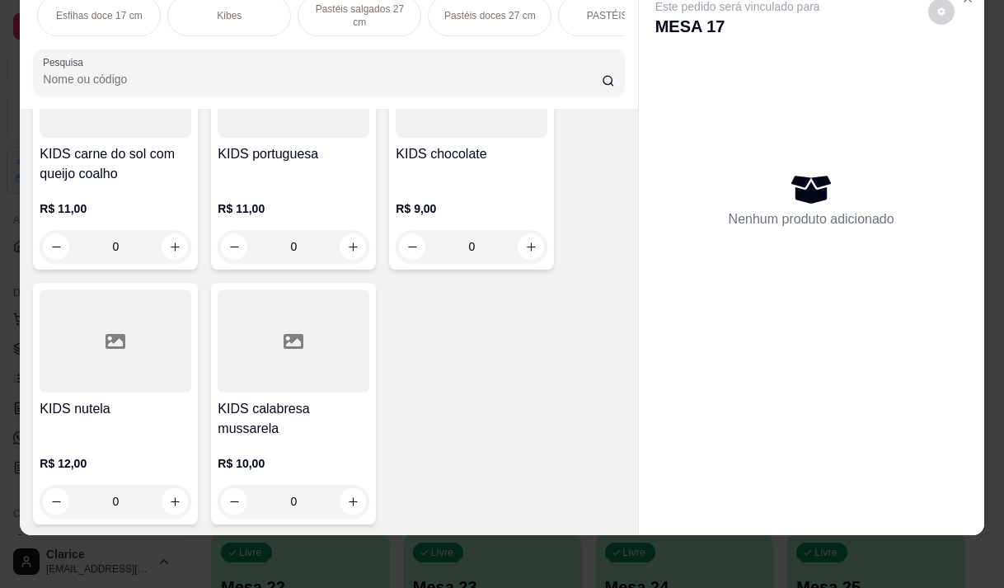
scroll to position [0, 0]
click at [260, 11] on p "Pizza Grande + Guaraná de 1 litro" at bounding box center [225, 15] width 96 height 26
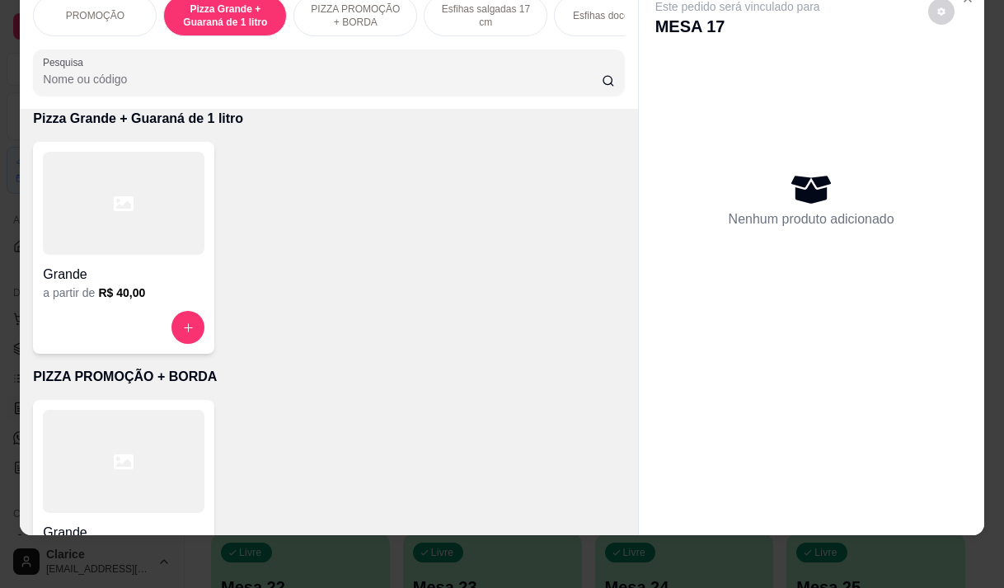
click at [120, 270] on h4 "Grande" at bounding box center [124, 275] width 162 height 20
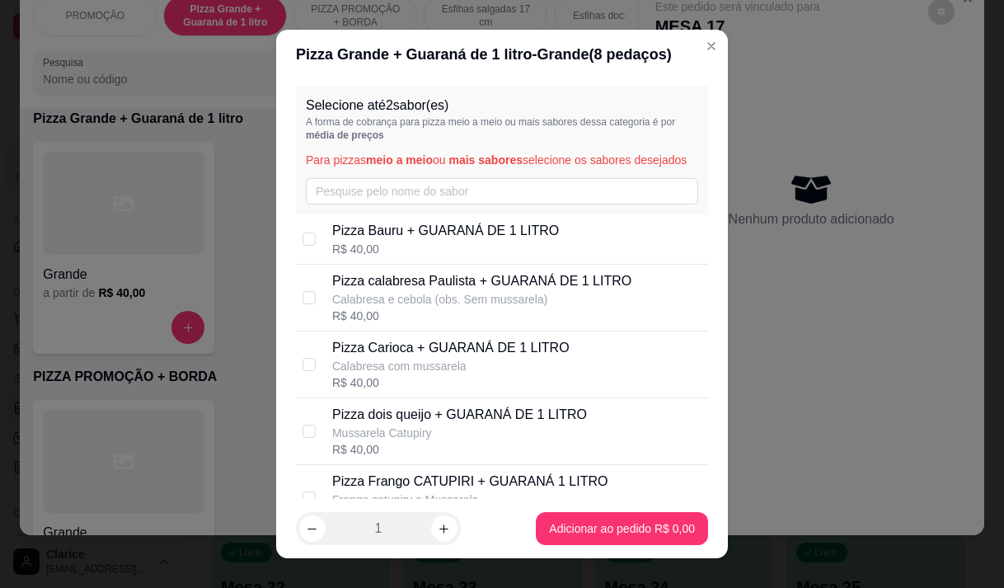
scroll to position [165, 0]
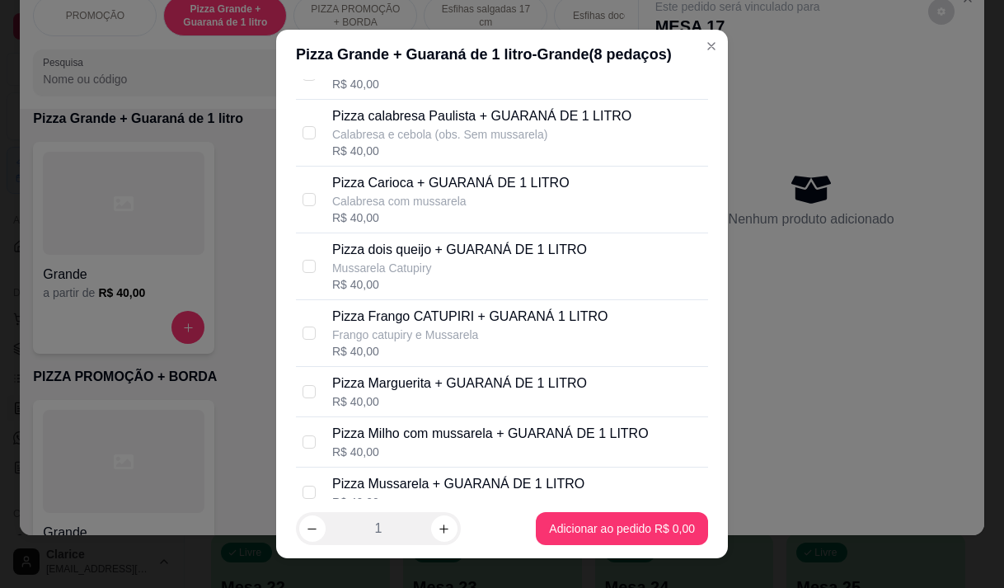
click at [457, 209] on p "Calabresa com mussarela" at bounding box center [450, 201] width 237 height 16
checkbox input "true"
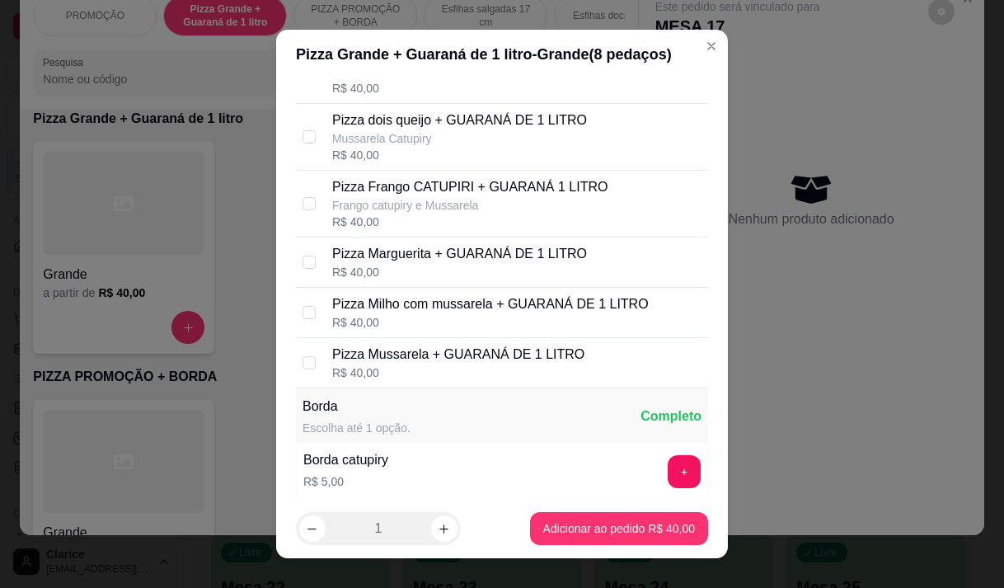
scroll to position [330, 0]
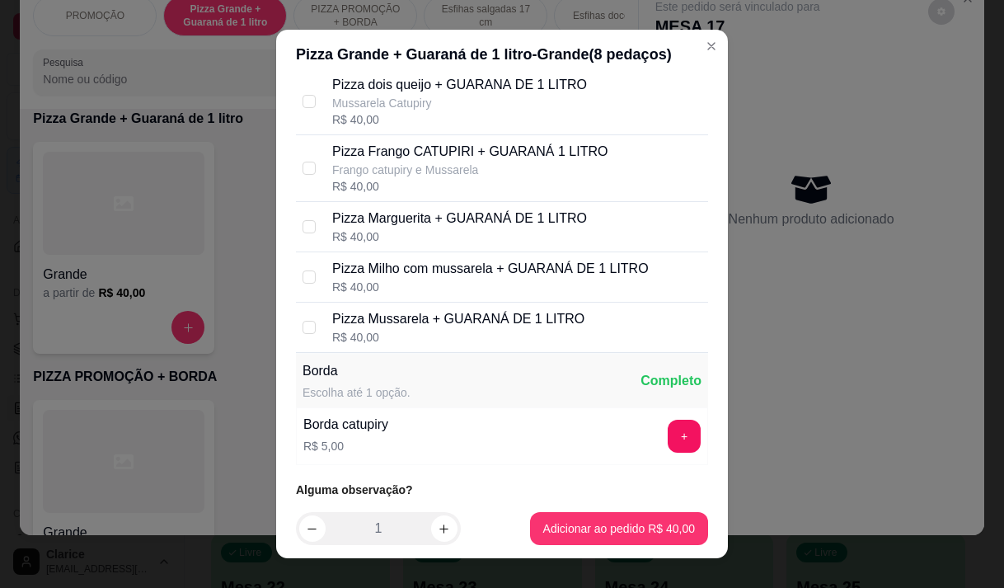
click at [423, 346] on div "R$ 40,00" at bounding box center [458, 337] width 252 height 16
checkbox input "true"
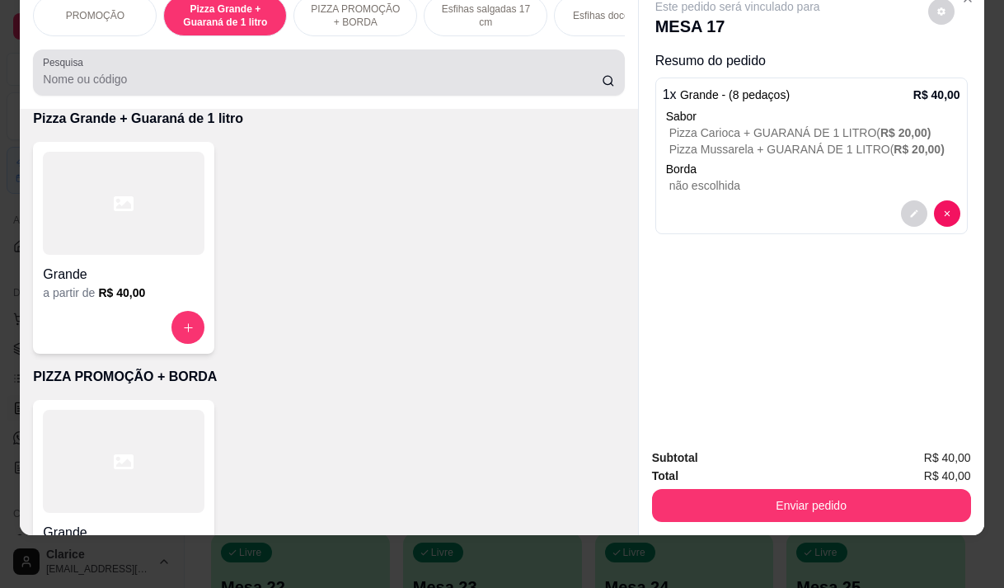
click at [214, 82] on input "Pesquisa" at bounding box center [322, 79] width 559 height 16
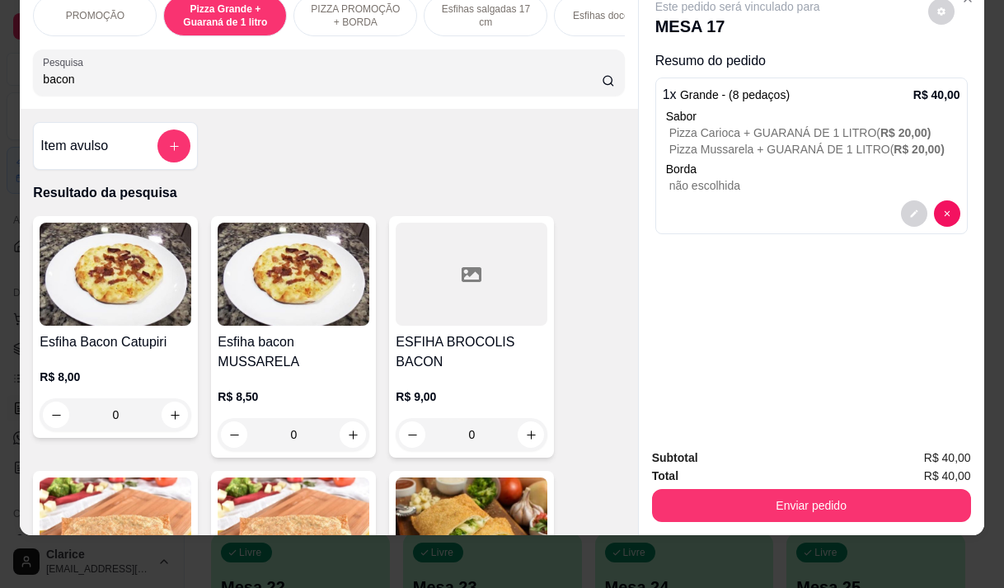
scroll to position [0, 0]
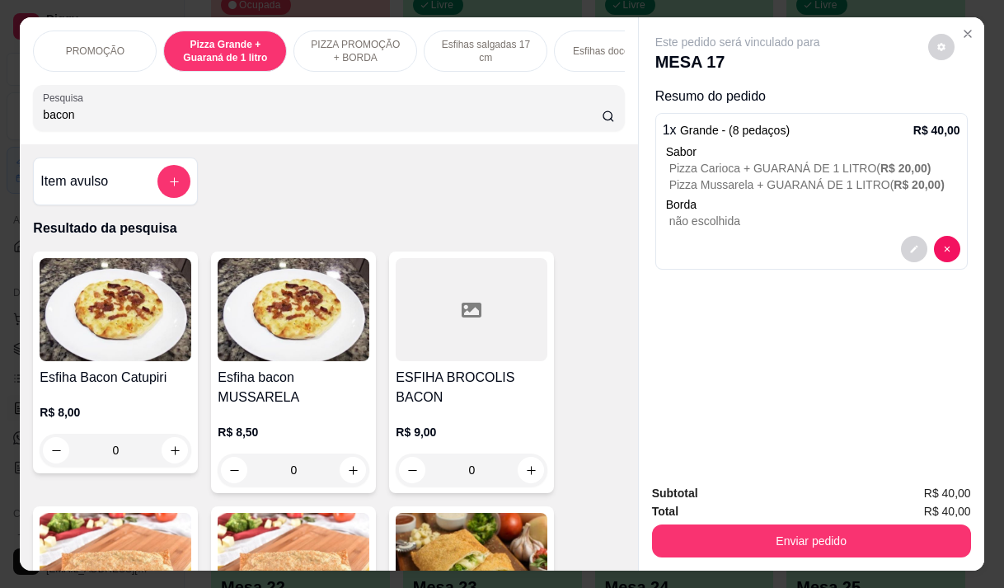
click at [78, 350] on img at bounding box center [116, 309] width 152 height 103
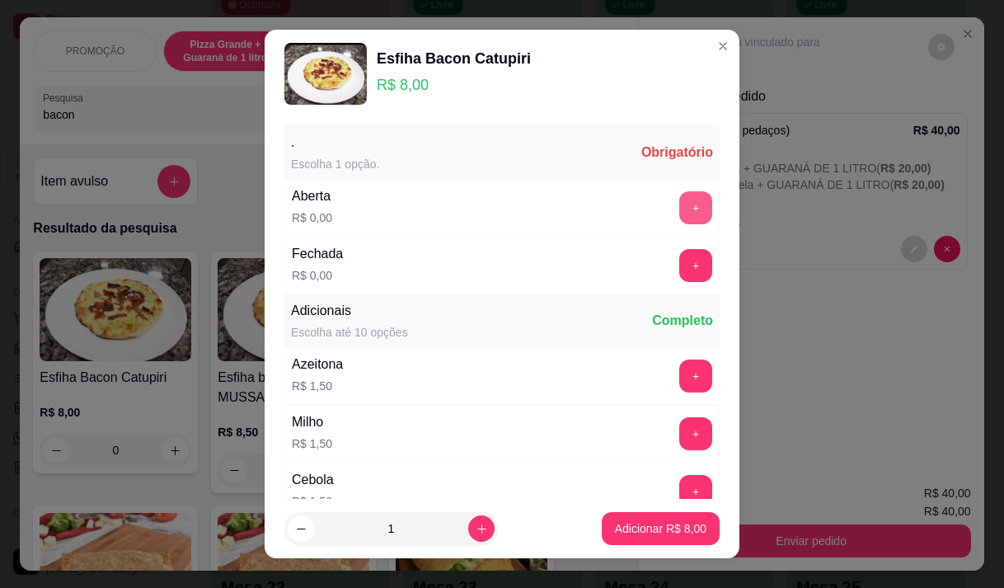
click at [679, 203] on button "+" at bounding box center [695, 207] width 33 height 33
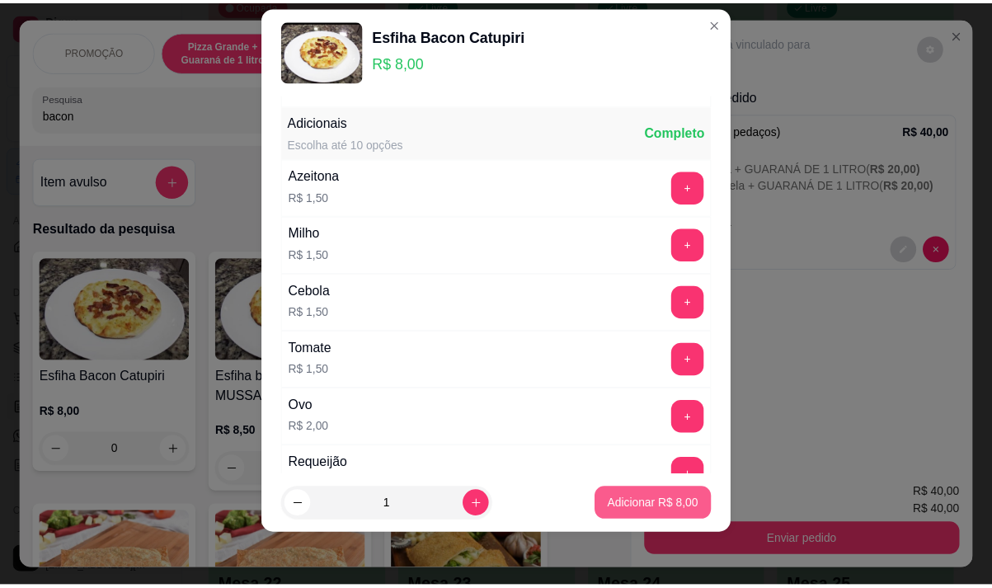
scroll to position [176, 0]
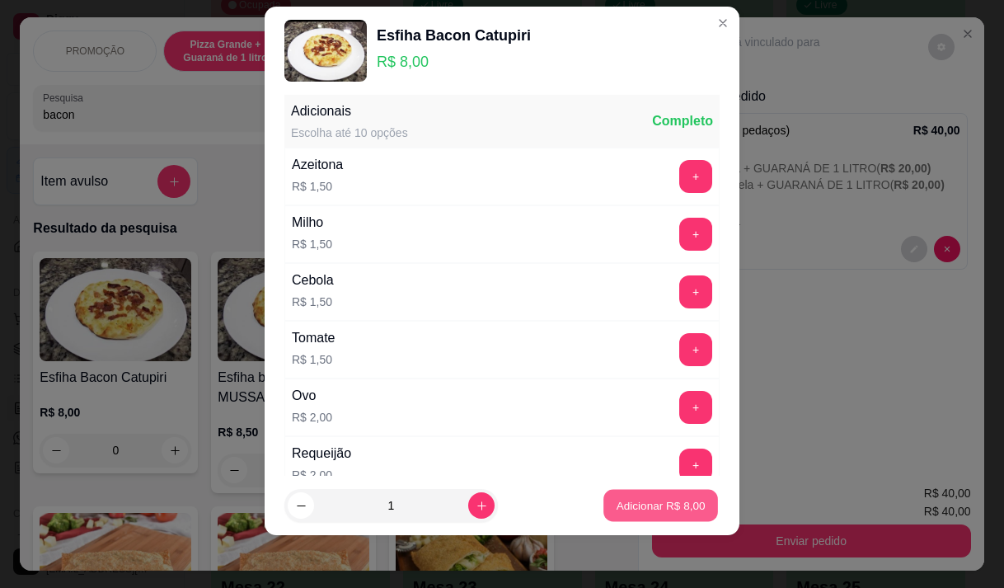
click at [646, 504] on p "Adicionar R$ 8,00" at bounding box center [660, 506] width 89 height 16
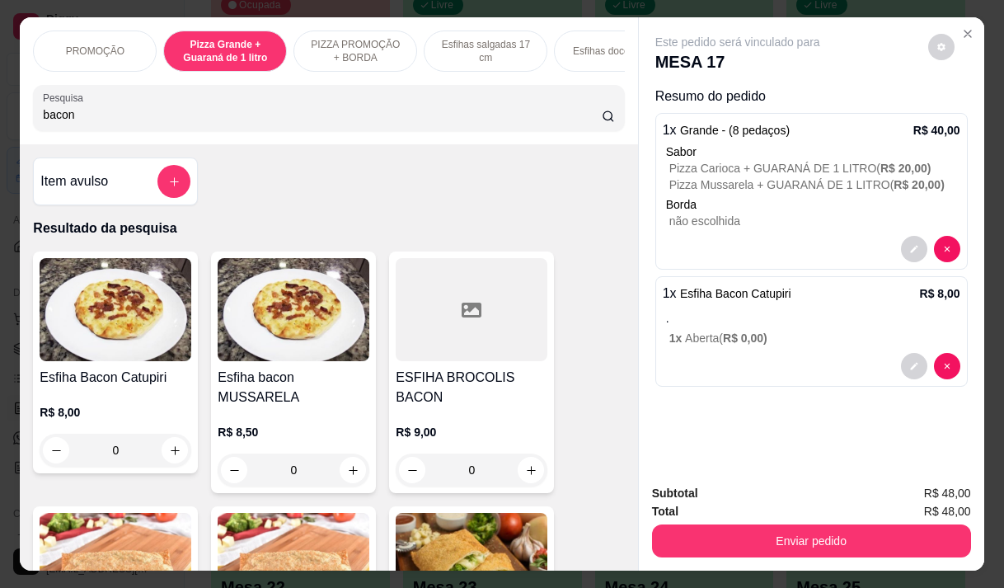
click at [106, 118] on input "bacon" at bounding box center [322, 114] width 559 height 16
type input "b"
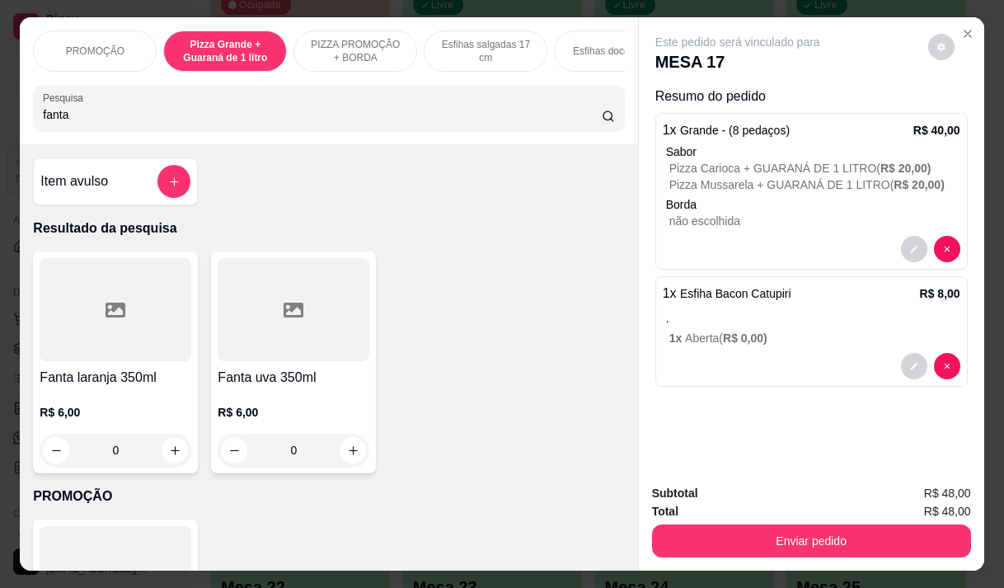
type input "fanta"
click at [111, 388] on h4 "Fanta laranja 350ml" at bounding box center [116, 378] width 152 height 20
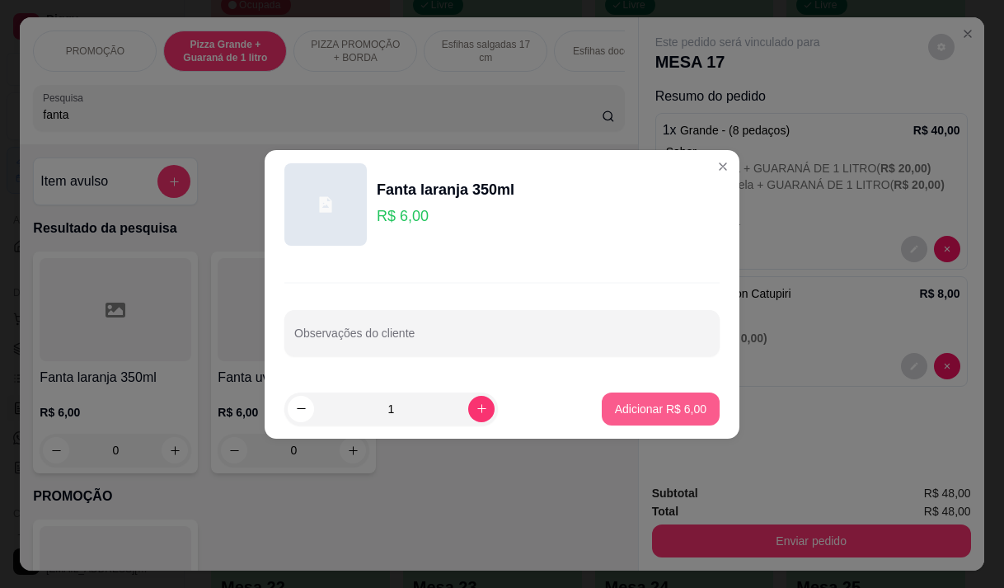
click at [614, 396] on button "Adicionar R$ 6,00" at bounding box center [661, 409] width 118 height 33
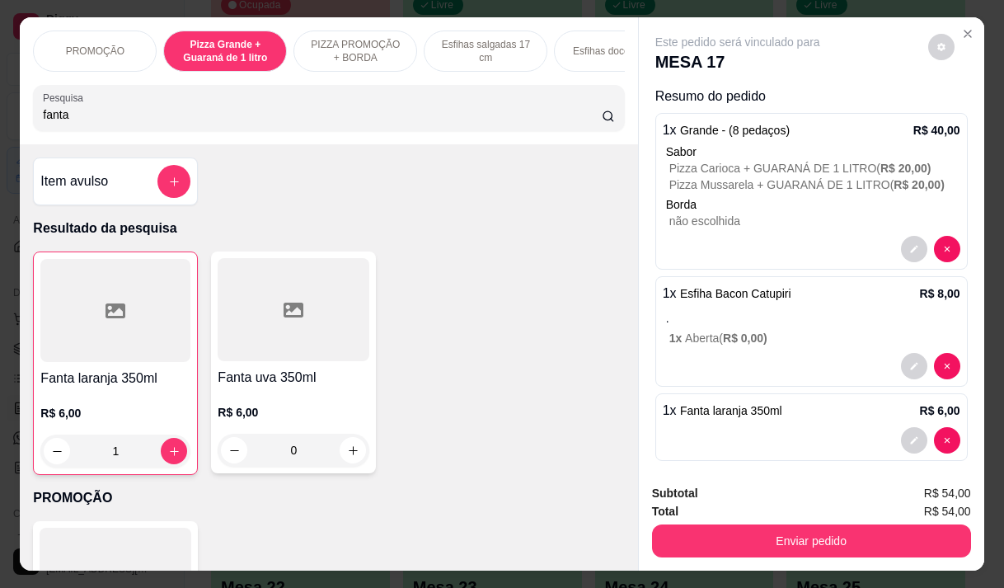
type input "1"
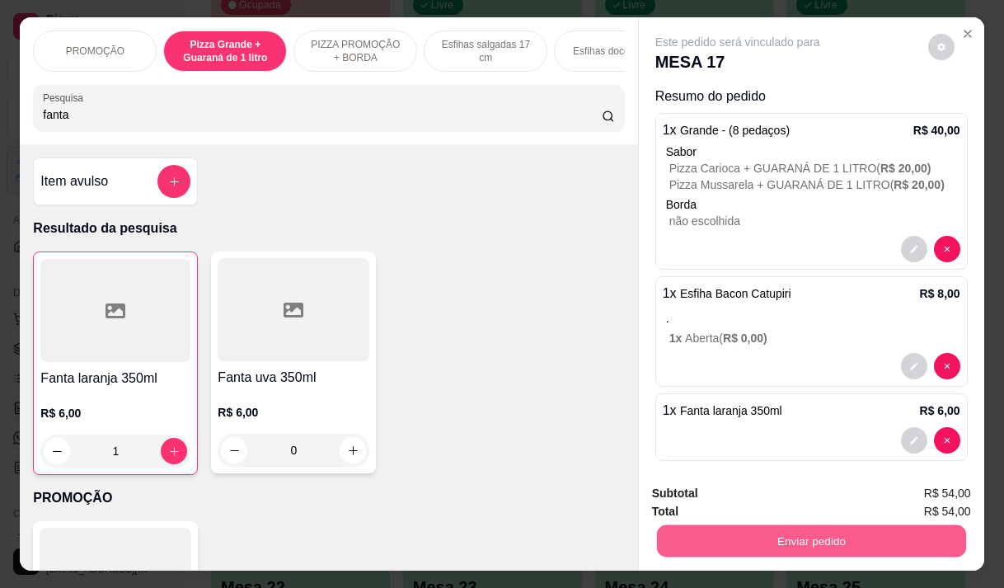
click at [745, 536] on button "Enviar pedido" at bounding box center [810, 540] width 309 height 32
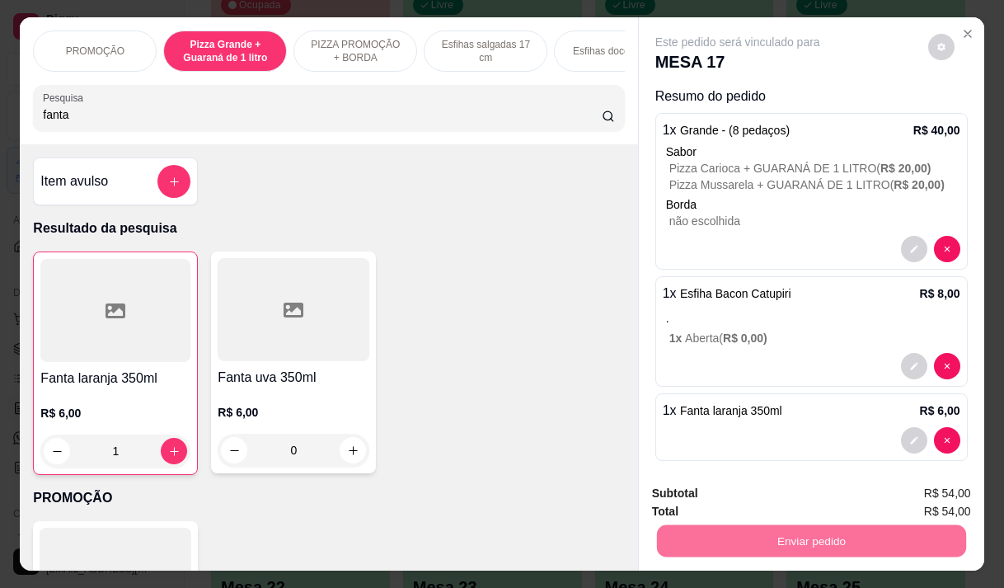
click at [750, 485] on button "Não registrar e enviar pedido" at bounding box center [757, 493] width 172 height 31
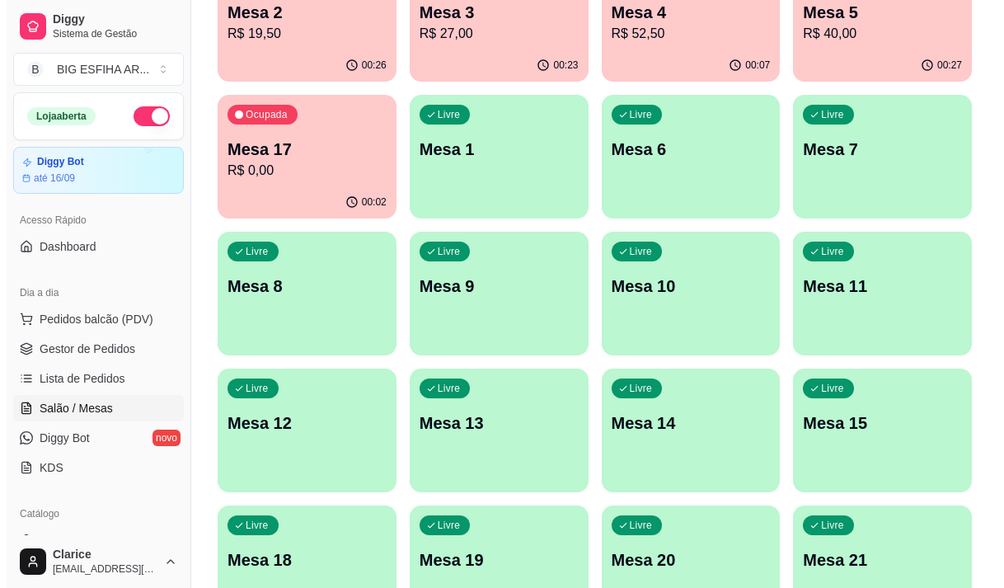
scroll to position [82, 0]
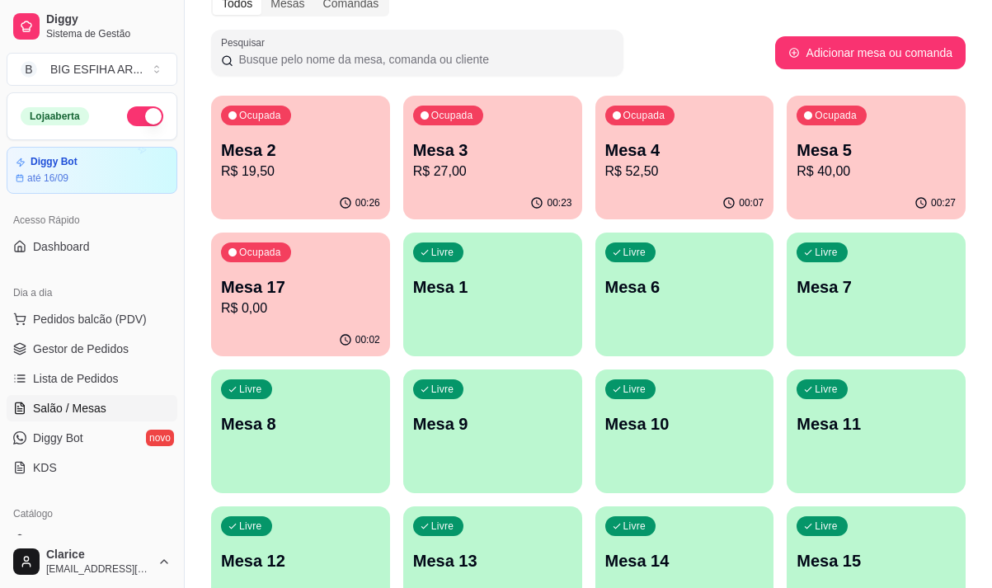
click at [436, 169] on p "R$ 27,00" at bounding box center [492, 172] width 159 height 20
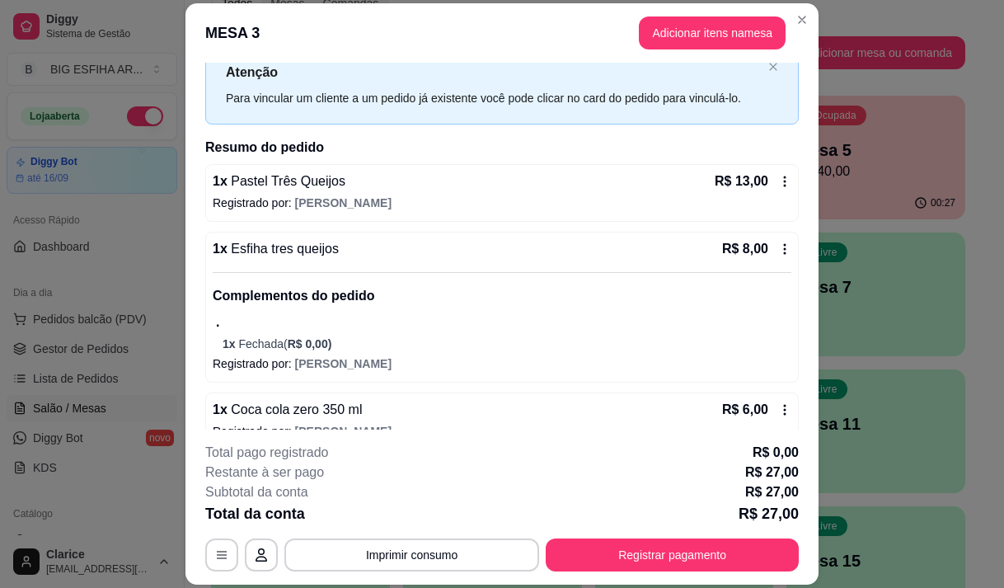
scroll to position [81, 0]
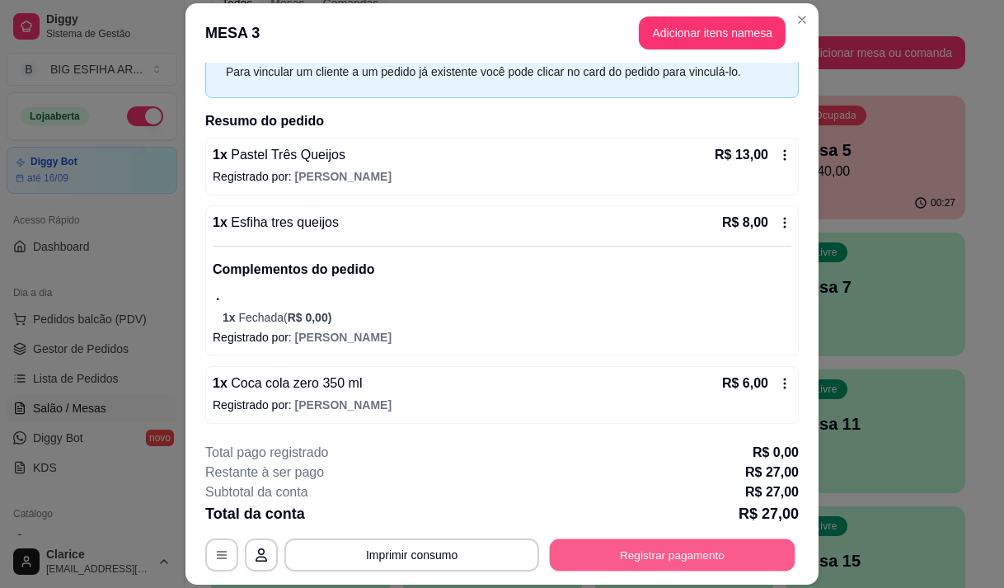
click at [637, 563] on button "Registrar pagamento" at bounding box center [673, 555] width 246 height 32
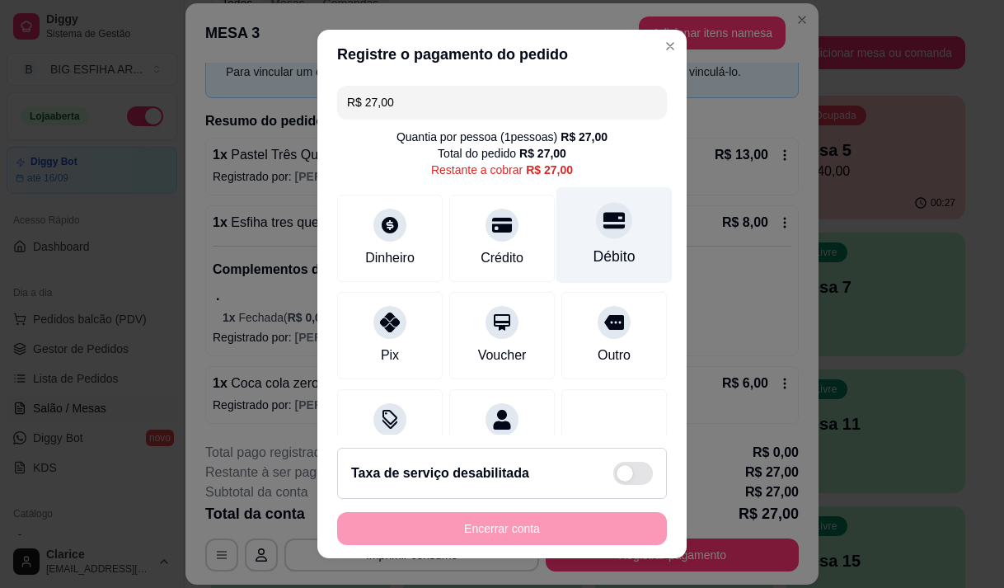
click at [626, 261] on div "Débito" at bounding box center [615, 234] width 116 height 96
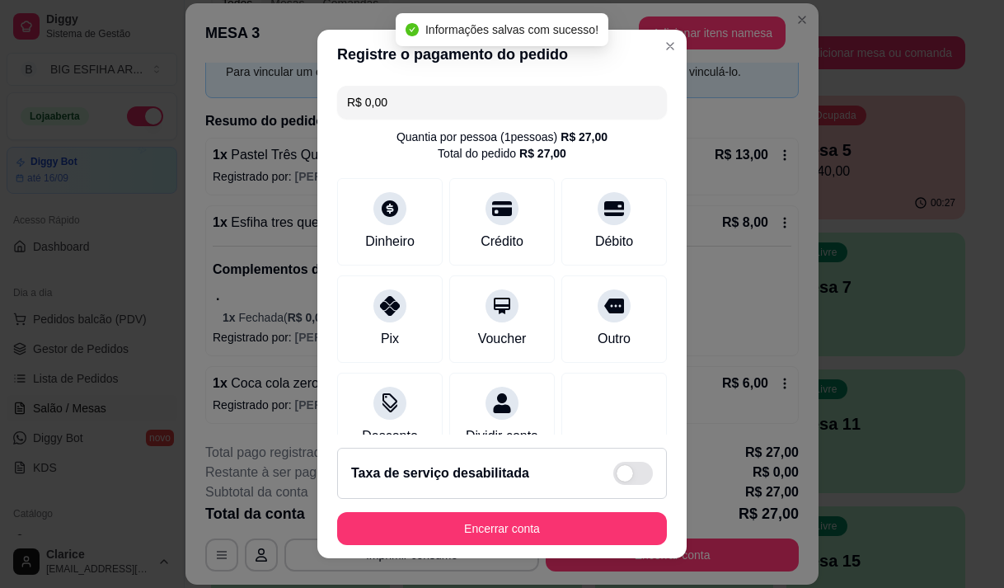
type input "R$ 0,00"
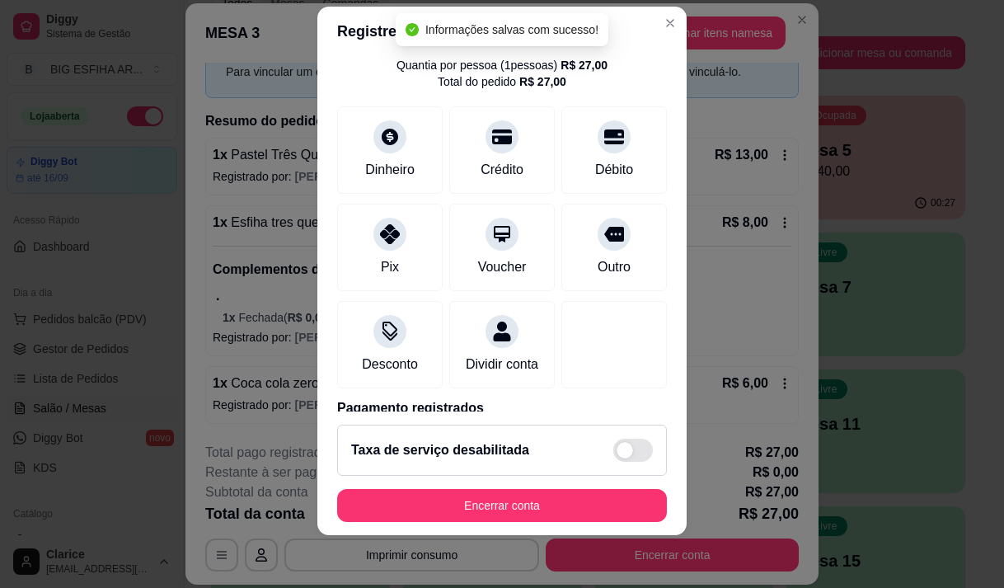
scroll to position [137, 0]
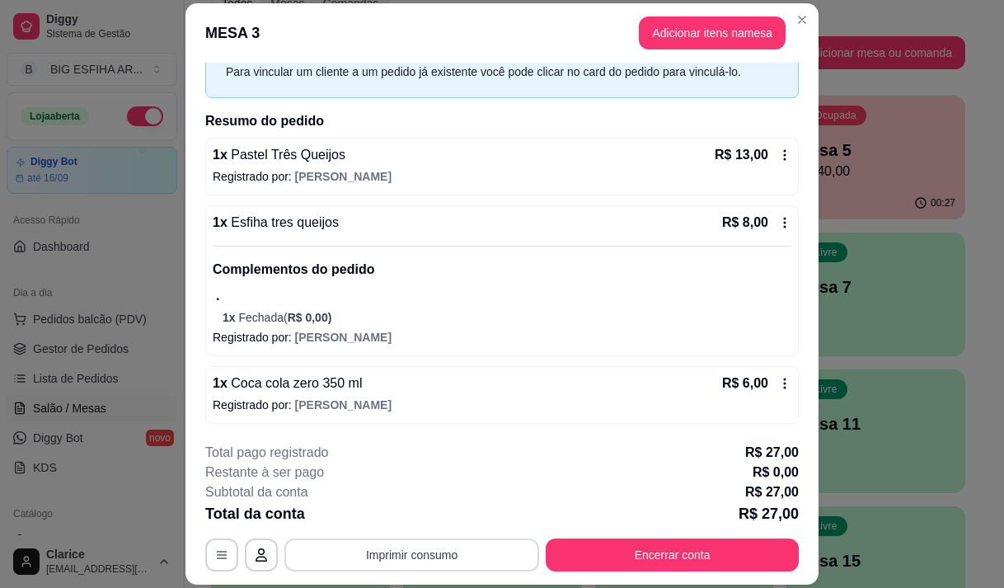
click at [411, 562] on button "Imprimir consumo" at bounding box center [411, 554] width 255 height 33
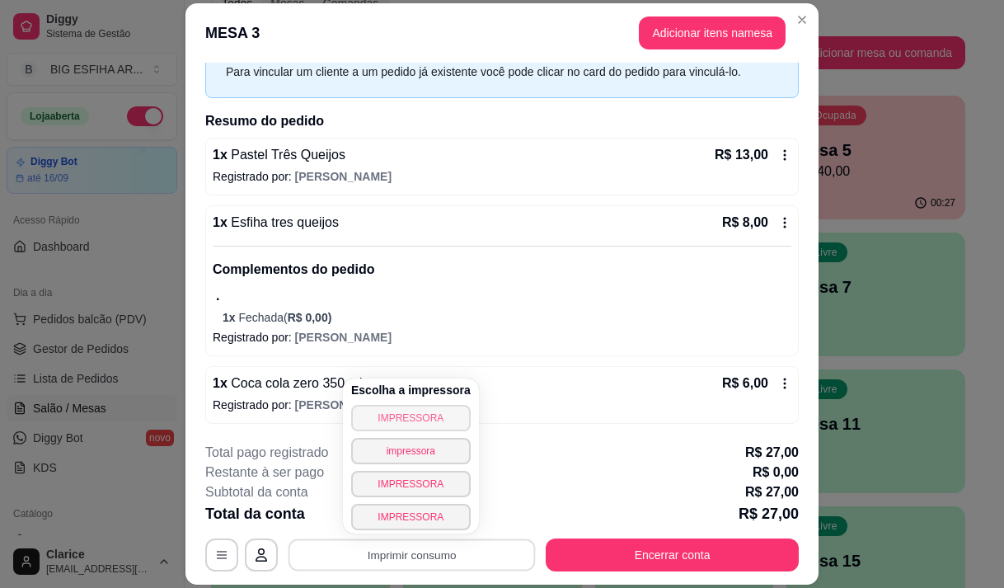
click at [415, 419] on button "IMPRESSORA" at bounding box center [411, 418] width 120 height 26
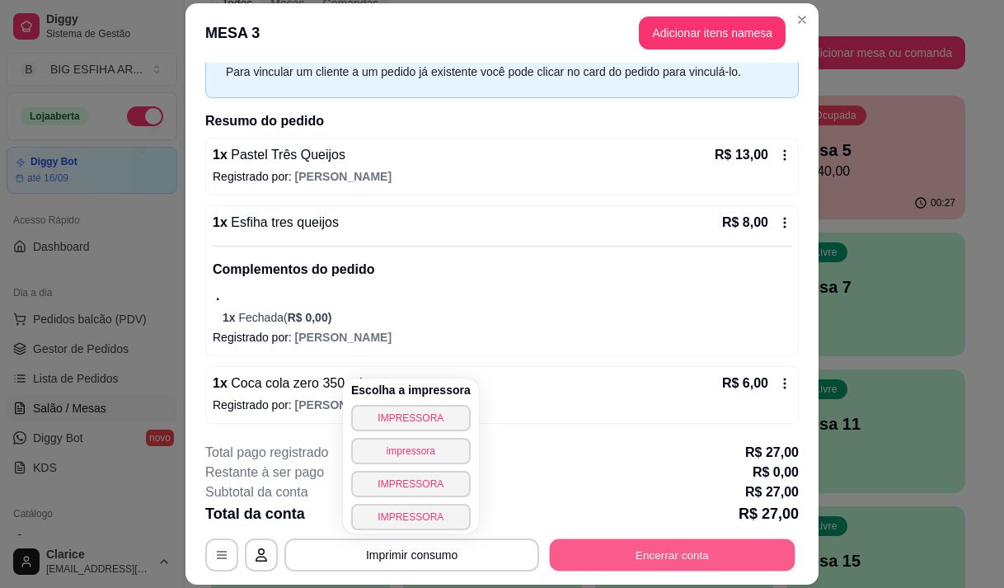
click at [631, 557] on button "Encerrar conta" at bounding box center [673, 555] width 246 height 32
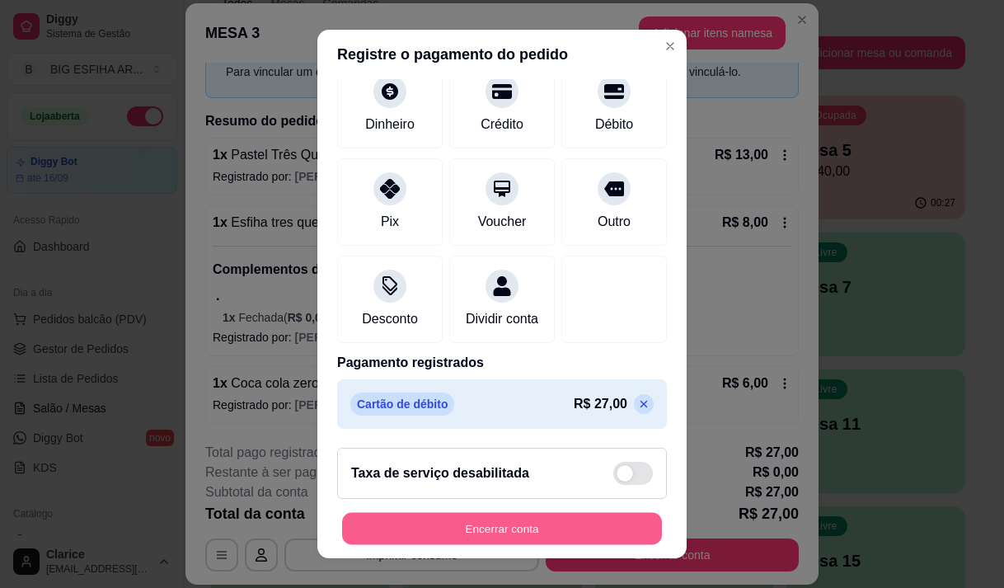
click at [515, 528] on button "Encerrar conta" at bounding box center [502, 529] width 320 height 32
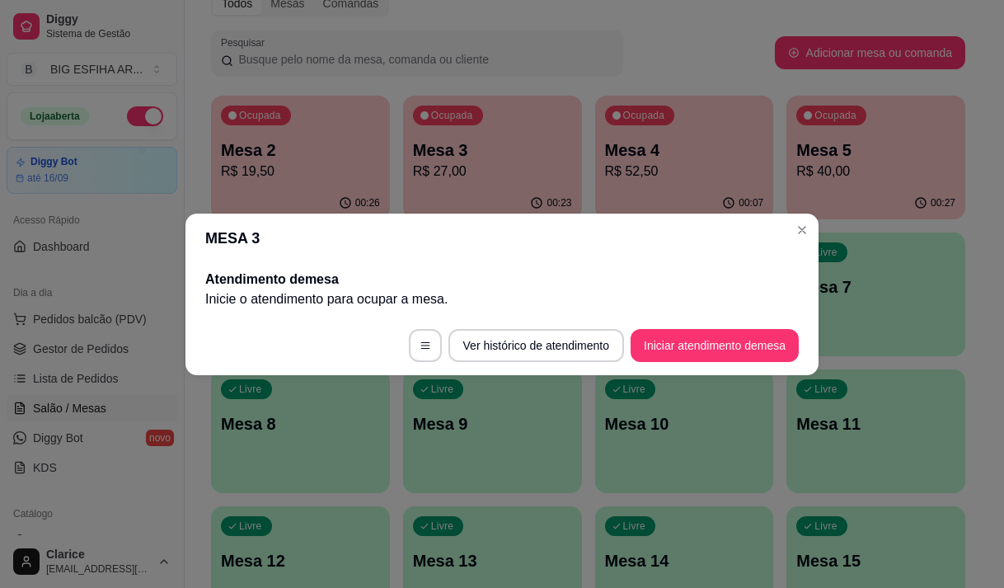
scroll to position [0, 0]
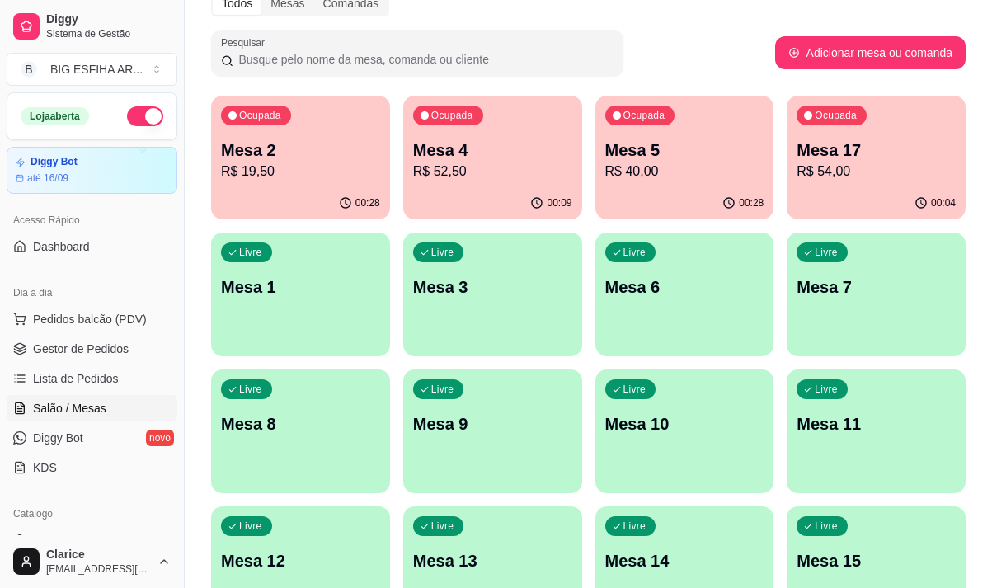
click at [634, 177] on p "R$ 40,00" at bounding box center [684, 172] width 159 height 20
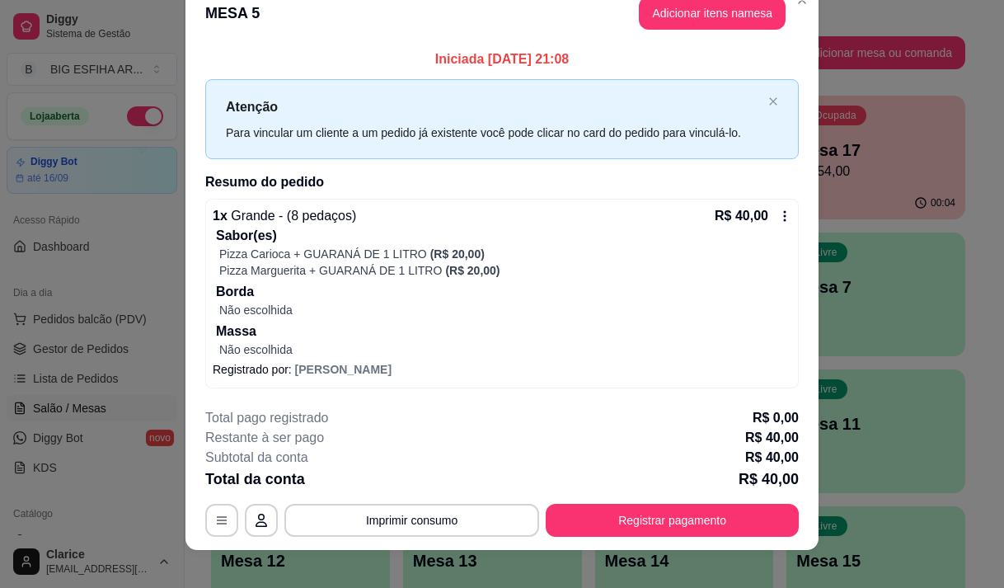
scroll to position [42, 0]
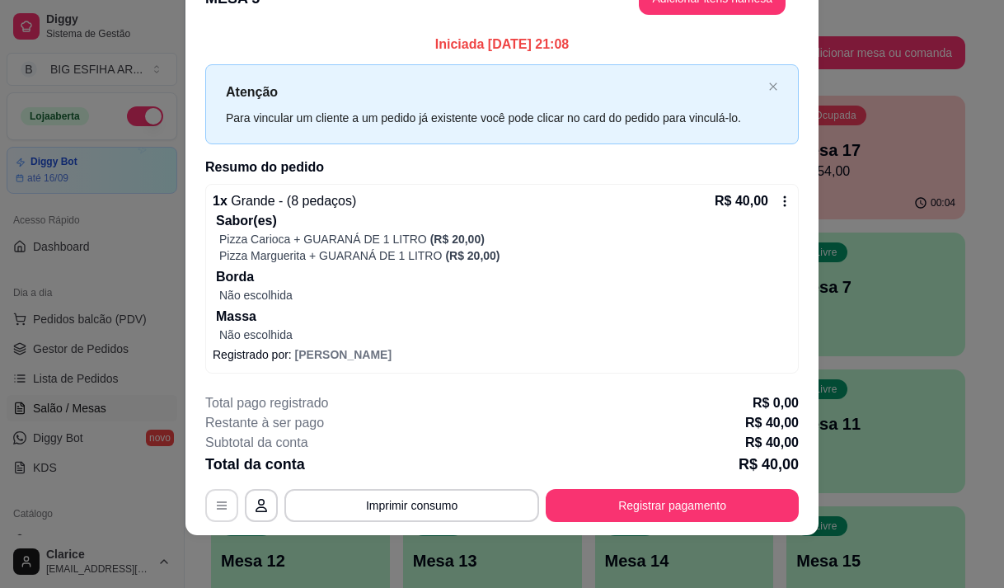
click at [207, 514] on button "button" at bounding box center [221, 505] width 33 height 33
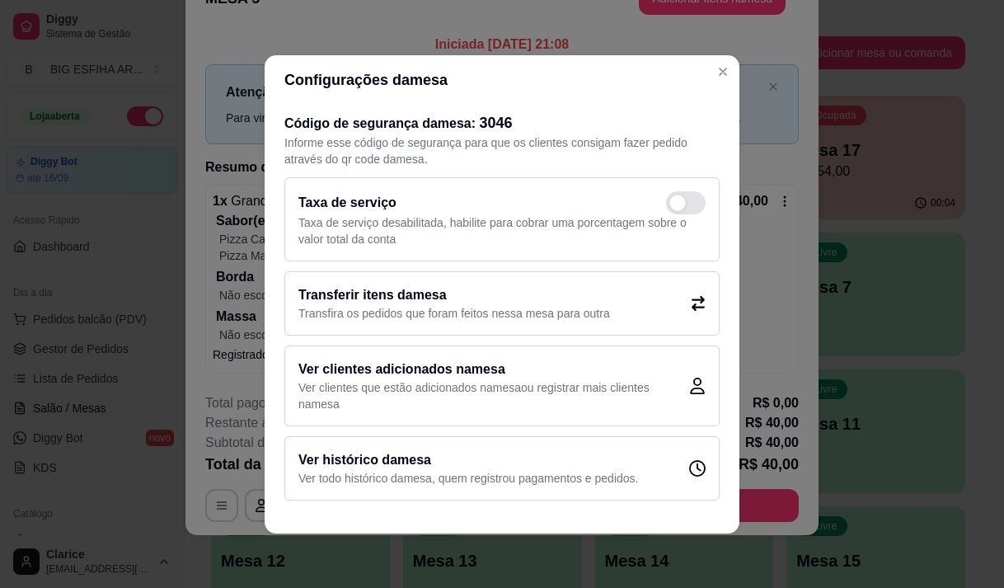
click at [327, 298] on h2 "Transferir itens da mesa" at bounding box center [455, 295] width 312 height 20
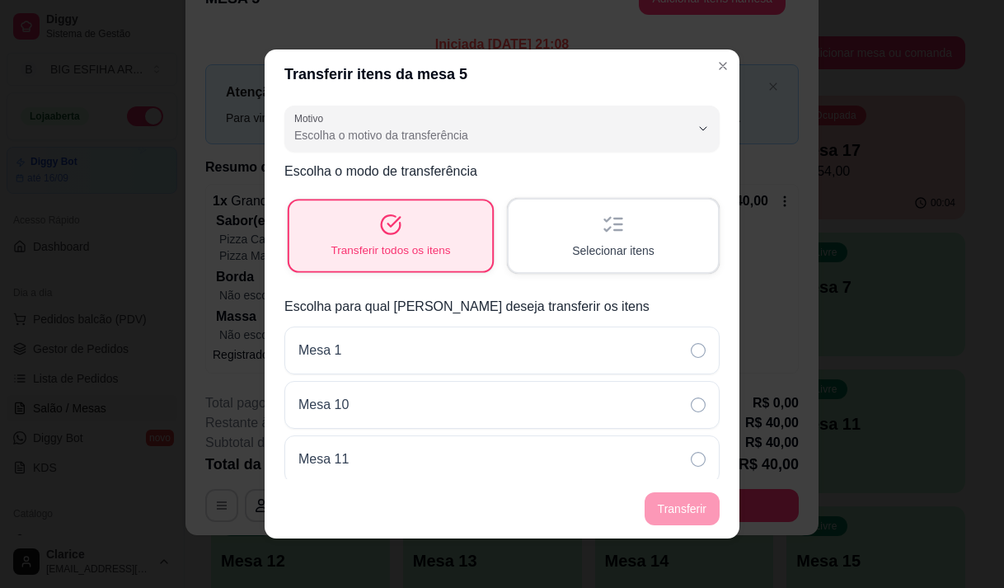
click at [397, 240] on div "Transferir todos os itens" at bounding box center [390, 235] width 203 height 70
click at [576, 243] on span "Selecionar itens" at bounding box center [613, 250] width 82 height 16
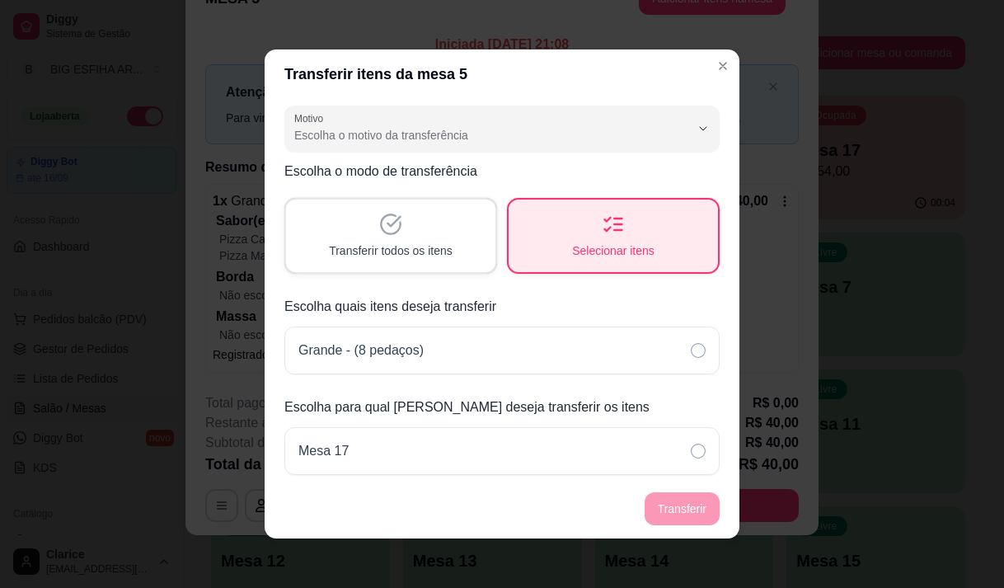
click at [358, 247] on span "Transferir todos os itens" at bounding box center [391, 250] width 124 height 16
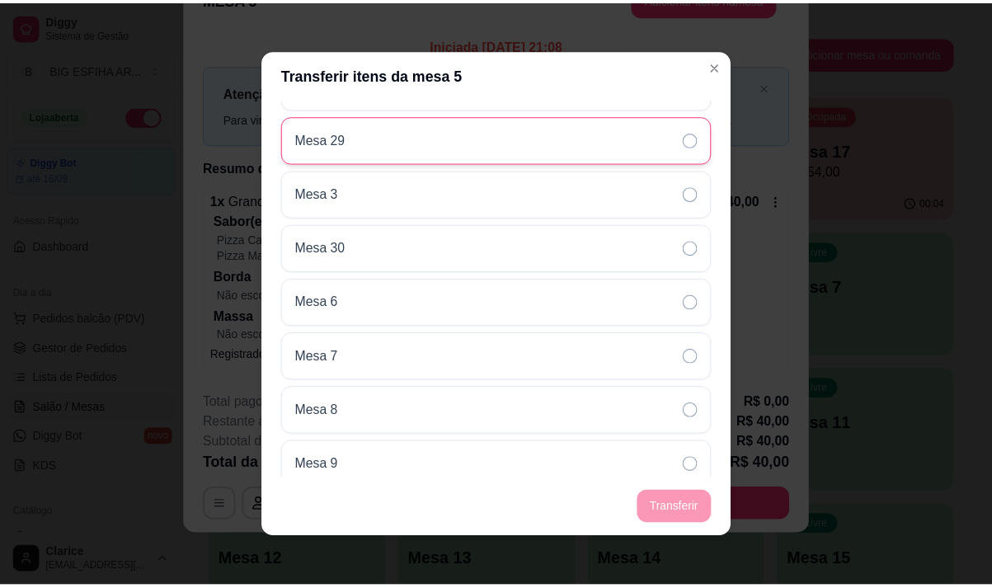
scroll to position [1208, 0]
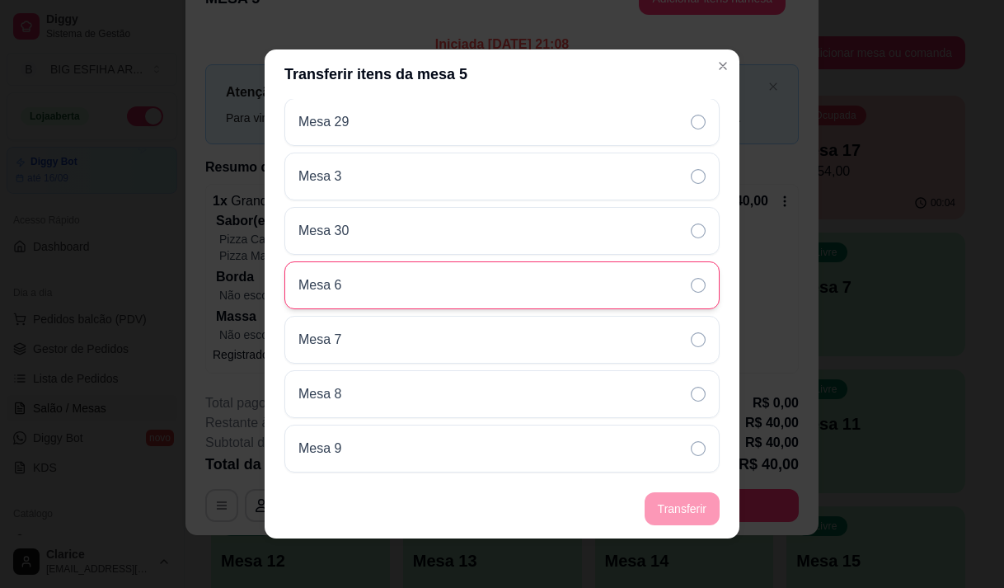
click at [691, 289] on div "Mesa 6" at bounding box center [501, 285] width 435 height 48
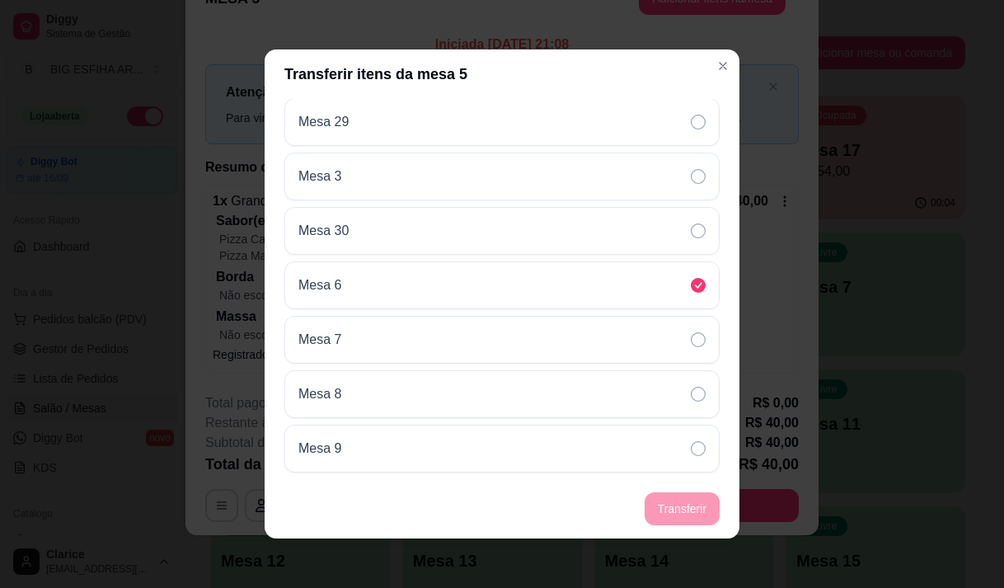
click at [680, 528] on footer "Transferir" at bounding box center [502, 508] width 475 height 59
click at [680, 511] on footer "Transferir" at bounding box center [502, 508] width 475 height 59
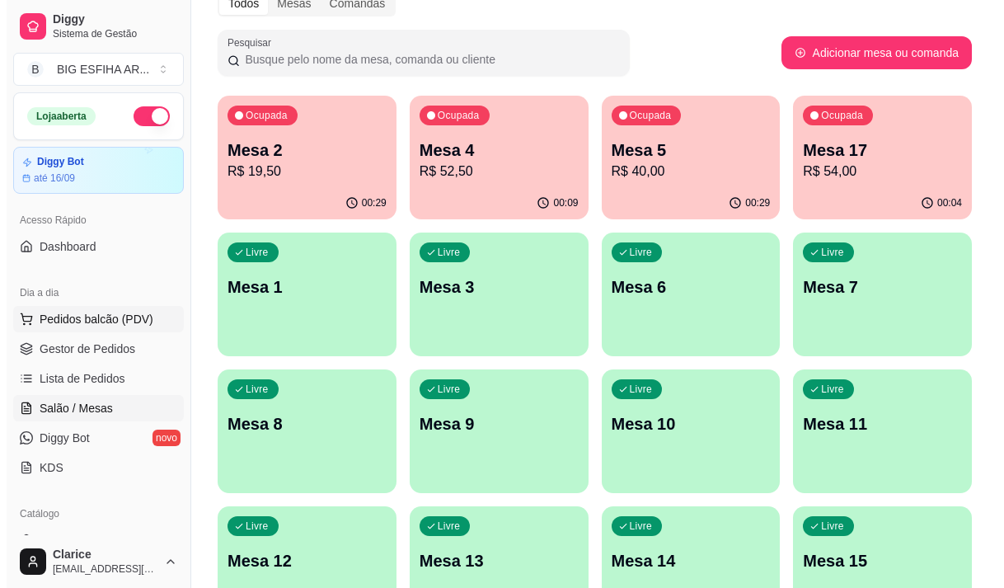
scroll to position [0, 0]
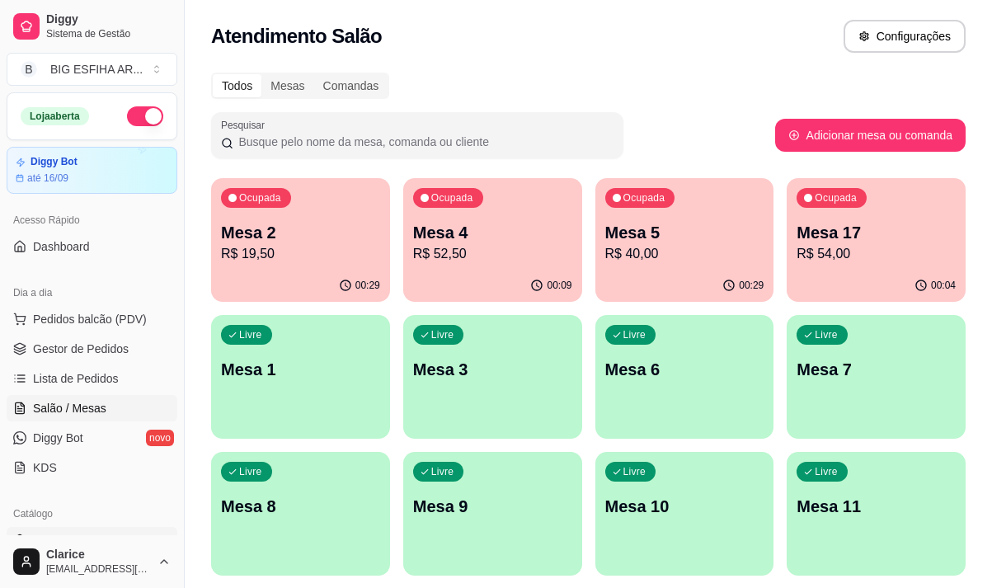
click at [143, 529] on link "Produtos" at bounding box center [92, 540] width 171 height 26
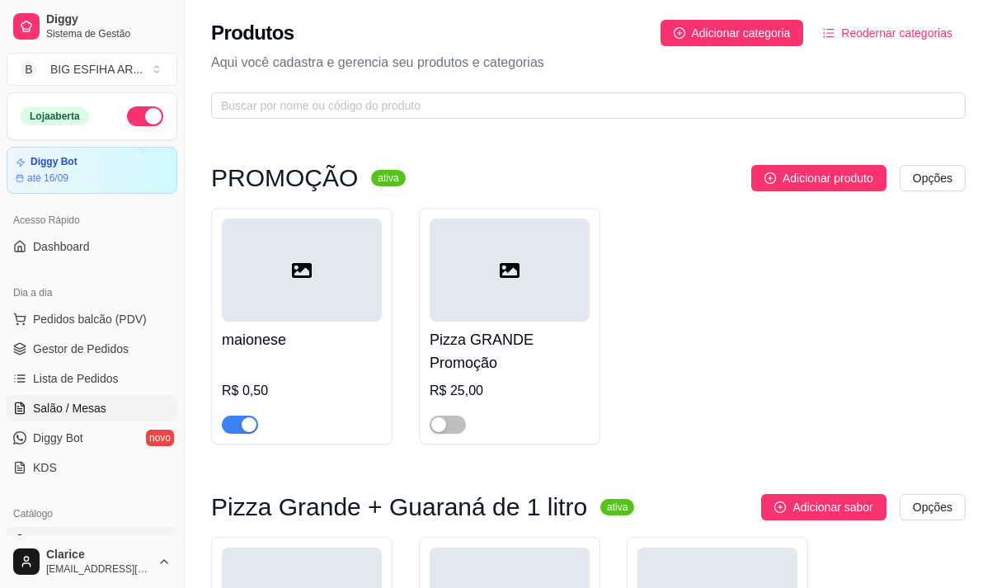
click at [78, 403] on span "Salão / Mesas" at bounding box center [69, 408] width 73 height 16
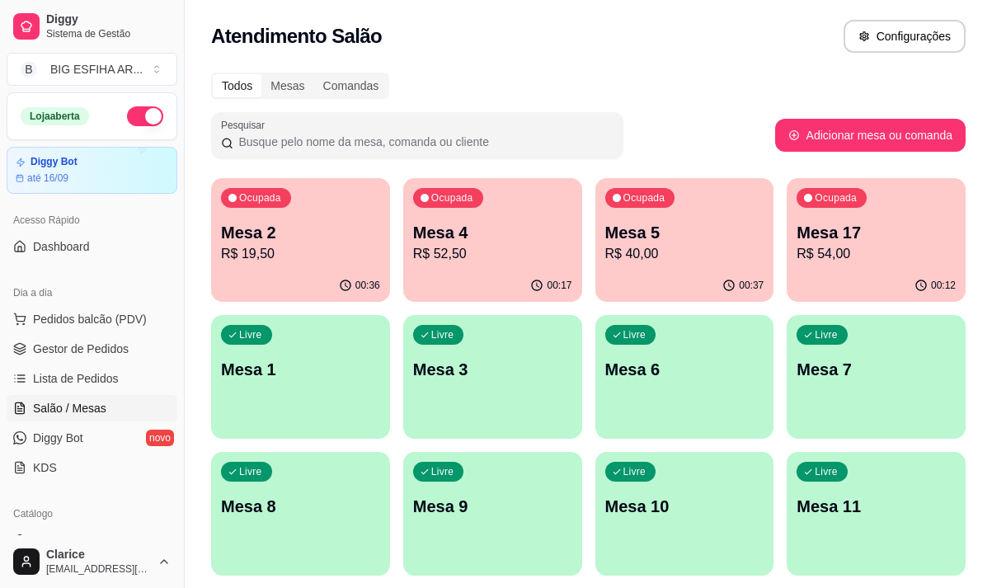
click at [681, 238] on p "Mesa 5" at bounding box center [684, 232] width 159 height 23
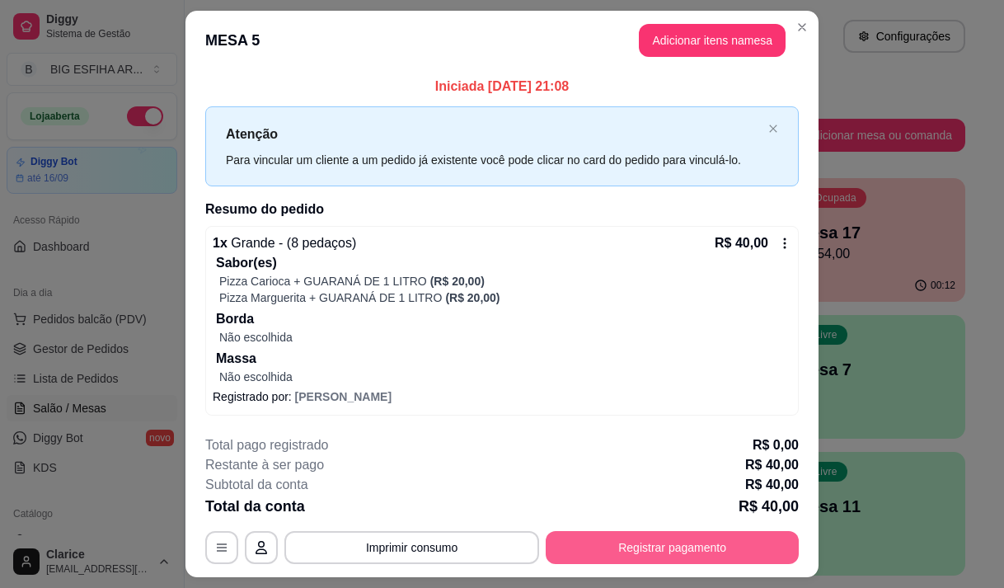
click at [633, 560] on button "Registrar pagamento" at bounding box center [672, 547] width 253 height 33
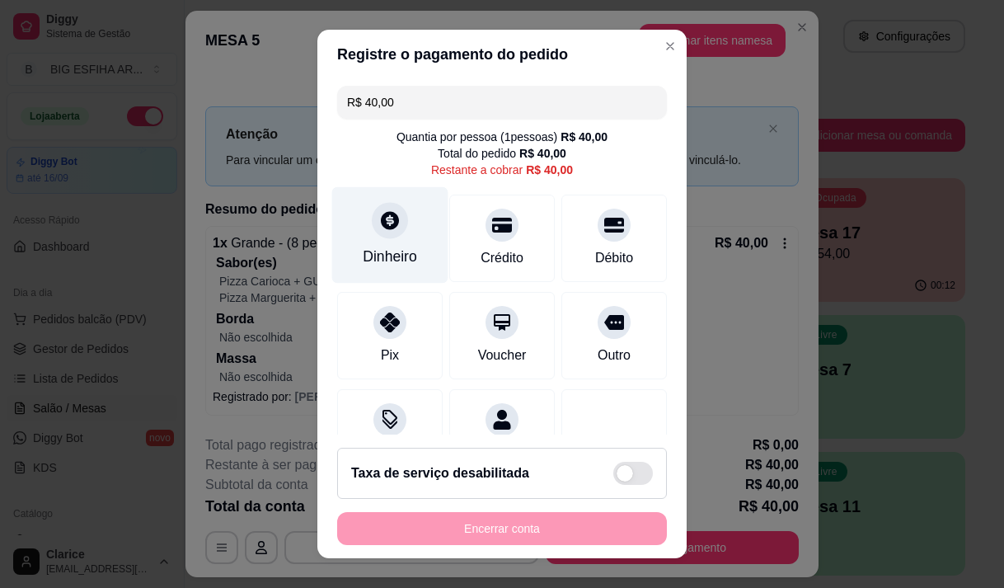
click at [386, 245] on div "Dinheiro" at bounding box center [390, 234] width 116 height 96
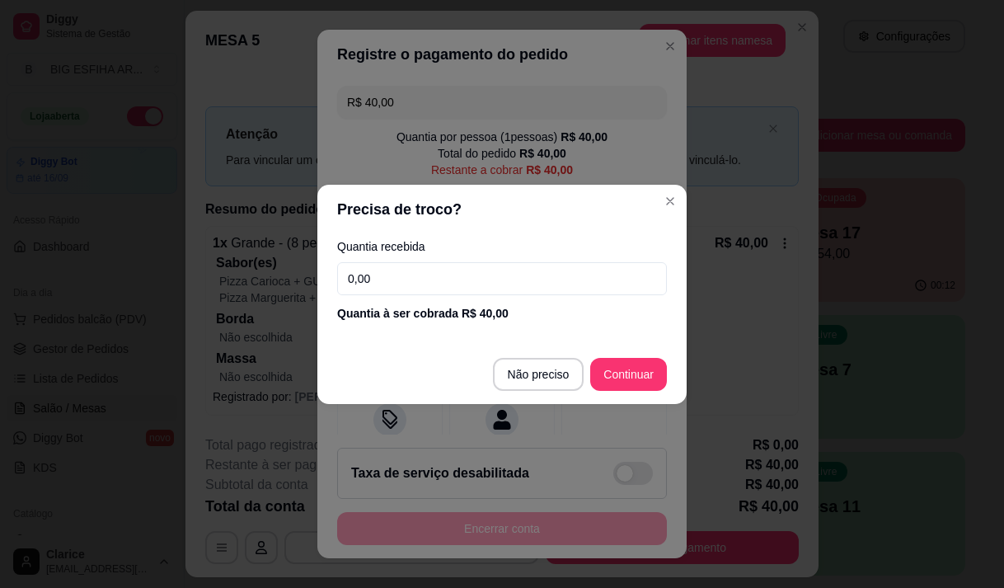
click at [397, 266] on input "0,00" at bounding box center [502, 278] width 330 height 33
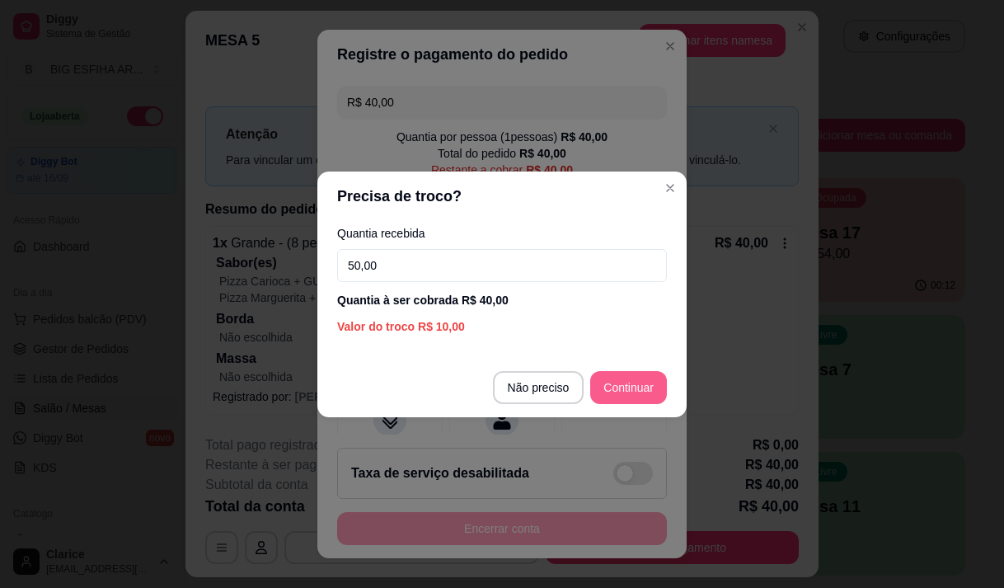
type input "50,00"
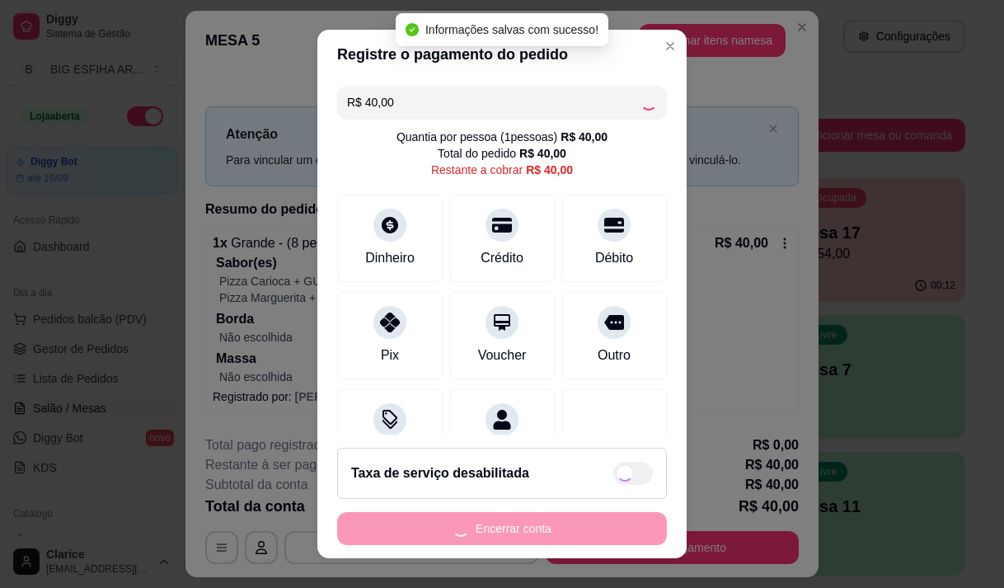
type input "R$ 0,00"
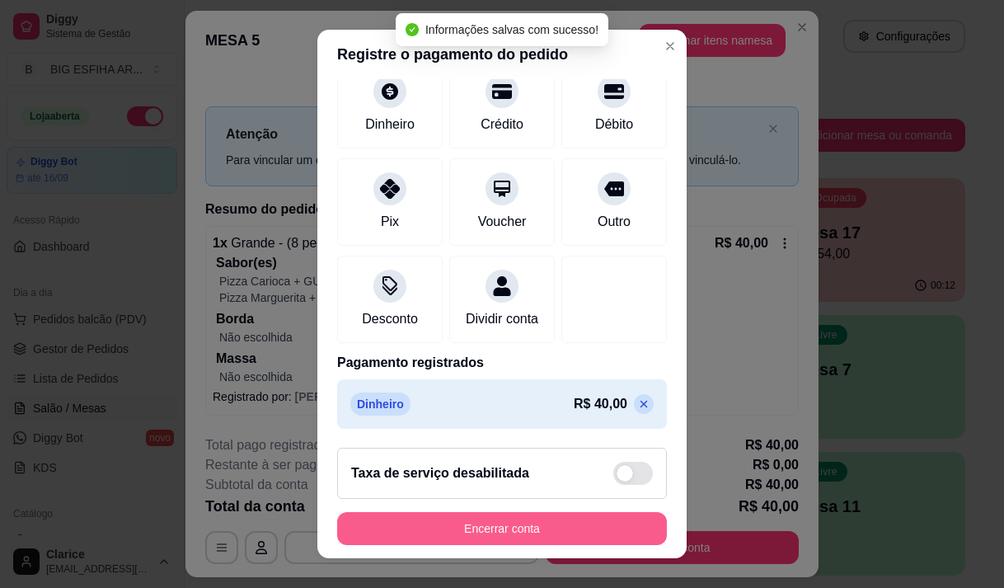
scroll to position [137, 0]
click at [565, 529] on button "Encerrar conta" at bounding box center [502, 529] width 320 height 32
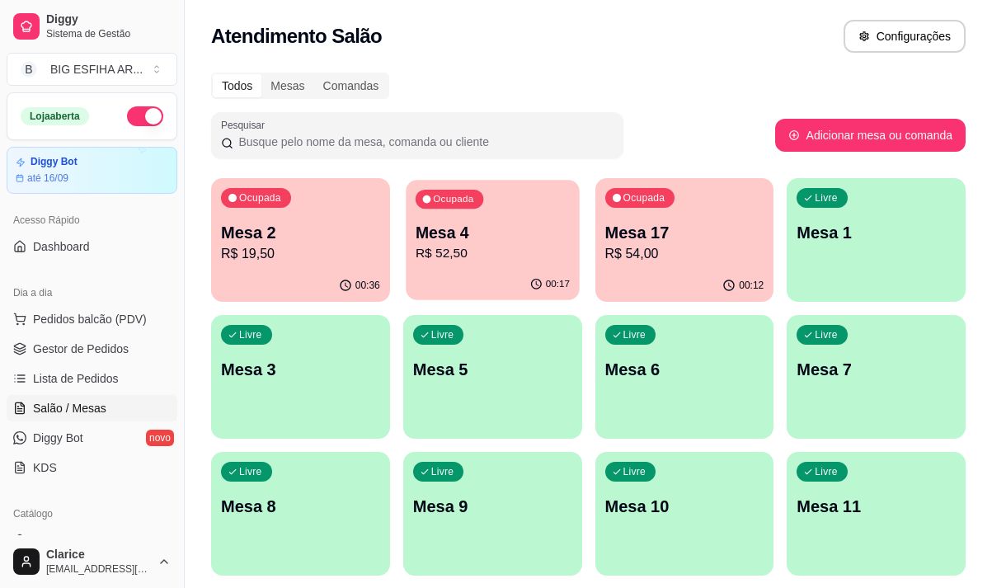
click at [469, 264] on div "Ocupada Mesa 4 R$ 52,50" at bounding box center [492, 224] width 173 height 89
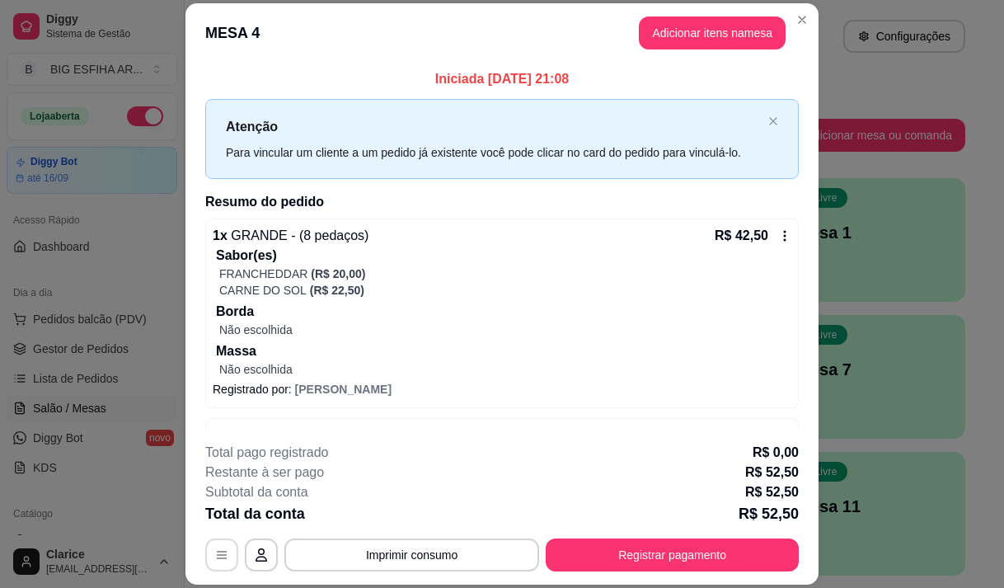
click at [209, 552] on button "button" at bounding box center [221, 554] width 33 height 33
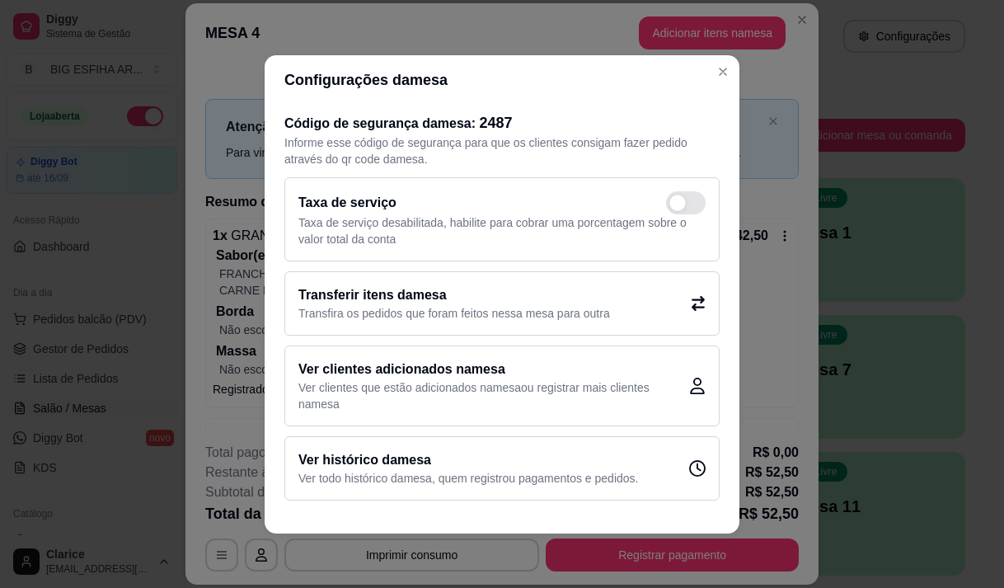
click at [391, 303] on h2 "Transferir itens da mesa" at bounding box center [455, 295] width 312 height 20
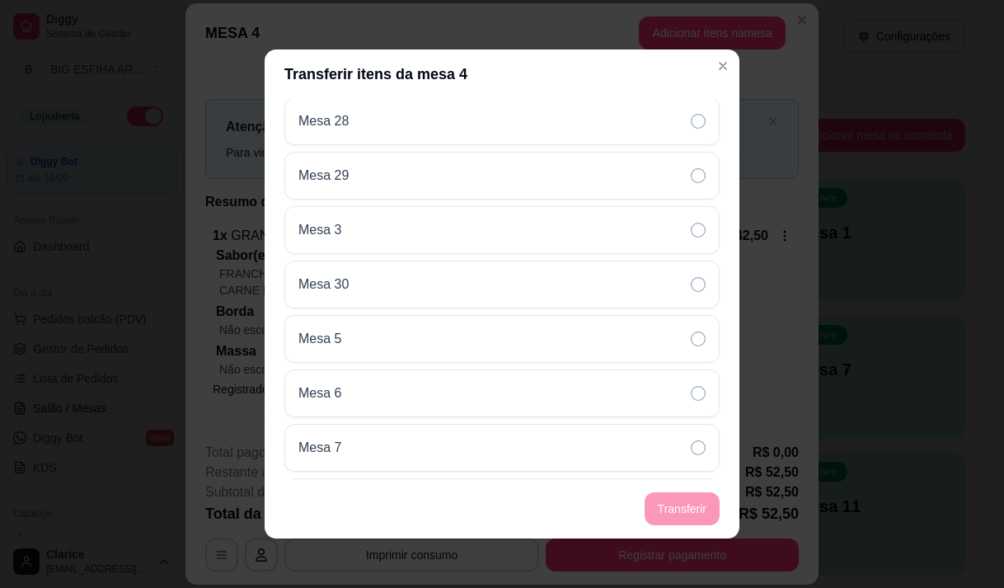
scroll to position [1237, 0]
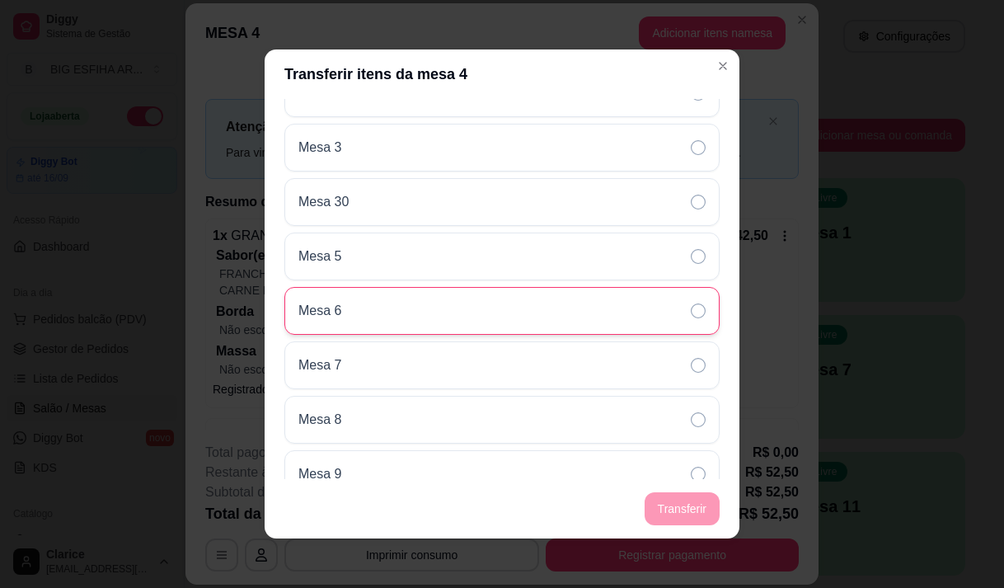
click at [428, 306] on div "Mesa 6" at bounding box center [501, 311] width 435 height 48
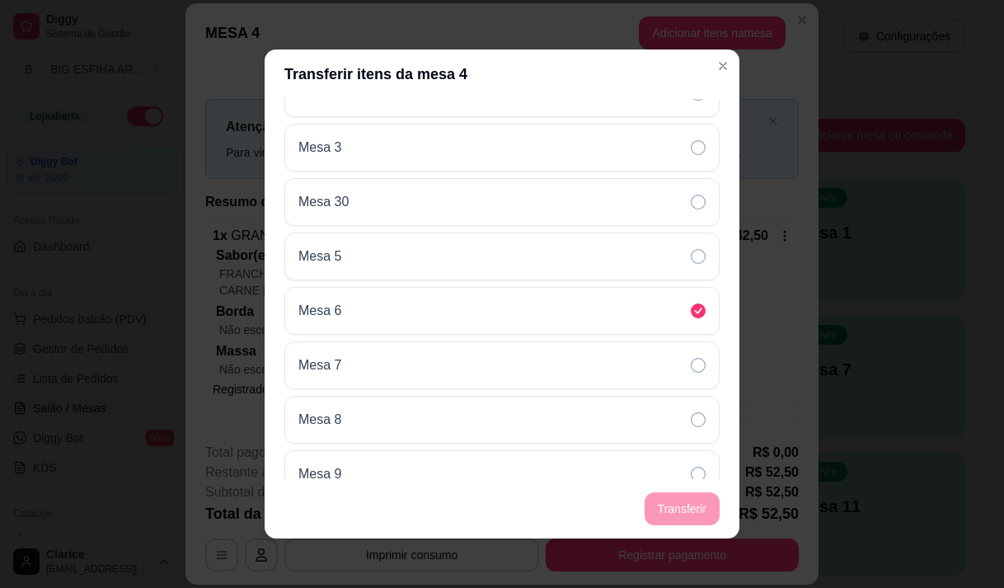
click at [656, 504] on footer "Transferir" at bounding box center [502, 508] width 475 height 59
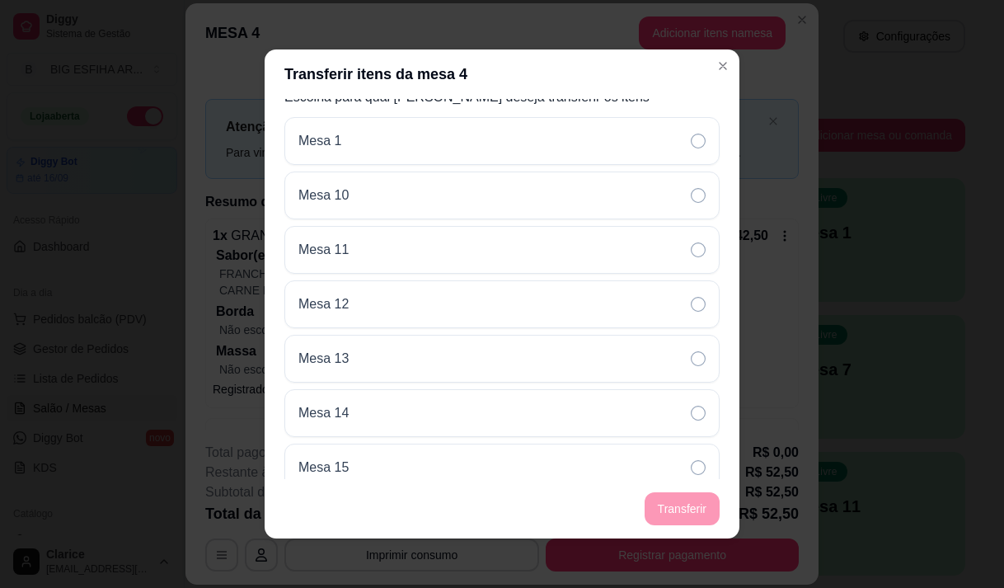
scroll to position [0, 0]
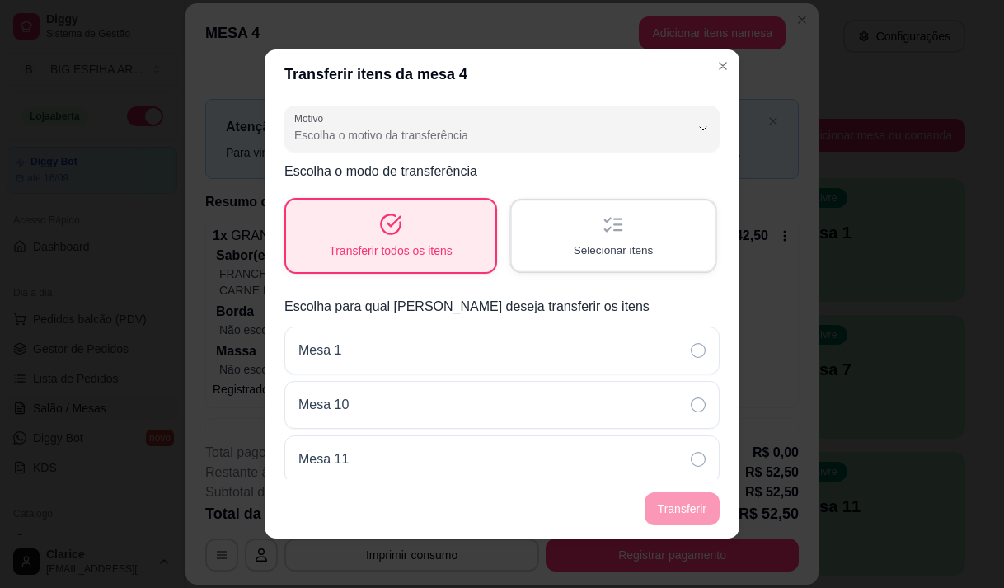
click at [640, 238] on div "Selecionar itens" at bounding box center [613, 235] width 203 height 70
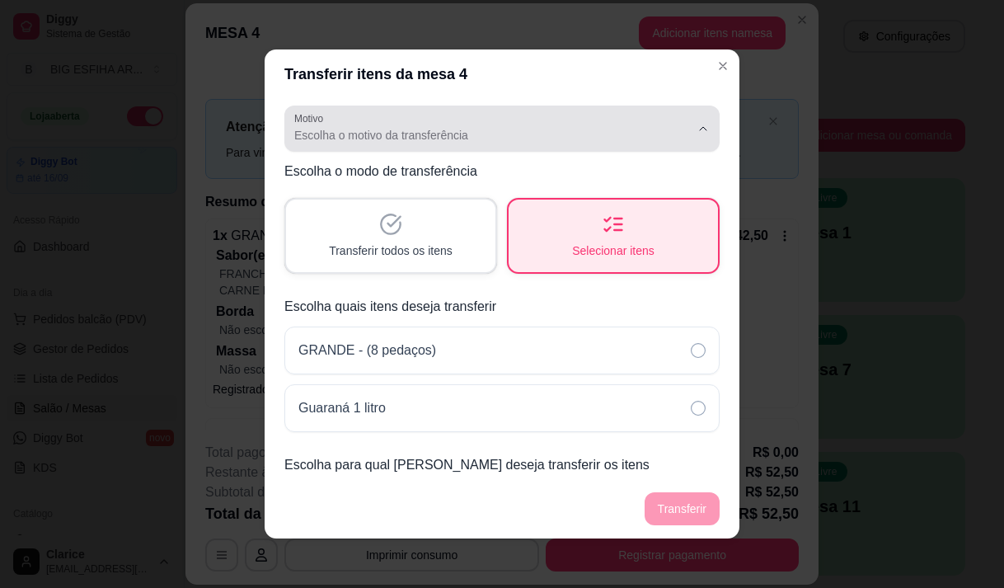
click at [341, 118] on div "Escolha o motivo da transferência" at bounding box center [492, 128] width 396 height 33
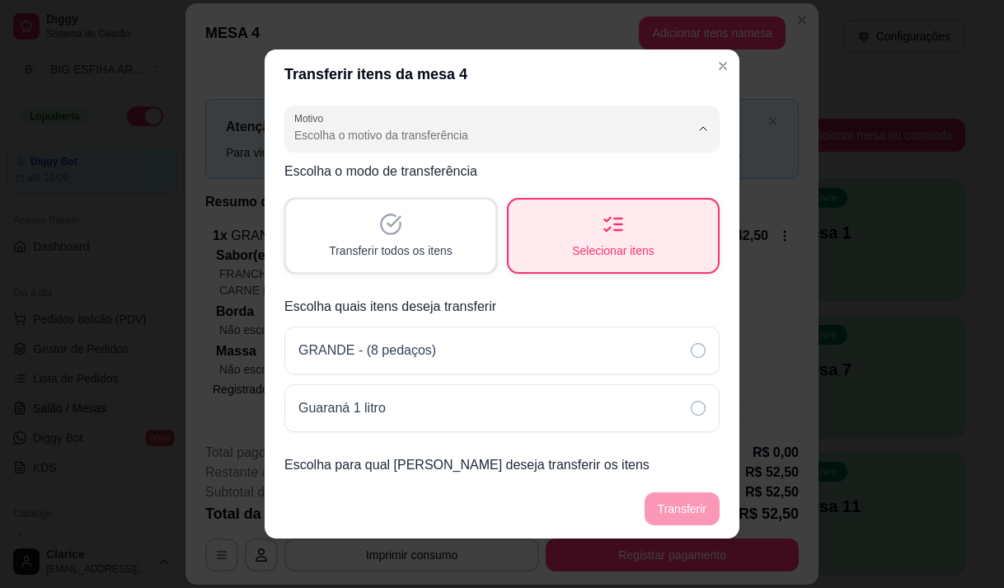
click at [346, 204] on span "Mudança de mesa" at bounding box center [481, 202] width 365 height 16
type input "TABLE_TRANSFER"
select select "TABLE_TRANSFER"
click at [408, 252] on span "Transferir todos os itens" at bounding box center [391, 250] width 124 height 16
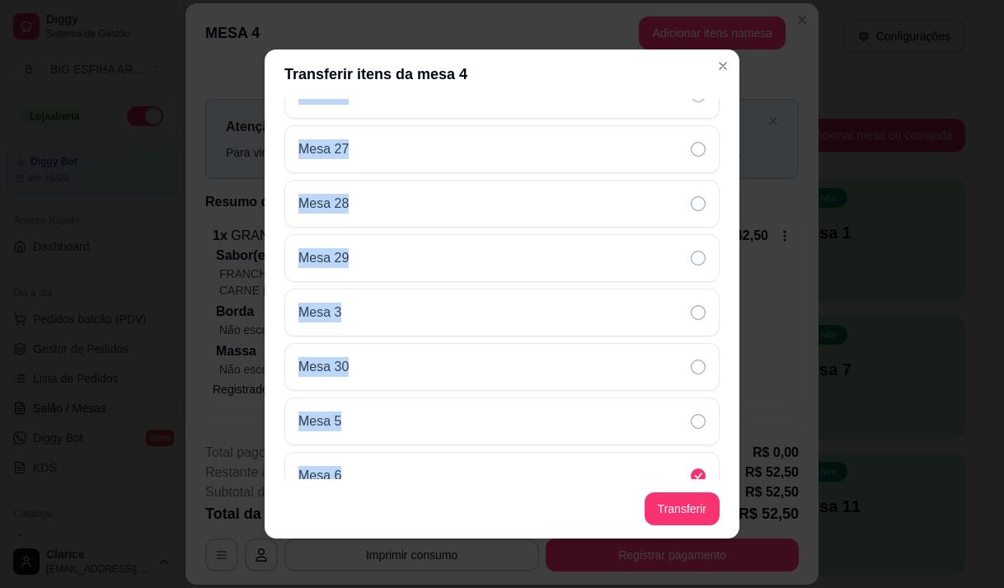
scroll to position [1263, 0]
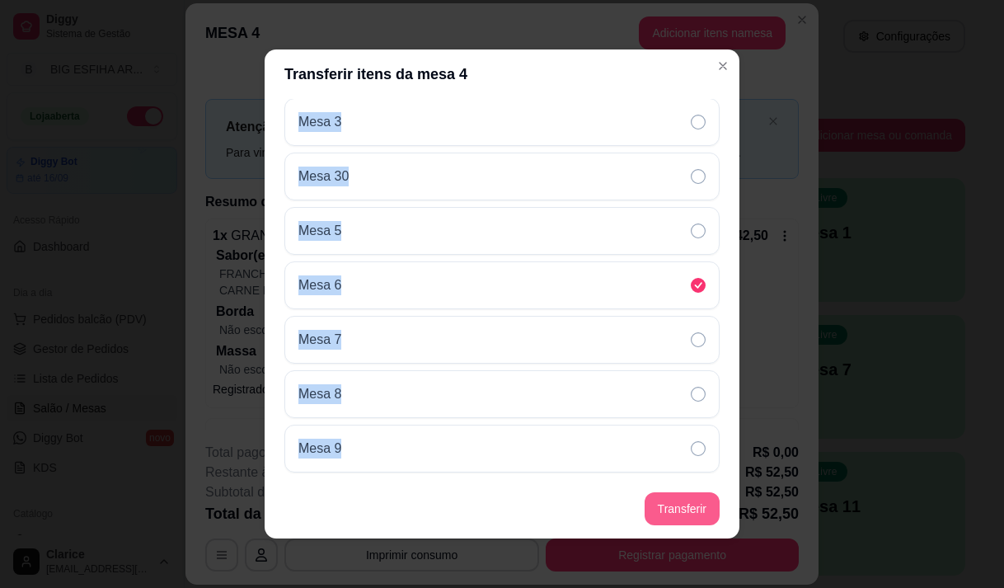
click at [668, 511] on button "Transferir" at bounding box center [682, 508] width 75 height 33
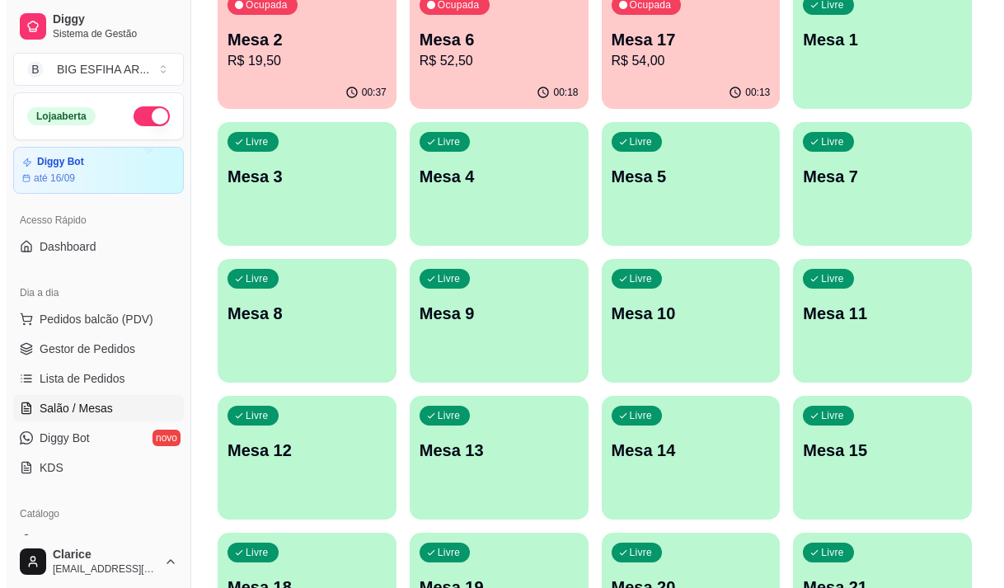
scroll to position [0, 0]
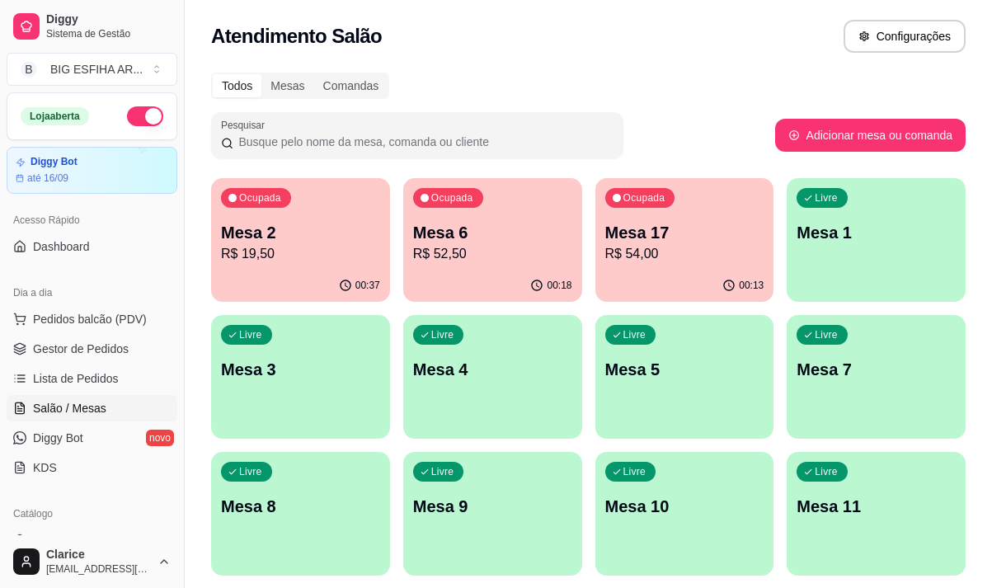
click at [479, 267] on div "Ocupada Mesa 6 R$ 52,50" at bounding box center [492, 224] width 179 height 92
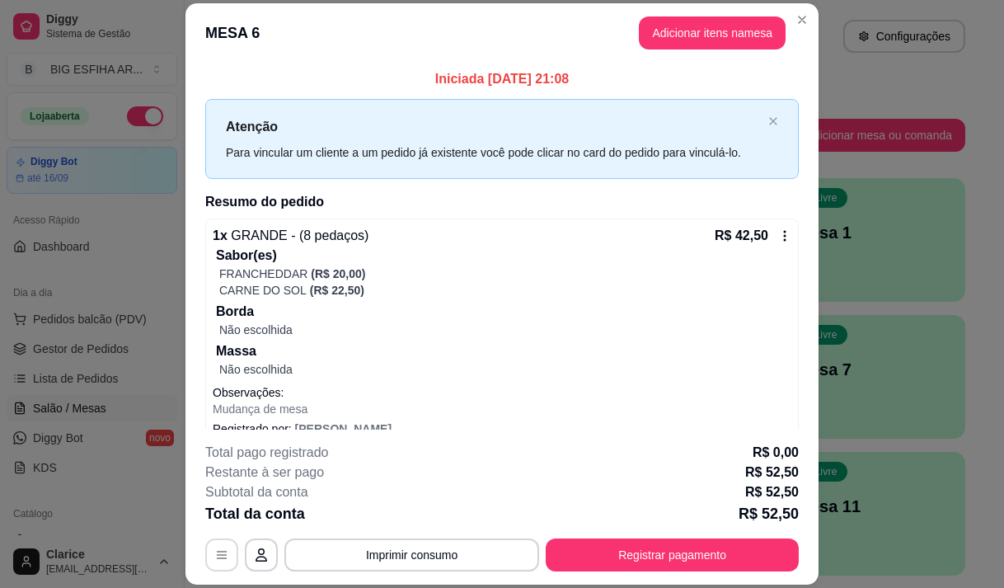
click at [214, 546] on button "button" at bounding box center [221, 554] width 33 height 33
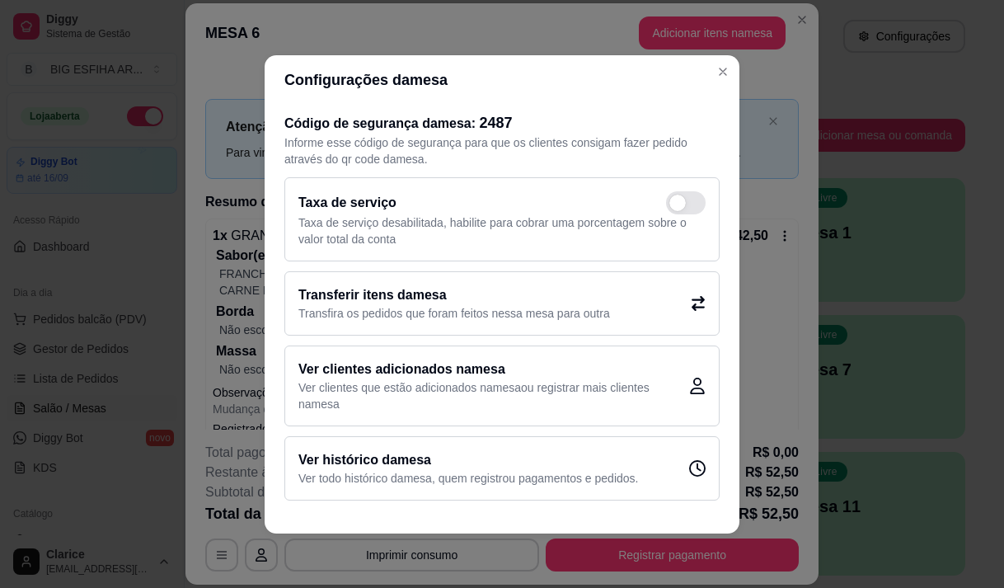
click at [444, 299] on h2 "Transferir itens da mesa" at bounding box center [455, 295] width 312 height 20
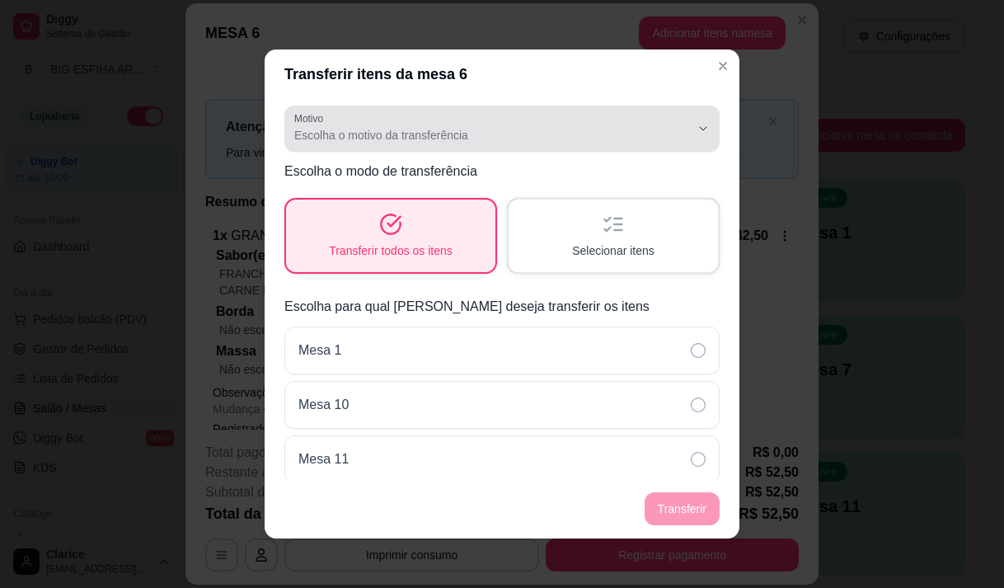
click at [367, 128] on span "Escolha o motivo da transferência" at bounding box center [492, 135] width 396 height 16
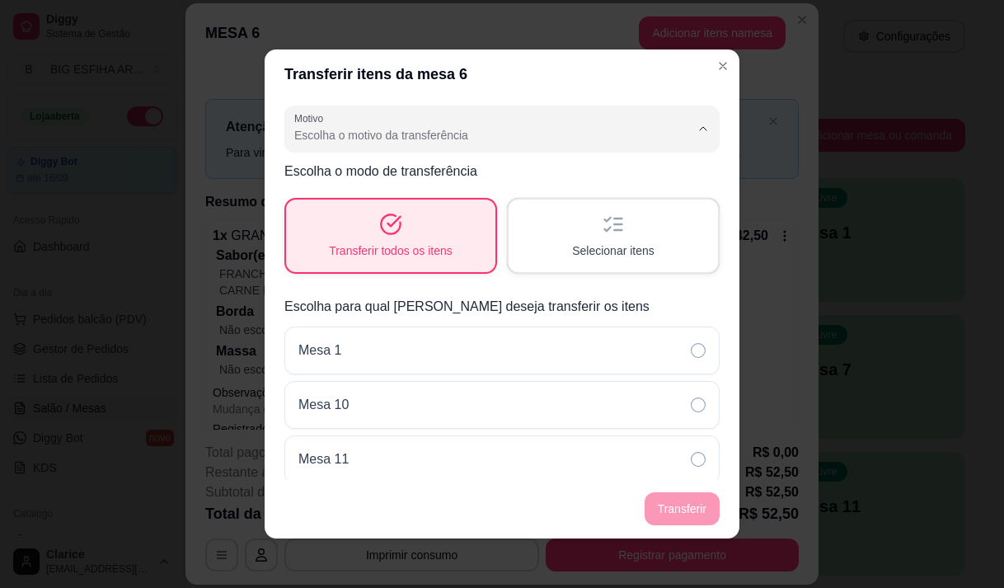
click at [353, 202] on span "Mudança de mesa" at bounding box center [481, 202] width 365 height 16
type input "TABLE_TRANSFER"
select select "TABLE_TRANSFER"
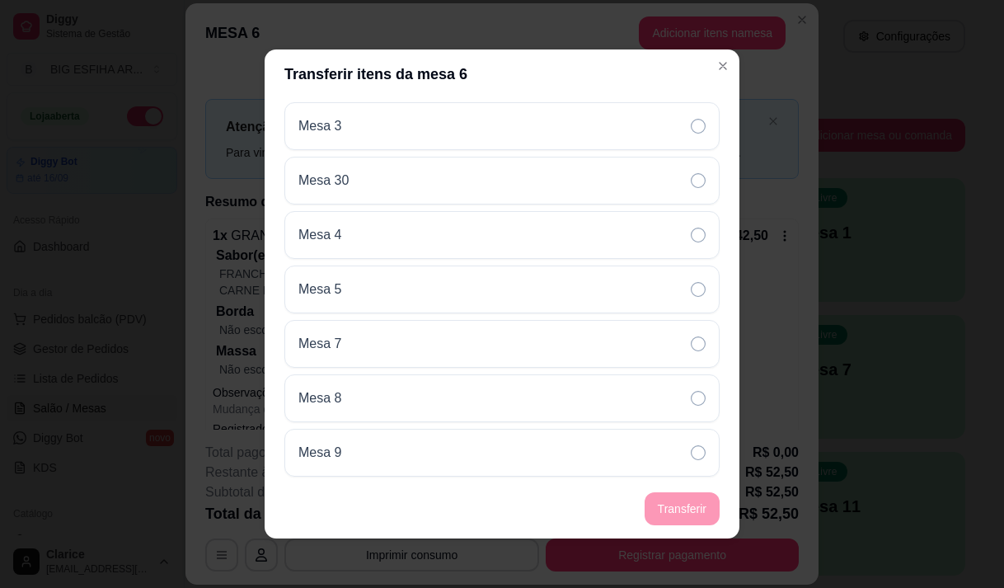
scroll to position [1263, 0]
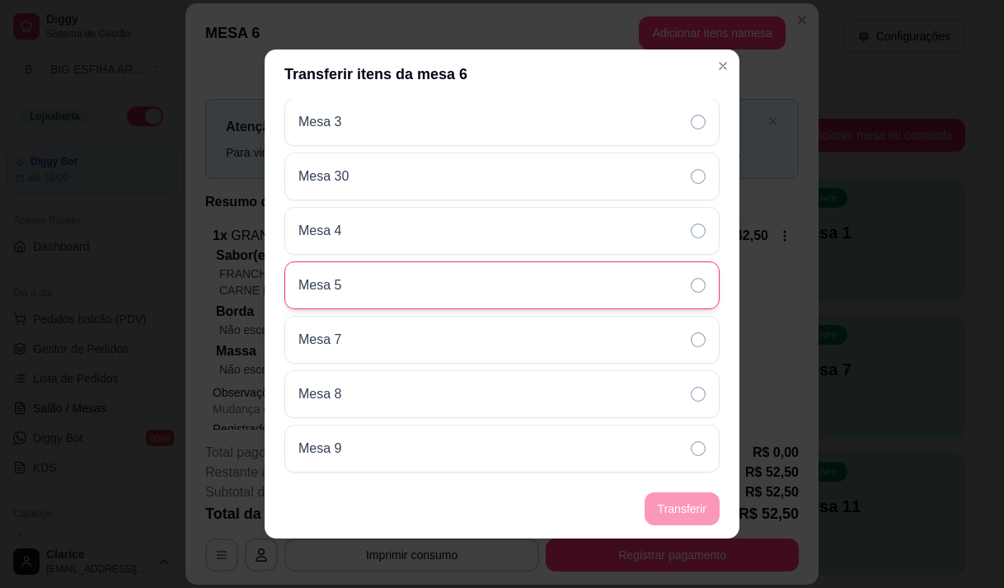
click at [424, 281] on div "Mesa 5" at bounding box center [501, 285] width 435 height 48
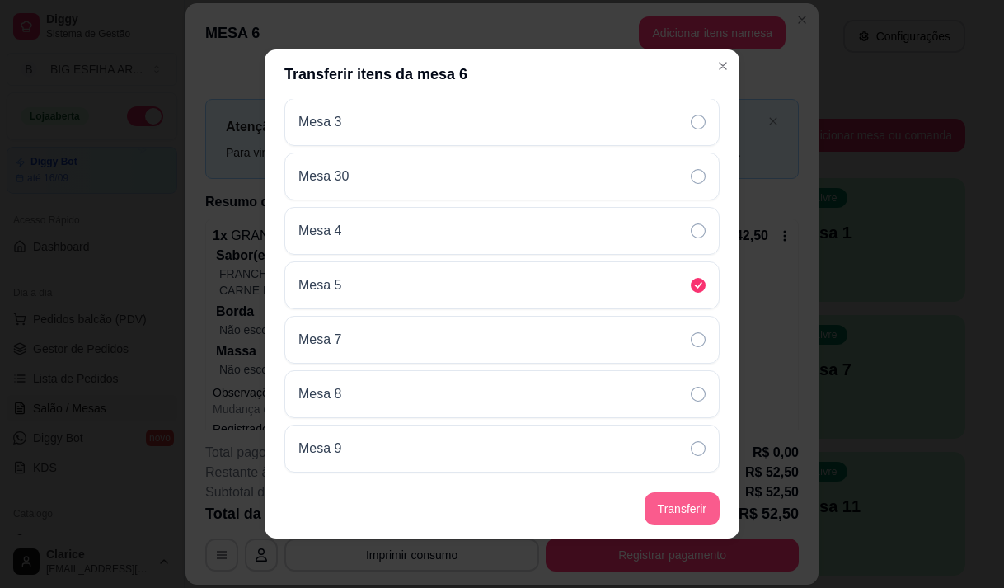
click at [684, 510] on button "Transferir" at bounding box center [682, 508] width 75 height 33
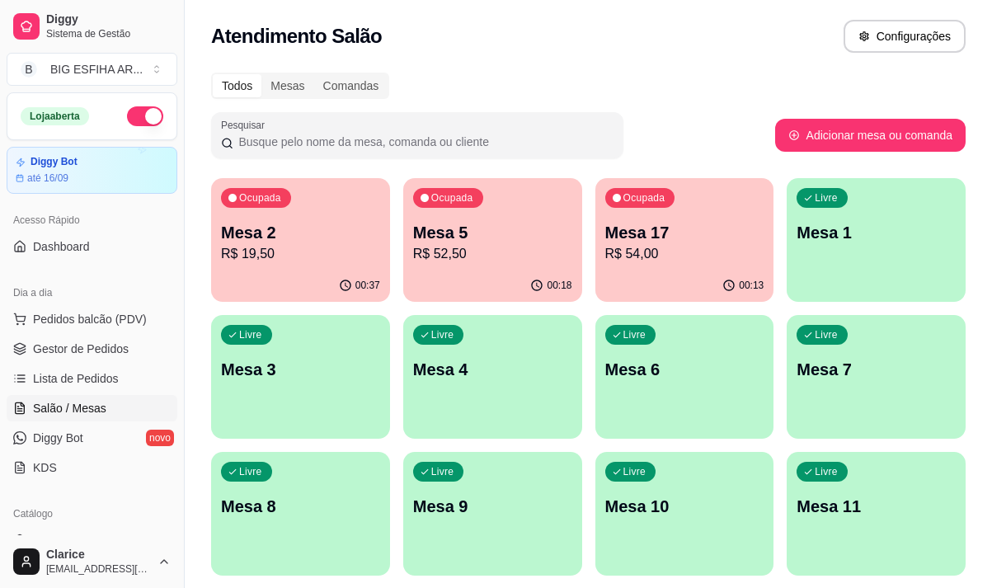
click at [285, 273] on div "00:37" at bounding box center [300, 286] width 179 height 32
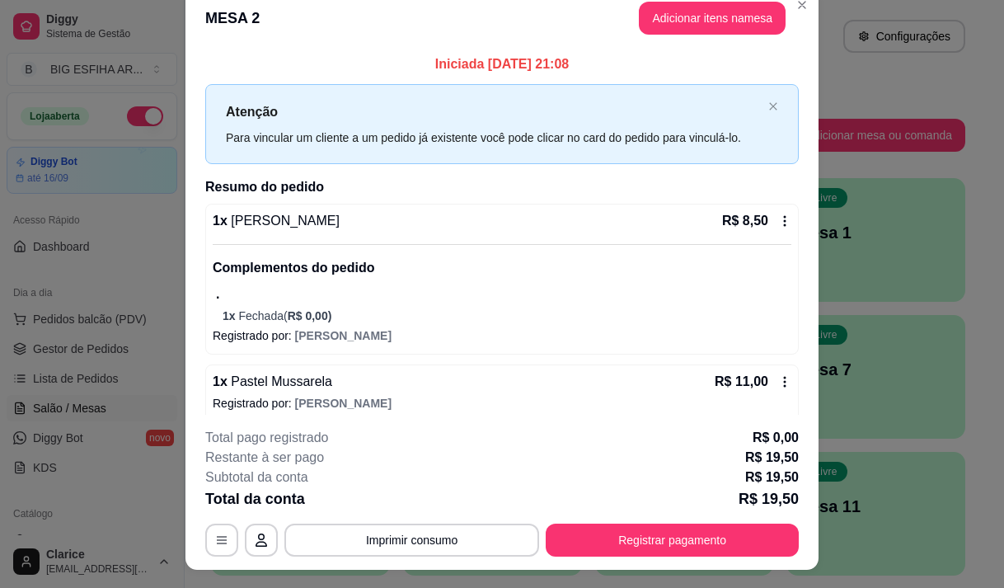
scroll to position [0, 0]
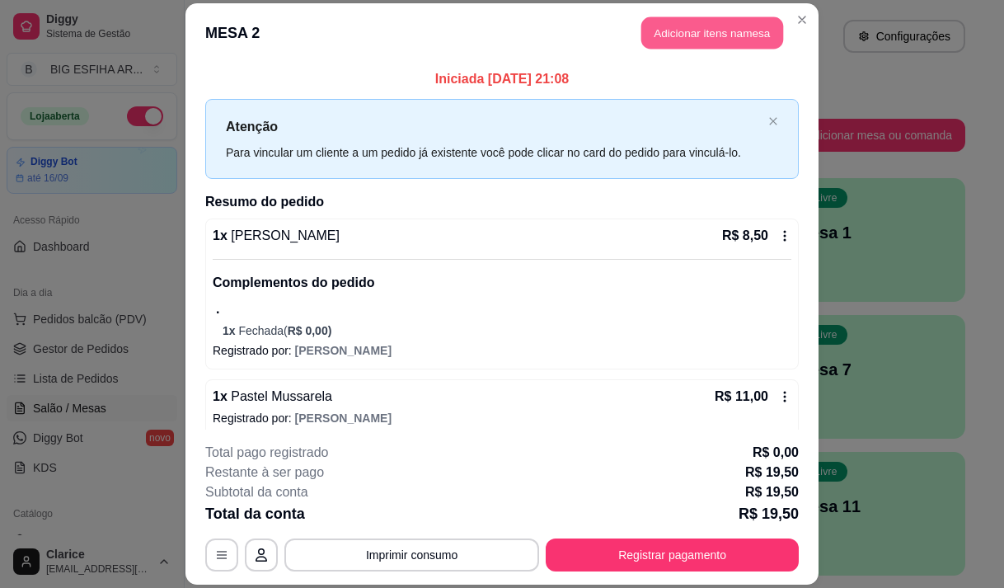
click at [681, 39] on button "Adicionar itens na mesa" at bounding box center [713, 32] width 142 height 32
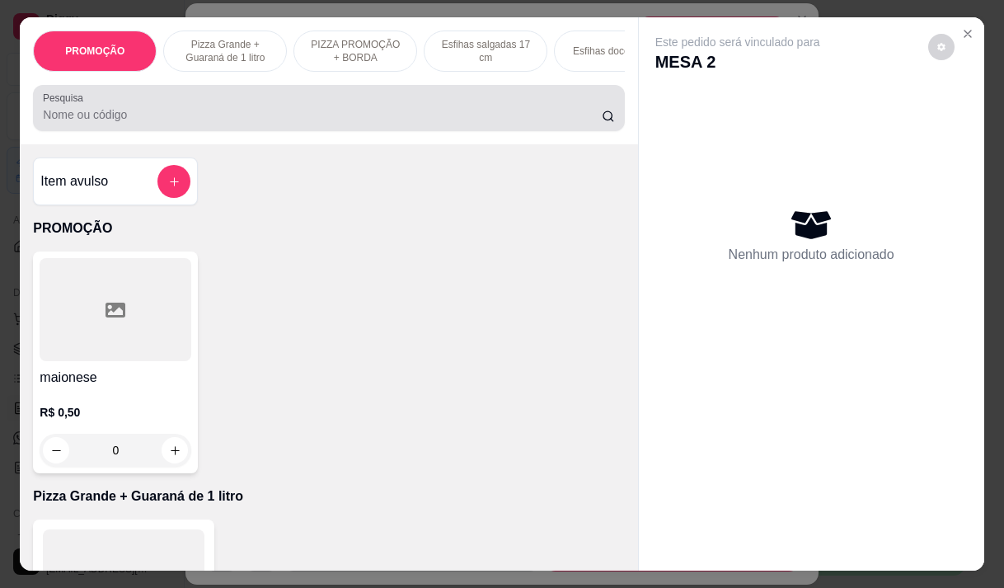
click at [147, 123] on input "Pesquisa" at bounding box center [322, 114] width 559 height 16
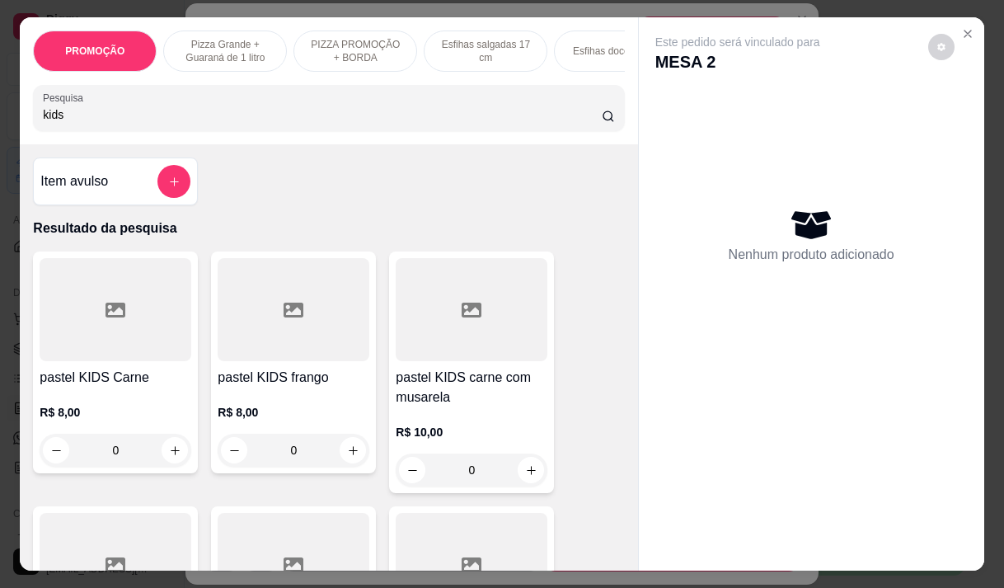
type input "kids"
click at [276, 395] on div "R$ 8,00 0" at bounding box center [294, 427] width 152 height 79
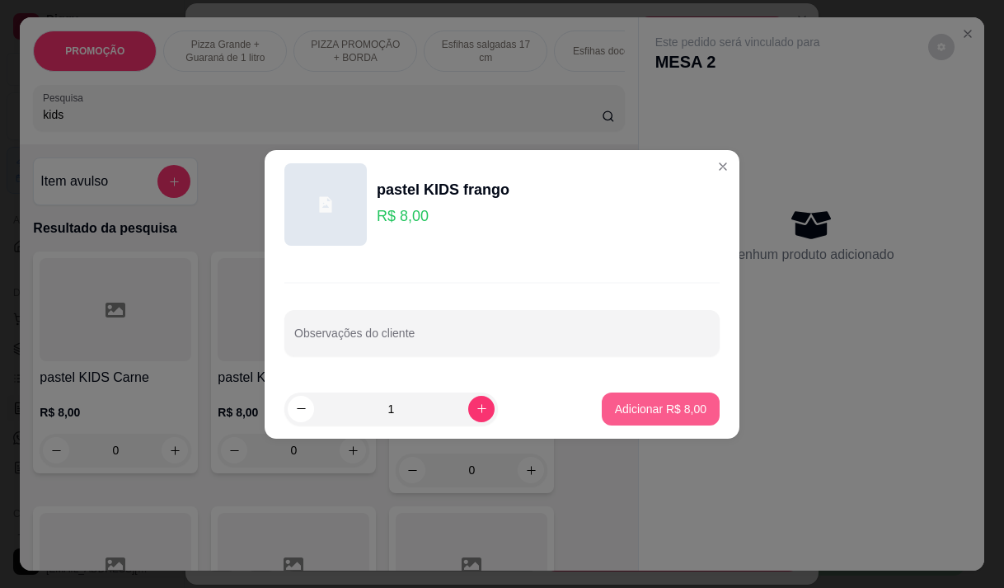
click at [654, 418] on button "Adicionar R$ 8,00" at bounding box center [661, 409] width 118 height 33
type input "1"
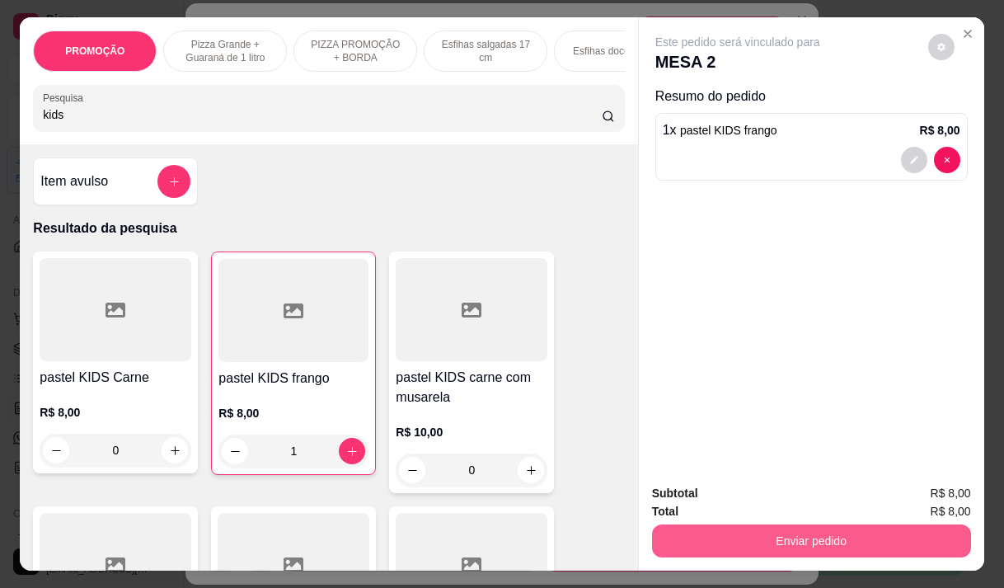
click at [733, 528] on button "Enviar pedido" at bounding box center [811, 540] width 319 height 33
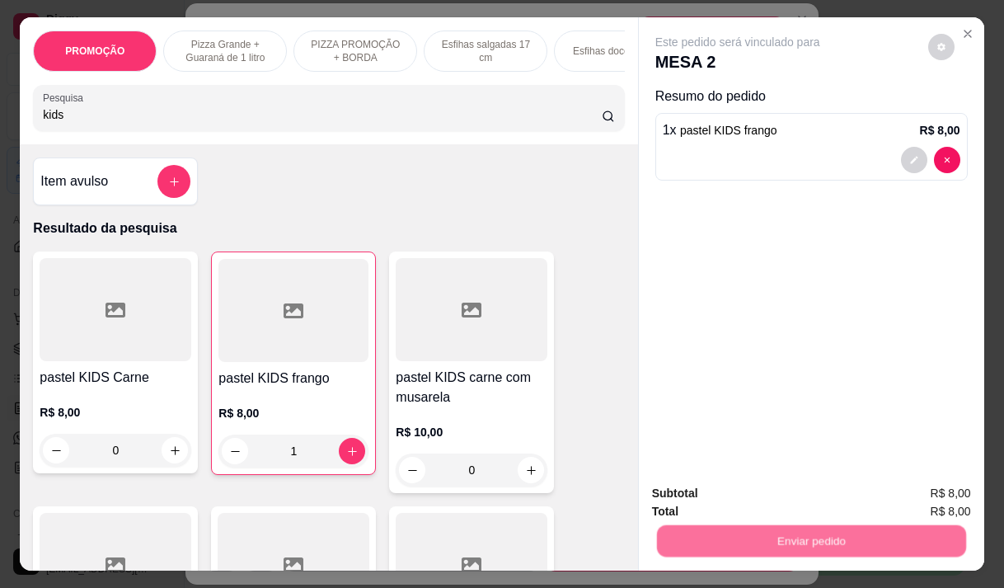
click at [715, 494] on button "Não registrar e enviar pedido" at bounding box center [757, 493] width 172 height 31
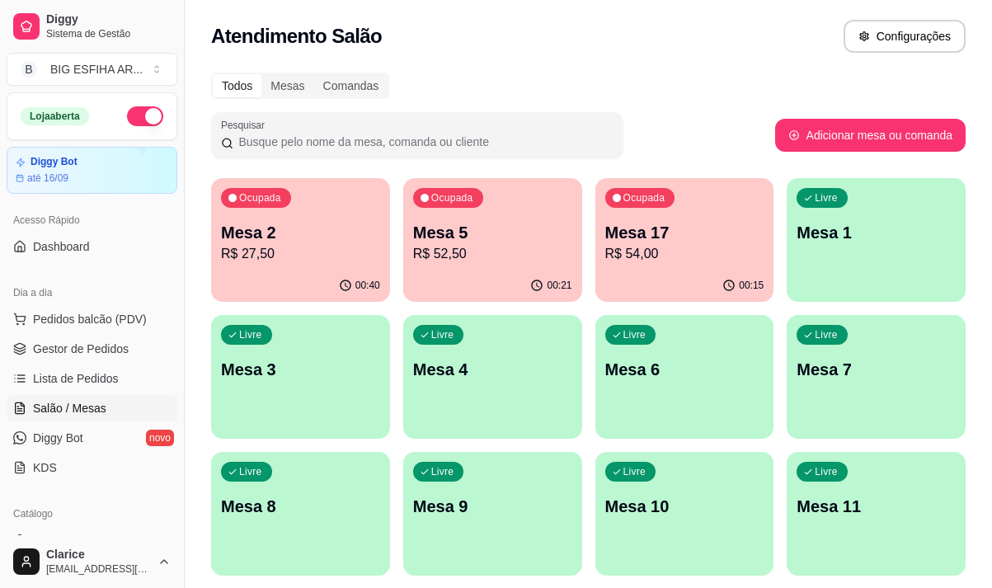
click at [275, 232] on p "Mesa 2" at bounding box center [300, 232] width 159 height 23
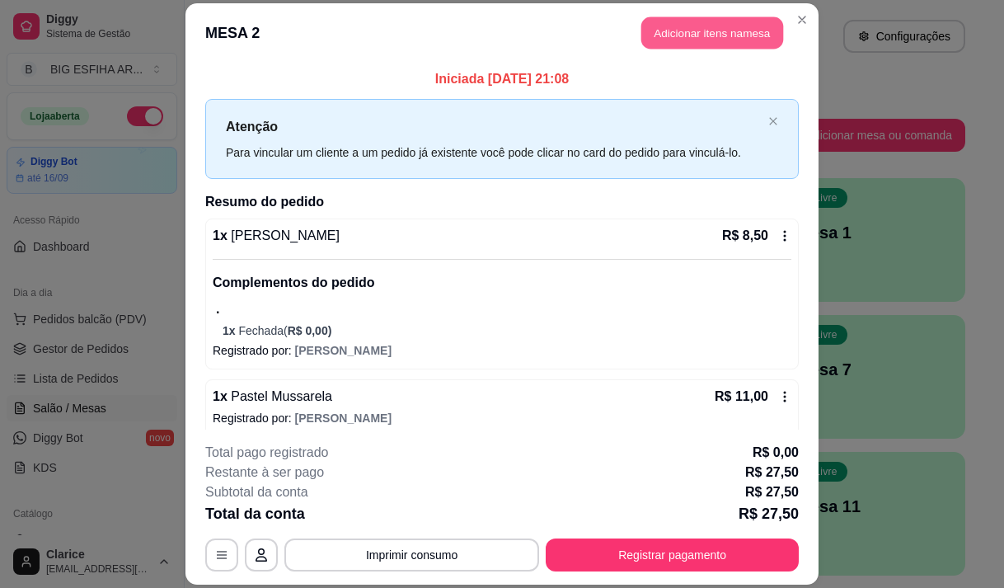
click at [667, 35] on button "Adicionar itens na mesa" at bounding box center [713, 32] width 142 height 32
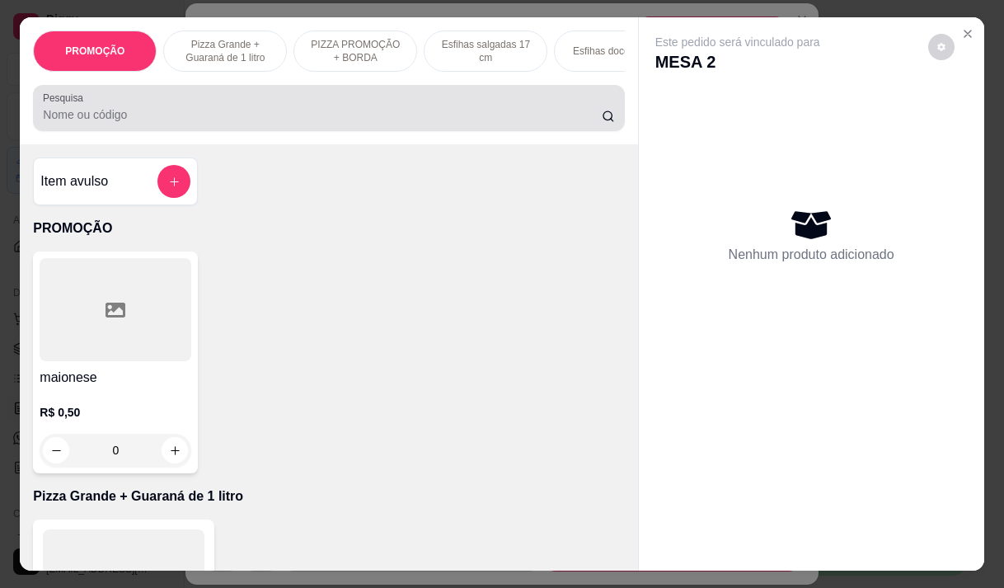
click at [342, 106] on div at bounding box center [328, 108] width 571 height 33
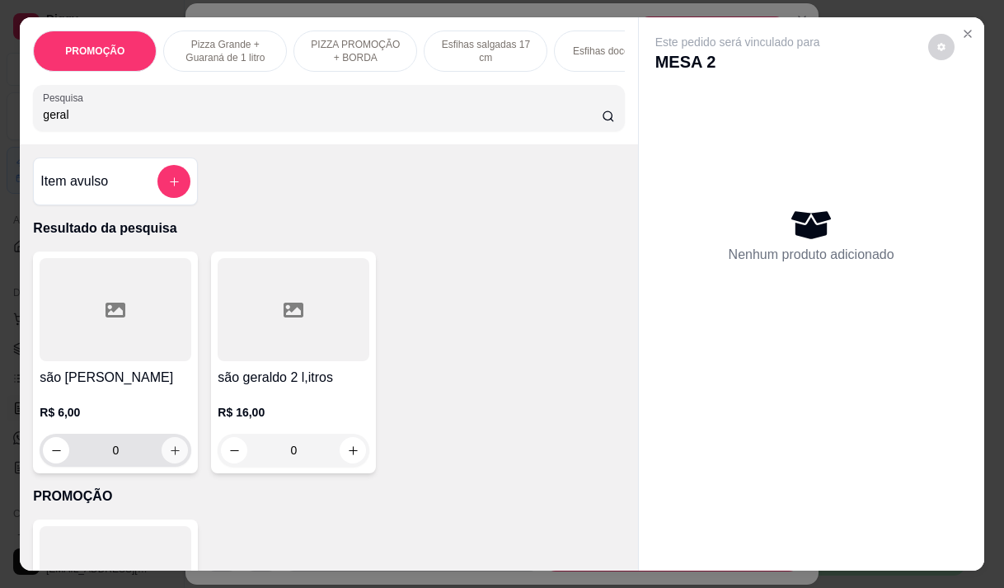
type input "geral"
click at [172, 457] on icon "increase-product-quantity" at bounding box center [175, 450] width 12 height 12
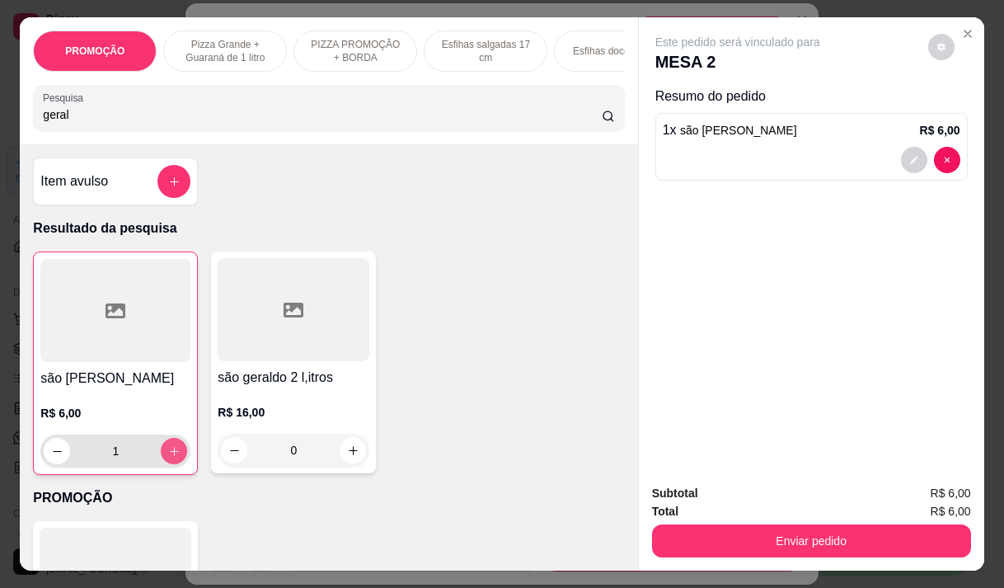
type input "1"
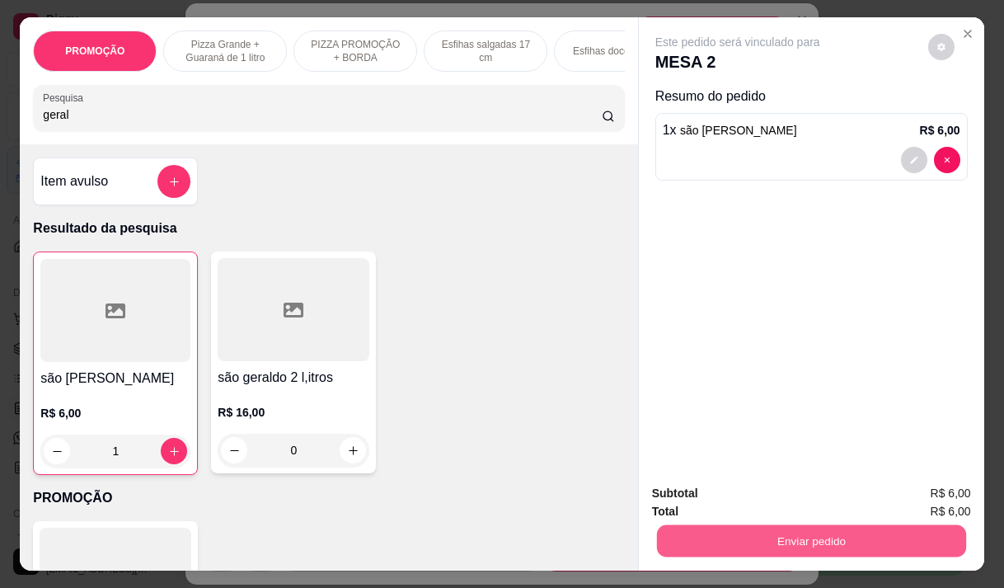
click at [698, 537] on button "Enviar pedido" at bounding box center [810, 540] width 309 height 32
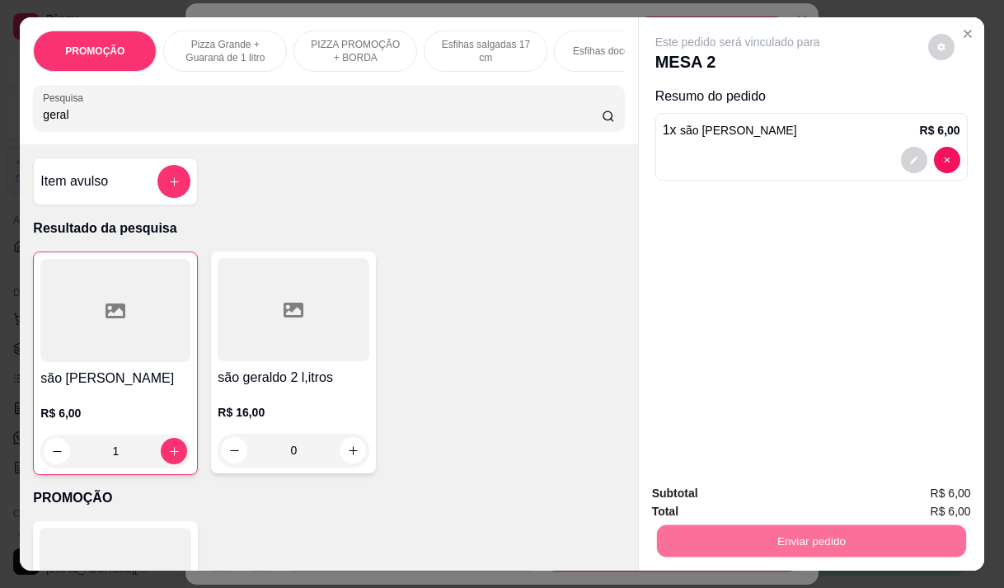
click at [712, 489] on button "Não registrar e enviar pedido" at bounding box center [757, 493] width 172 height 31
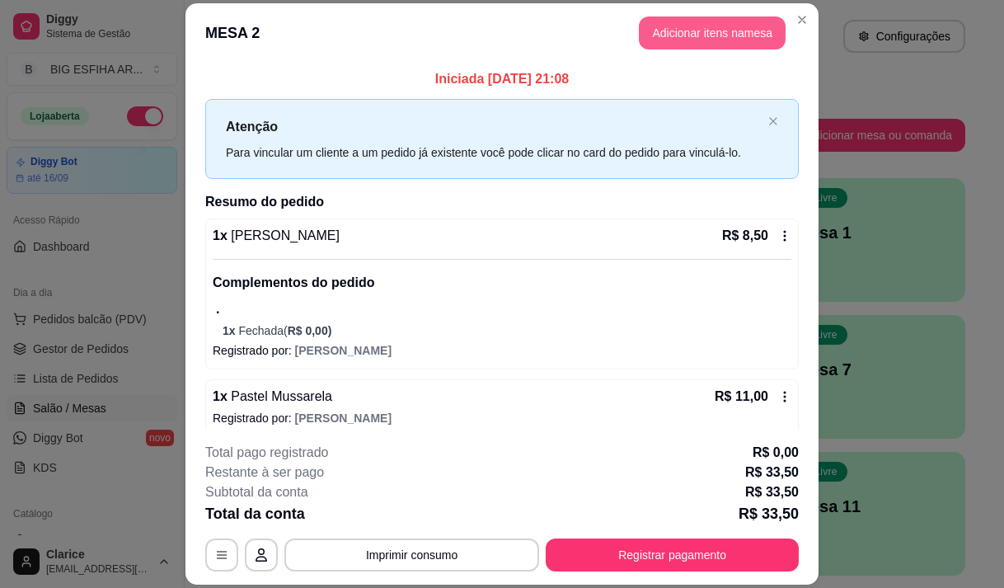
click at [680, 35] on button "Adicionar itens na mesa" at bounding box center [712, 32] width 147 height 33
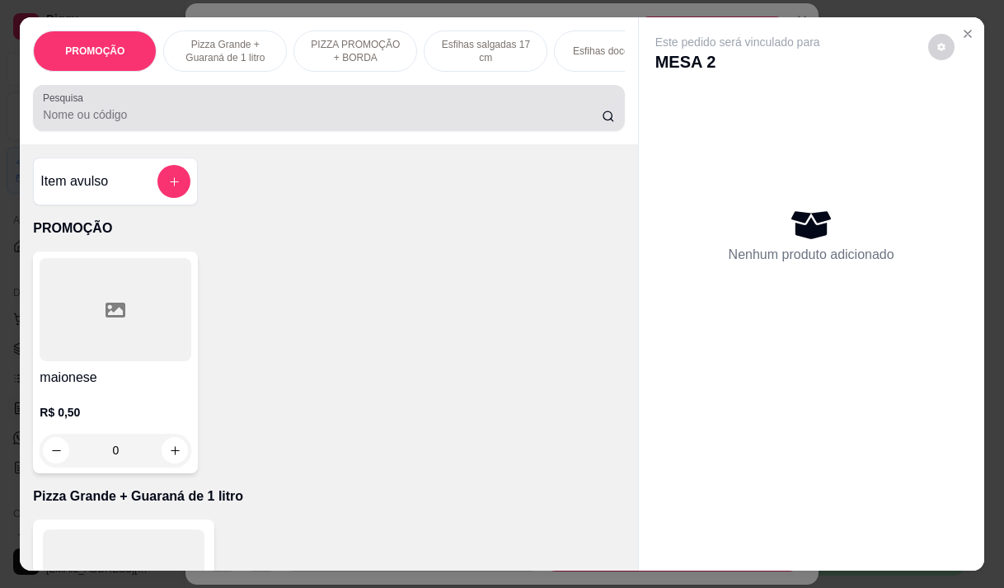
click at [69, 123] on input "Pesquisa" at bounding box center [322, 114] width 559 height 16
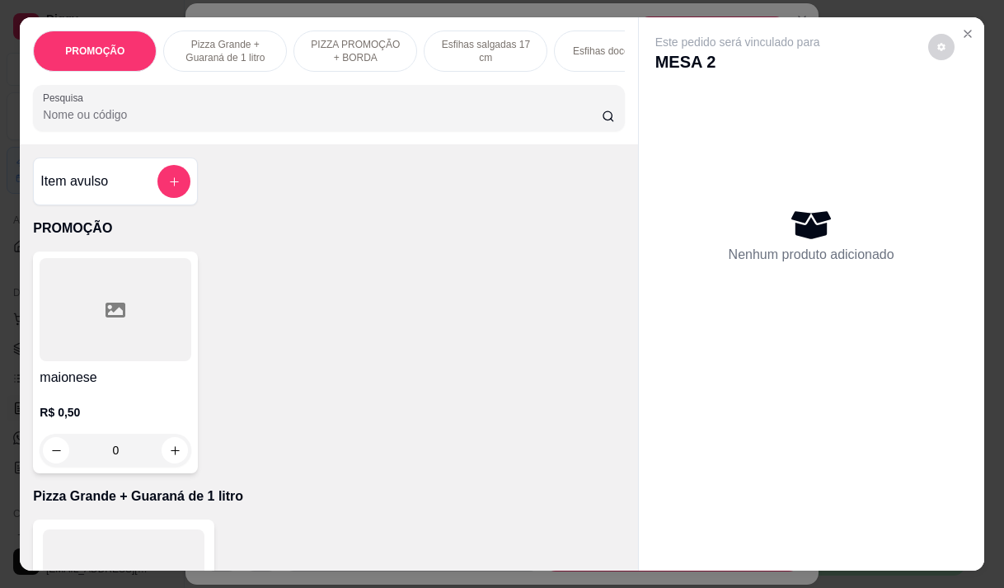
click at [59, 120] on input "Pesquisa" at bounding box center [322, 114] width 559 height 16
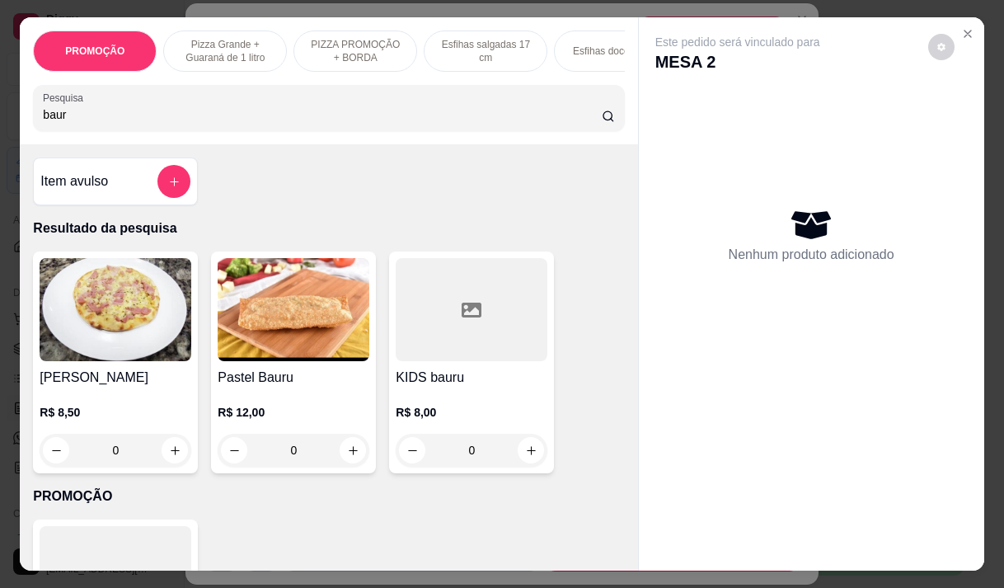
type input "baur"
click at [112, 384] on h4 "[PERSON_NAME]" at bounding box center [116, 378] width 152 height 20
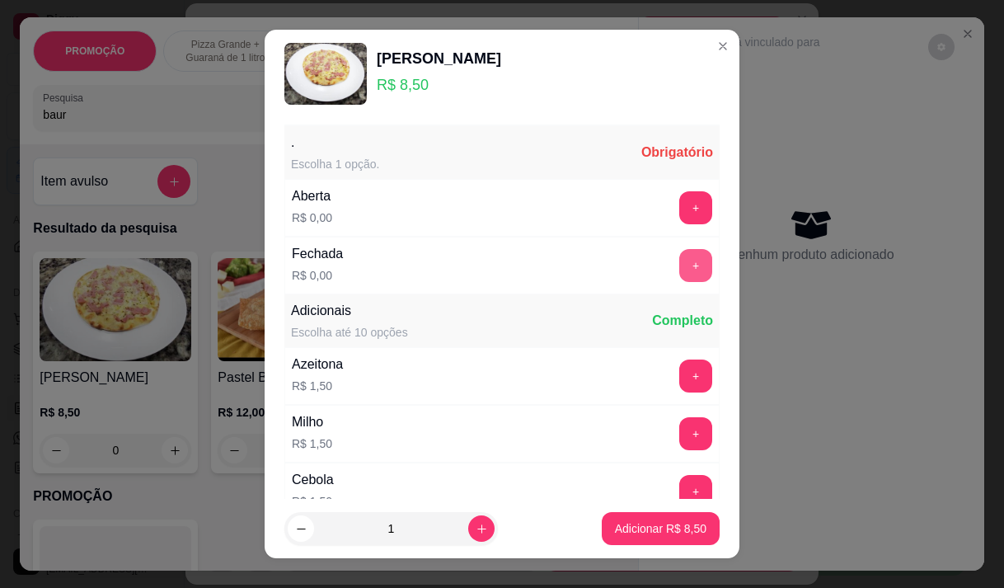
click at [679, 258] on button "+" at bounding box center [695, 265] width 33 height 33
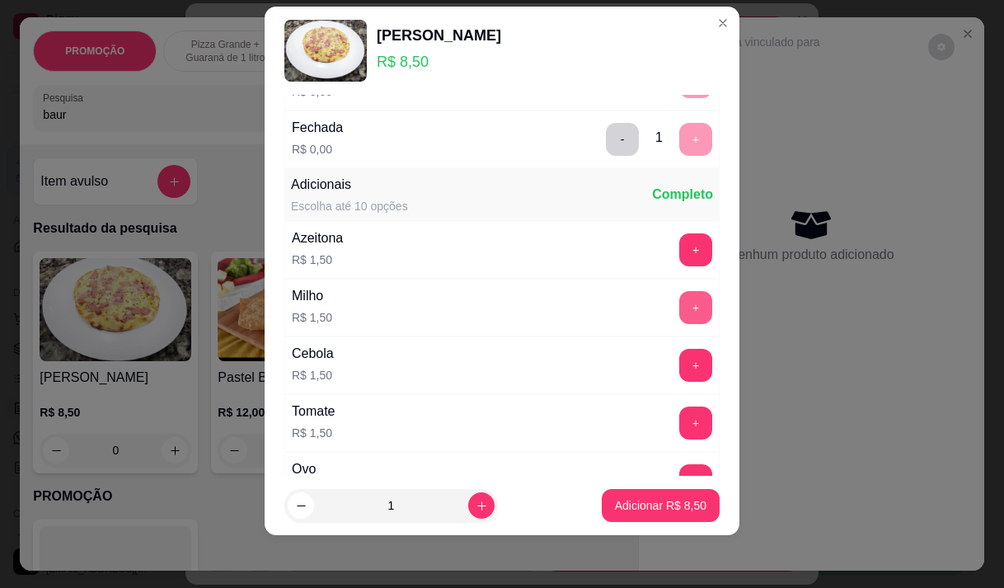
scroll to position [176, 0]
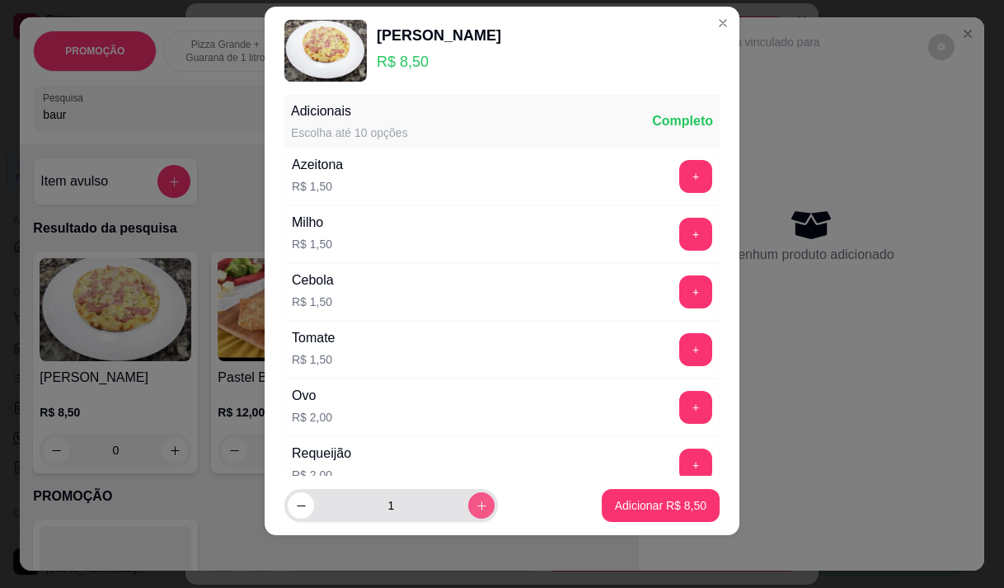
click at [476, 503] on icon "increase-product-quantity" at bounding box center [482, 506] width 12 height 12
type input "2"
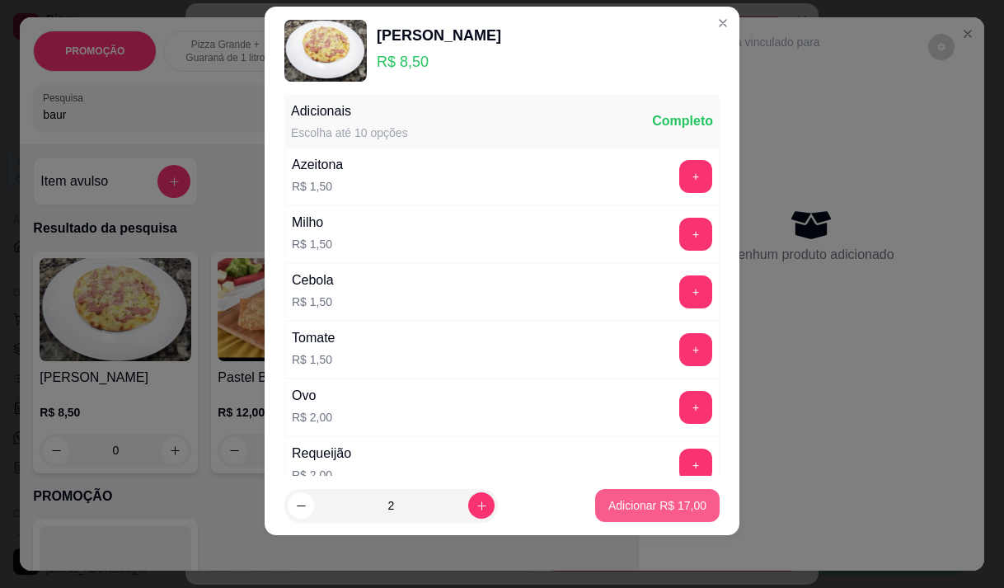
click at [627, 490] on button "Adicionar R$ 17,00" at bounding box center [657, 505] width 125 height 33
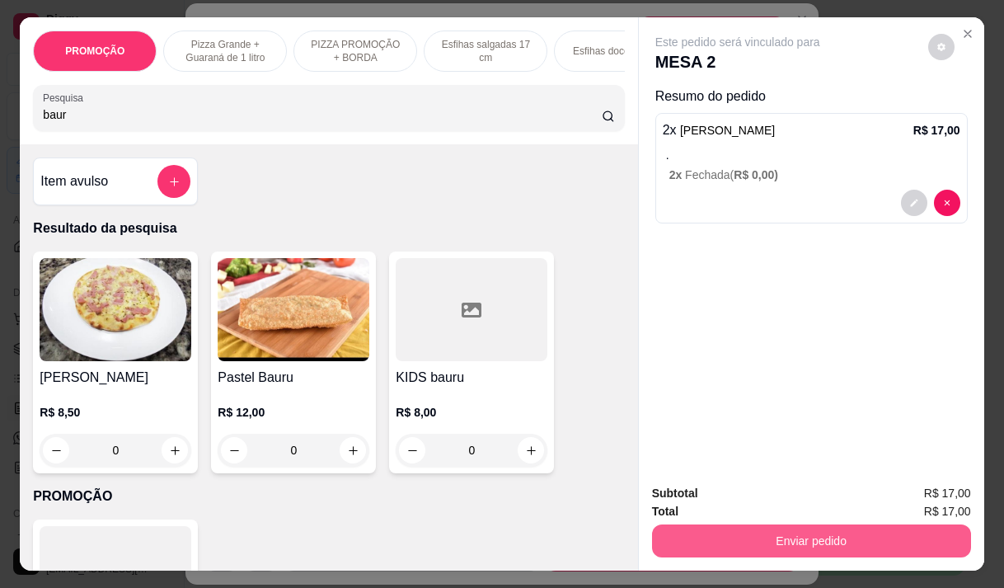
click at [741, 529] on button "Enviar pedido" at bounding box center [811, 540] width 319 height 33
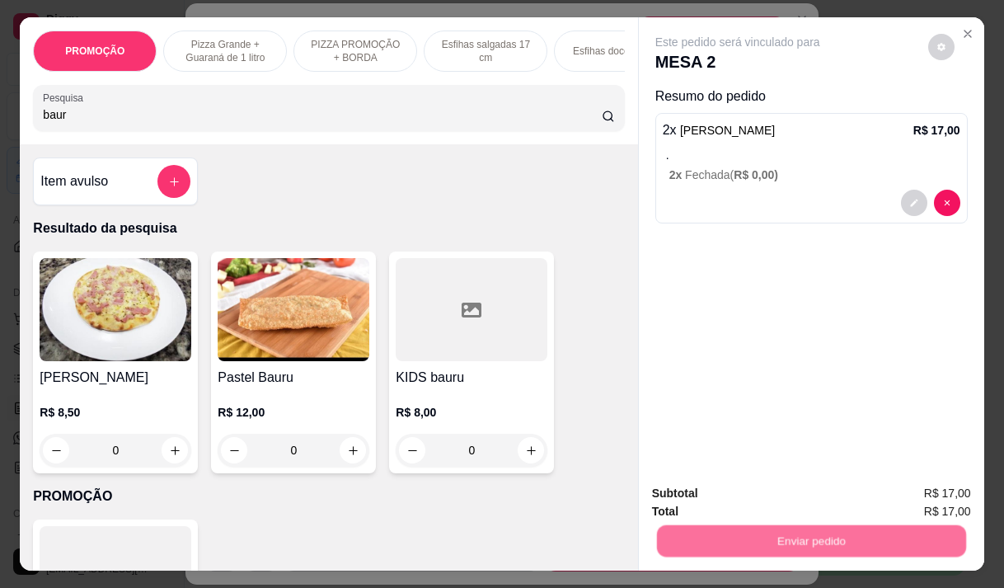
click at [735, 494] on button "Não registrar e enviar pedido" at bounding box center [757, 493] width 172 height 31
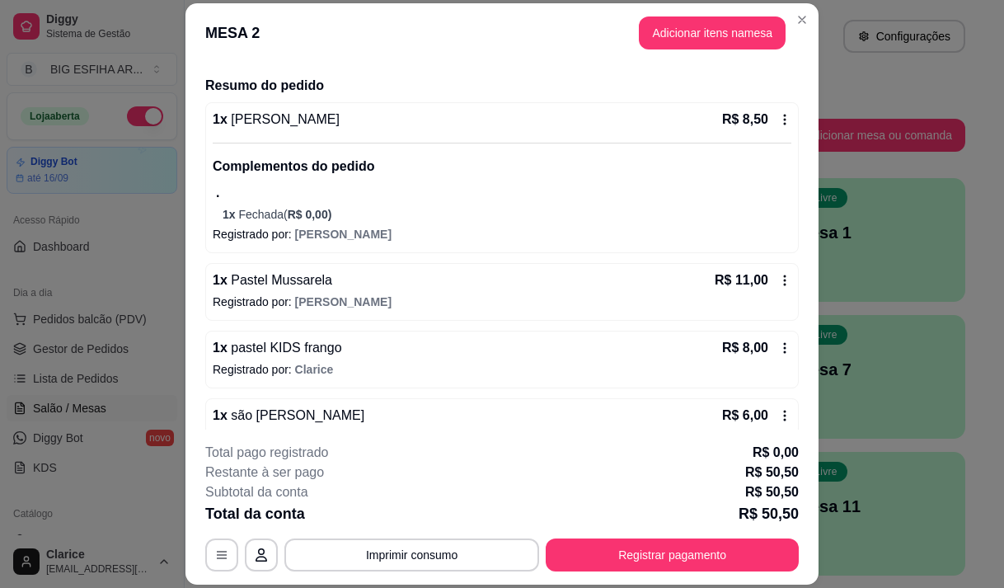
scroll to position [63, 0]
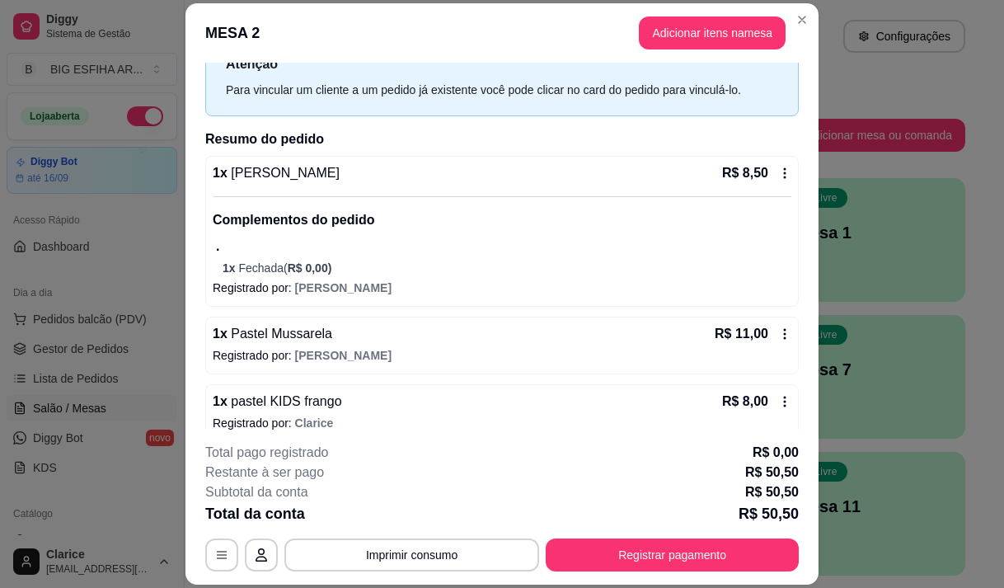
click at [271, 170] on span "[PERSON_NAME]" at bounding box center [284, 173] width 112 height 14
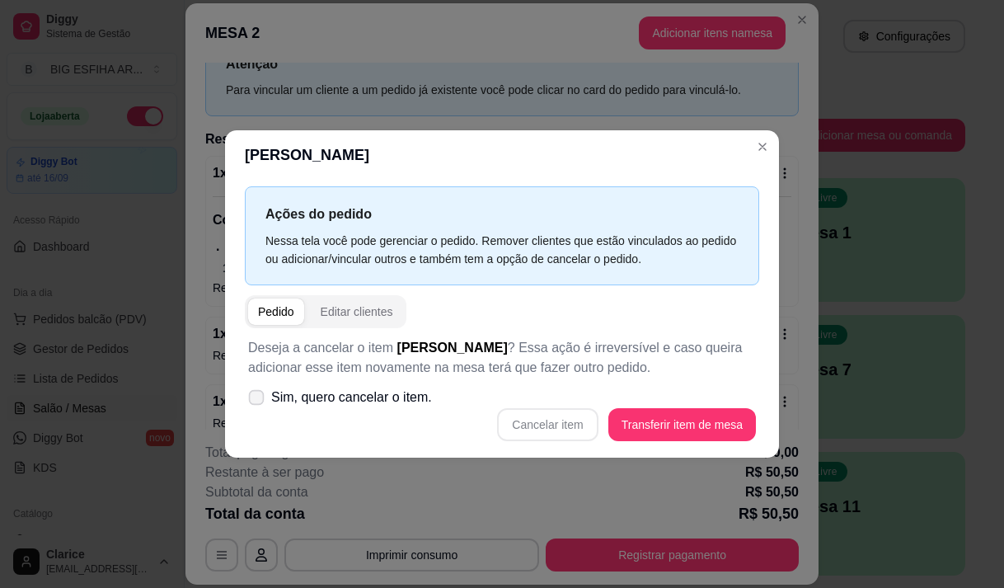
click at [399, 395] on span "Sim, quero cancelar o item." at bounding box center [351, 398] width 161 height 20
click at [258, 400] on input "Sim, quero cancelar o item." at bounding box center [252, 405] width 11 height 11
checkbox input "true"
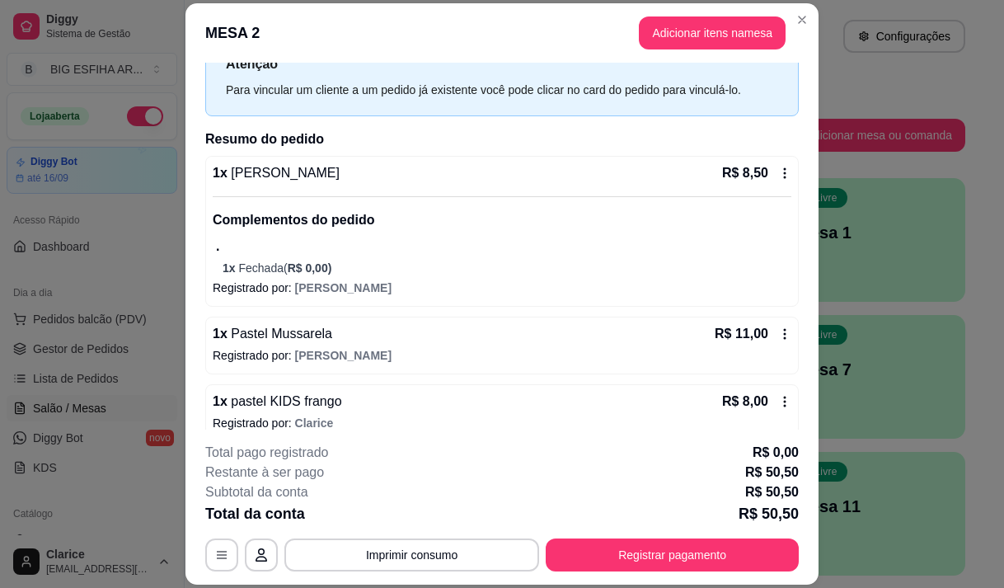
click at [282, 162] on div "1 x [PERSON_NAME] R$ 8,50 Complementos do pedido . 1 x Fechada ( R$ 0,00 ) Regi…" at bounding box center [502, 231] width 594 height 151
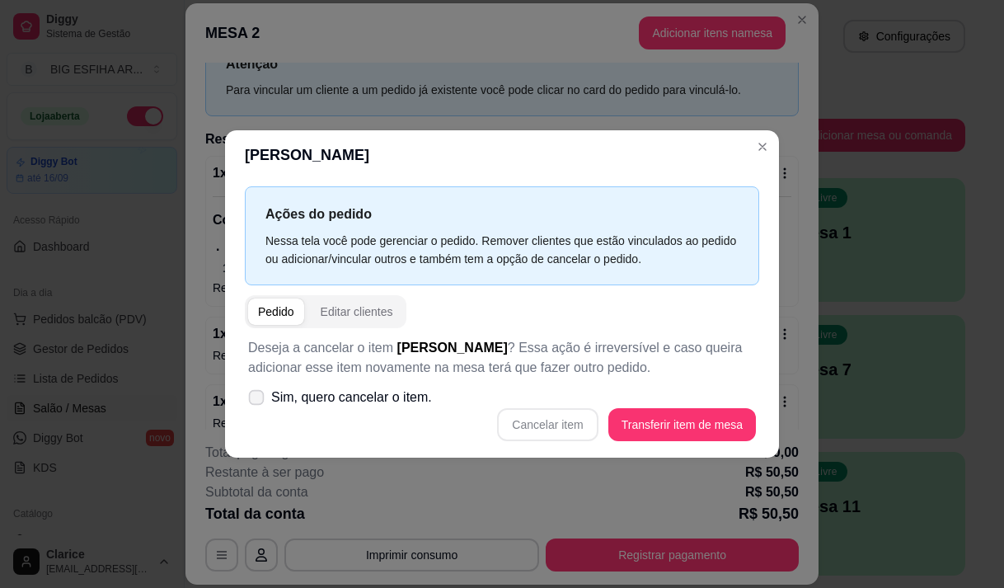
click at [275, 395] on span "Sim, quero cancelar o item." at bounding box center [351, 398] width 161 height 20
click at [258, 400] on input "Sim, quero cancelar o item." at bounding box center [252, 405] width 11 height 11
checkbox input "true"
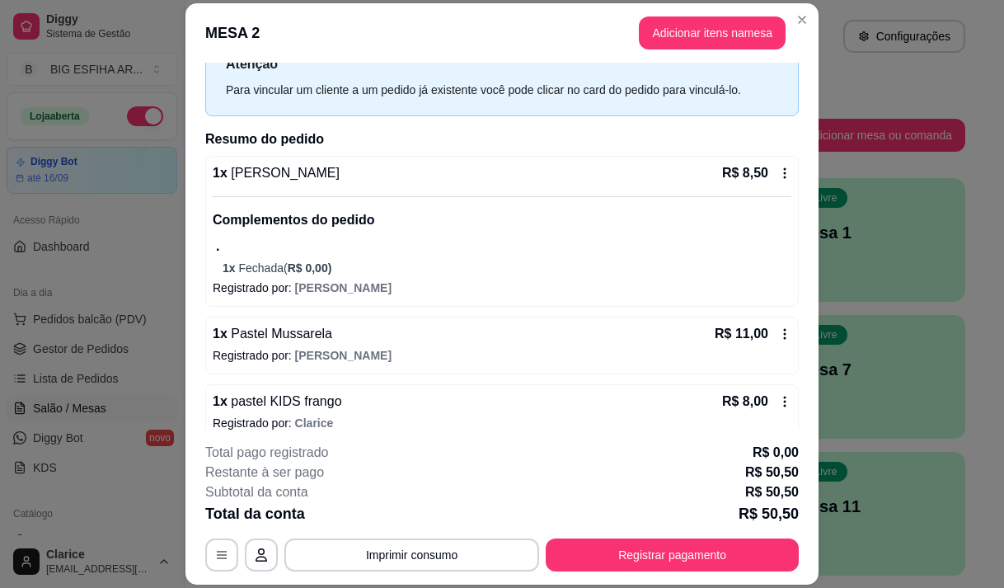
click at [346, 179] on div "1 x [PERSON_NAME] R$ 8,50" at bounding box center [502, 173] width 579 height 20
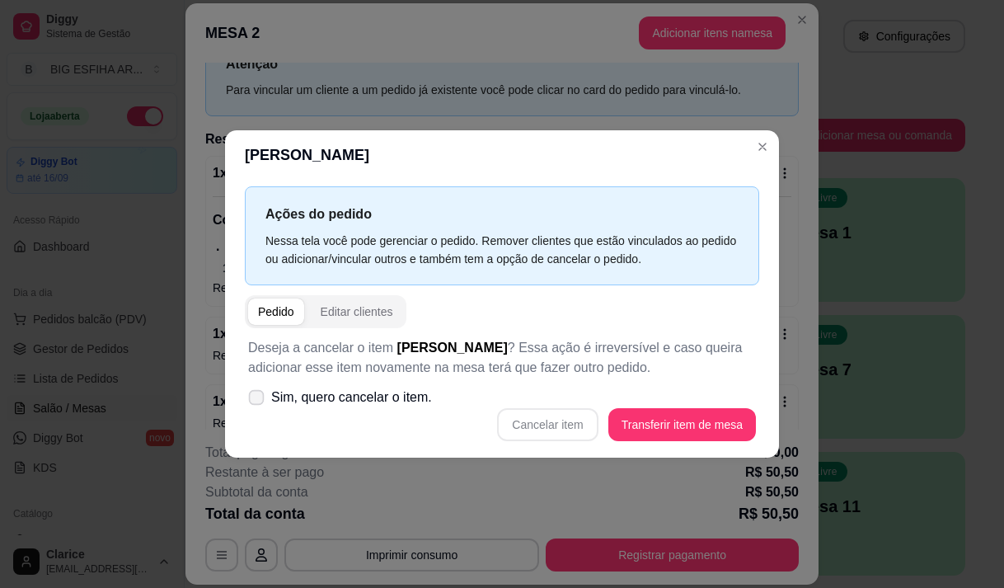
click at [251, 396] on icon at bounding box center [256, 397] width 12 height 9
click at [251, 400] on input "Sim, quero cancelar o item." at bounding box center [252, 405] width 11 height 11
checkbox input "true"
click at [562, 424] on button "Cancelar item" at bounding box center [547, 424] width 101 height 33
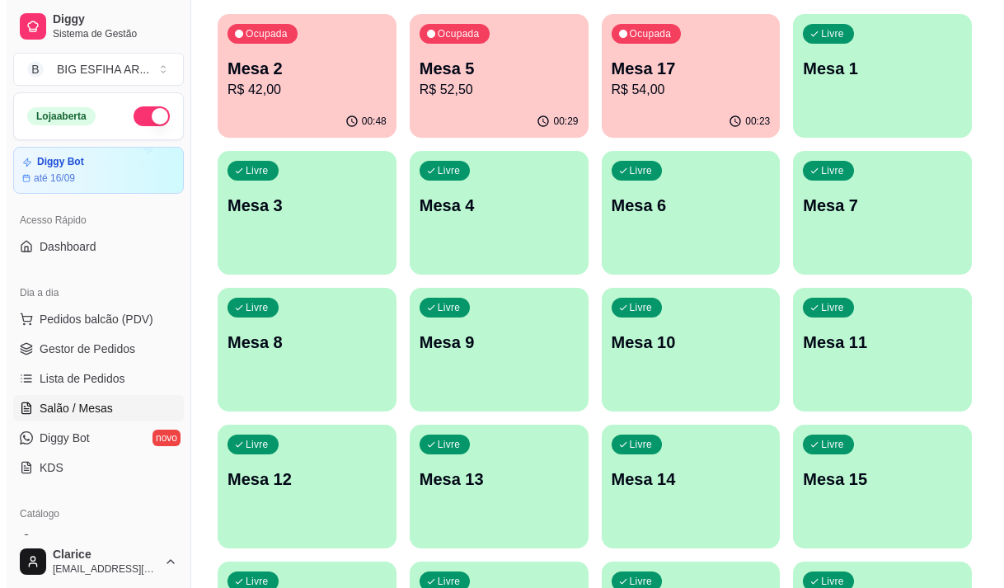
scroll to position [165, 0]
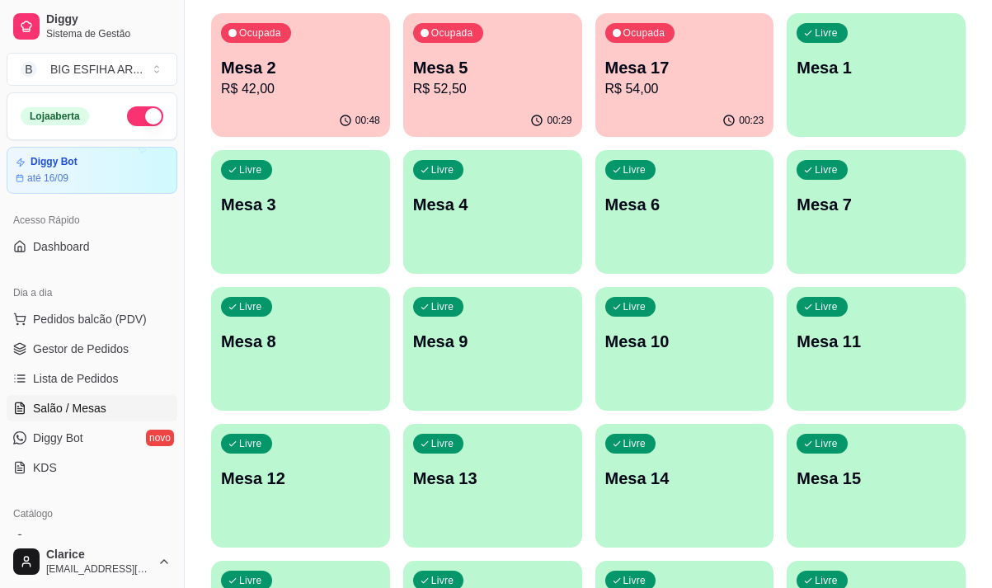
click at [679, 77] on p "Mesa 17" at bounding box center [684, 67] width 159 height 23
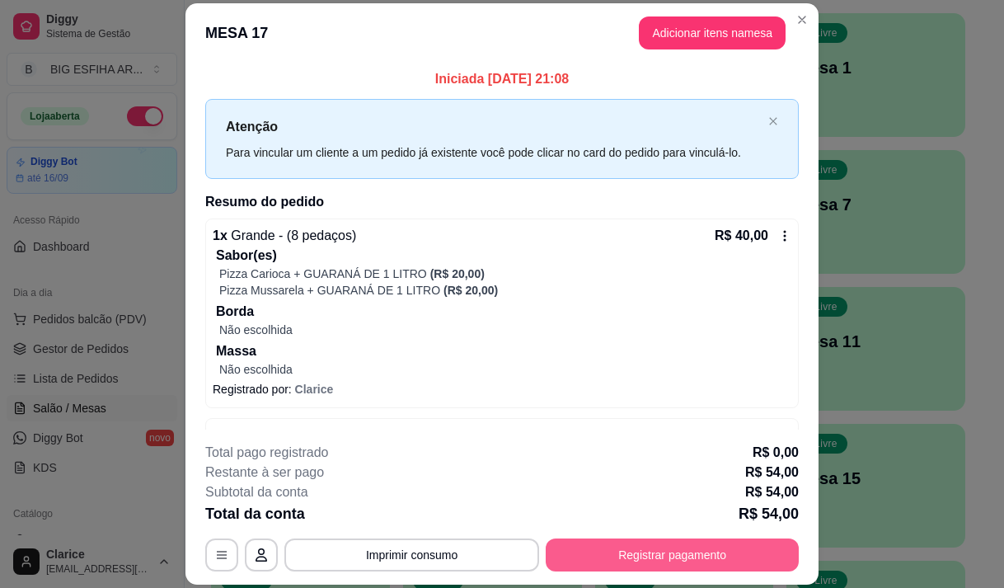
click at [647, 562] on button "Registrar pagamento" at bounding box center [672, 554] width 253 height 33
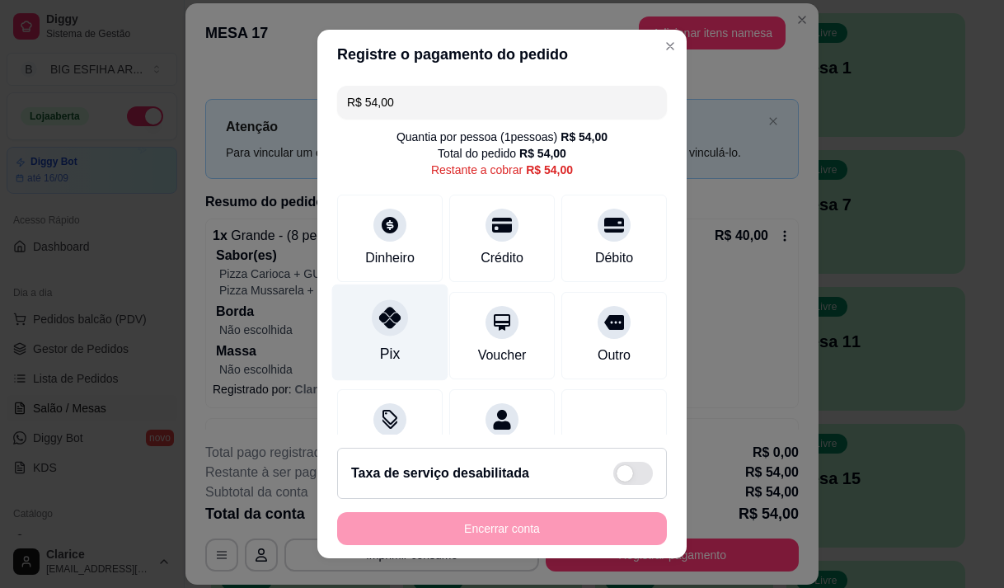
click at [388, 341] on div "Pix" at bounding box center [390, 332] width 116 height 96
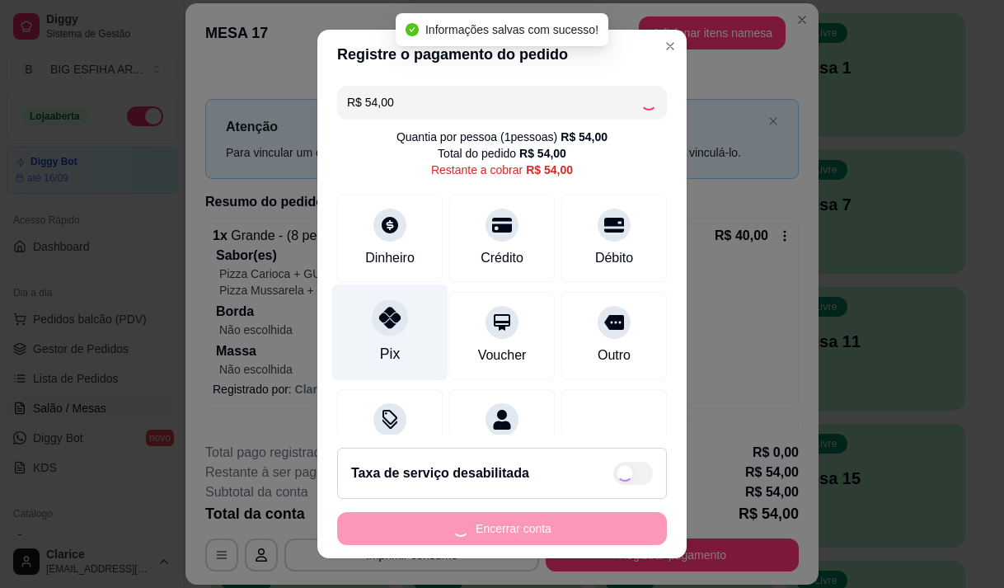
type input "R$ 0,00"
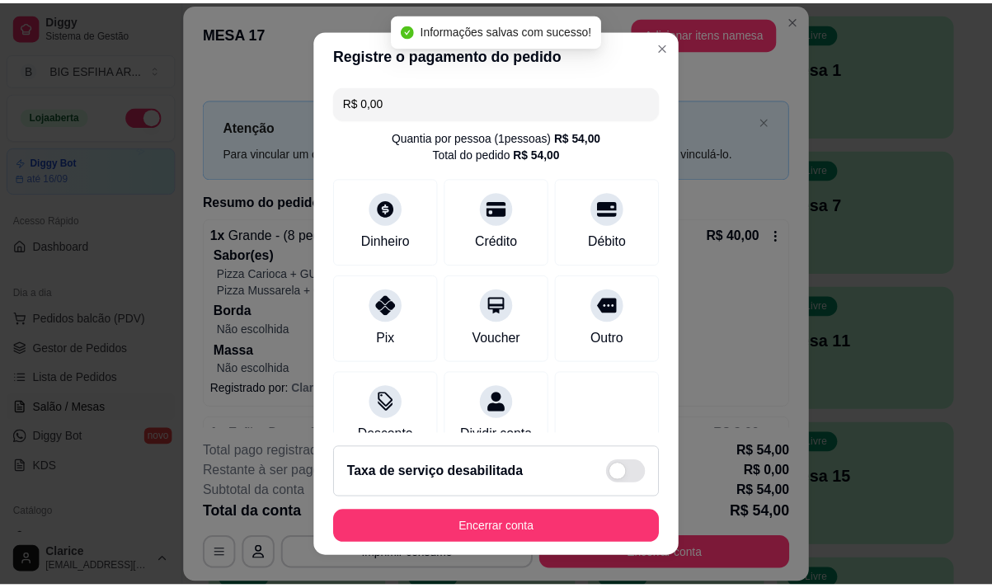
scroll to position [137, 0]
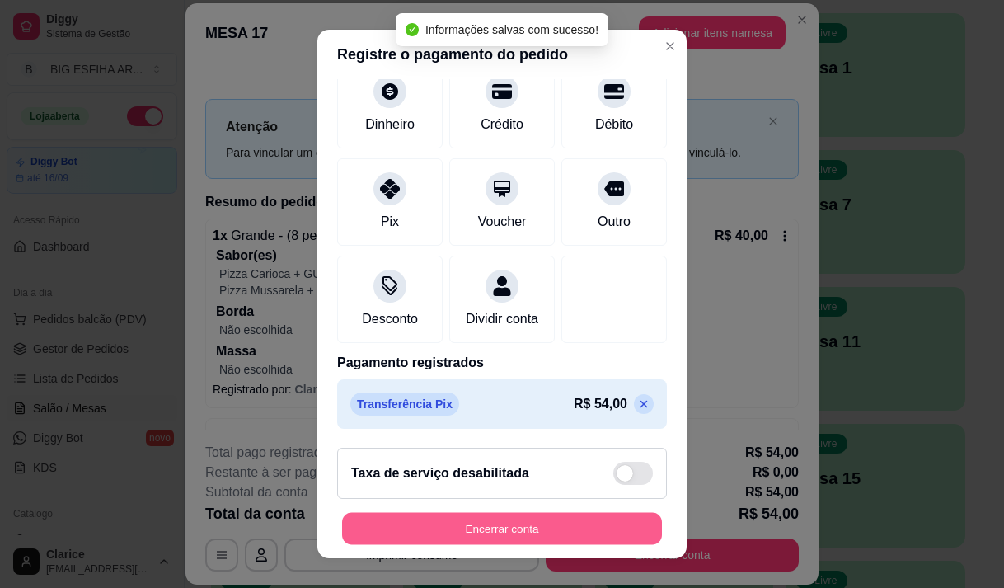
click at [490, 525] on button "Encerrar conta" at bounding box center [502, 529] width 320 height 32
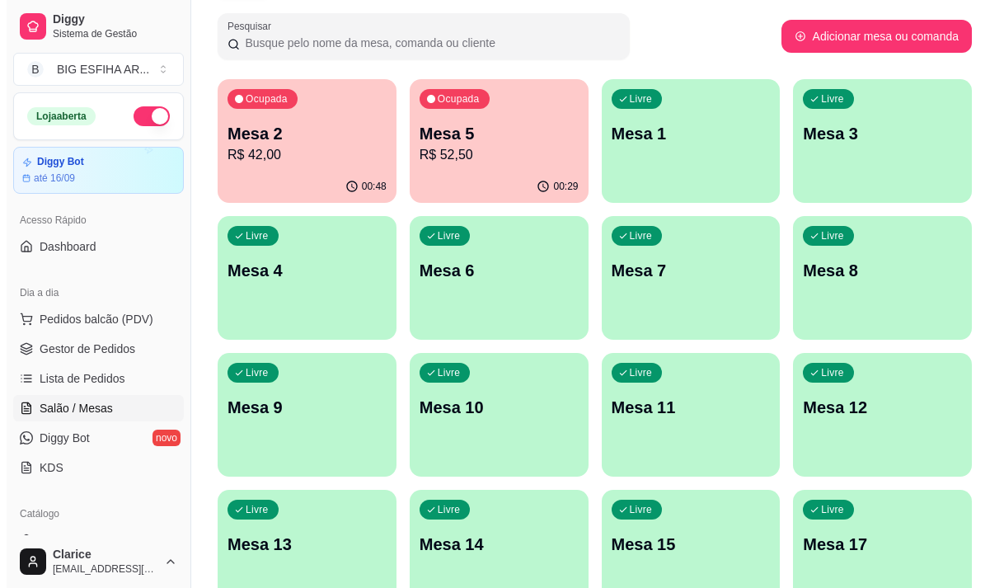
scroll to position [0, 0]
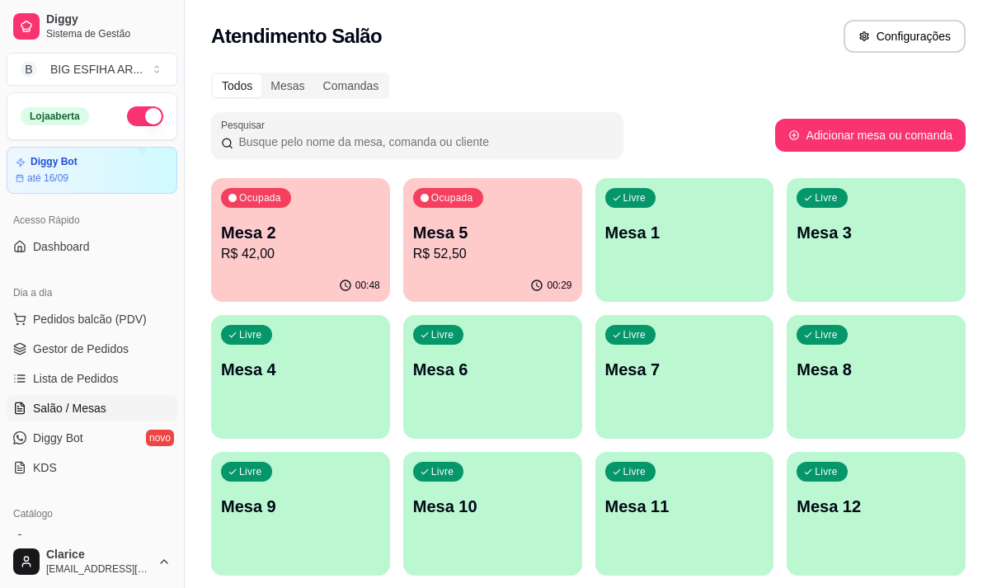
click at [307, 258] on p "R$ 42,00" at bounding box center [300, 254] width 159 height 20
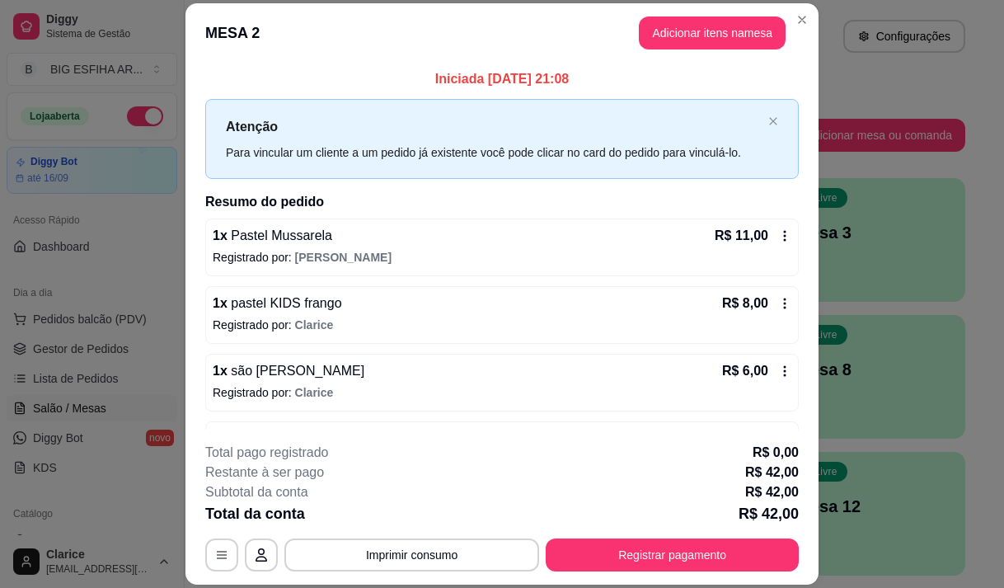
scroll to position [336, 0]
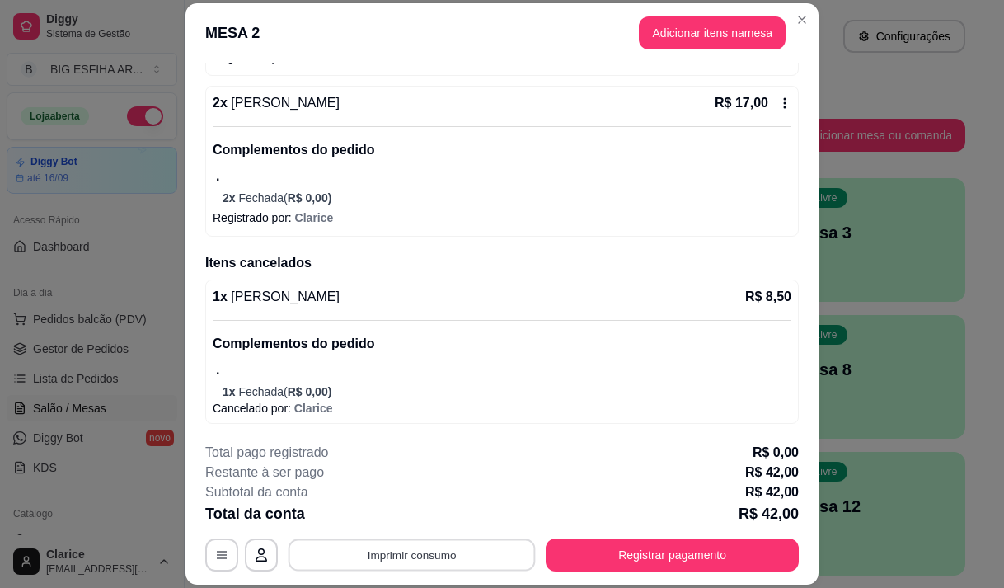
click at [407, 556] on button "Imprimir consumo" at bounding box center [412, 555] width 247 height 32
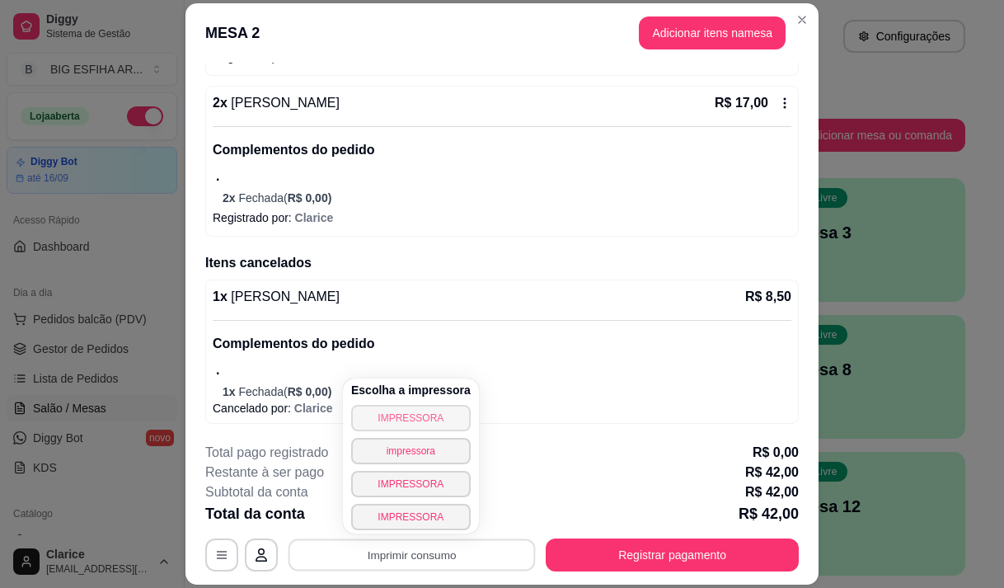
click at [395, 420] on button "IMPRESSORA" at bounding box center [411, 418] width 120 height 26
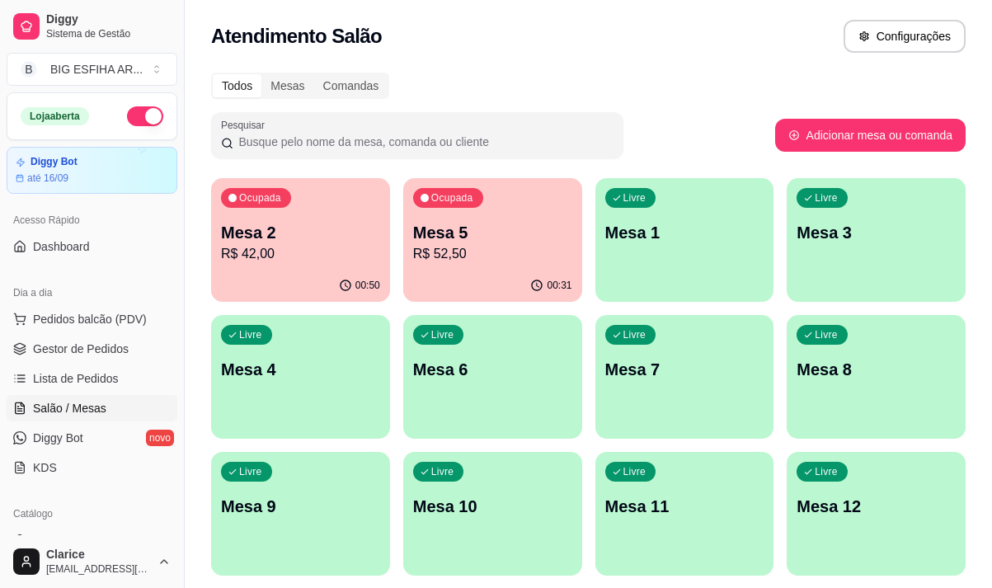
click at [242, 248] on p "R$ 42,00" at bounding box center [300, 254] width 159 height 20
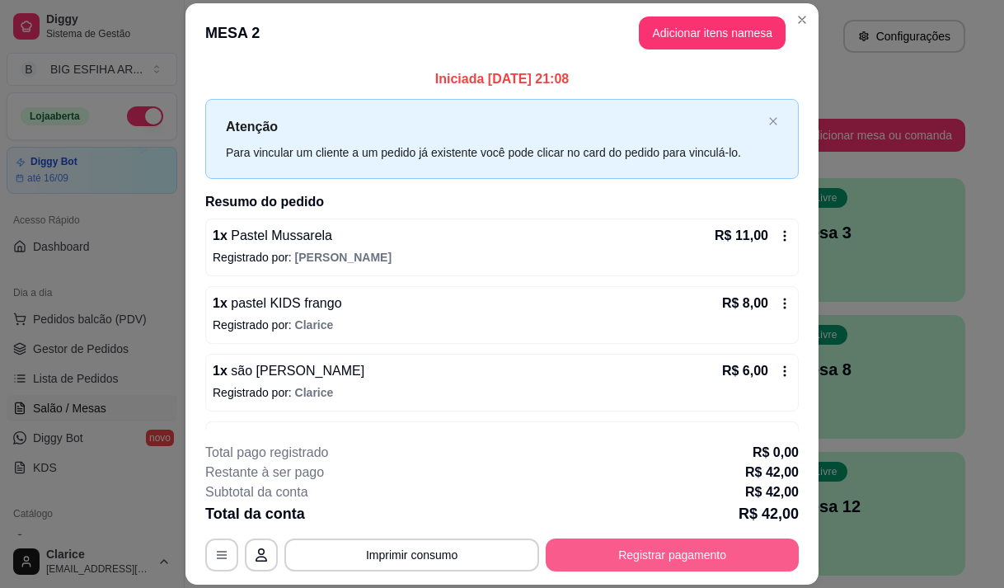
click at [599, 556] on button "Registrar pagamento" at bounding box center [672, 554] width 253 height 33
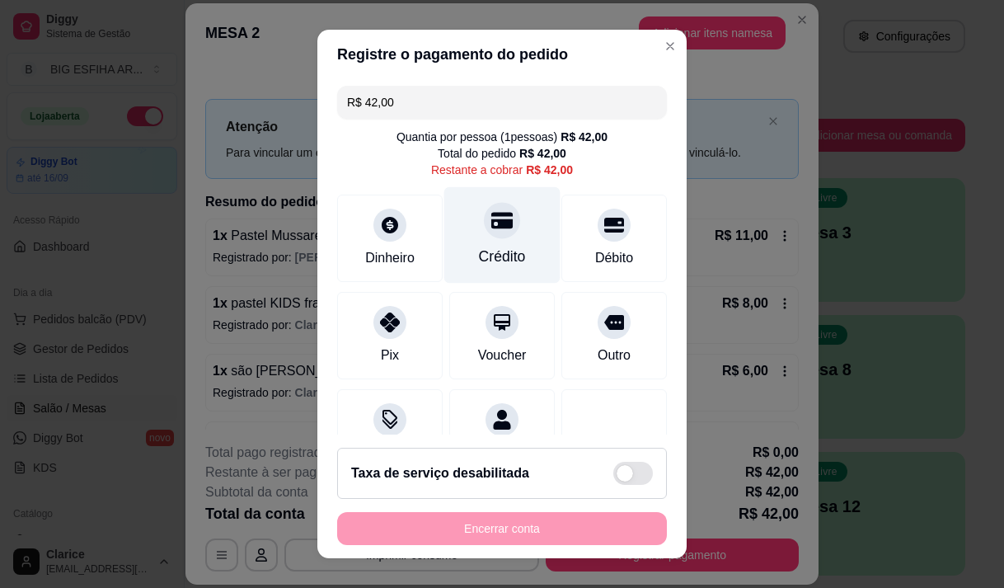
click at [484, 242] on div "Crédito" at bounding box center [502, 234] width 116 height 96
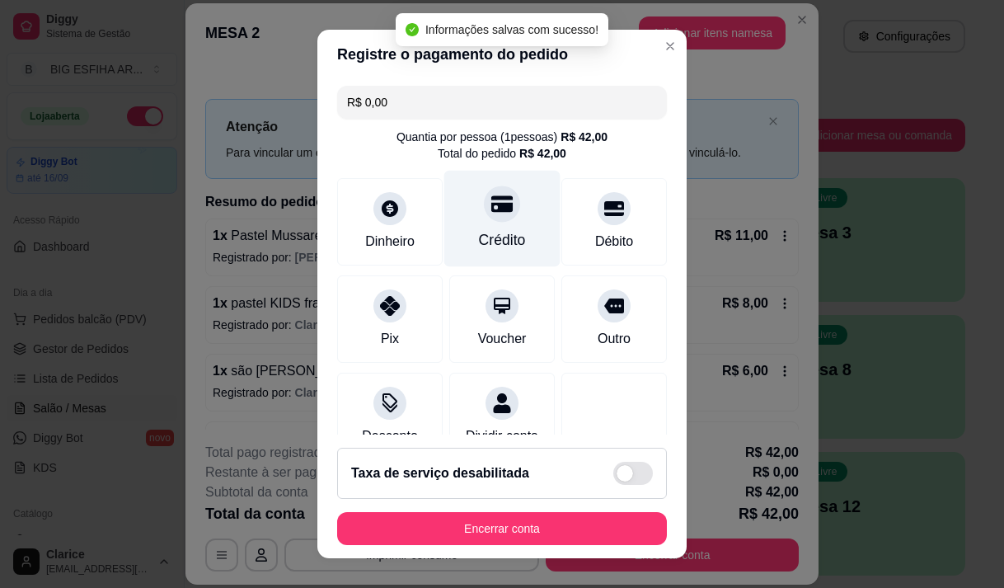
type input "R$ 0,00"
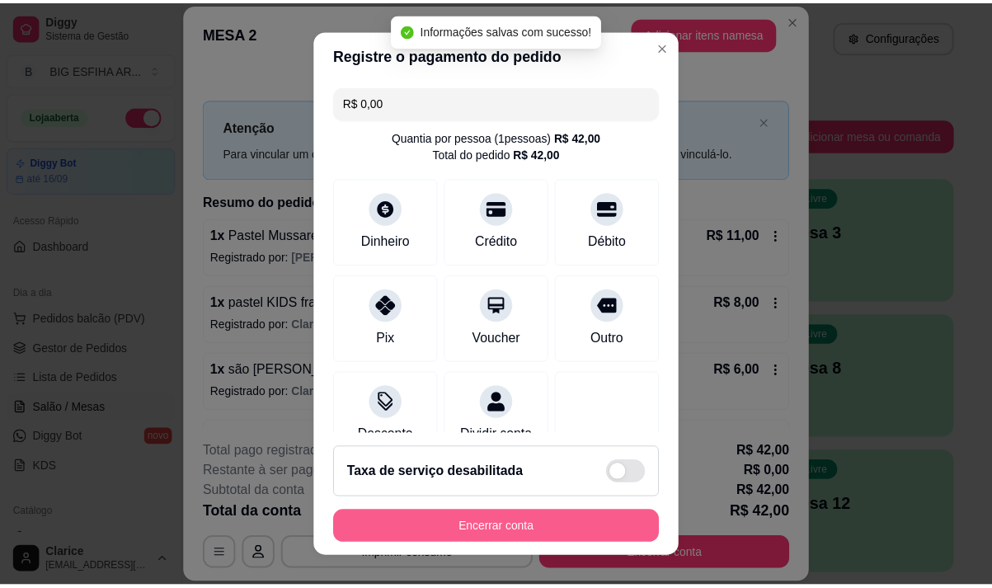
scroll to position [137, 0]
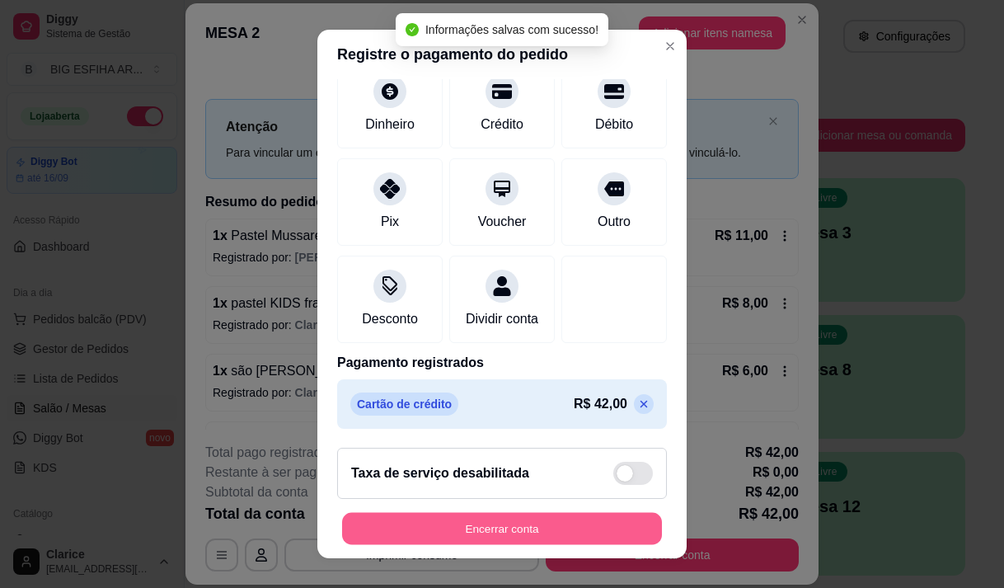
click at [473, 520] on button "Encerrar conta" at bounding box center [502, 529] width 320 height 32
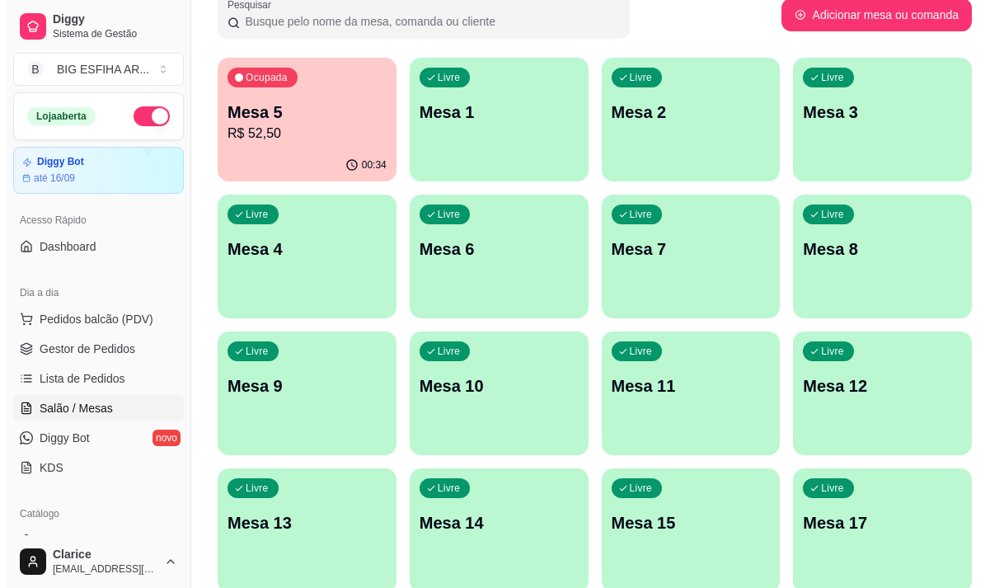
scroll to position [0, 0]
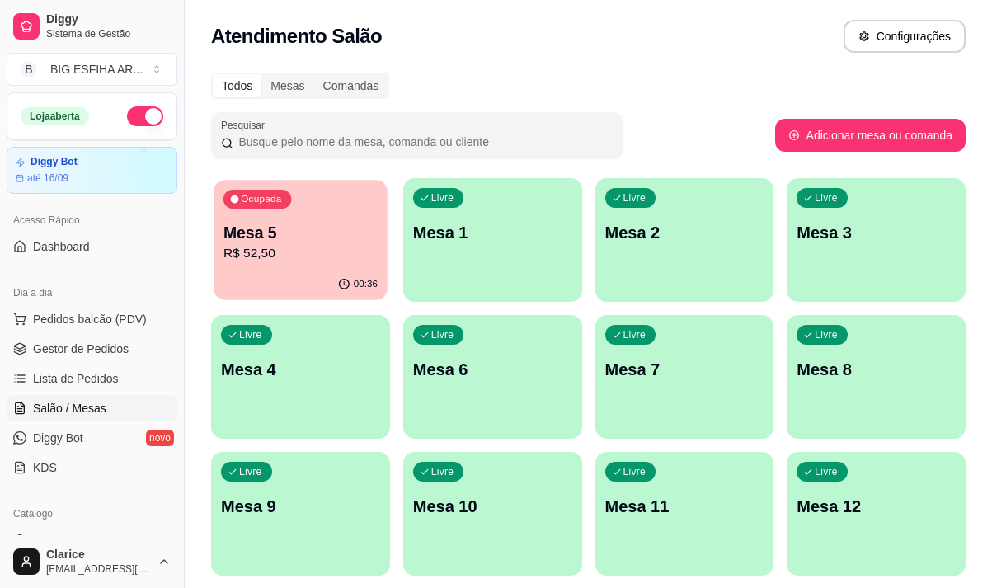
click at [311, 269] on div "Ocupada Mesa 5 R$ 52,50" at bounding box center [300, 224] width 173 height 89
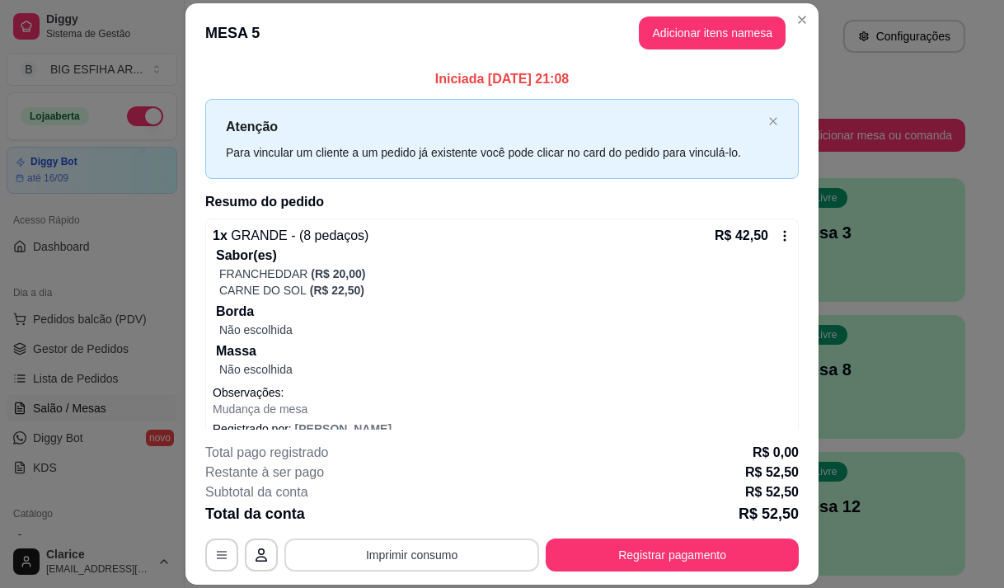
click at [433, 548] on button "Imprimir consumo" at bounding box center [411, 554] width 255 height 33
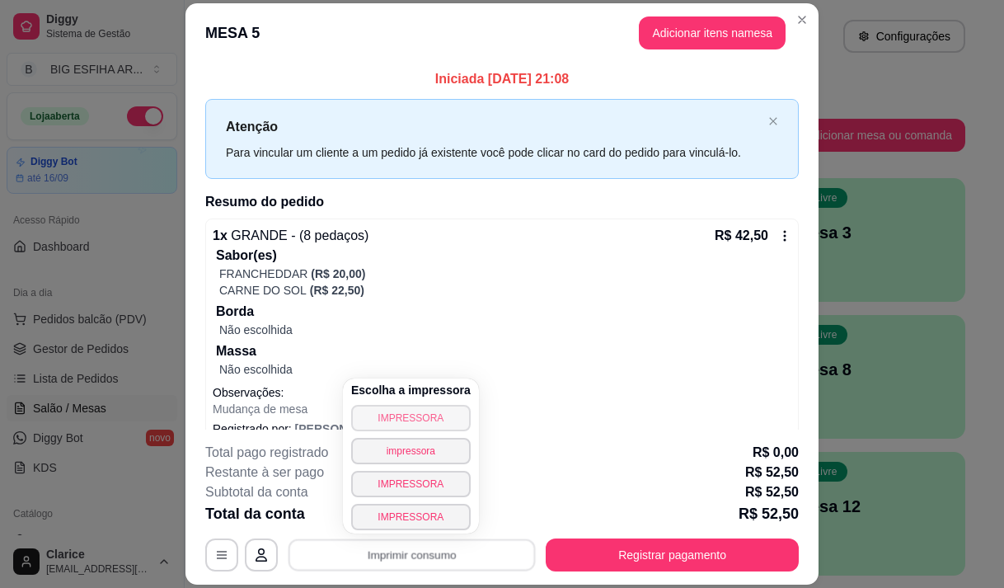
click at [400, 426] on button "IMPRESSORA" at bounding box center [411, 418] width 120 height 26
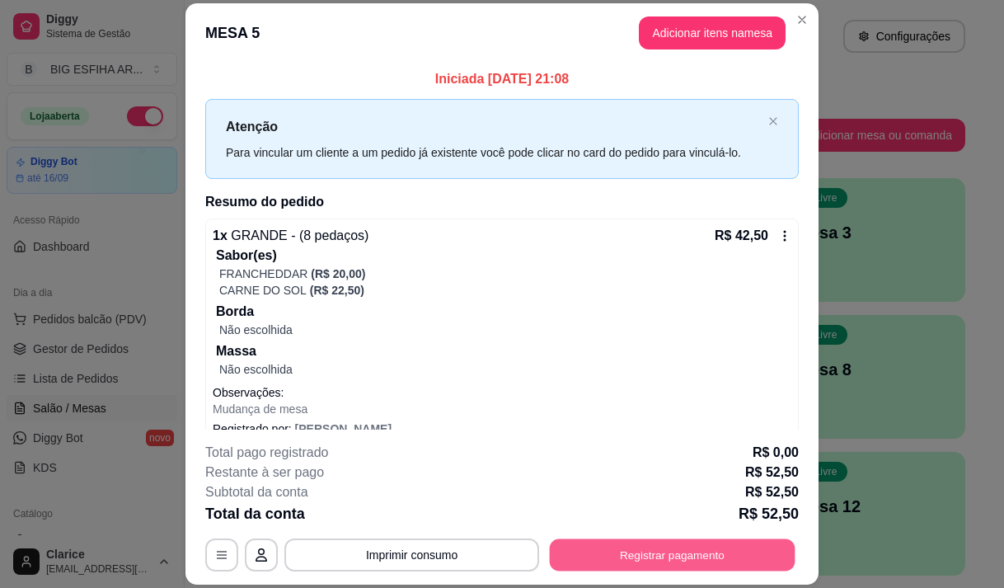
click at [647, 549] on button "Registrar pagamento" at bounding box center [673, 555] width 246 height 32
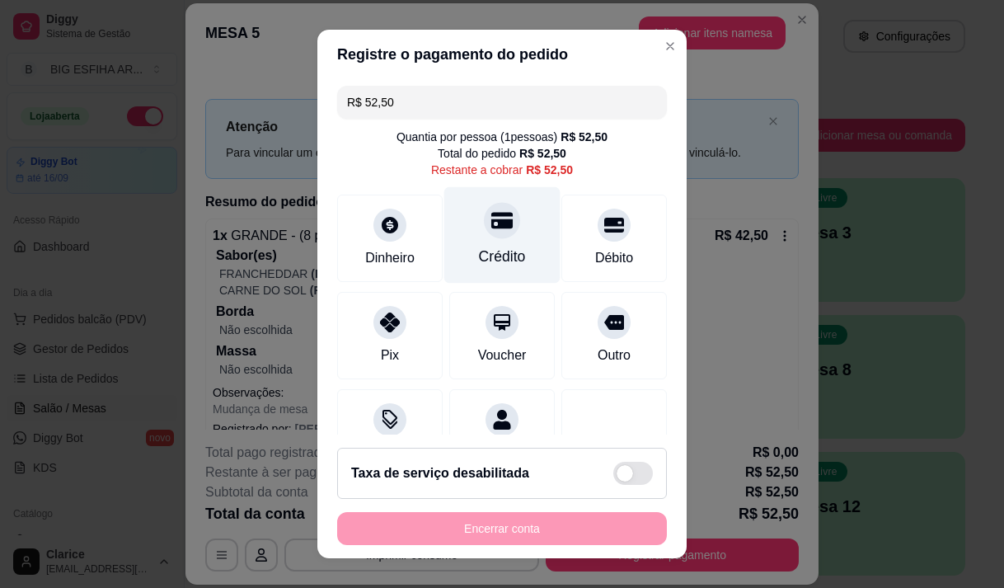
click at [460, 232] on div "Crédito" at bounding box center [502, 234] width 116 height 96
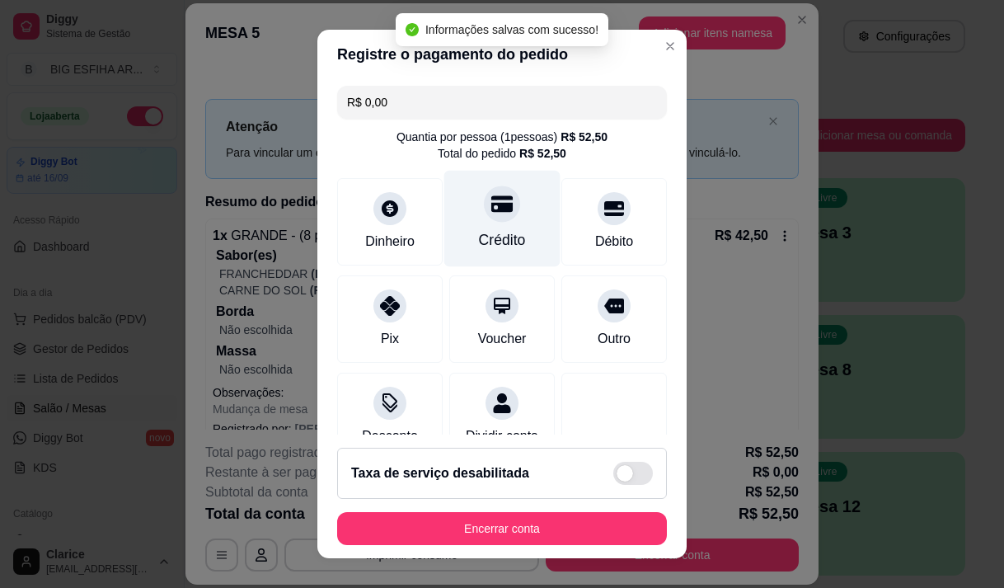
type input "R$ 0,00"
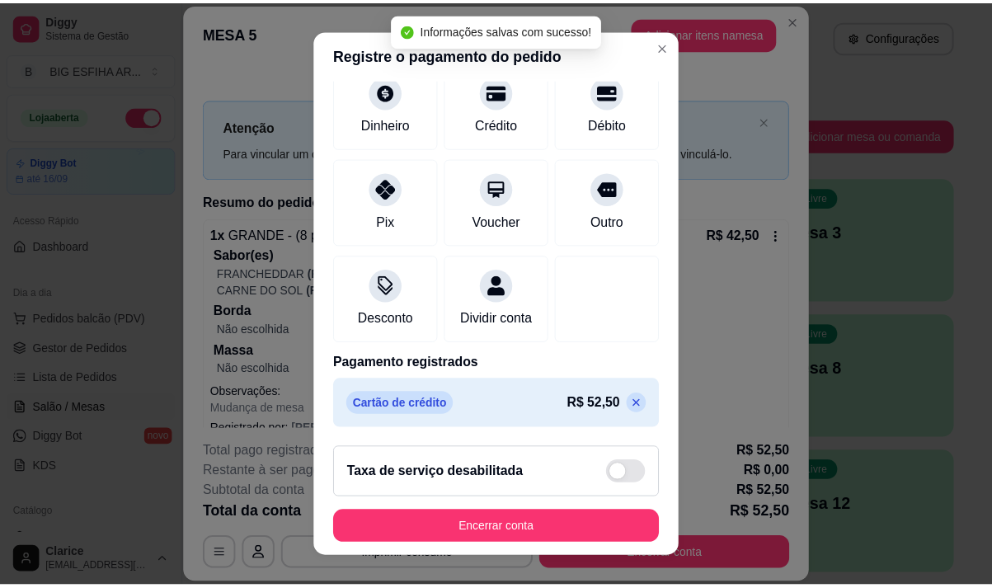
scroll to position [137, 0]
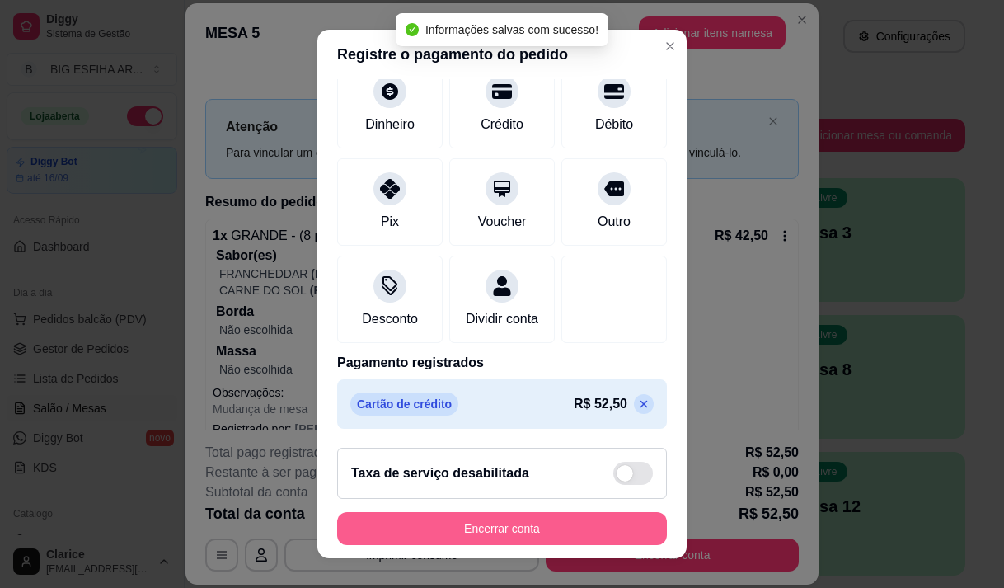
click at [496, 520] on button "Encerrar conta" at bounding box center [502, 528] width 330 height 33
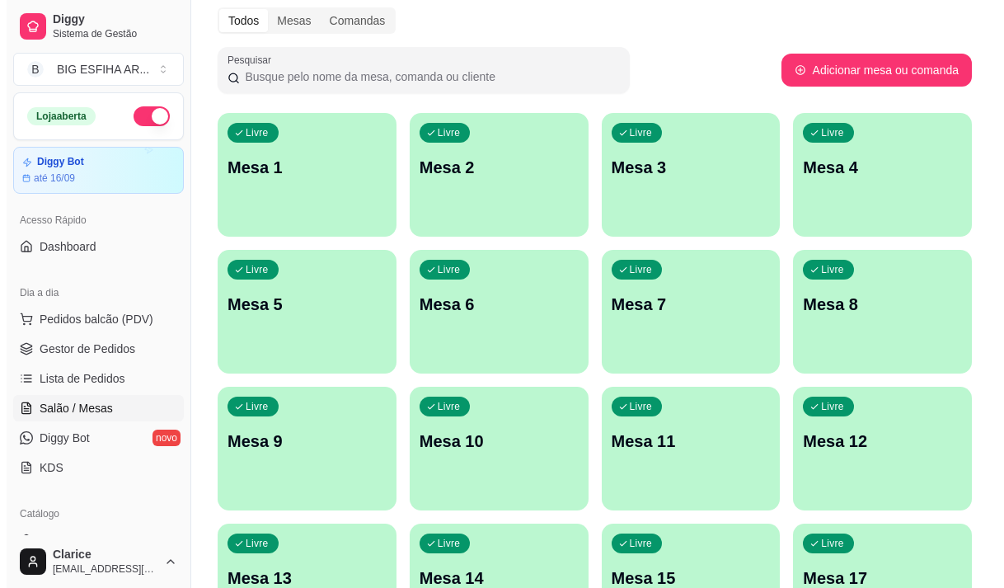
scroll to position [82, 0]
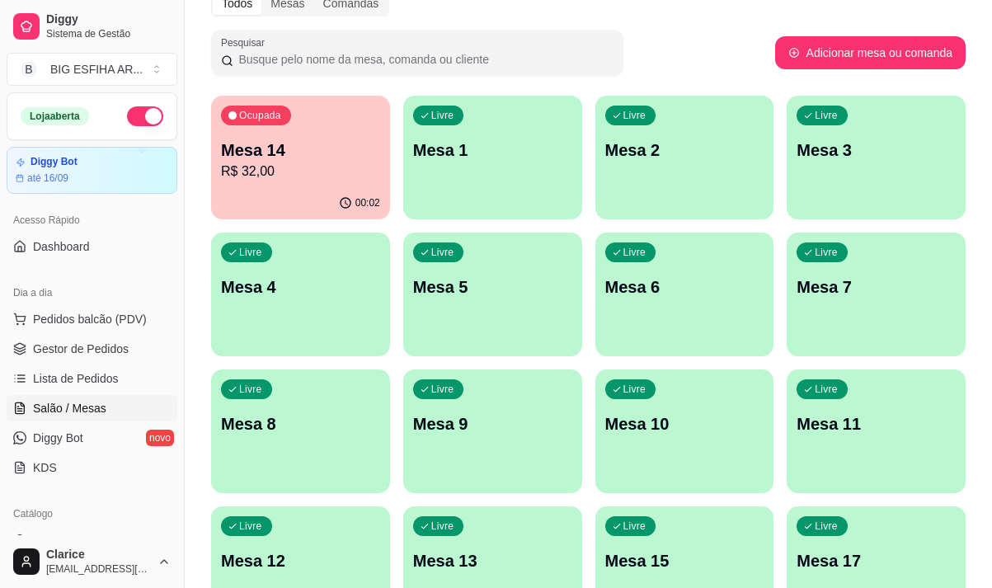
click at [306, 165] on p "R$ 32,00" at bounding box center [300, 172] width 159 height 20
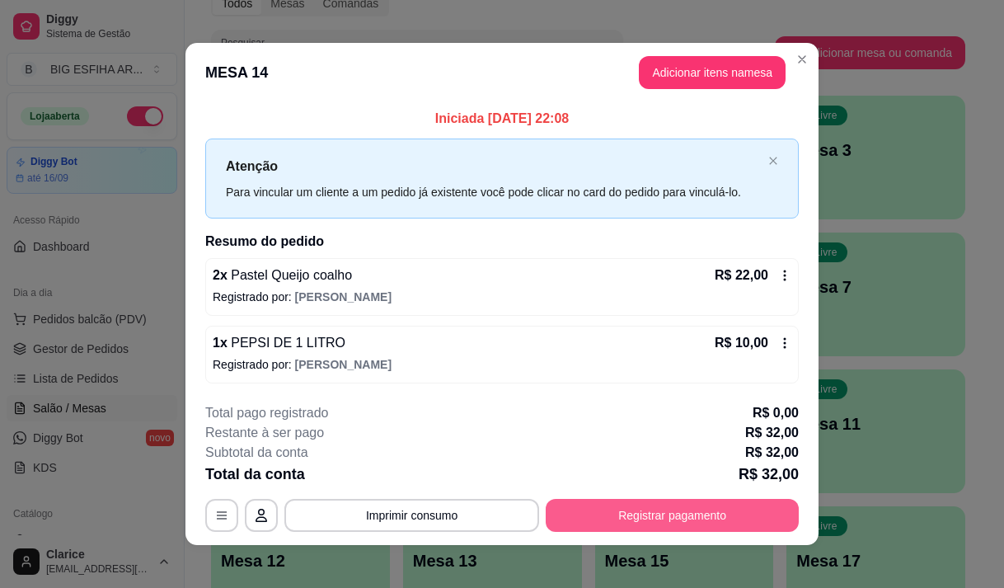
click at [650, 510] on button "Registrar pagamento" at bounding box center [672, 515] width 253 height 33
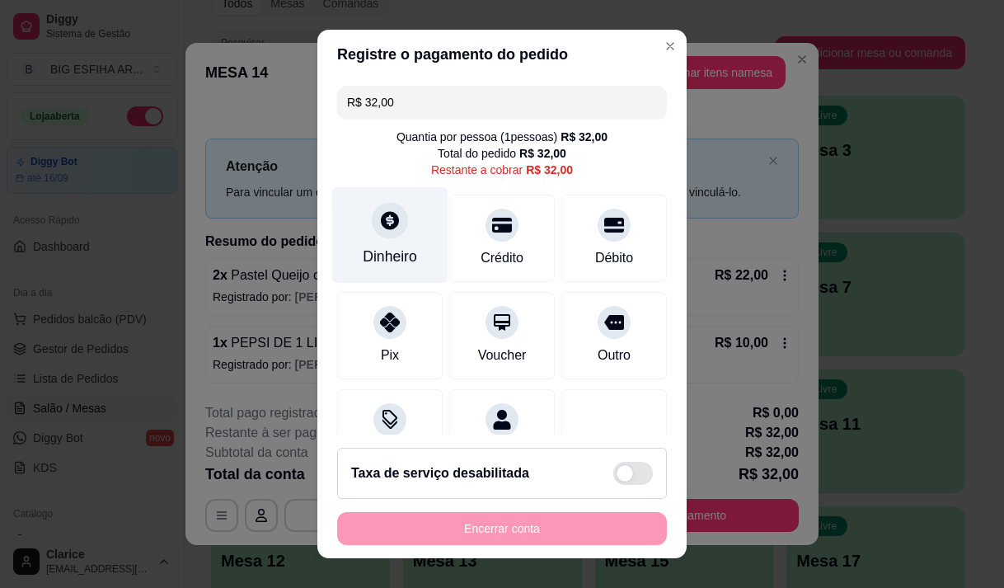
click at [379, 224] on icon at bounding box center [389, 219] width 21 height 21
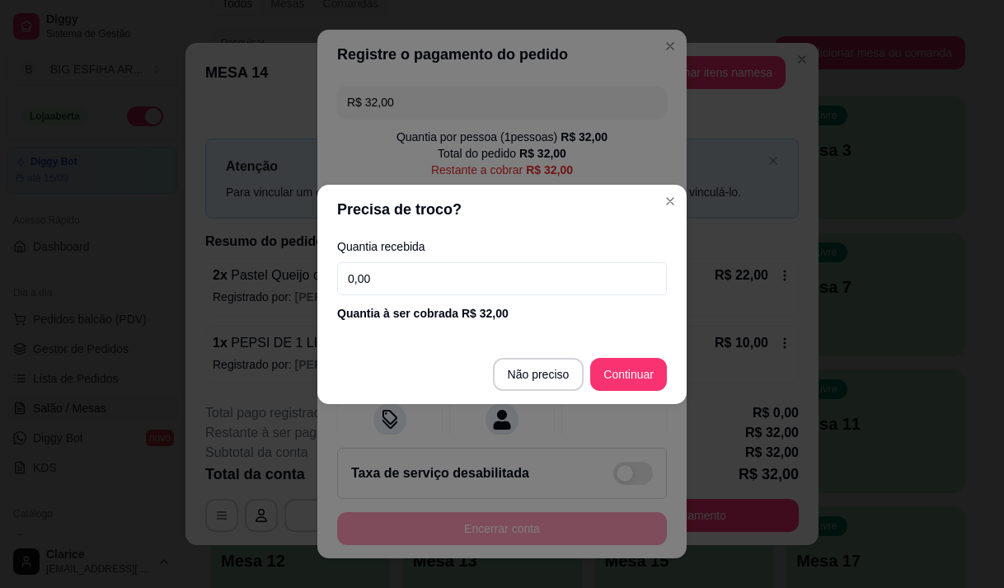
click at [401, 283] on input "0,00" at bounding box center [502, 278] width 330 height 33
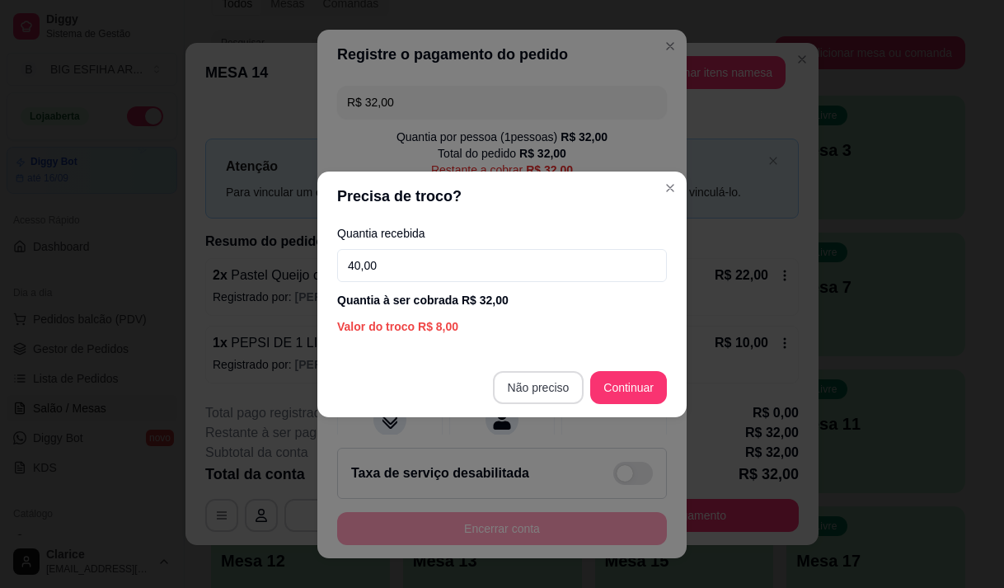
type input "40,00"
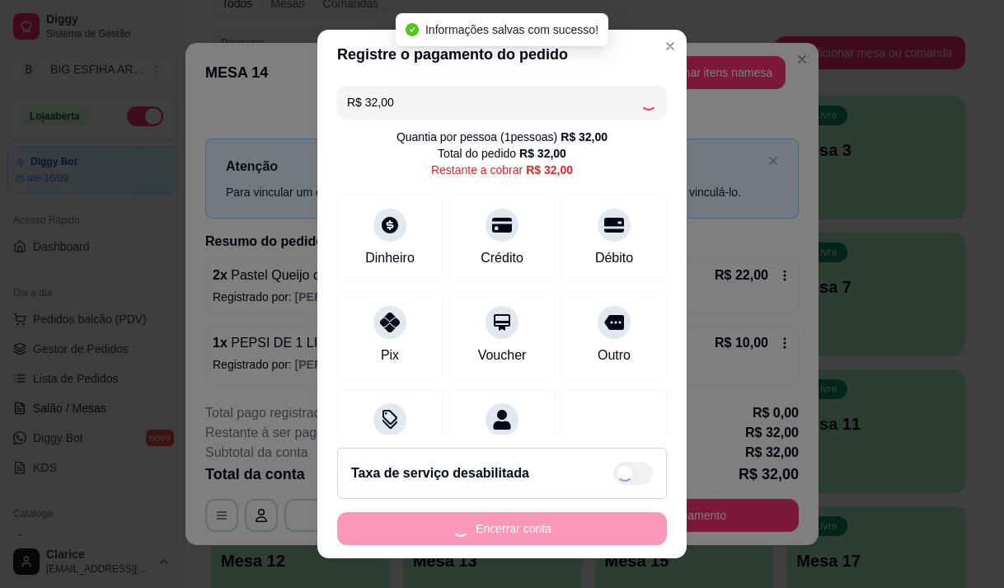
type input "R$ 0,00"
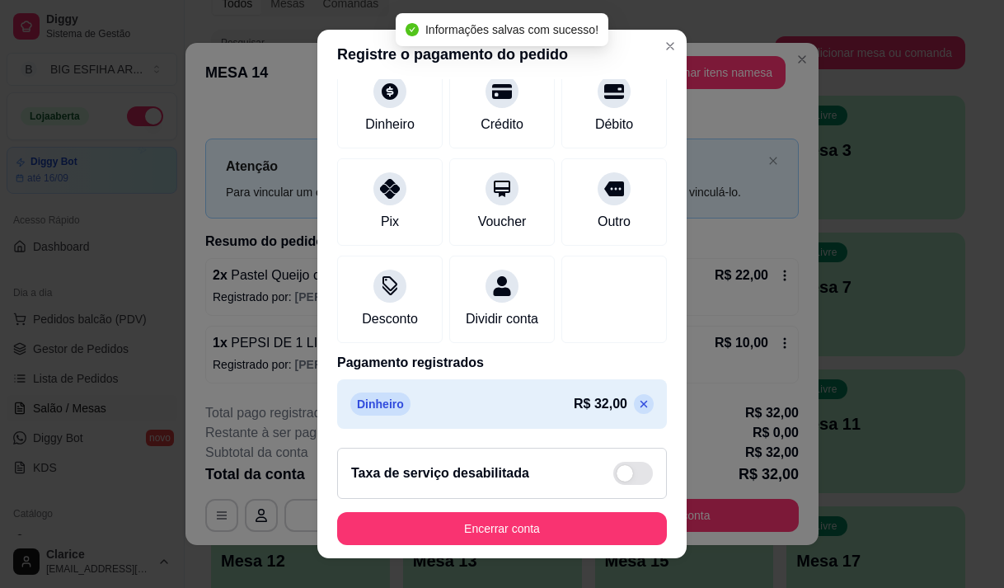
scroll to position [137, 0]
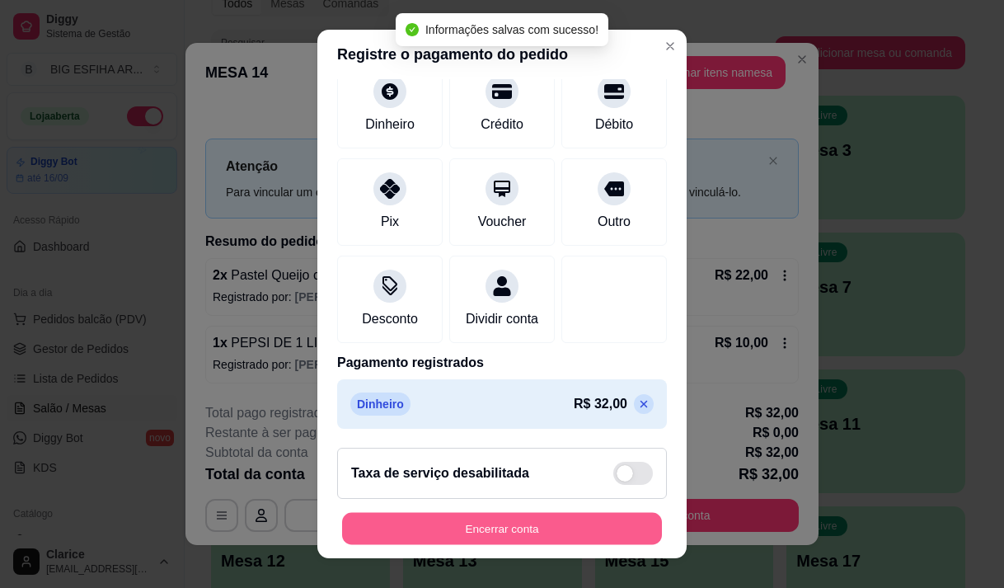
click at [523, 538] on button "Encerrar conta" at bounding box center [502, 529] width 320 height 32
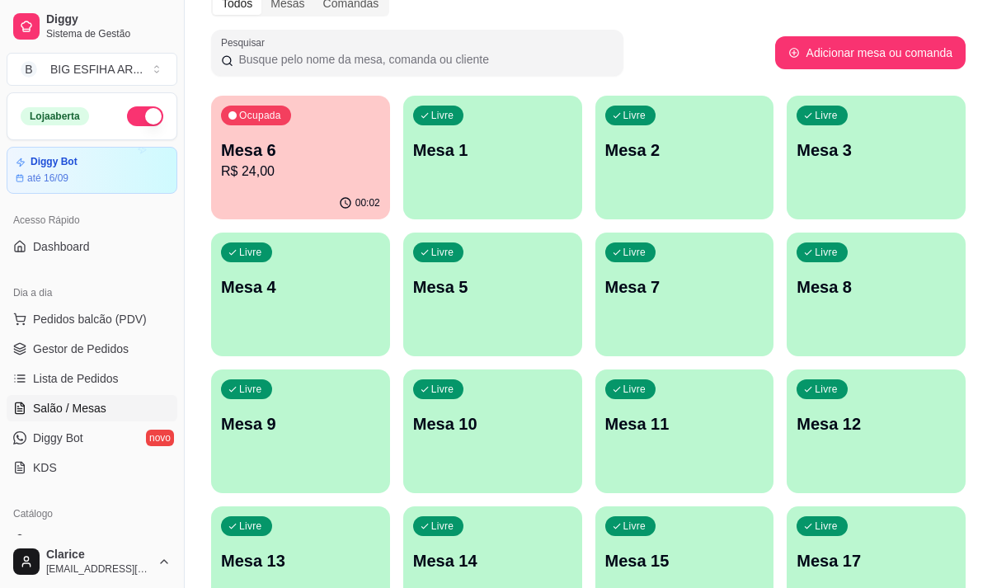
click at [689, 326] on div "Livre Mesa 7" at bounding box center [684, 285] width 179 height 104
click at [638, 158] on p "Mesa 2" at bounding box center [684, 150] width 159 height 23
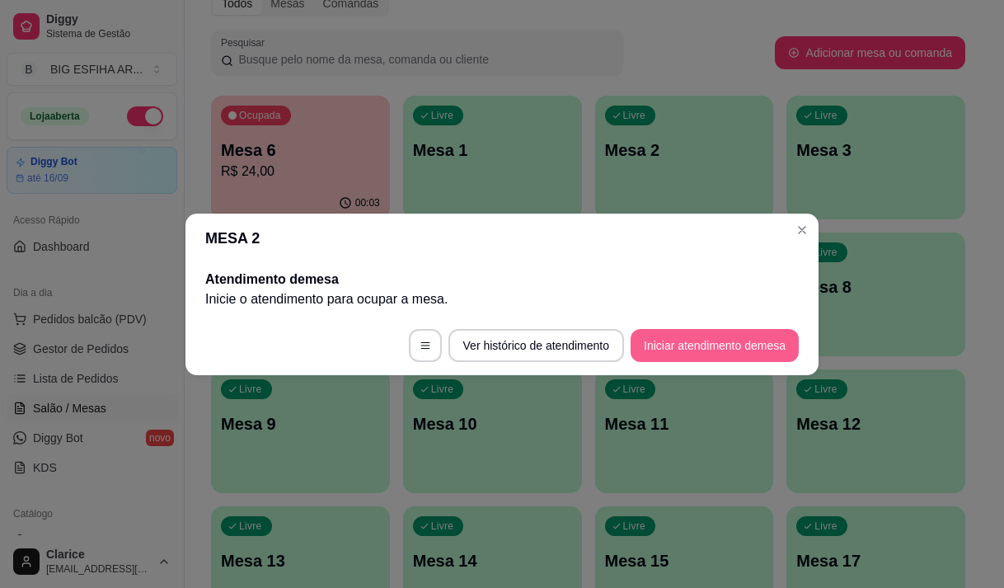
click at [692, 344] on button "Iniciar atendimento de mesa" at bounding box center [715, 345] width 168 height 33
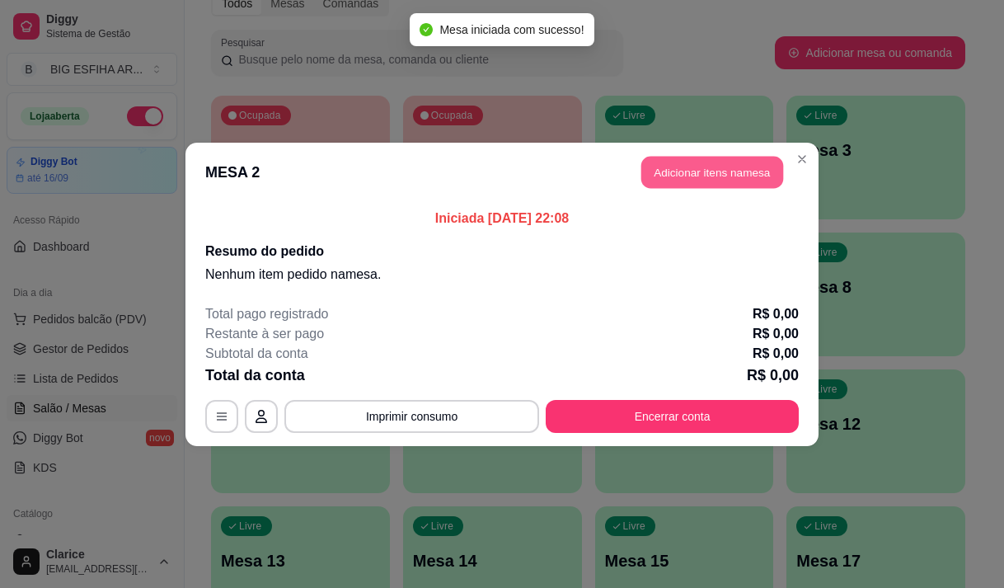
click at [709, 176] on button "Adicionar itens na mesa" at bounding box center [713, 172] width 142 height 32
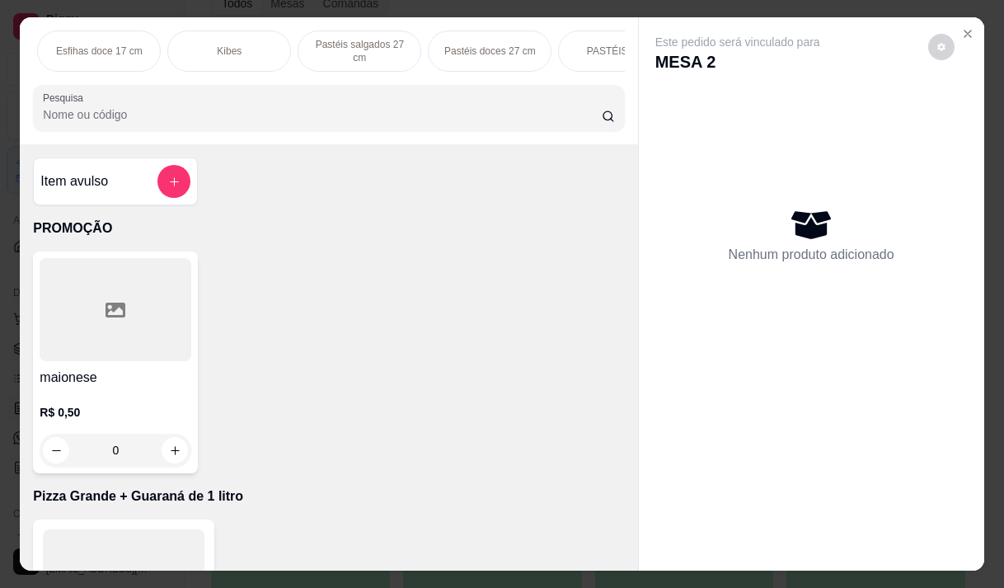
scroll to position [0, 1035]
click at [229, 49] on p "Pizza Salgadas" at bounding box center [233, 51] width 68 height 13
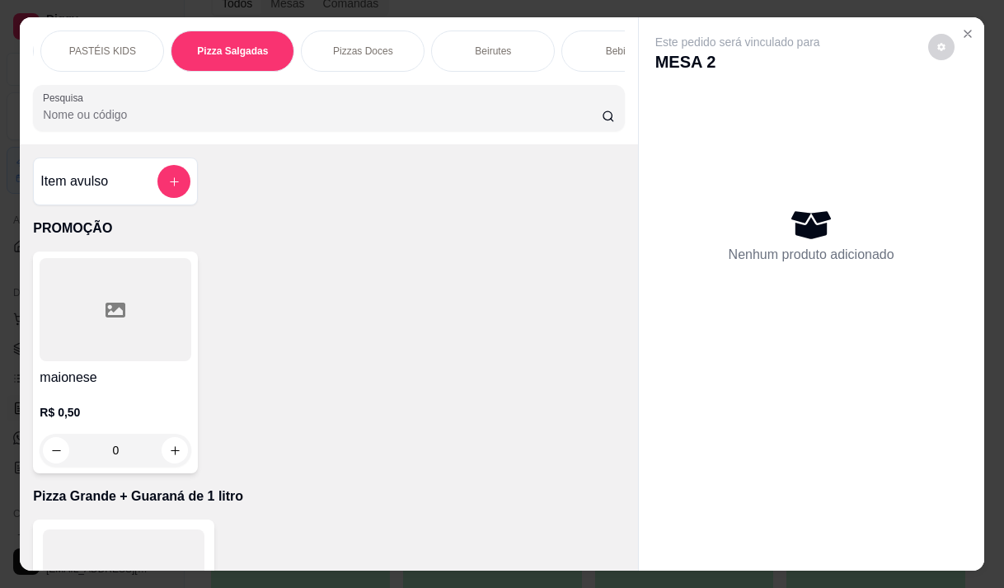
scroll to position [41, 0]
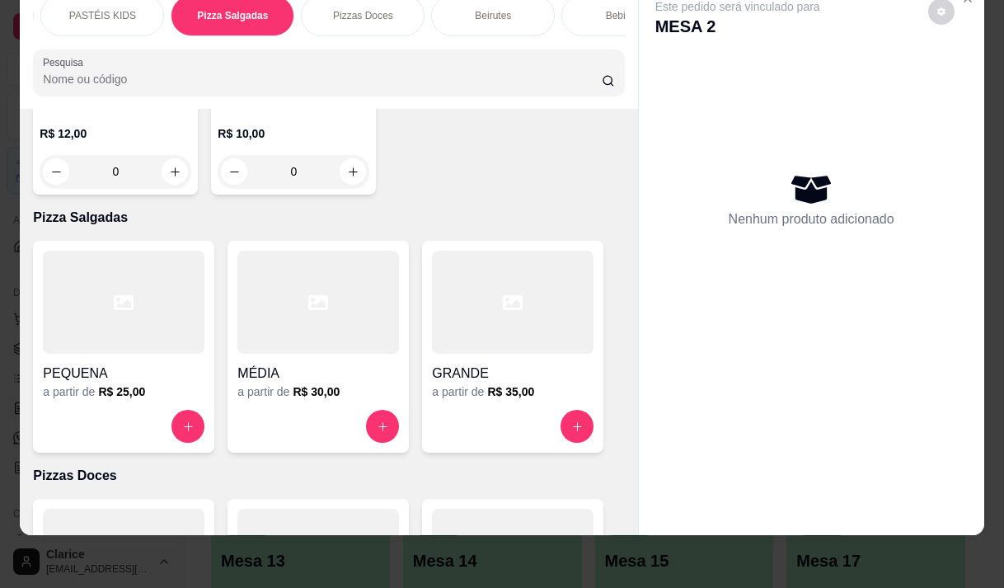
click at [479, 251] on div at bounding box center [513, 302] width 162 height 103
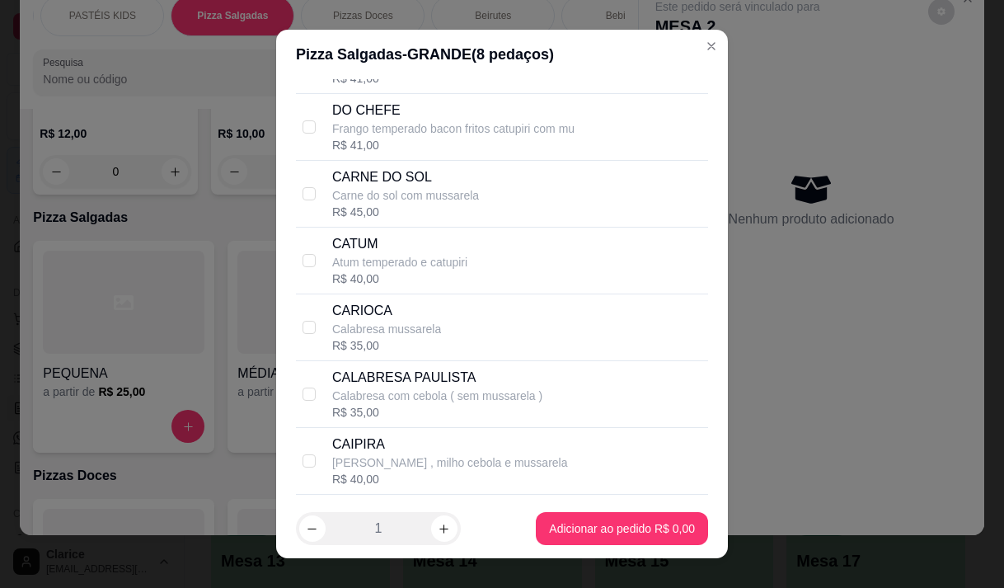
scroll to position [990, 0]
click at [418, 320] on p "CARIOCA" at bounding box center [386, 310] width 109 height 20
checkbox input "true"
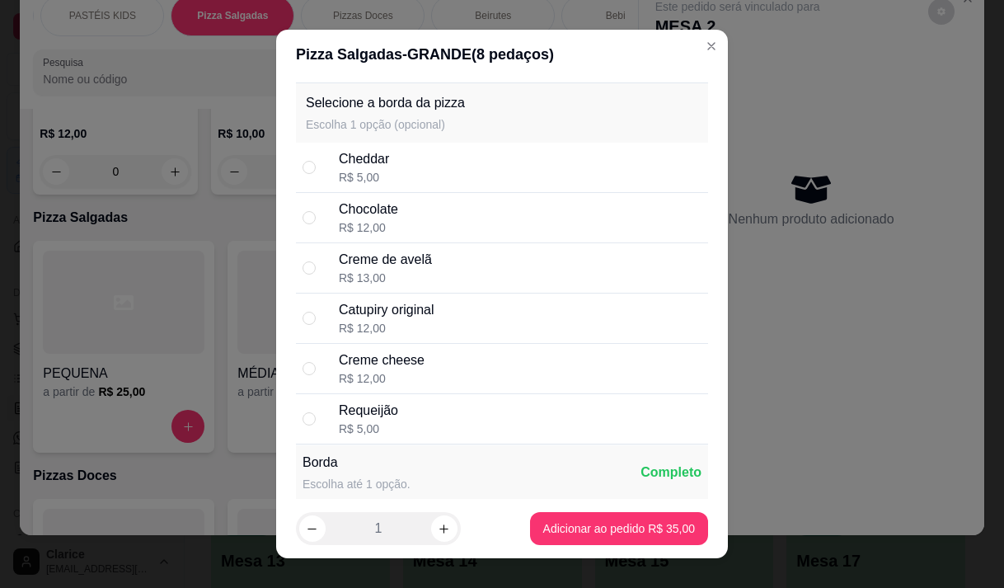
scroll to position [2391, 0]
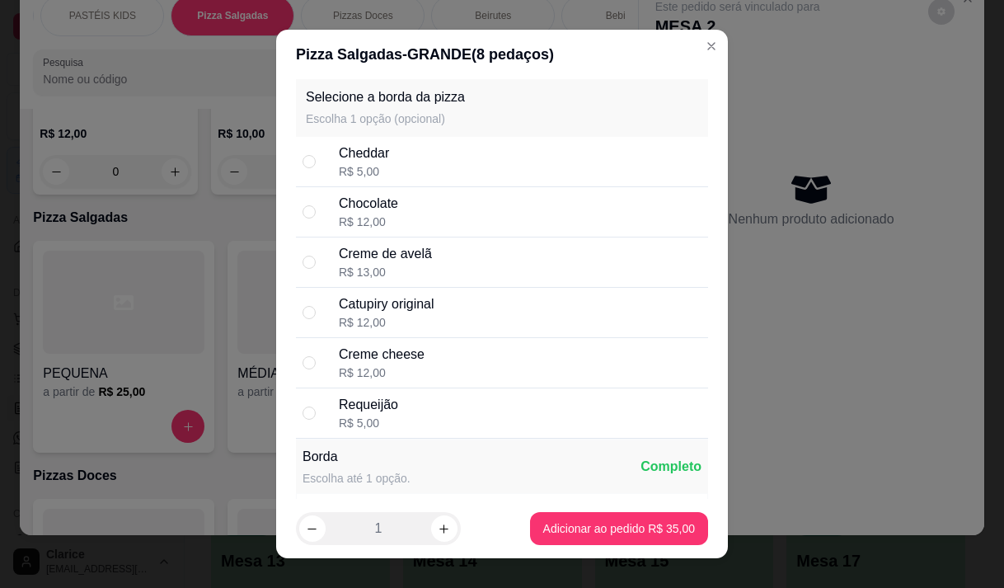
click at [430, 430] on div "Requeijão R$ 5,00" at bounding box center [520, 413] width 363 height 36
click at [355, 415] on div "Requeijão" at bounding box center [368, 405] width 59 height 20
click at [651, 137] on div "Selecione a borda da pizza Escolha 1 opção (opcional) Remover" at bounding box center [502, 107] width 412 height 59
click at [652, 115] on p "Remover" at bounding box center [673, 107] width 49 height 16
radio input "false"
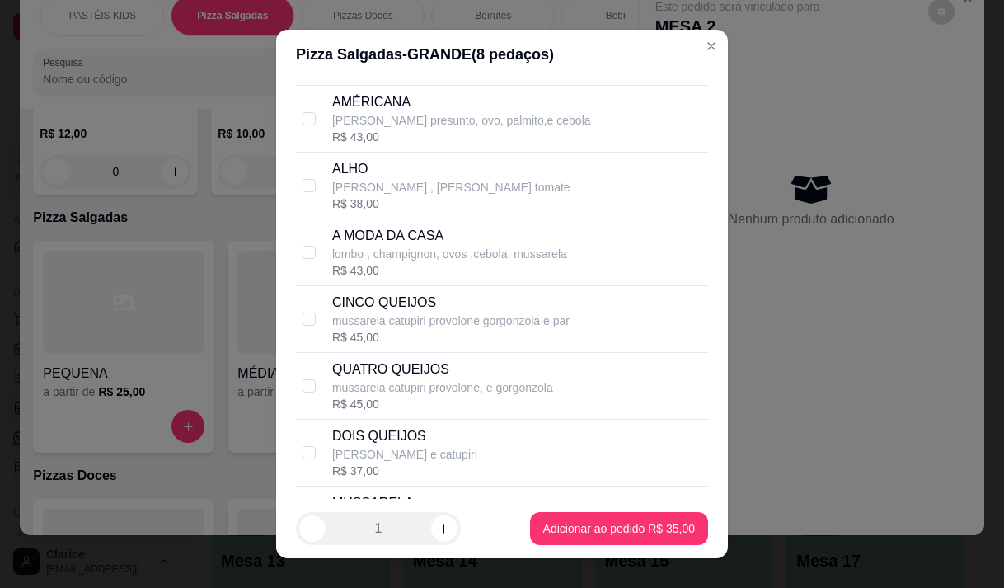
scroll to position [1402, 0]
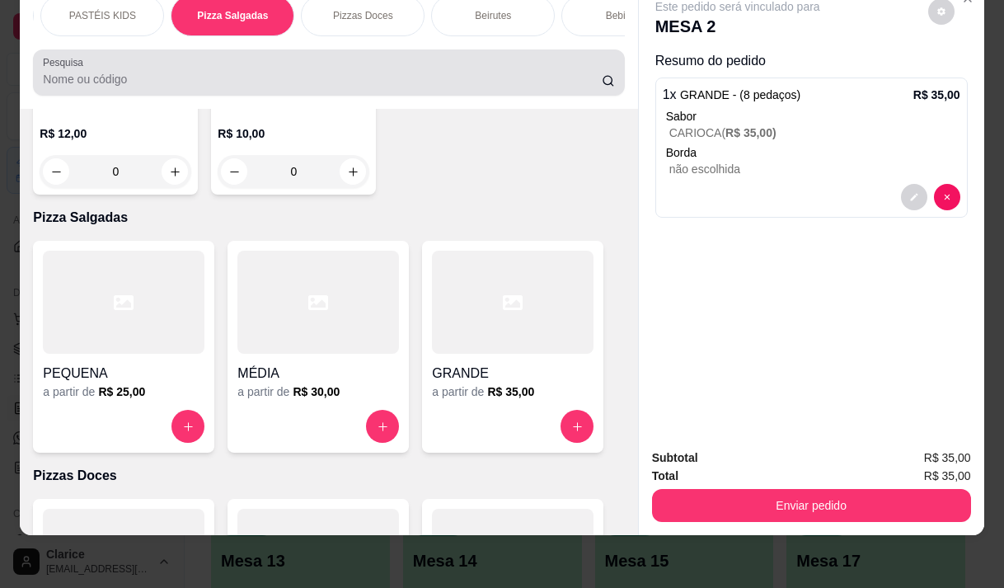
click at [77, 78] on input "Pesquisa" at bounding box center [322, 79] width 559 height 16
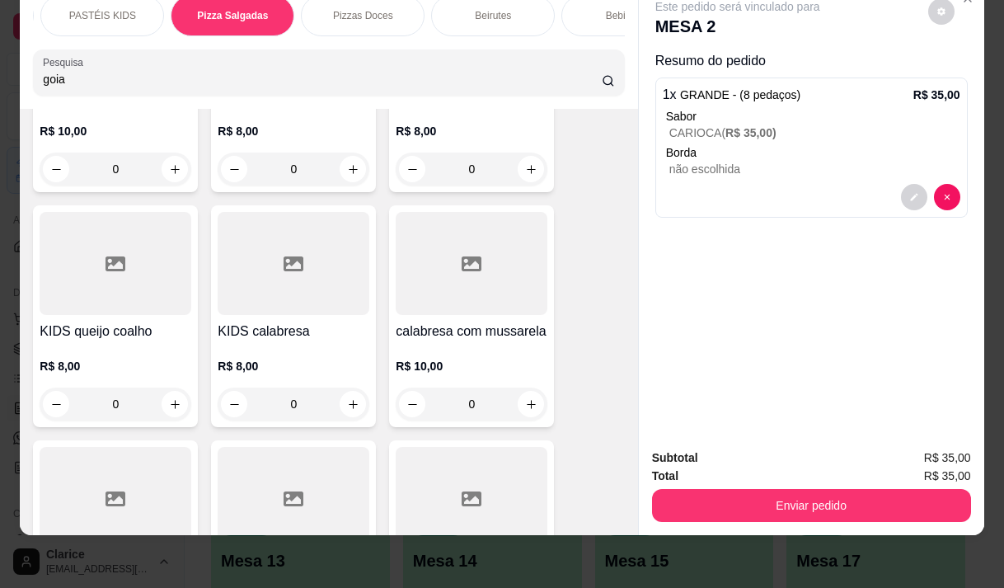
scroll to position [11786, 0]
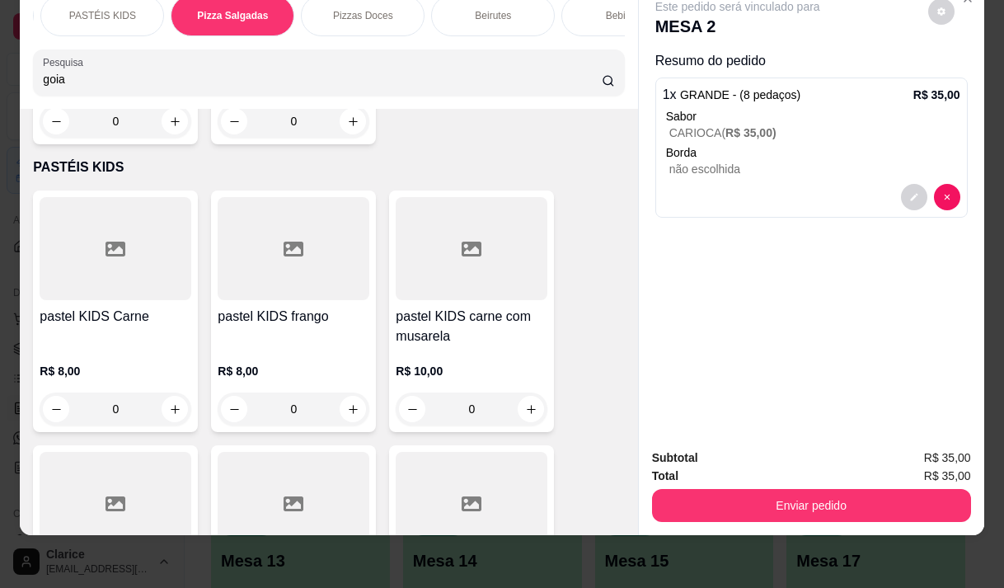
type input "goia"
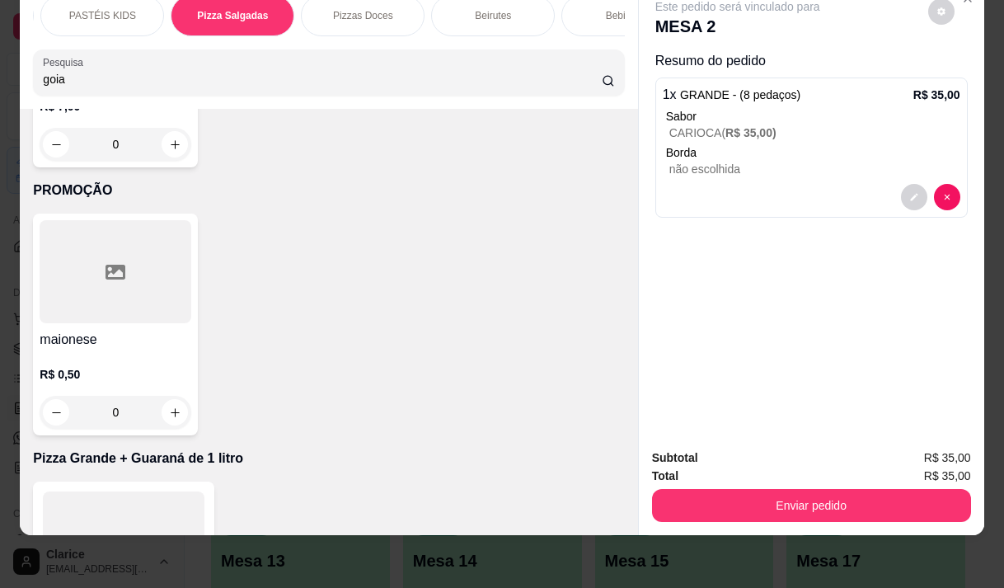
scroll to position [0, 0]
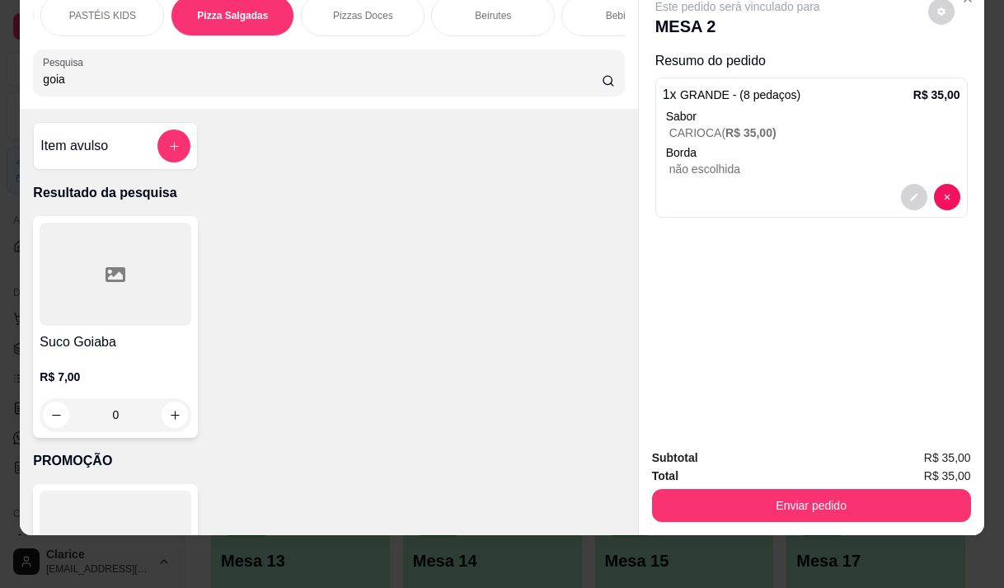
click at [97, 331] on div "Suco Goiaba R$ 7,00 0" at bounding box center [115, 327] width 165 height 222
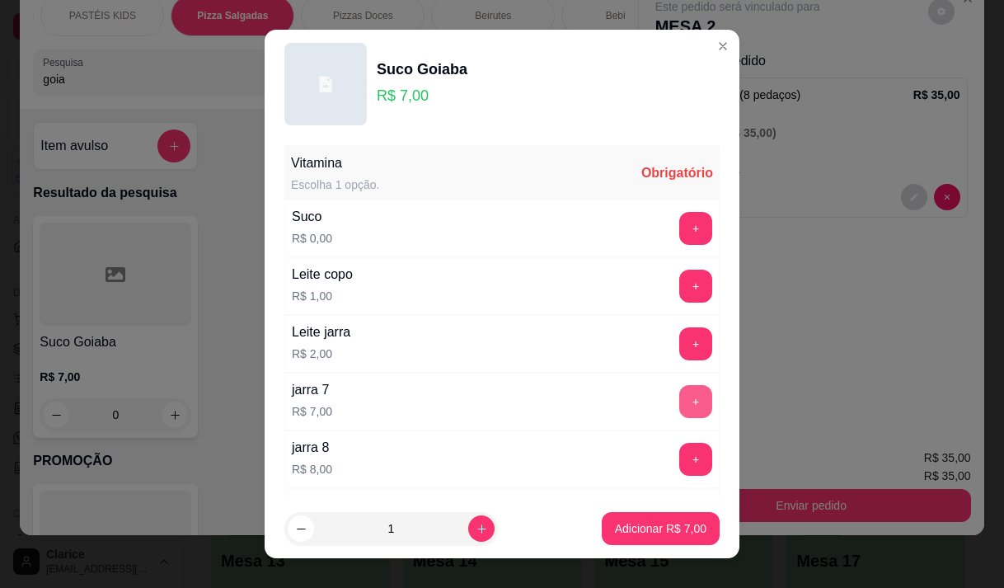
click at [679, 399] on button "+" at bounding box center [695, 401] width 33 height 33
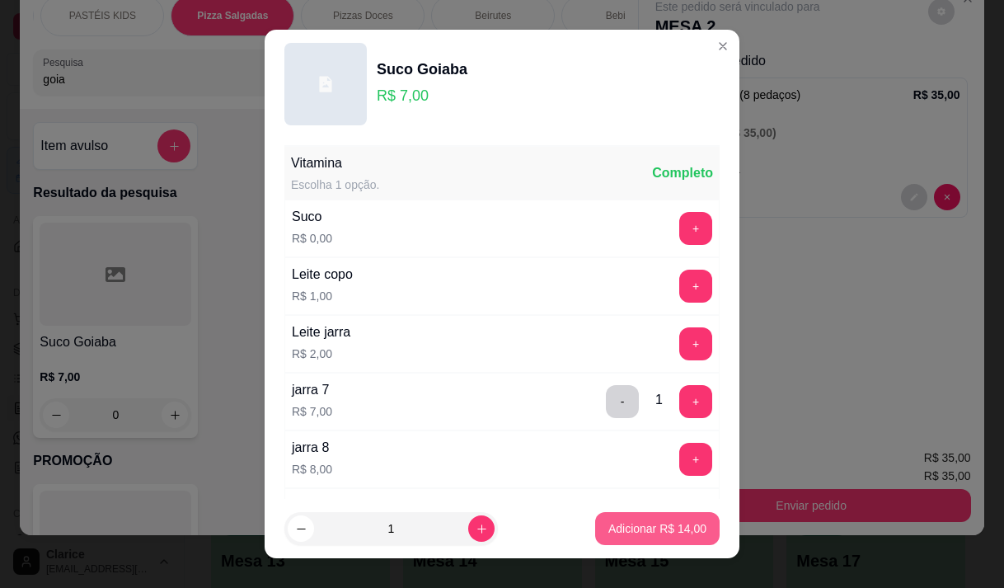
click at [672, 524] on p "Adicionar R$ 14,00" at bounding box center [658, 528] width 98 height 16
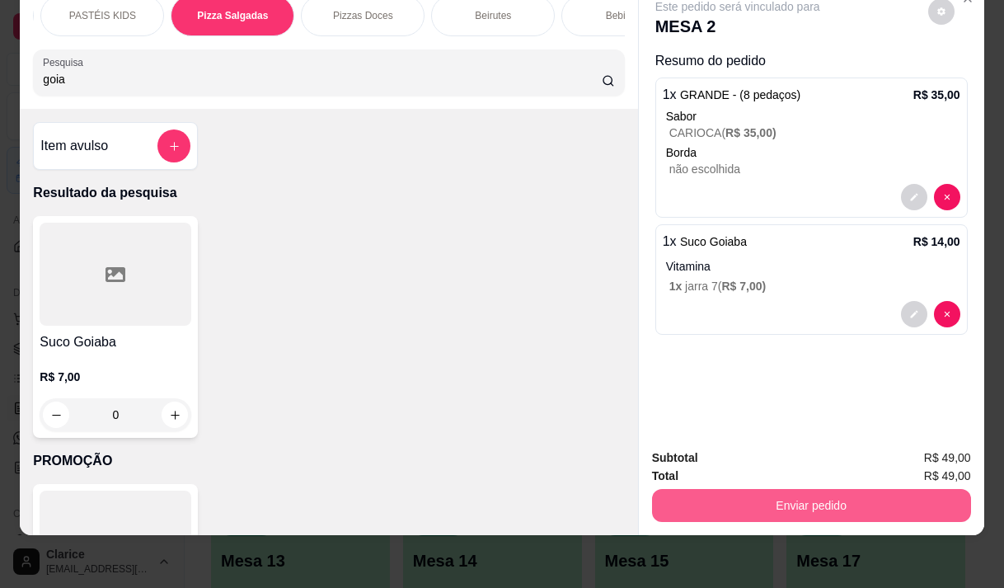
click at [795, 489] on button "Enviar pedido" at bounding box center [811, 505] width 319 height 33
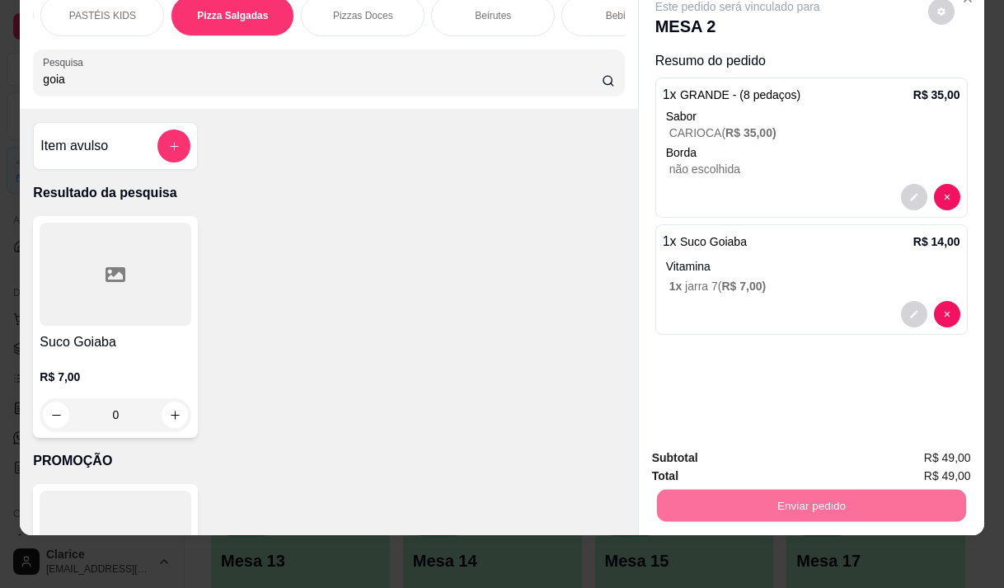
click at [730, 443] on button "Não registrar e enviar pedido" at bounding box center [757, 452] width 172 height 31
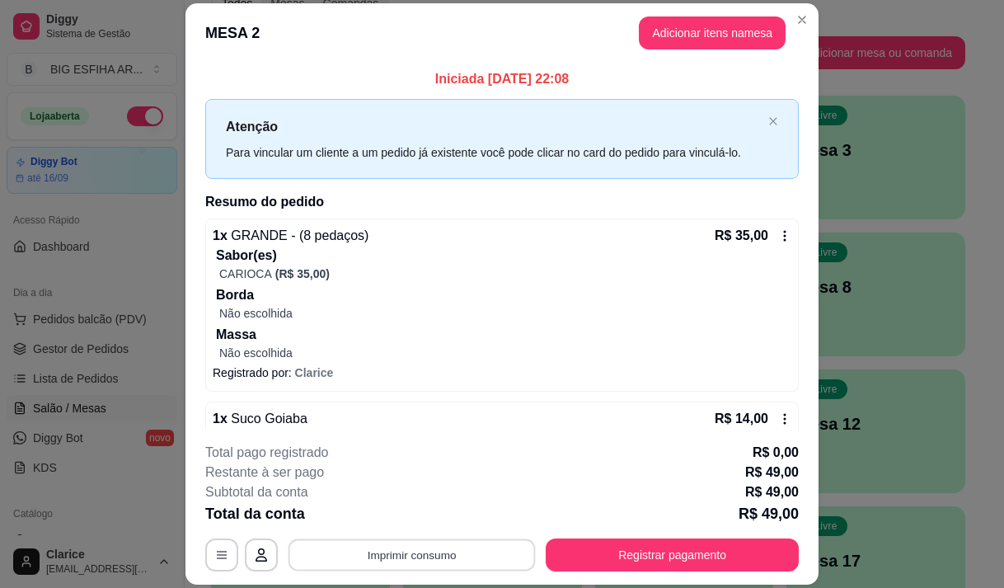
click at [347, 545] on button "Imprimir consumo" at bounding box center [412, 555] width 247 height 32
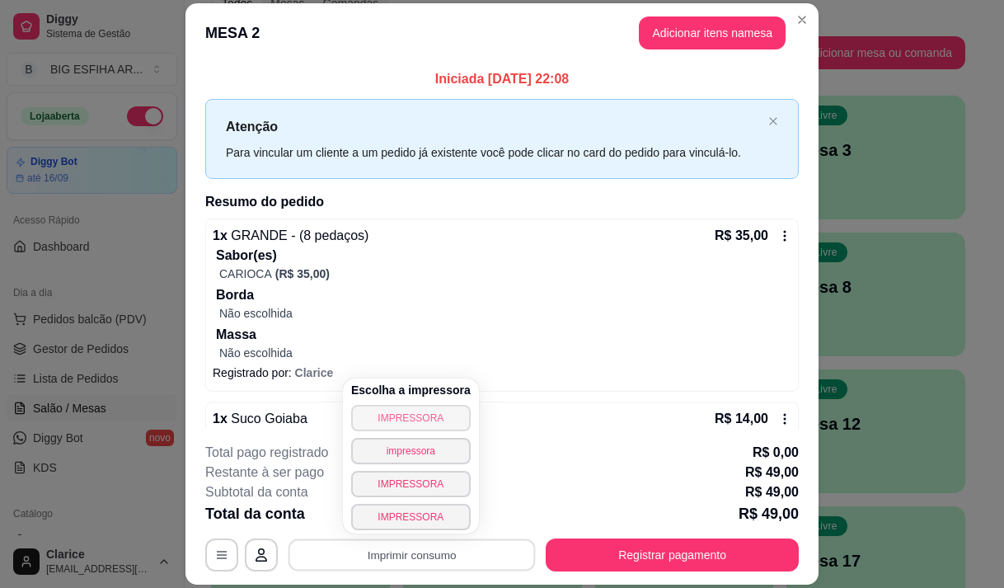
click at [372, 419] on button "IMPRESSORA" at bounding box center [411, 418] width 120 height 26
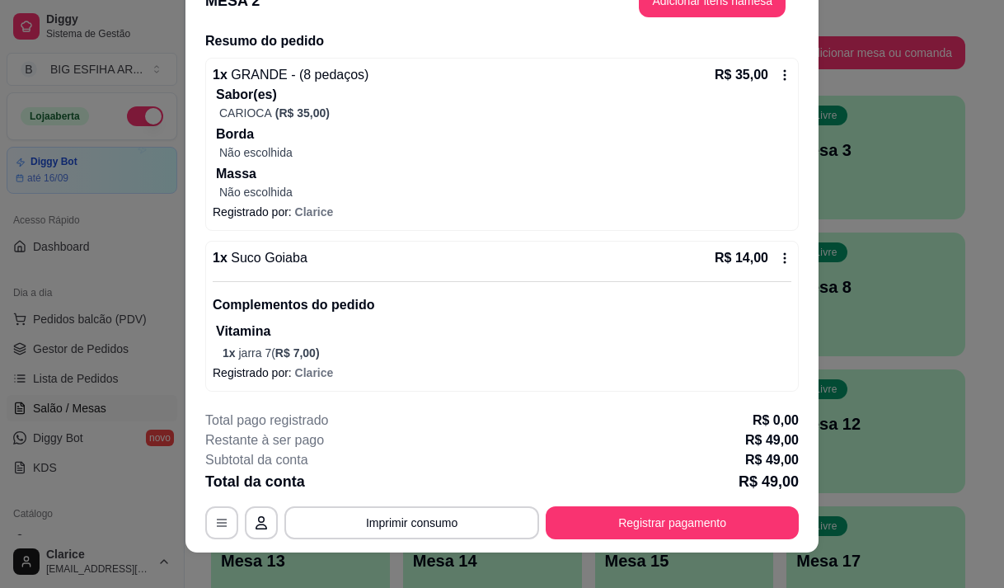
scroll to position [49, 0]
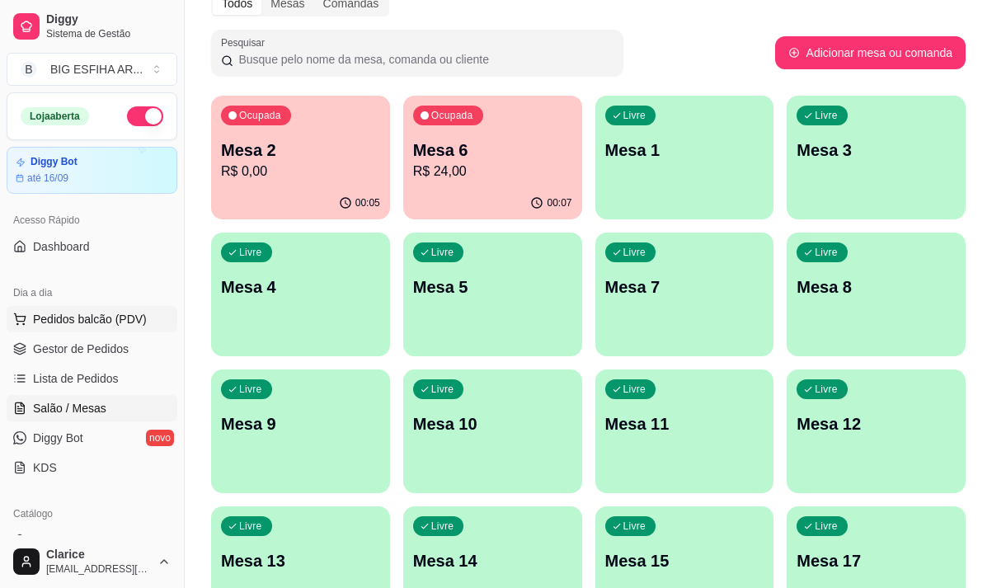
click at [143, 307] on button "Pedidos balcão (PDV)" at bounding box center [92, 319] width 171 height 26
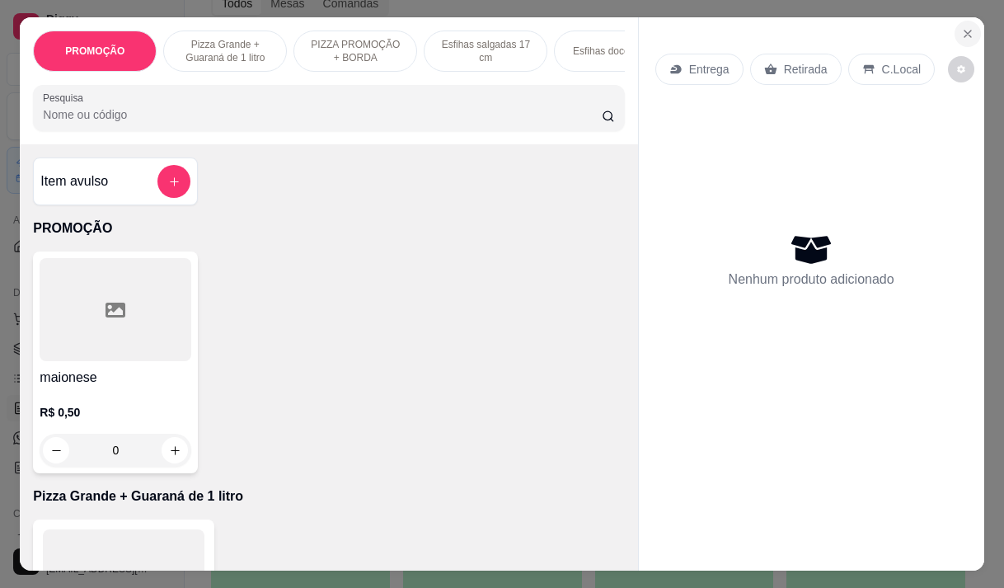
click at [962, 30] on icon "Close" at bounding box center [968, 33] width 13 height 13
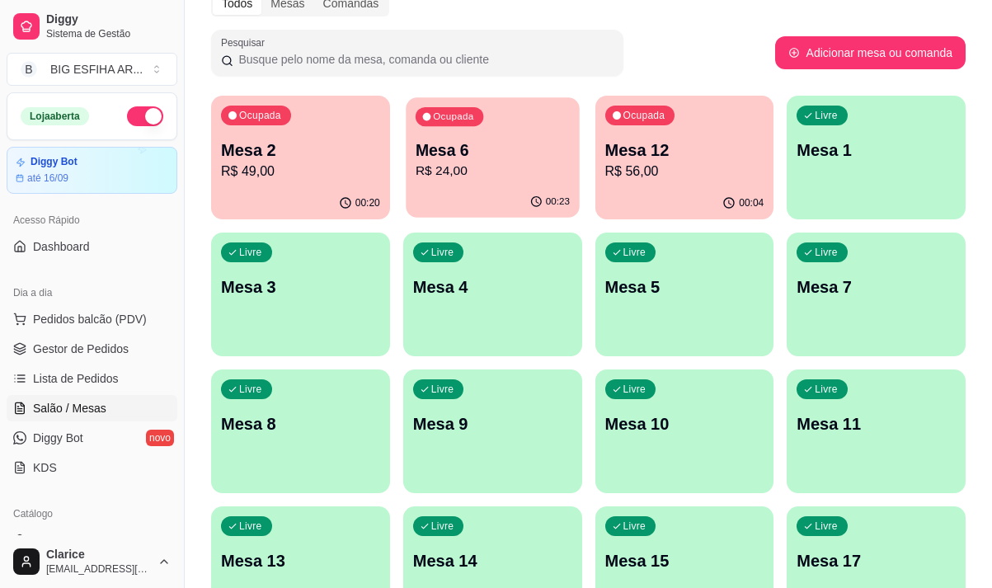
click at [491, 190] on div "00:23" at bounding box center [492, 201] width 173 height 31
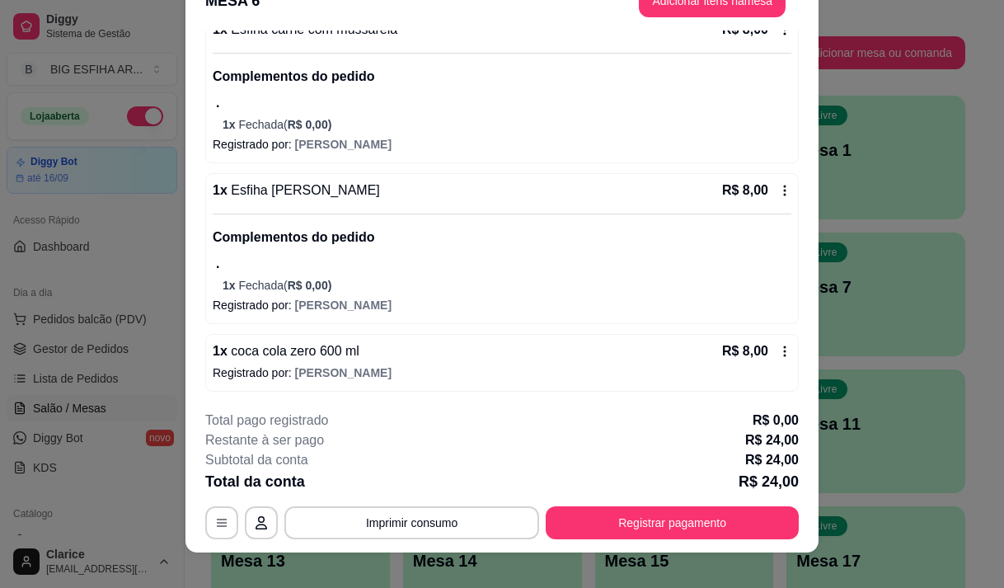
scroll to position [49, 0]
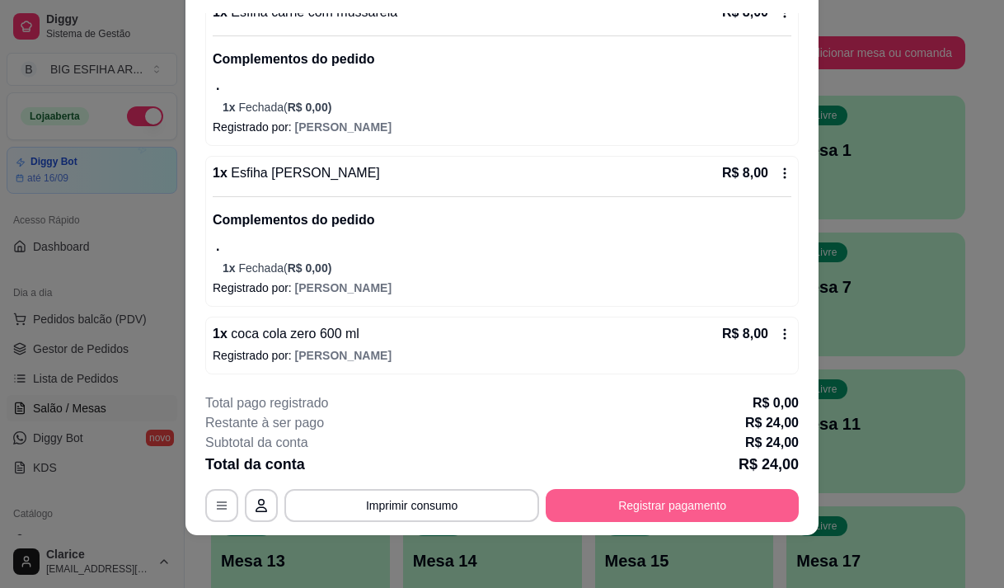
click at [651, 506] on button "Registrar pagamento" at bounding box center [672, 505] width 253 height 33
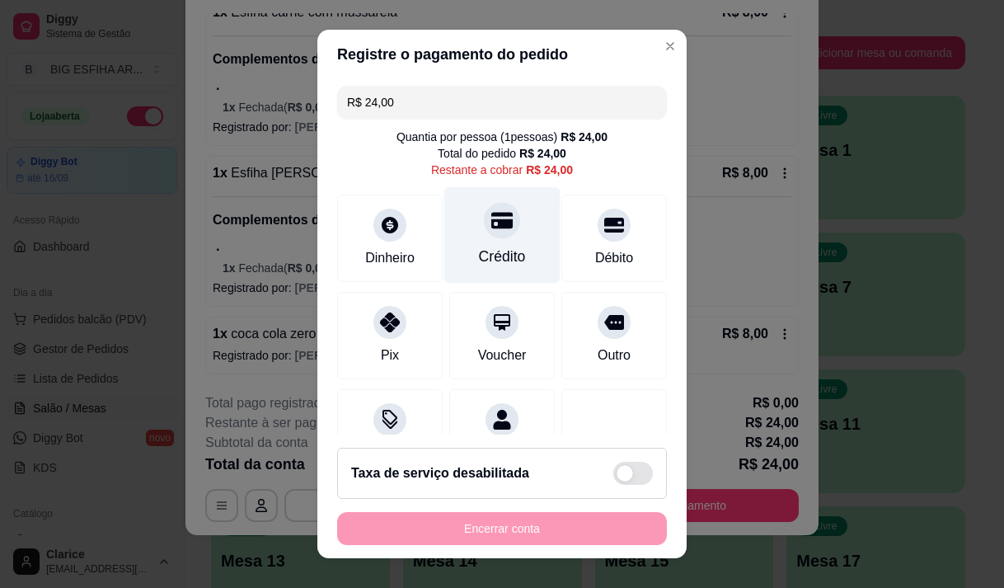
click at [508, 228] on div "Crédito" at bounding box center [502, 234] width 116 height 96
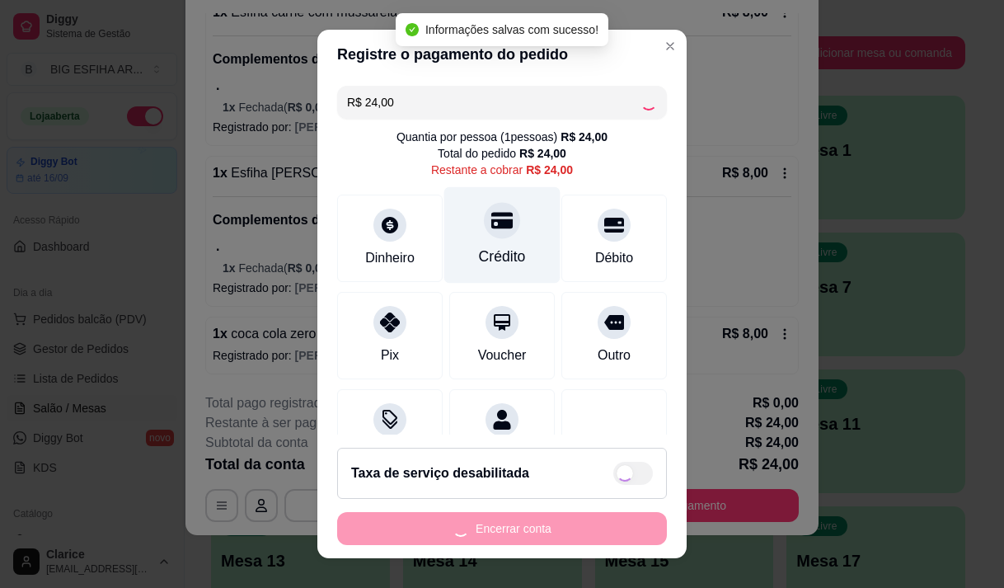
type input "R$ 0,00"
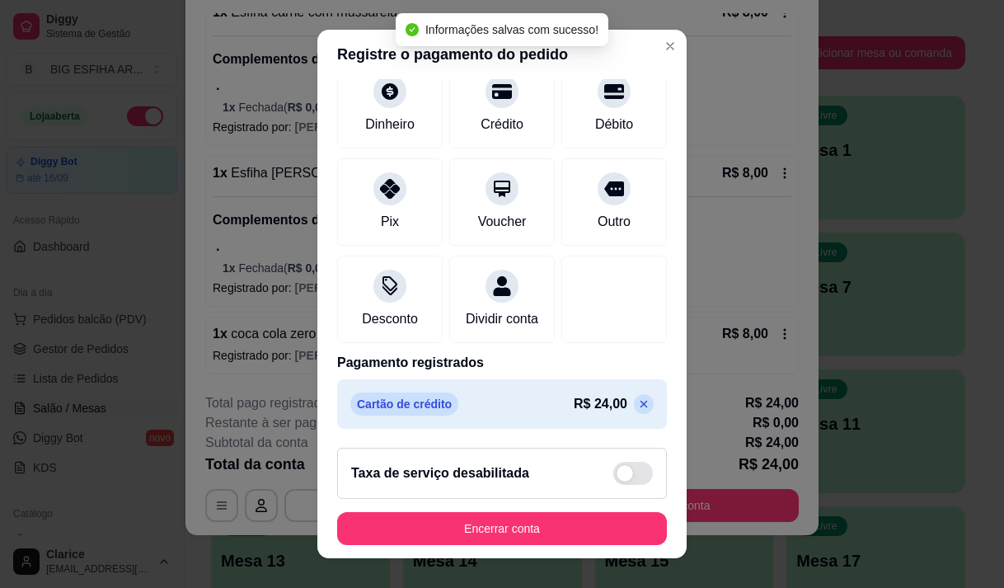
scroll to position [137, 0]
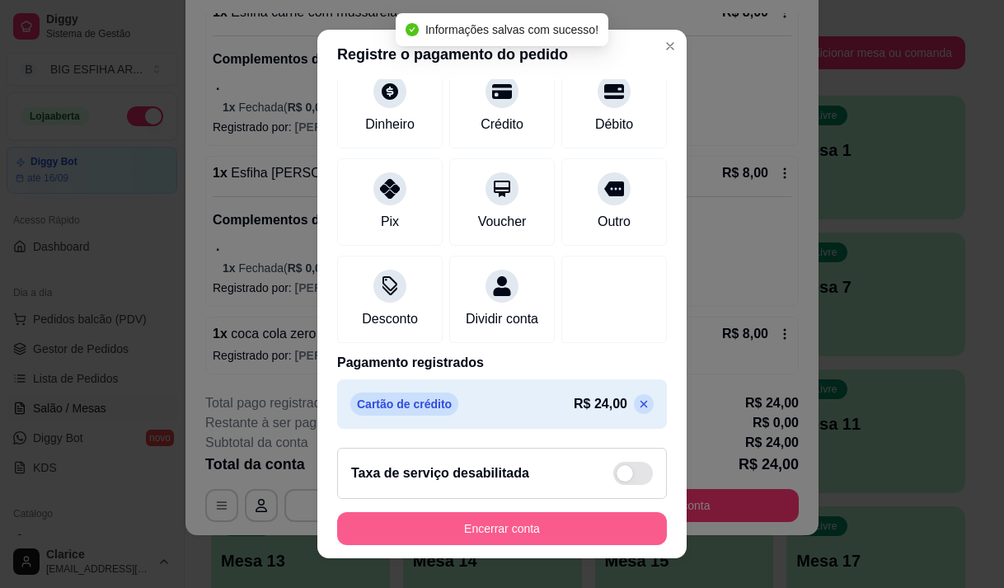
click at [492, 529] on button "Encerrar conta" at bounding box center [502, 528] width 330 height 33
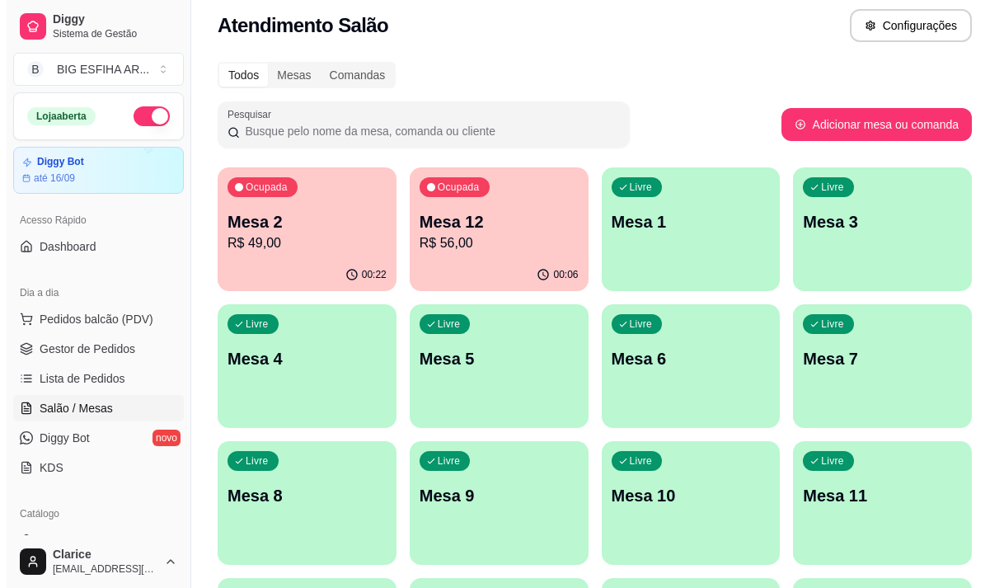
scroll to position [82, 0]
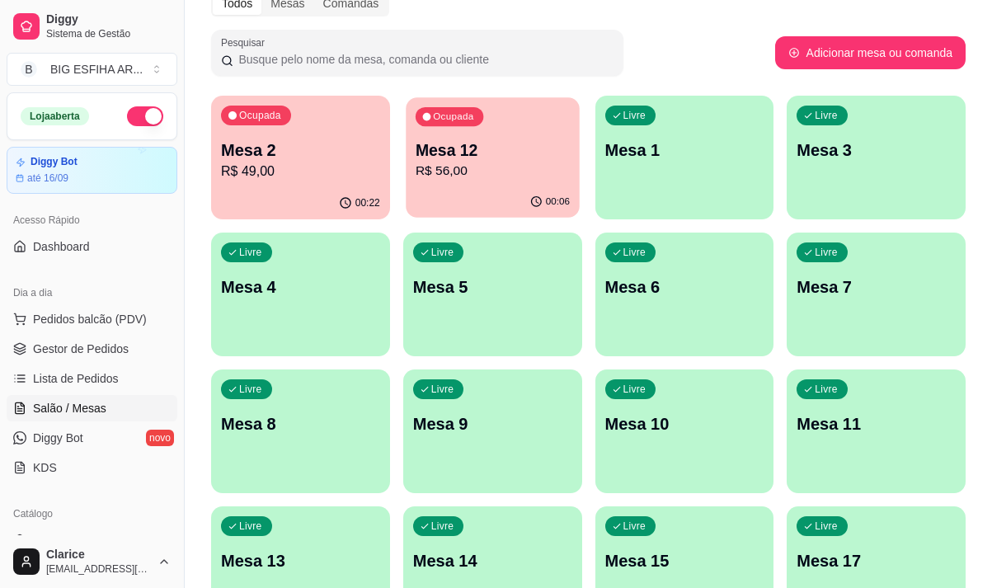
click at [451, 186] on div "Ocupada Mesa 12 R$ 56,00" at bounding box center [492, 141] width 173 height 89
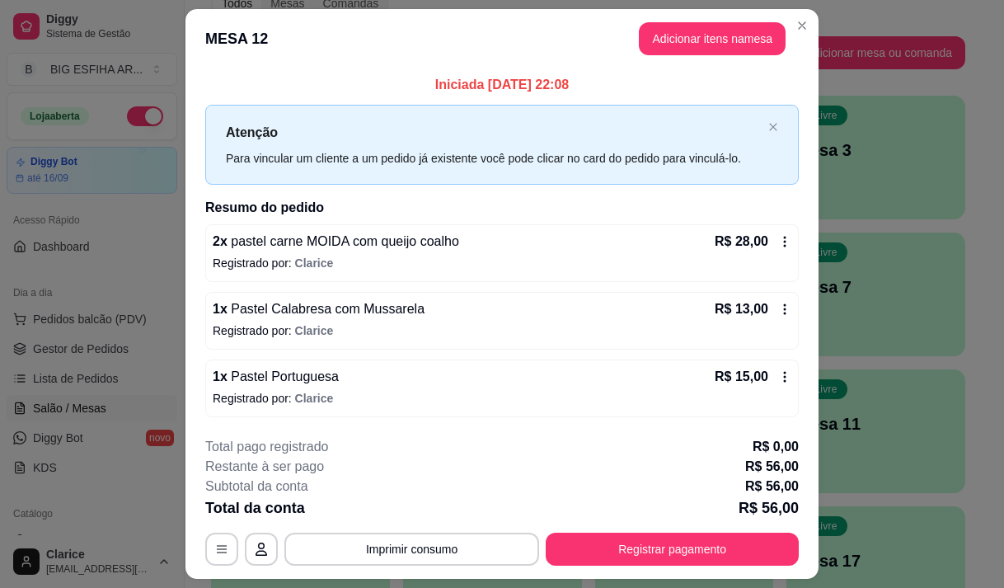
scroll to position [44, 0]
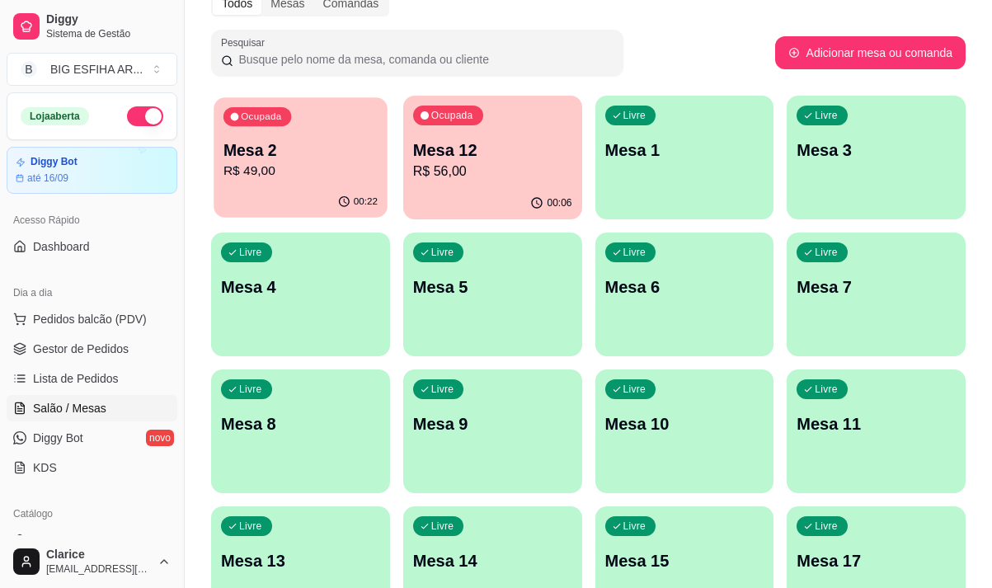
click at [269, 171] on p "R$ 49,00" at bounding box center [300, 171] width 154 height 19
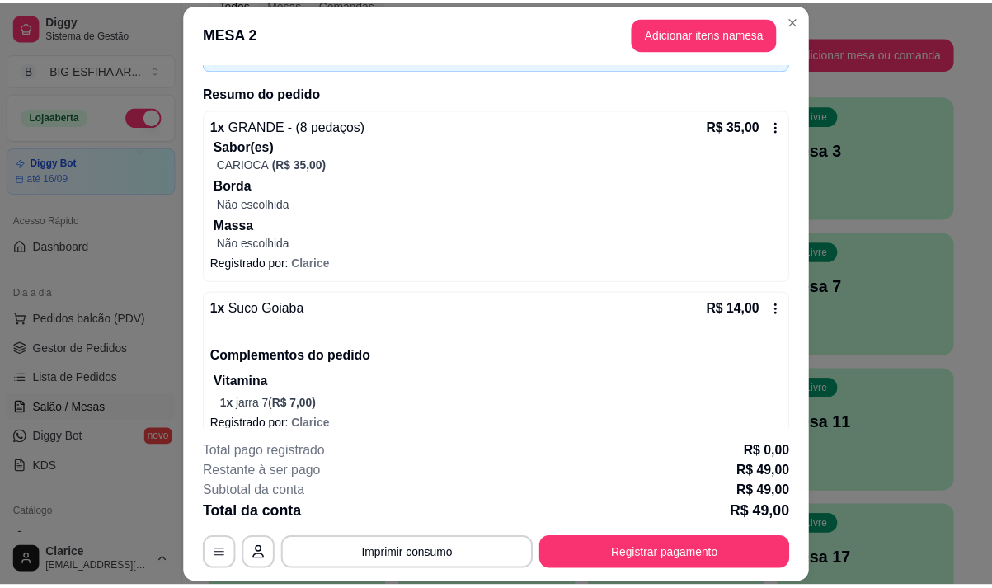
scroll to position [129, 0]
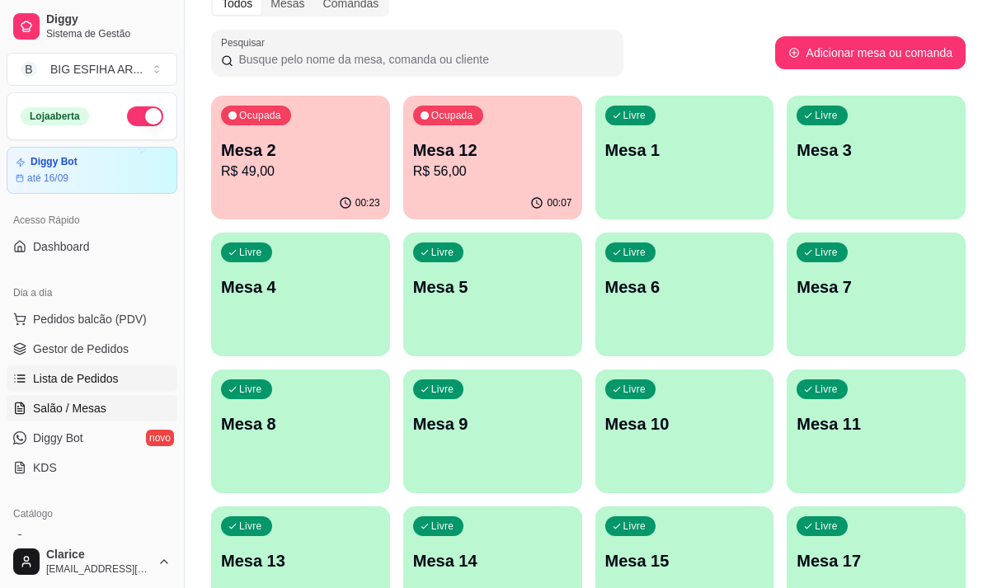
click at [91, 389] on link "Lista de Pedidos" at bounding box center [92, 378] width 171 height 26
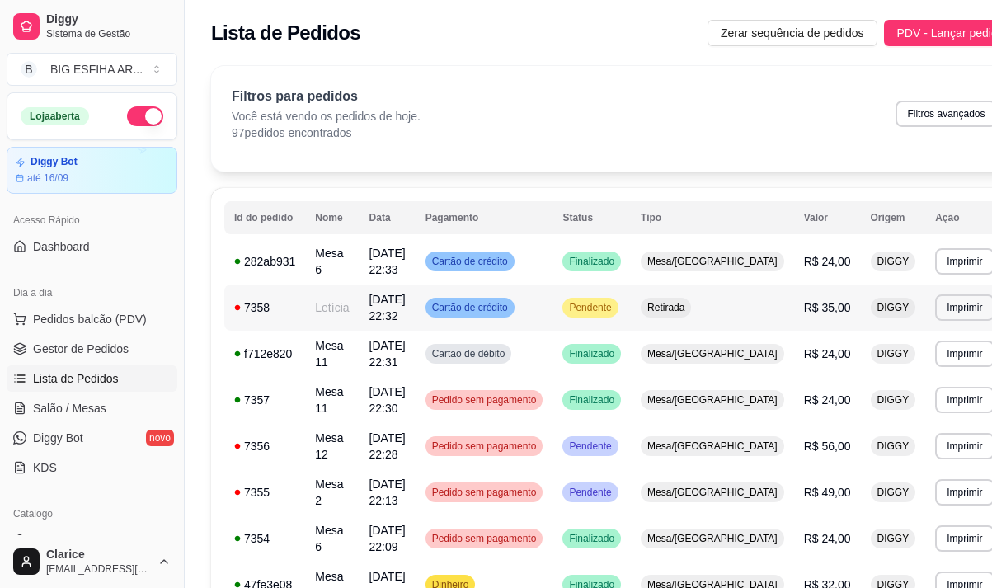
click at [336, 315] on td "Letícia" at bounding box center [332, 307] width 54 height 46
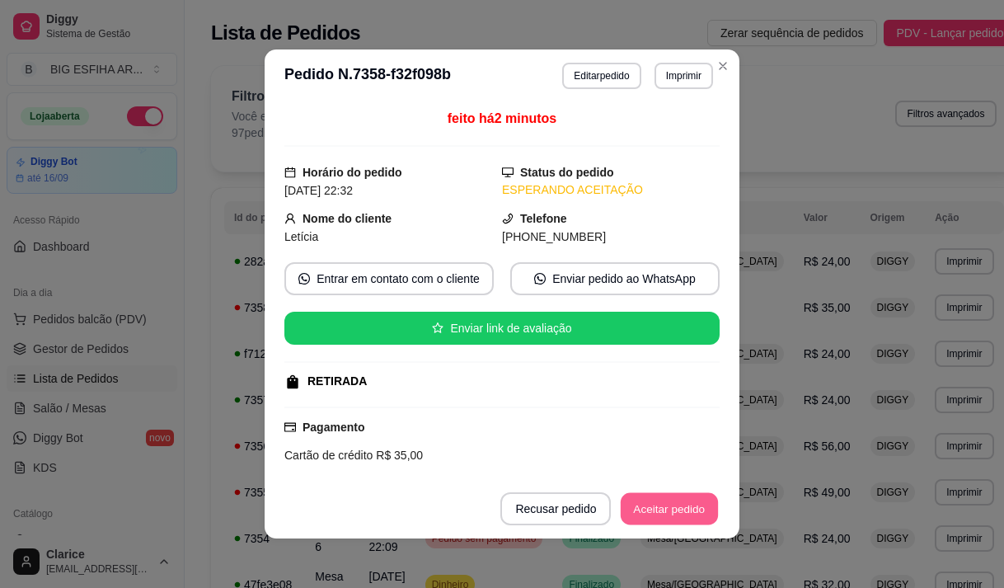
click at [634, 498] on button "Aceitar pedido" at bounding box center [669, 509] width 97 height 32
click at [636, 512] on button "Mover para preparo" at bounding box center [656, 508] width 128 height 33
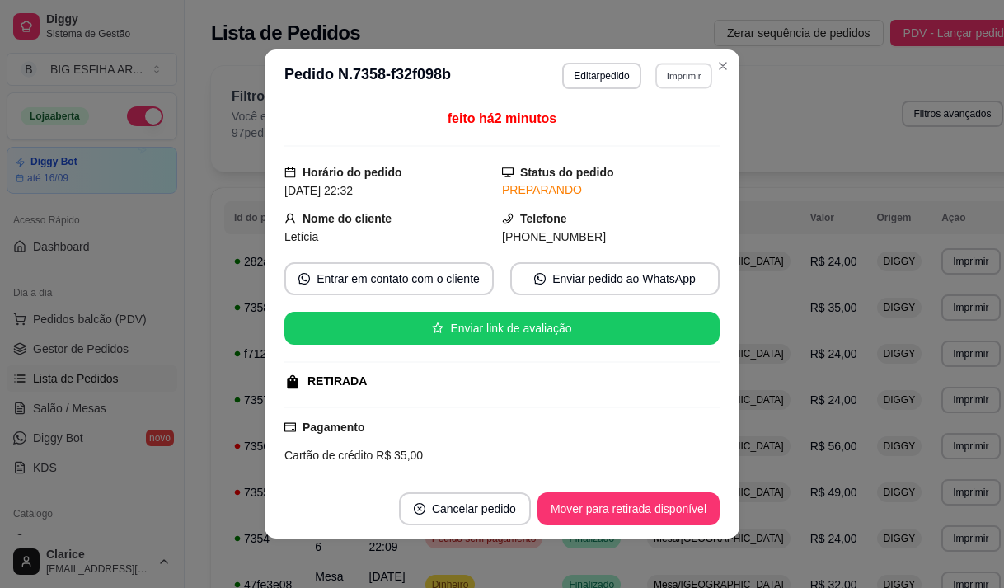
click at [664, 79] on button "Imprimir" at bounding box center [684, 76] width 57 height 26
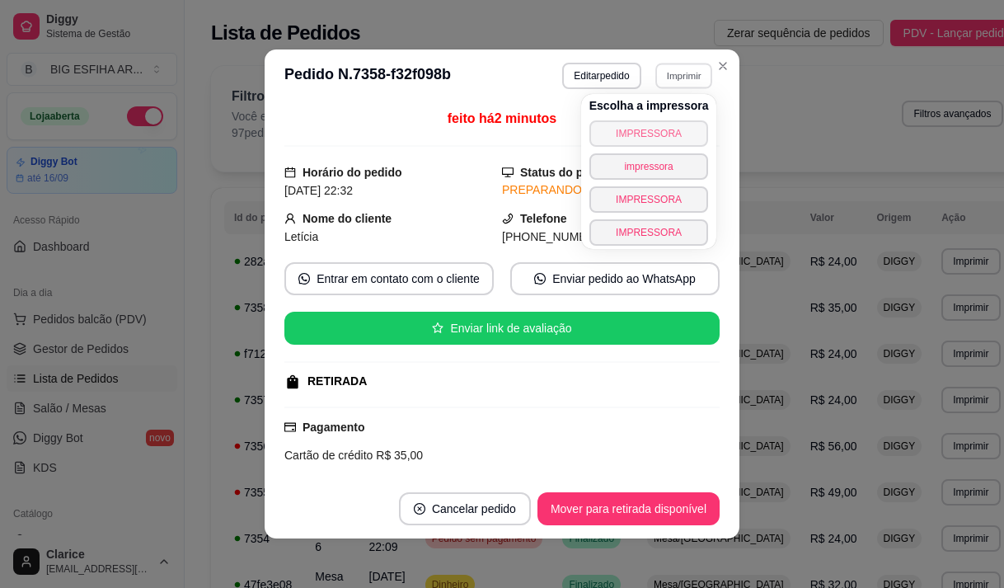
click at [661, 126] on button "IMPRESSORA" at bounding box center [650, 133] width 120 height 26
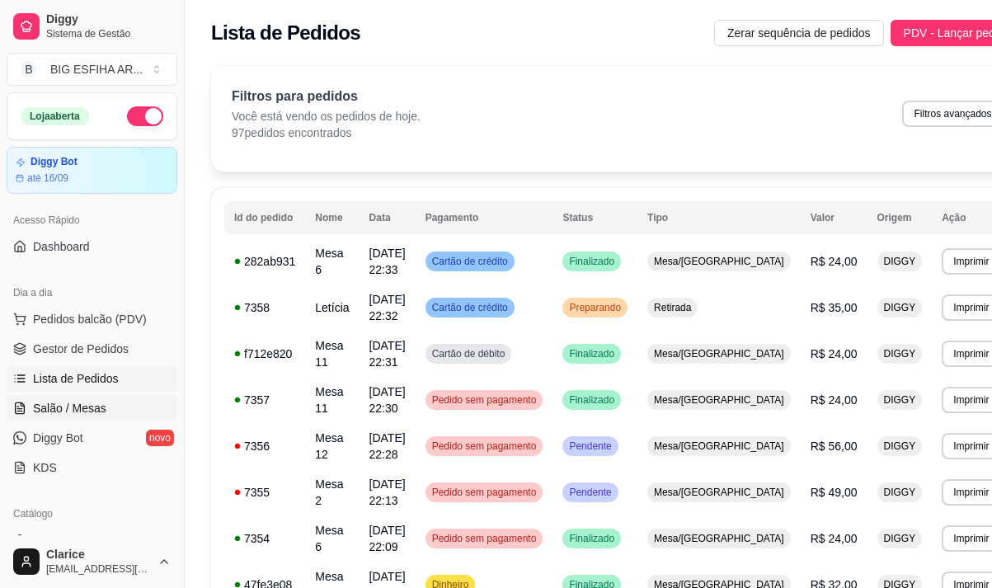
click at [70, 411] on span "Salão / Mesas" at bounding box center [69, 408] width 73 height 16
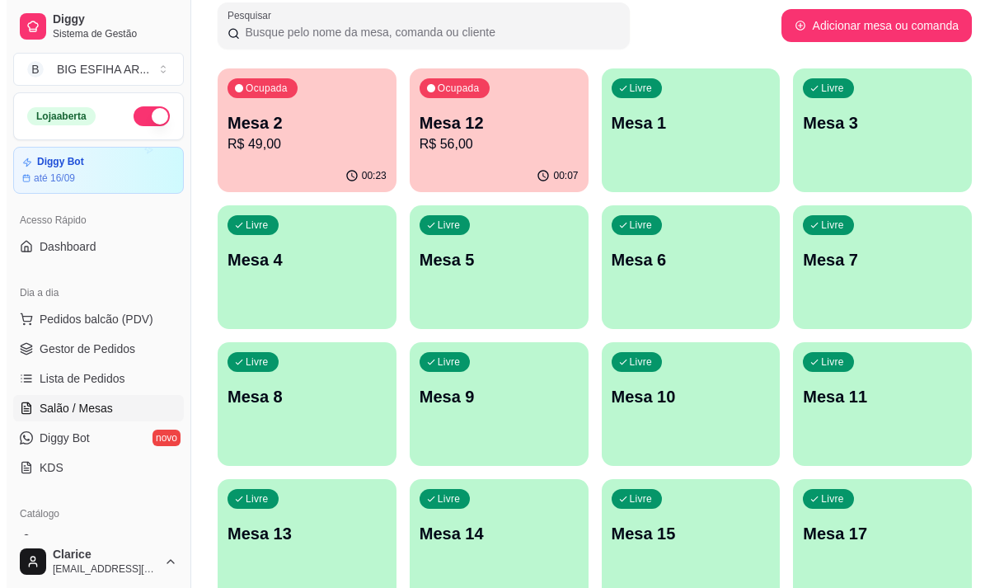
scroll to position [82, 0]
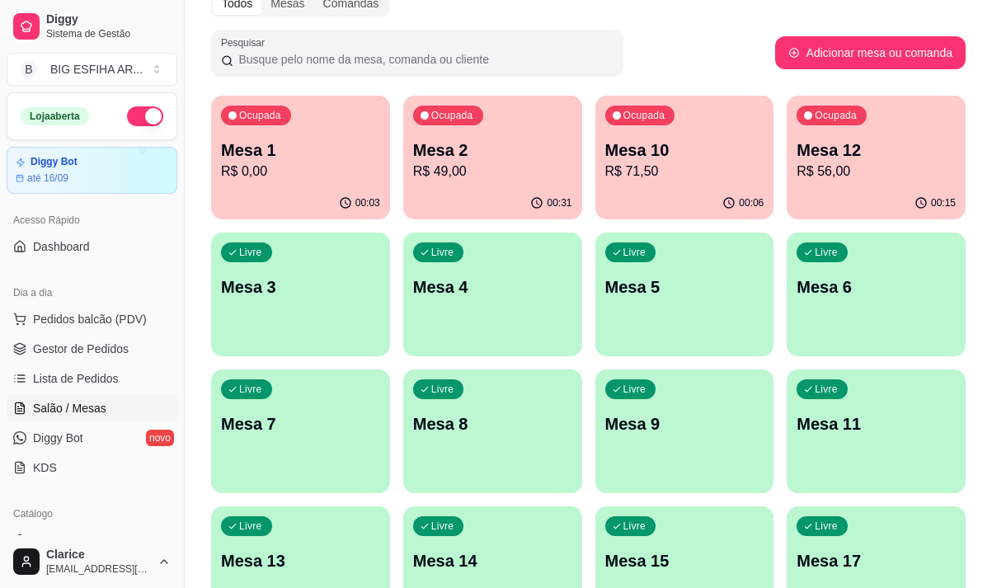
click at [802, 186] on div "Ocupada Mesa 12 R$ 56,00" at bounding box center [876, 142] width 179 height 92
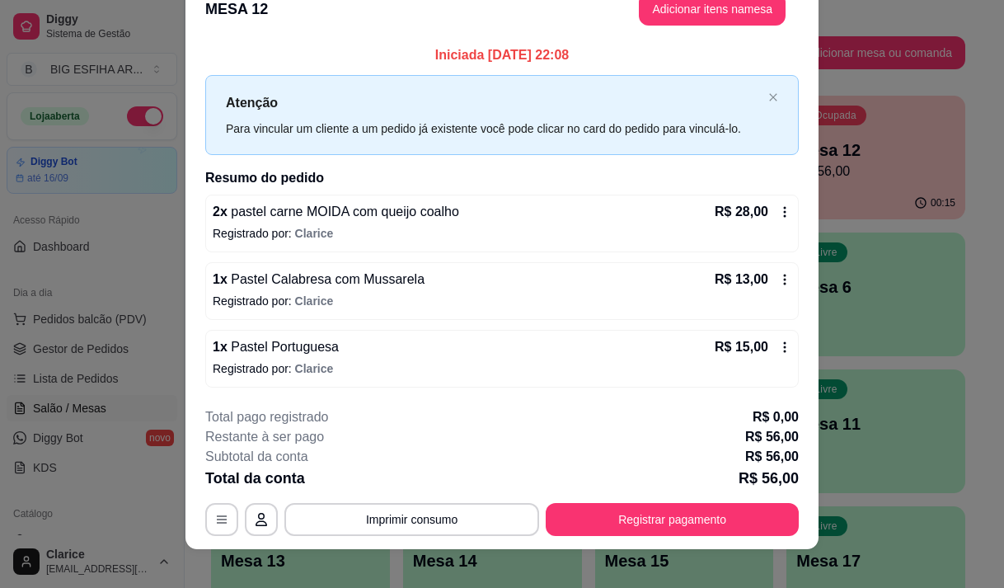
scroll to position [44, 0]
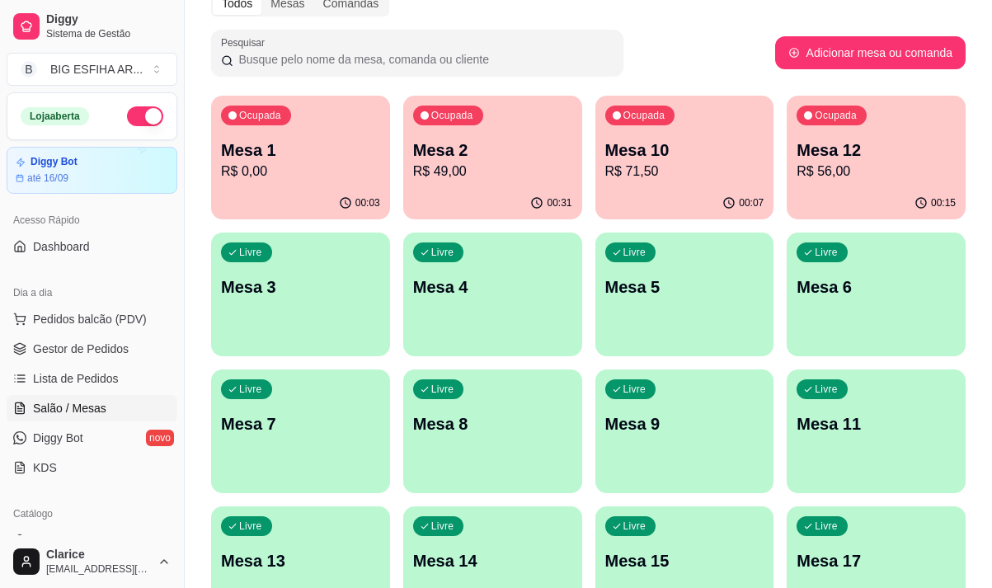
click at [501, 186] on div "Ocupada Mesa 2 R$ 49,00" at bounding box center [492, 142] width 179 height 92
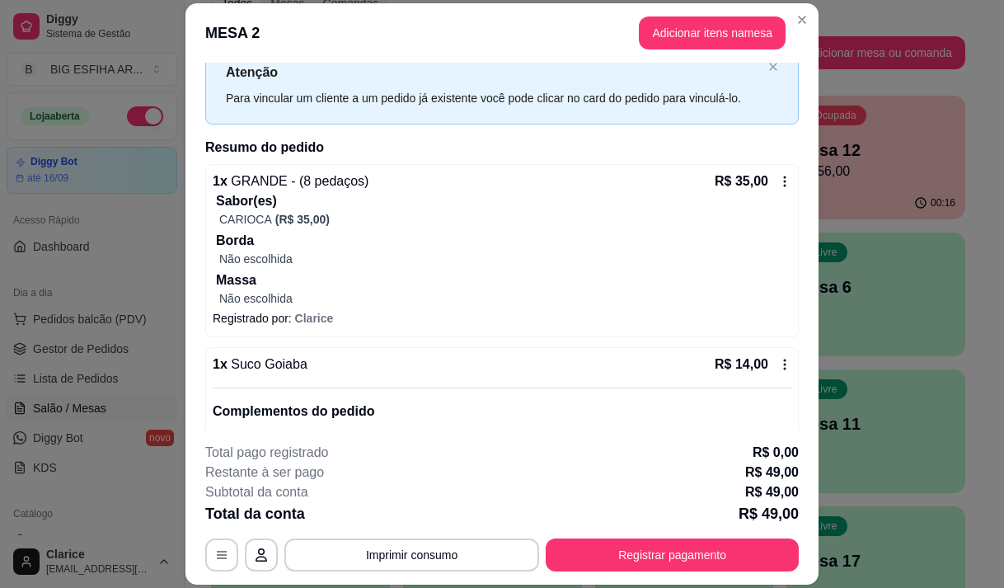
scroll to position [129, 0]
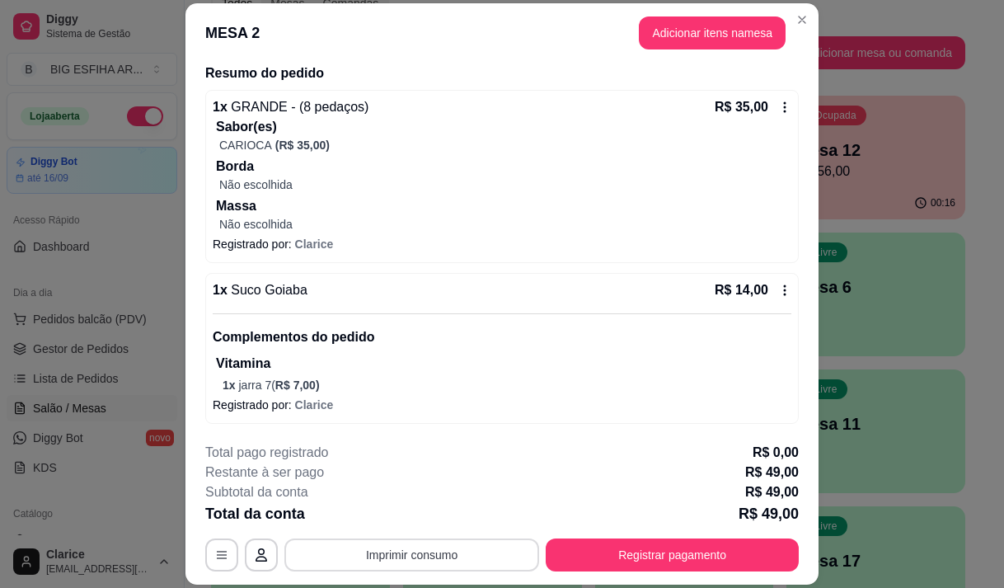
click at [388, 549] on button "Imprimir consumo" at bounding box center [411, 554] width 255 height 33
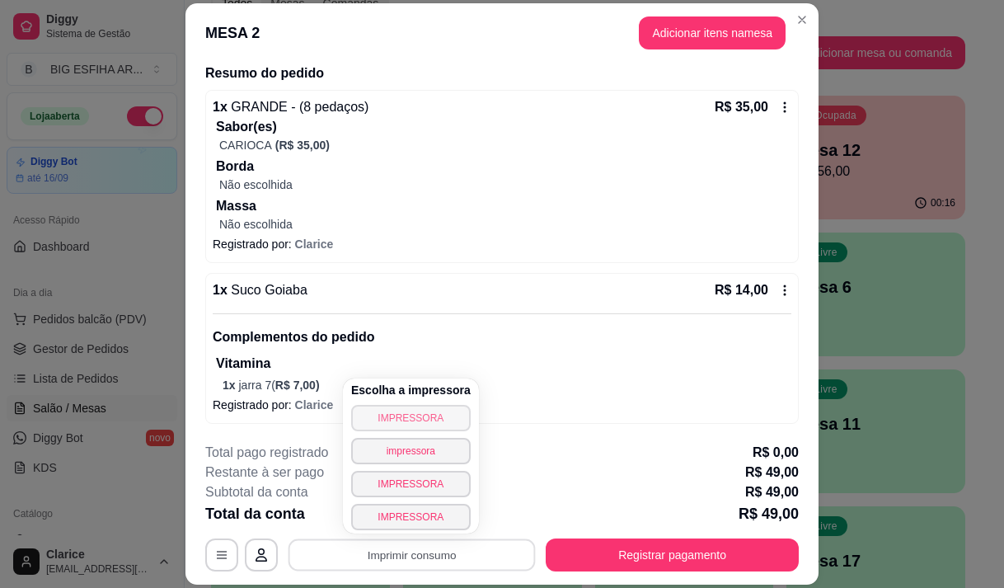
click at [399, 411] on button "IMPRESSORA" at bounding box center [411, 418] width 120 height 26
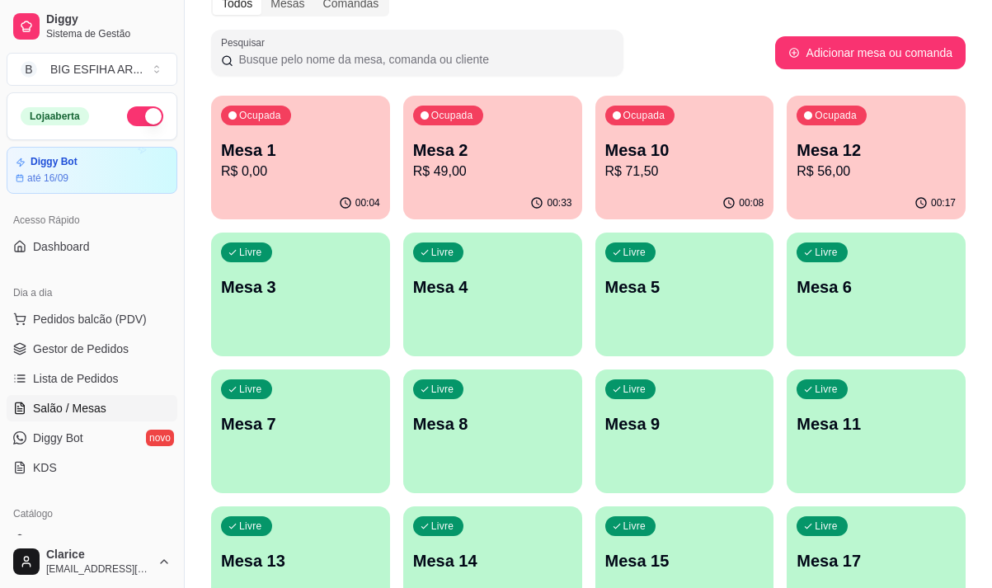
click at [861, 173] on p "R$ 56,00" at bounding box center [876, 172] width 159 height 20
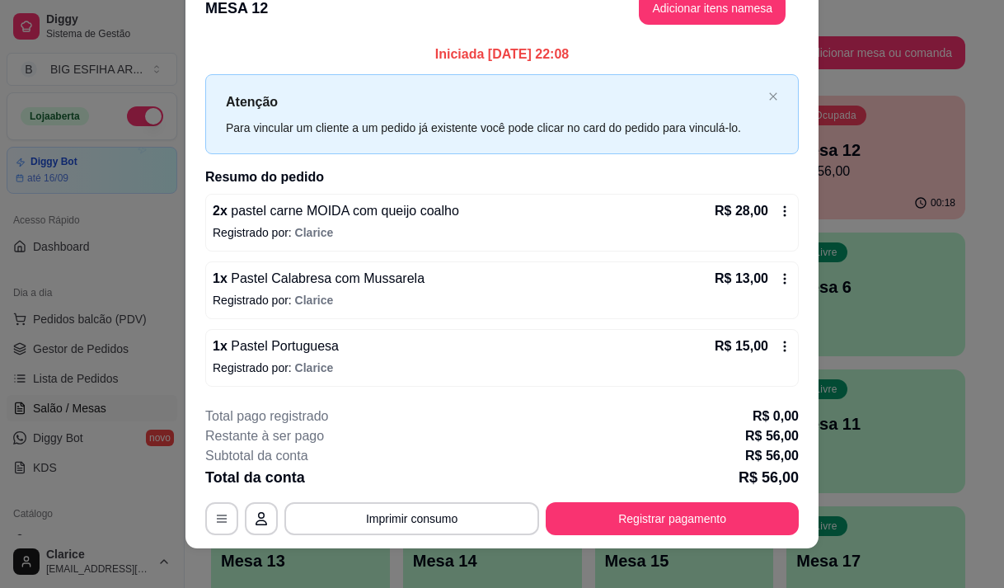
scroll to position [44, 0]
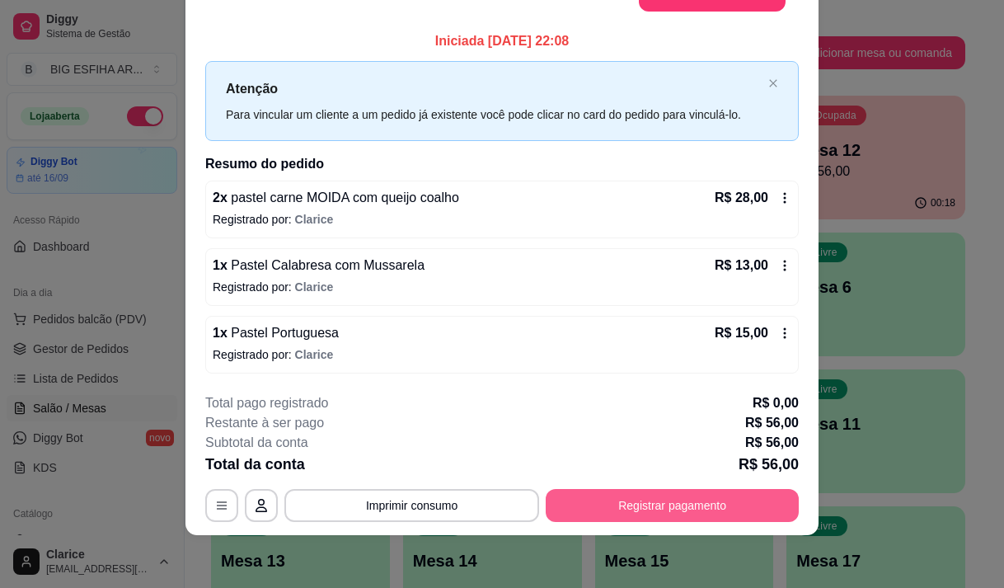
click at [622, 501] on button "Registrar pagamento" at bounding box center [672, 505] width 253 height 33
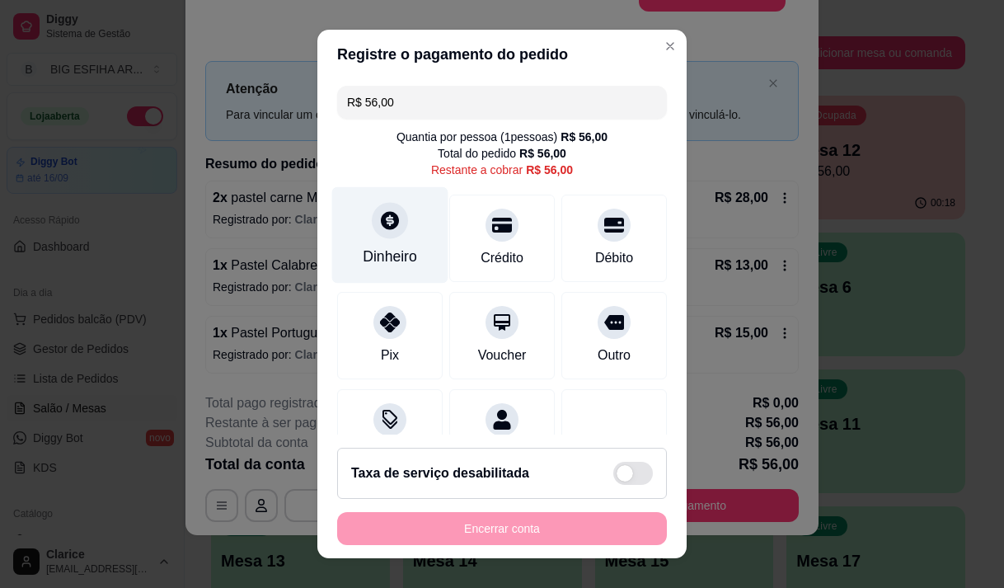
click at [390, 248] on div "Dinheiro" at bounding box center [390, 256] width 54 height 21
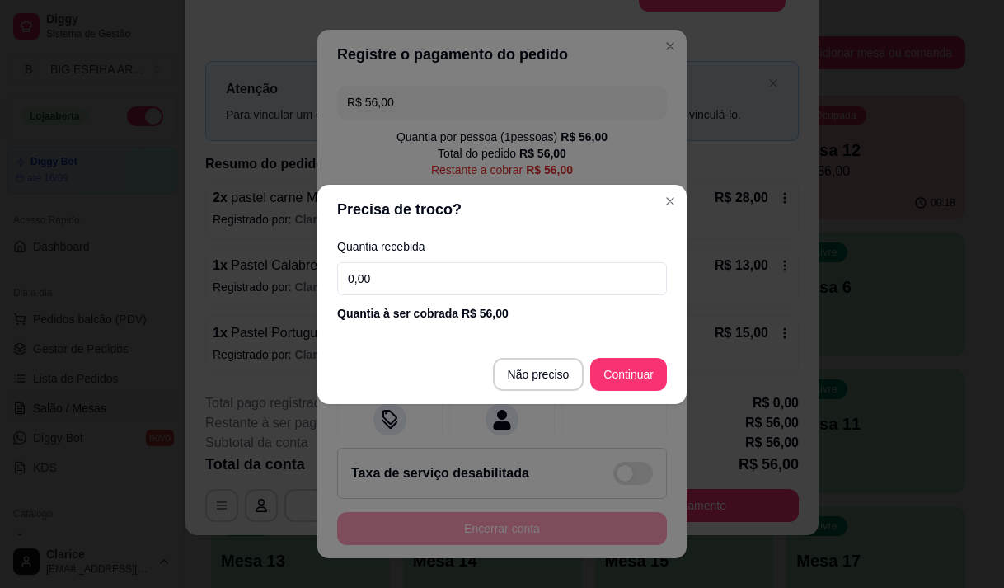
click at [391, 279] on input "0,00" at bounding box center [502, 278] width 330 height 33
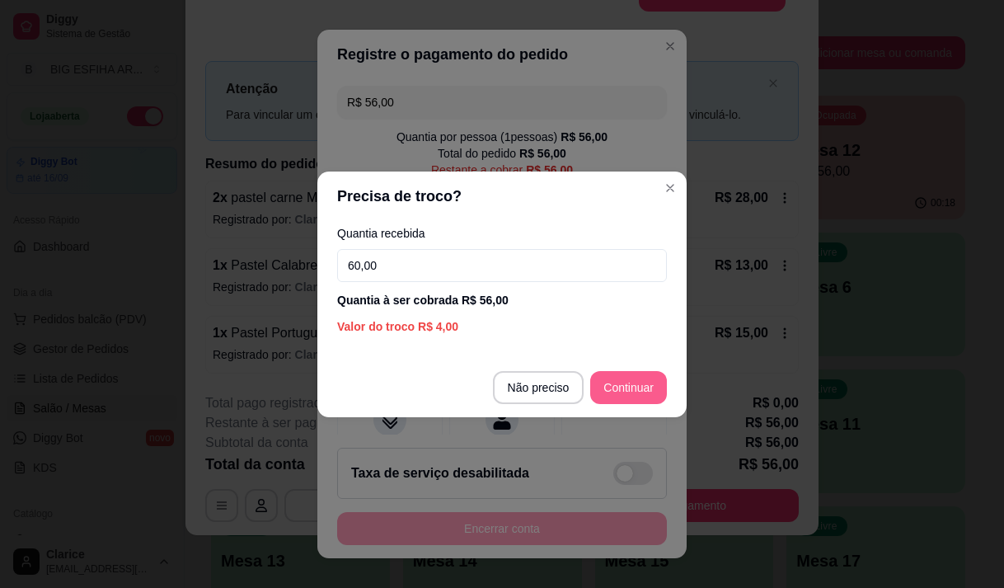
type input "60,00"
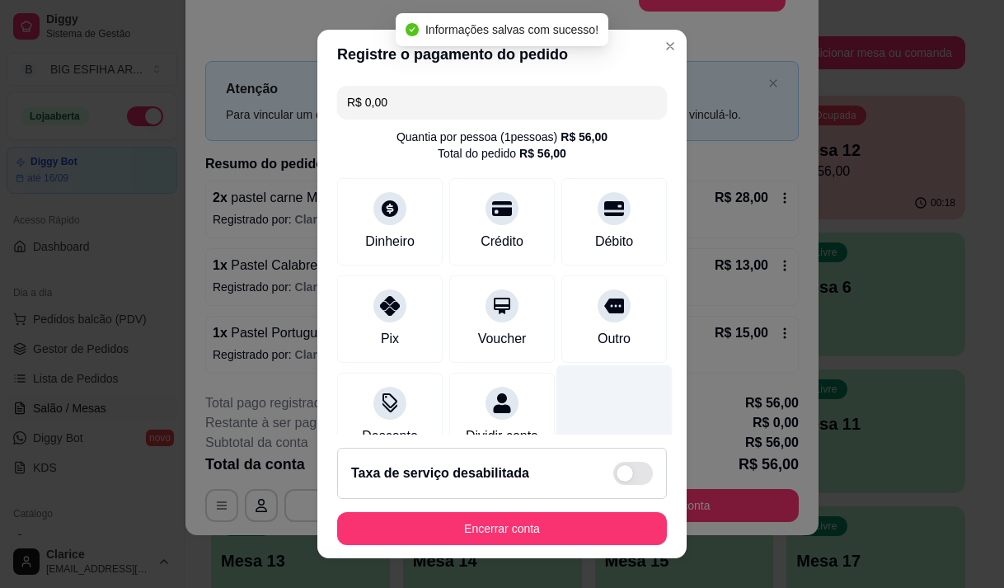
type input "R$ 0,00"
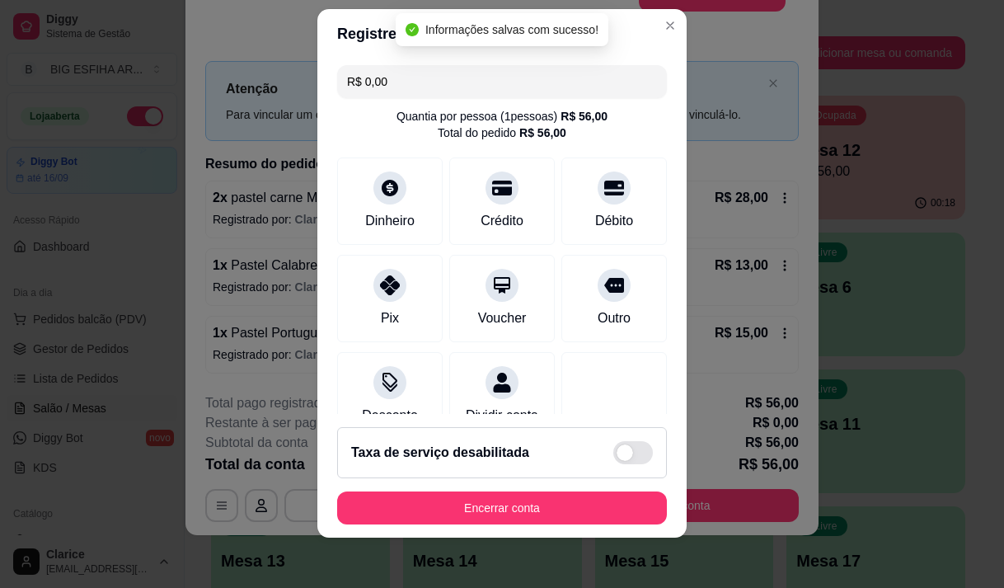
scroll to position [23, 0]
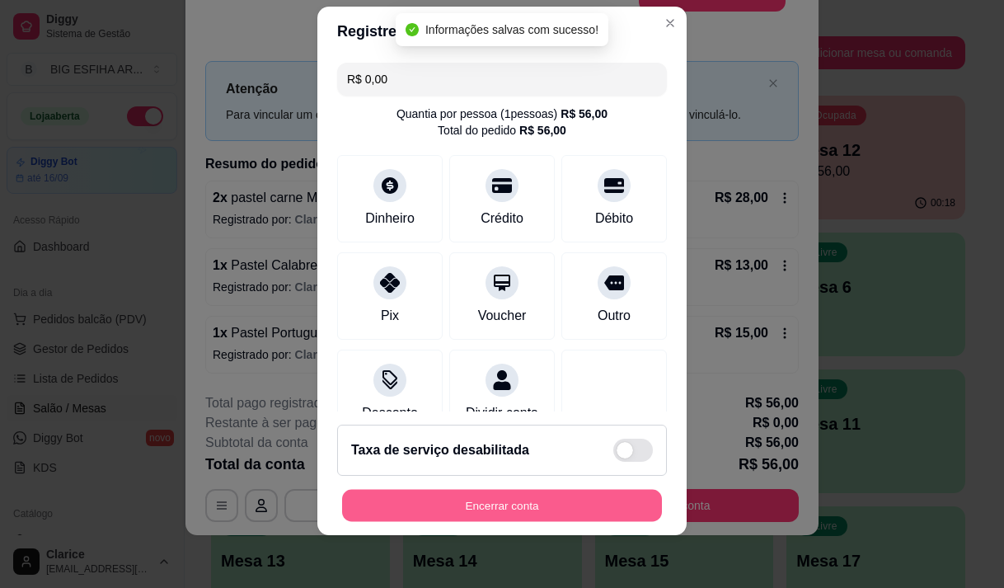
click at [540, 505] on button "Encerrar conta" at bounding box center [502, 506] width 320 height 32
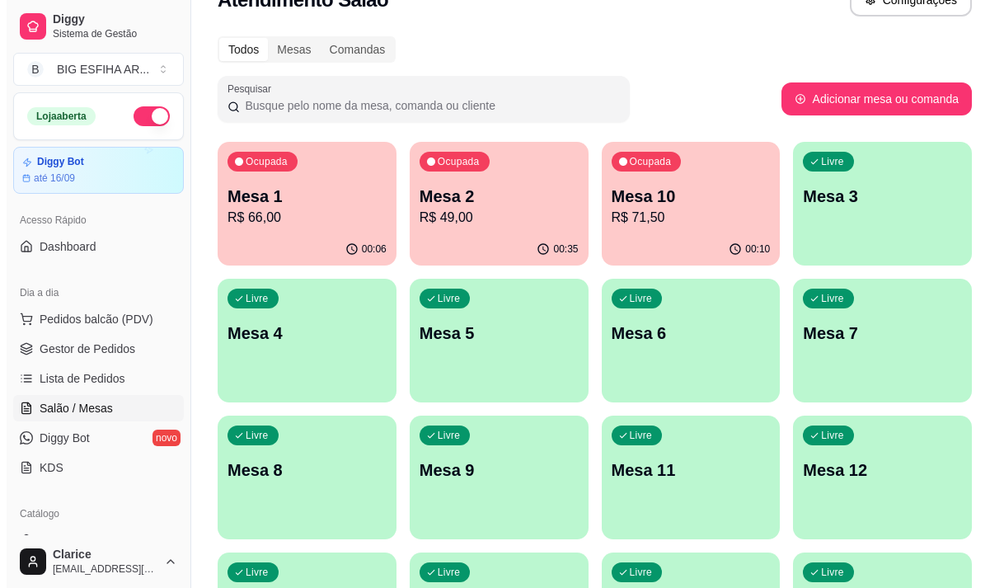
scroll to position [0, 0]
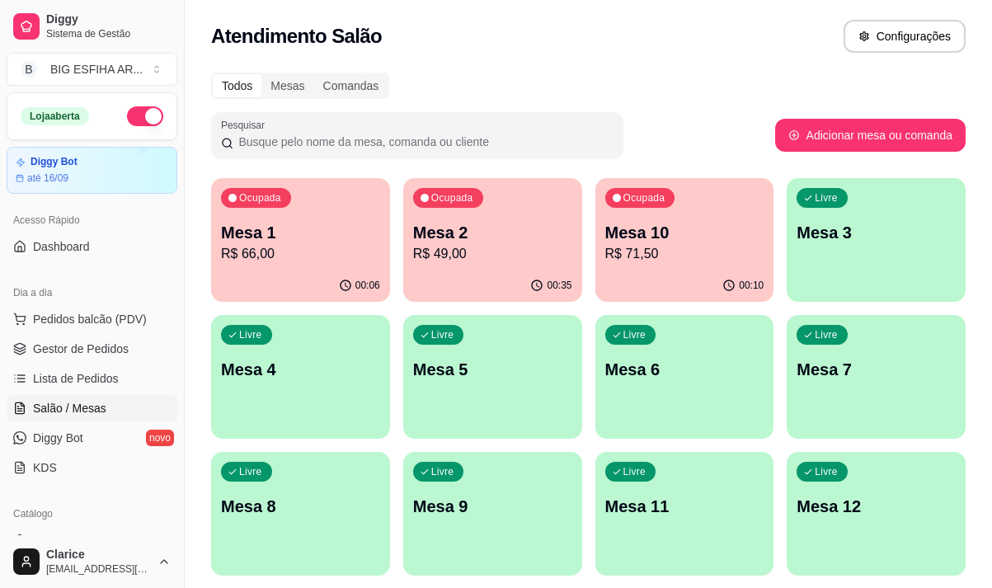
click at [275, 251] on p "R$ 66,00" at bounding box center [300, 254] width 159 height 20
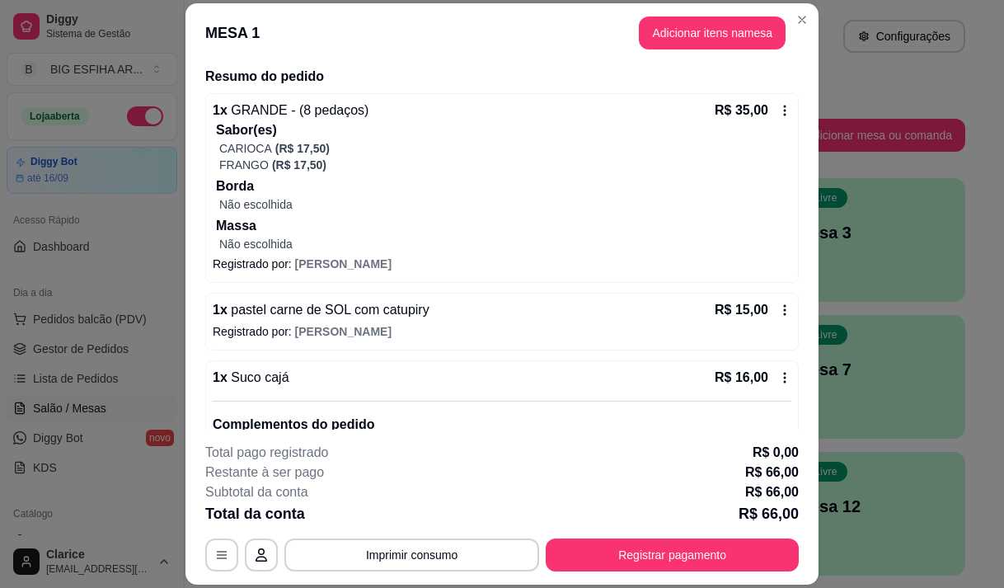
scroll to position [213, 0]
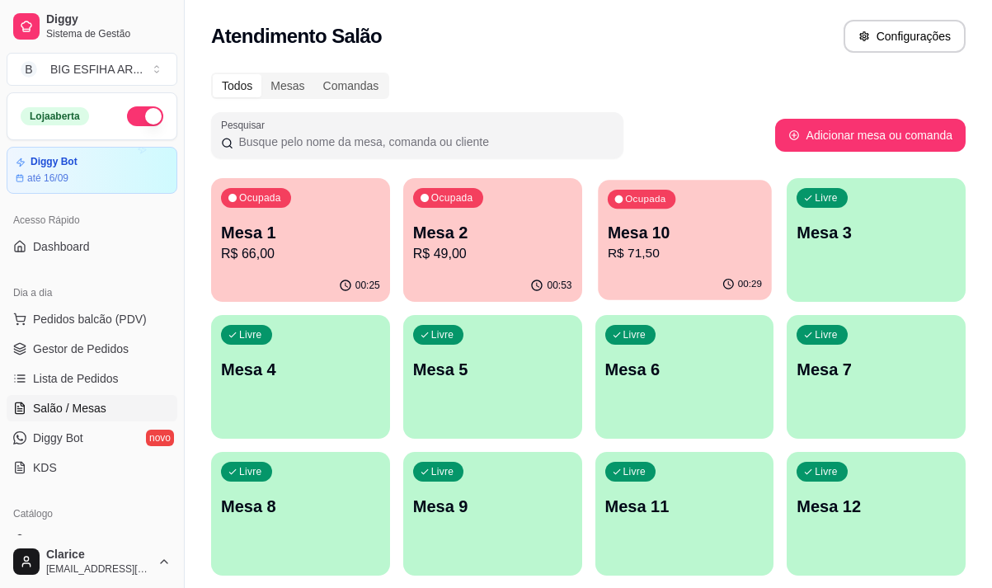
click at [673, 267] on div "Ocupada Mesa 10 R$ 71,50" at bounding box center [684, 224] width 173 height 89
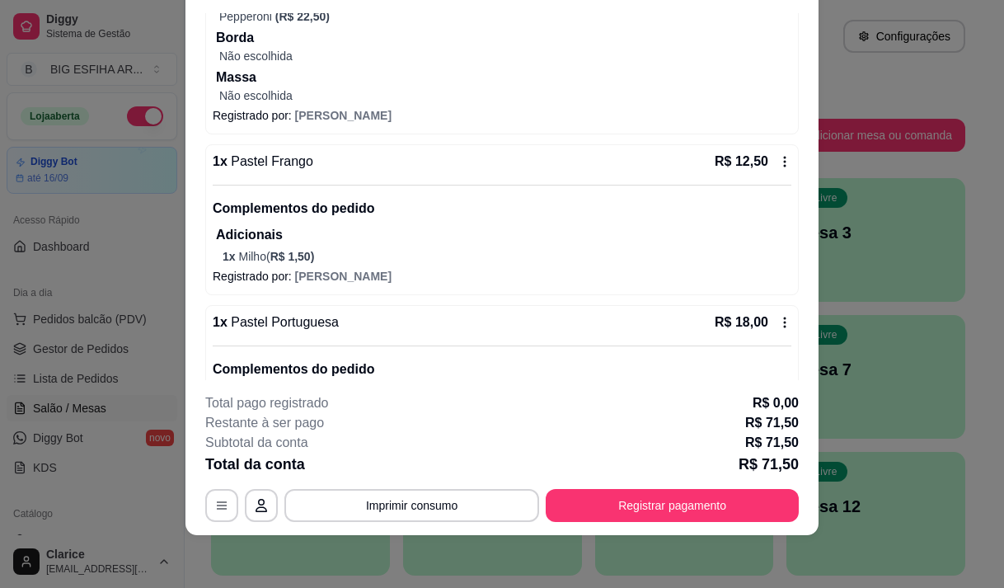
scroll to position [306, 0]
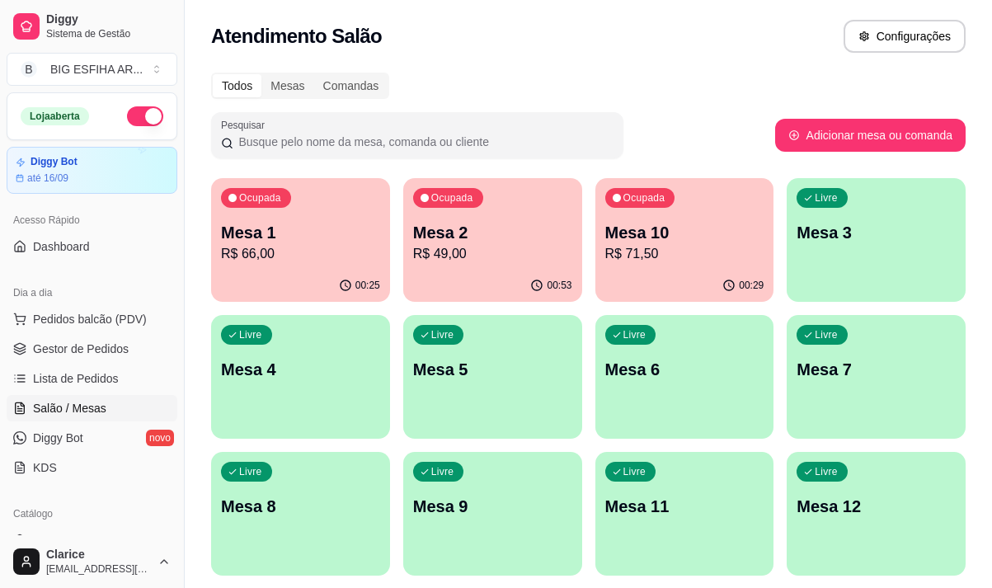
click at [460, 268] on div "Ocupada Mesa 2 R$ 49,00" at bounding box center [492, 224] width 179 height 92
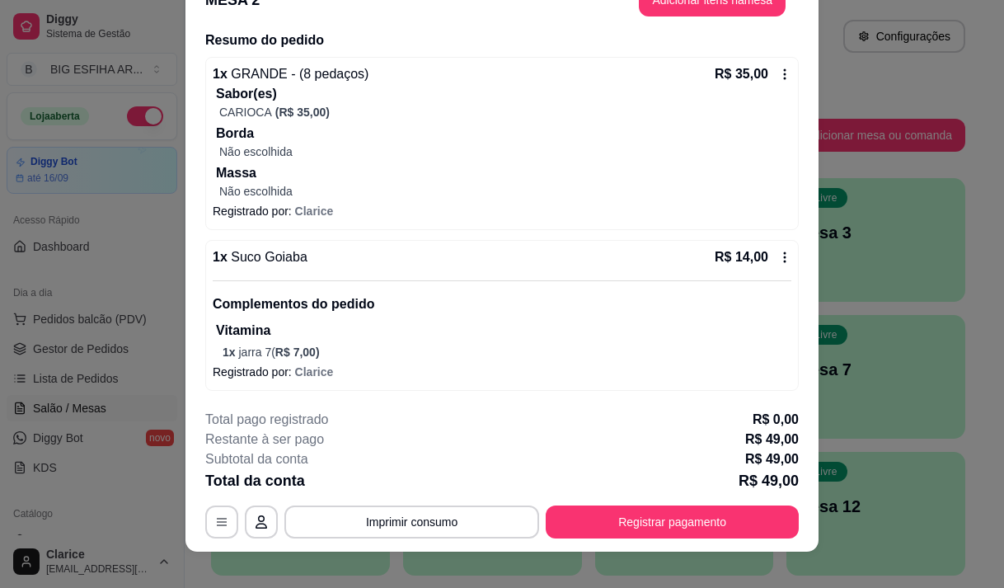
scroll to position [49, 0]
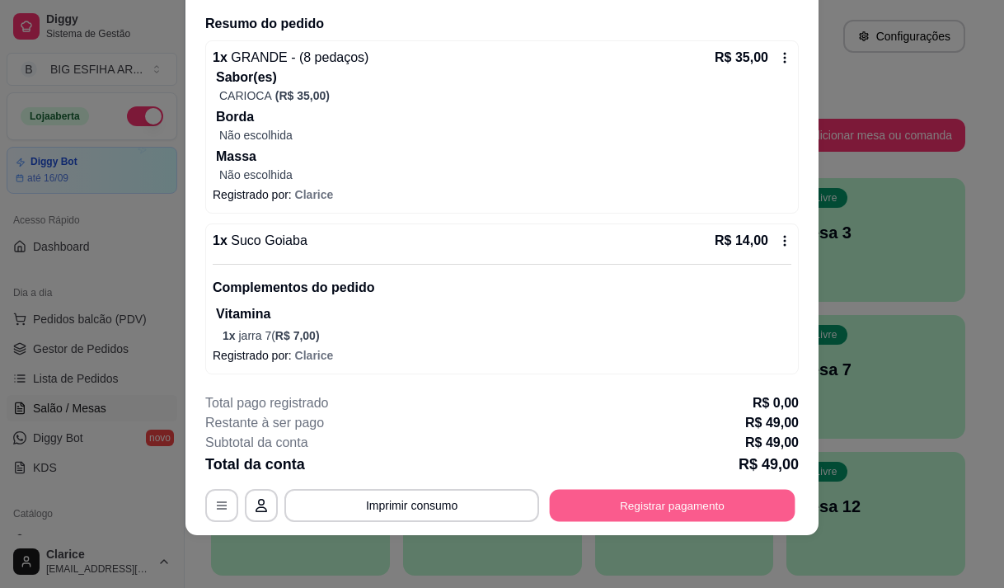
click at [689, 520] on button "Registrar pagamento" at bounding box center [673, 506] width 246 height 32
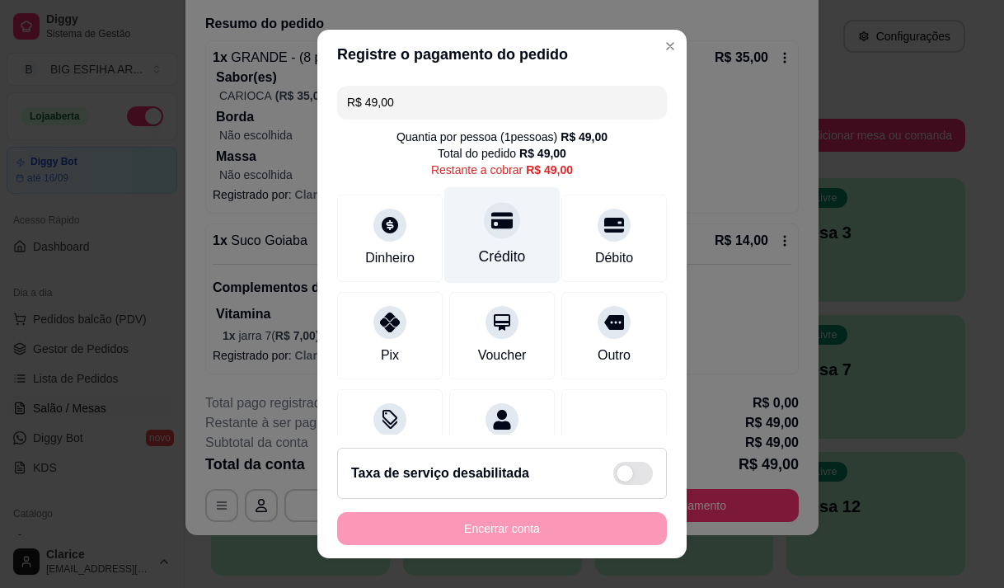
click at [493, 270] on div "Crédito" at bounding box center [502, 234] width 116 height 96
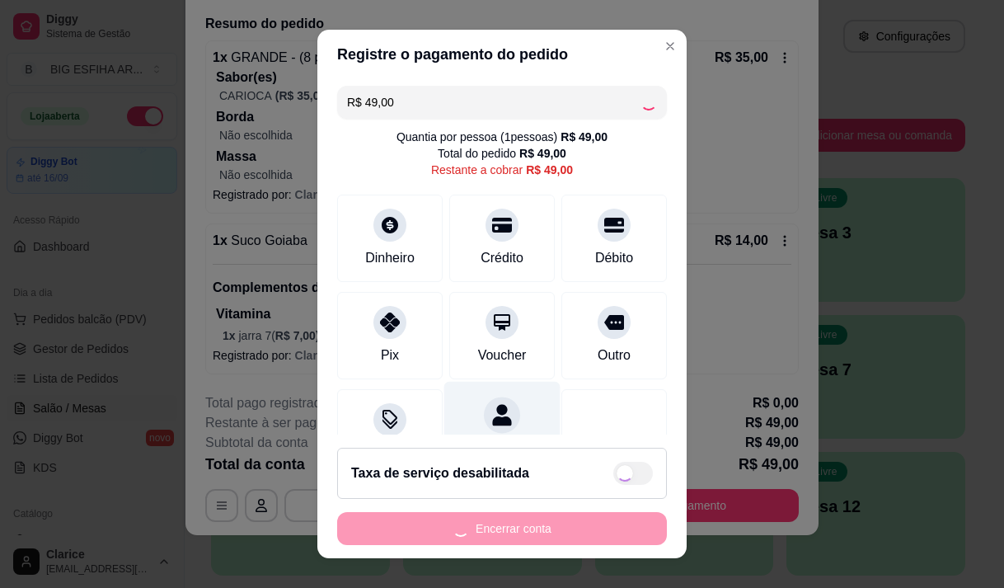
scroll to position [68, 0]
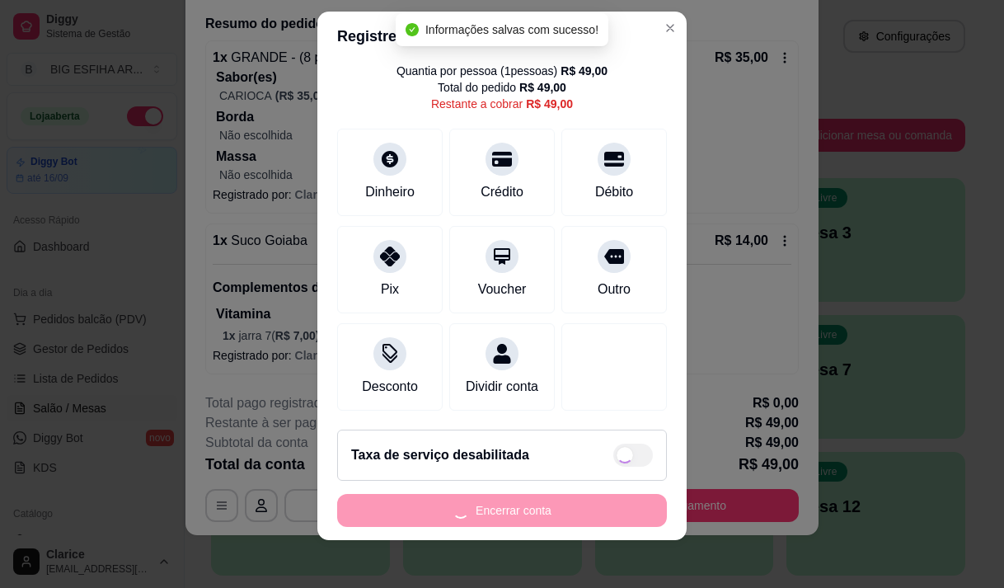
type input "R$ 0,00"
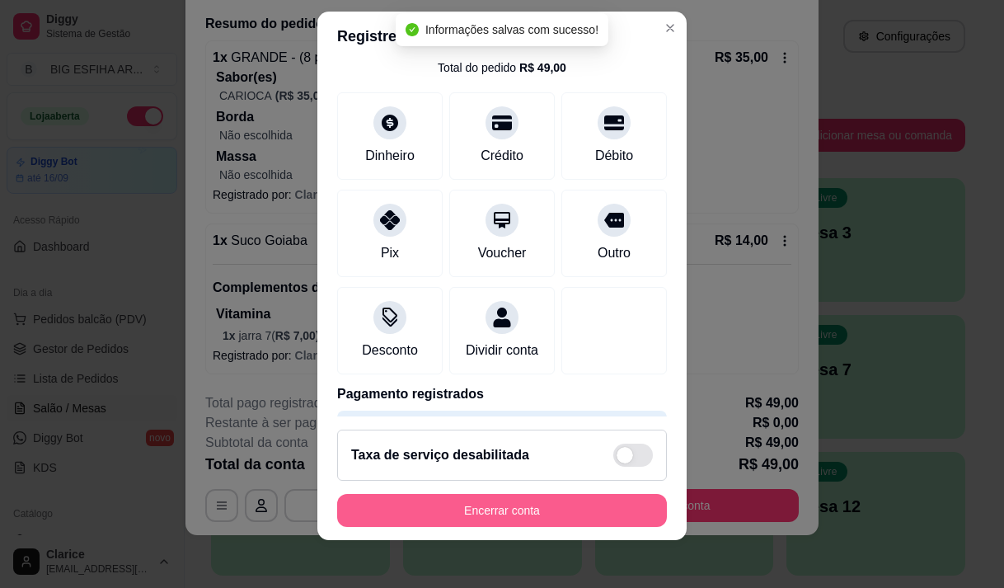
scroll to position [23, 0]
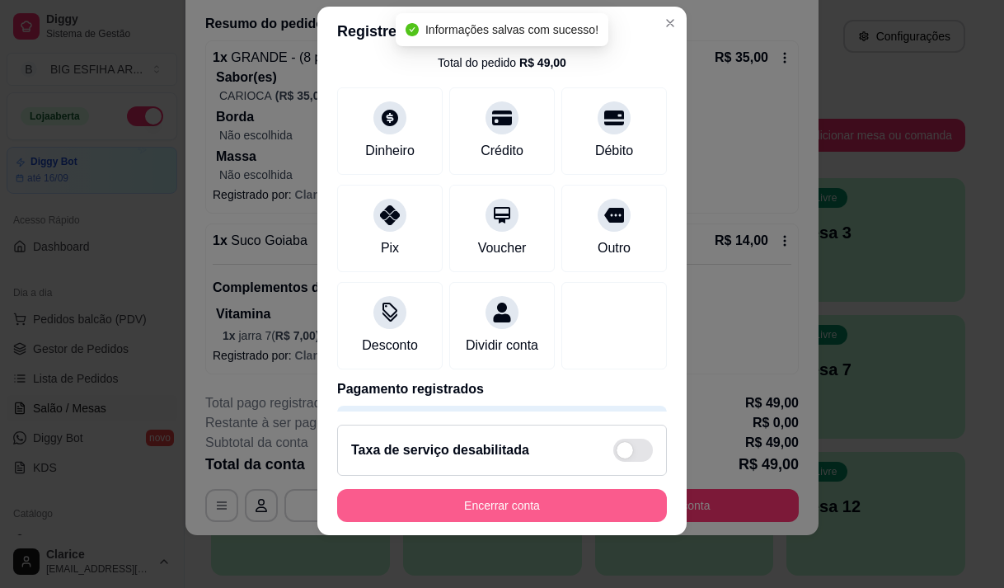
click at [470, 510] on button "Encerrar conta" at bounding box center [502, 505] width 330 height 33
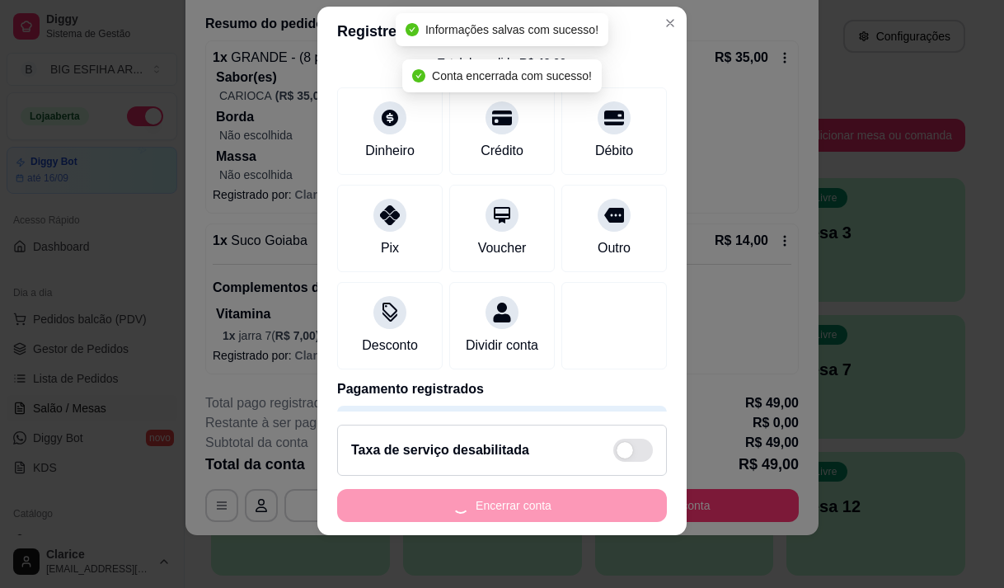
scroll to position [0, 0]
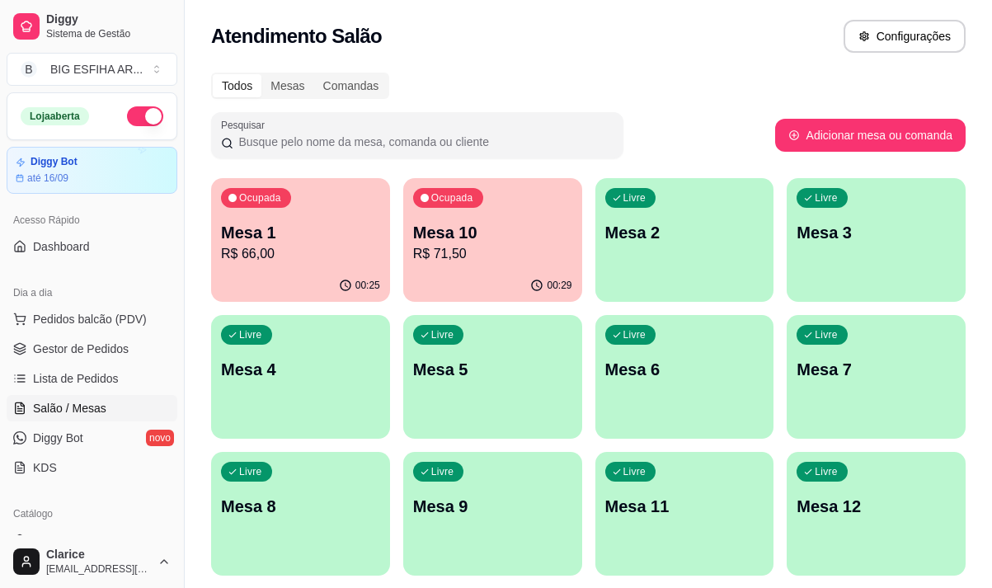
click at [310, 288] on div "00:25" at bounding box center [300, 286] width 179 height 32
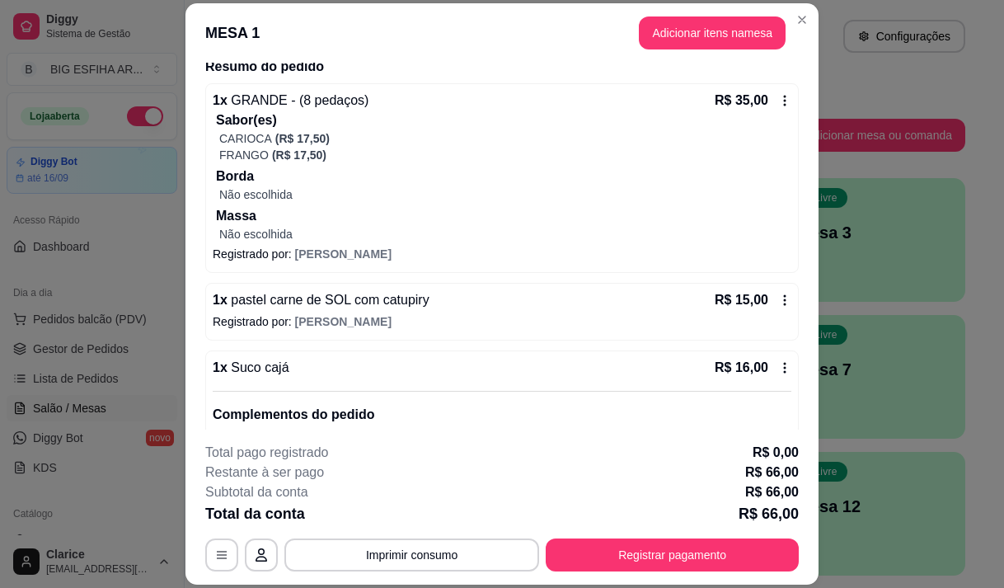
scroll to position [213, 0]
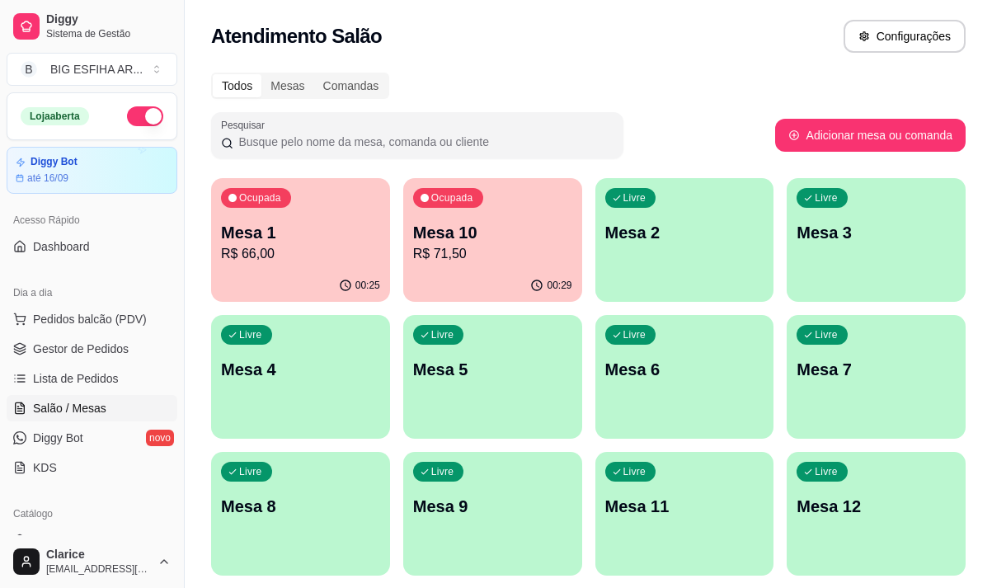
click at [296, 235] on p "Mesa 1" at bounding box center [300, 232] width 159 height 23
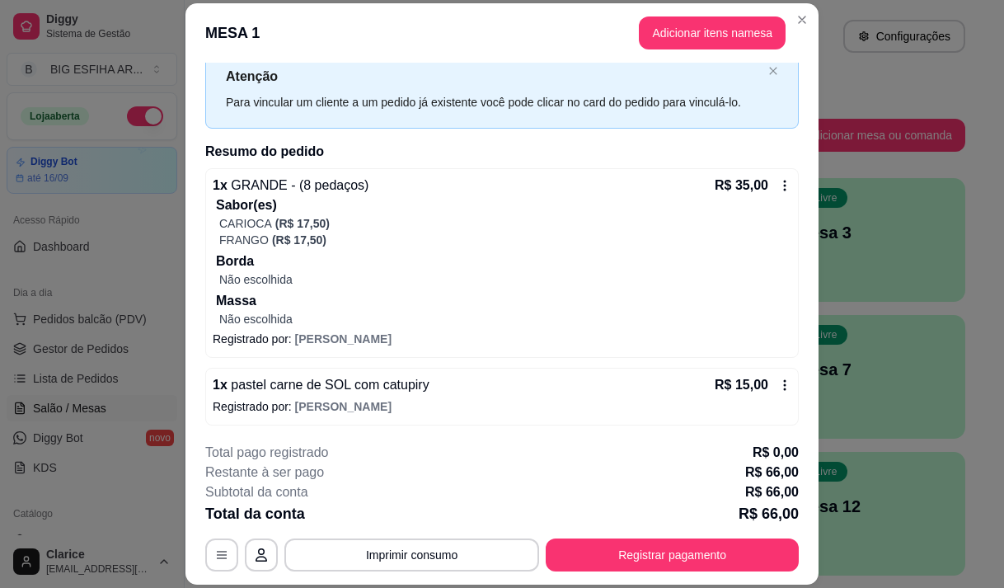
scroll to position [48, 0]
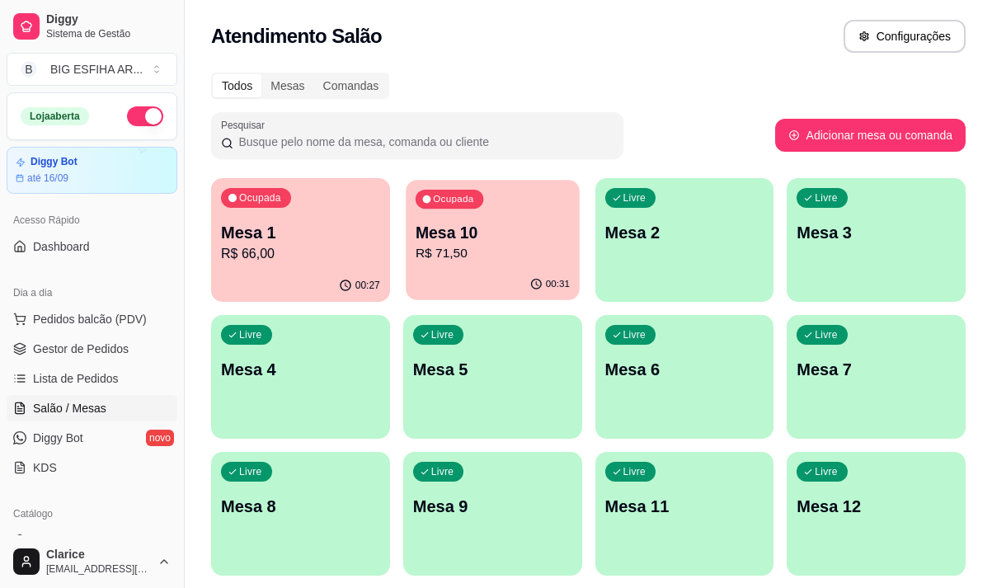
click at [513, 274] on div "00:31" at bounding box center [492, 284] width 173 height 31
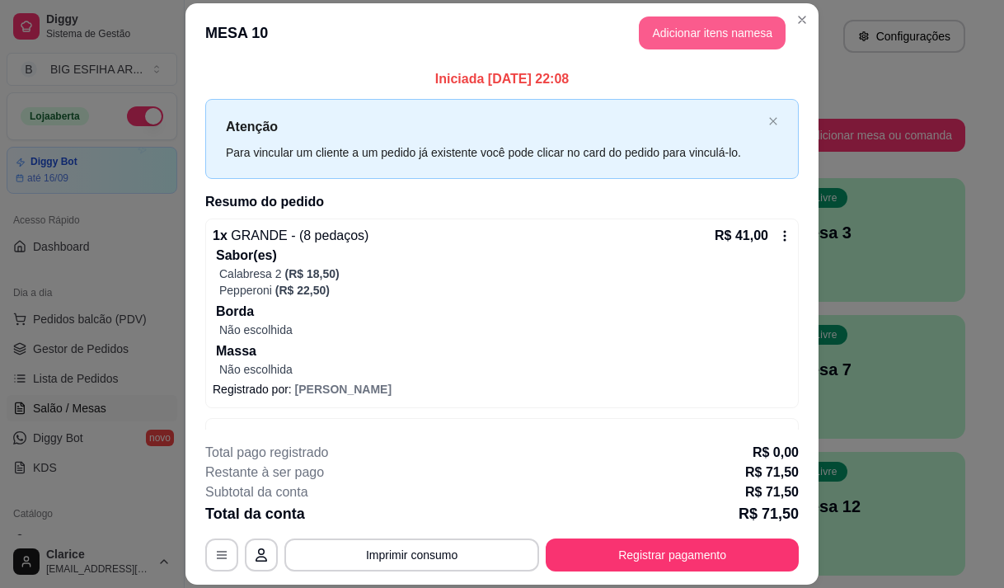
click at [723, 26] on button "Adicionar itens na mesa" at bounding box center [712, 32] width 147 height 33
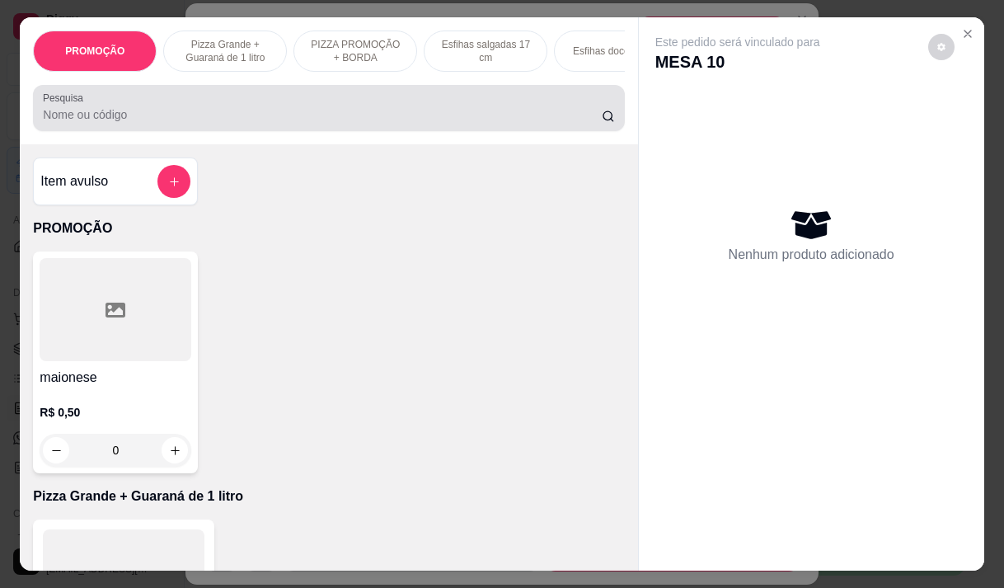
click at [317, 123] on input "Pesquisa" at bounding box center [322, 114] width 559 height 16
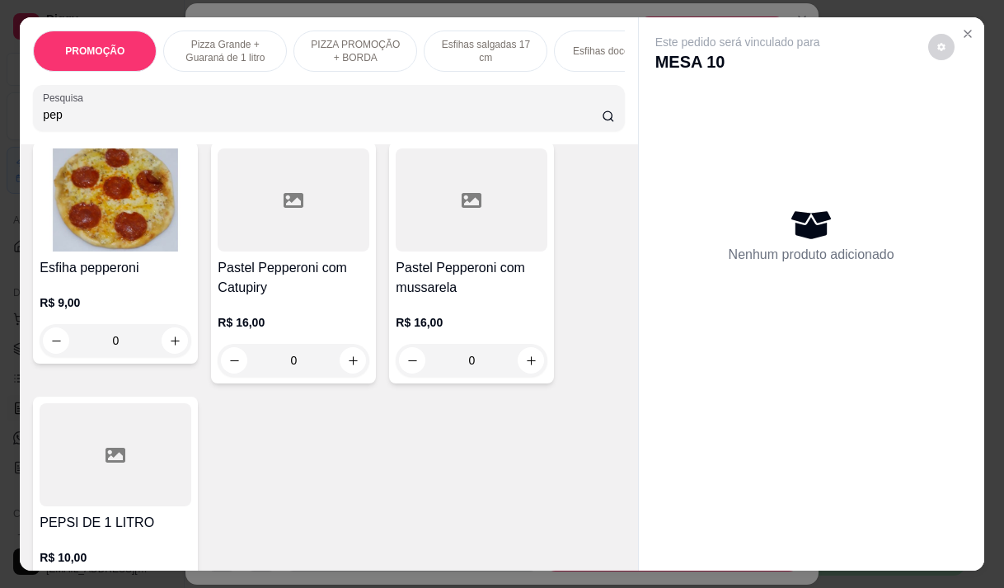
scroll to position [165, 0]
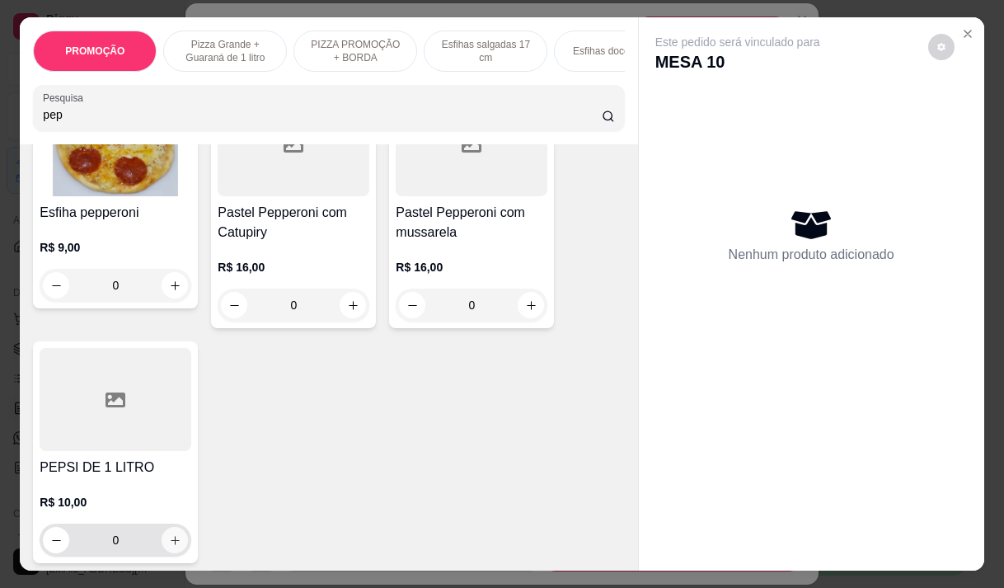
type input "pep"
click at [162, 539] on button "increase-product-quantity" at bounding box center [175, 540] width 26 height 26
type input "1"
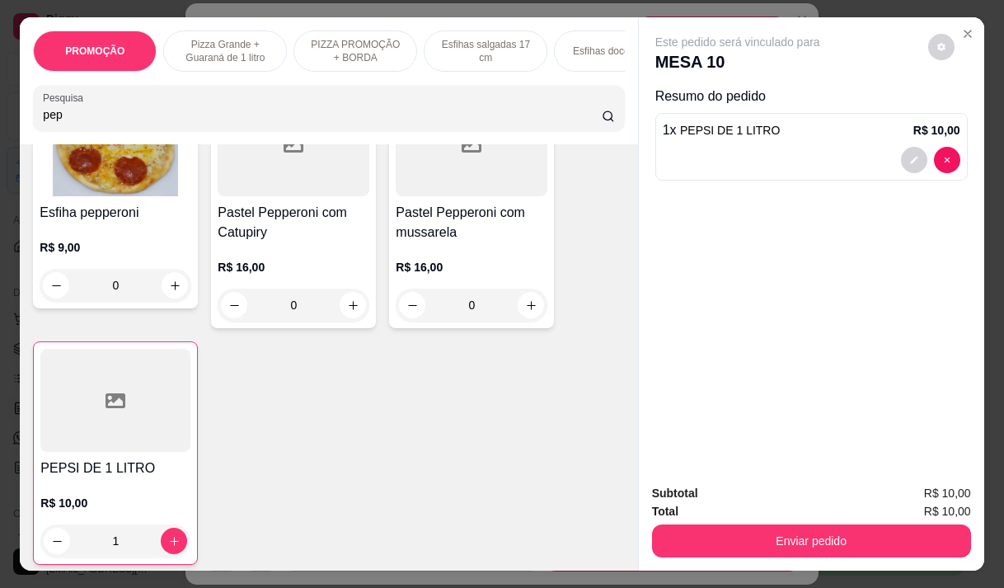
scroll to position [495, 0]
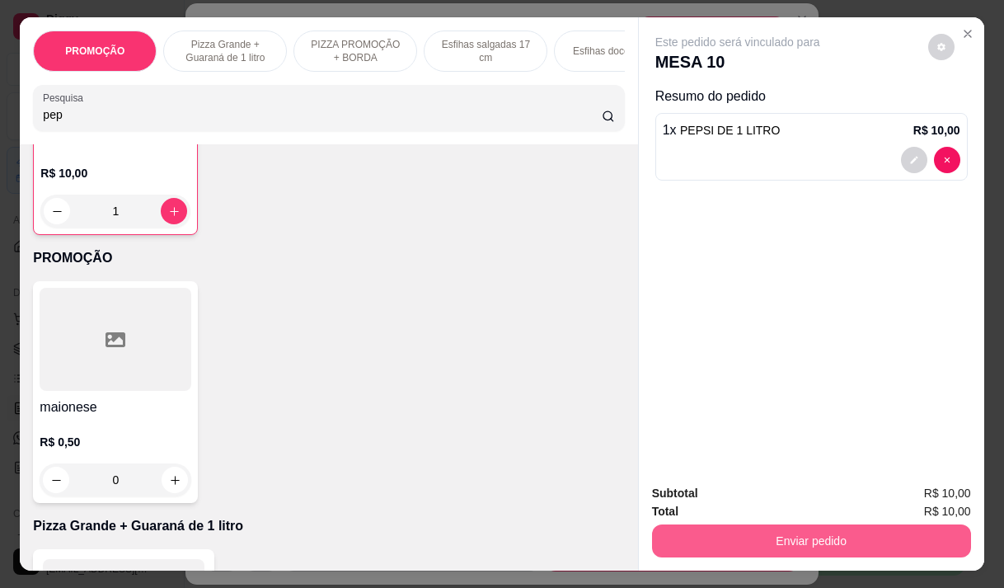
click at [666, 527] on button "Enviar pedido" at bounding box center [811, 540] width 319 height 33
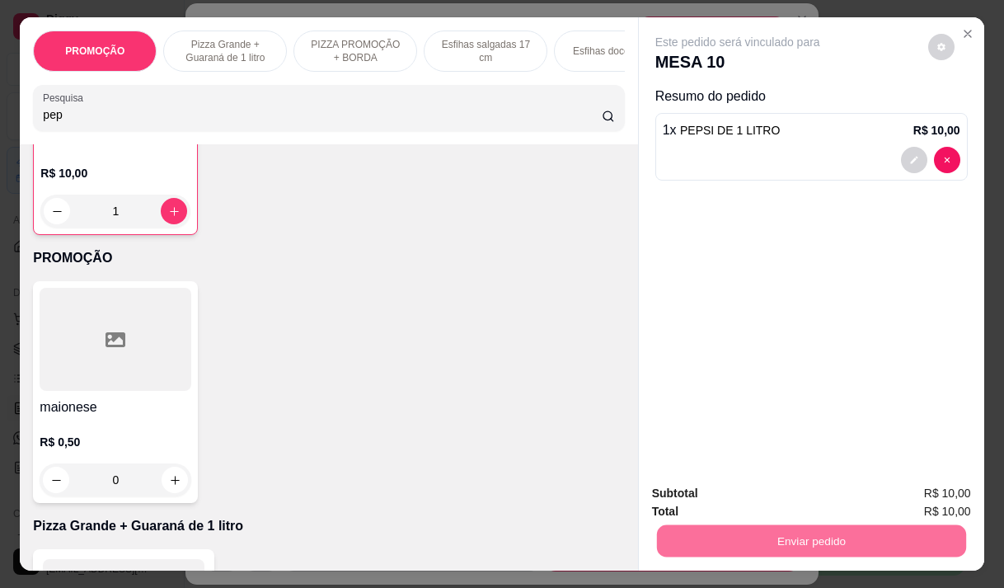
click at [701, 501] on button "Não registrar e enviar pedido" at bounding box center [757, 493] width 172 height 31
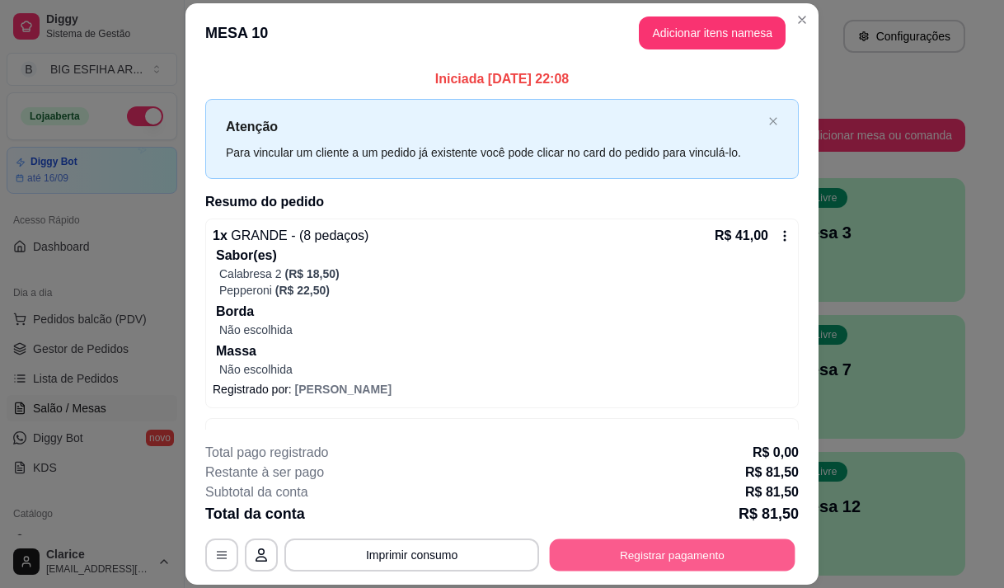
click at [637, 551] on button "Registrar pagamento" at bounding box center [673, 555] width 246 height 32
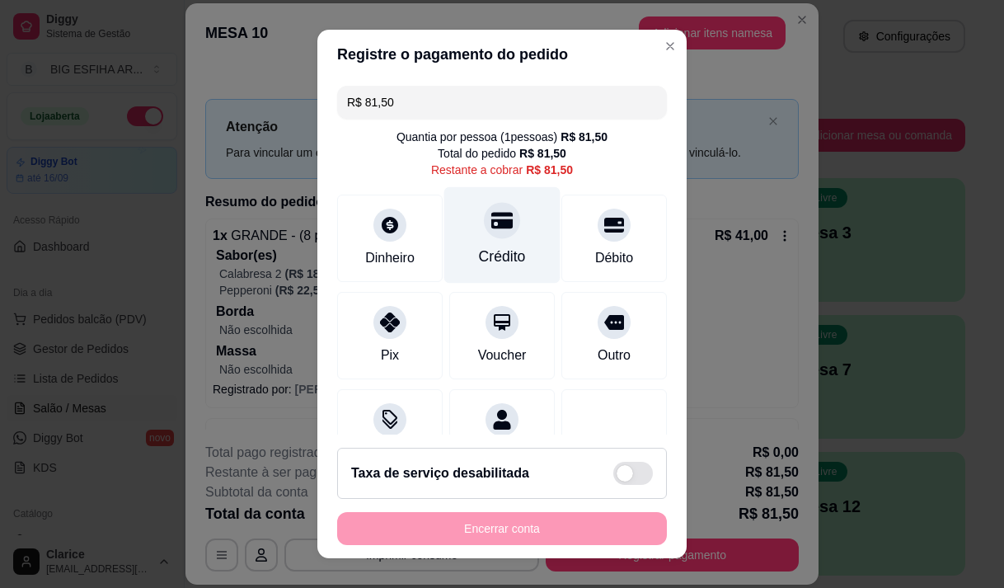
click at [494, 244] on div "Crédito" at bounding box center [502, 234] width 116 height 96
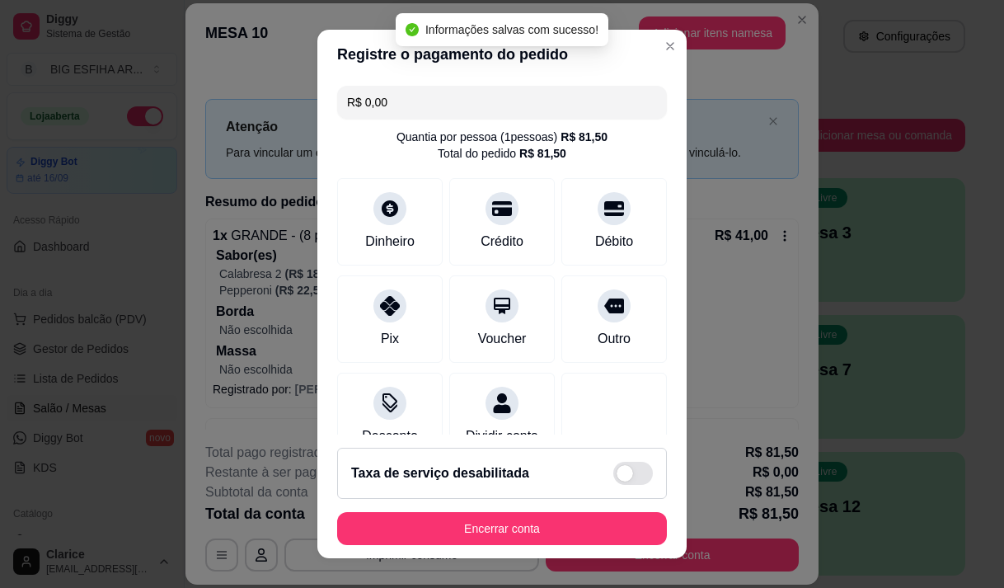
type input "R$ 0,00"
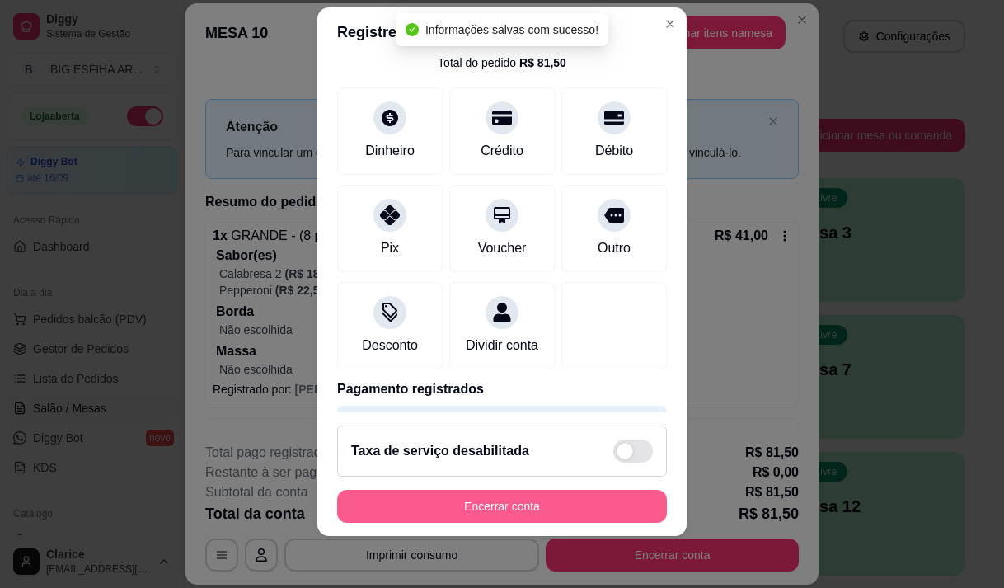
scroll to position [23, 0]
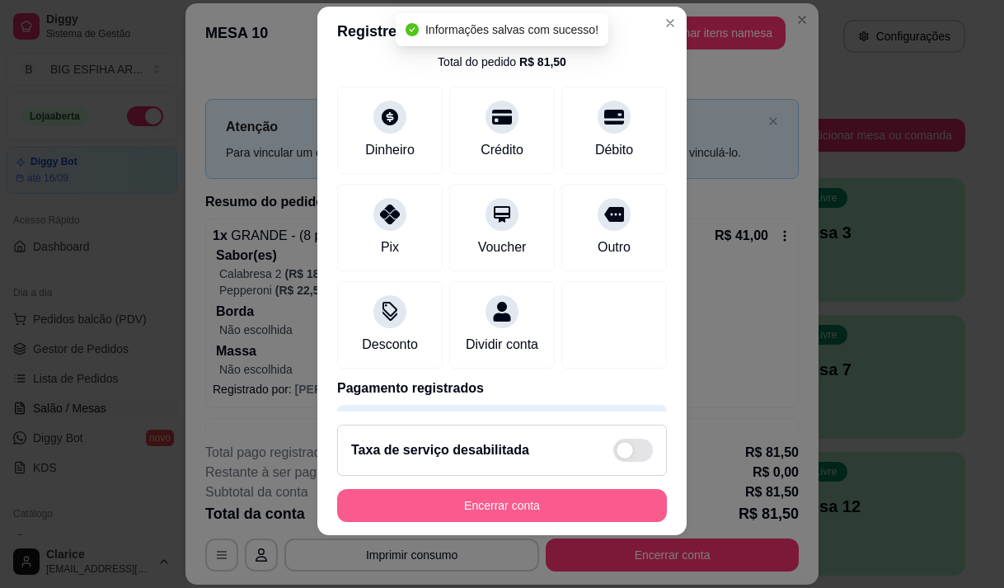
click at [533, 510] on button "Encerrar conta" at bounding box center [502, 505] width 330 height 33
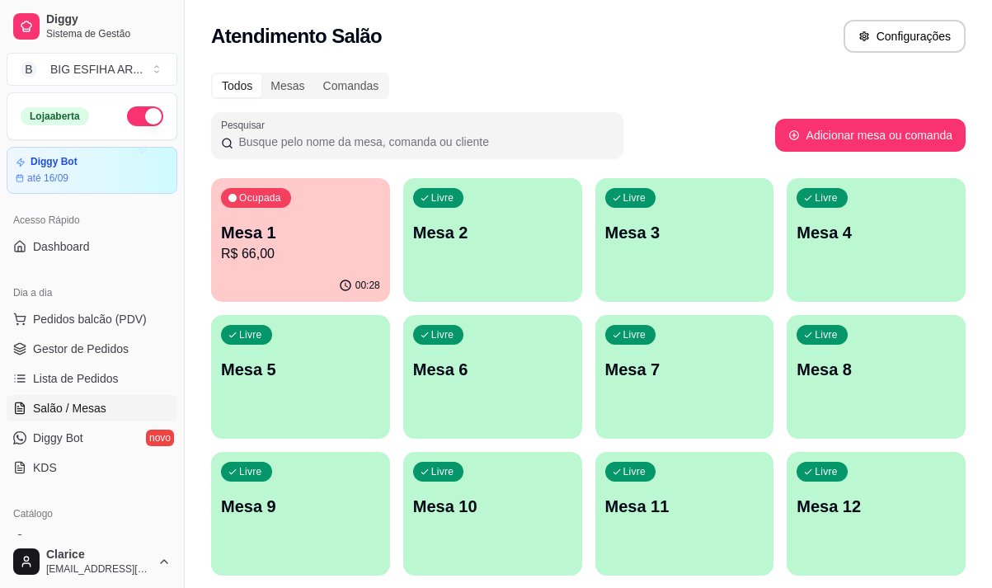
click at [302, 255] on p "R$ 66,00" at bounding box center [300, 254] width 159 height 20
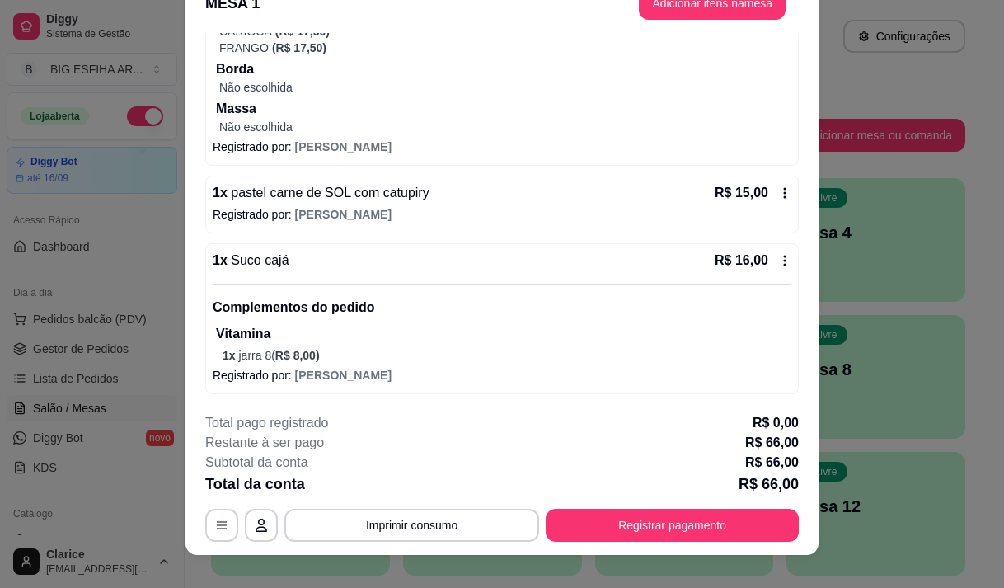
scroll to position [49, 0]
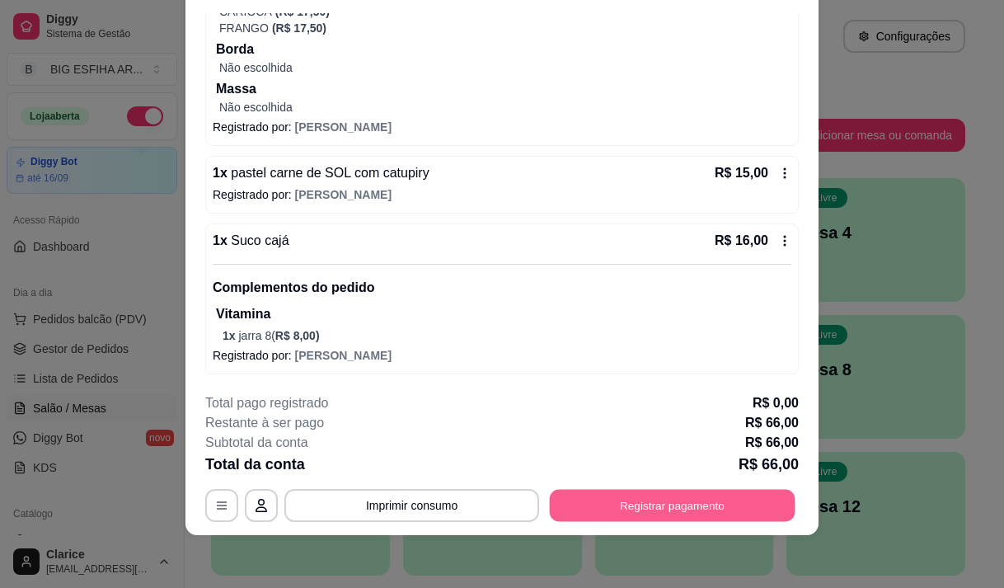
click at [742, 496] on button "Registrar pagamento" at bounding box center [673, 506] width 246 height 32
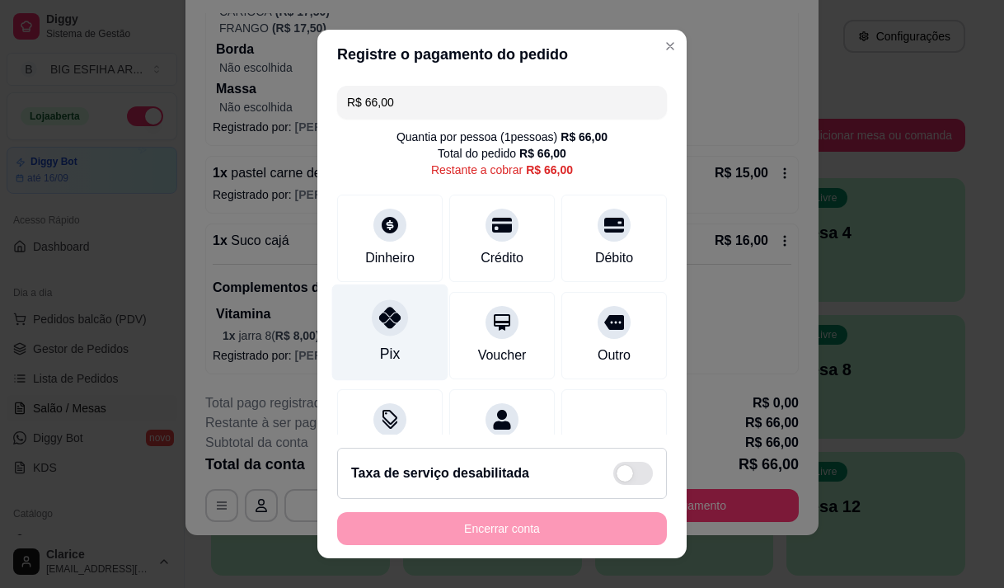
click at [379, 314] on icon at bounding box center [389, 317] width 21 height 21
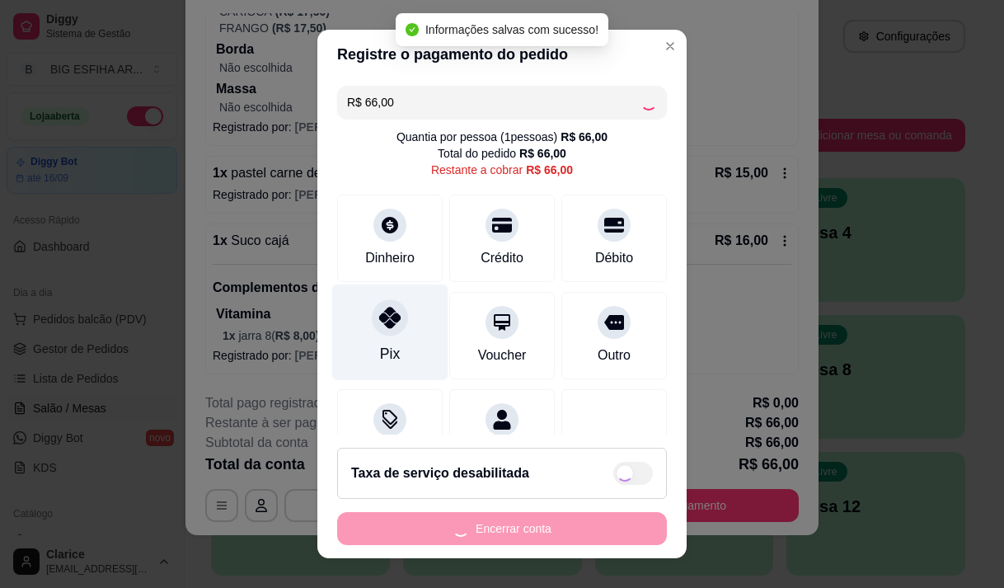
type input "R$ 0,00"
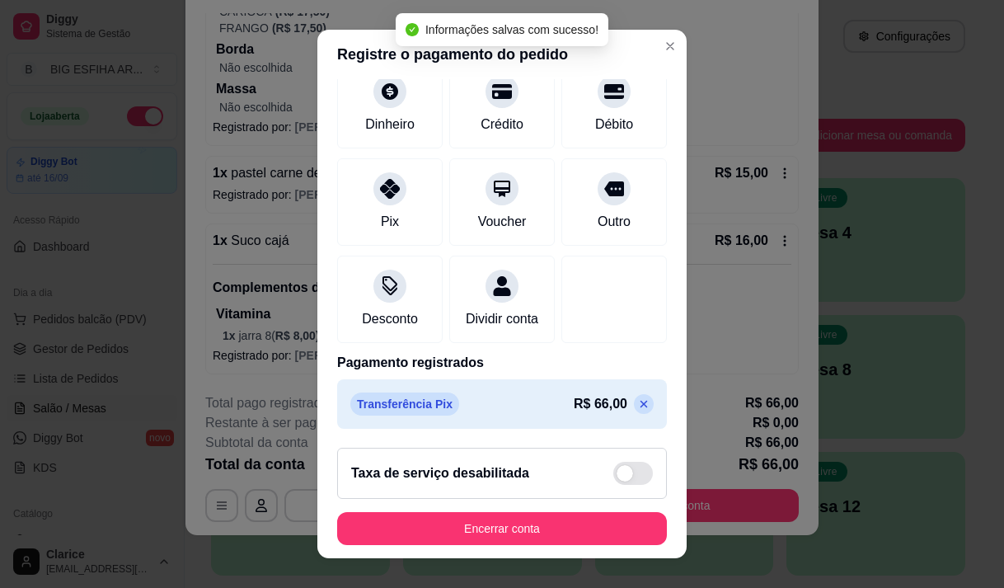
scroll to position [137, 0]
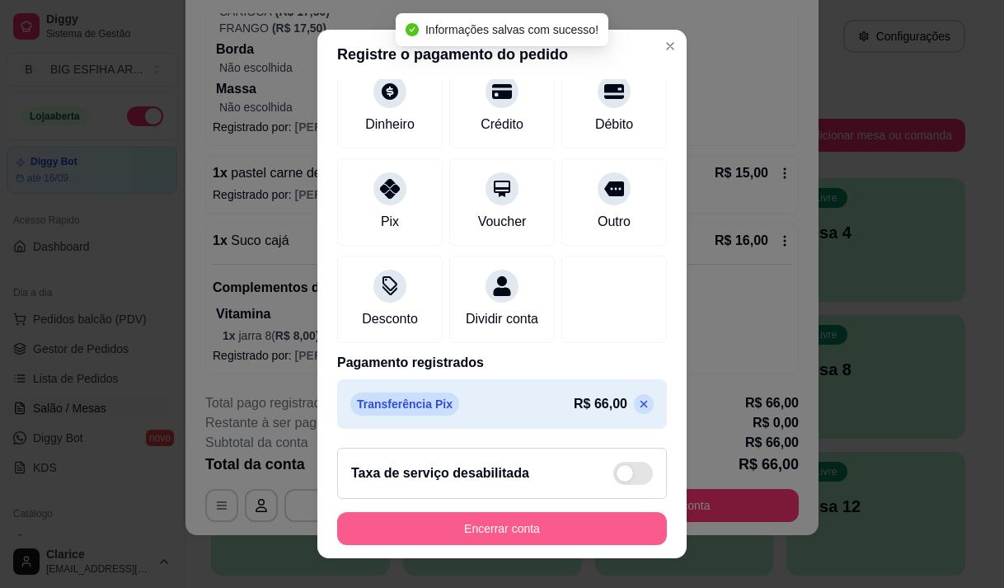
click at [515, 539] on button "Encerrar conta" at bounding box center [502, 528] width 330 height 33
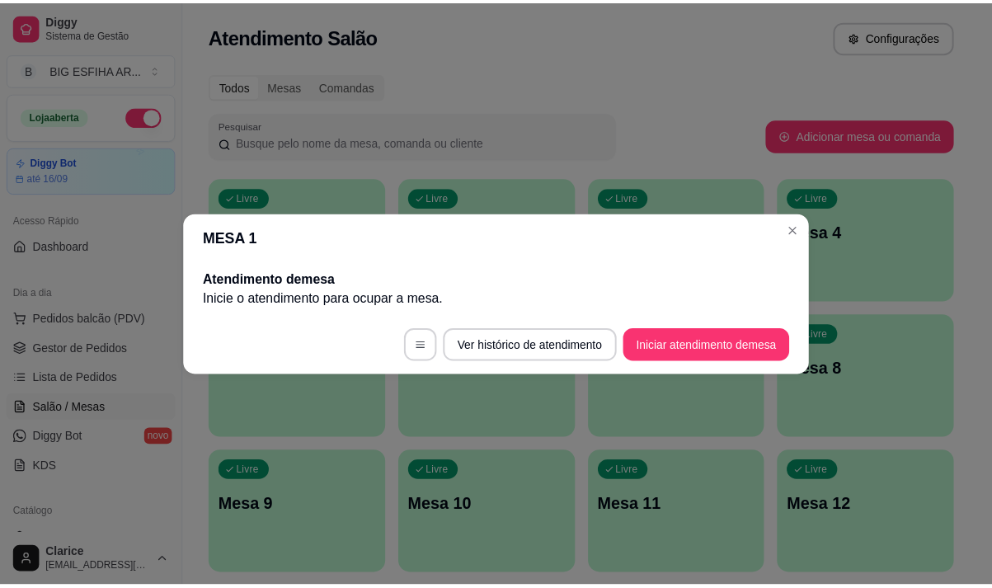
scroll to position [0, 0]
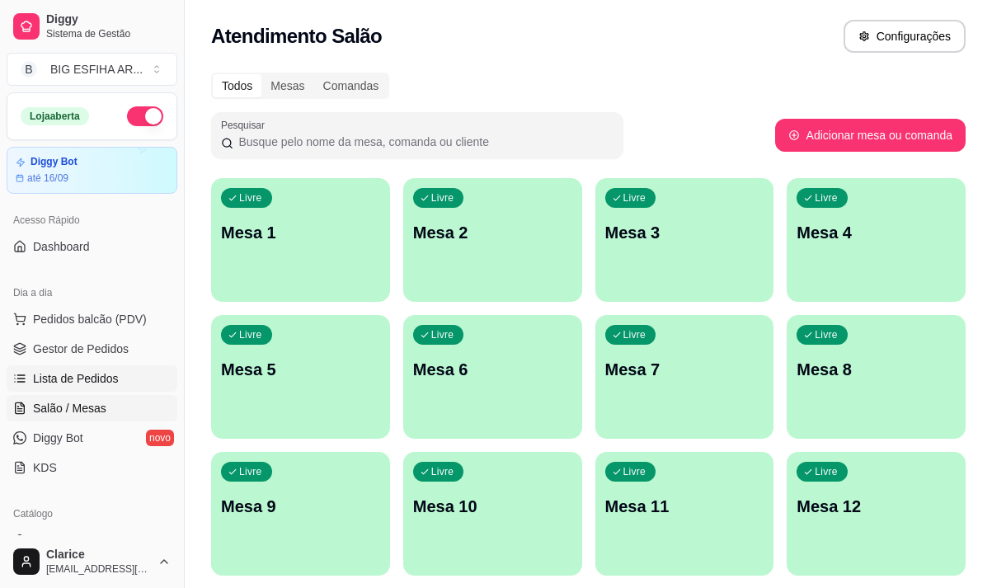
click at [103, 386] on span "Lista de Pedidos" at bounding box center [76, 378] width 86 height 16
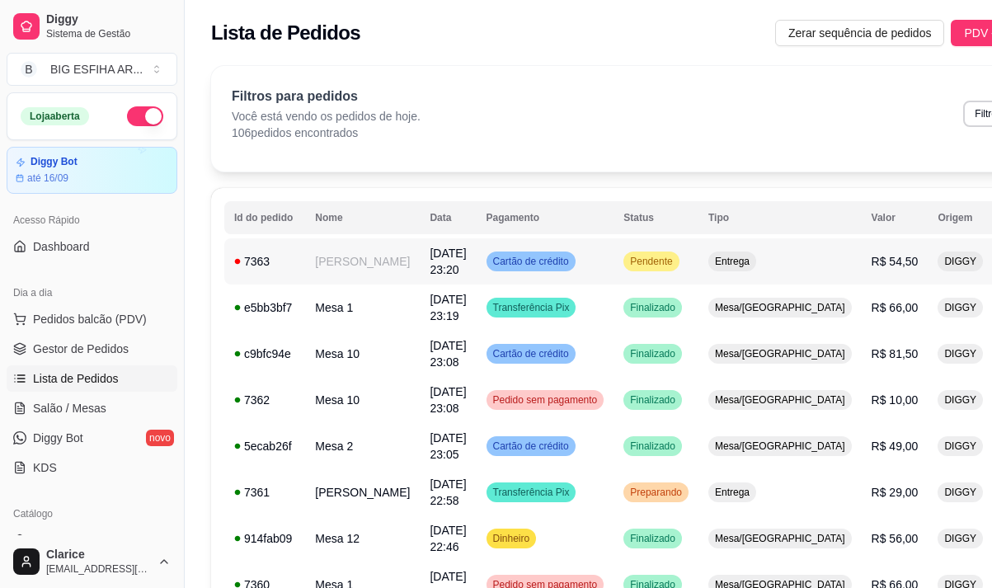
click at [350, 254] on td "[PERSON_NAME]" at bounding box center [362, 261] width 115 height 46
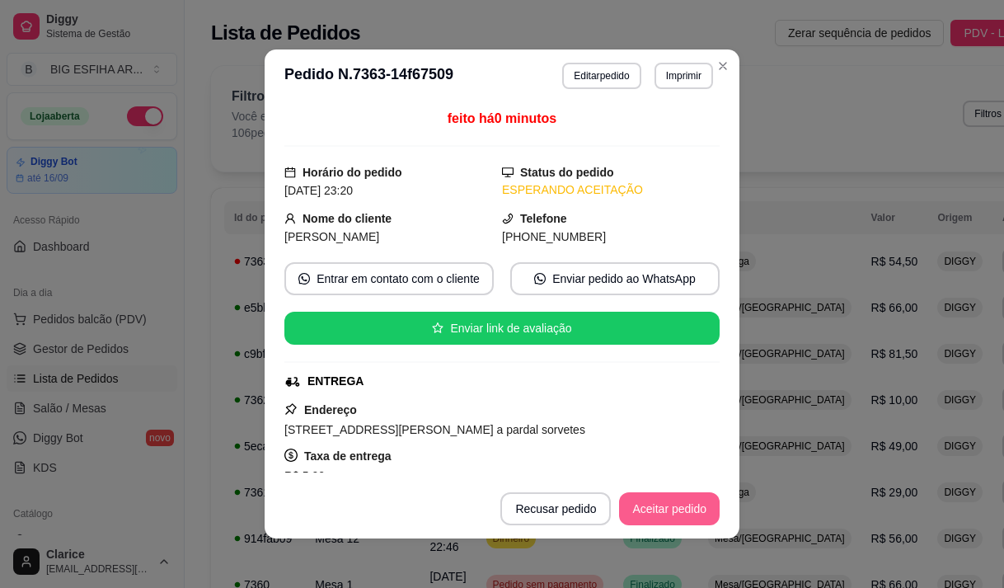
click at [652, 501] on button "Aceitar pedido" at bounding box center [669, 508] width 101 height 33
click at [651, 505] on button "Mover para preparo" at bounding box center [656, 508] width 128 height 33
click at [669, 78] on button "Imprimir" at bounding box center [684, 76] width 59 height 26
click at [659, 132] on button "IMPRESSORA" at bounding box center [663, 125] width 96 height 21
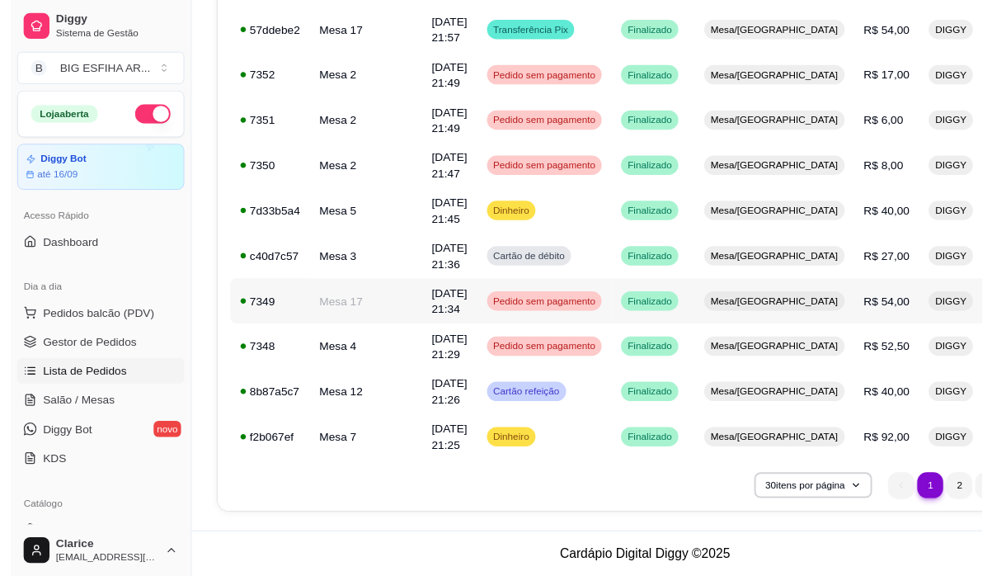
scroll to position [1155, 0]
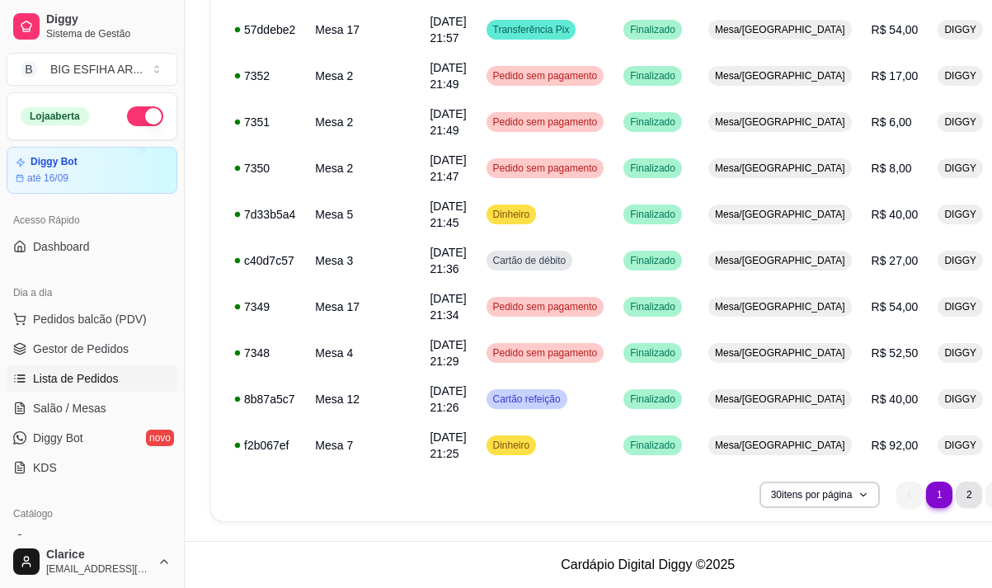
click at [956, 487] on li "2" at bounding box center [969, 495] width 26 height 26
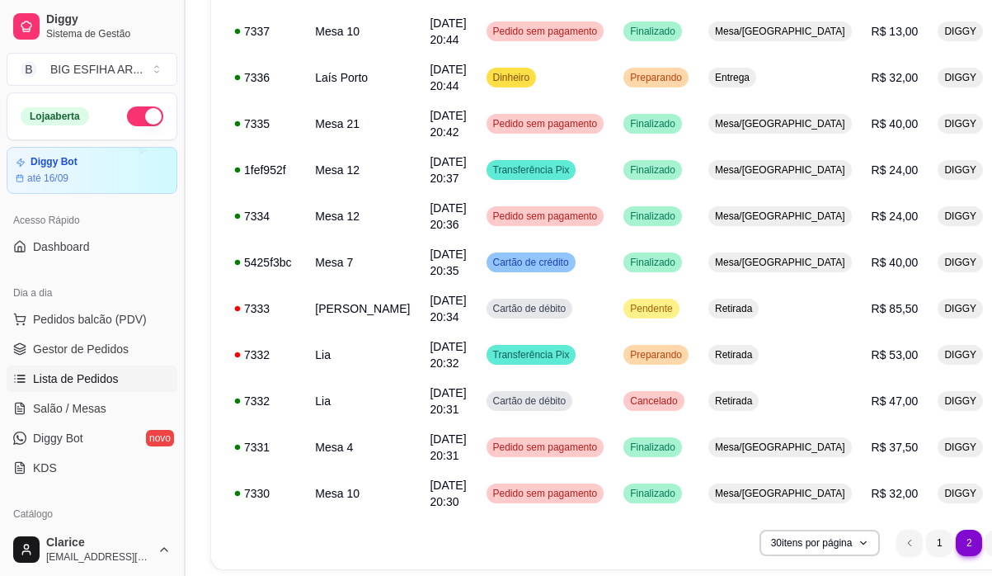
scroll to position [871, 0]
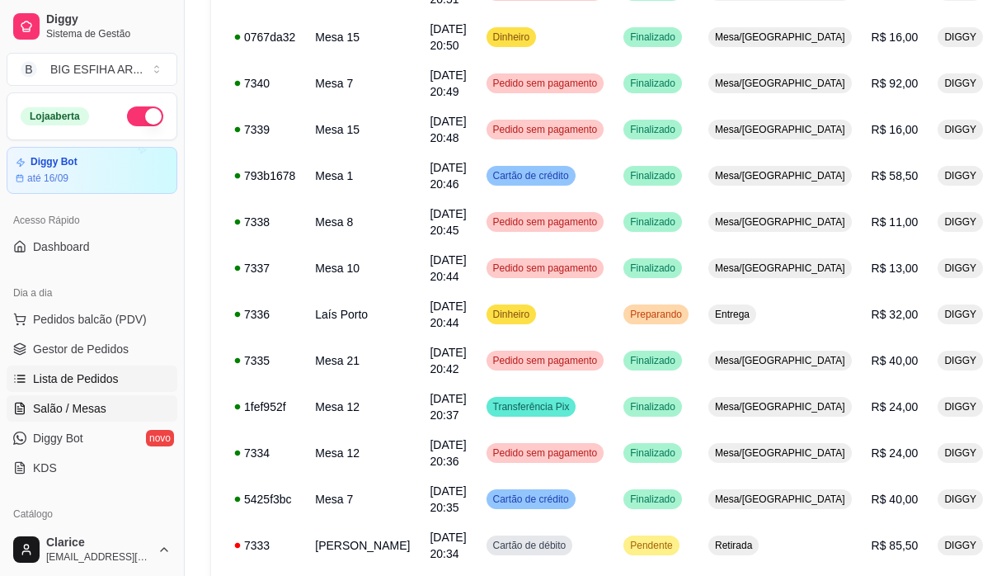
click at [69, 414] on span "Salão / Mesas" at bounding box center [69, 408] width 73 height 16
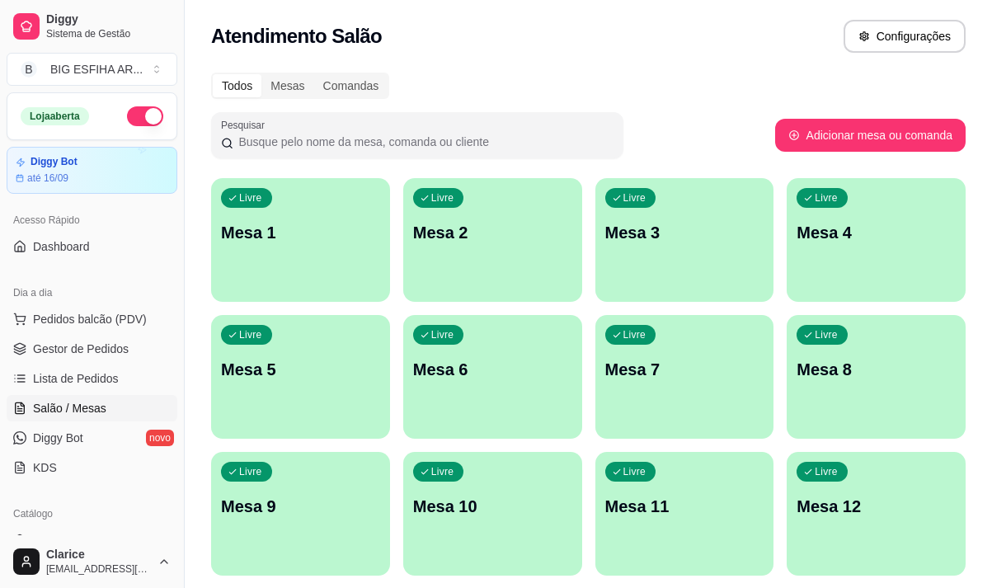
click at [721, 388] on div "Livre Mesa 7" at bounding box center [684, 367] width 179 height 104
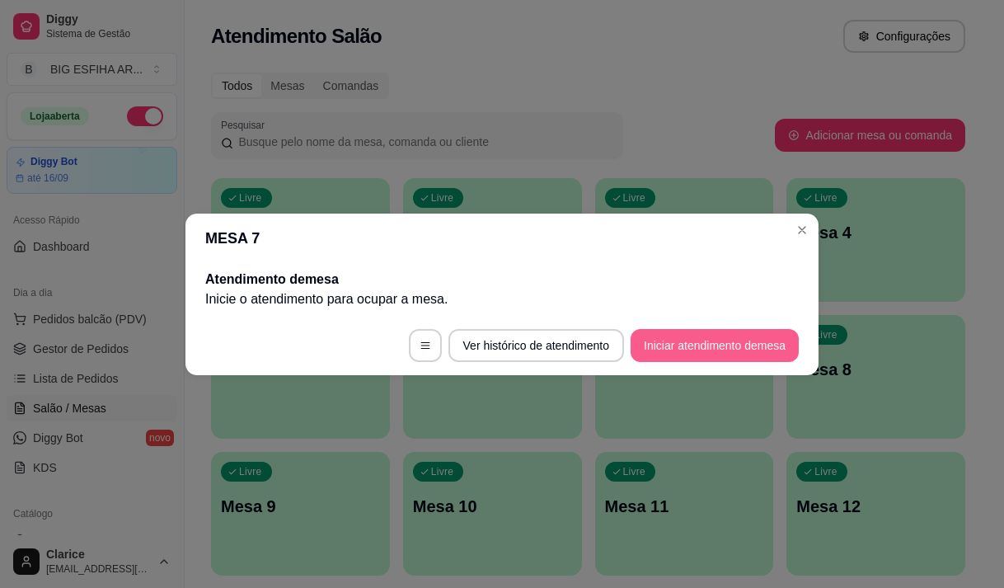
click at [708, 344] on button "Iniciar atendimento de mesa" at bounding box center [715, 345] width 168 height 33
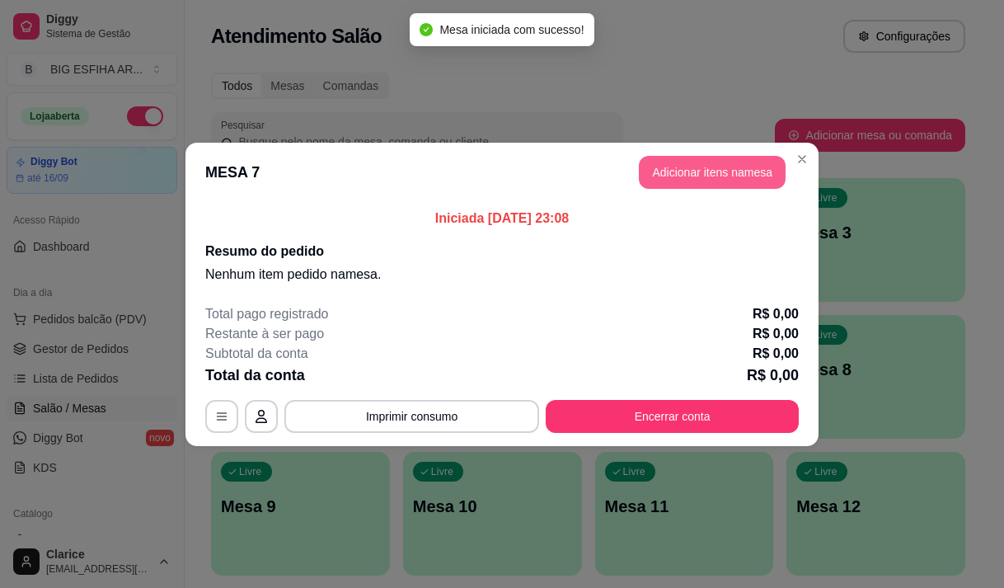
click at [716, 188] on button "Adicionar itens na mesa" at bounding box center [712, 172] width 147 height 33
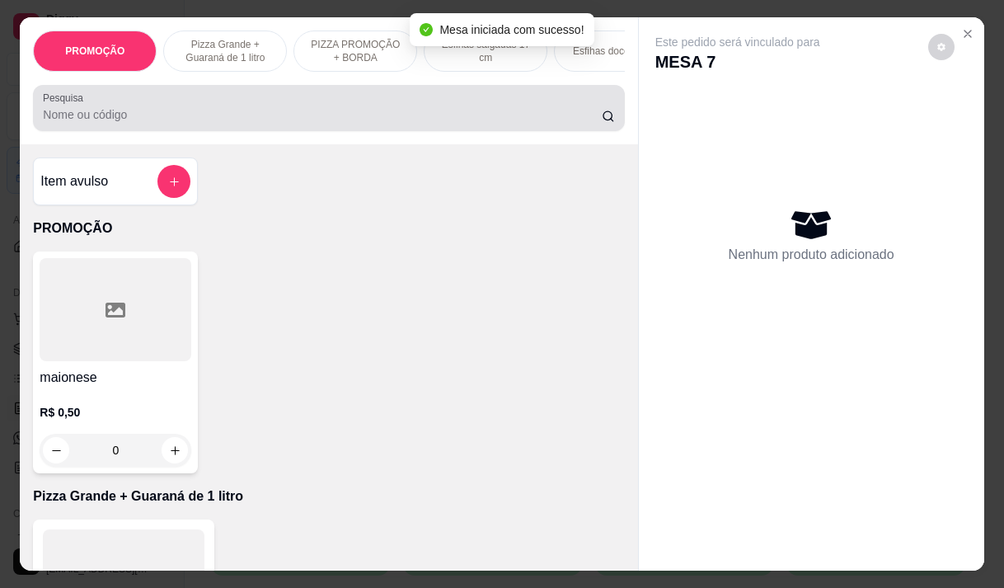
click at [88, 114] on input "Pesquisa" at bounding box center [322, 114] width 559 height 16
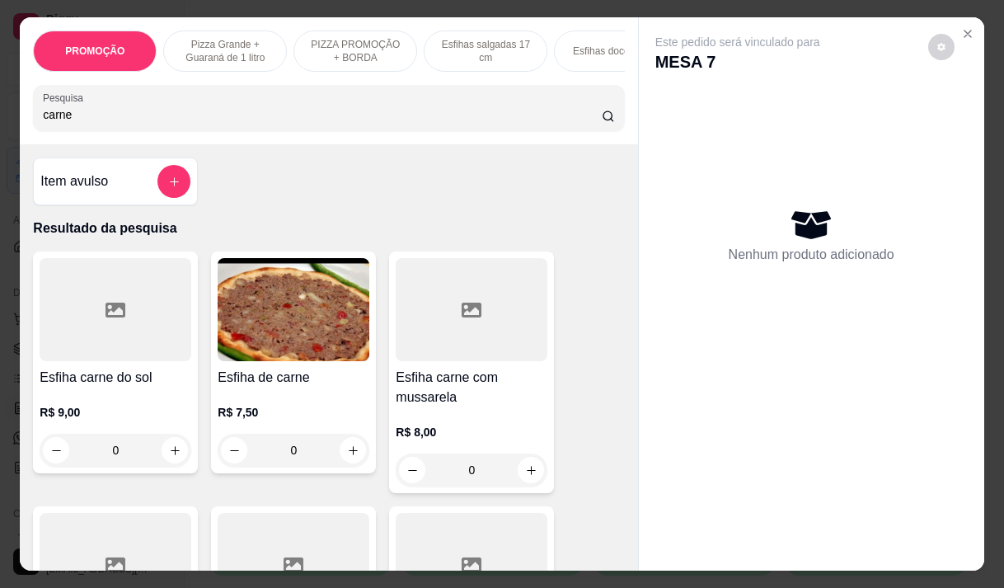
click at [461, 361] on div at bounding box center [472, 309] width 152 height 103
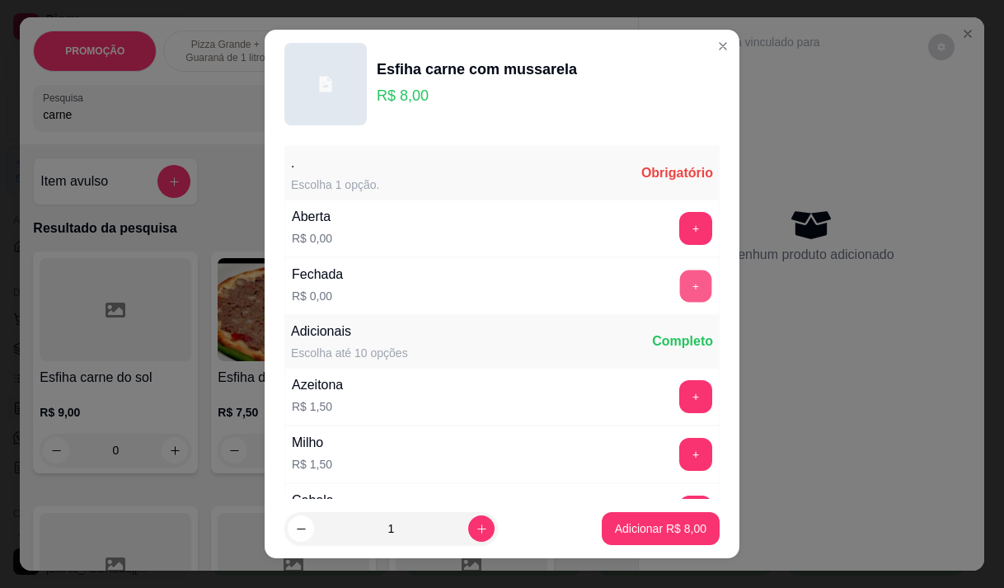
click at [681, 283] on button "+" at bounding box center [696, 286] width 32 height 32
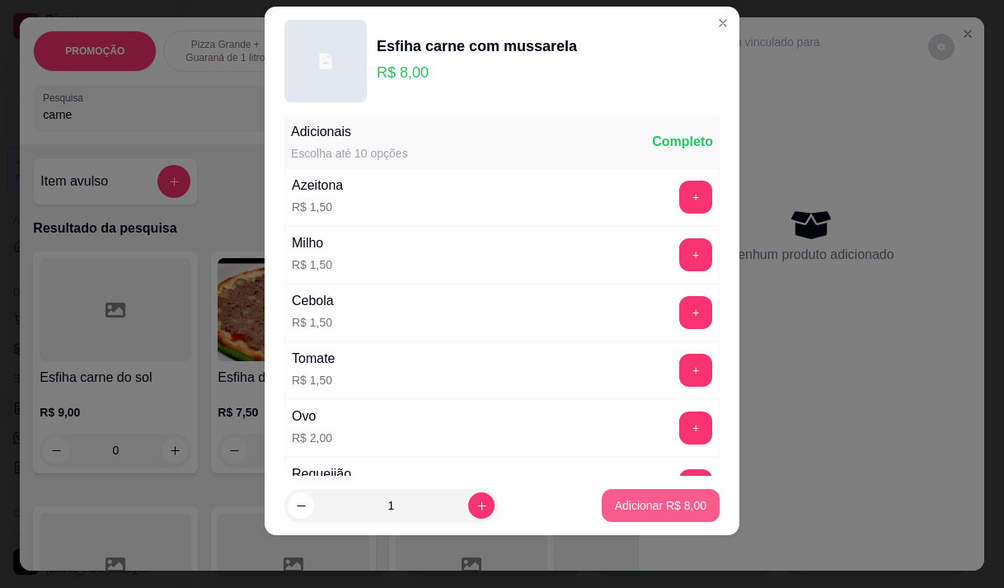
click at [630, 505] on p "Adicionar R$ 8,00" at bounding box center [661, 505] width 92 height 16
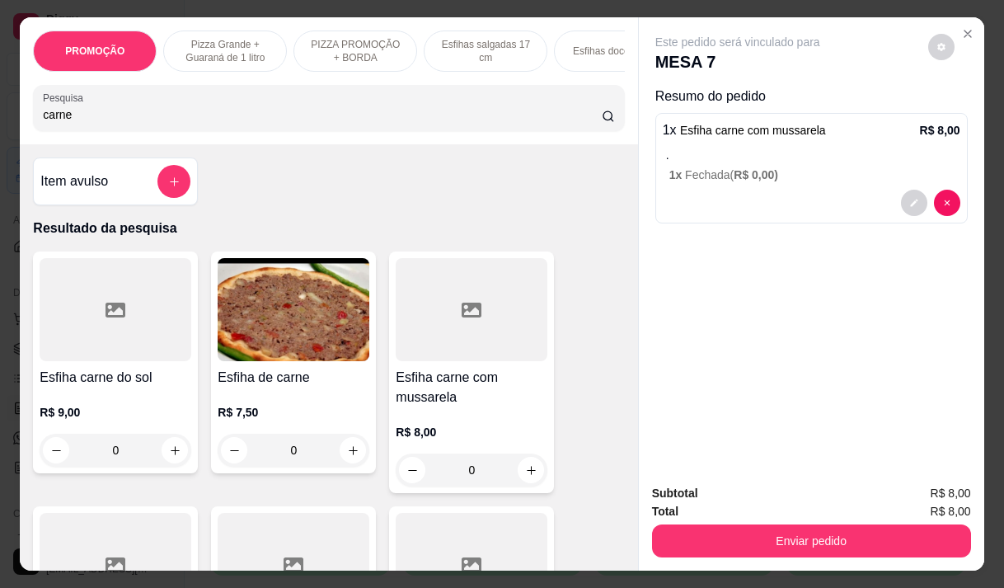
click at [113, 122] on input "carne" at bounding box center [322, 114] width 559 height 16
type input "c"
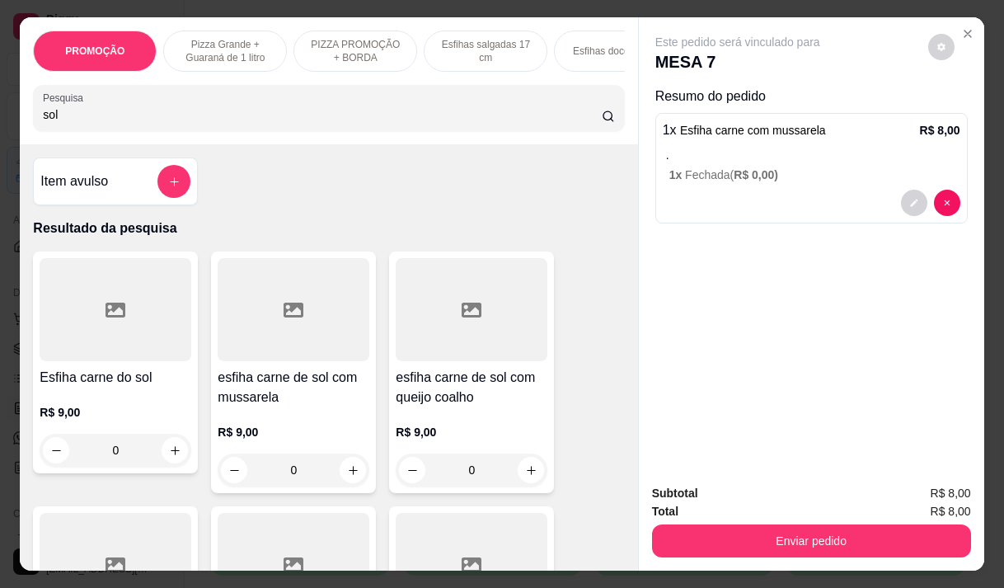
click at [275, 355] on div at bounding box center [294, 309] width 152 height 103
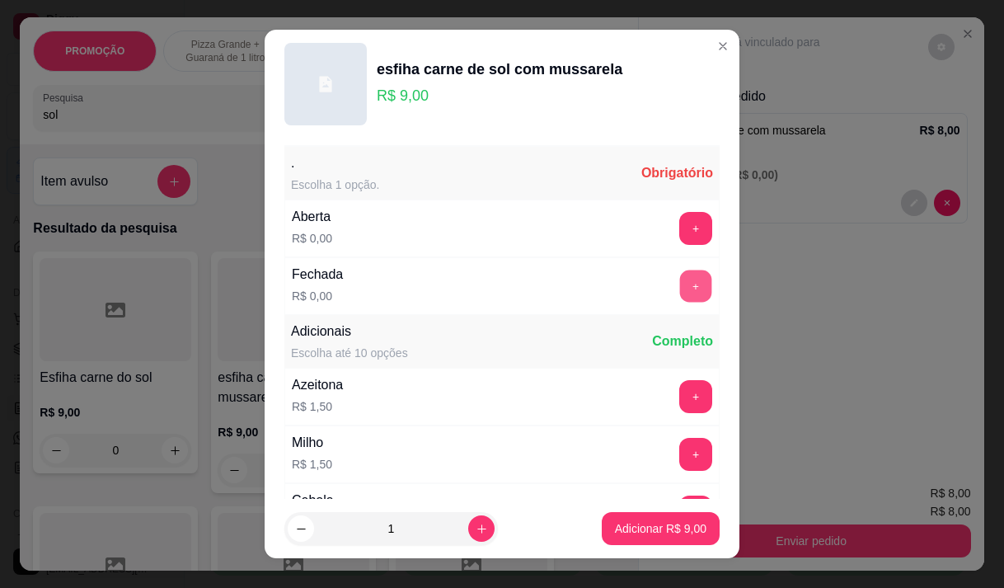
click at [680, 281] on button "+" at bounding box center [696, 286] width 32 height 32
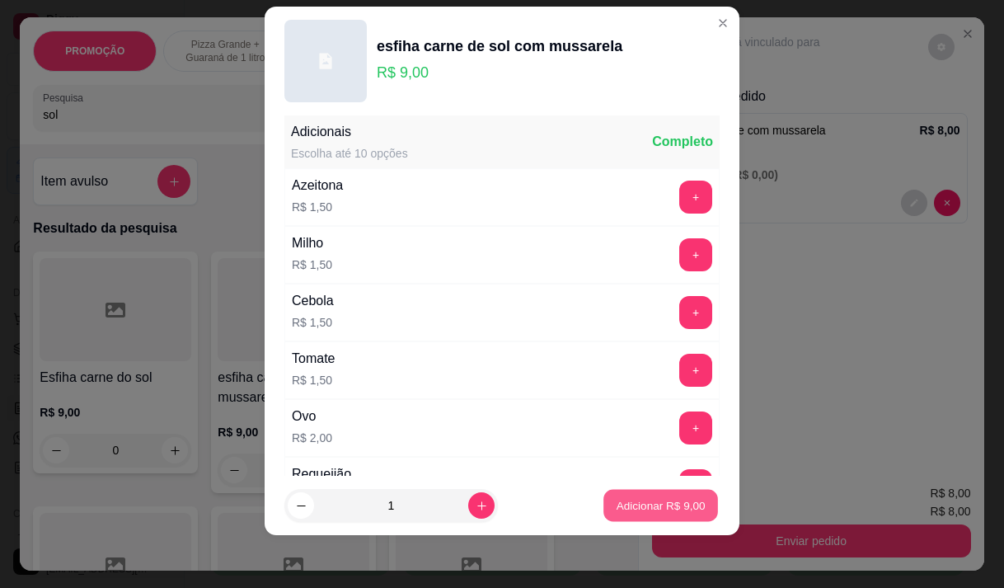
click at [637, 513] on p "Adicionar R$ 9,00" at bounding box center [660, 506] width 89 height 16
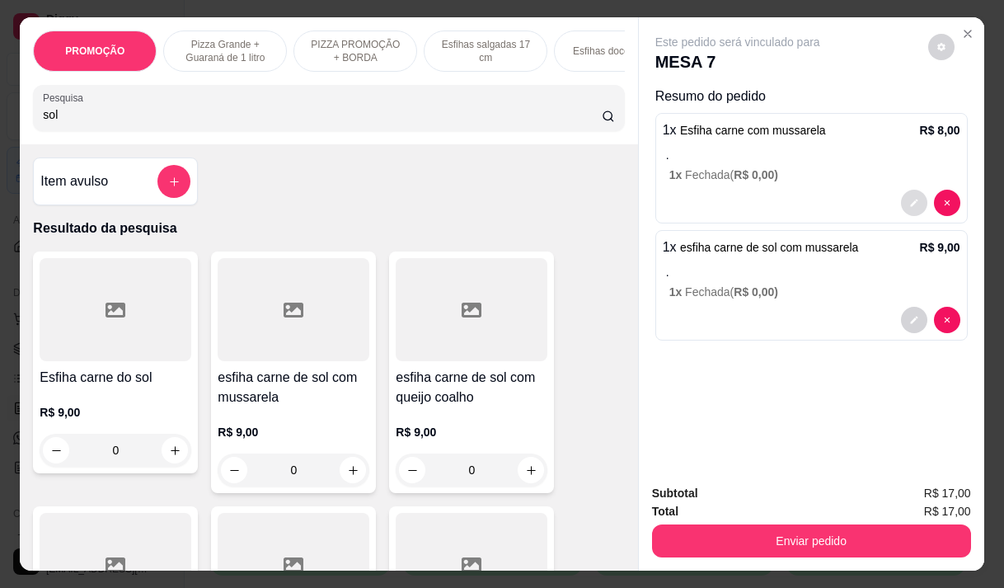
click at [910, 198] on icon "decrease-product-quantity" at bounding box center [915, 203] width 10 height 10
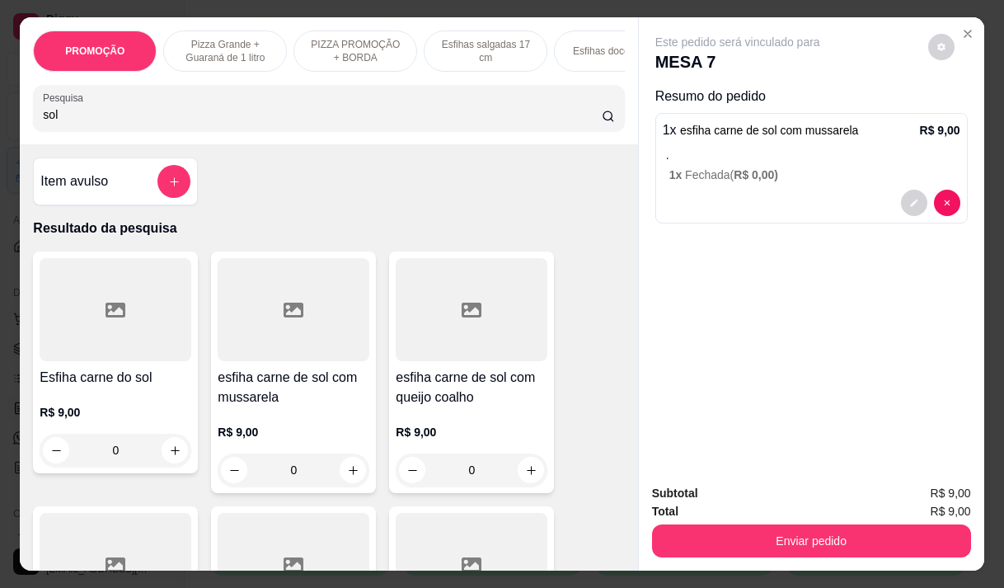
click at [90, 115] on input "sol" at bounding box center [322, 114] width 559 height 16
type input "s"
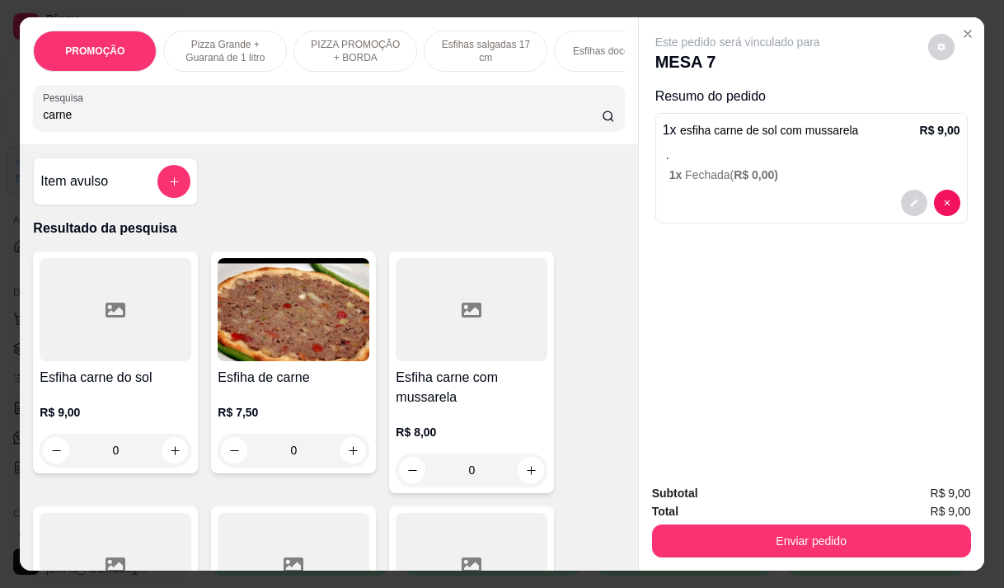
type input "carne"
click at [281, 361] on img at bounding box center [294, 309] width 152 height 103
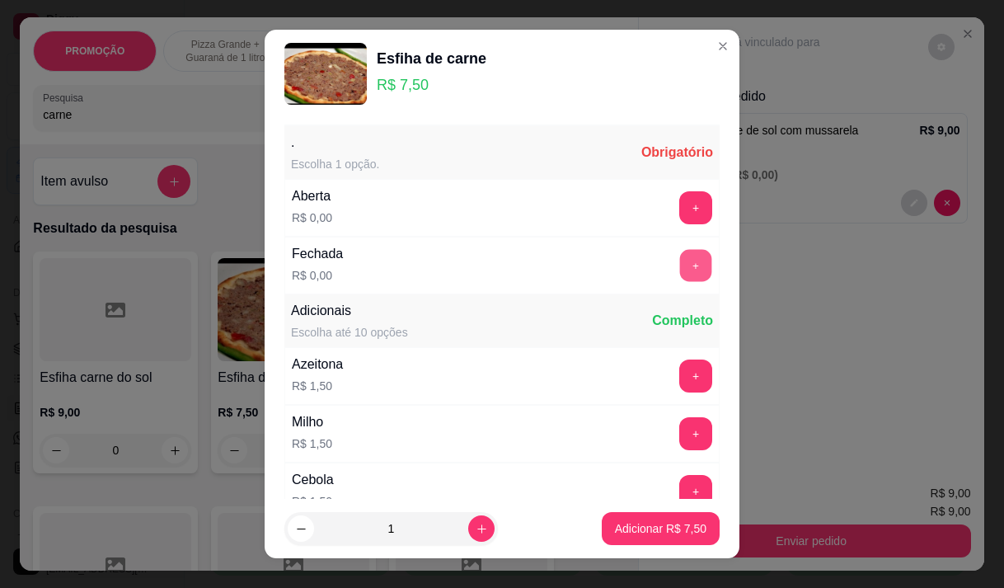
click at [680, 259] on button "+" at bounding box center [696, 265] width 32 height 32
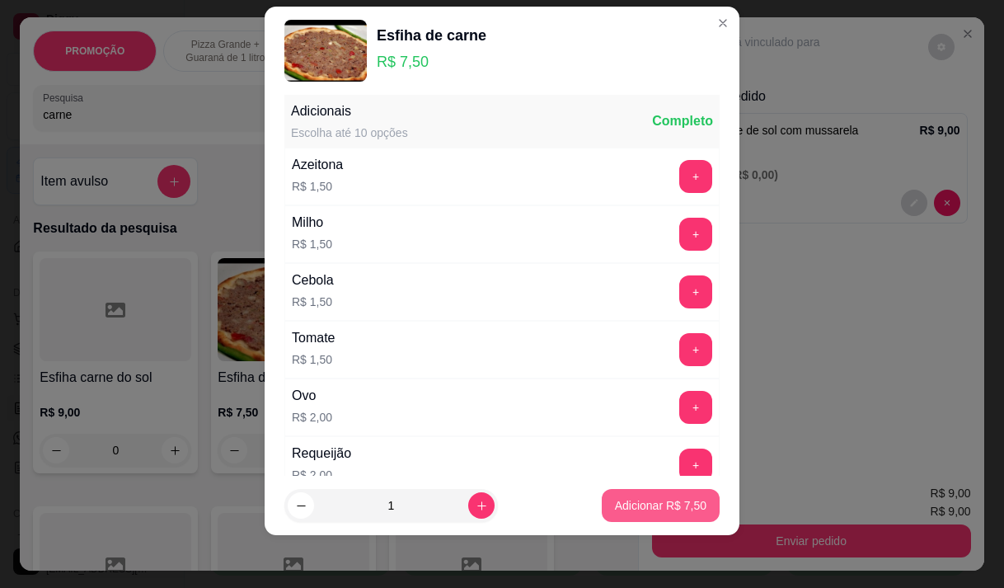
click at [661, 499] on p "Adicionar R$ 7,50" at bounding box center [661, 505] width 92 height 16
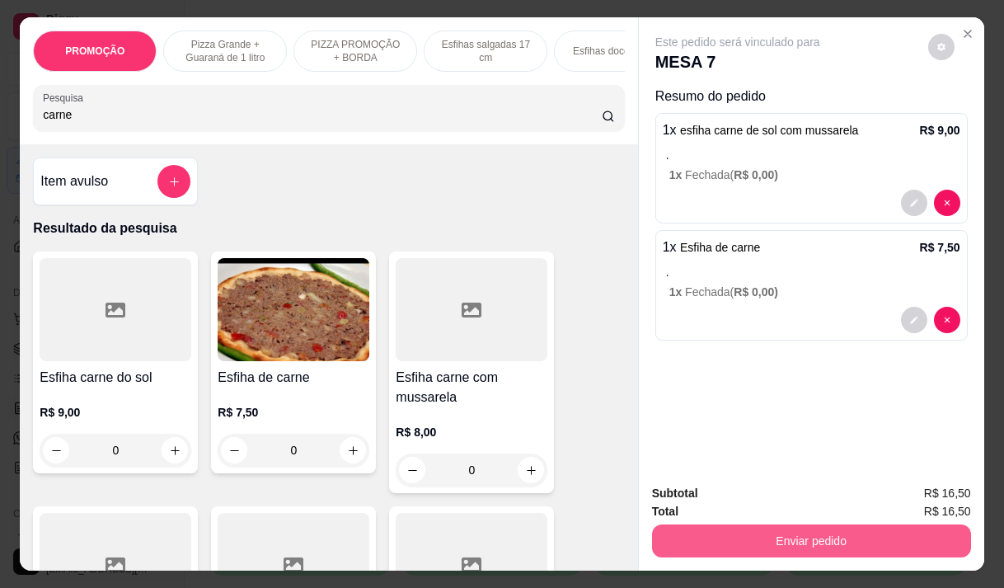
click at [749, 526] on button "Enviar pedido" at bounding box center [811, 540] width 319 height 33
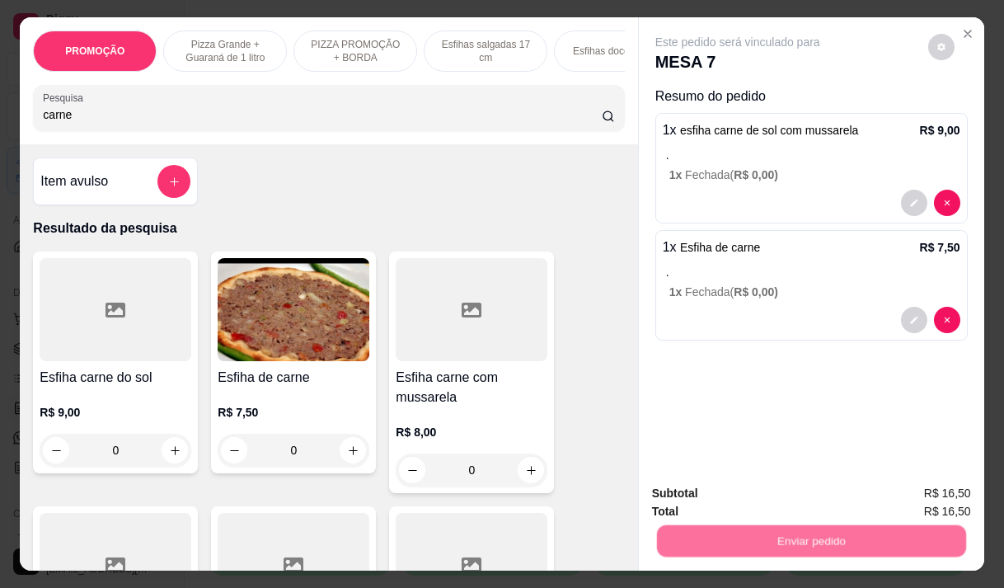
click at [753, 504] on button "Não registrar e enviar pedido" at bounding box center [757, 493] width 167 height 31
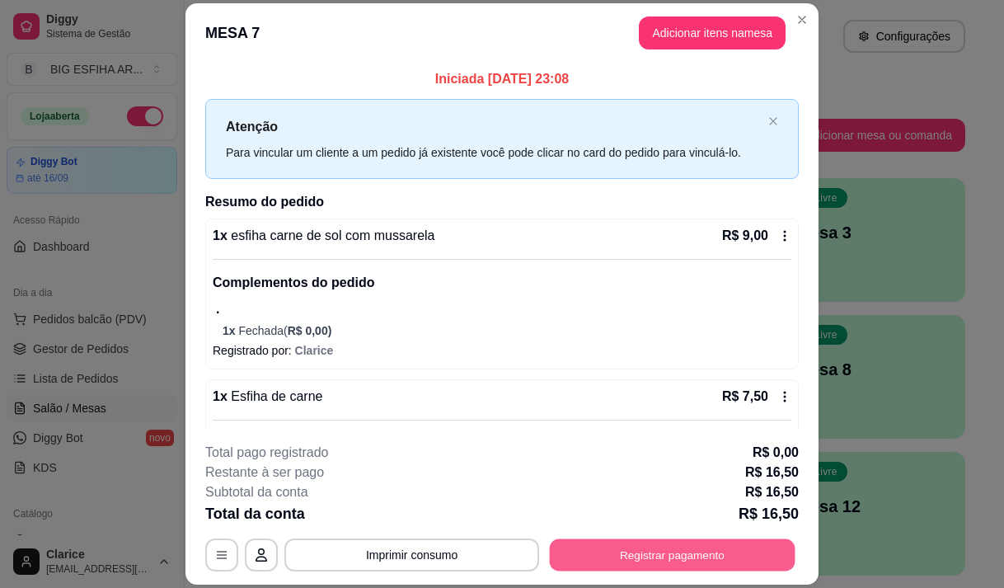
click at [717, 541] on button "Registrar pagamento" at bounding box center [673, 555] width 246 height 32
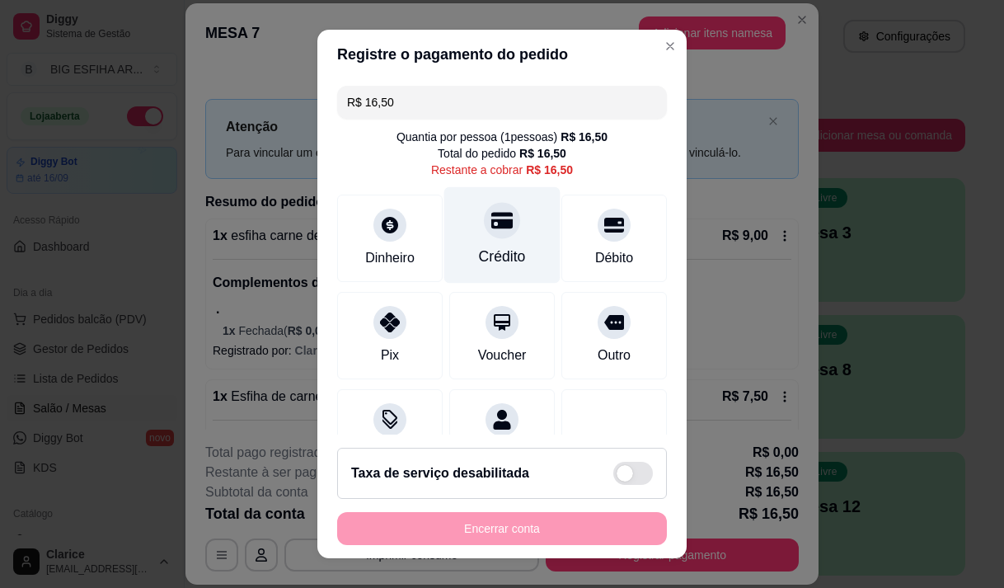
click at [473, 242] on div "Crédito" at bounding box center [502, 234] width 116 height 96
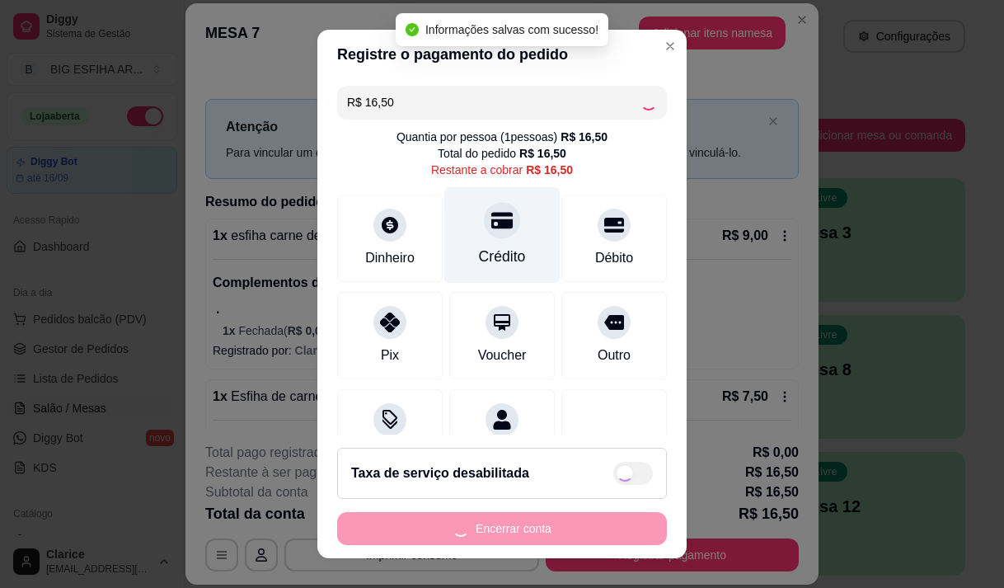
type input "R$ 0,00"
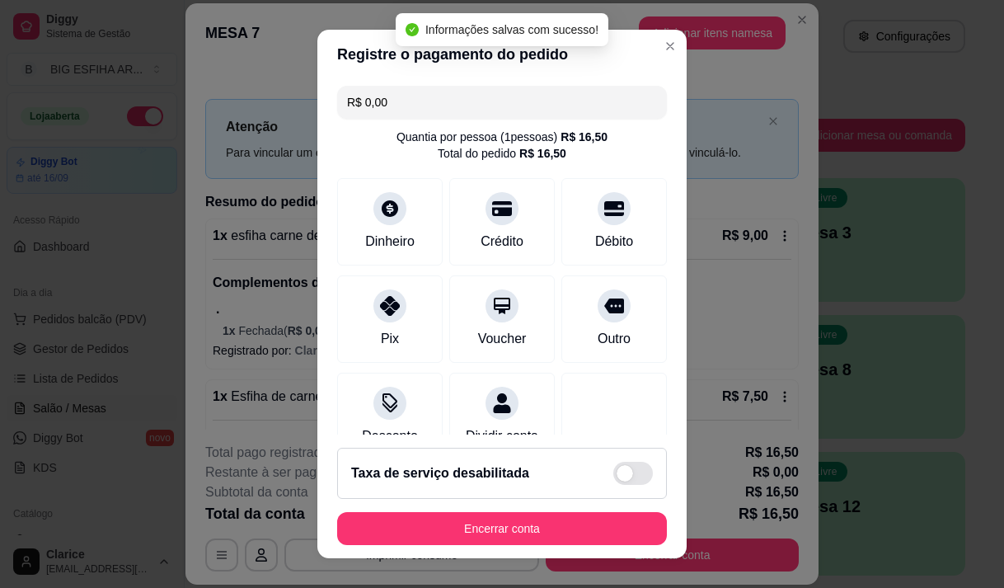
scroll to position [137, 0]
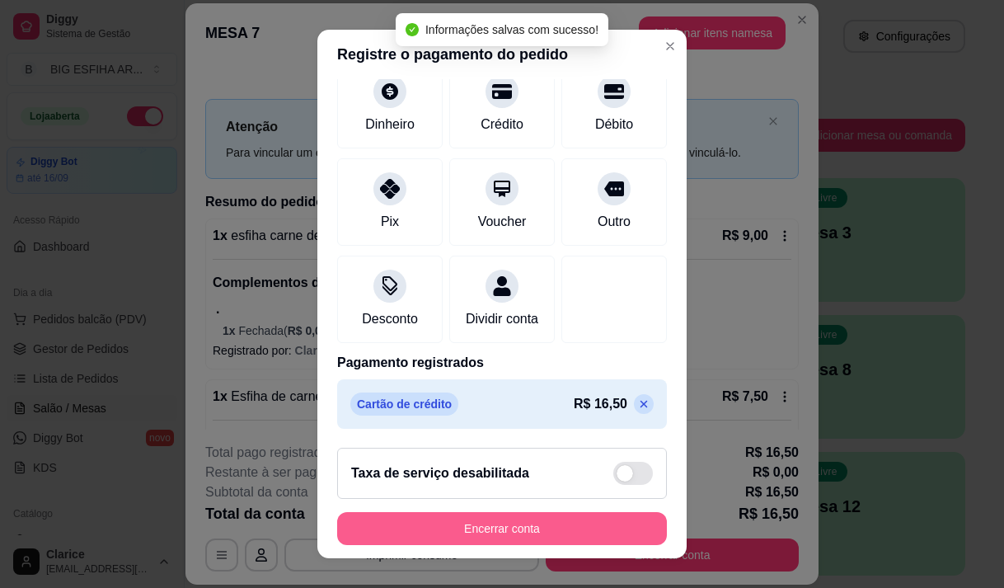
click at [485, 523] on button "Encerrar conta" at bounding box center [502, 528] width 330 height 33
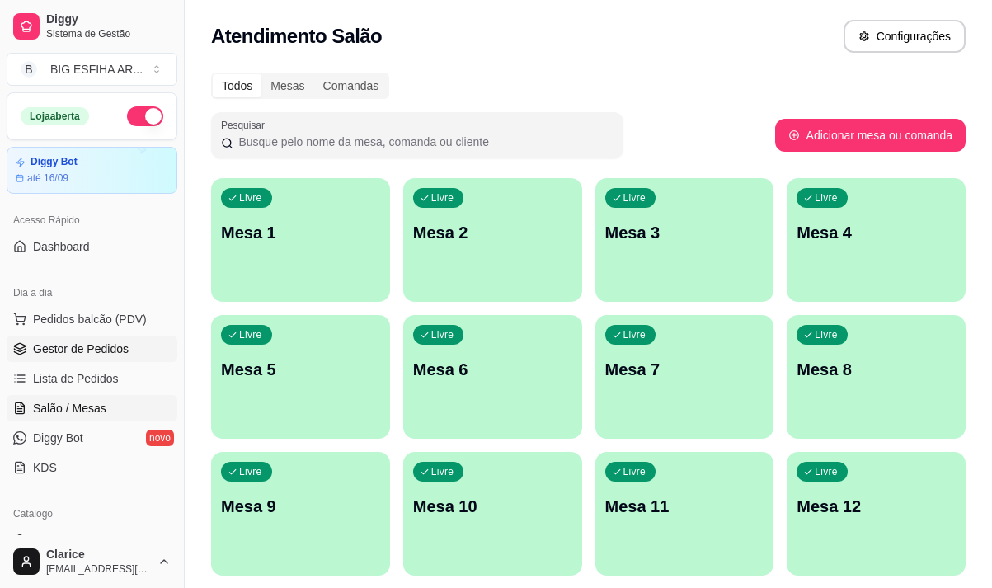
click at [76, 350] on span "Gestor de Pedidos" at bounding box center [81, 349] width 96 height 16
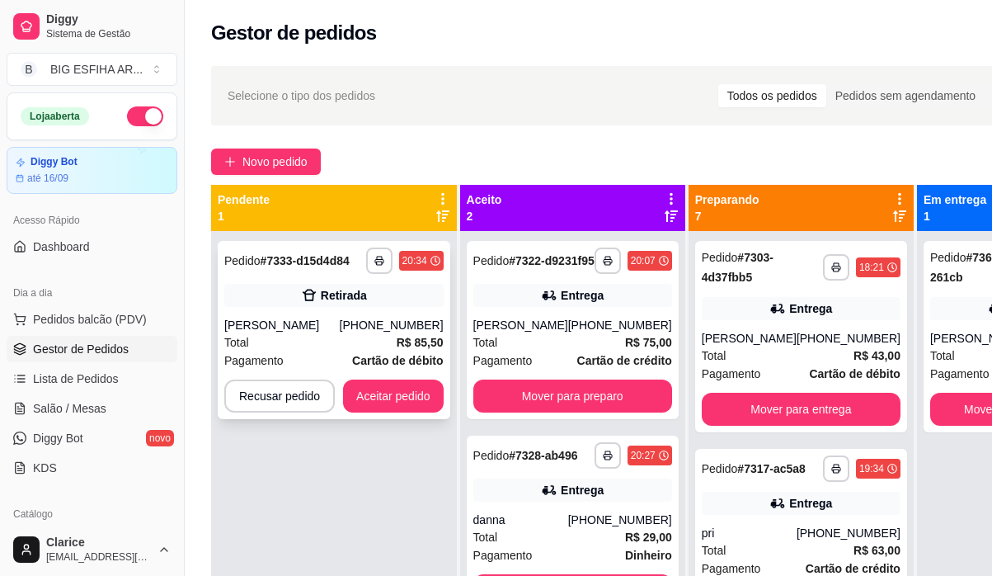
click at [291, 335] on div "Total R$ 85,50" at bounding box center [333, 342] width 219 height 18
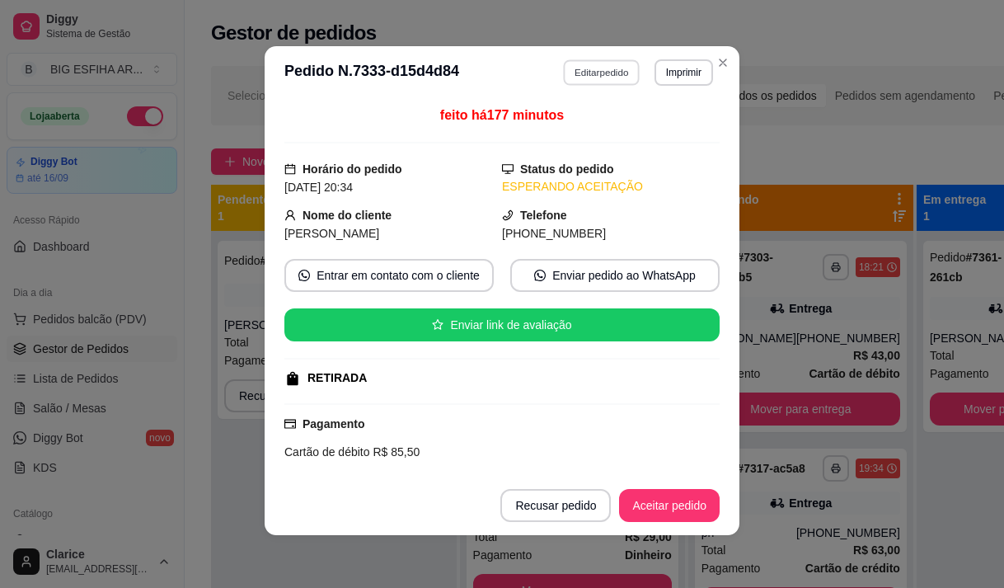
click at [579, 77] on button "Editar pedido" at bounding box center [602, 72] width 77 height 26
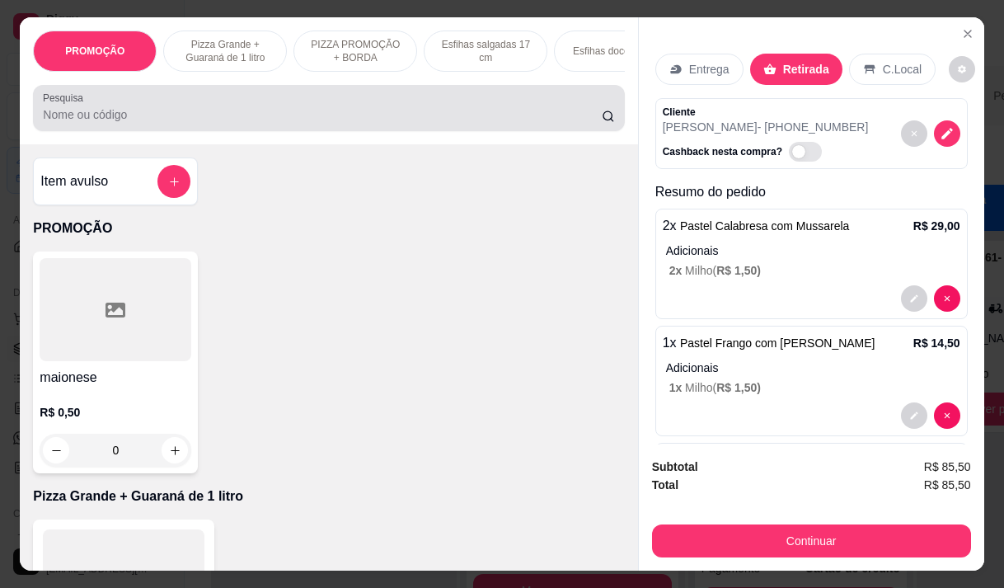
click at [278, 123] on input "Pesquisa" at bounding box center [322, 114] width 559 height 16
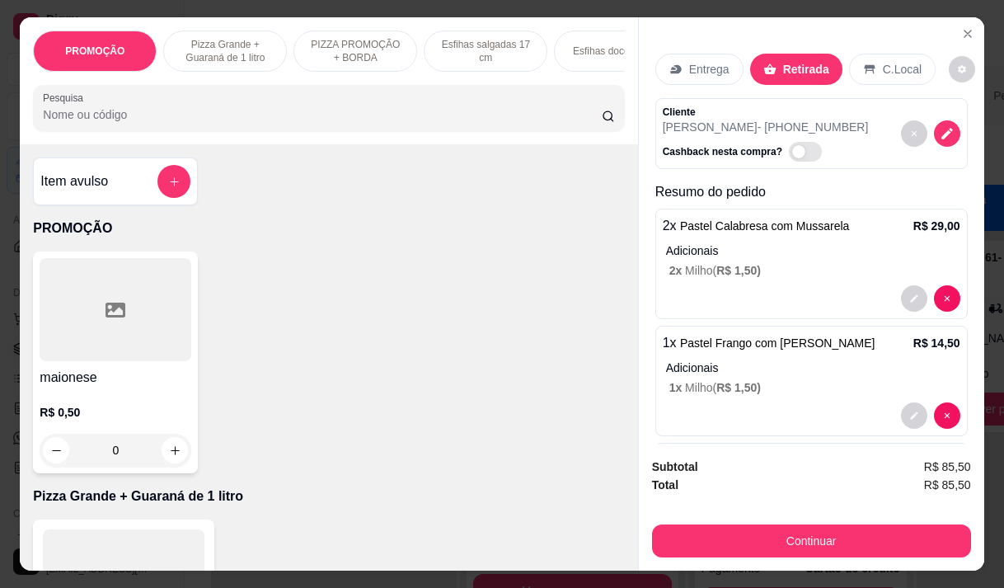
scroll to position [238, 0]
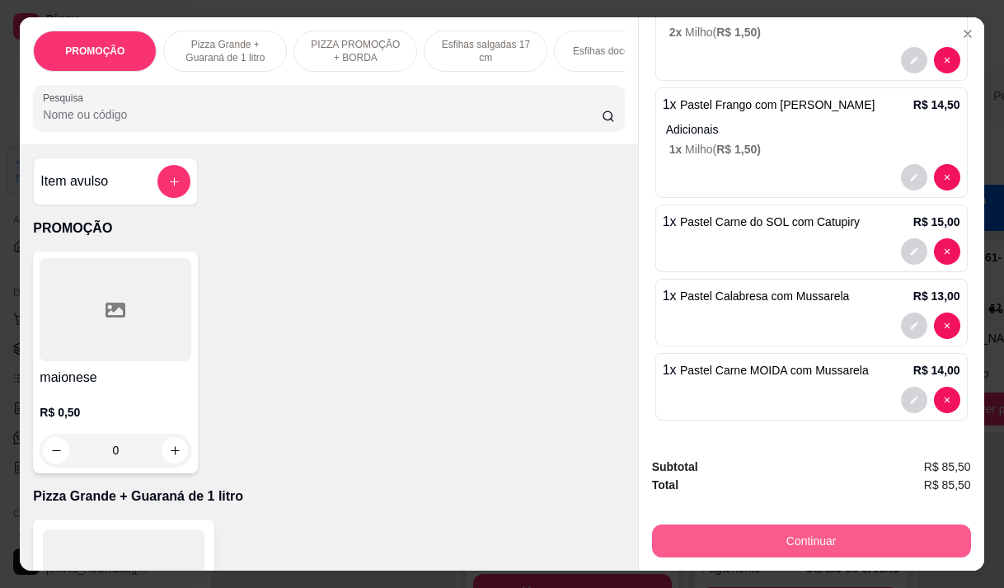
click at [796, 536] on button "Continuar" at bounding box center [811, 540] width 319 height 33
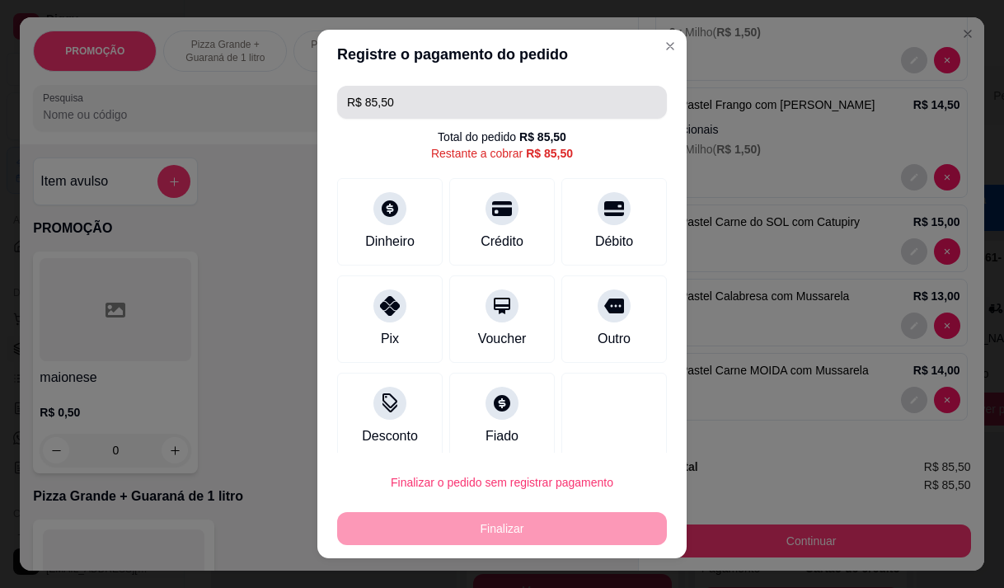
click at [454, 106] on input "R$ 85,50" at bounding box center [502, 102] width 310 height 33
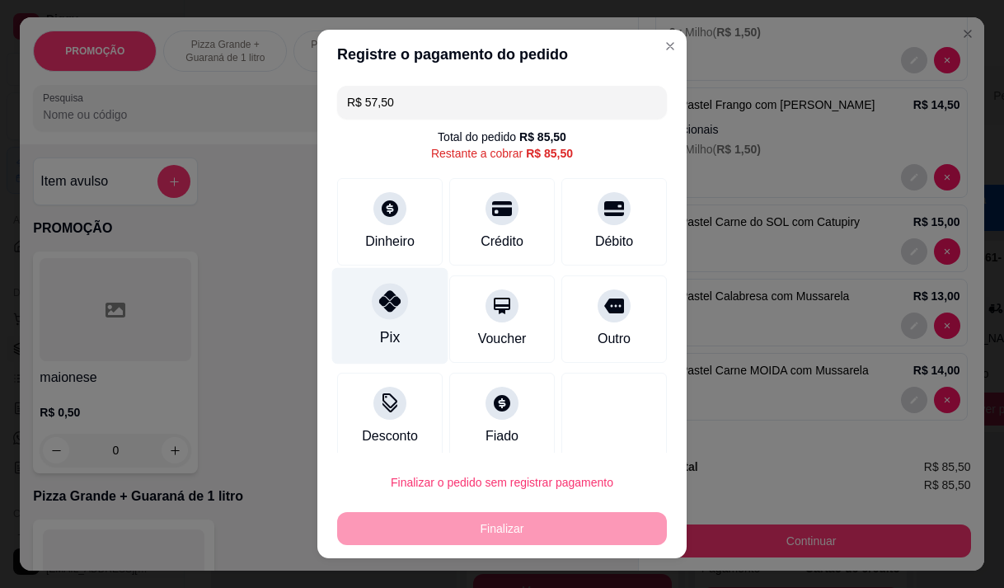
click at [379, 303] on icon at bounding box center [389, 300] width 21 height 21
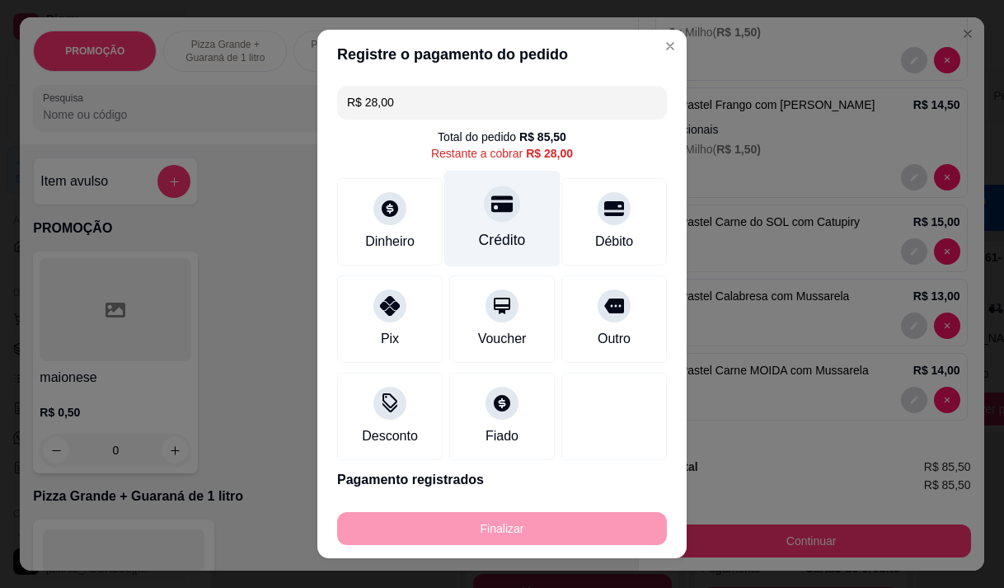
click at [488, 233] on div "Crédito" at bounding box center [502, 239] width 47 height 21
type input "R$ 0,00"
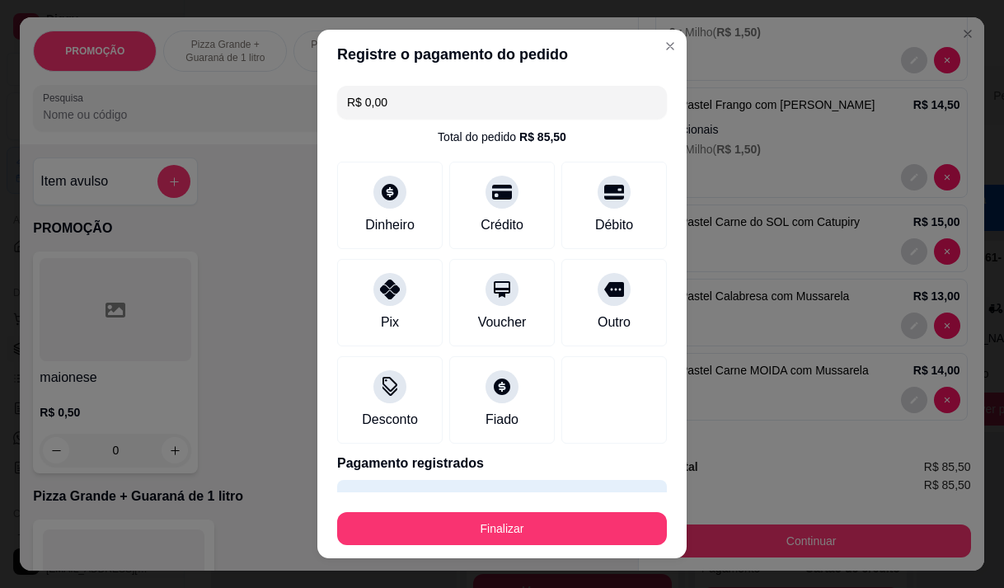
scroll to position [106, 0]
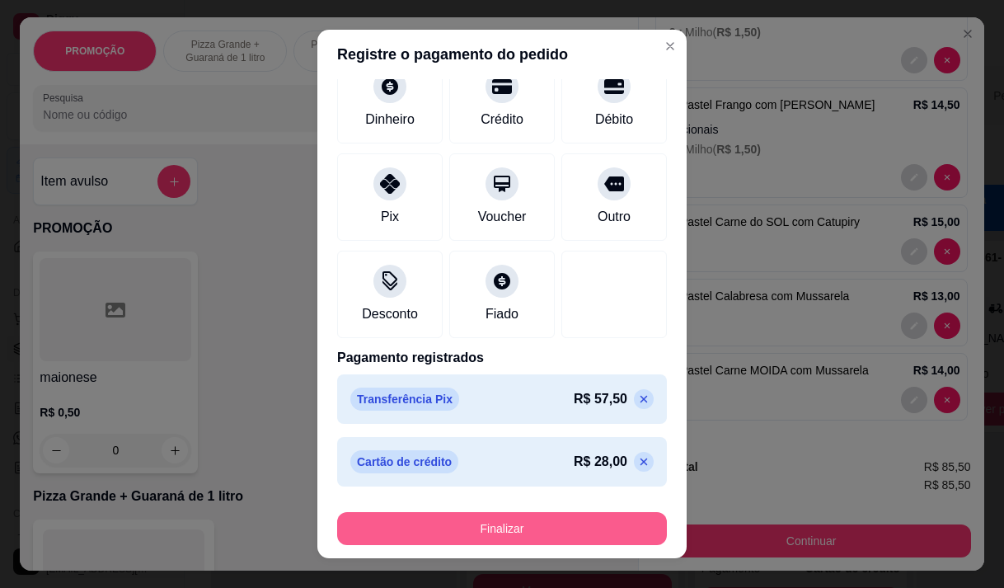
click at [472, 538] on button "Finalizar" at bounding box center [502, 528] width 330 height 33
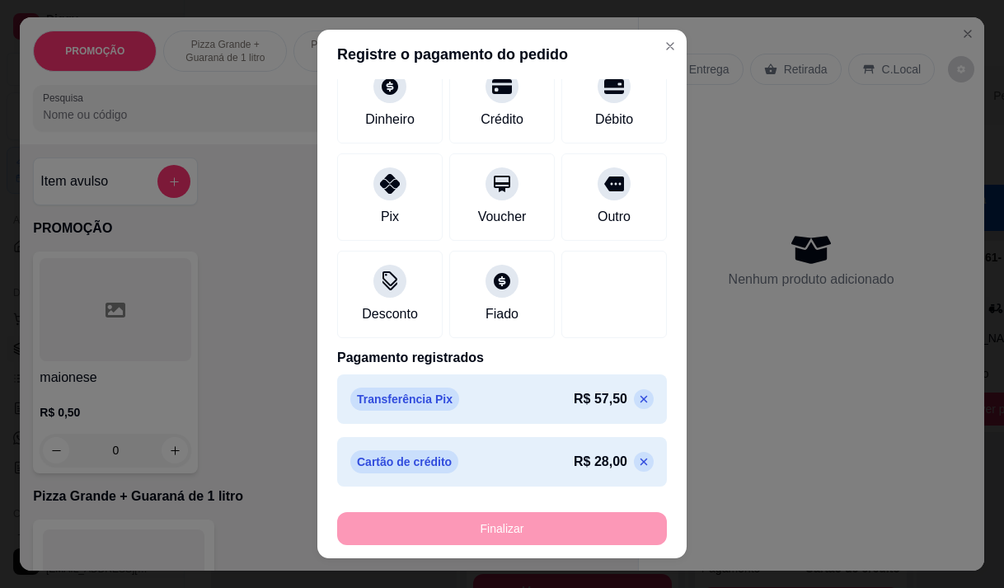
type input "0"
type input "-R$ 85,50"
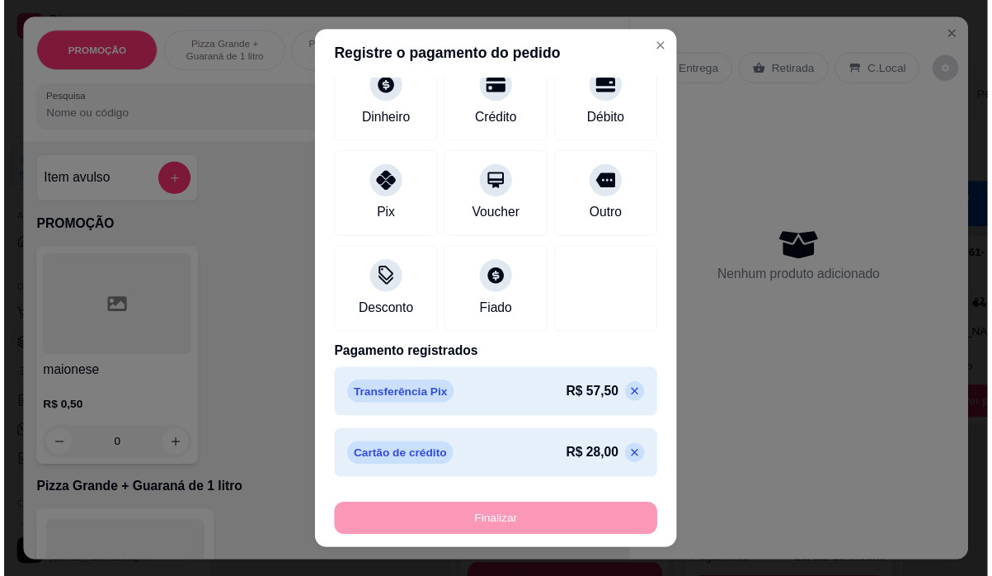
scroll to position [0, 0]
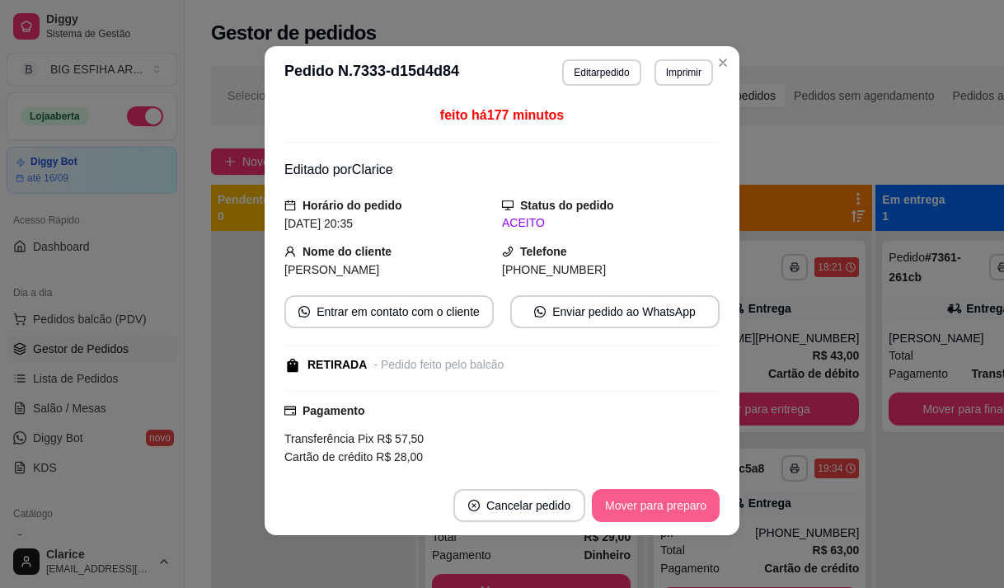
click at [597, 499] on button "Mover para preparo" at bounding box center [656, 505] width 128 height 33
click at [600, 497] on button "Mover para retirada disponível" at bounding box center [628, 506] width 176 height 32
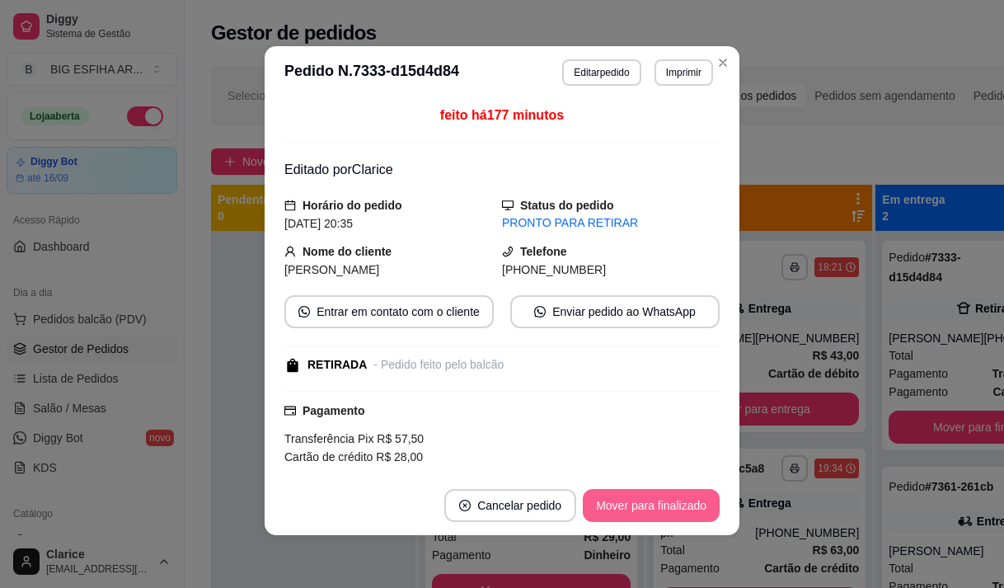
click at [675, 507] on button "Mover para finalizado" at bounding box center [651, 505] width 137 height 33
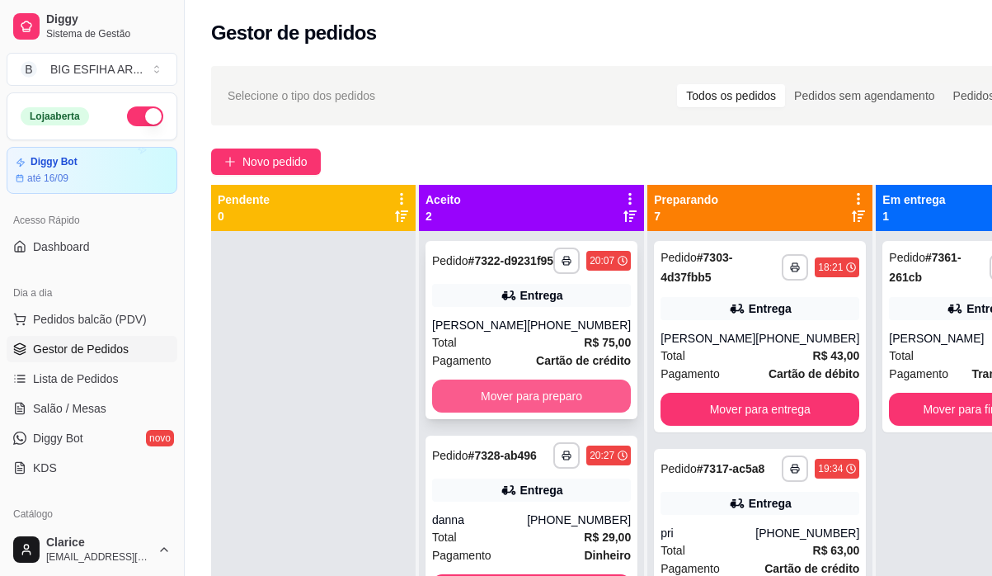
click at [466, 402] on button "Mover para preparo" at bounding box center [531, 395] width 199 height 33
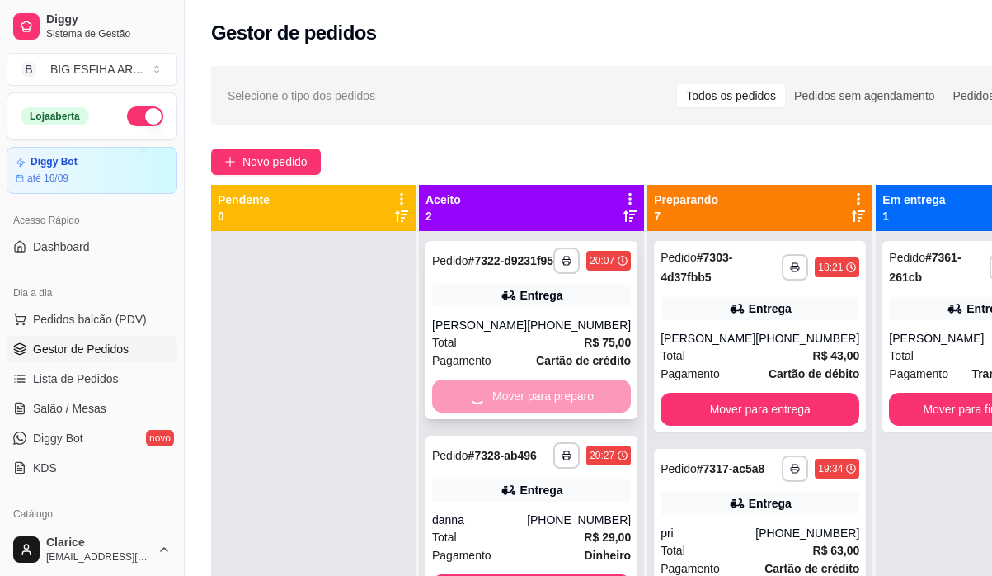
click at [466, 402] on div "Mover para preparo" at bounding box center [531, 395] width 199 height 33
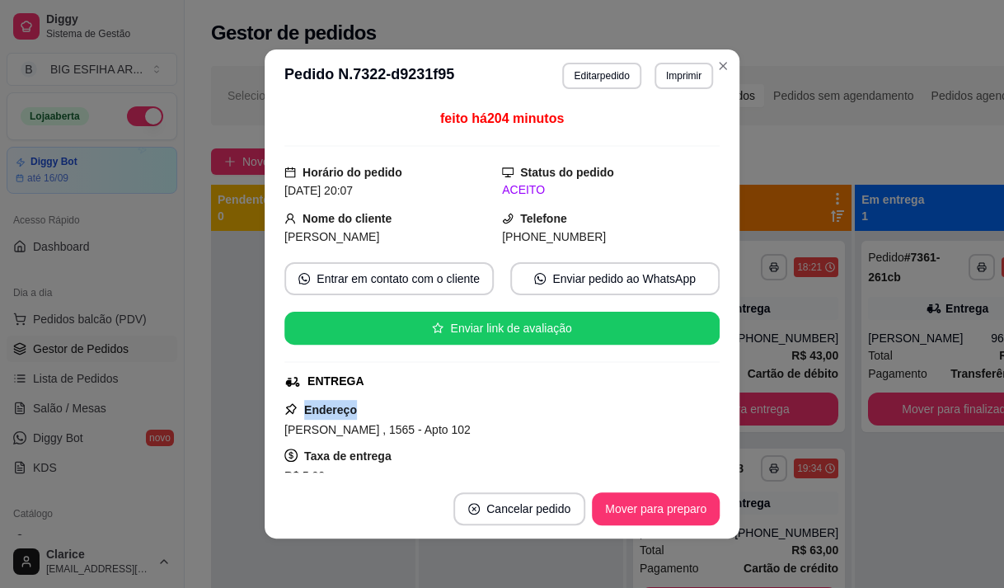
click at [466, 402] on div "Endereço Soares Bulcão , 1565 - Apto 102 Taxa de entrega R$ 5,00 Copiar Endereço" at bounding box center [501, 459] width 435 height 119
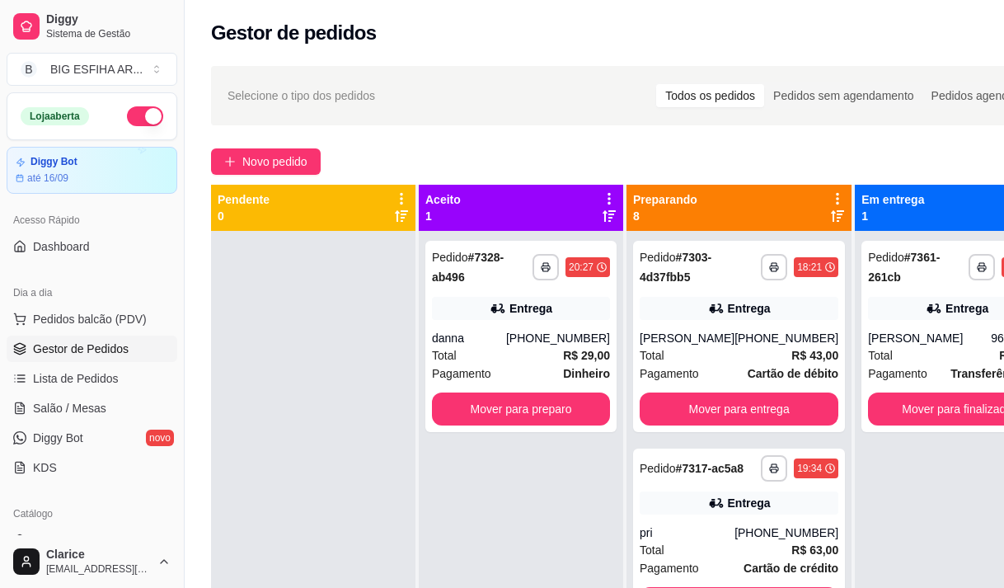
click at [466, 402] on div "Endereço Soares Bulcão , 1565 - Apto 102 Taxa de entrega R$ 5,00 Copiar Endereço" at bounding box center [501, 459] width 435 height 119
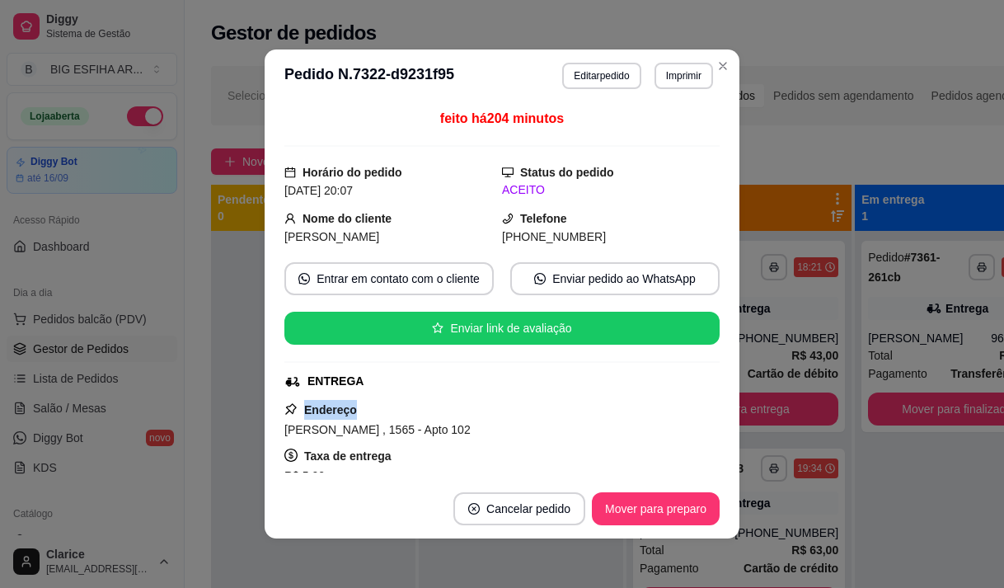
click at [466, 402] on div "Endereço Soares Bulcão , 1565 - Apto 102 Taxa de entrega R$ 5,00 Copiar Endereço" at bounding box center [501, 459] width 435 height 119
click at [711, 497] on button "Mover para preparo" at bounding box center [656, 508] width 128 height 33
click at [695, 501] on button "Mover para entrega" at bounding box center [656, 508] width 127 height 33
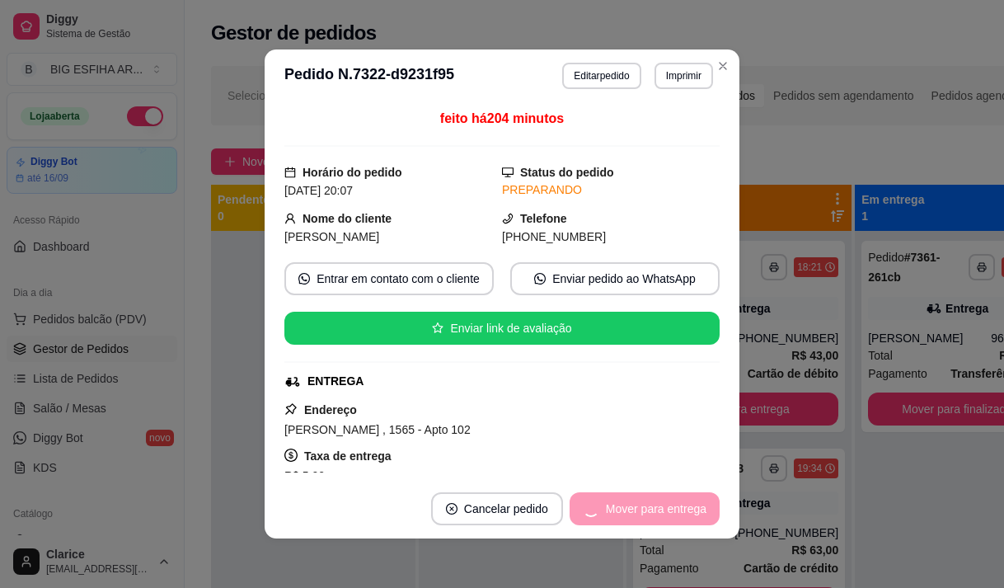
click at [693, 502] on div "Mover para entrega" at bounding box center [645, 508] width 150 height 33
click at [692, 502] on div "Mover para entrega" at bounding box center [645, 508] width 150 height 33
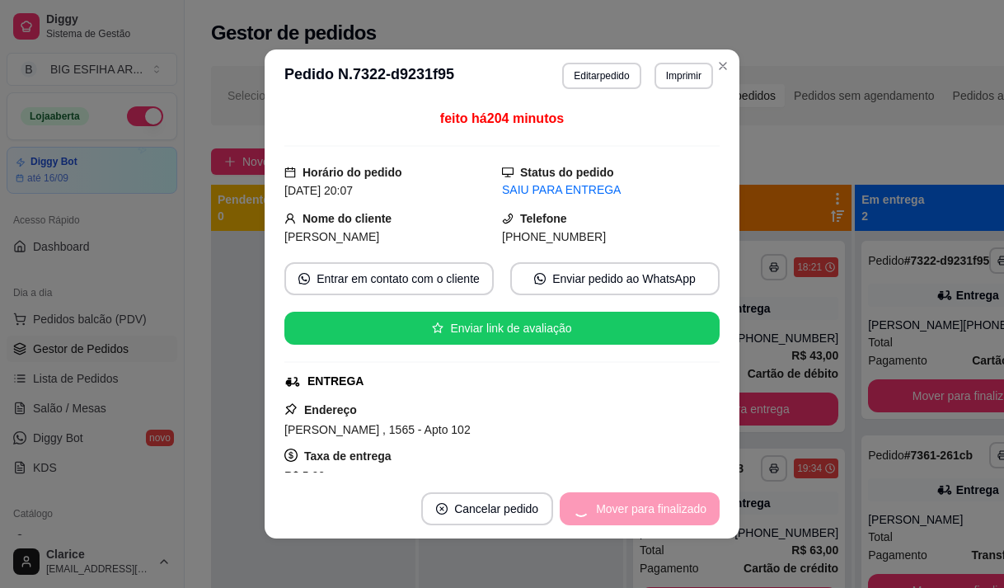
click at [689, 505] on div "Mover para finalizado" at bounding box center [640, 508] width 160 height 33
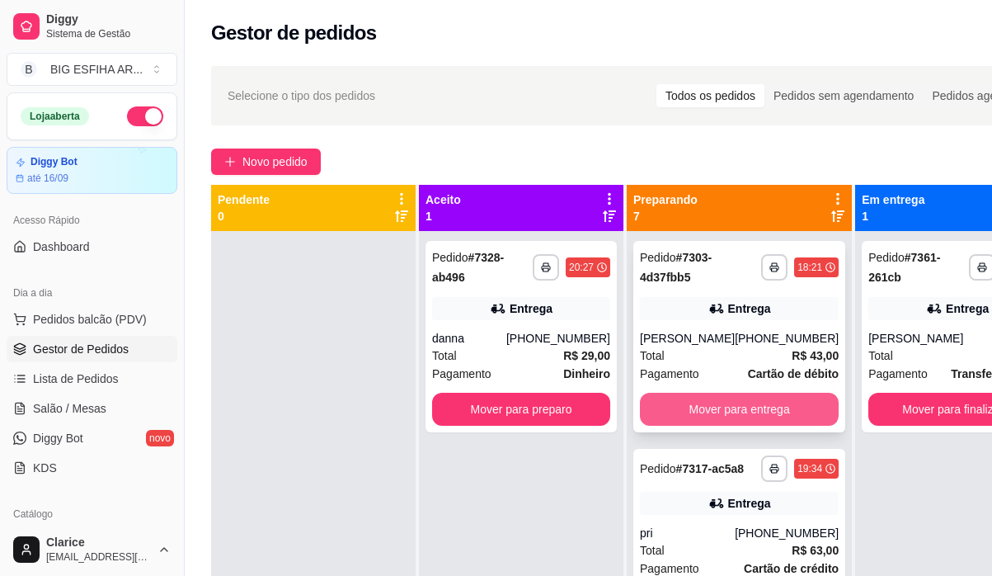
click at [689, 406] on button "Mover para entrega" at bounding box center [739, 409] width 199 height 33
click at [689, 406] on div "Mover para entrega" at bounding box center [739, 409] width 199 height 33
click at [689, 406] on div "Endereço RUBIA SAMPAIO, 1155 - APTO 204 Taxa de entrega R$ 5,00 Copiar Endereço" at bounding box center [497, 462] width 444 height 121
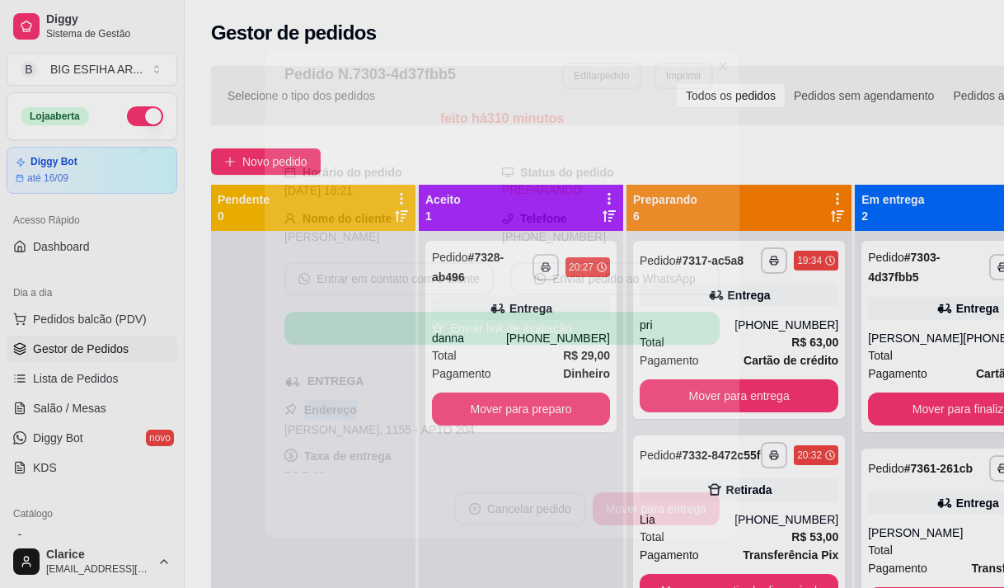
click at [689, 406] on div "Endereço RUBIA SAMPAIO, 1155 - APTO 204 Taxa de entrega R$ 5,00 Copiar Endereço" at bounding box center [501, 459] width 435 height 119
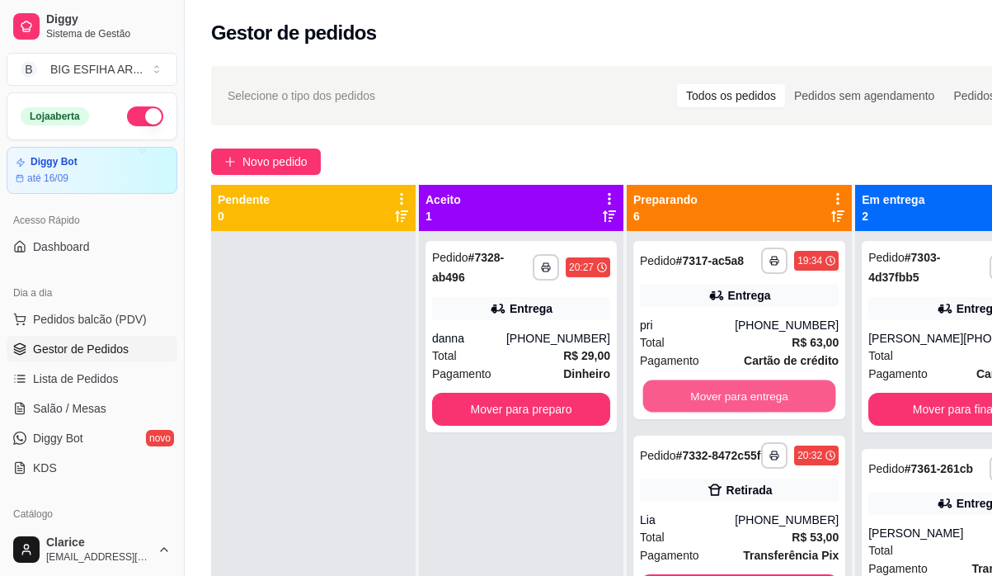
click at [746, 399] on button "Mover para entrega" at bounding box center [739, 396] width 193 height 32
click at [744, 379] on div "Mover para entrega" at bounding box center [739, 395] width 199 height 33
click at [742, 381] on div "Mover para entrega" at bounding box center [739, 395] width 199 height 33
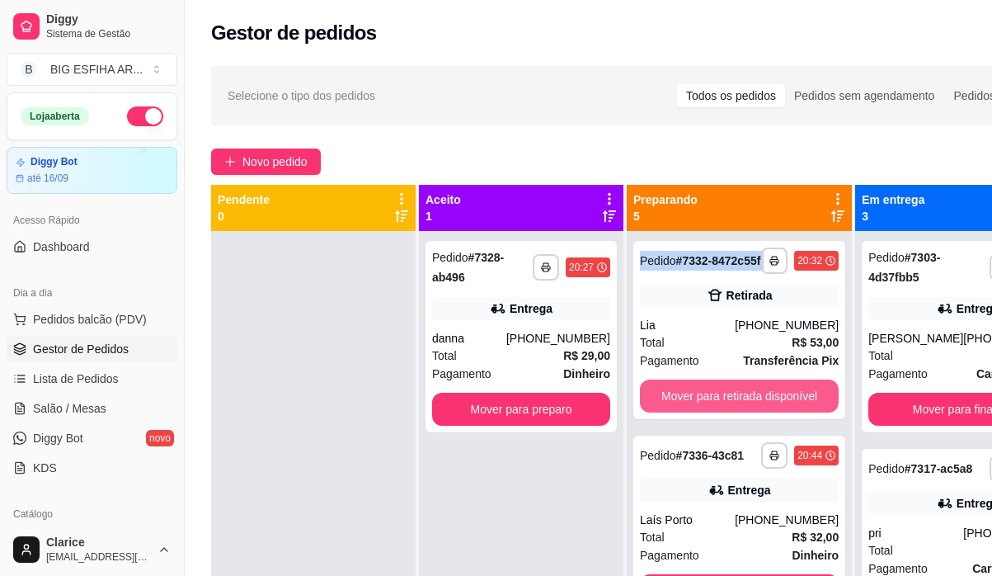
click at [749, 399] on button "Mover para retirada disponível" at bounding box center [739, 395] width 199 height 33
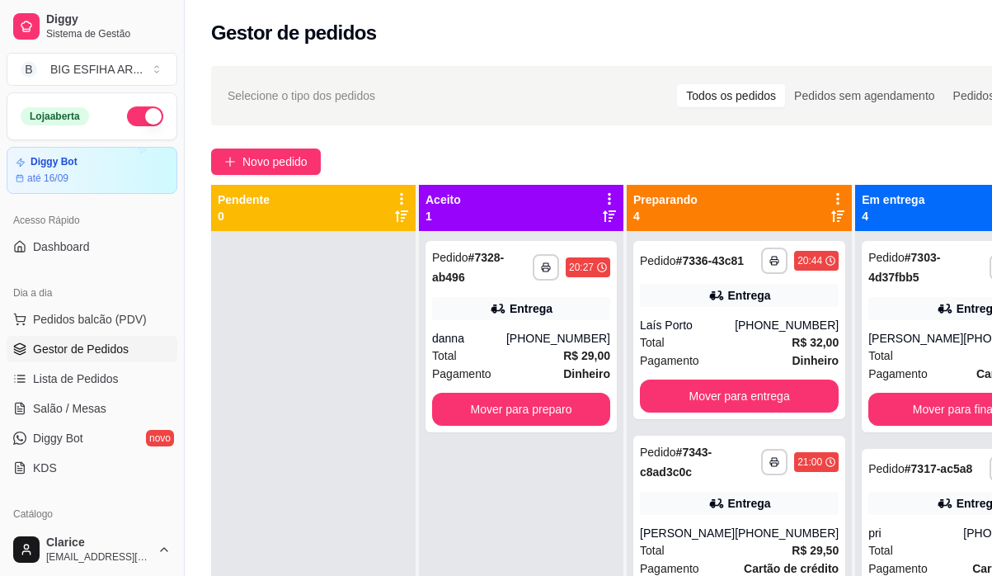
click at [455, 524] on div "**********" at bounding box center [521, 519] width 205 height 576
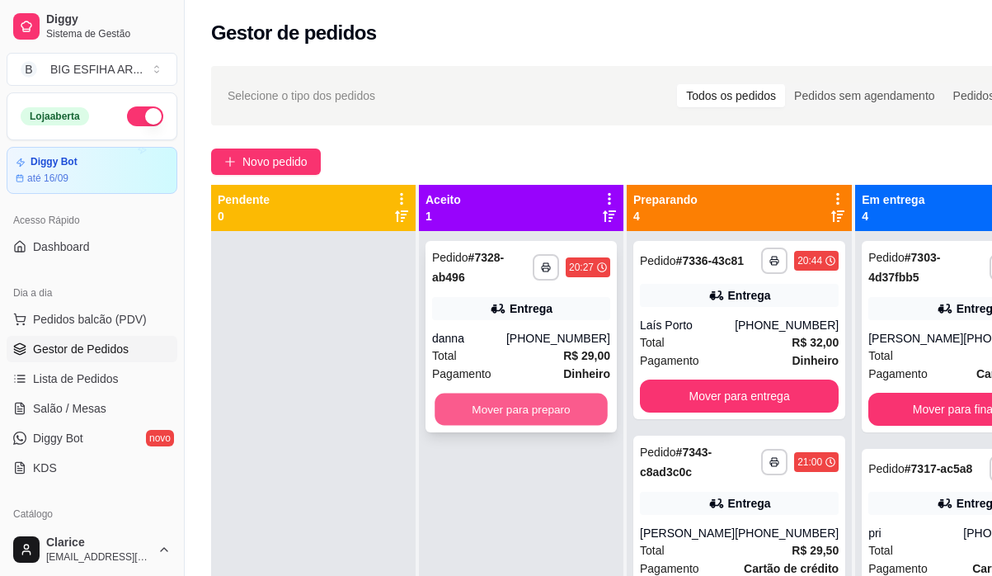
click at [492, 393] on button "Mover para preparo" at bounding box center [521, 409] width 173 height 32
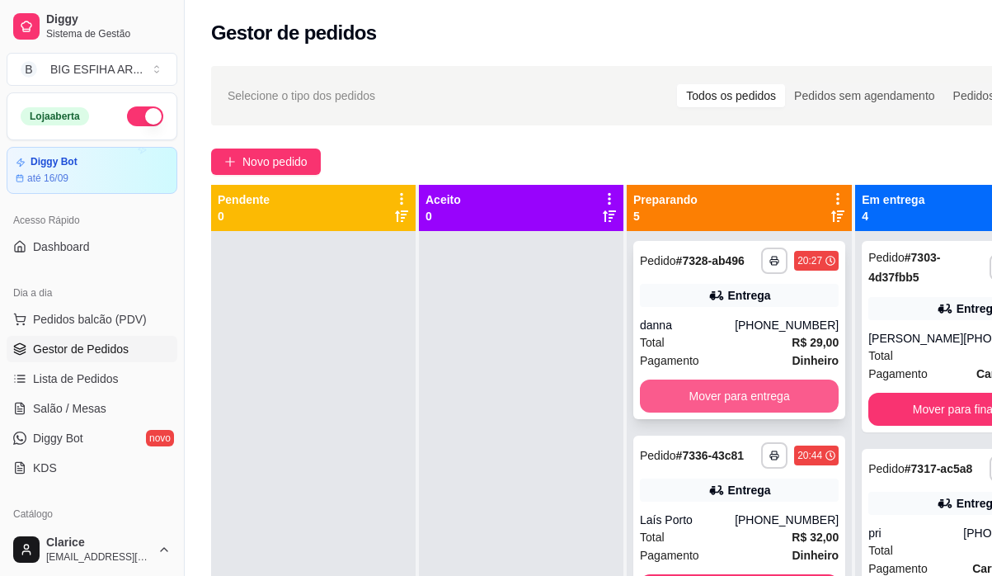
click at [724, 412] on button "Mover para entrega" at bounding box center [739, 395] width 199 height 33
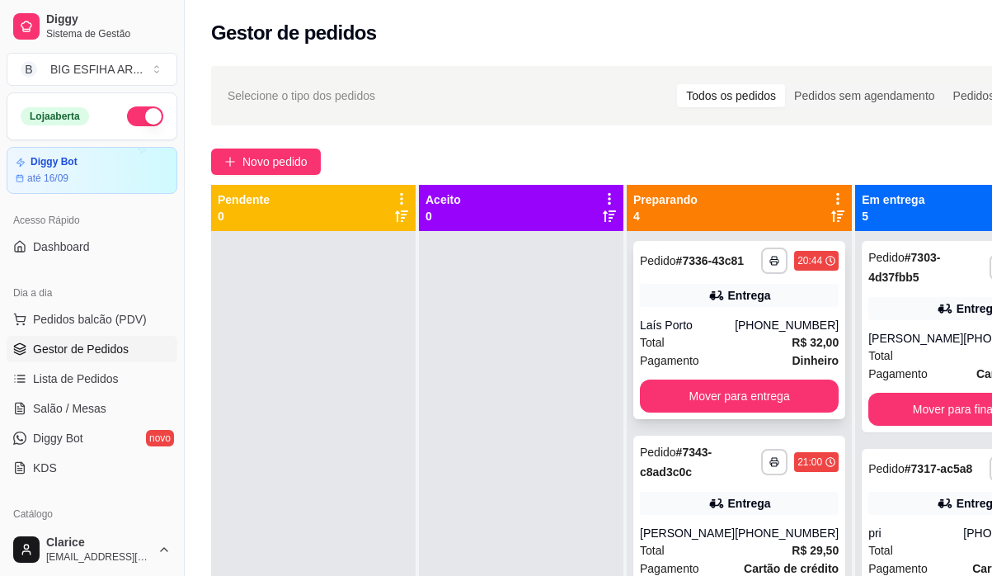
click at [723, 405] on button "Mover para entrega" at bounding box center [739, 395] width 199 height 33
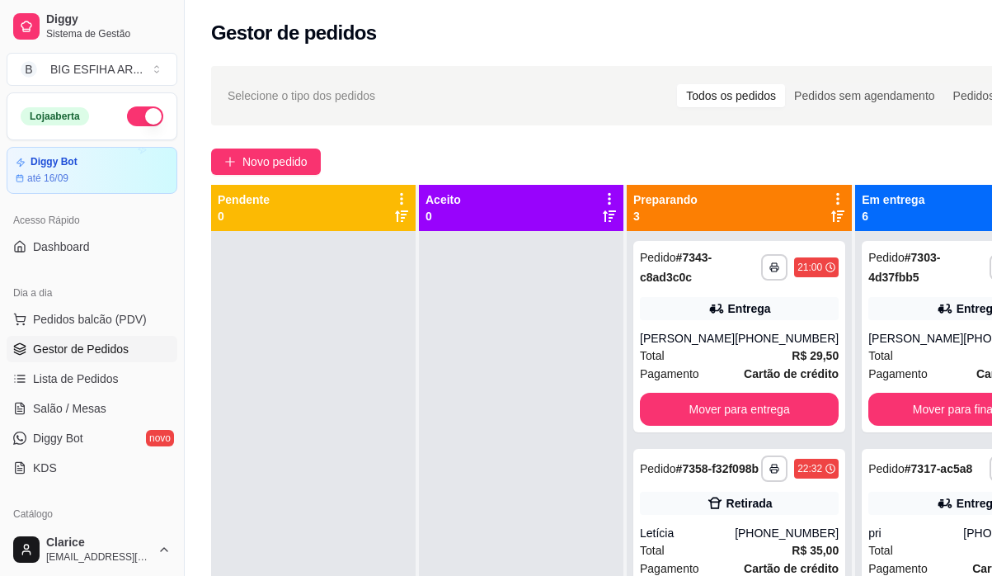
click at [723, 405] on div "**********" at bounding box center [739, 336] width 212 height 191
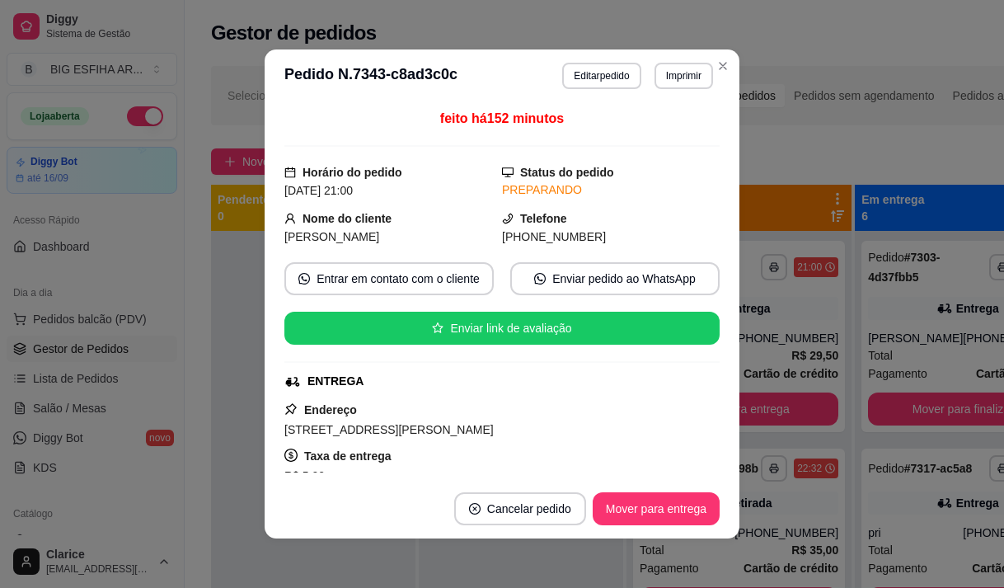
click at [726, 421] on div "feito há 152 minutos Horário do pedido 30/08/2025 21:00 Status do pedido PREPAR…" at bounding box center [502, 290] width 475 height 377
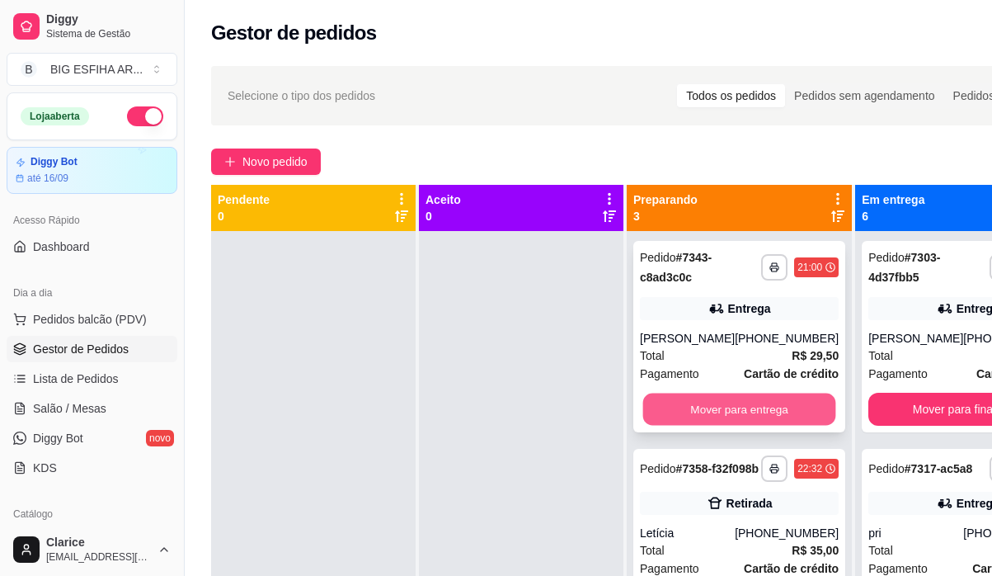
click at [747, 426] on button "Mover para entrega" at bounding box center [739, 409] width 193 height 32
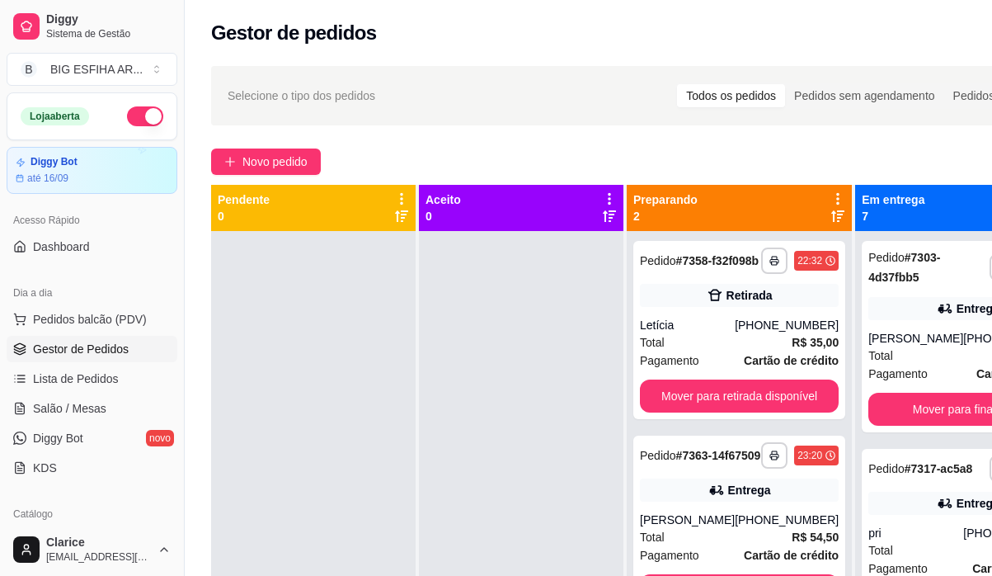
click at [747, 419] on div "**********" at bounding box center [739, 330] width 212 height 178
click at [746, 412] on button "Mover para retirada disponível" at bounding box center [739, 395] width 199 height 33
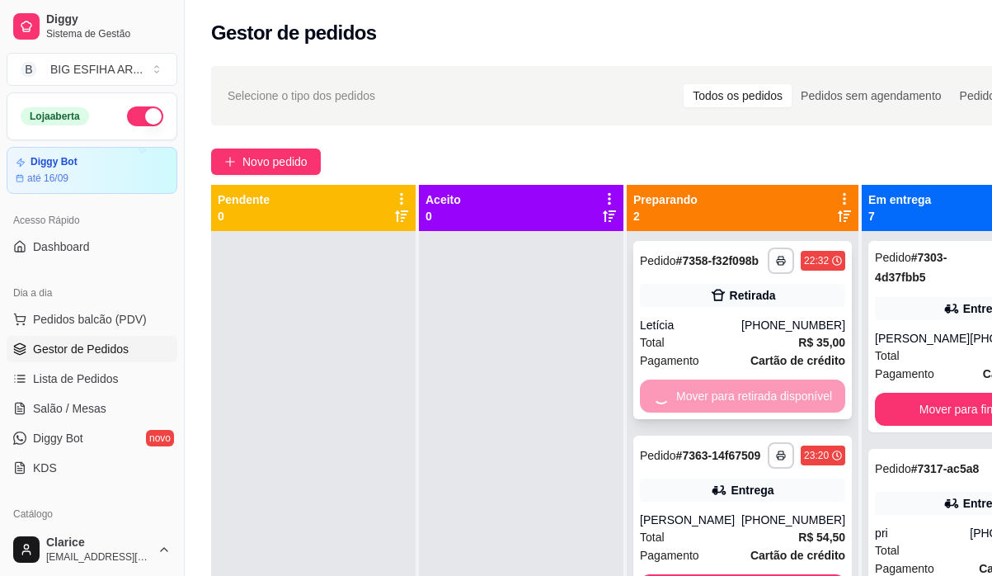
click at [746, 414] on div "**********" at bounding box center [742, 330] width 219 height 178
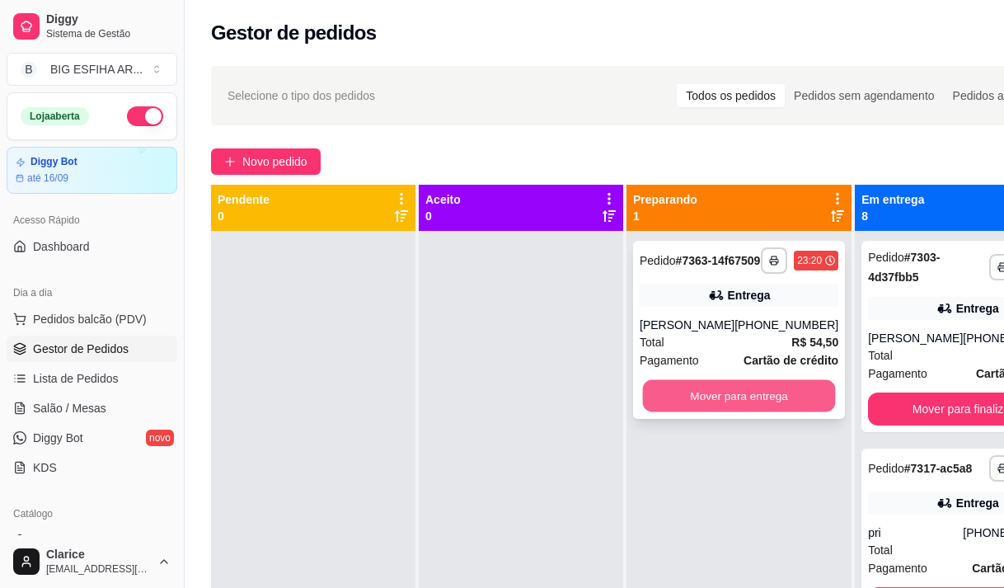
click at [757, 396] on button "Mover para entrega" at bounding box center [739, 396] width 193 height 32
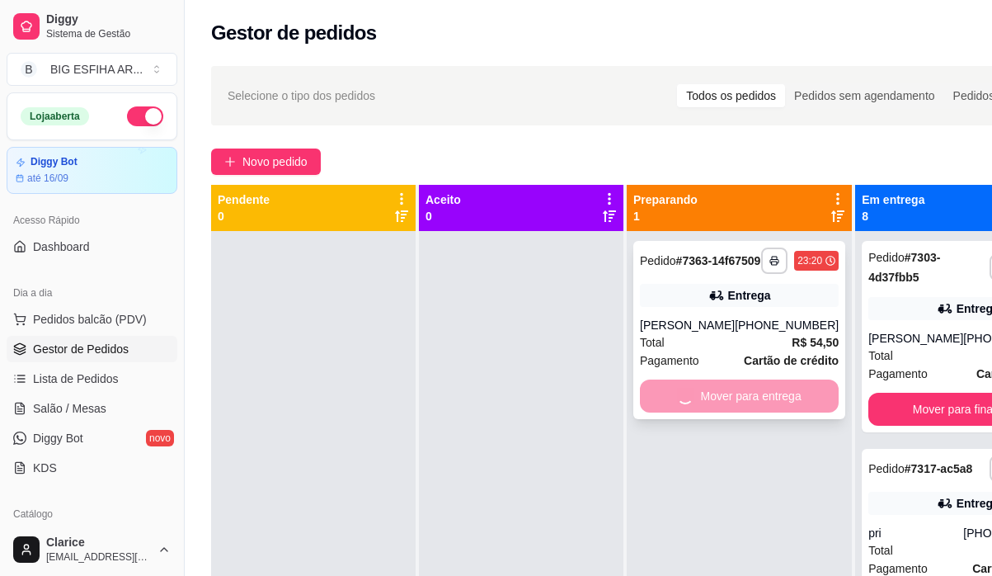
click at [757, 396] on div "Mover para entrega" at bounding box center [739, 395] width 199 height 33
click at [757, 396] on div "**********" at bounding box center [739, 519] width 225 height 576
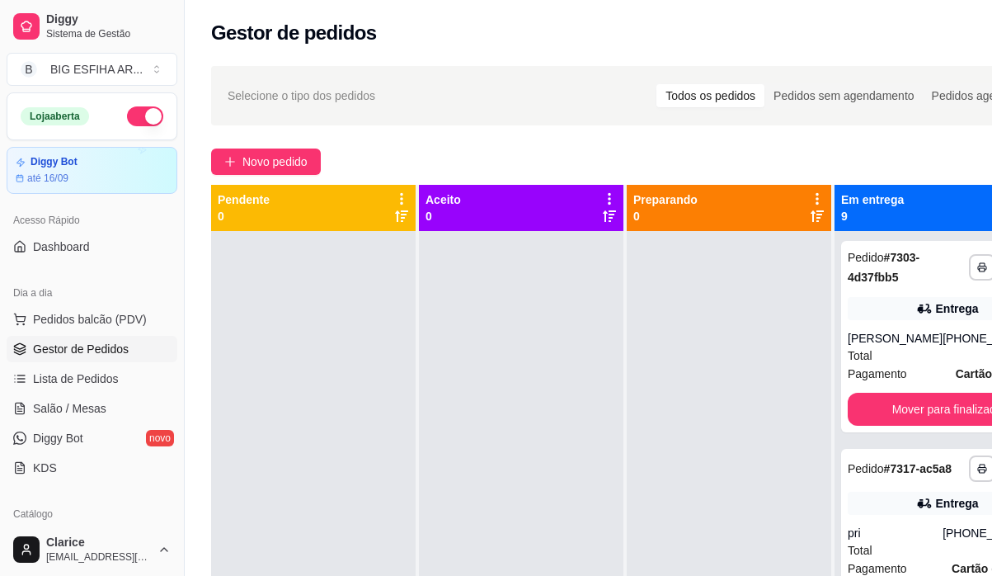
click at [757, 396] on div at bounding box center [729, 519] width 205 height 576
click at [758, 396] on div at bounding box center [729, 519] width 205 height 576
click at [942, 411] on button "Mover para finalizado" at bounding box center [947, 409] width 199 height 33
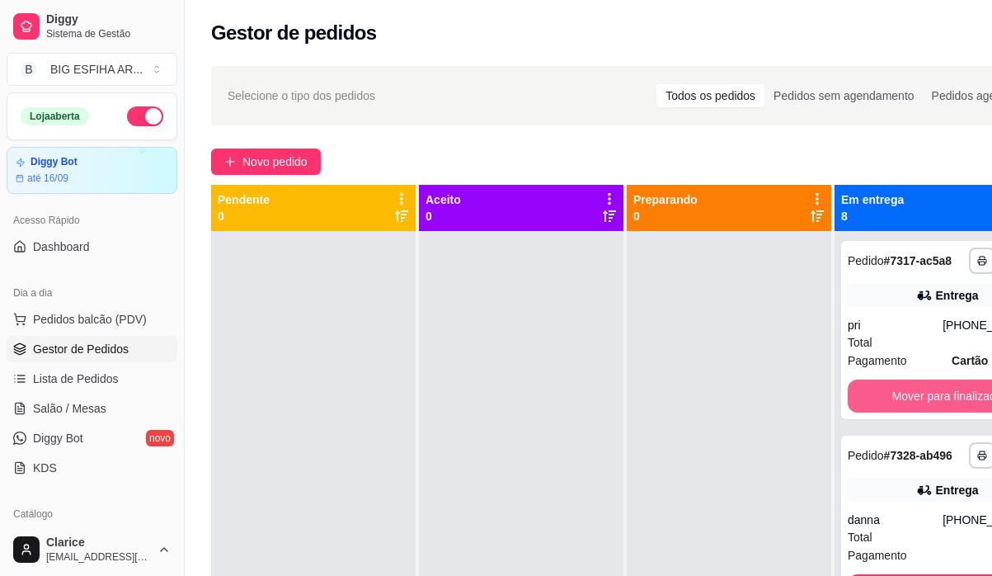
click at [924, 408] on button "Mover para finalizado" at bounding box center [947, 395] width 199 height 33
click at [924, 408] on div "Mover para finalizado" at bounding box center [947, 395] width 199 height 33
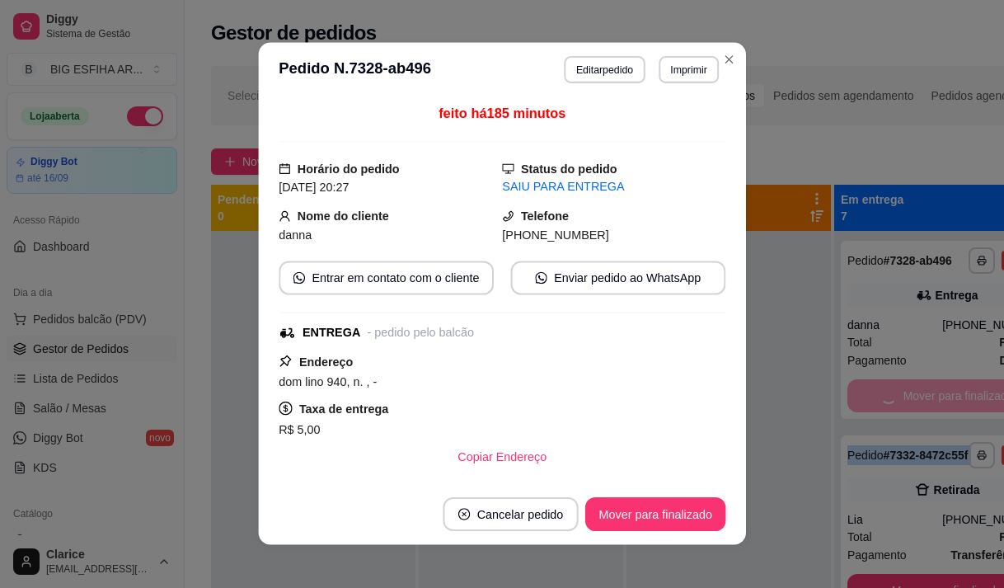
click at [924, 574] on button "Mover para finalizado" at bounding box center [947, 590] width 199 height 33
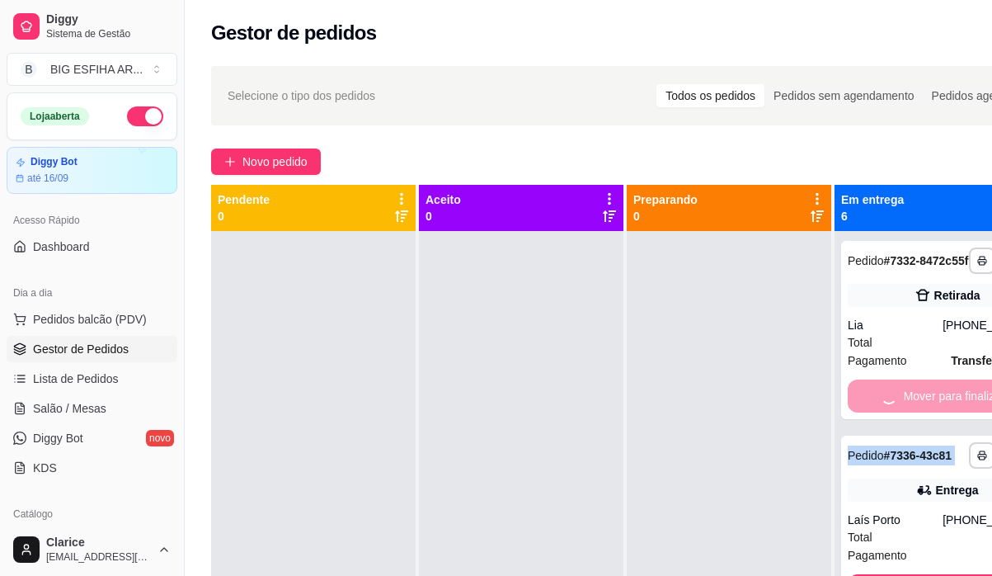
click at [924, 408] on div "Mover para finalizado" at bounding box center [947, 395] width 199 height 33
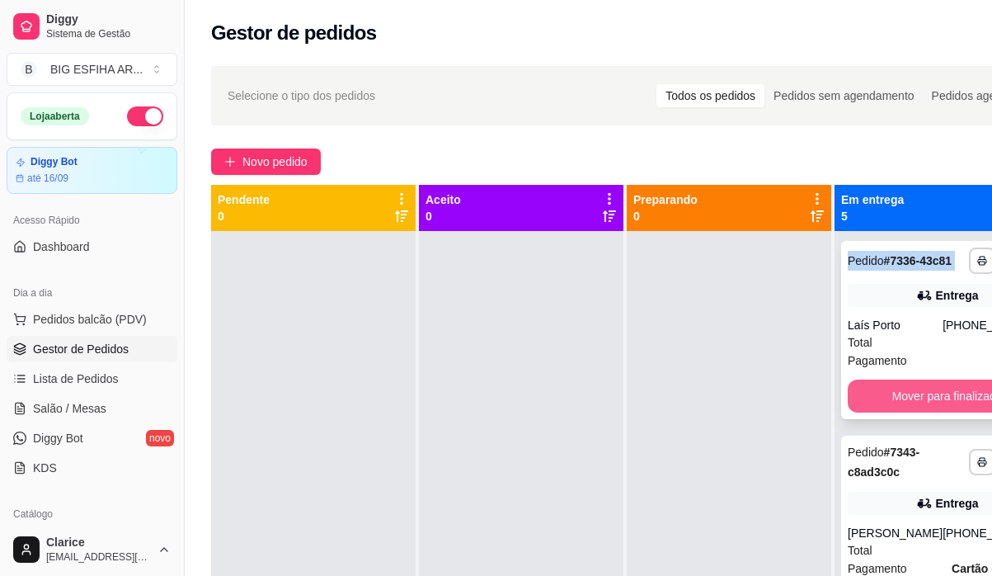
click at [924, 407] on div "Mover para finalizado" at bounding box center [947, 395] width 199 height 33
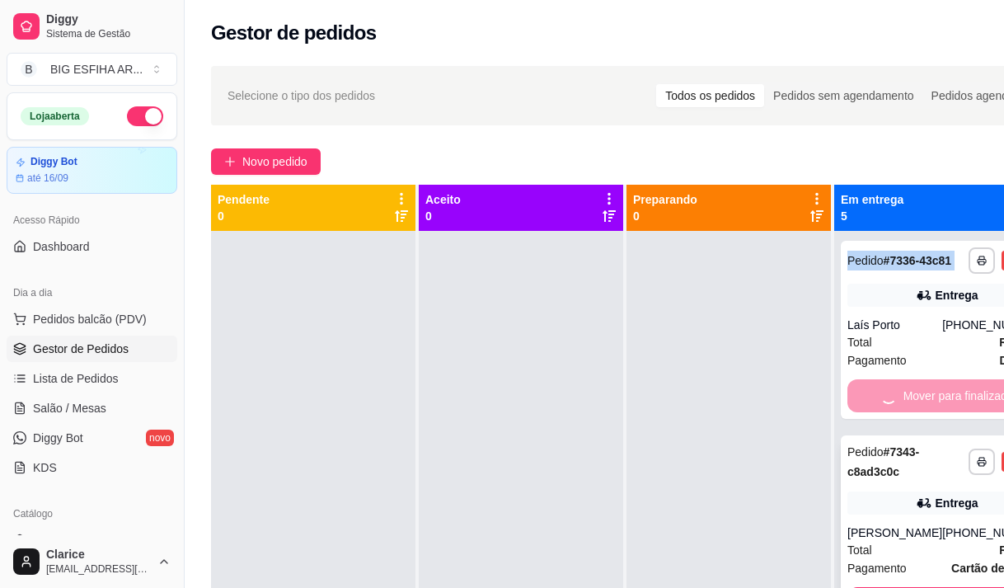
click at [926, 435] on div "**********" at bounding box center [947, 530] width 212 height 191
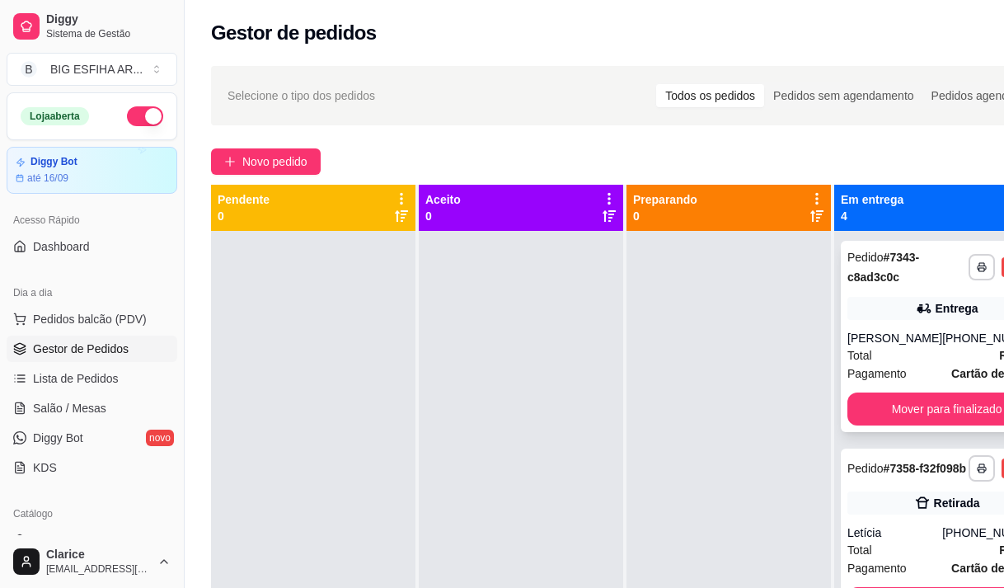
click at [926, 406] on div "**********" at bounding box center [947, 336] width 212 height 191
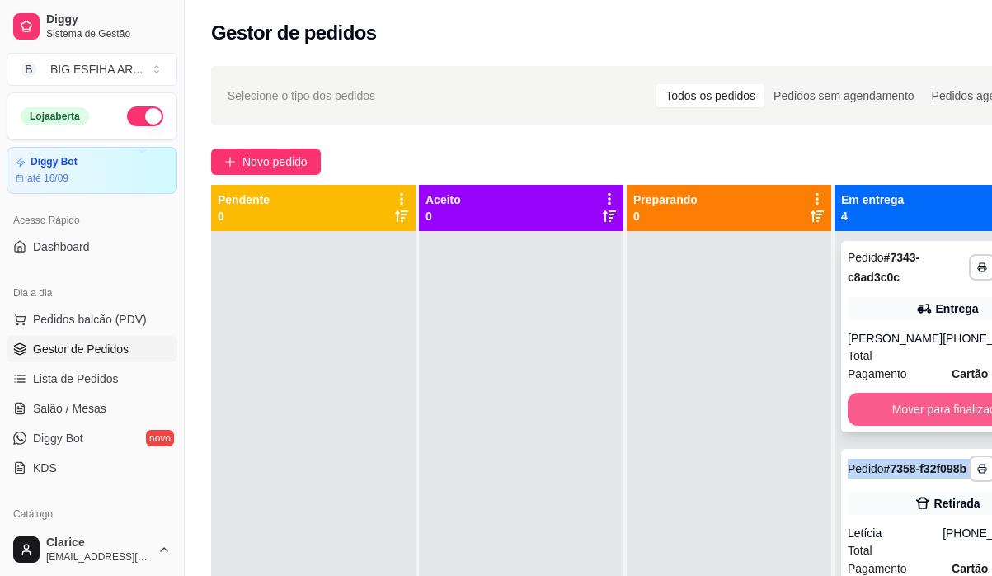
click at [913, 426] on button "Mover para finalizado" at bounding box center [947, 409] width 199 height 33
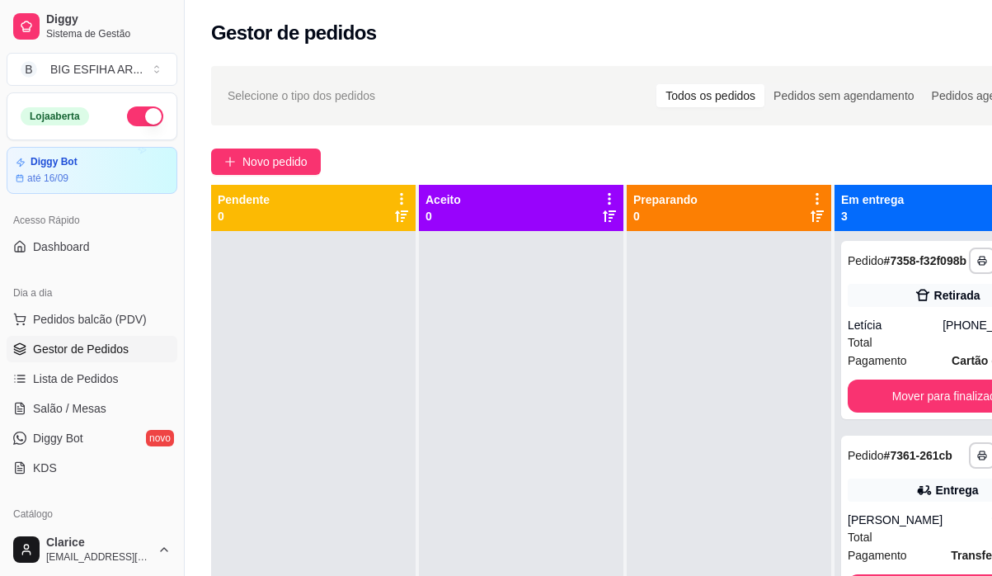
click at [913, 419] on div "**********" at bounding box center [947, 330] width 212 height 178
click at [914, 412] on button "Mover para finalizado" at bounding box center [947, 395] width 199 height 33
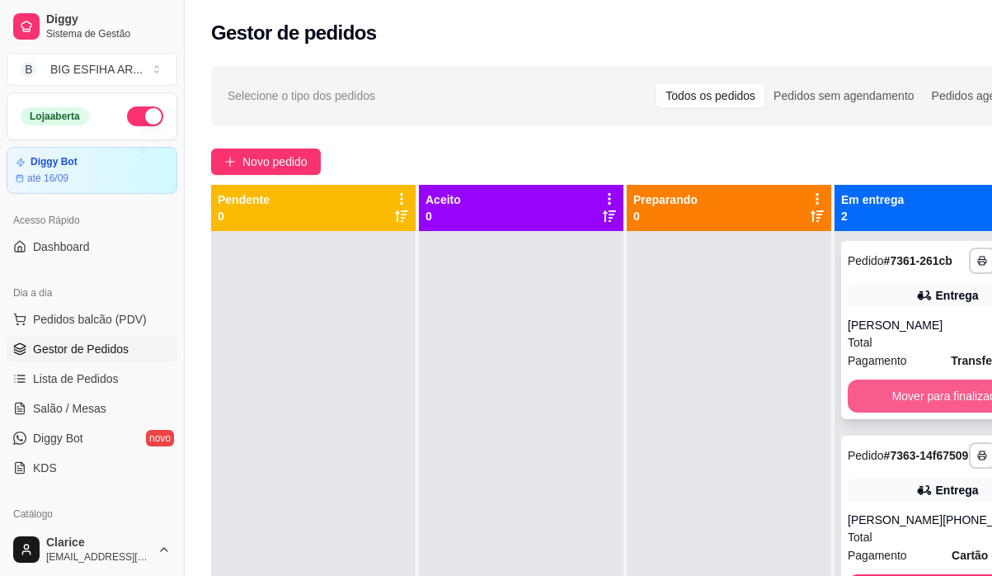
click at [915, 406] on button "Mover para finalizado" at bounding box center [947, 395] width 199 height 33
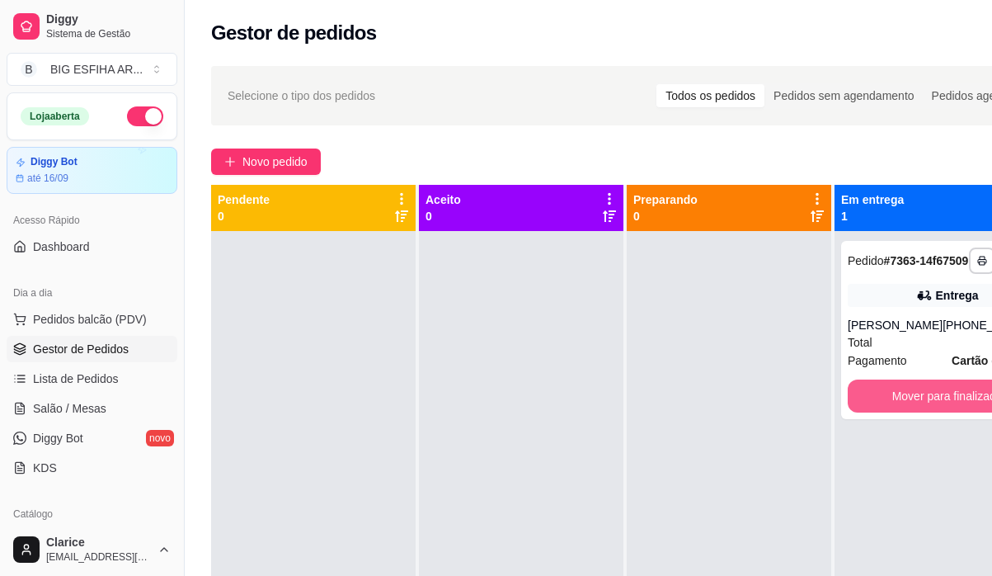
click at [915, 406] on button "Mover para finalizado" at bounding box center [947, 395] width 199 height 33
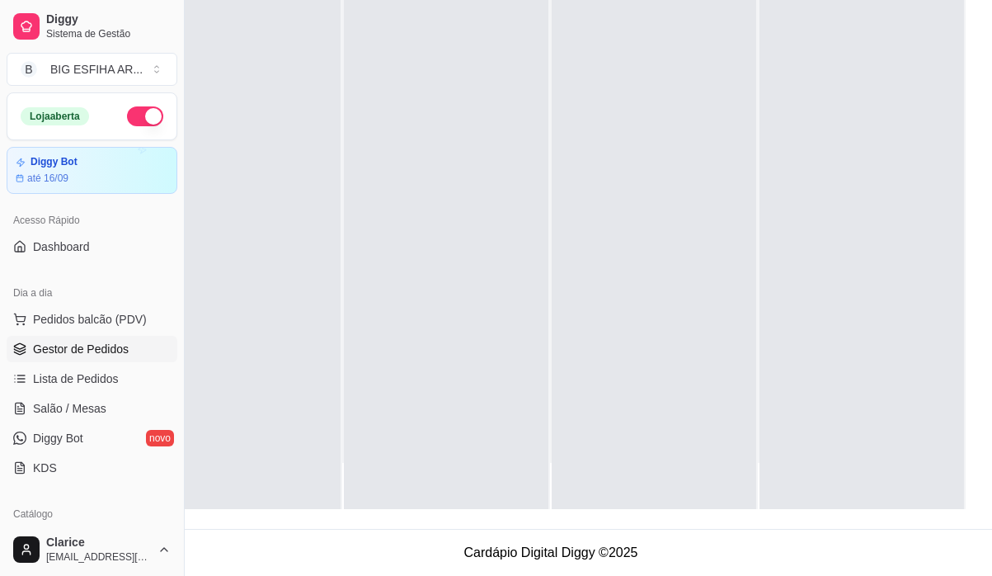
click at [106, 341] on span "Gestor de Pedidos" at bounding box center [81, 349] width 96 height 16
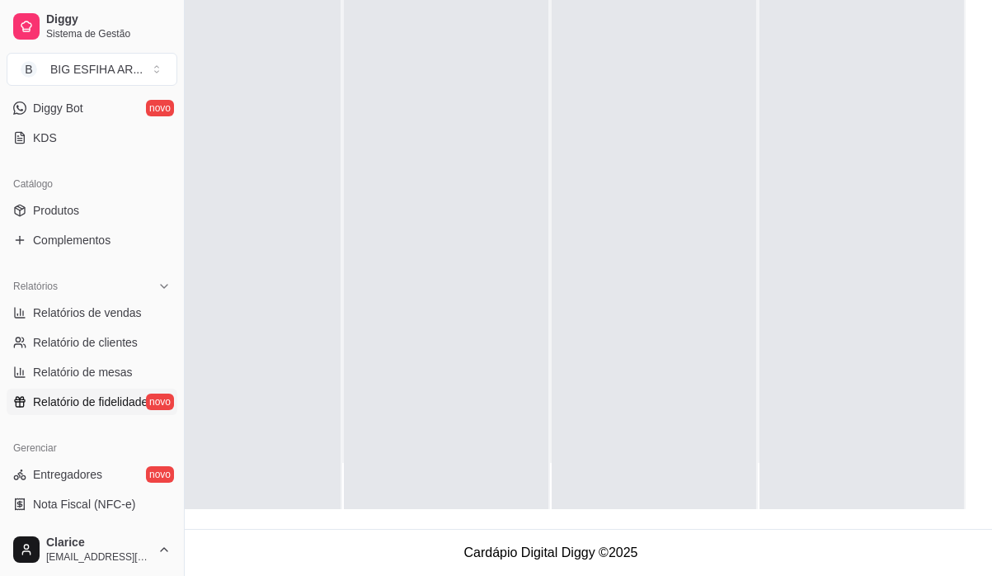
scroll to position [412, 0]
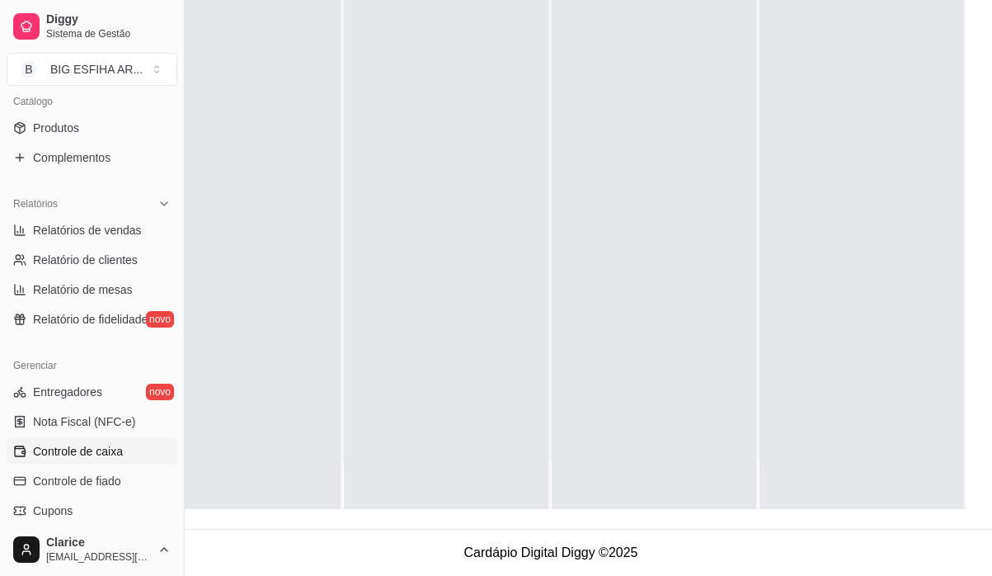
click at [81, 444] on span "Controle de caixa" at bounding box center [78, 451] width 90 height 16
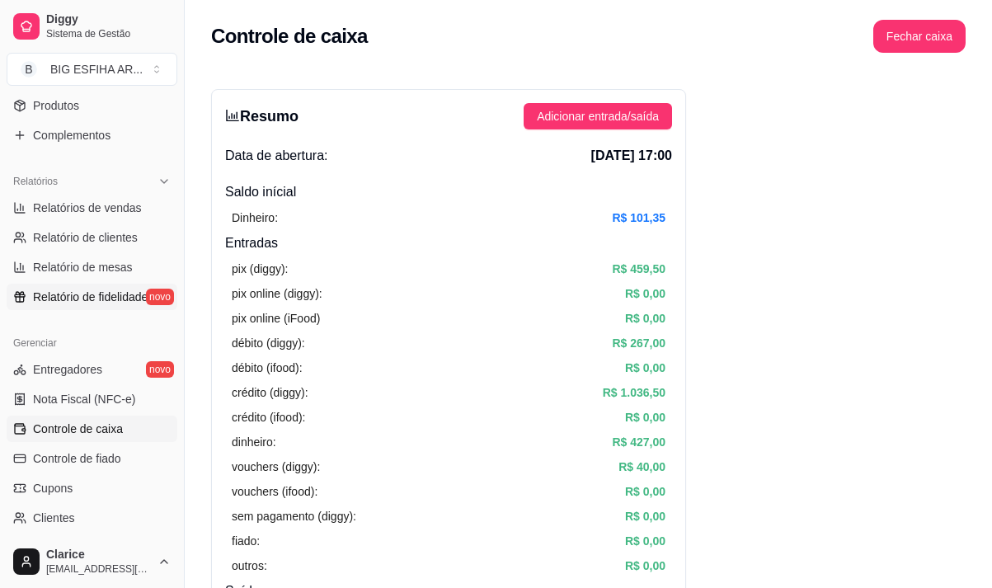
scroll to position [434, 0]
click at [106, 211] on span "Relatórios de vendas" at bounding box center [87, 208] width 109 height 16
select select "ALL"
select select "0"
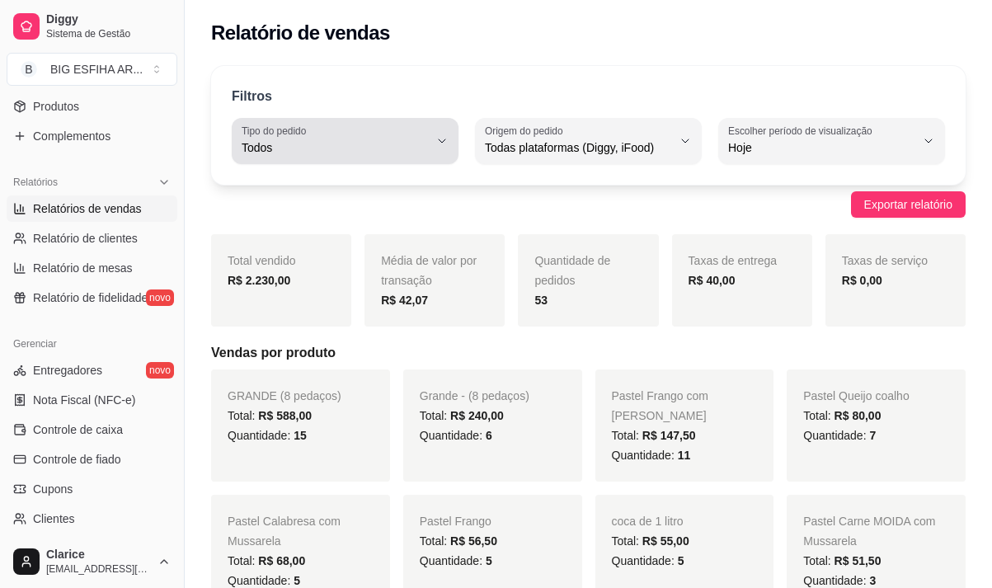
click at [441, 134] on button "Tipo do pedido Todos" at bounding box center [345, 141] width 227 height 46
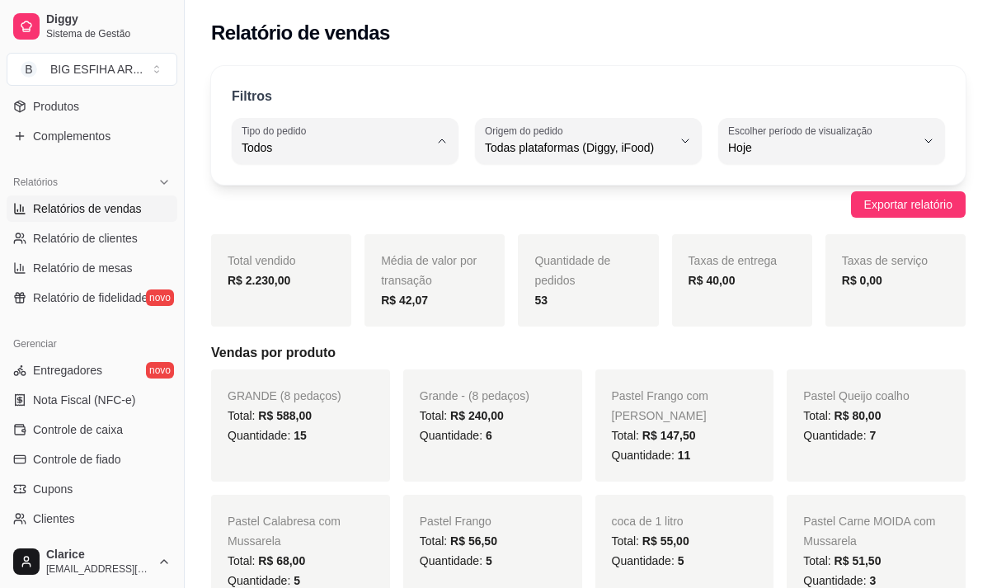
click at [407, 210] on span "Entrega" at bounding box center [337, 214] width 176 height 16
type input "DELIVERY"
select select "DELIVERY"
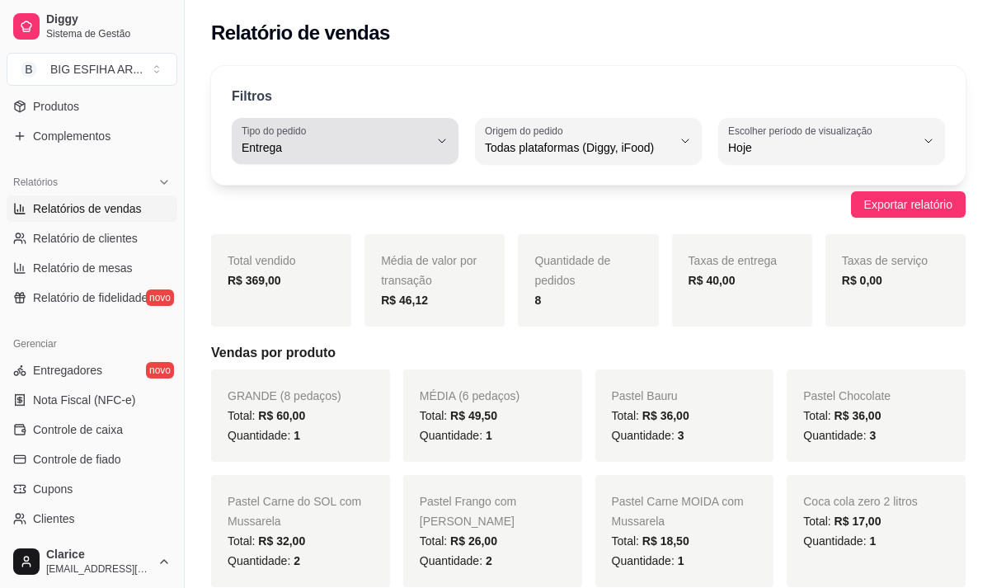
click at [430, 125] on button "Tipo do pedido Entrega" at bounding box center [345, 141] width 227 height 46
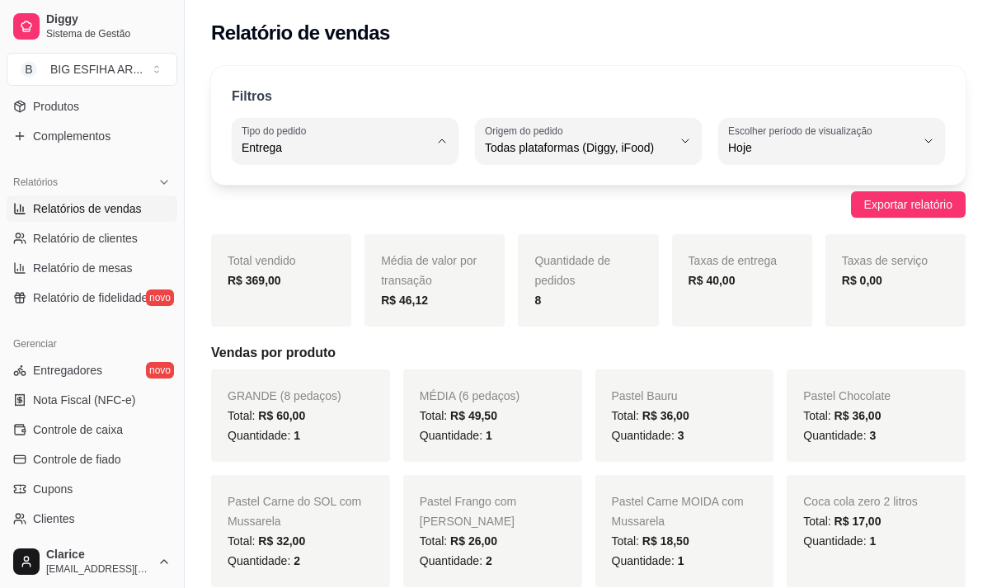
click at [386, 186] on span "Todos" at bounding box center [337, 187] width 176 height 16
type input "ALL"
select select "ALL"
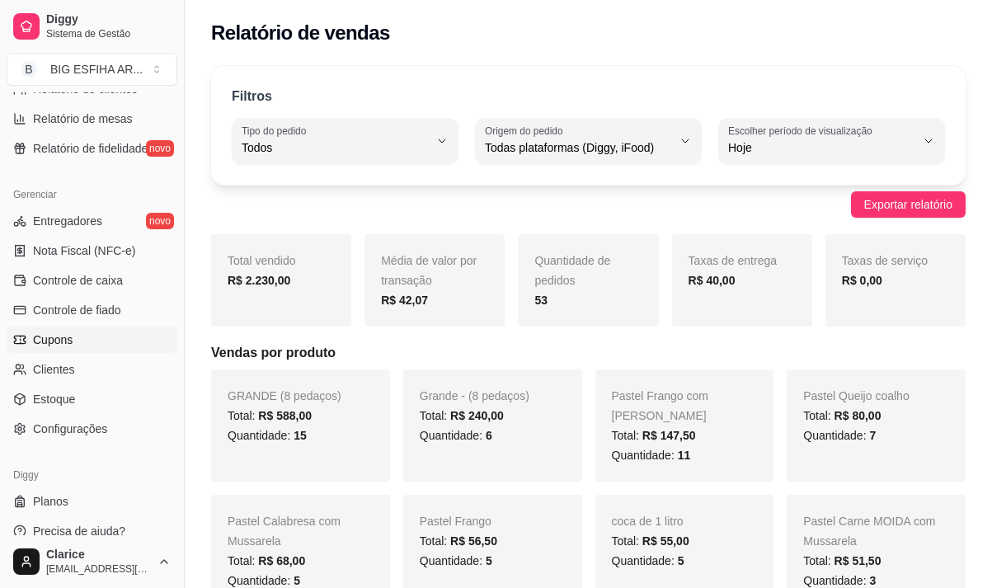
scroll to position [599, 0]
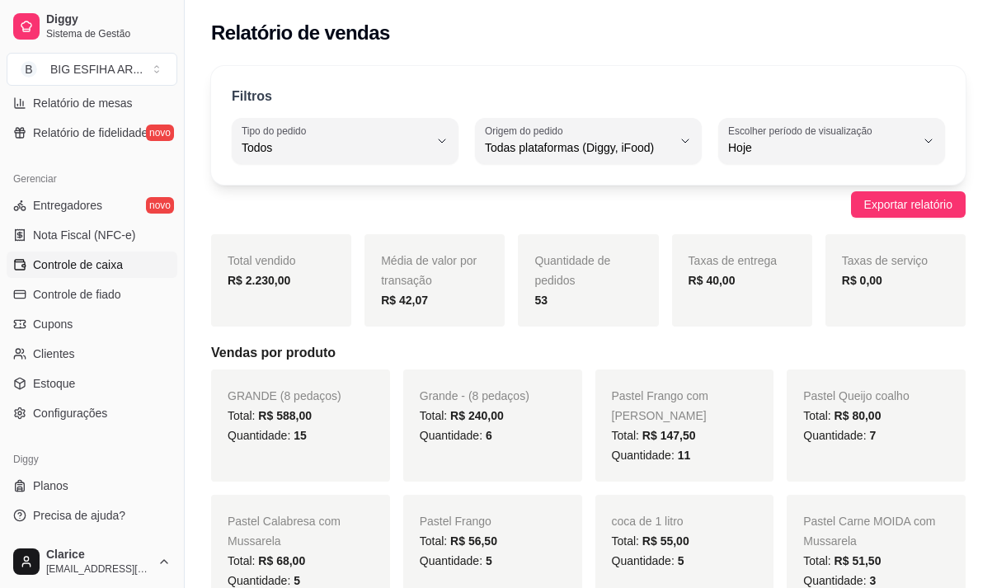
click at [81, 265] on span "Controle de caixa" at bounding box center [78, 264] width 90 height 16
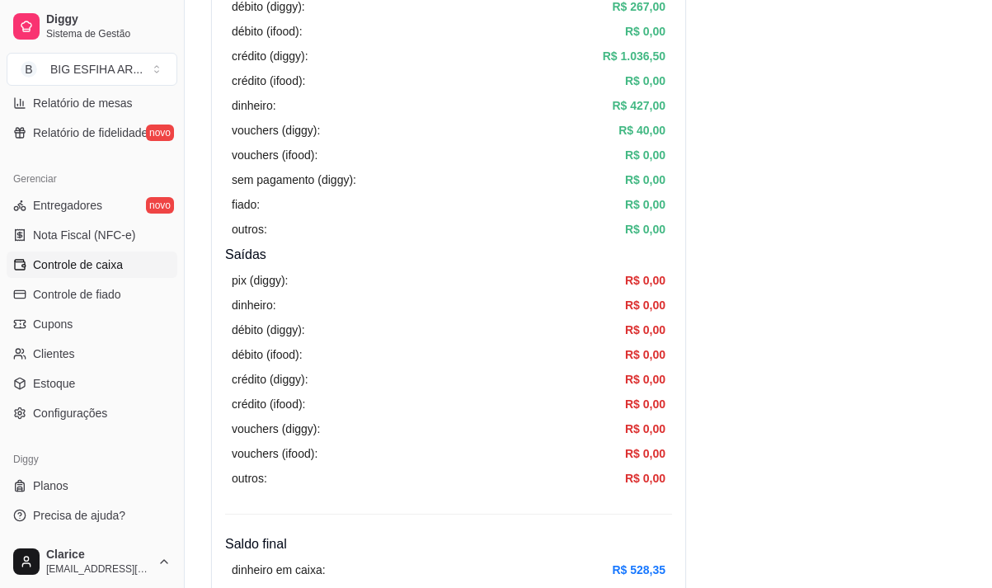
scroll to position [330, 0]
